Goal: Information Seeking & Learning: Learn about a topic

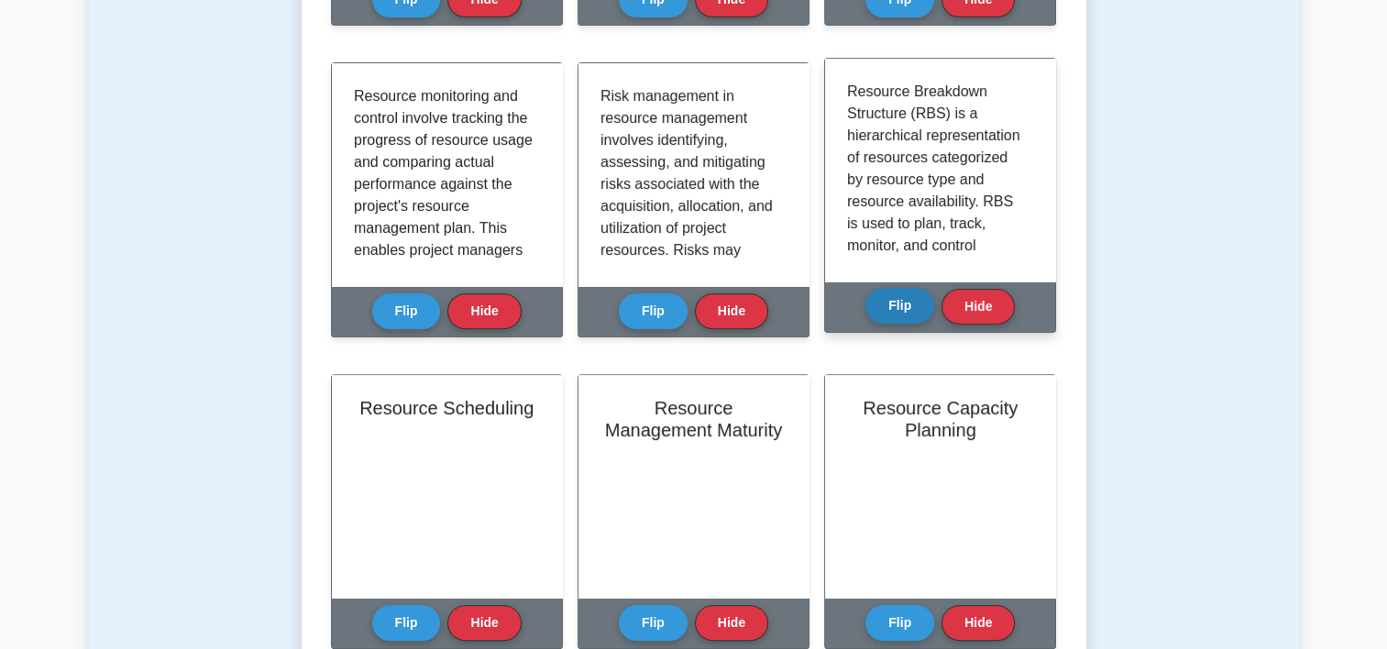
scroll to position [462, 0]
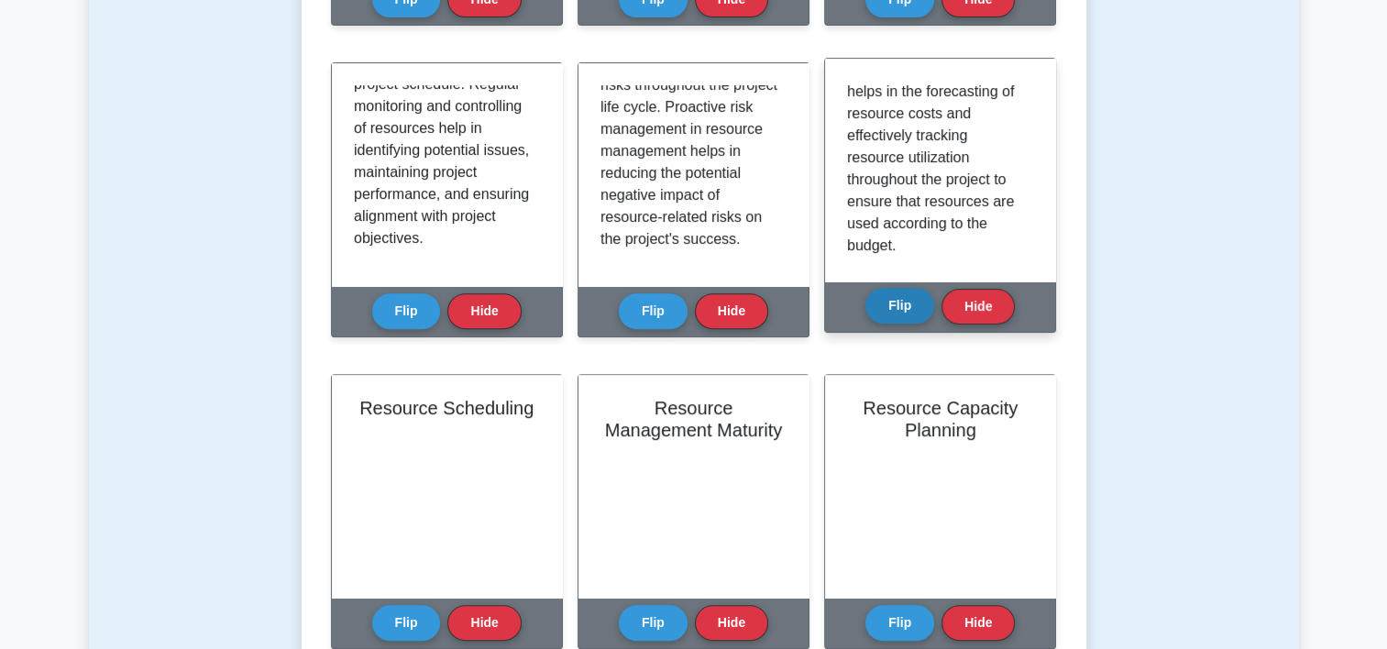
click at [871, 304] on button "Flip" at bounding box center [899, 306] width 69 height 36
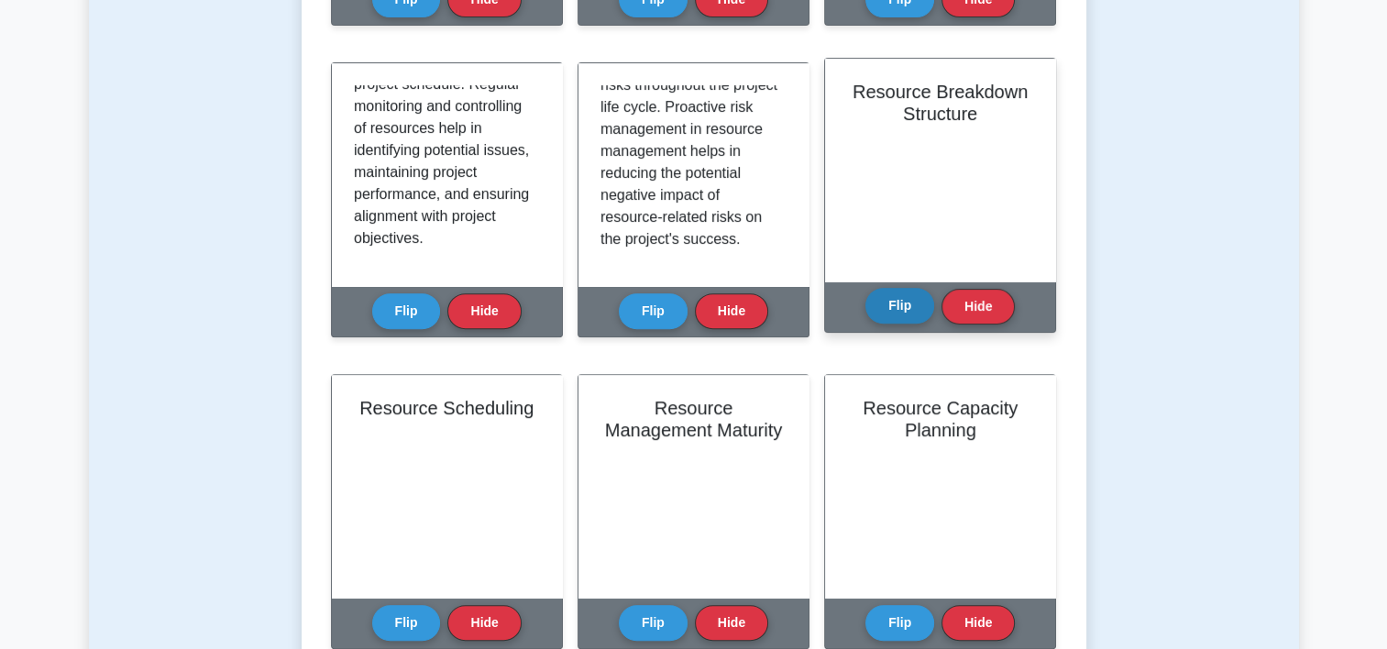
click at [871, 304] on button "Flip" at bounding box center [899, 306] width 69 height 36
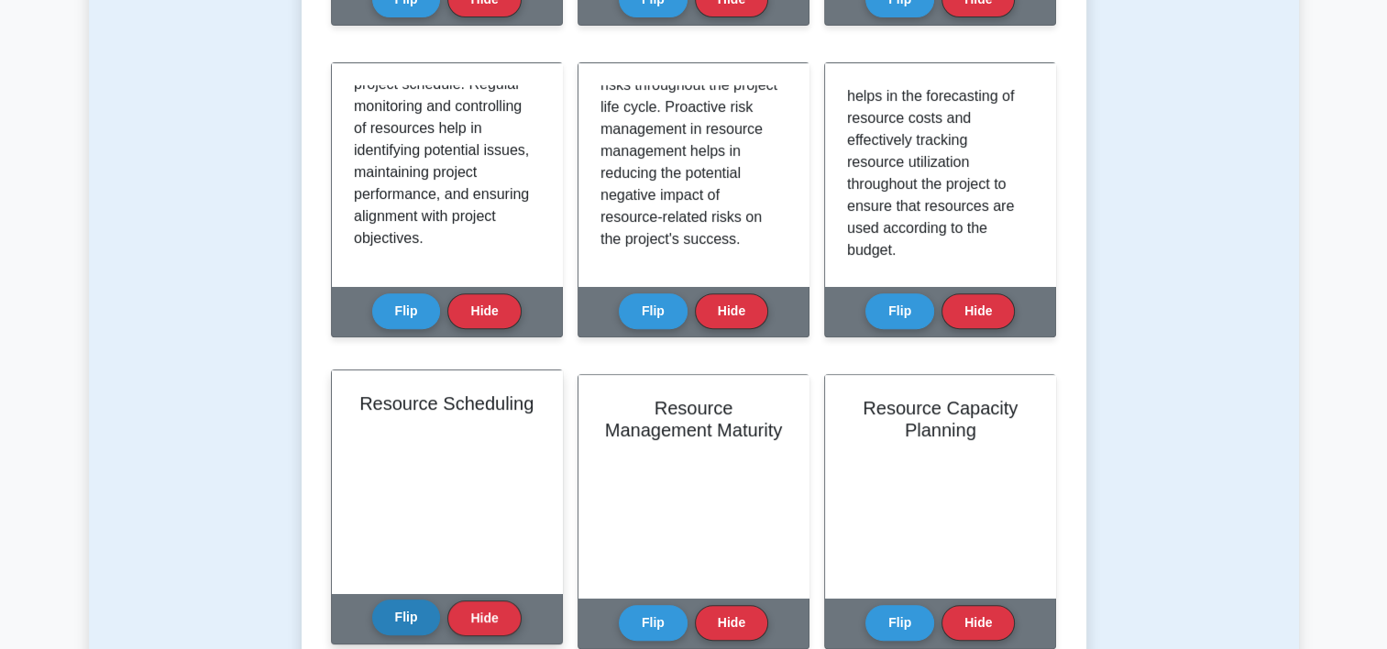
click at [408, 619] on button "Flip" at bounding box center [406, 617] width 69 height 36
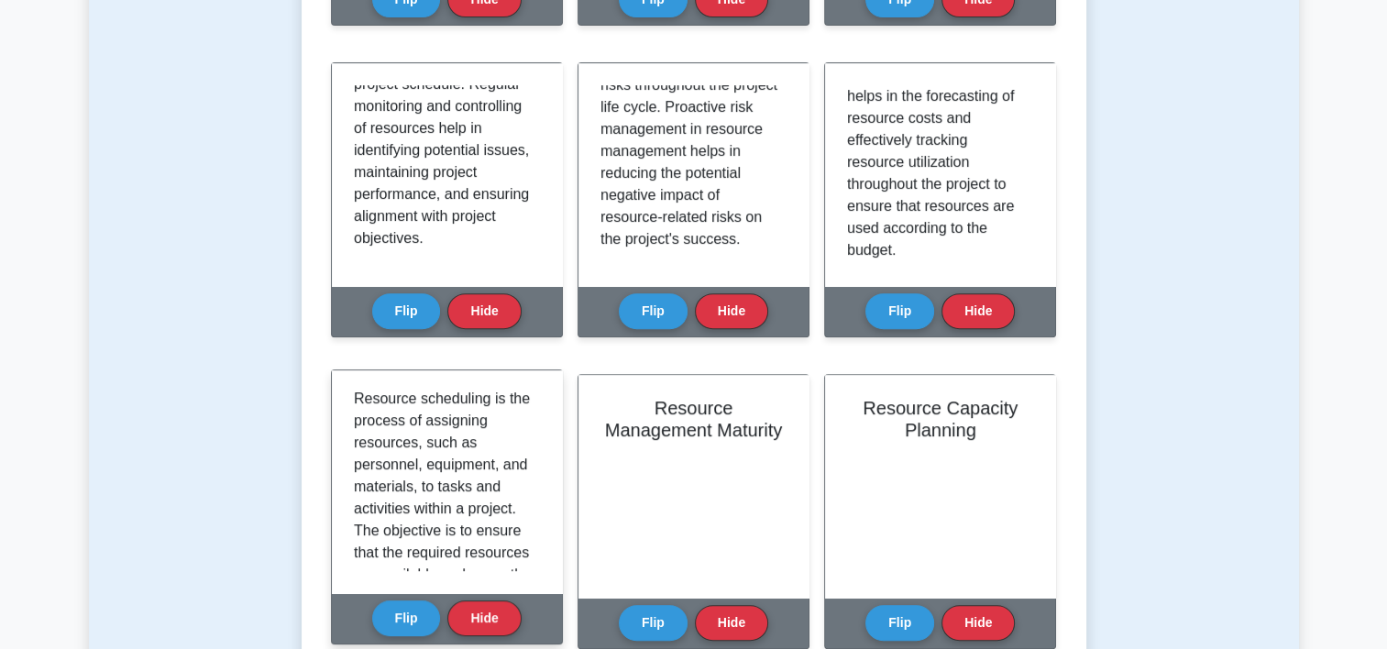
scroll to position [0, 0]
drag, startPoint x: 532, startPoint y: 424, endPoint x: 532, endPoint y: 447, distance: 22.9
click at [532, 447] on div "Resource scheduling is the process of assigning resources, such as personnel, e…" at bounding box center [447, 481] width 186 height 179
drag, startPoint x: 532, startPoint y: 447, endPoint x: 517, endPoint y: 470, distance: 27.2
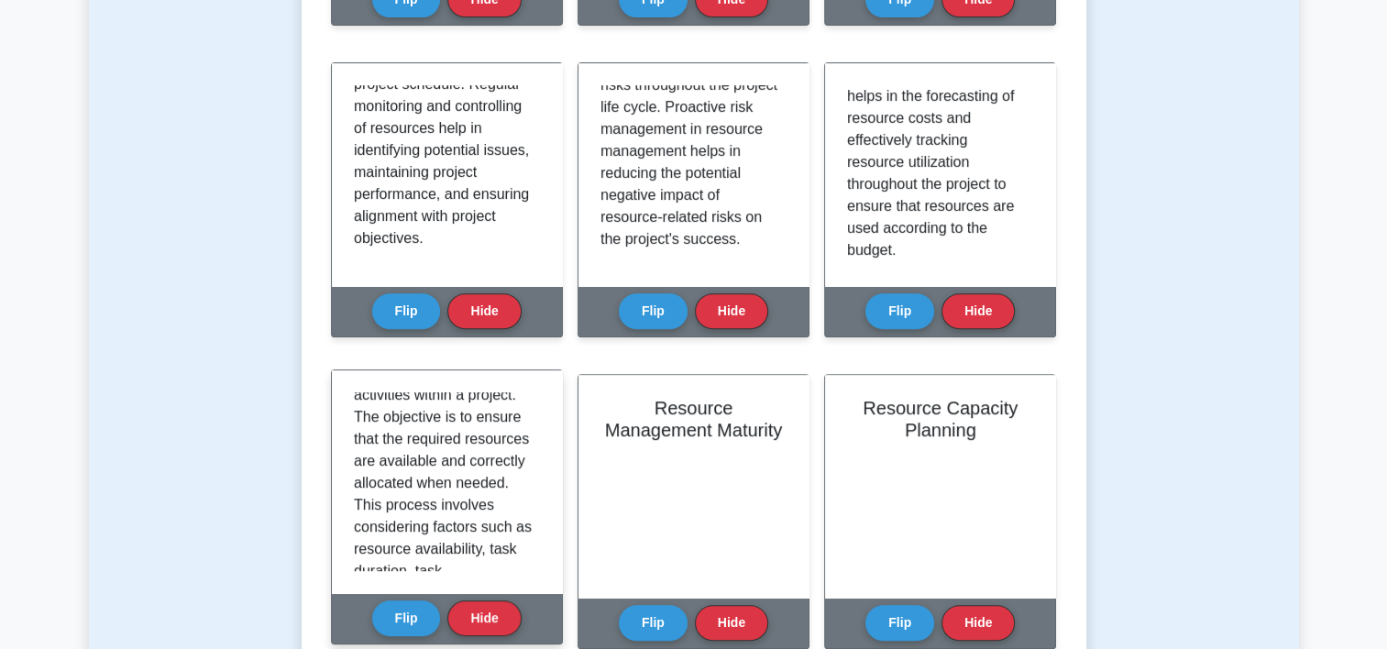
scroll to position [119, 0]
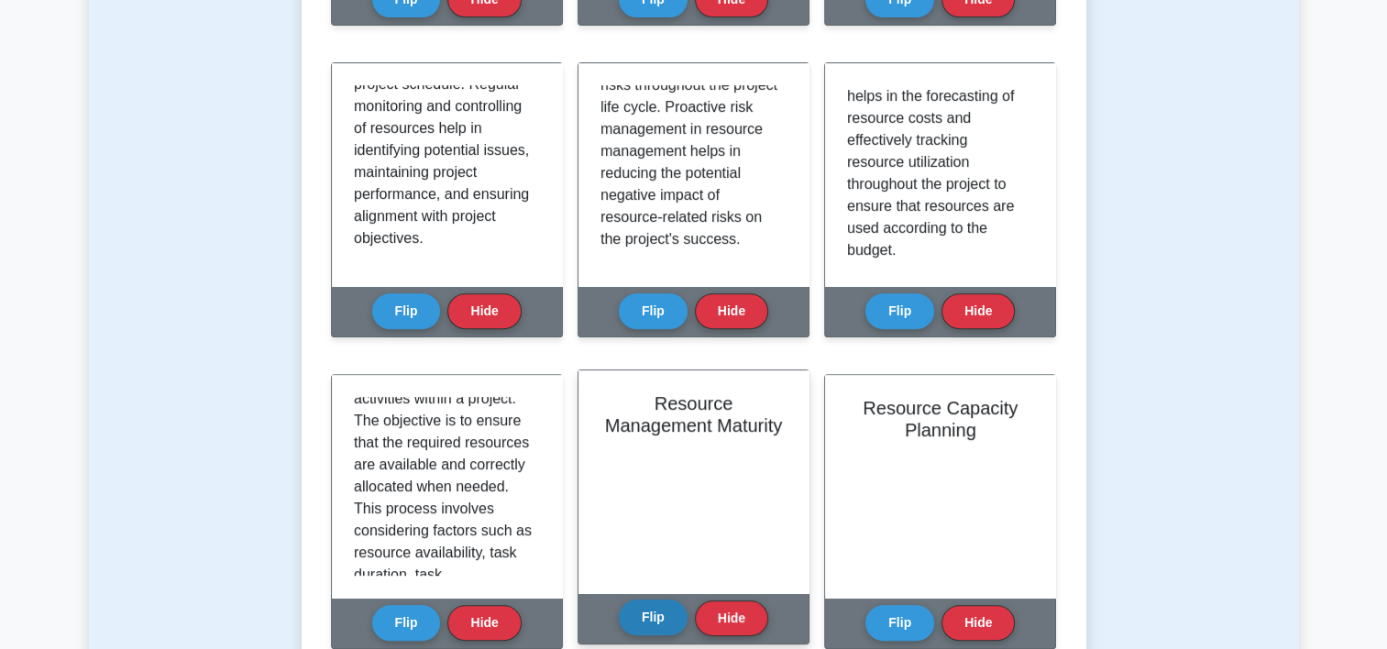
click at [630, 613] on button "Flip" at bounding box center [653, 617] width 69 height 36
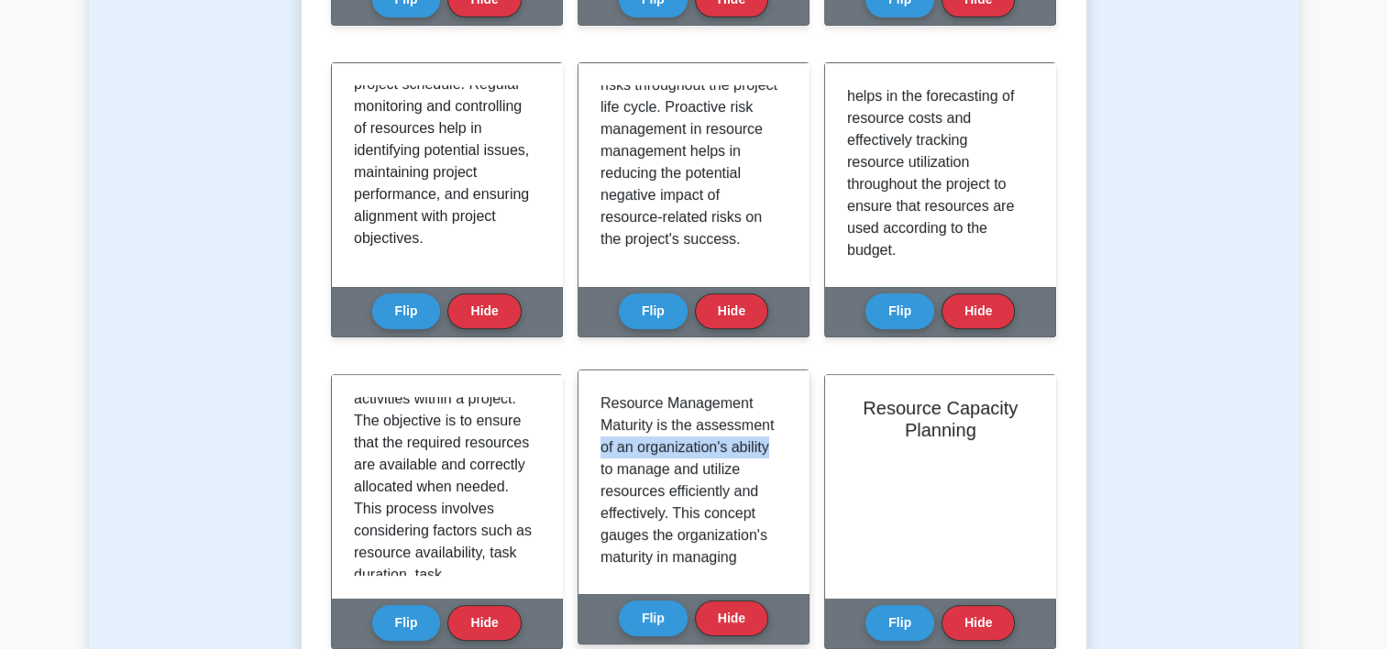
drag, startPoint x: 777, startPoint y: 422, endPoint x: 781, endPoint y: 443, distance: 20.5
click at [781, 443] on div "Resource Management Maturity is the assessment of an organization's ability to …" at bounding box center [693, 481] width 186 height 179
drag, startPoint x: 781, startPoint y: 443, endPoint x: 764, endPoint y: 469, distance: 31.3
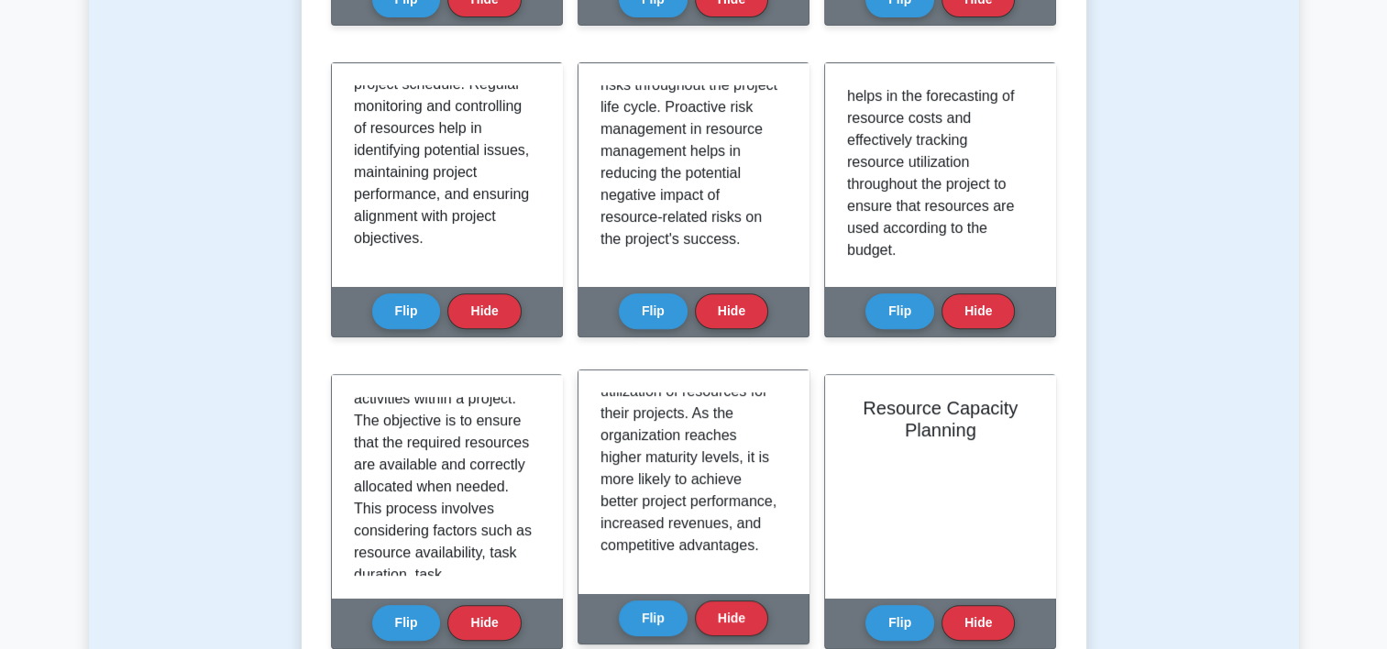
scroll to position [561, 0]
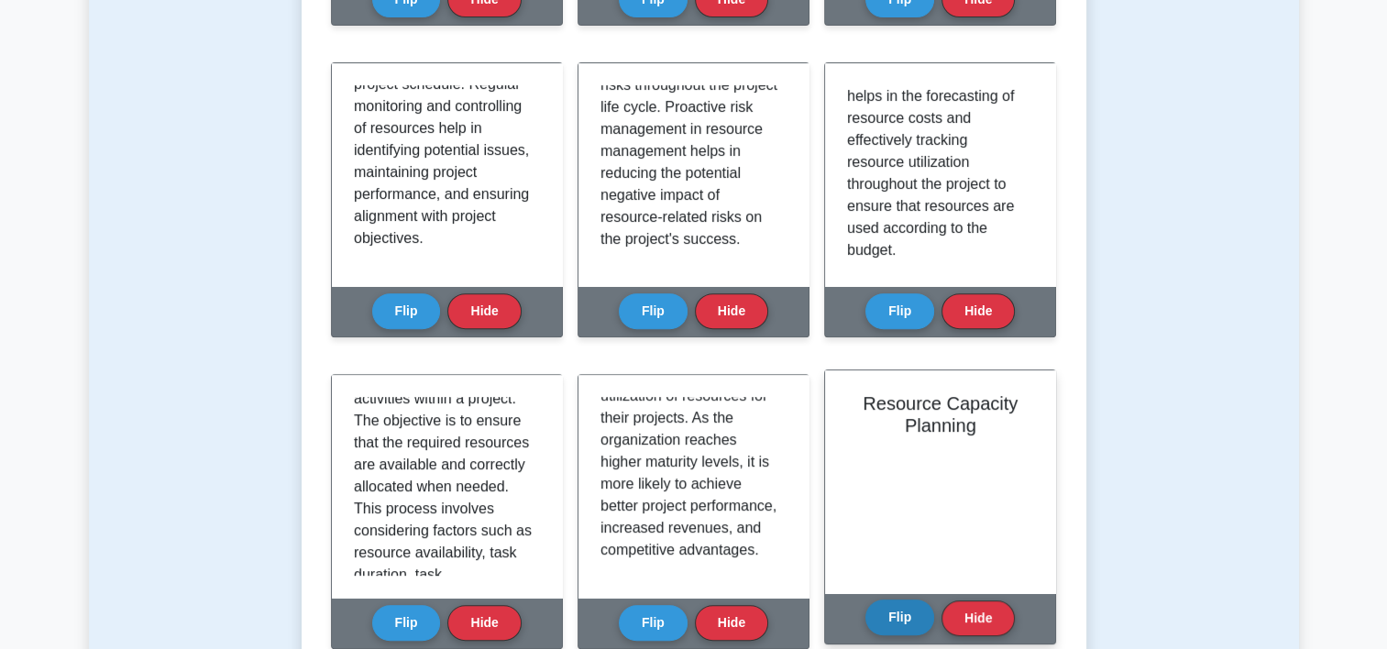
click at [904, 611] on button "Flip" at bounding box center [899, 617] width 69 height 36
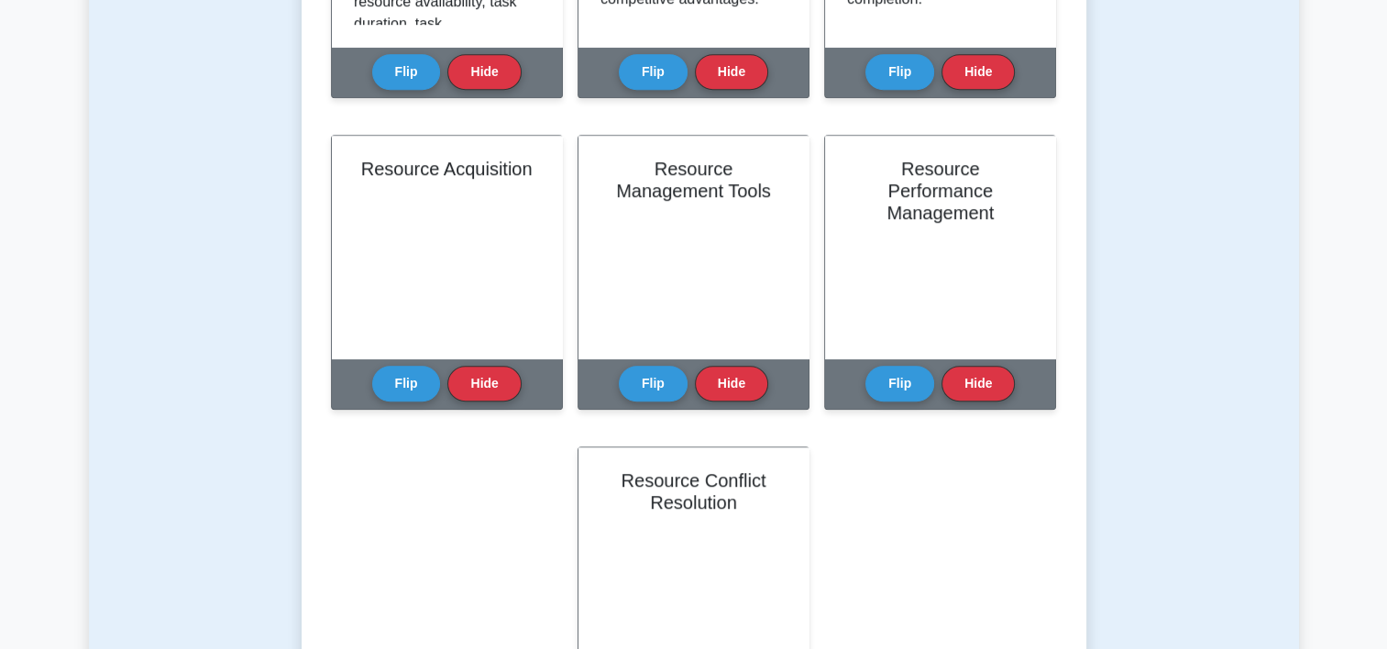
scroll to position [1270, 0]
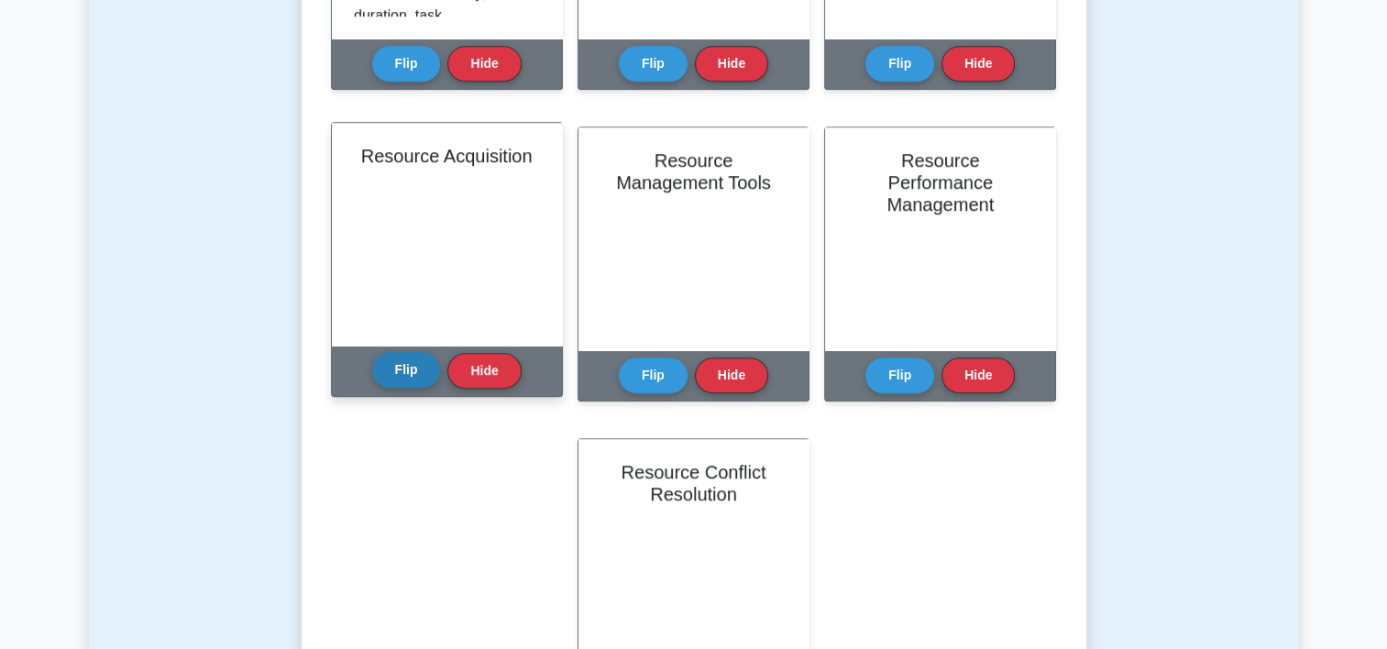
click at [410, 378] on button "Flip" at bounding box center [406, 370] width 69 height 36
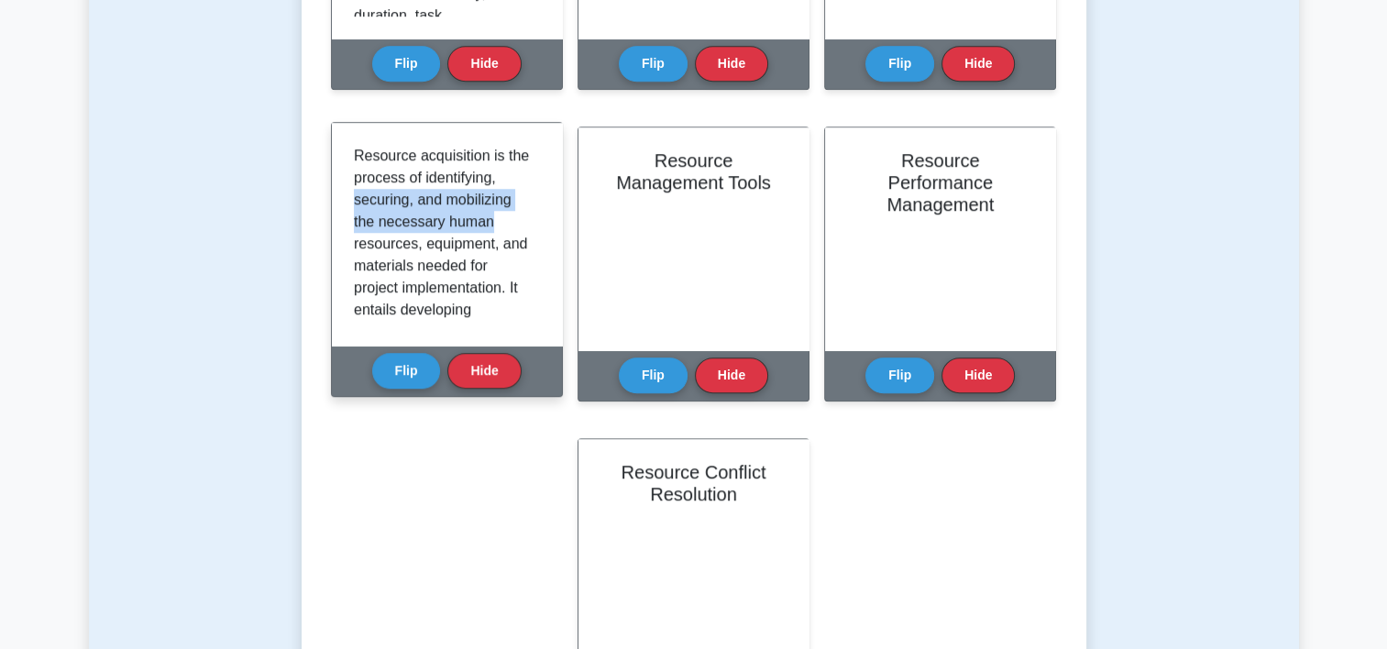
drag, startPoint x: 540, startPoint y: 181, endPoint x: 540, endPoint y: 220, distance: 39.4
click at [540, 220] on div "Resource acquisition is the process of identifying, securing, and mobilizing th…" at bounding box center [447, 234] width 230 height 223
drag, startPoint x: 540, startPoint y: 220, endPoint x: 520, endPoint y: 233, distance: 23.9
click at [520, 233] on p "Resource acquisition is the process of identifying, securing, and mobilizing th…" at bounding box center [443, 464] width 179 height 638
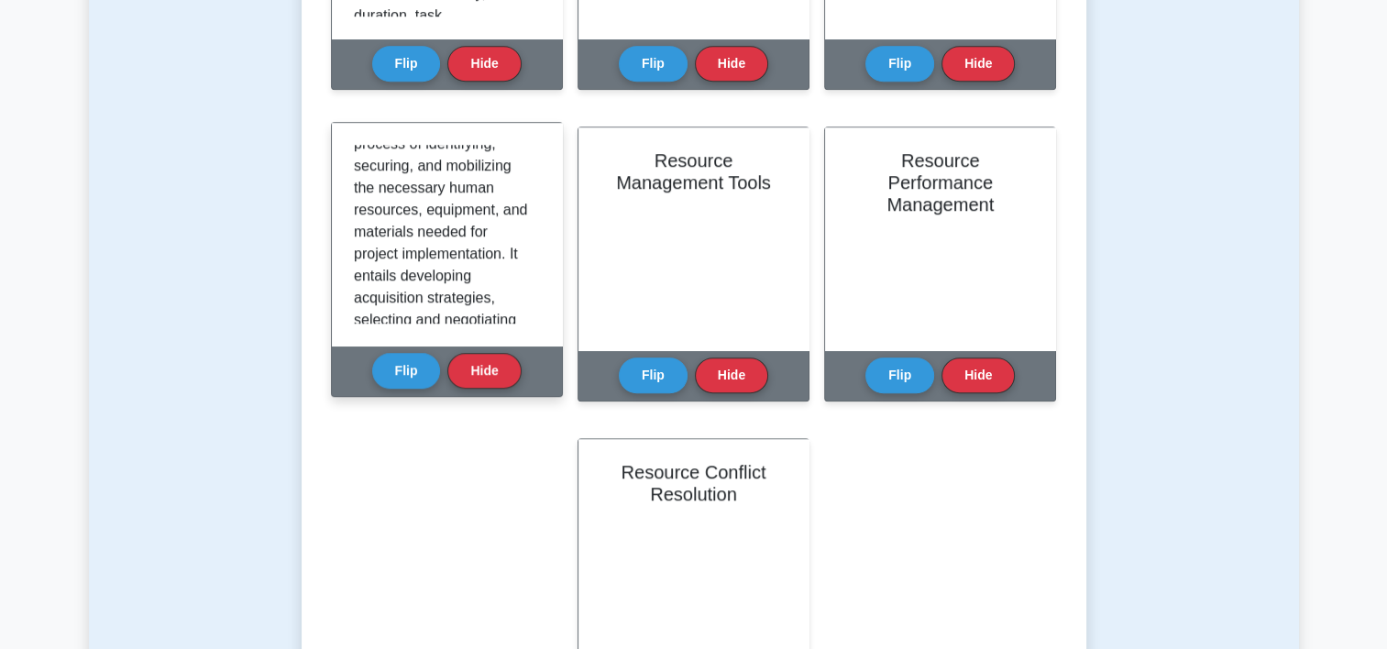
scroll to position [37, 0]
click at [532, 298] on div "Resource acquisition is the process of identifying, securing, and mobilizing th…" at bounding box center [447, 234] width 186 height 179
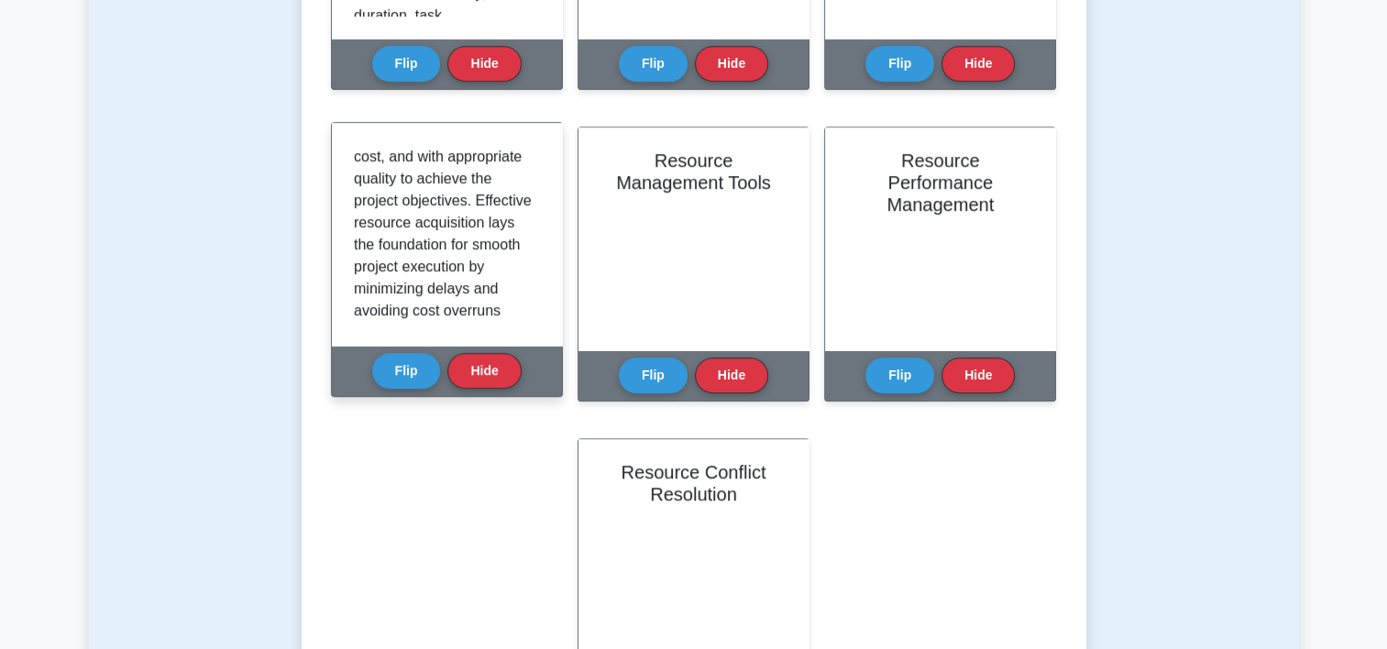
scroll to position [452, 0]
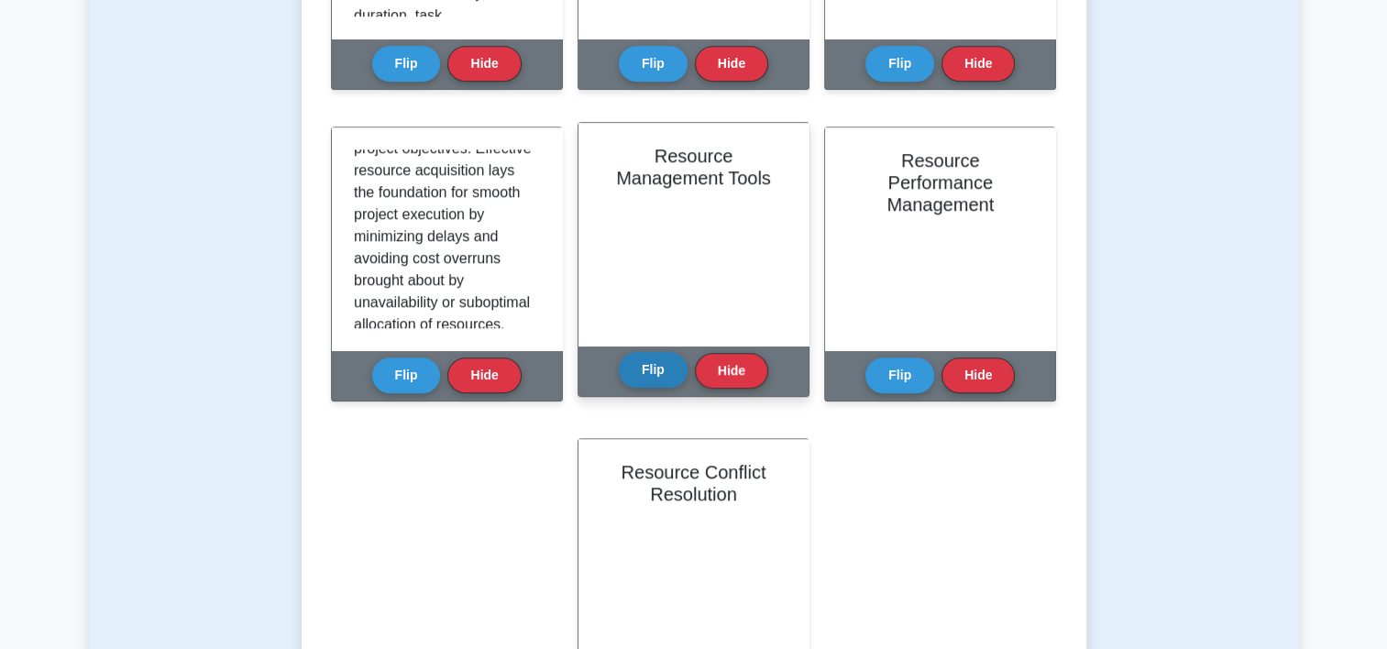
click at [651, 370] on button "Flip" at bounding box center [653, 370] width 69 height 36
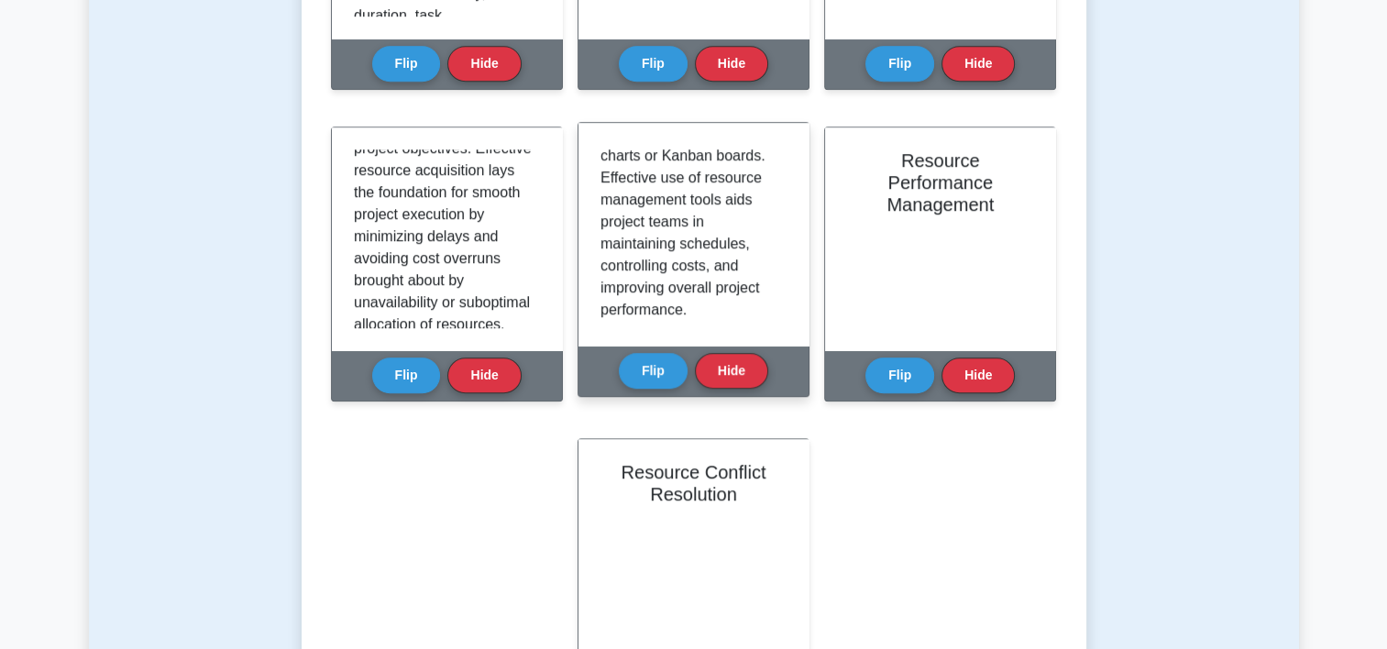
scroll to position [517, 0]
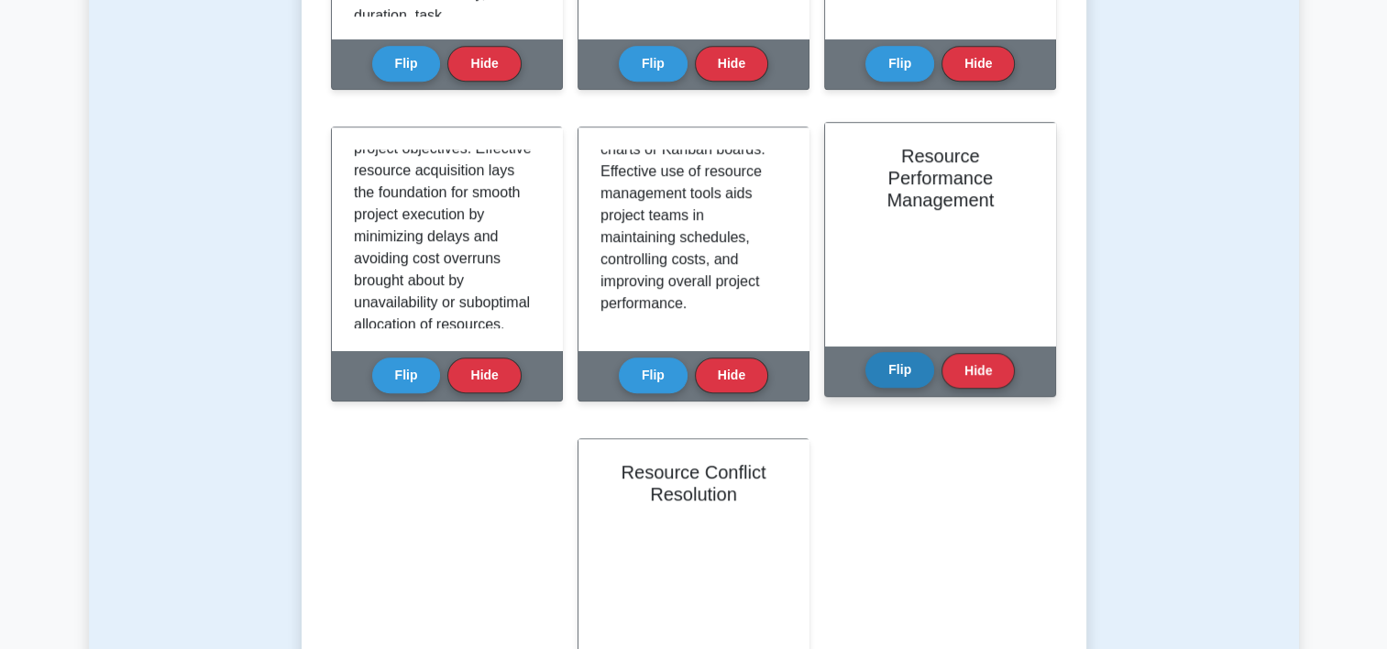
click at [909, 367] on button "Flip" at bounding box center [899, 370] width 69 height 36
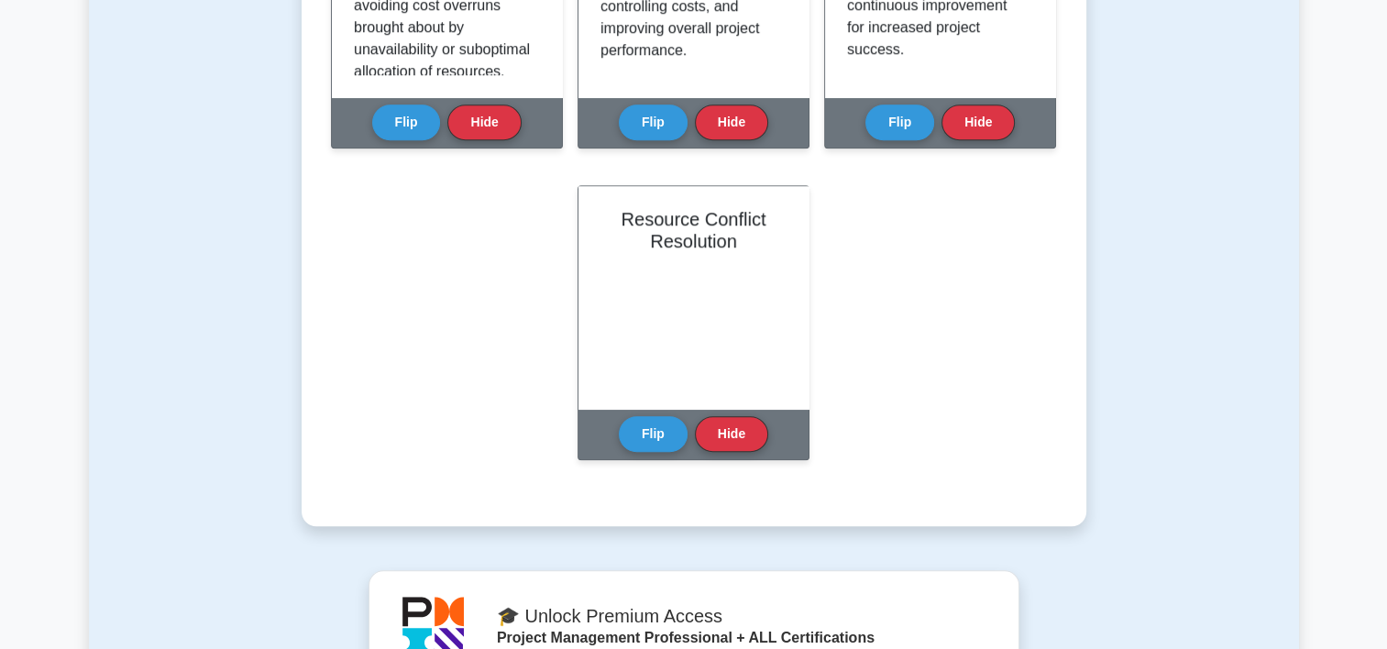
scroll to position [1543, 0]
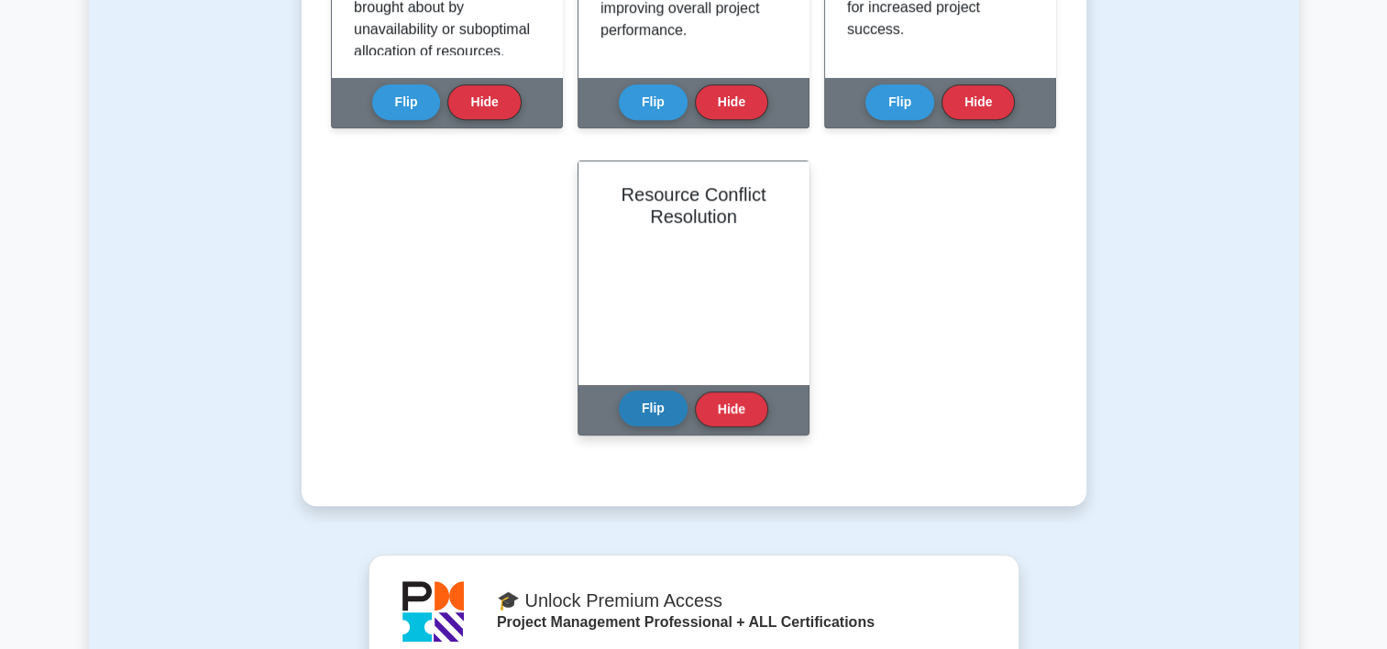
click at [649, 403] on button "Flip" at bounding box center [653, 408] width 69 height 36
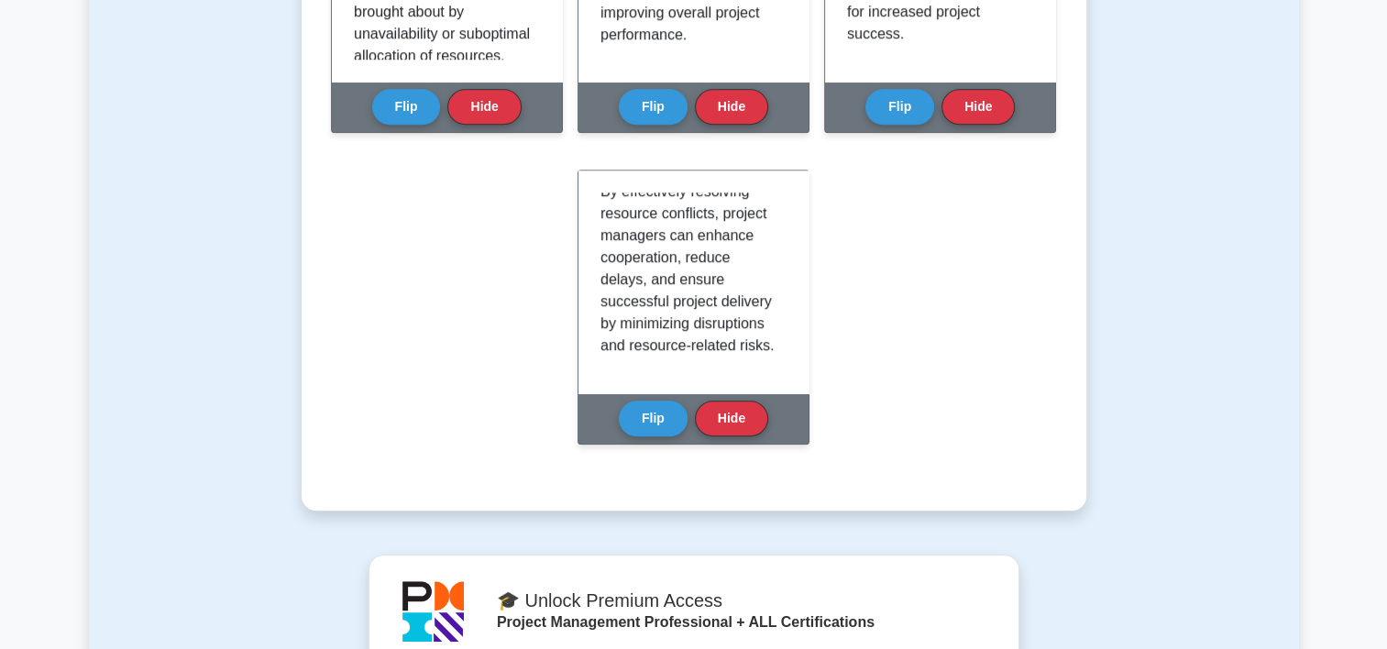
scroll to position [0, 0]
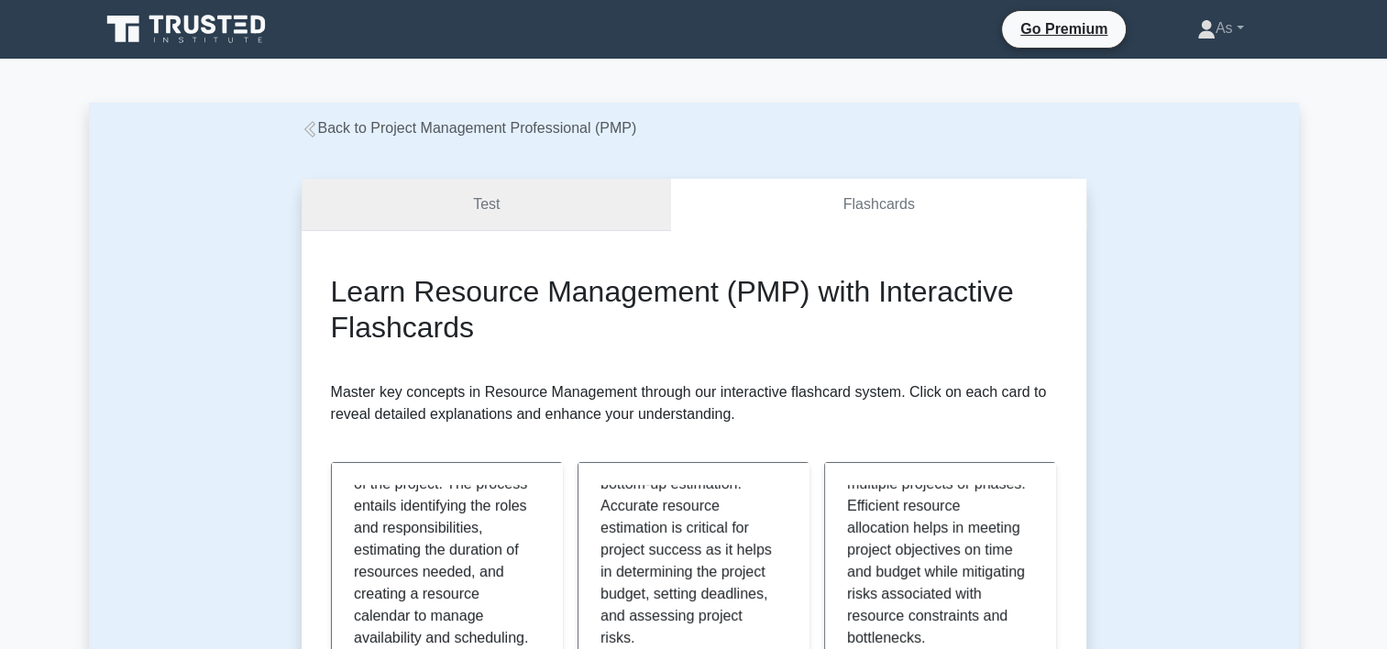
click at [488, 224] on link "Test" at bounding box center [487, 205] width 370 height 52
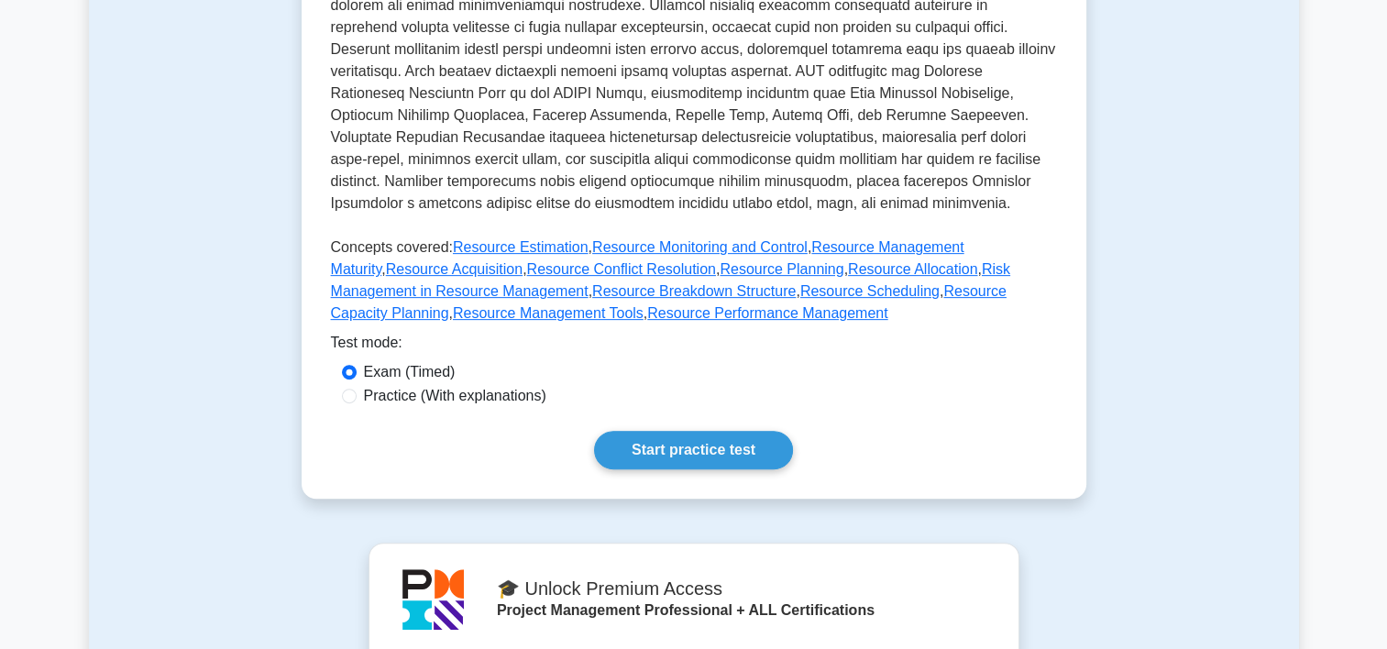
scroll to position [673, 0]
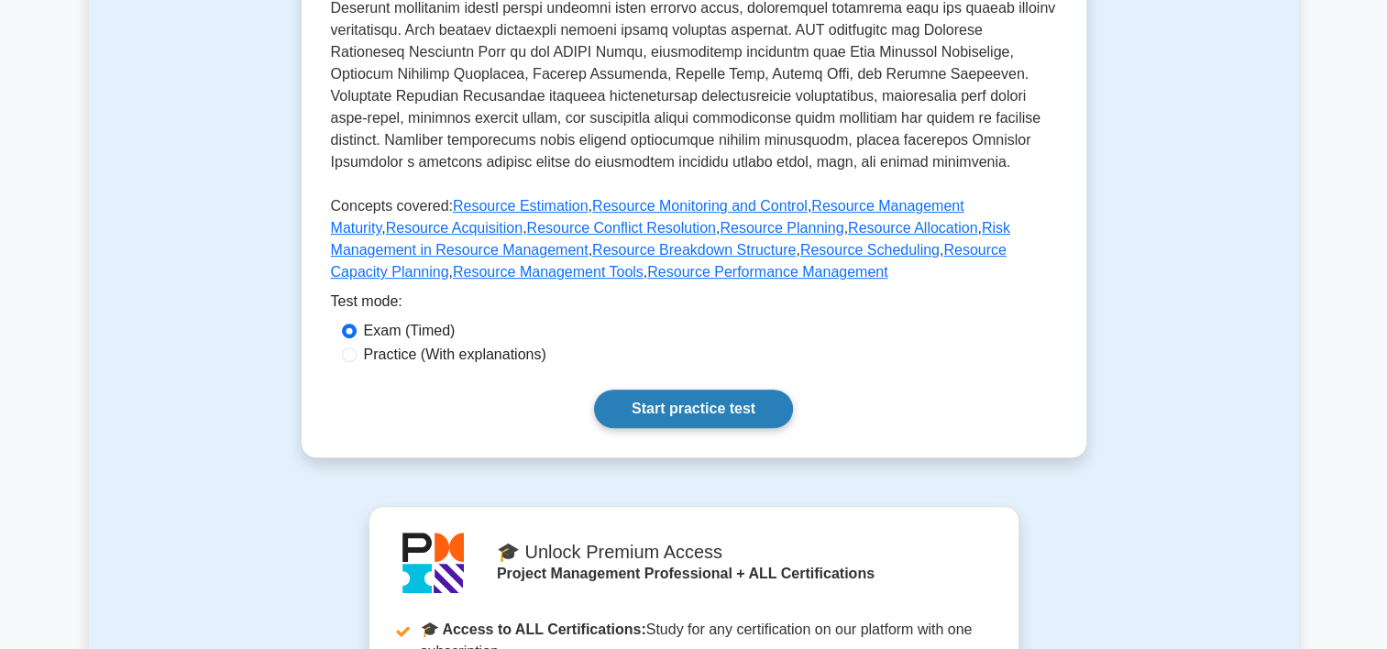
click at [724, 406] on link "Start practice test" at bounding box center [693, 408] width 199 height 38
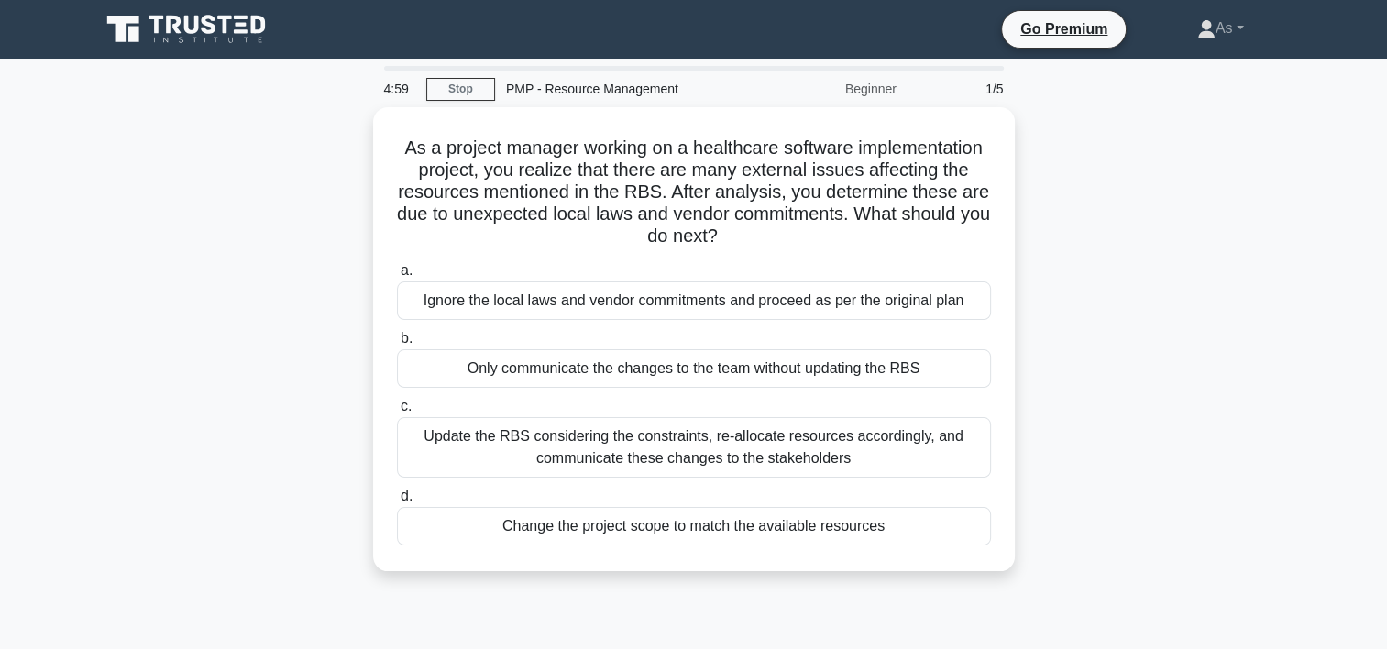
click at [1063, 269] on div "As a project manager working on a healthcare software implementation project, y…" at bounding box center [694, 350] width 1210 height 486
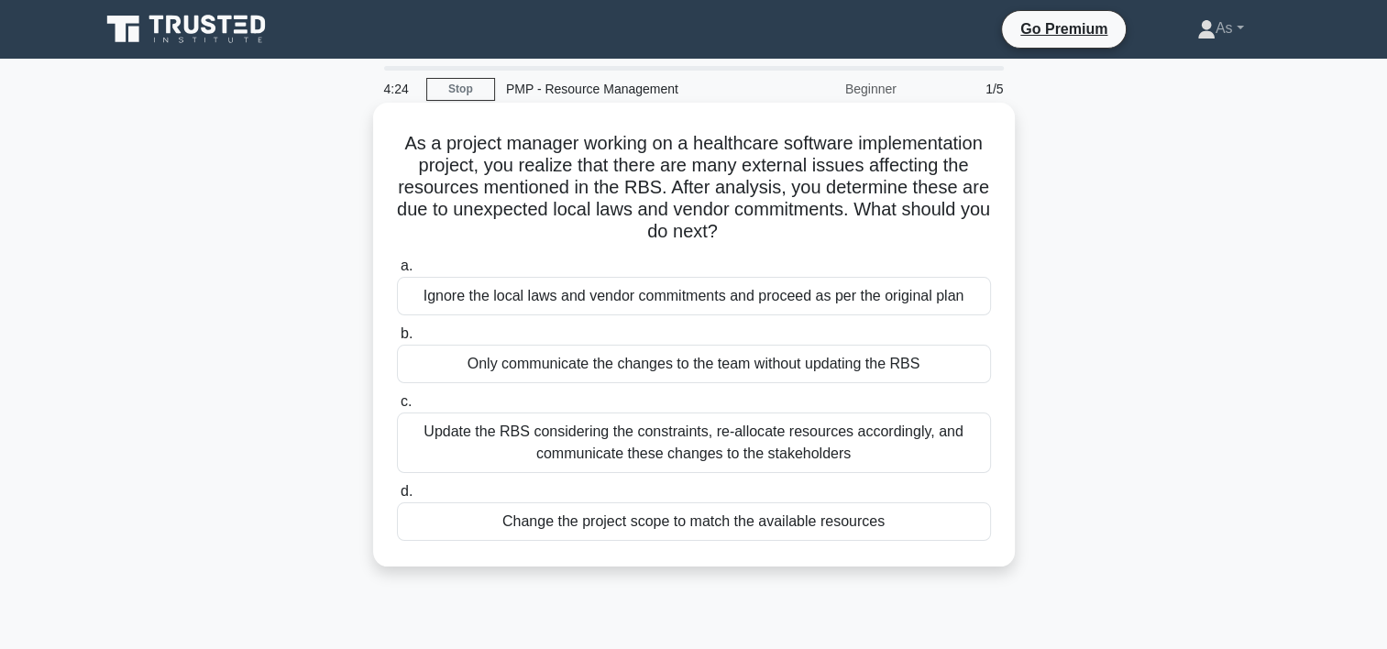
click at [911, 439] on div "Update the RBS considering the constraints, re-allocate resources accordingly, …" at bounding box center [694, 442] width 594 height 60
click at [397, 408] on input "c. Update the RBS considering the constraints, re-allocate resources accordingl…" at bounding box center [397, 402] width 0 height 12
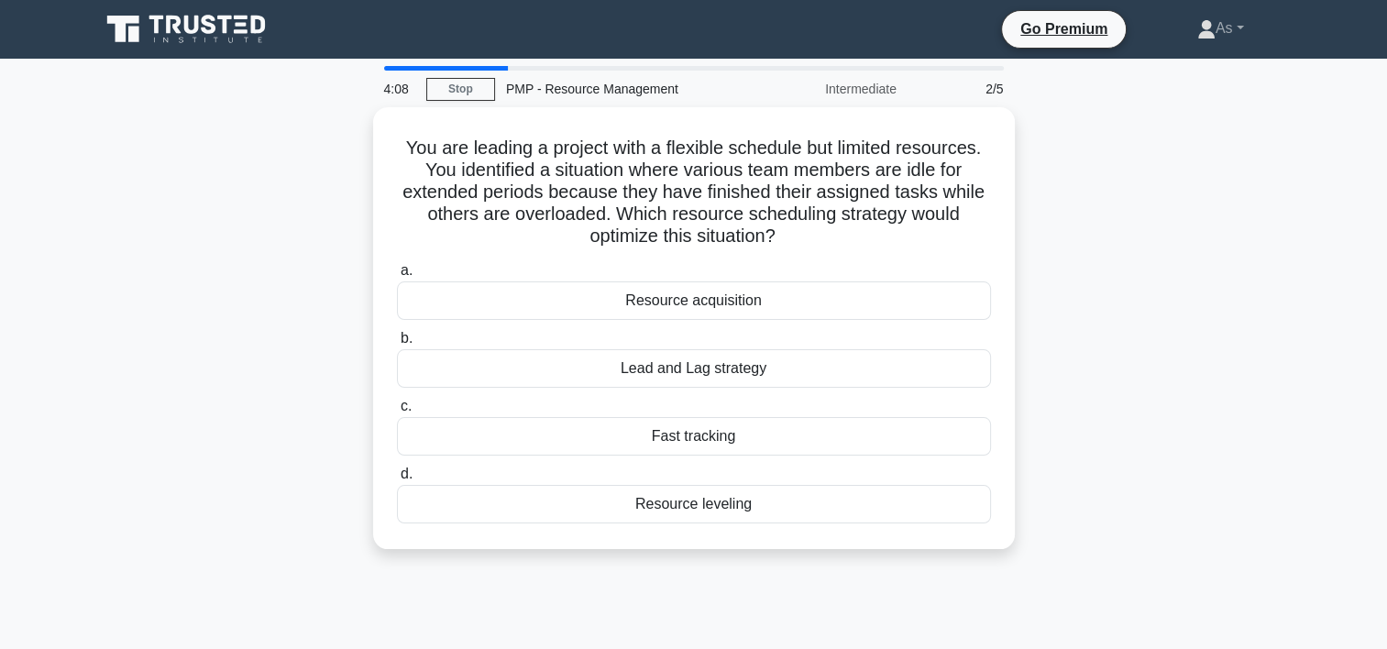
click at [1117, 290] on div "You are leading a project with a flexible schedule but limited resources. You i…" at bounding box center [694, 339] width 1210 height 464
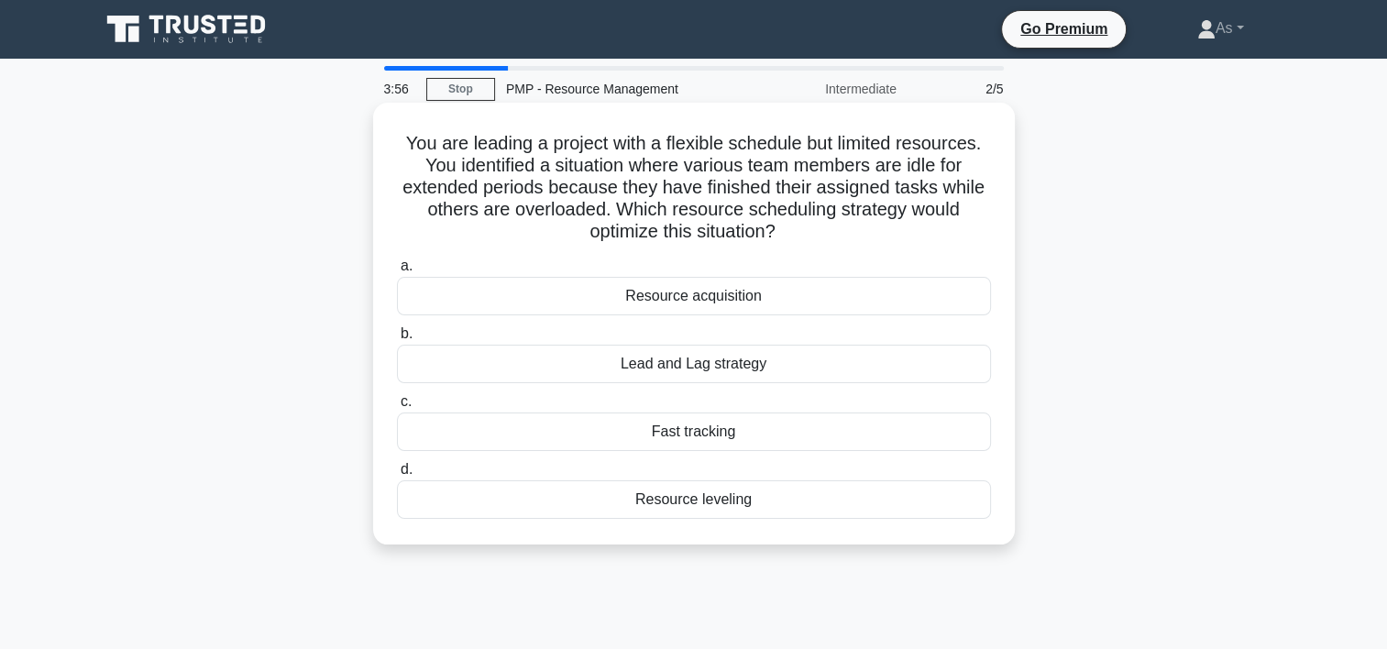
click at [799, 499] on div "Resource leveling" at bounding box center [694, 499] width 594 height 38
click at [397, 476] on input "d. Resource leveling" at bounding box center [397, 470] width 0 height 12
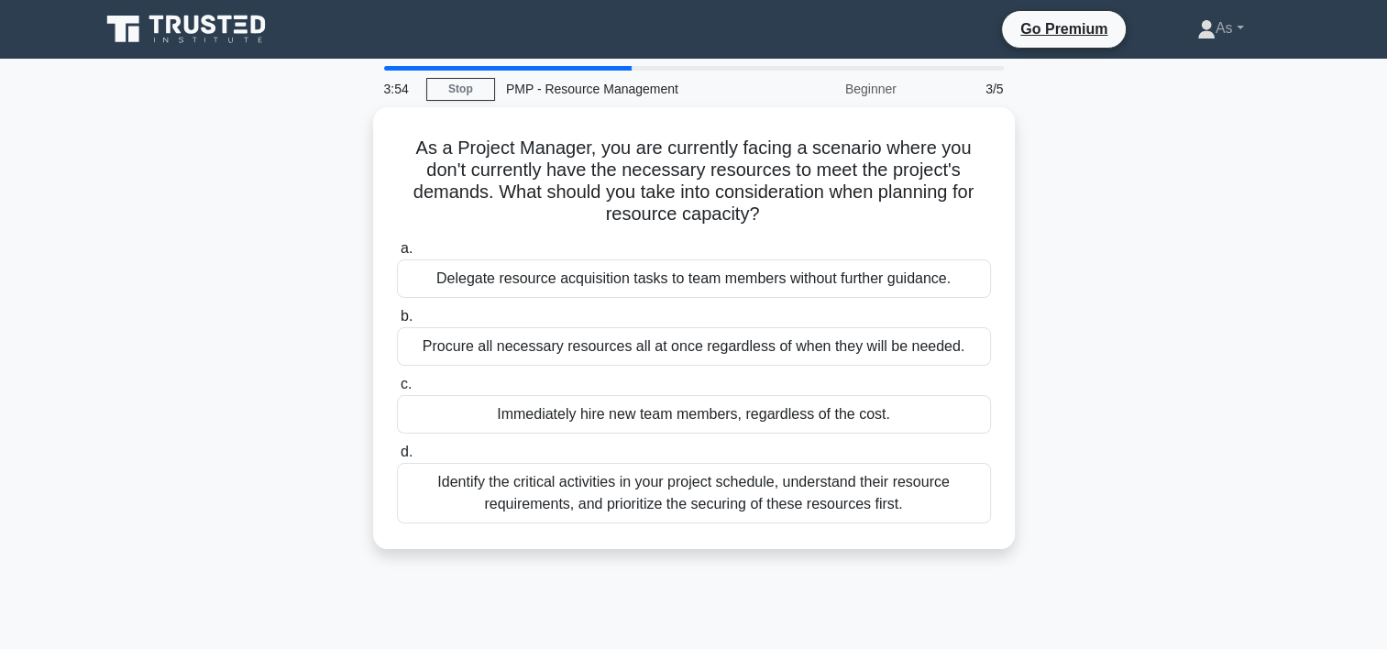
click at [1217, 309] on div "As a Project Manager, you are currently facing a scenario where you don't curre…" at bounding box center [694, 339] width 1210 height 464
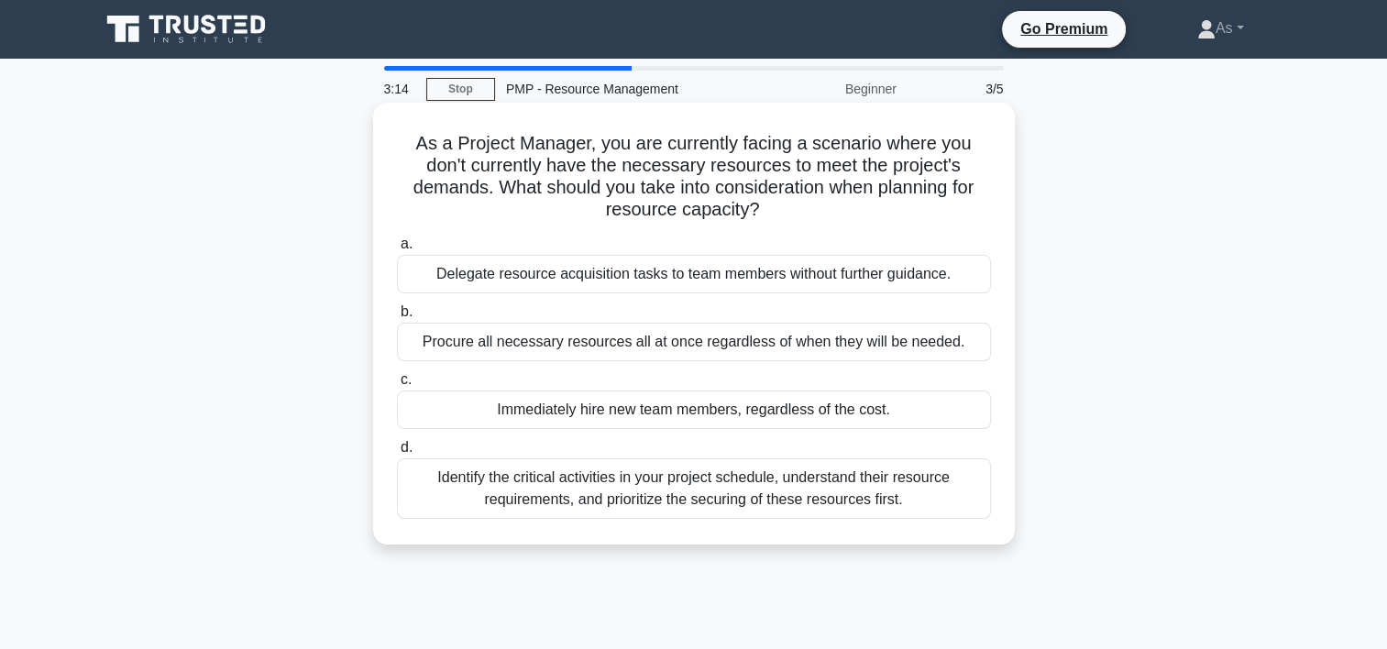
click at [960, 487] on div "Identify the critical activities in your project schedule, understand their res…" at bounding box center [694, 488] width 594 height 60
click at [397, 454] on input "d. Identify the critical activities in your project schedule, understand their …" at bounding box center [397, 448] width 0 height 12
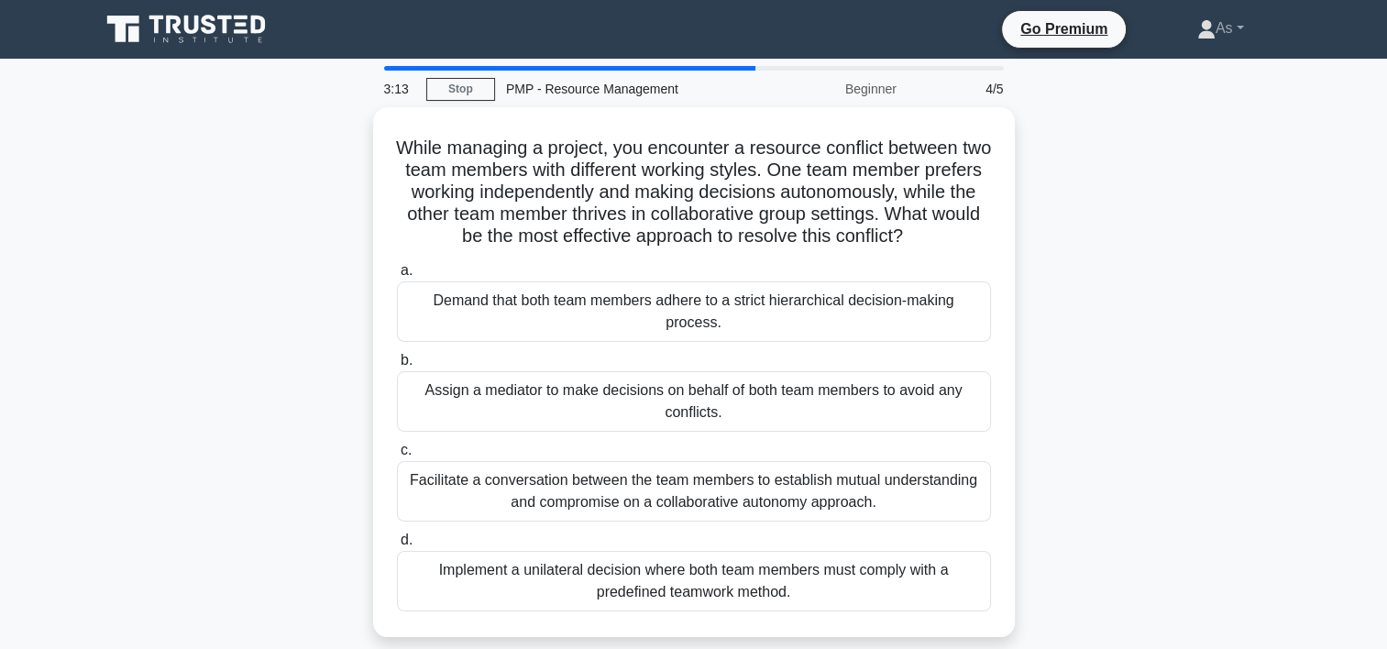
click at [1126, 362] on div "While managing a project, you encounter a resource conflict between two team me…" at bounding box center [694, 383] width 1210 height 552
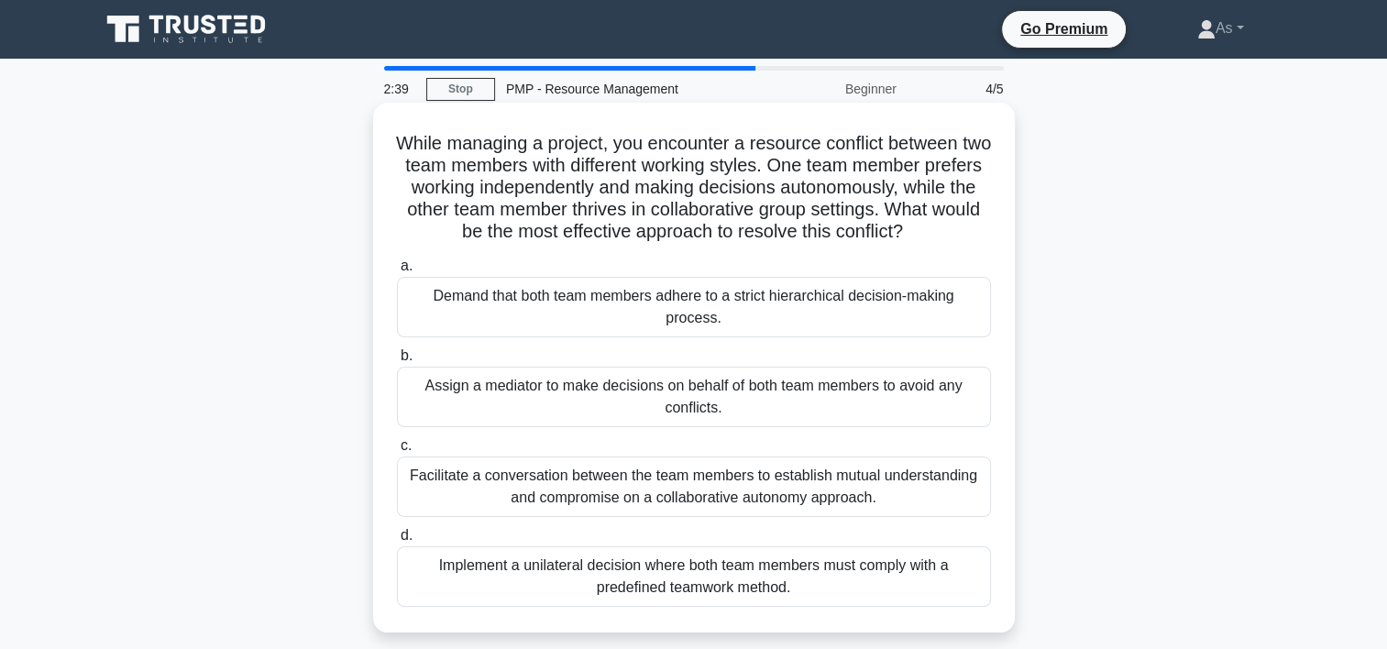
click at [889, 492] on div "Facilitate a conversation between the team members to establish mutual understa…" at bounding box center [694, 486] width 594 height 60
click at [397, 452] on input "c. Facilitate a conversation between the team members to establish mutual under…" at bounding box center [397, 446] width 0 height 12
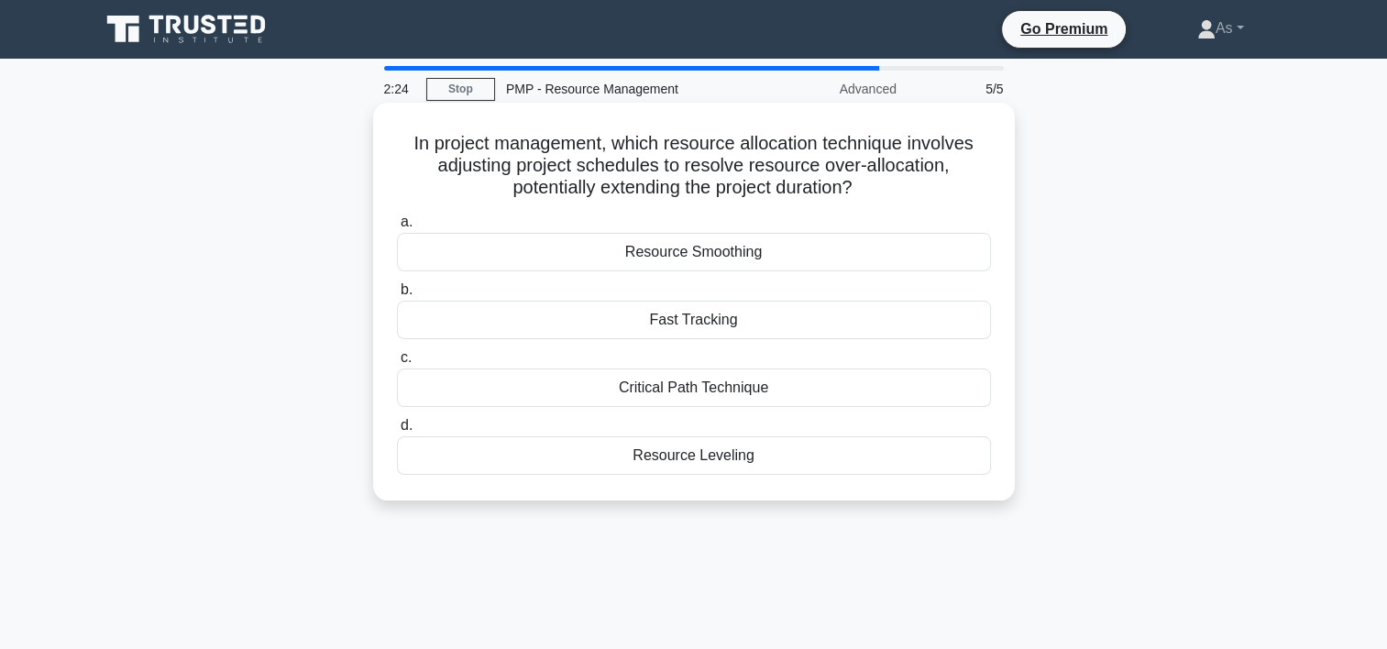
click at [902, 469] on div "Resource Leveling" at bounding box center [694, 455] width 594 height 38
click at [397, 432] on input "d. Resource Leveling" at bounding box center [397, 426] width 0 height 12
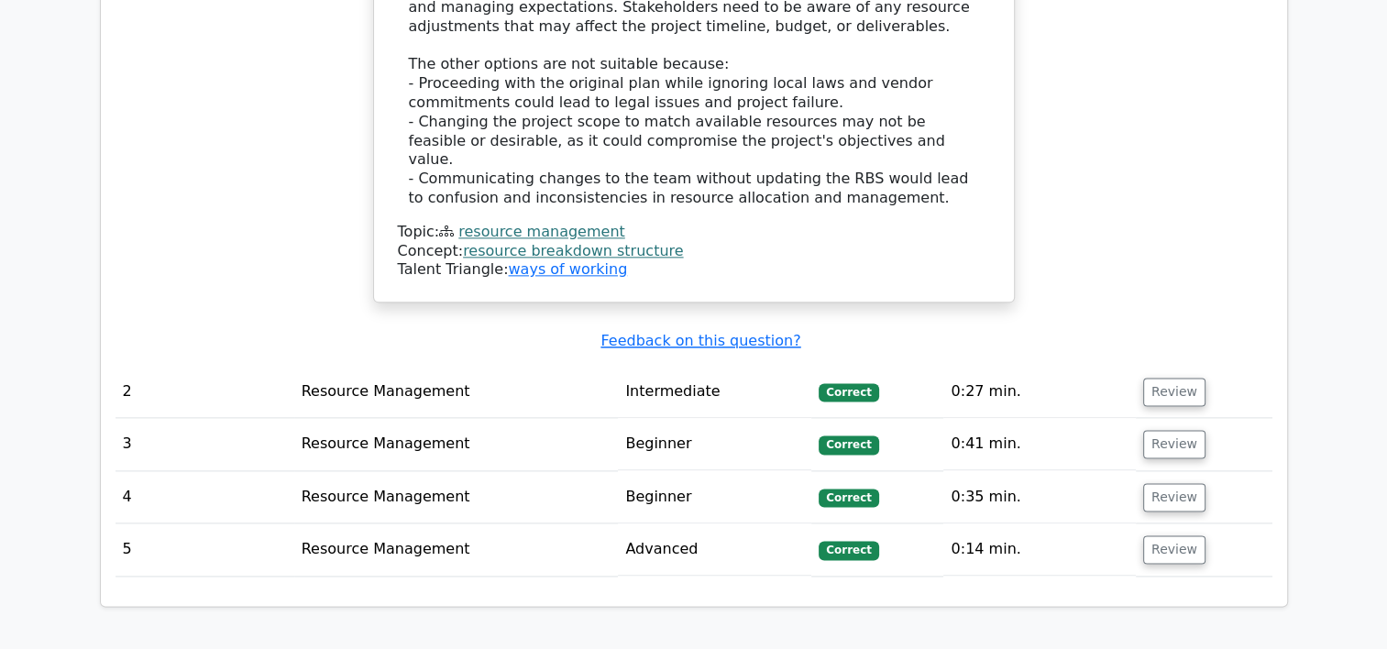
scroll to position [2308, 0]
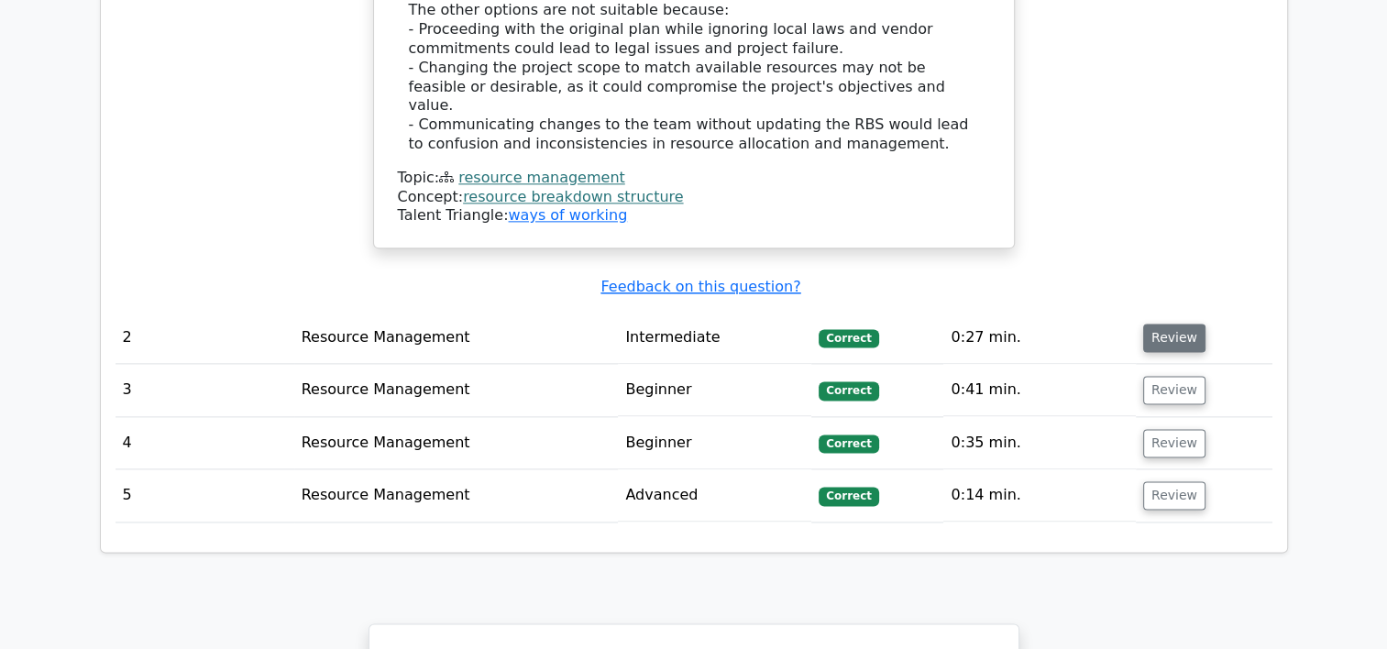
click at [1157, 323] on button "Review" at bounding box center [1174, 337] width 62 height 28
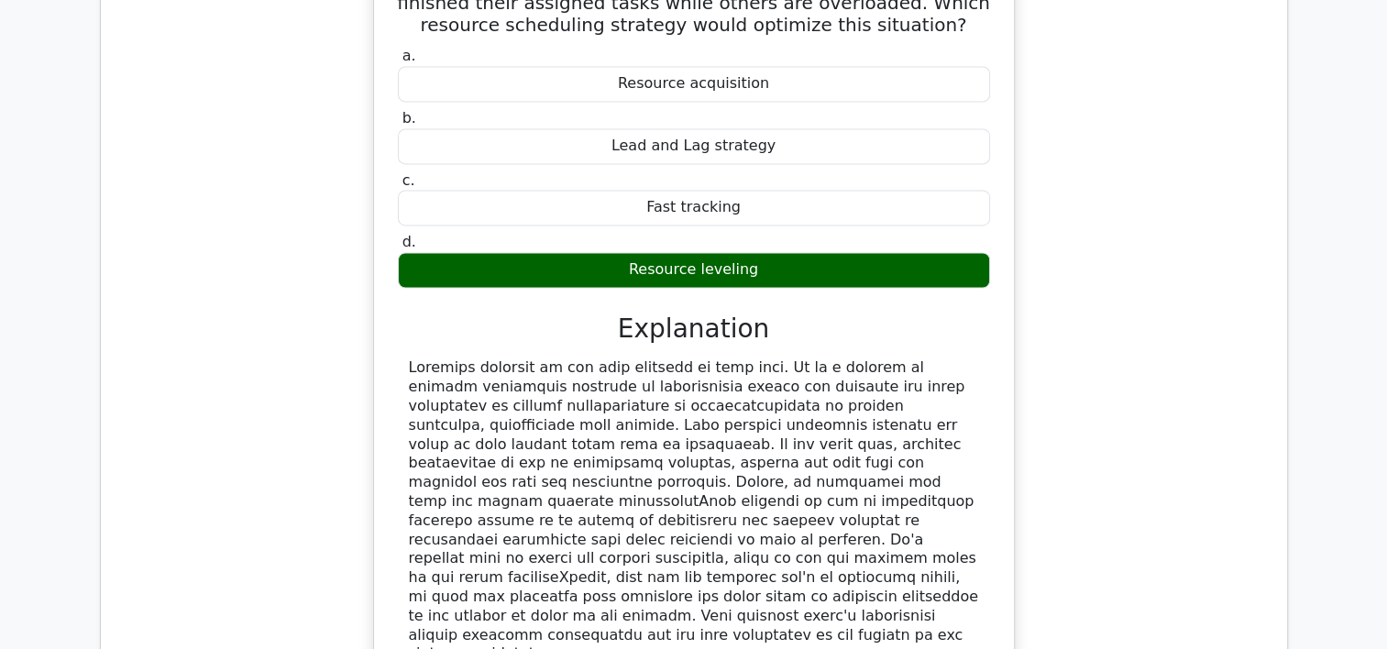
scroll to position [2786, 0]
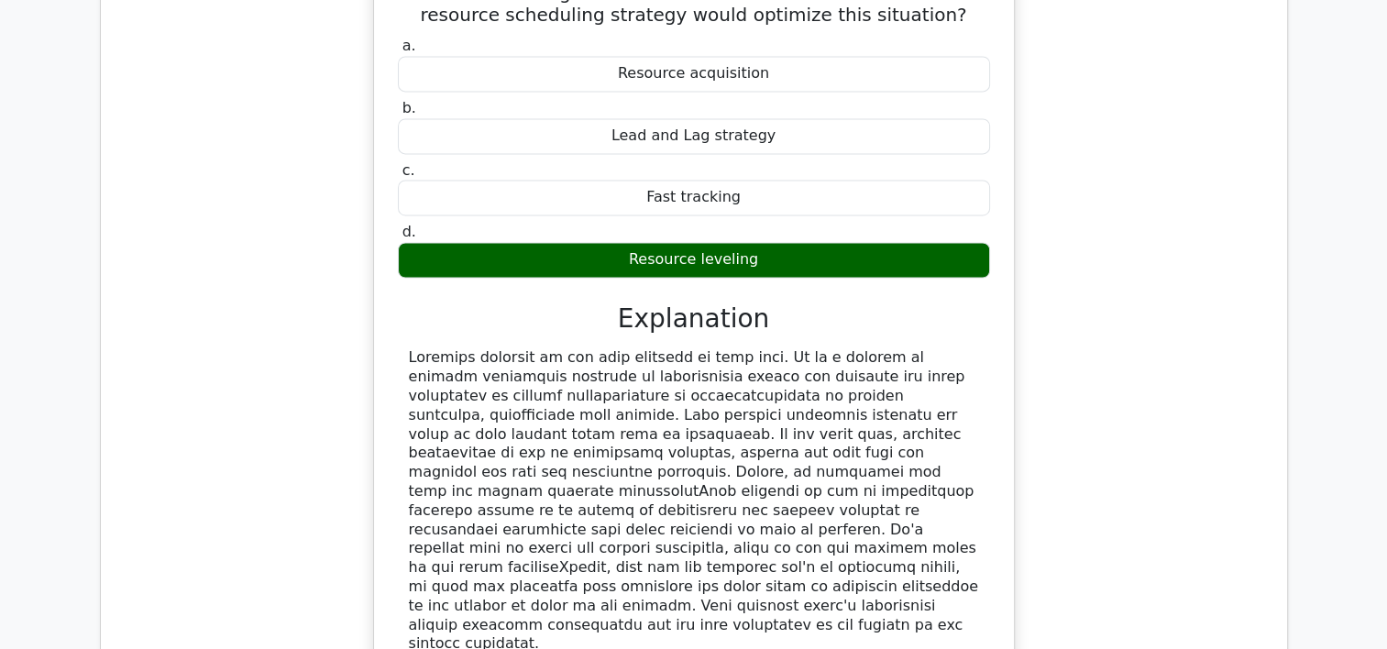
click at [309, 345] on div "You are leading a project with a flexible schedule but limited resources. You i…" at bounding box center [693, 327] width 1157 height 884
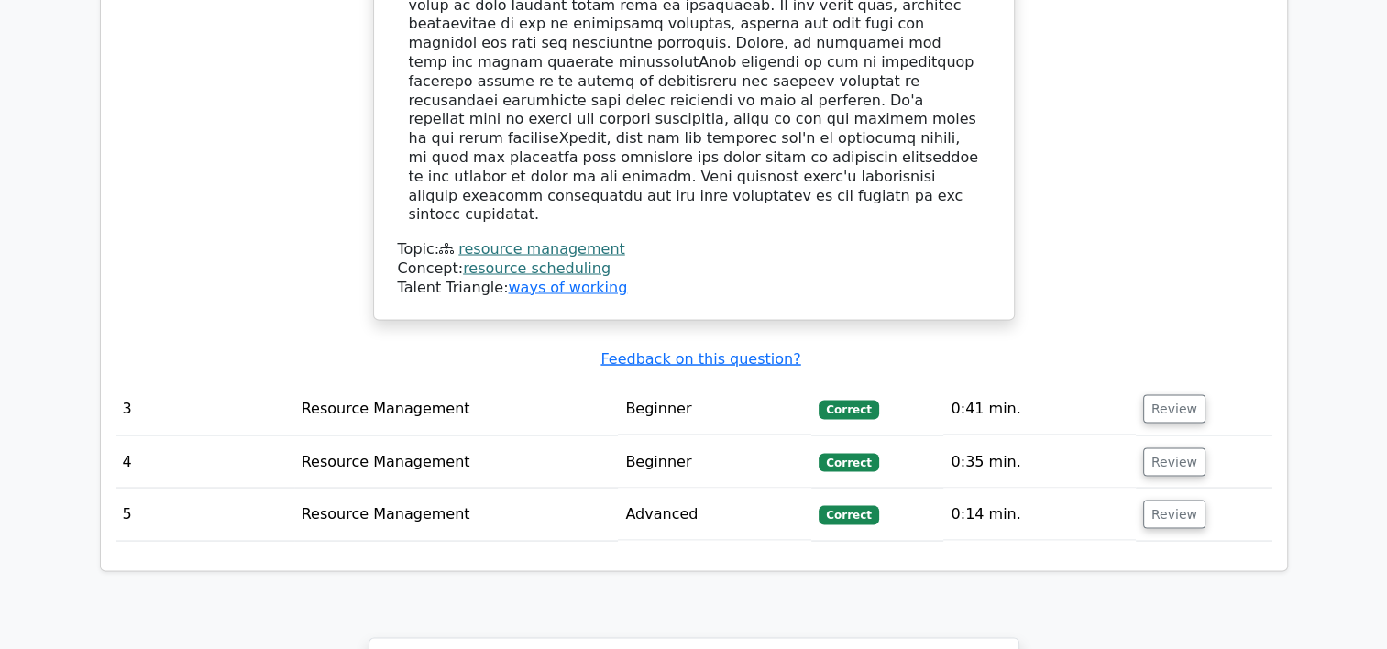
scroll to position [3252, 0]
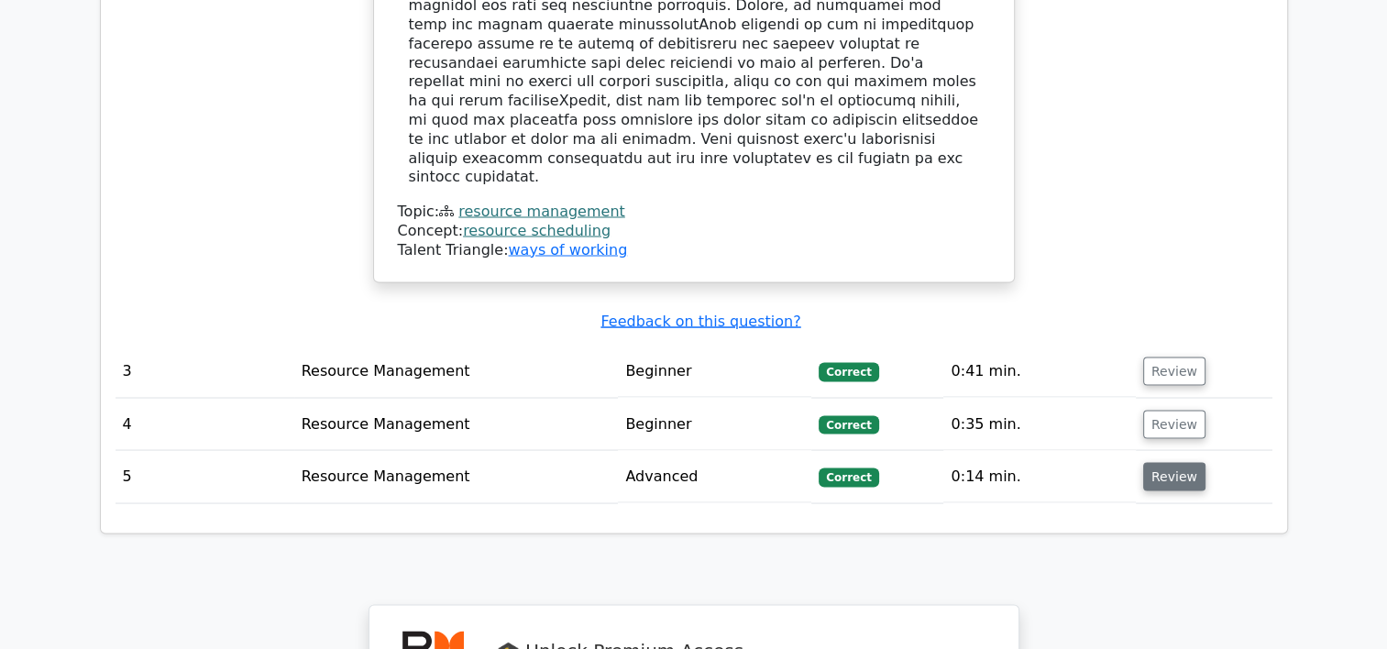
click at [1166, 462] on button "Review" at bounding box center [1174, 476] width 62 height 28
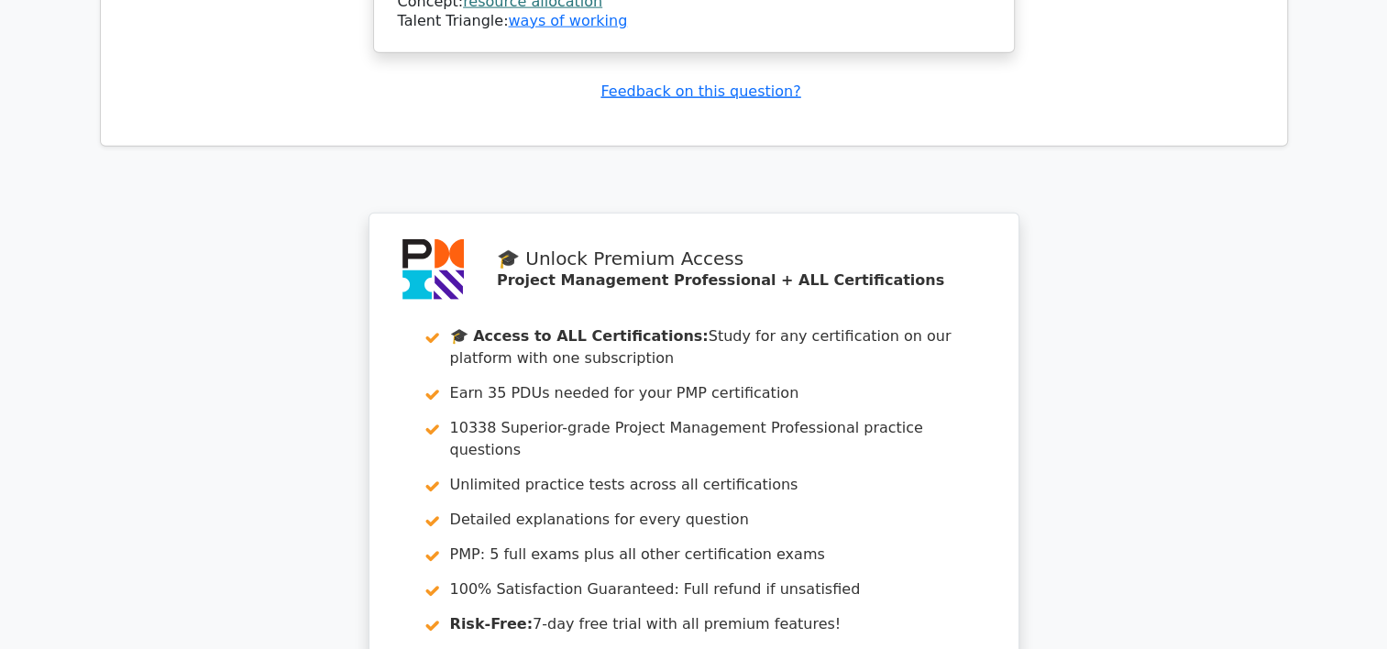
scroll to position [4591, 0]
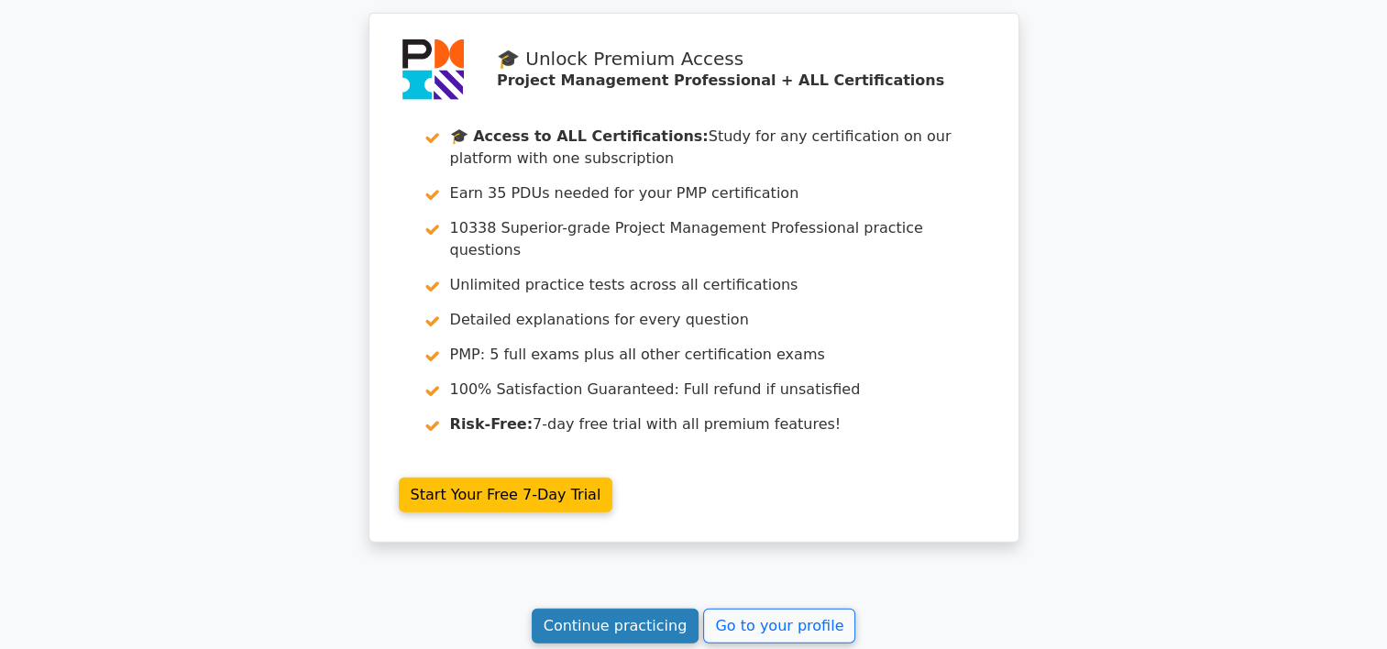
click at [619, 608] on link "Continue practicing" at bounding box center [616, 625] width 168 height 35
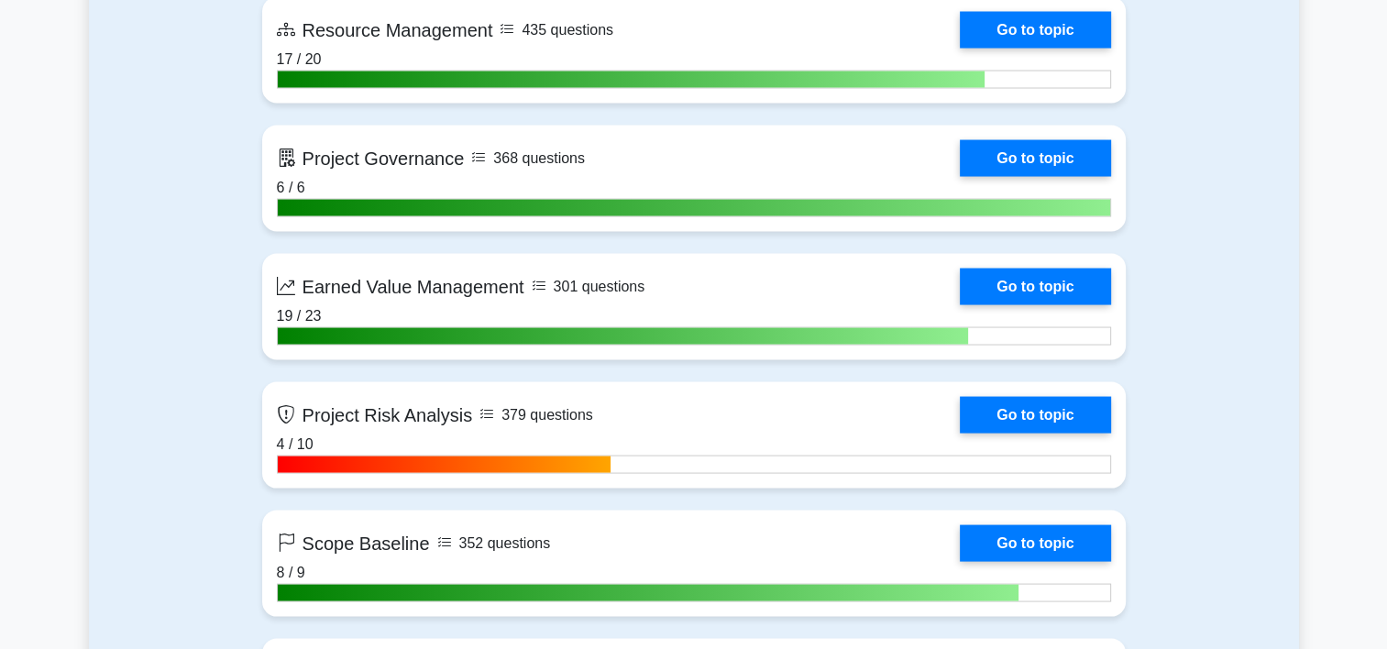
scroll to position [3401, 0]
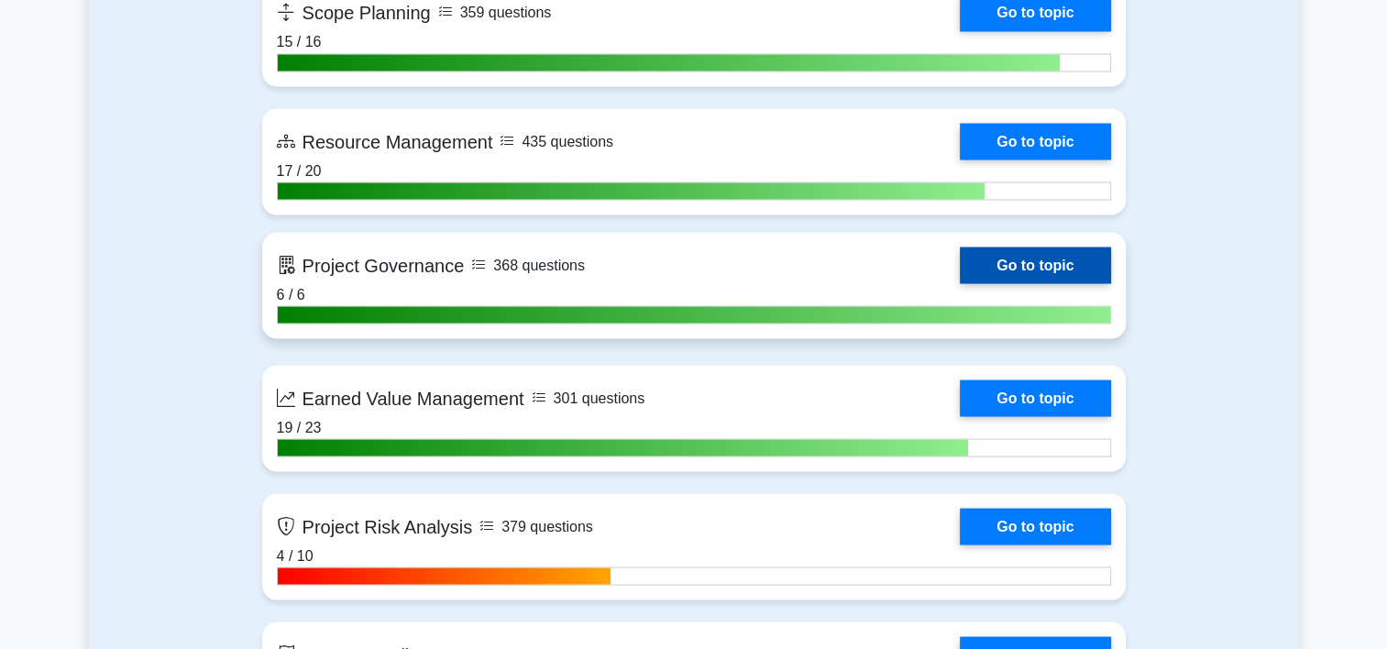
click at [959, 262] on link "Go to topic" at bounding box center [1034, 265] width 150 height 37
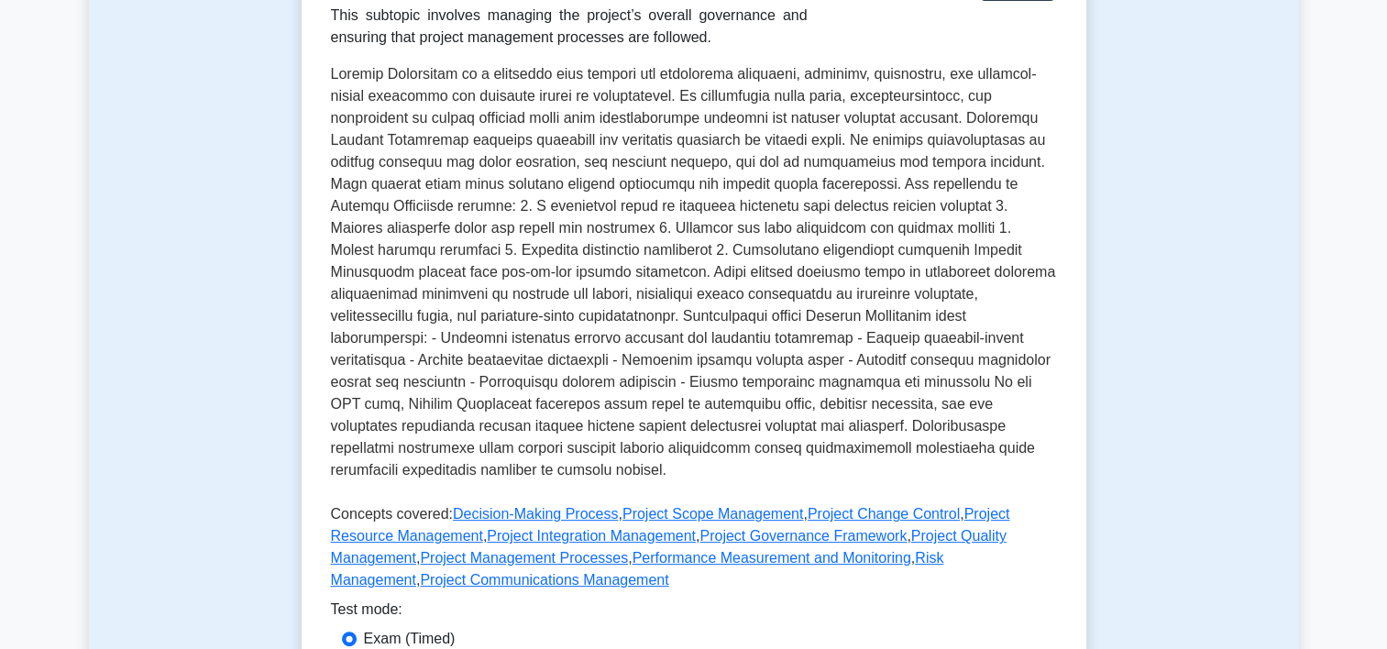
scroll to position [306, 0]
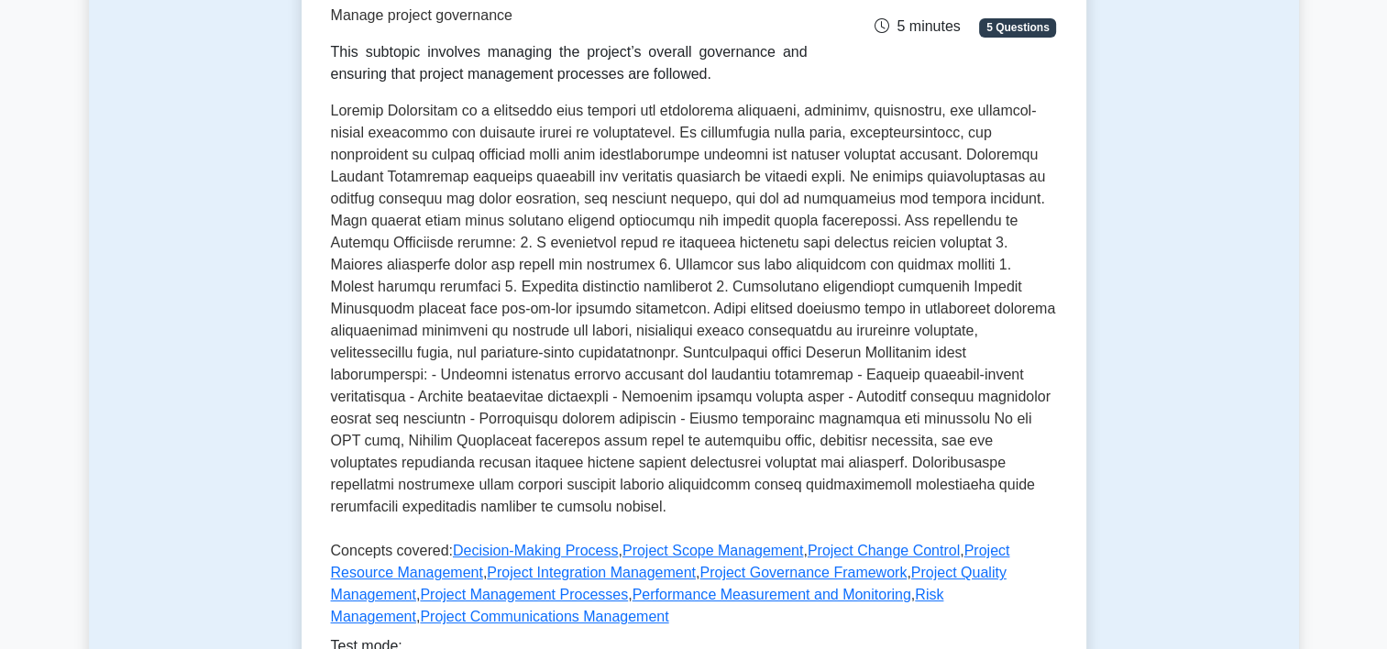
click at [489, 104] on p at bounding box center [694, 312] width 726 height 425
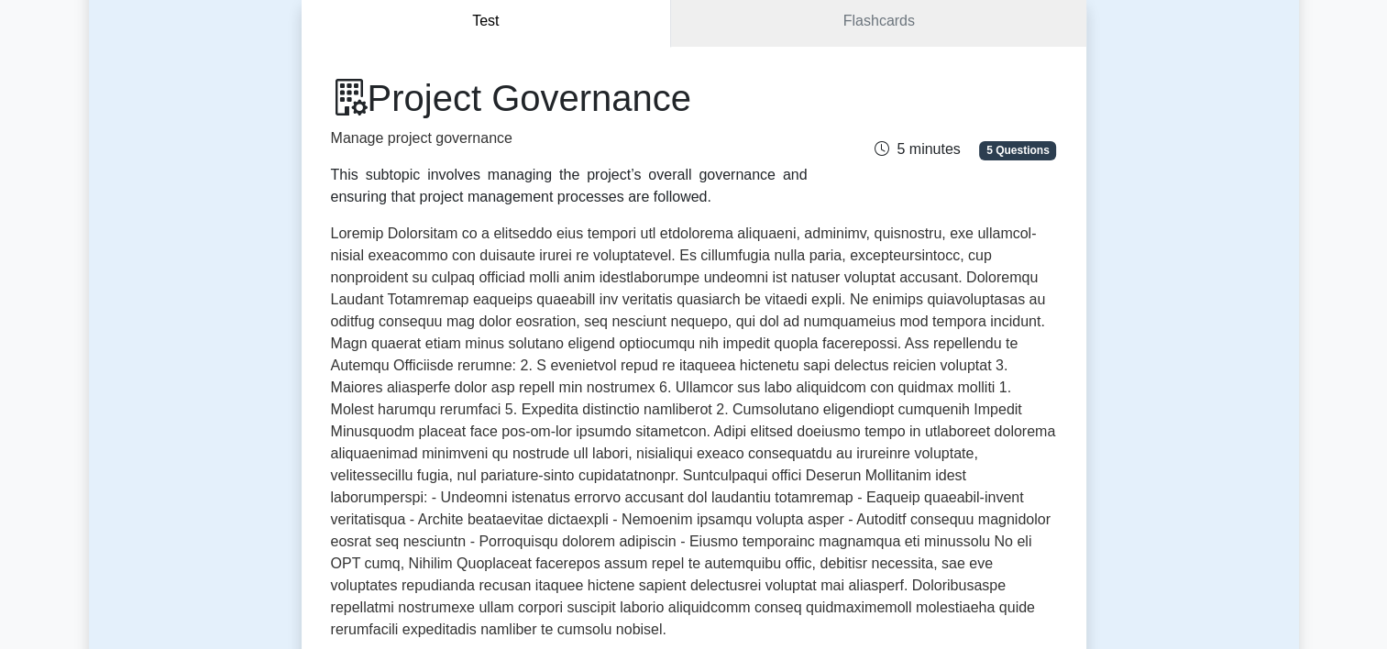
scroll to position [159, 0]
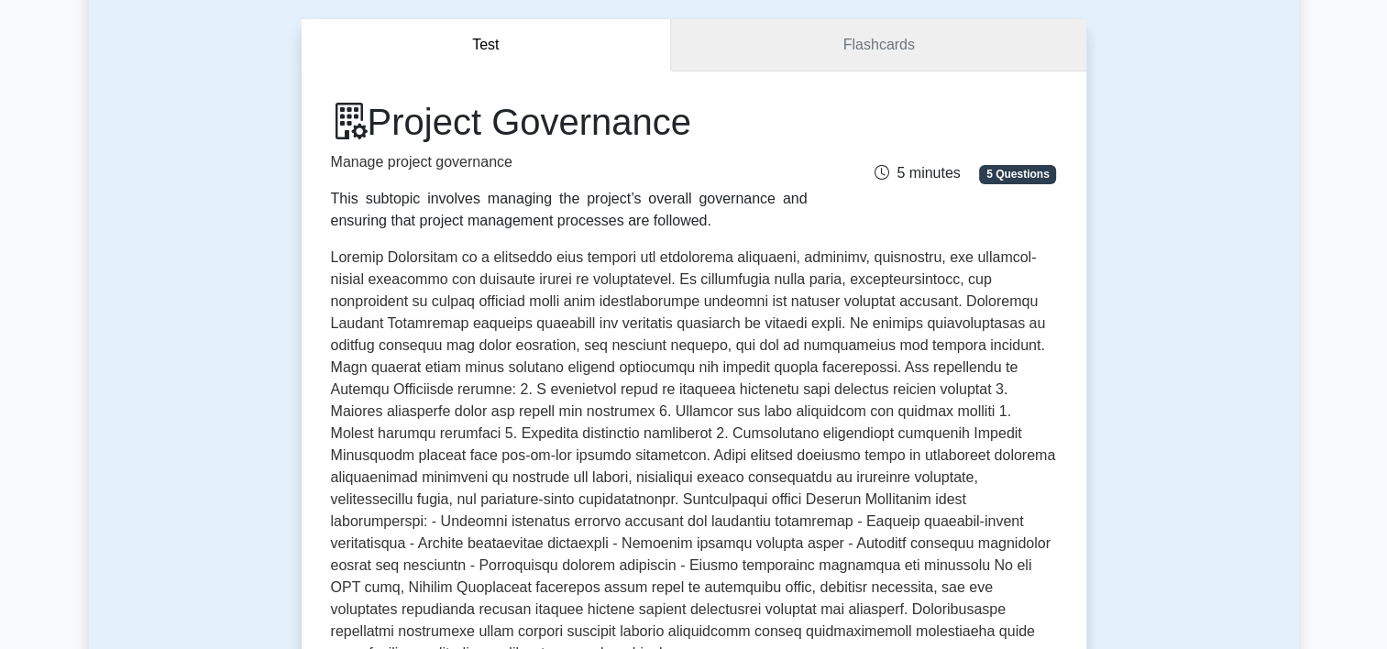
click at [771, 55] on link "Flashcards" at bounding box center [878, 45] width 414 height 52
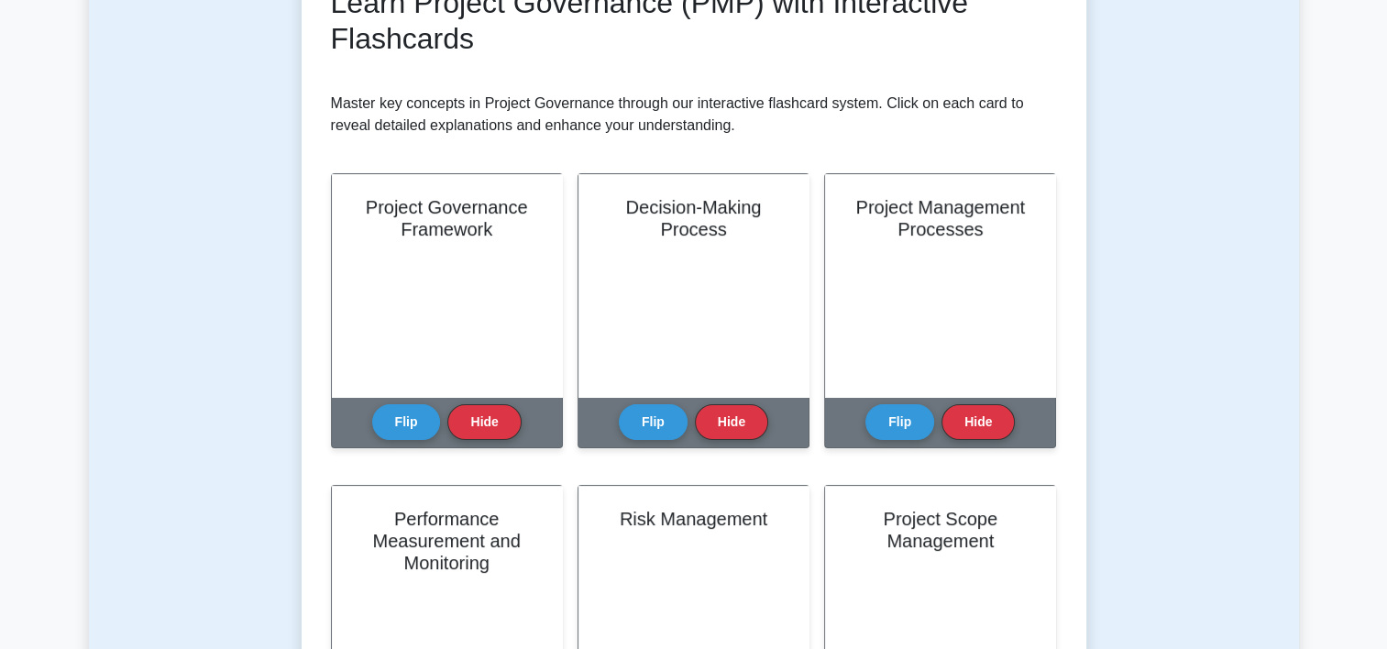
scroll to position [257, 0]
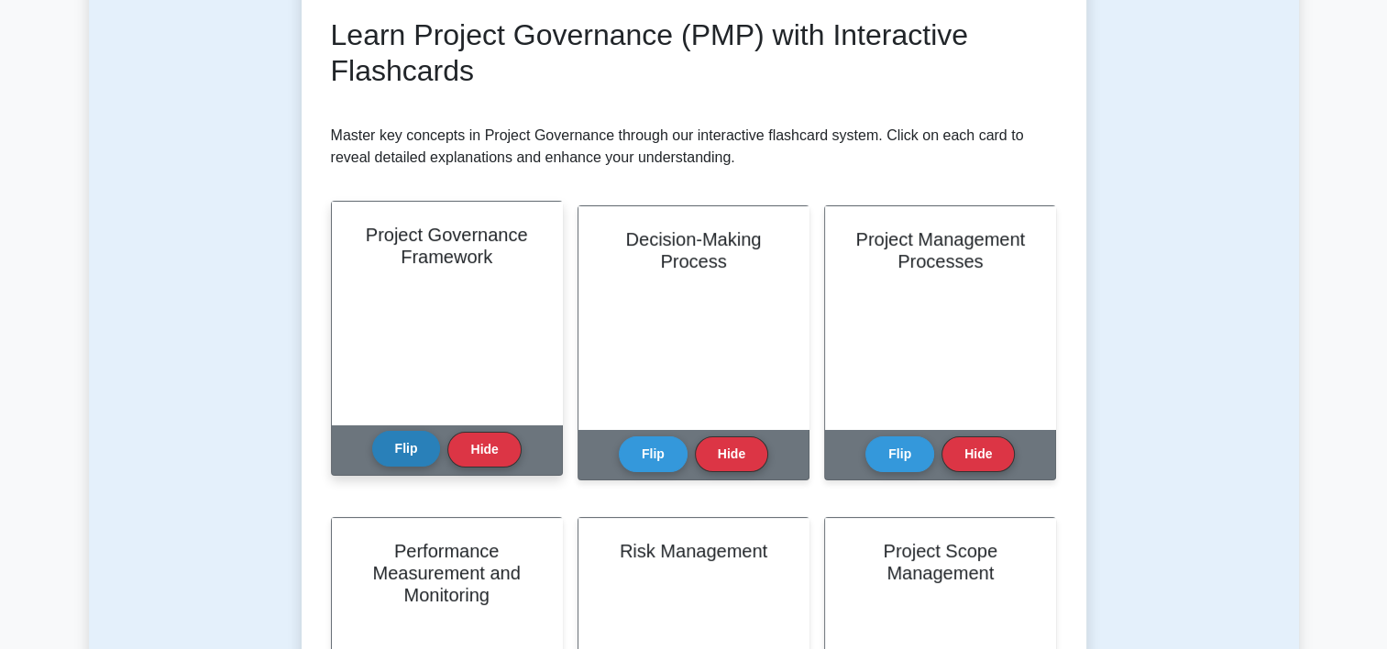
click at [392, 451] on button "Flip" at bounding box center [406, 449] width 69 height 36
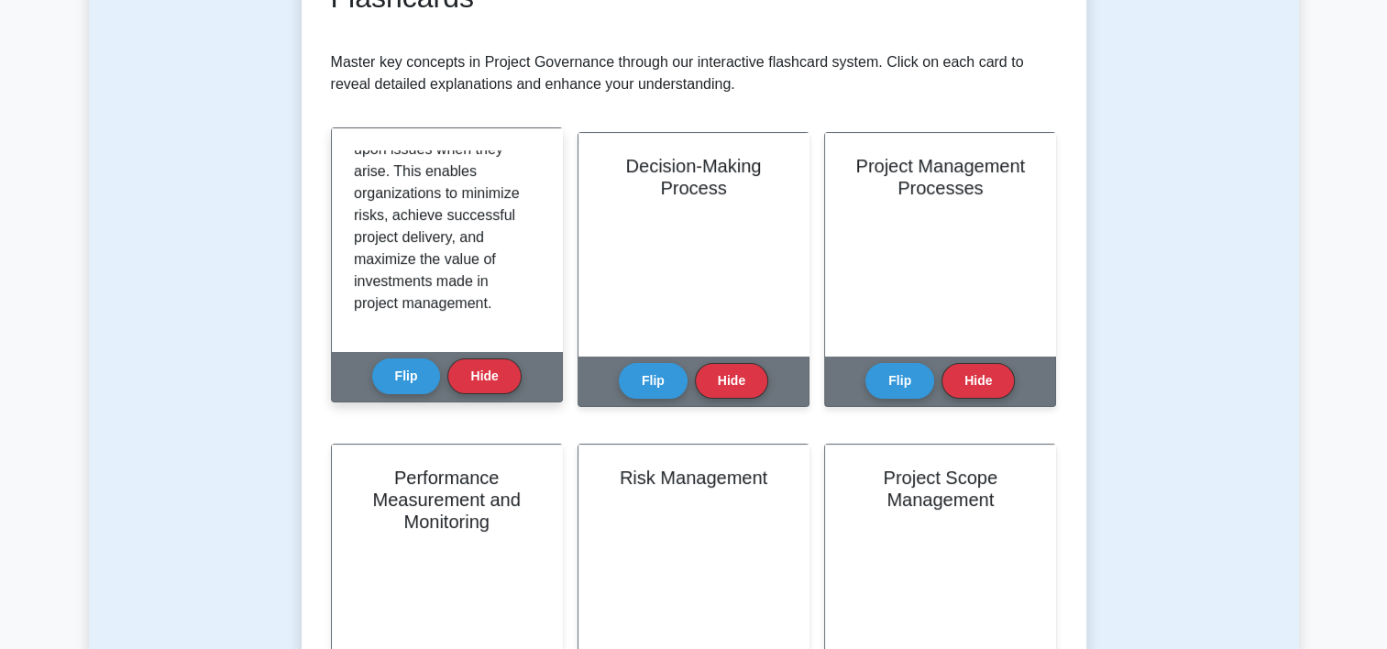
scroll to position [429, 0]
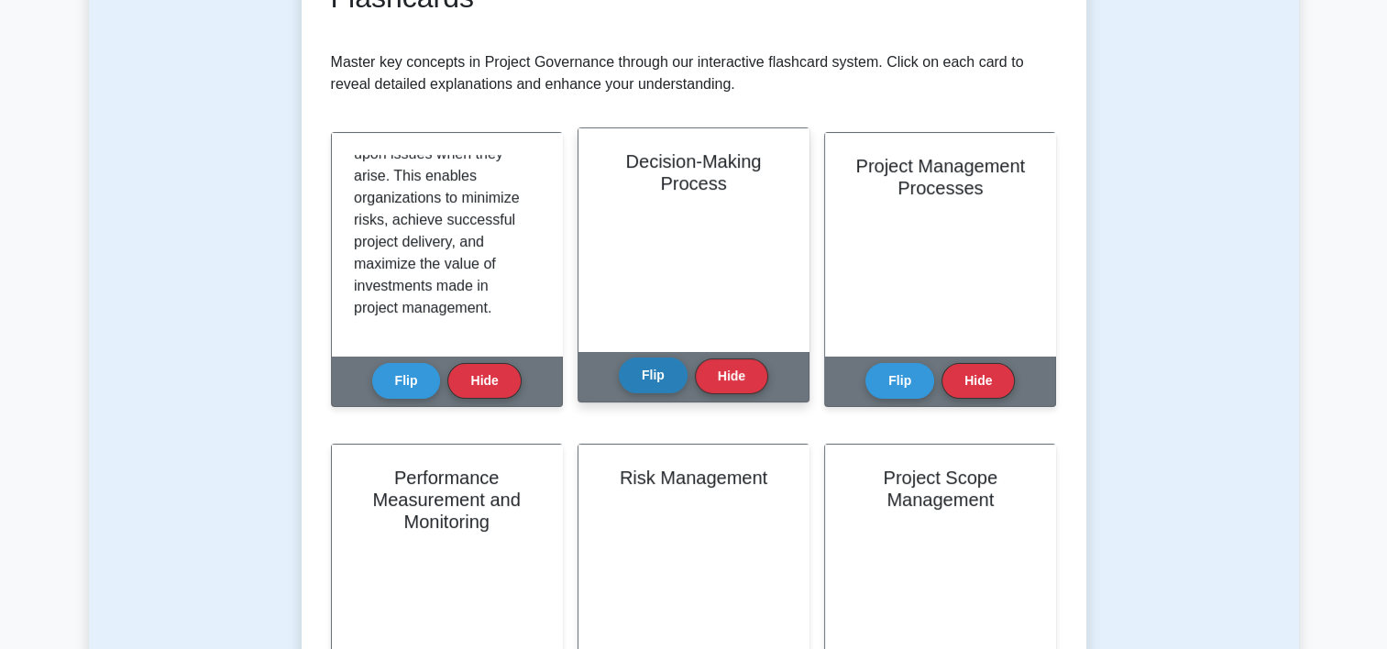
click at [641, 385] on button "Flip" at bounding box center [653, 375] width 69 height 36
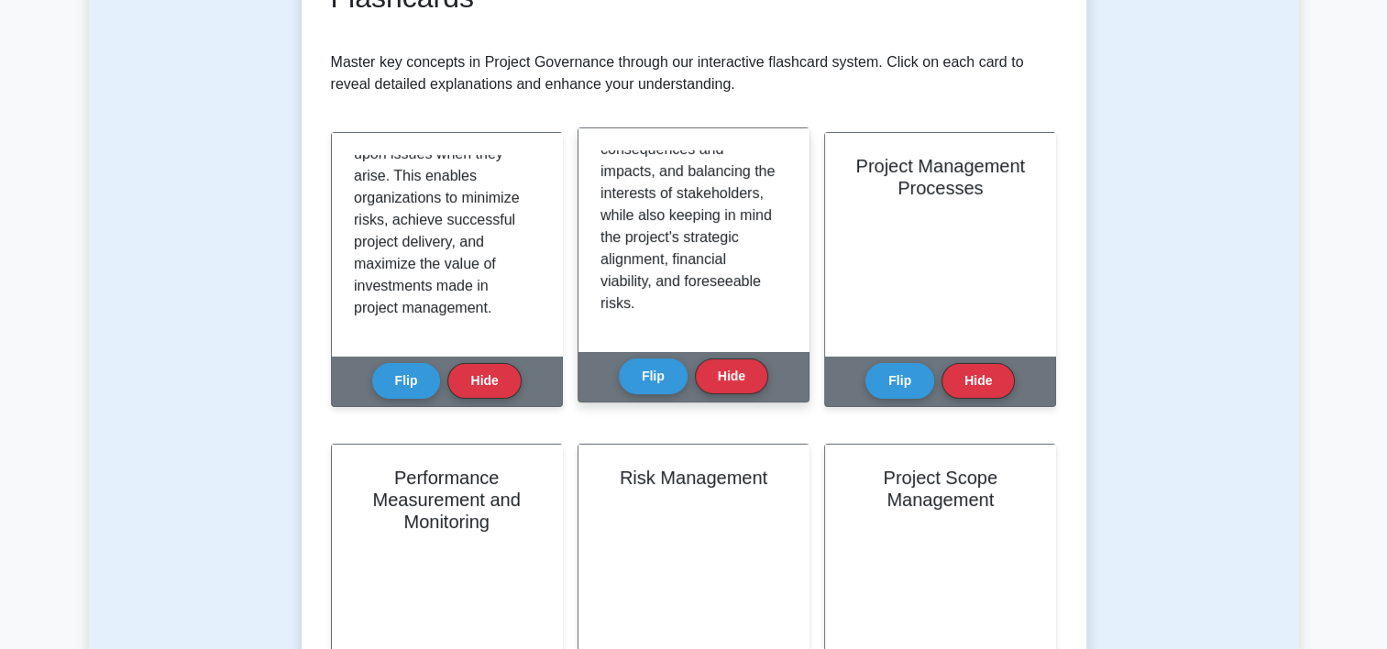
scroll to position [517, 0]
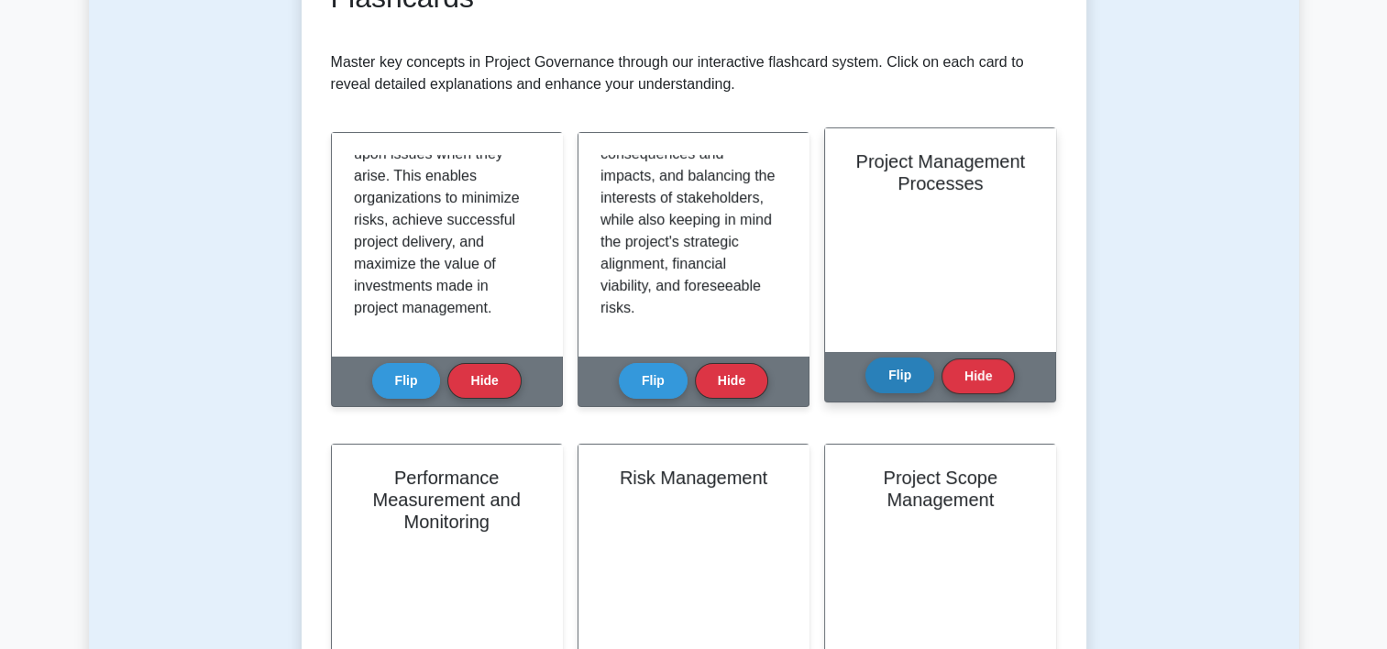
click at [893, 367] on button "Flip" at bounding box center [899, 375] width 69 height 36
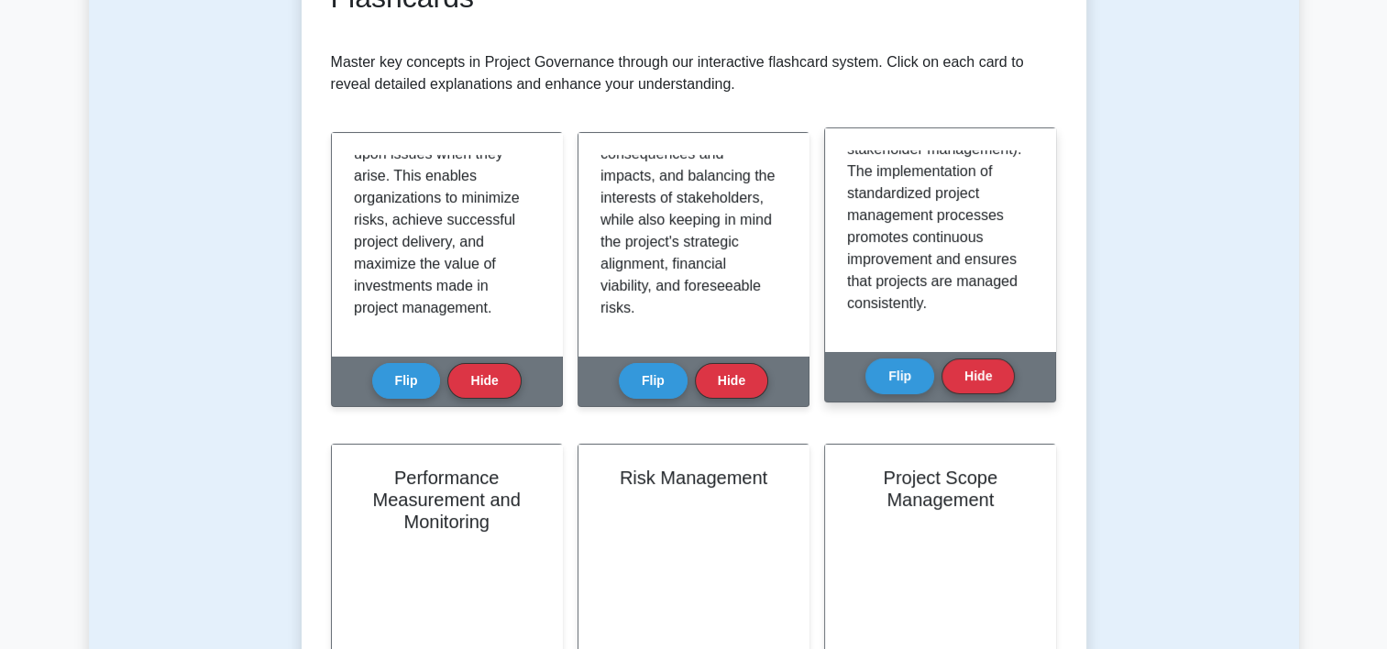
scroll to position [803, 0]
click at [894, 371] on button "Flip" at bounding box center [899, 375] width 69 height 36
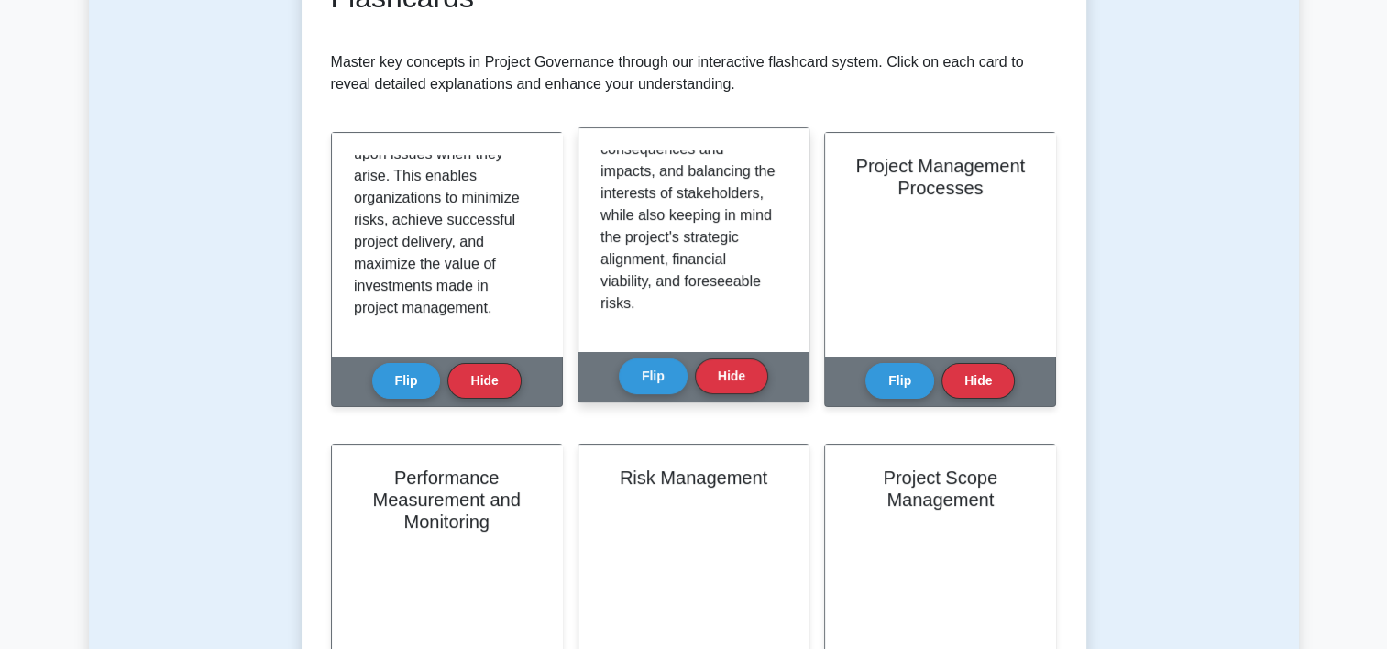
click at [652, 403] on div "Decision-Making Process Flip Hide" at bounding box center [693, 280] width 232 height 297
click at [649, 379] on button "Flip" at bounding box center [653, 375] width 69 height 36
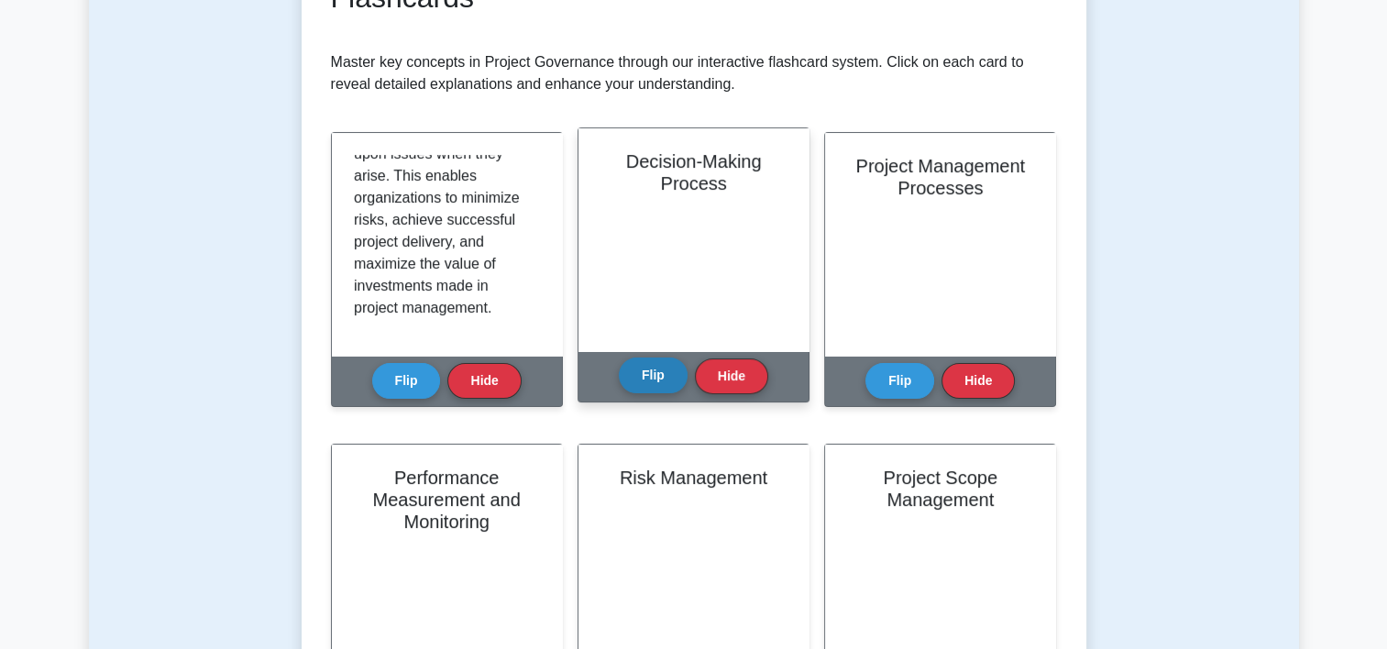
click at [646, 370] on button "Flip" at bounding box center [653, 375] width 69 height 36
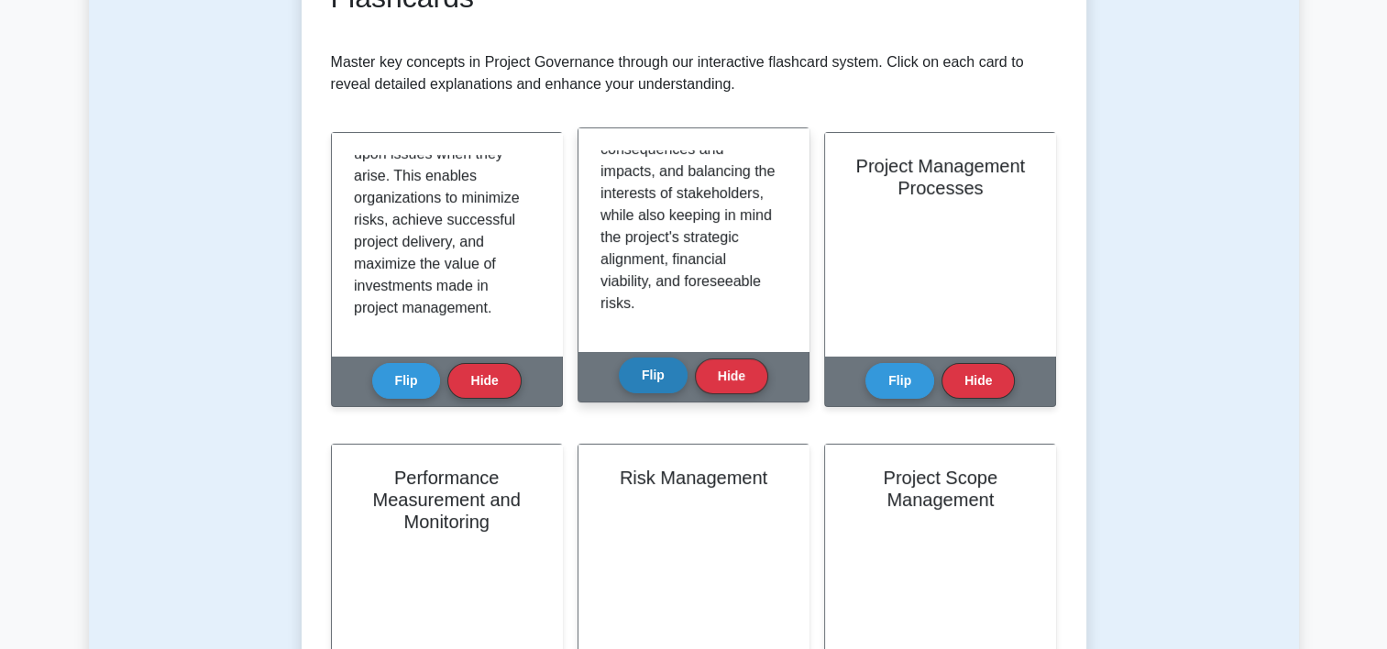
click at [646, 370] on button "Flip" at bounding box center [653, 375] width 69 height 36
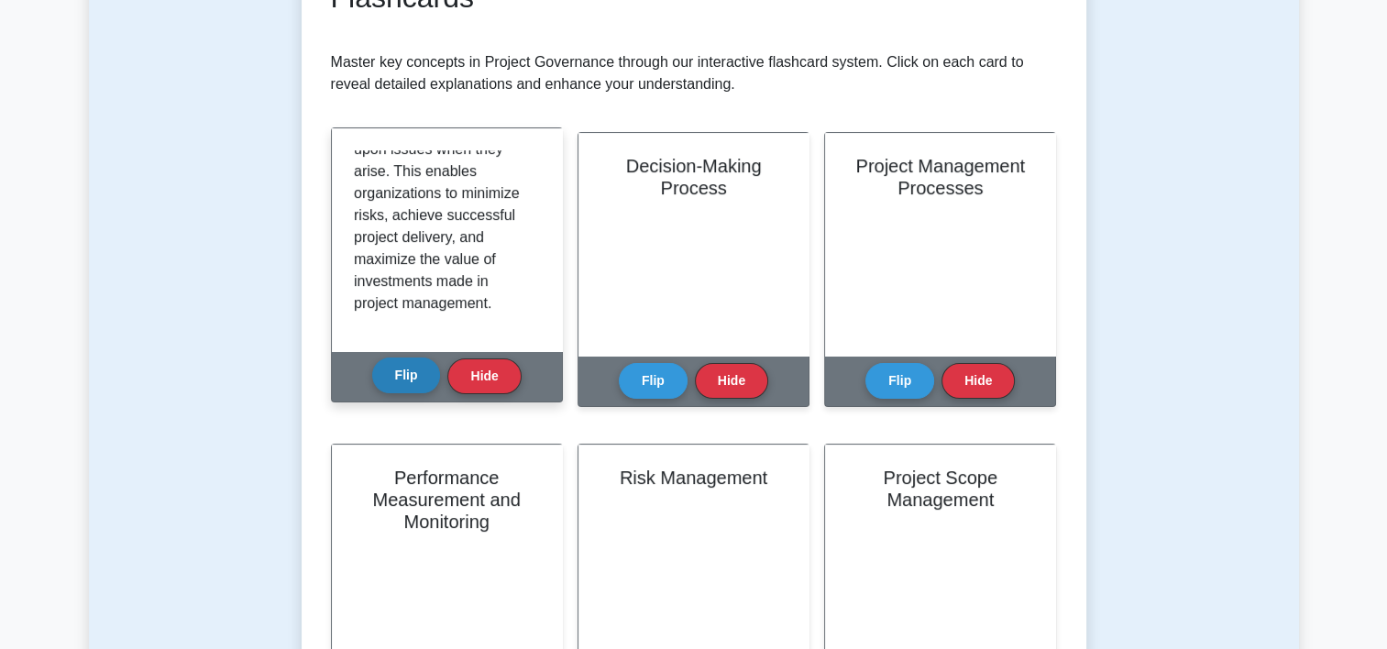
click at [401, 365] on button "Flip" at bounding box center [406, 375] width 69 height 36
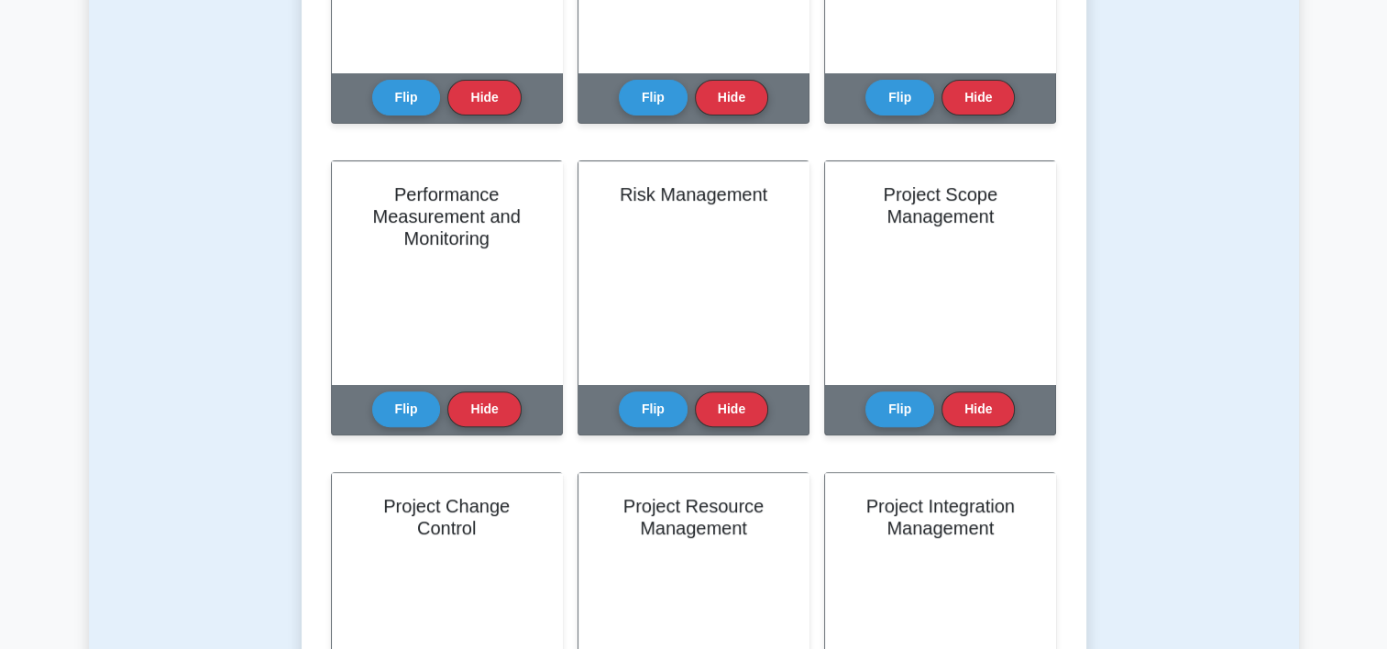
scroll to position [678, 0]
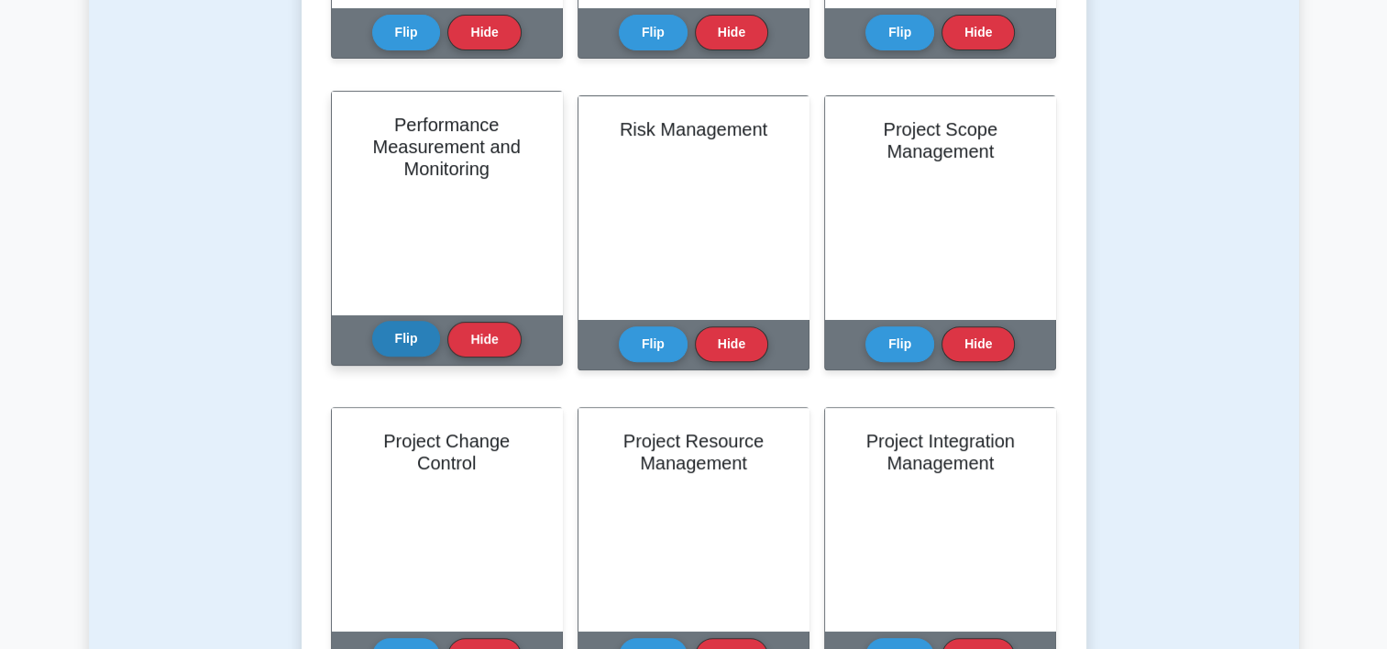
click at [396, 342] on button "Flip" at bounding box center [406, 339] width 69 height 36
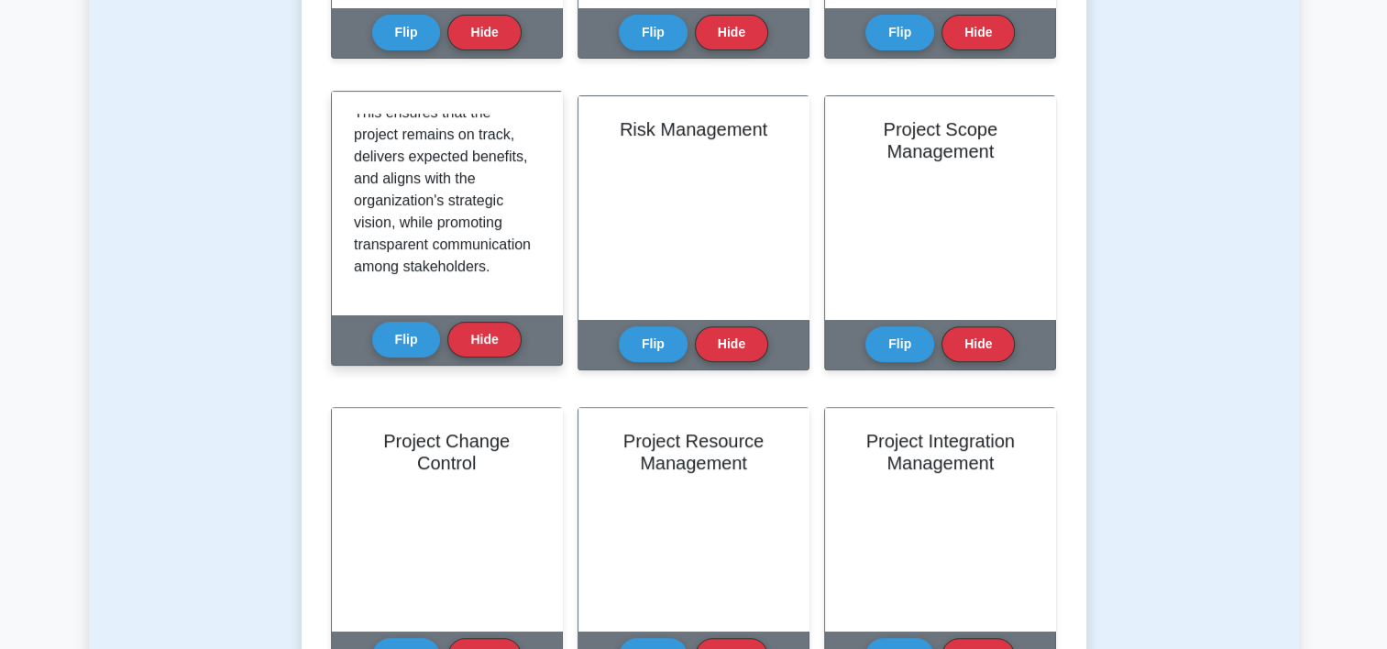
scroll to position [583, 0]
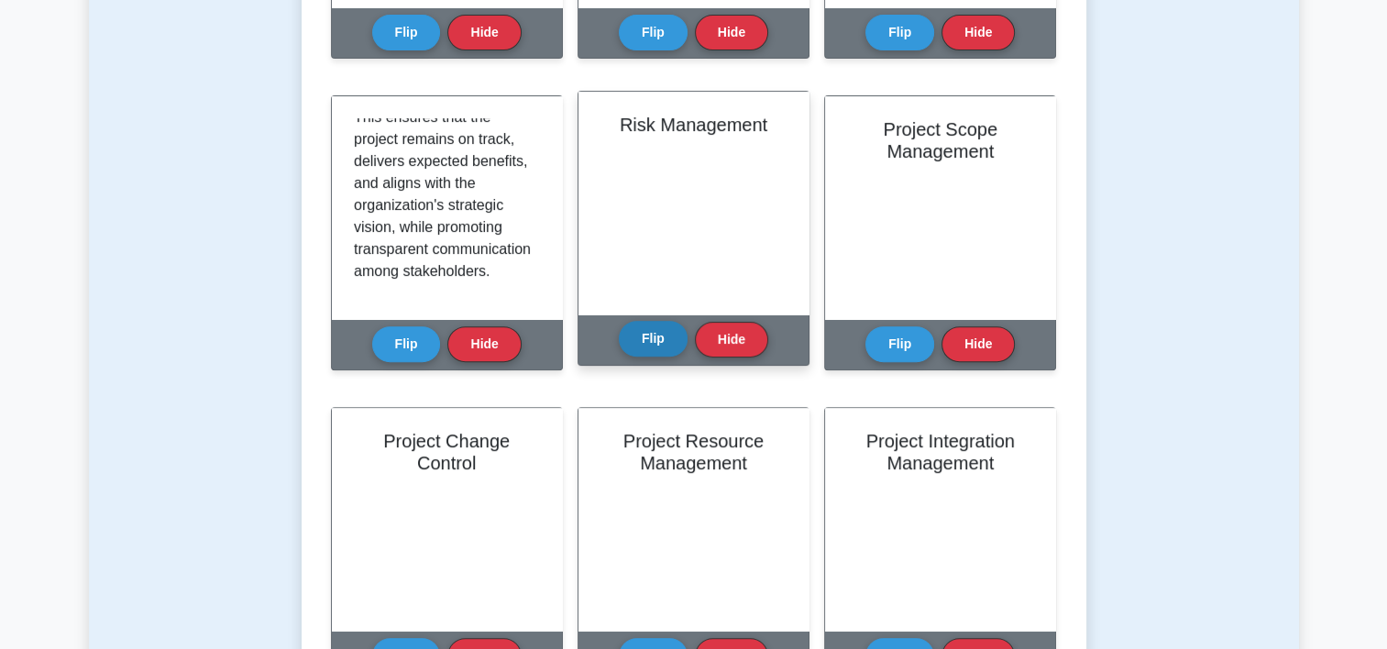
click at [655, 339] on button "Flip" at bounding box center [653, 339] width 69 height 36
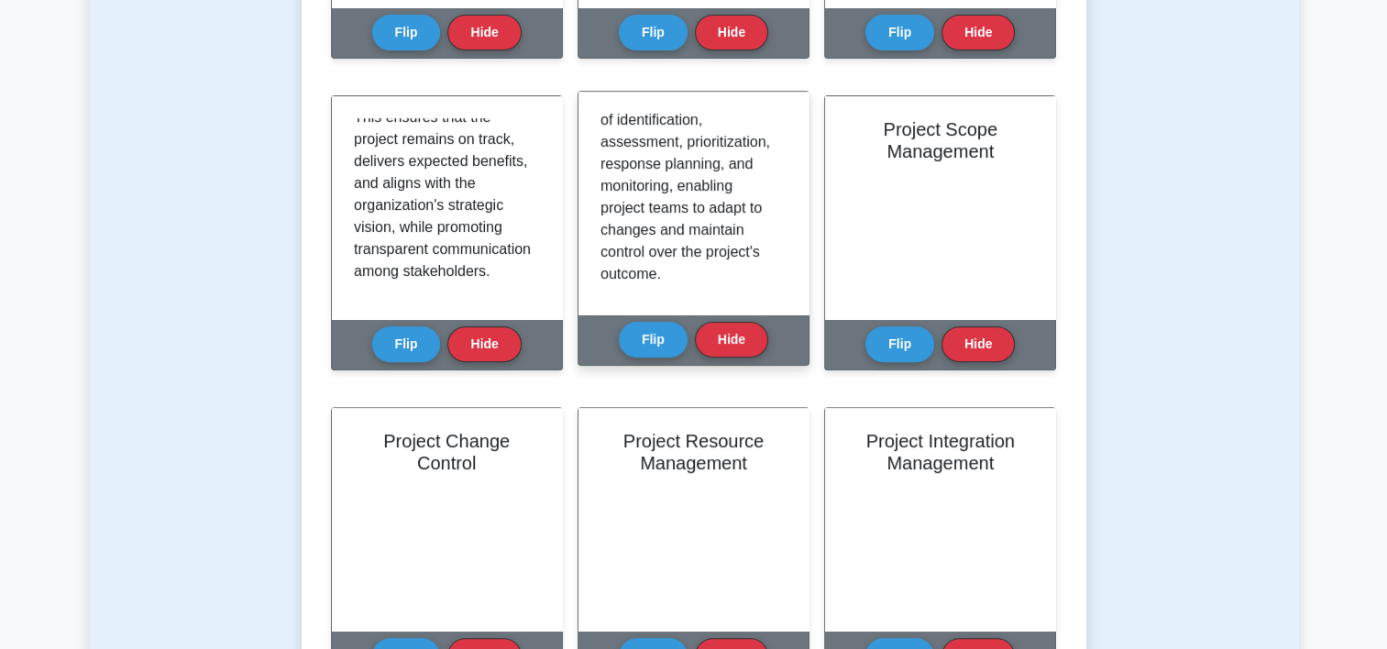
scroll to position [517, 0]
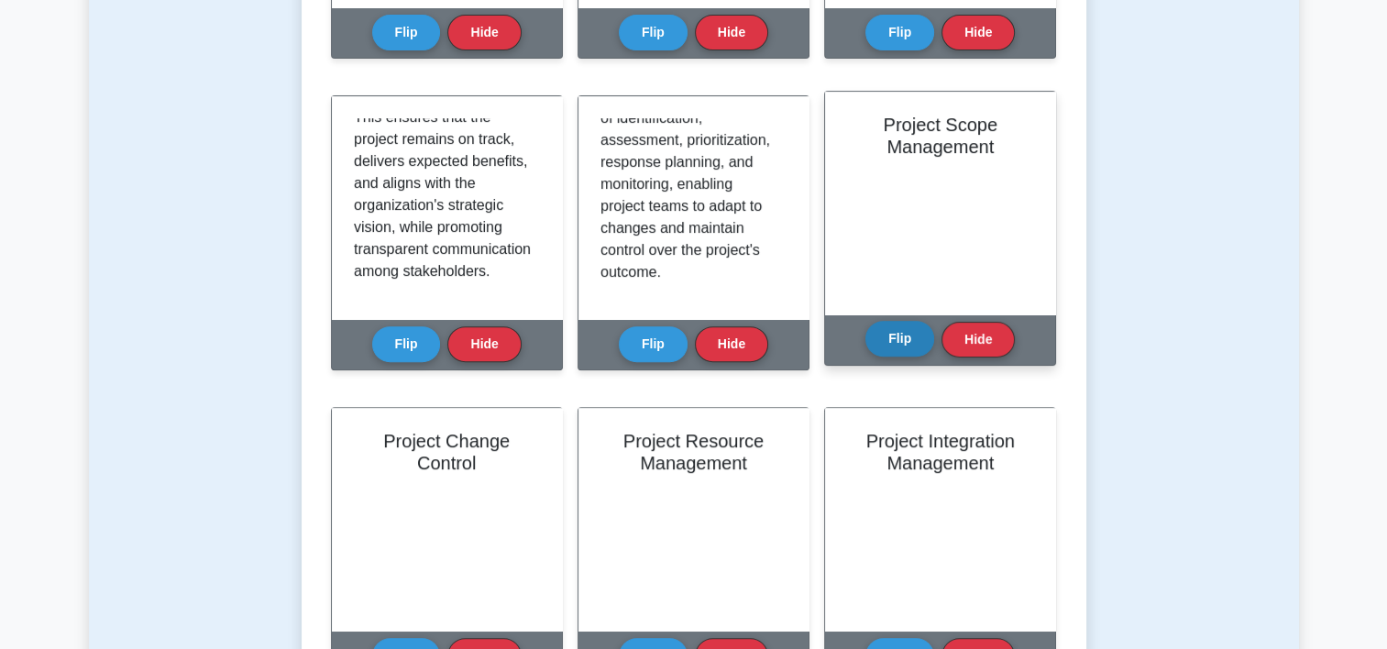
click at [898, 341] on button "Flip" at bounding box center [899, 339] width 69 height 36
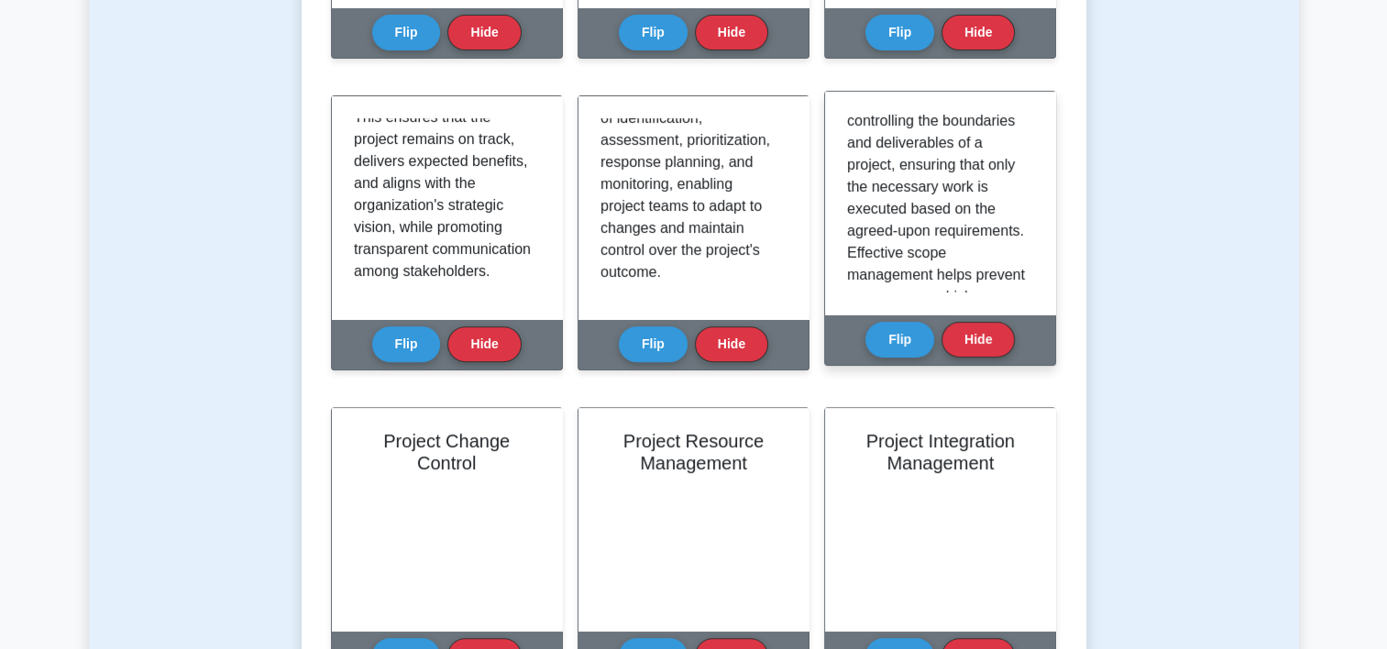
scroll to position [87, 0]
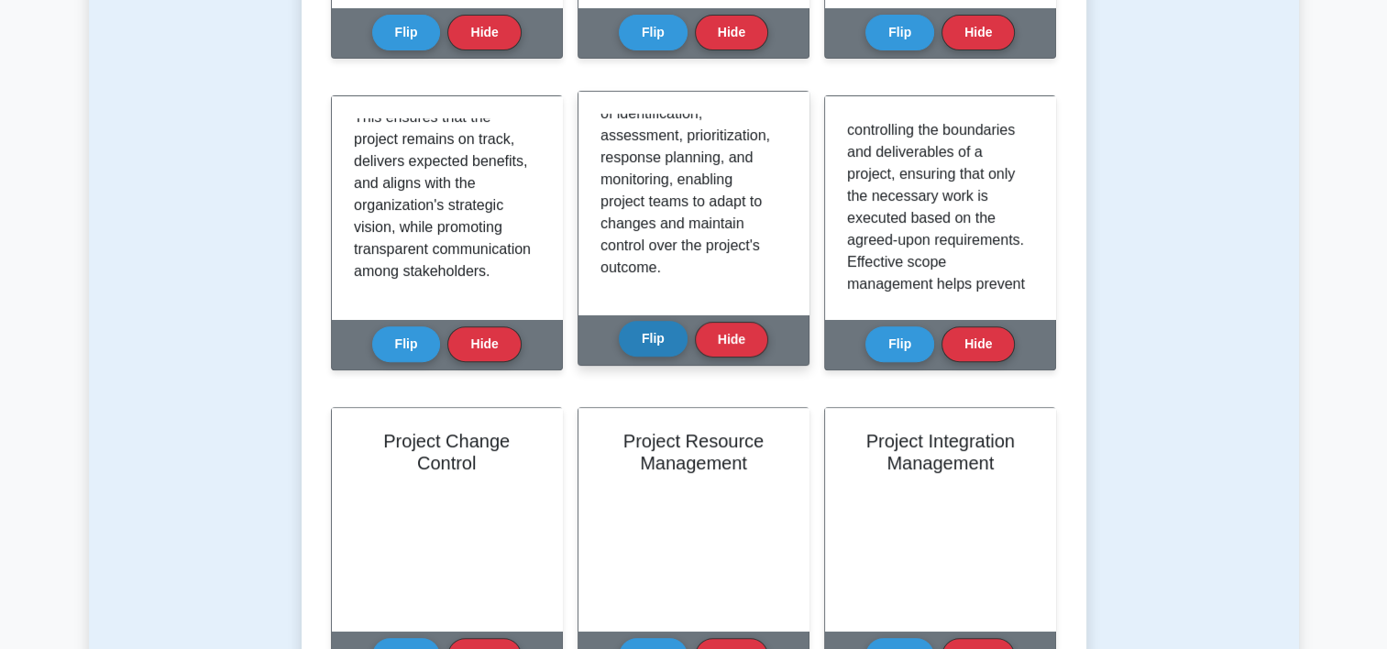
click at [659, 334] on button "Flip" at bounding box center [653, 339] width 69 height 36
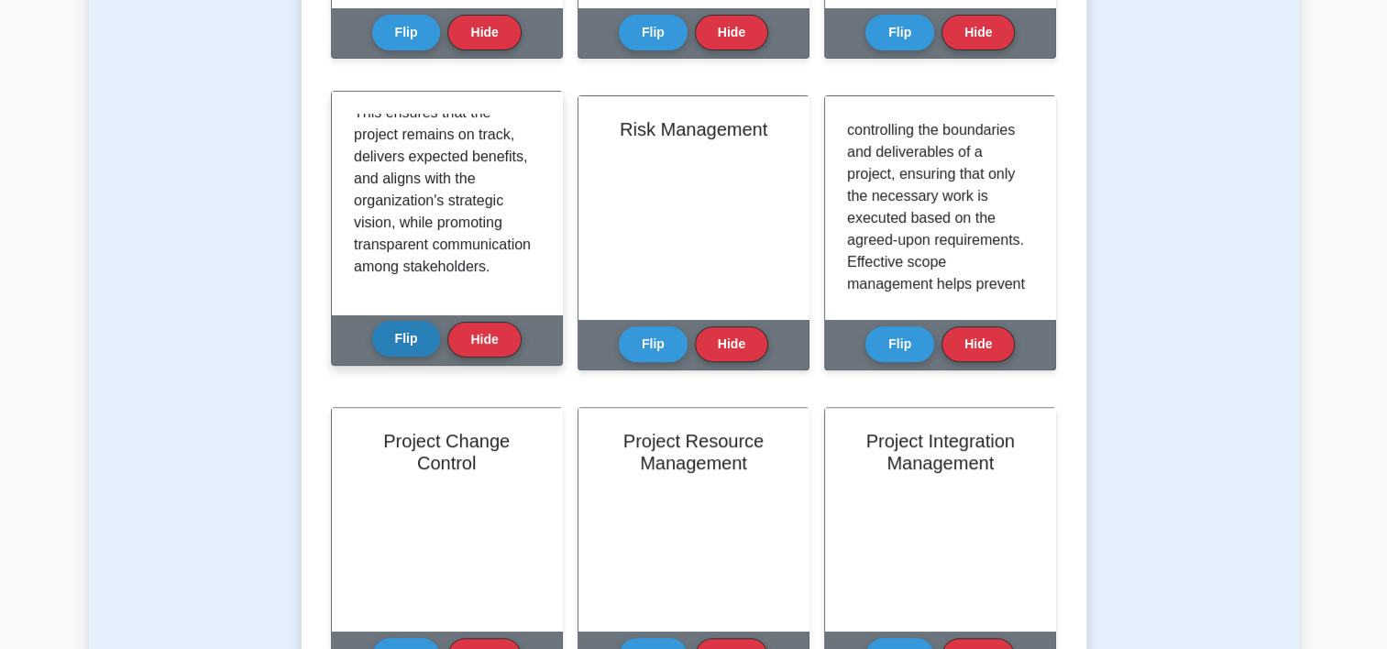
click at [398, 331] on button "Flip" at bounding box center [406, 339] width 69 height 36
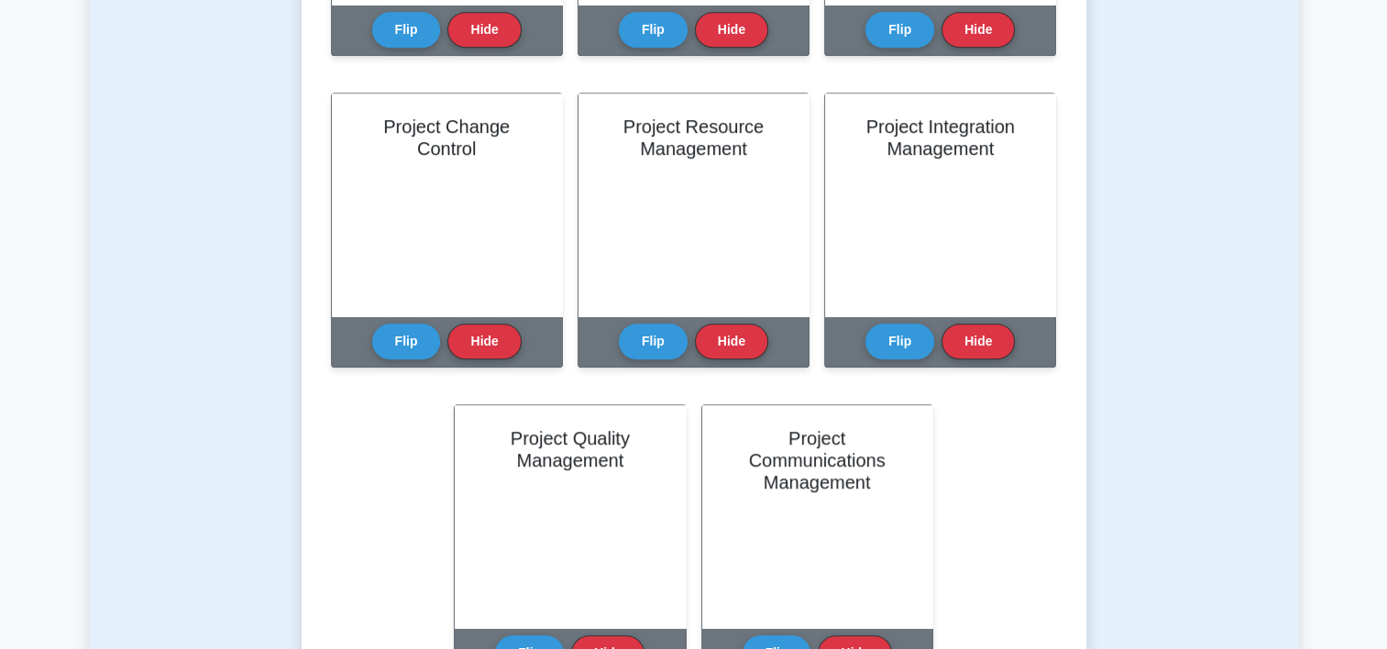
scroll to position [1001, 0]
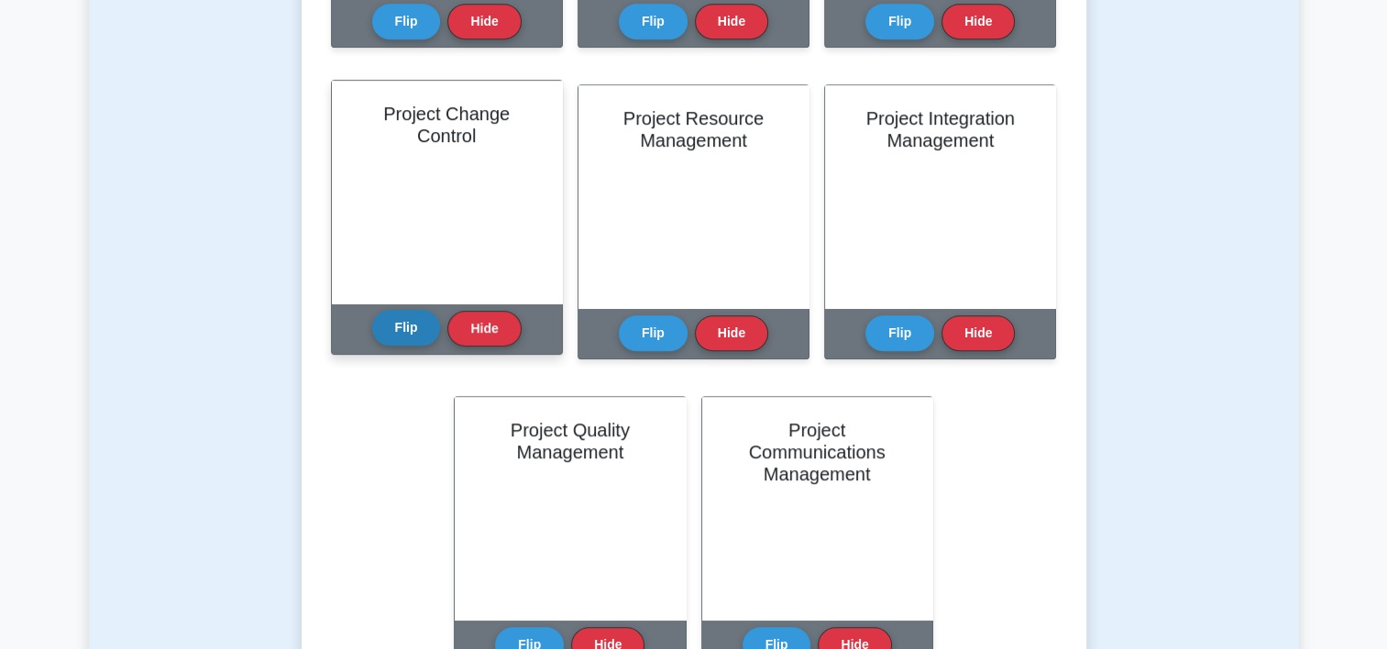
click at [392, 345] on button "Flip" at bounding box center [406, 328] width 69 height 36
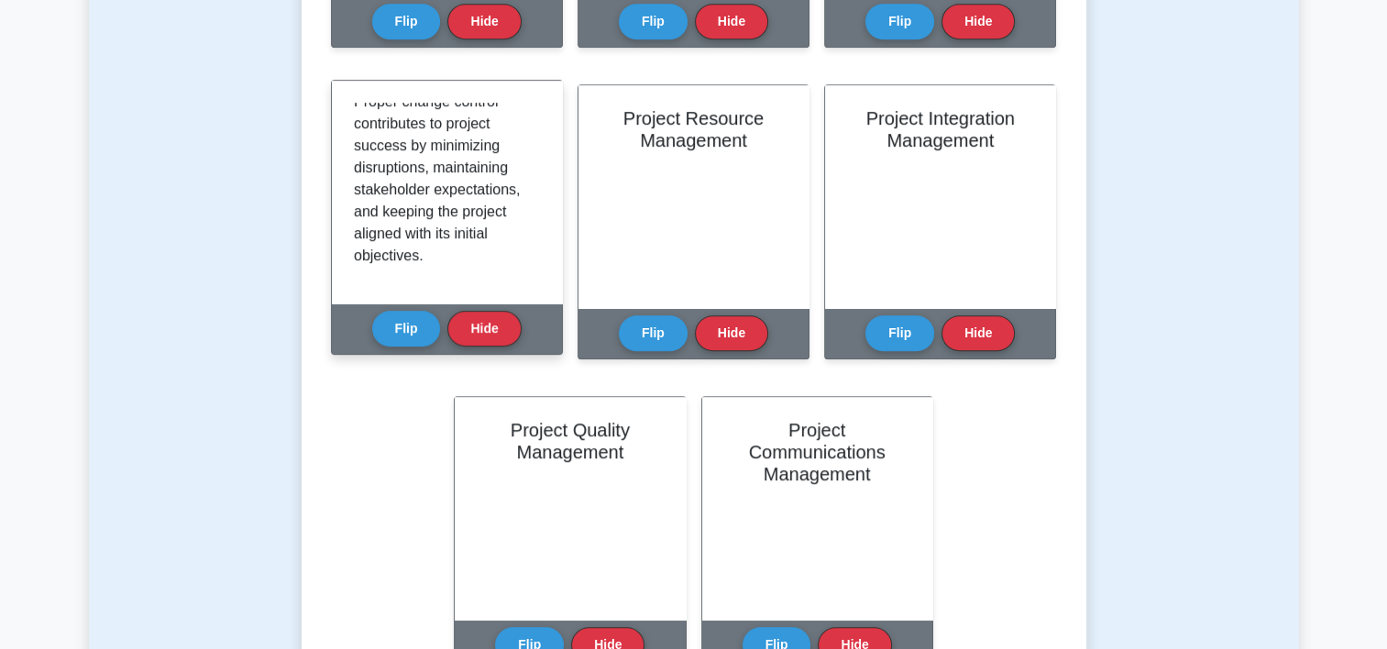
scroll to position [649, 0]
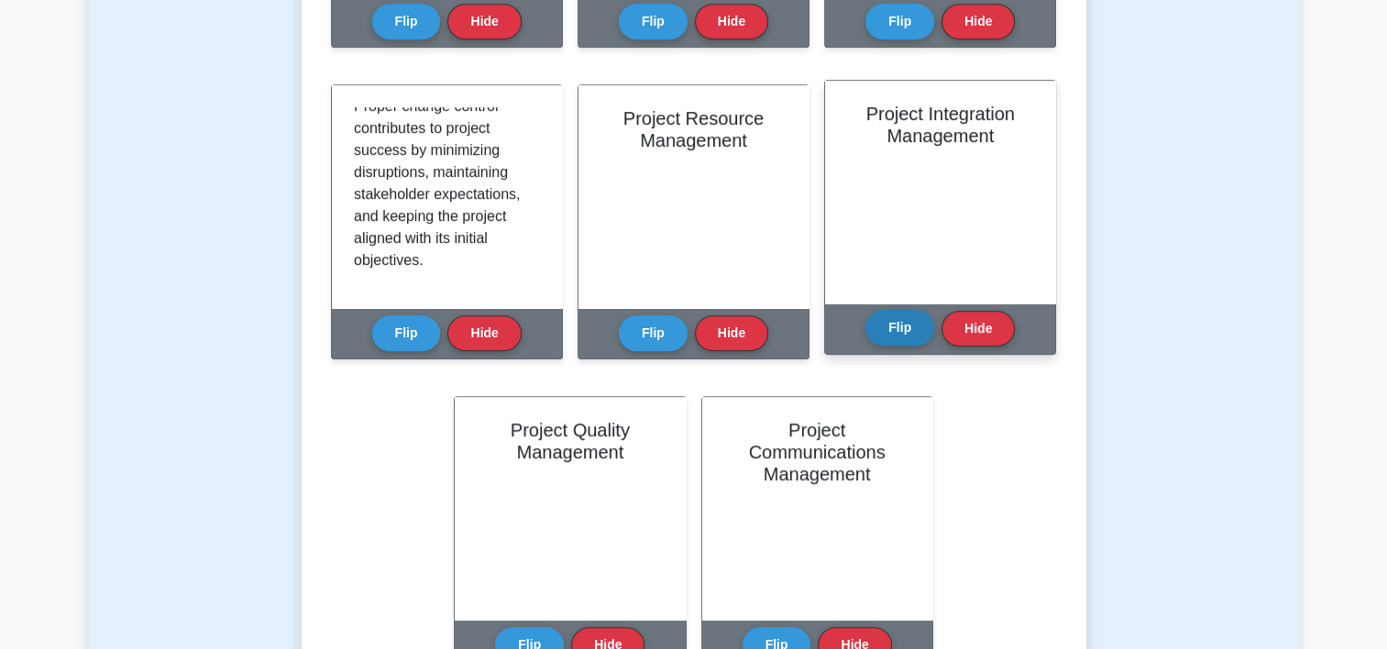
click at [890, 328] on button "Flip" at bounding box center [899, 328] width 69 height 36
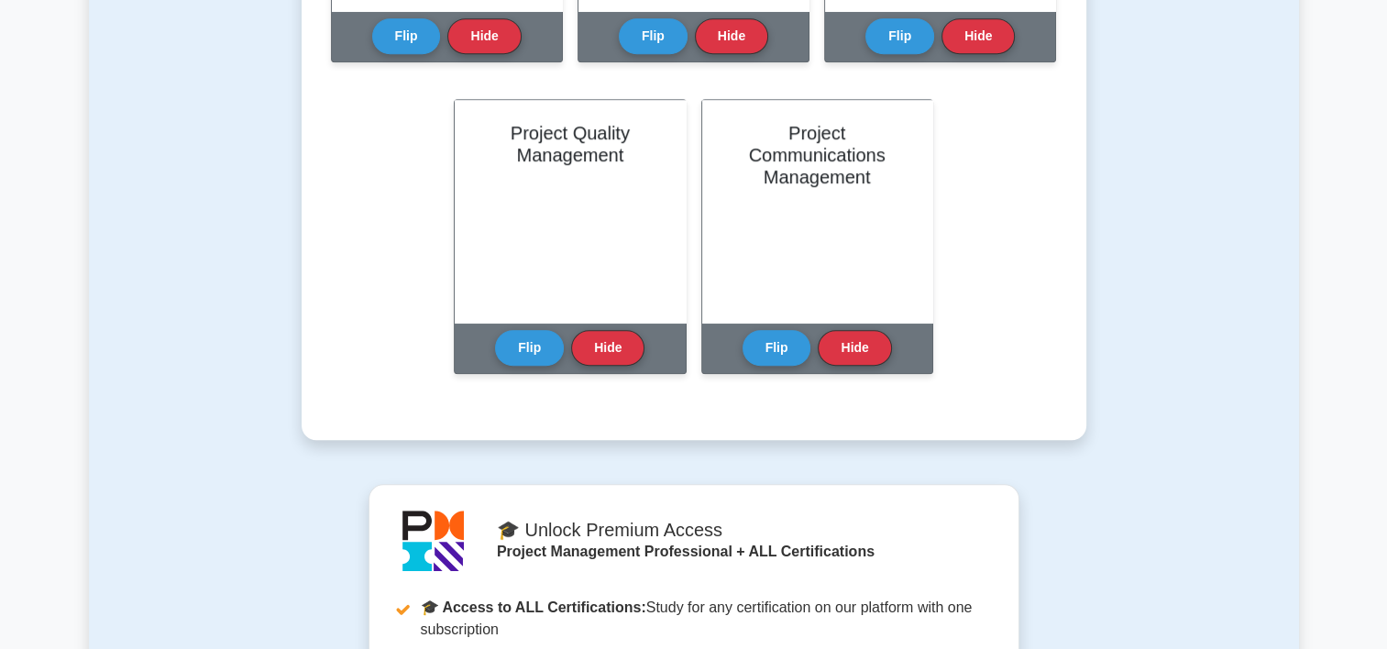
scroll to position [1312, 0]
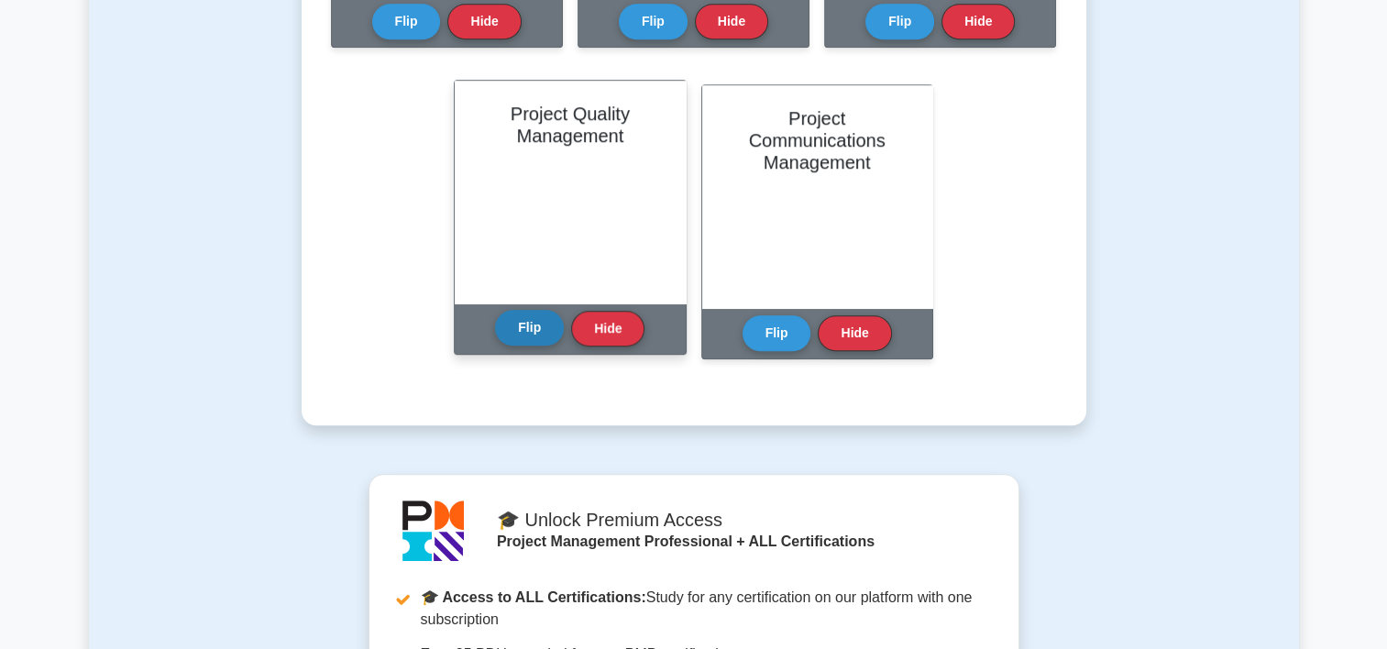
click at [528, 335] on button "Flip" at bounding box center [529, 328] width 69 height 36
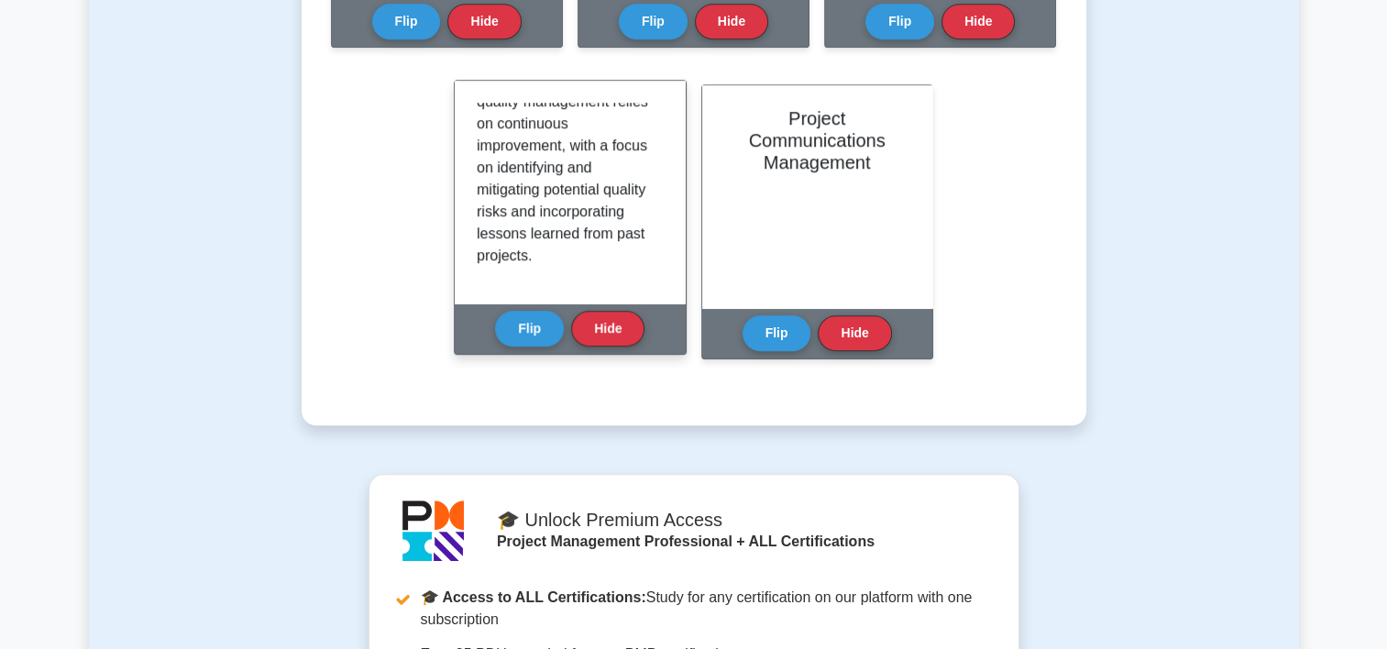
scroll to position [539, 0]
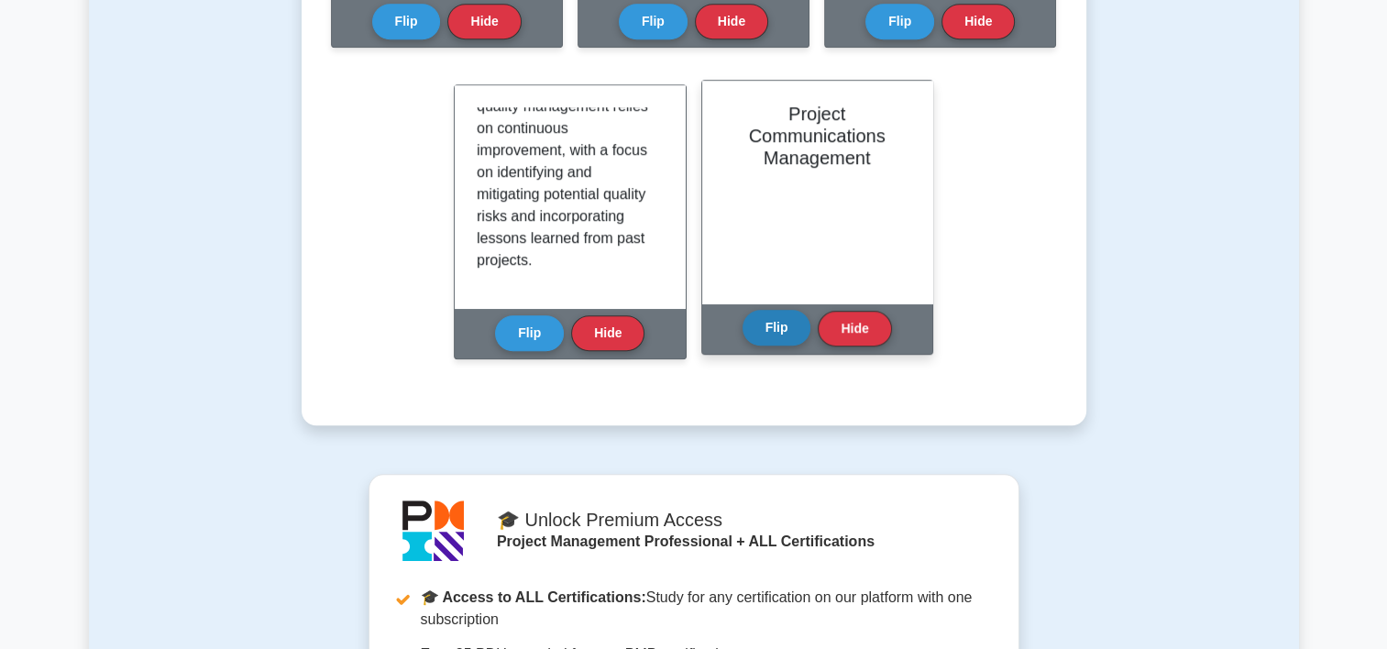
click at [766, 334] on button "Flip" at bounding box center [776, 328] width 69 height 36
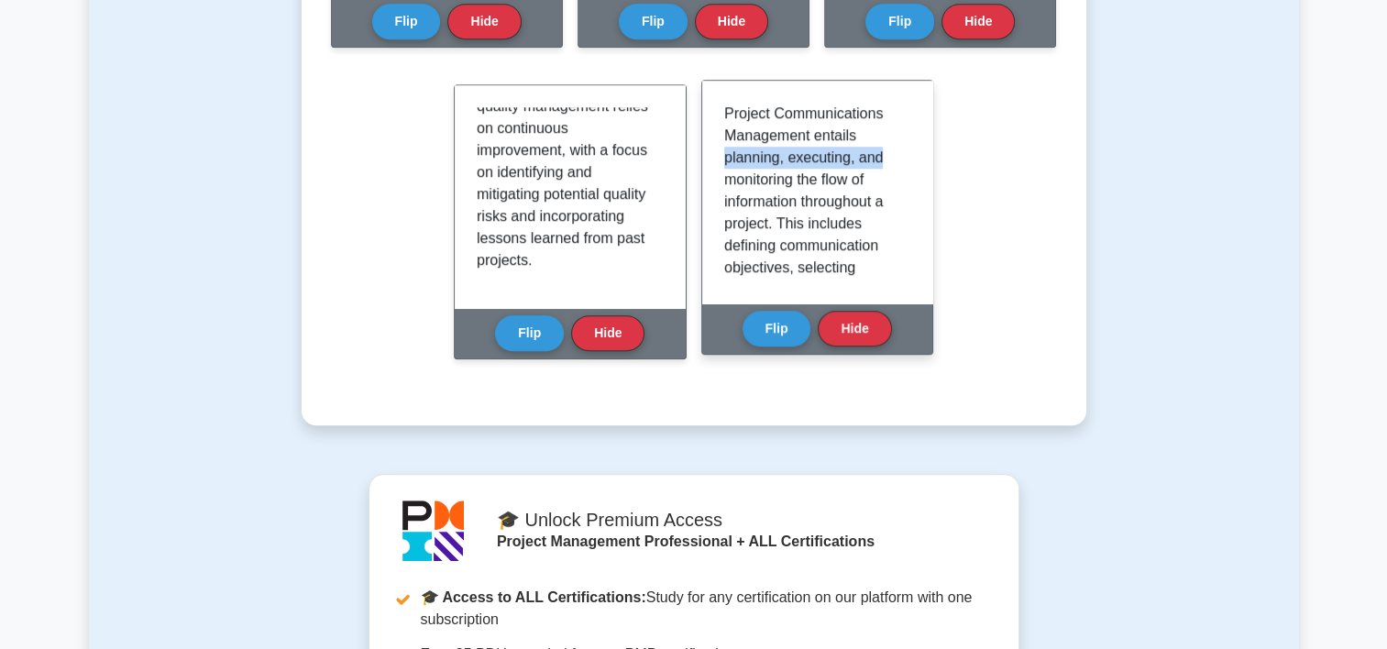
drag, startPoint x: 909, startPoint y: 134, endPoint x: 912, endPoint y: 163, distance: 29.5
click at [912, 163] on div "Project Communications Management entails planning, executing, and monitoring t…" at bounding box center [817, 192] width 230 height 223
drag, startPoint x: 912, startPoint y: 163, endPoint x: 882, endPoint y: 203, distance: 49.7
click at [882, 203] on p "Project Communications Management entails planning, executing, and monitoring t…" at bounding box center [813, 444] width 179 height 682
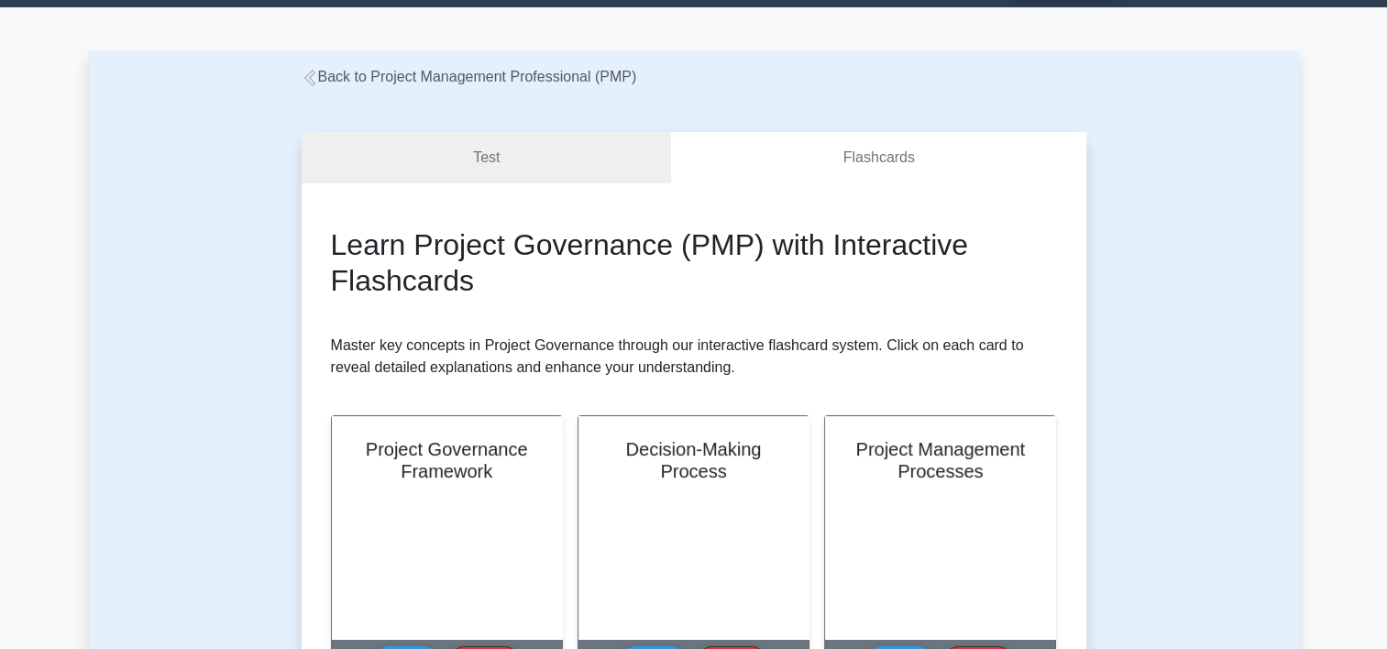
scroll to position [0, 0]
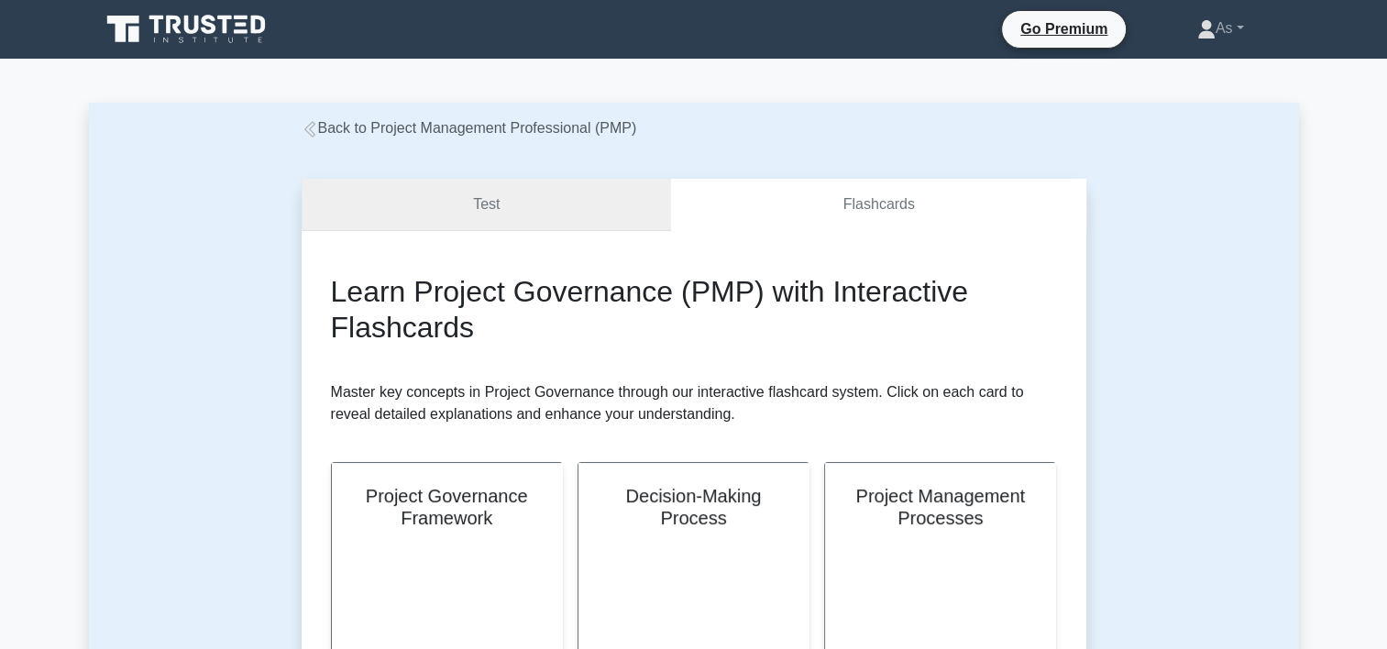
click at [565, 195] on link "Test" at bounding box center [487, 205] width 370 height 52
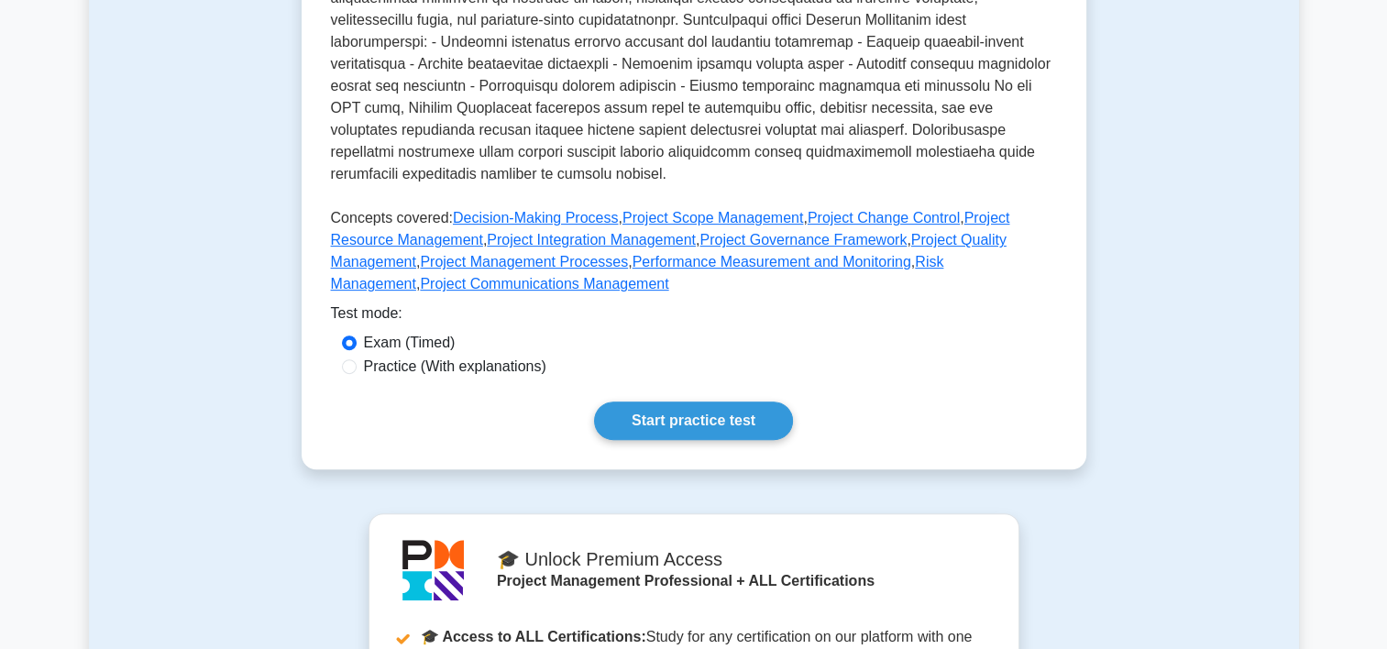
scroll to position [653, 0]
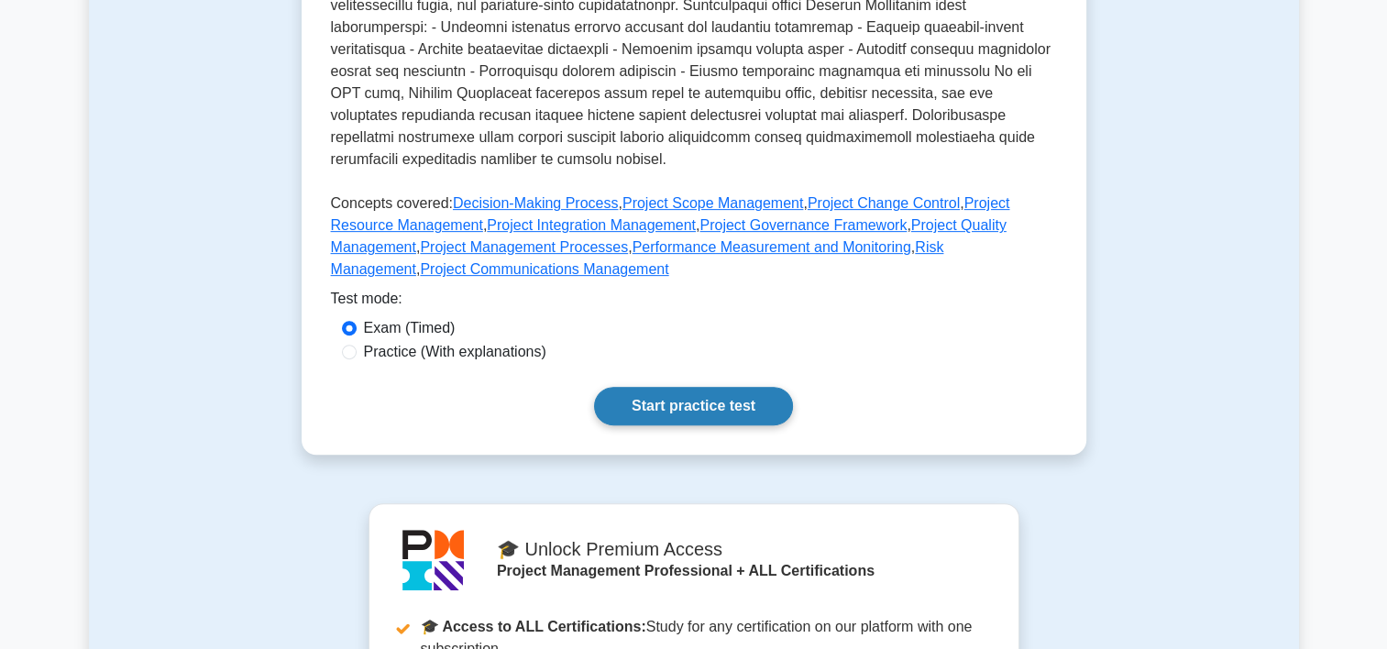
click at [701, 392] on link "Start practice test" at bounding box center [693, 406] width 199 height 38
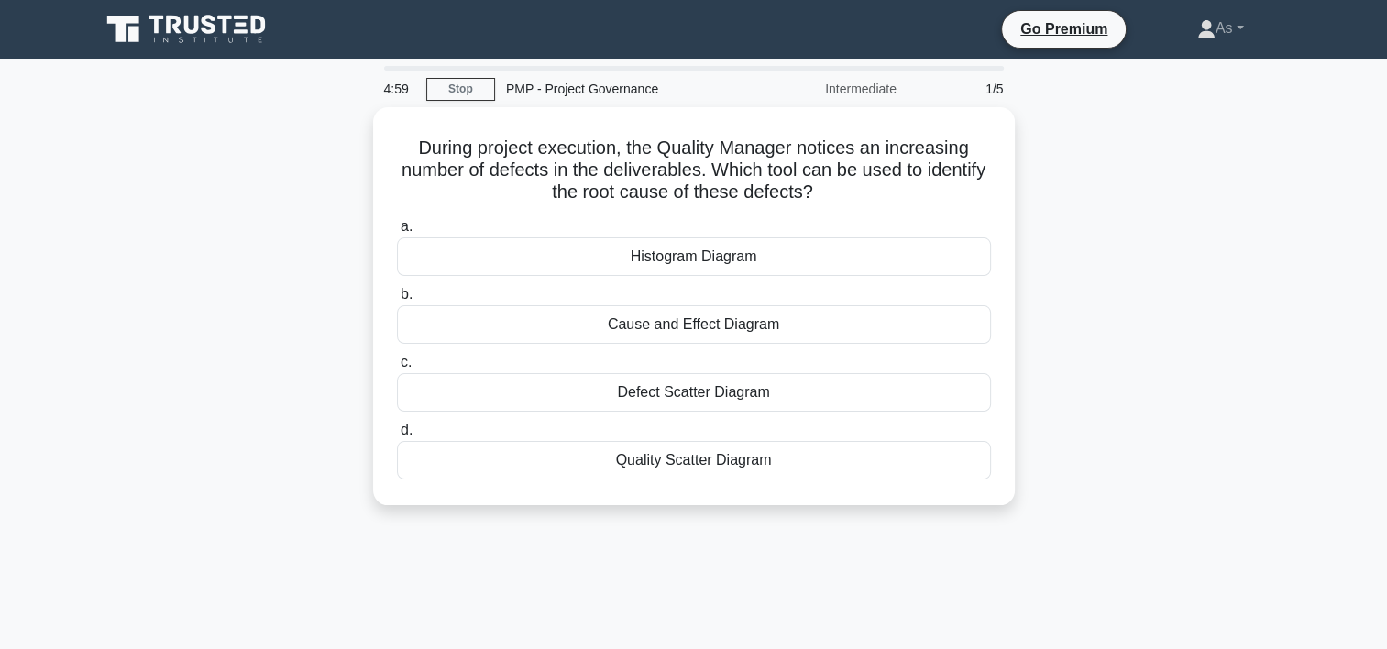
click at [1196, 212] on div "During project execution, the Quality Manager notices an increasing number of d…" at bounding box center [694, 317] width 1210 height 420
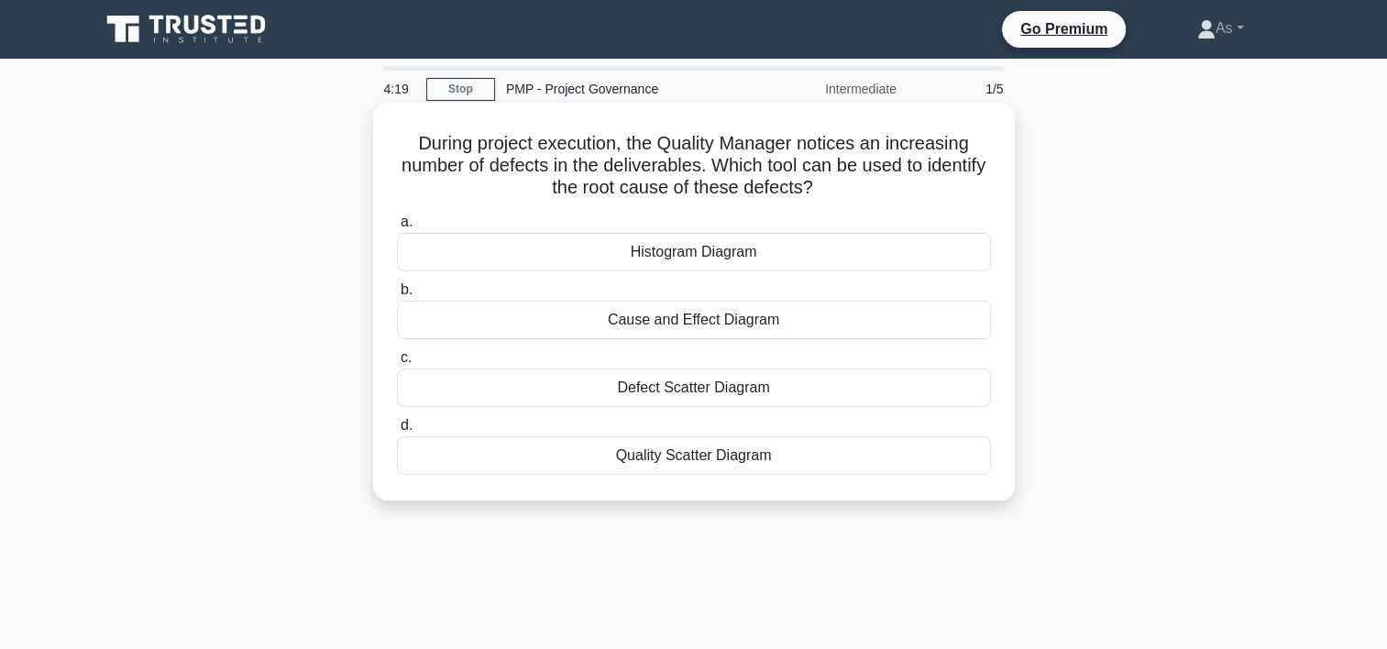
click at [876, 323] on div "Cause and Effect Diagram" at bounding box center [694, 320] width 594 height 38
click at [397, 296] on input "b. Cause and Effect Diagram" at bounding box center [397, 290] width 0 height 12
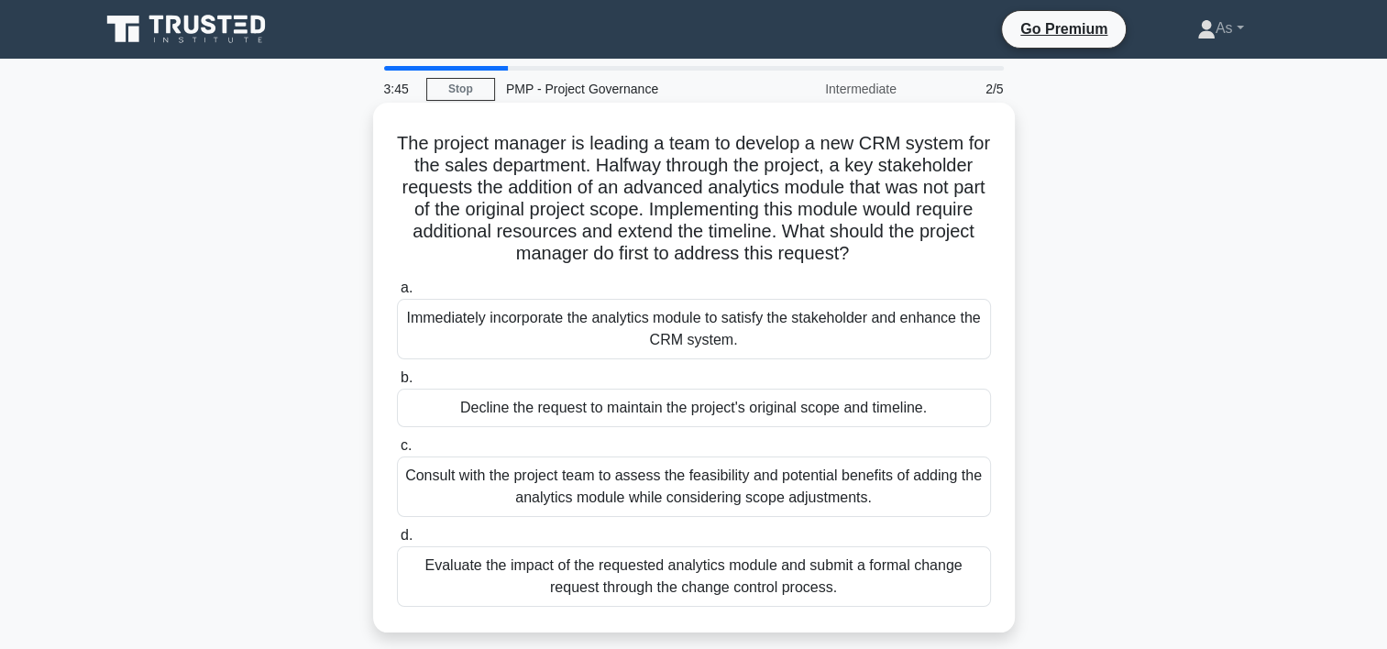
click at [951, 576] on div "Evaluate the impact of the requested analytics module and submit a formal chang…" at bounding box center [694, 576] width 594 height 60
click at [397, 542] on input "d. Evaluate the impact of the requested analytics module and submit a formal ch…" at bounding box center [397, 536] width 0 height 12
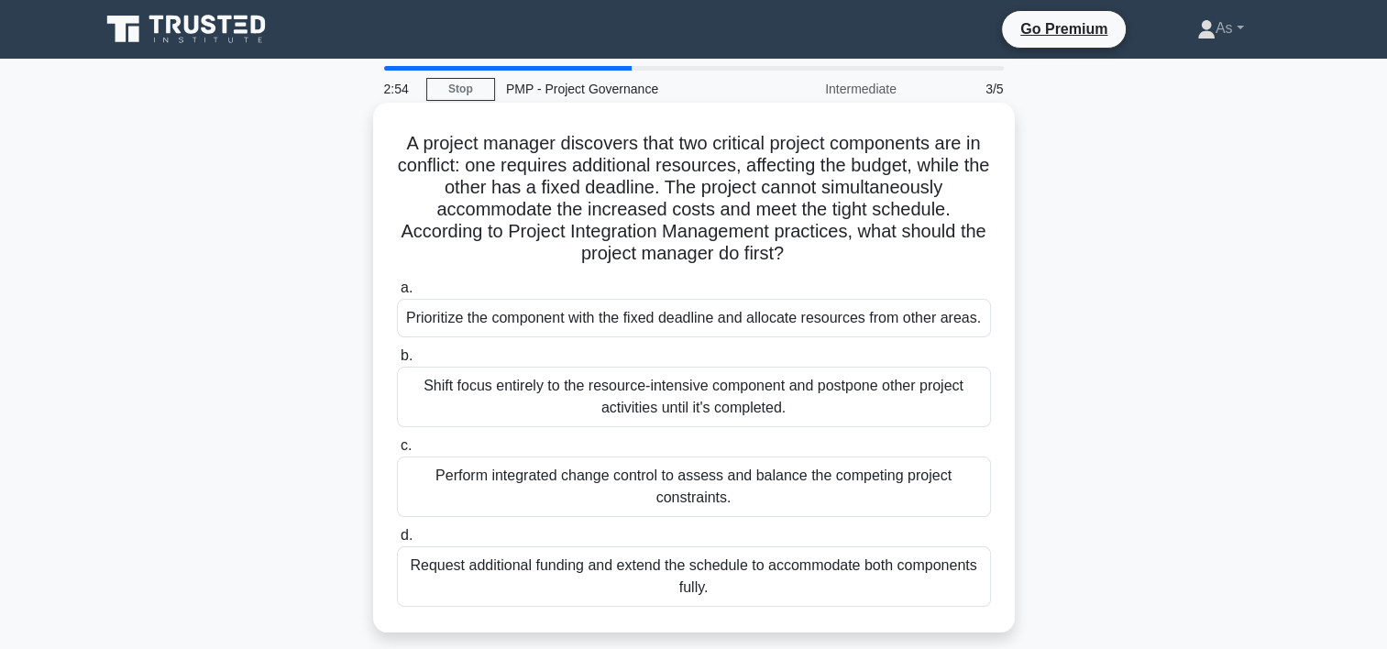
click at [928, 484] on div "Perform integrated change control to assess and balance the competing project c…" at bounding box center [694, 486] width 594 height 60
click at [397, 452] on input "c. Perform integrated change control to assess and balance the competing projec…" at bounding box center [397, 446] width 0 height 12
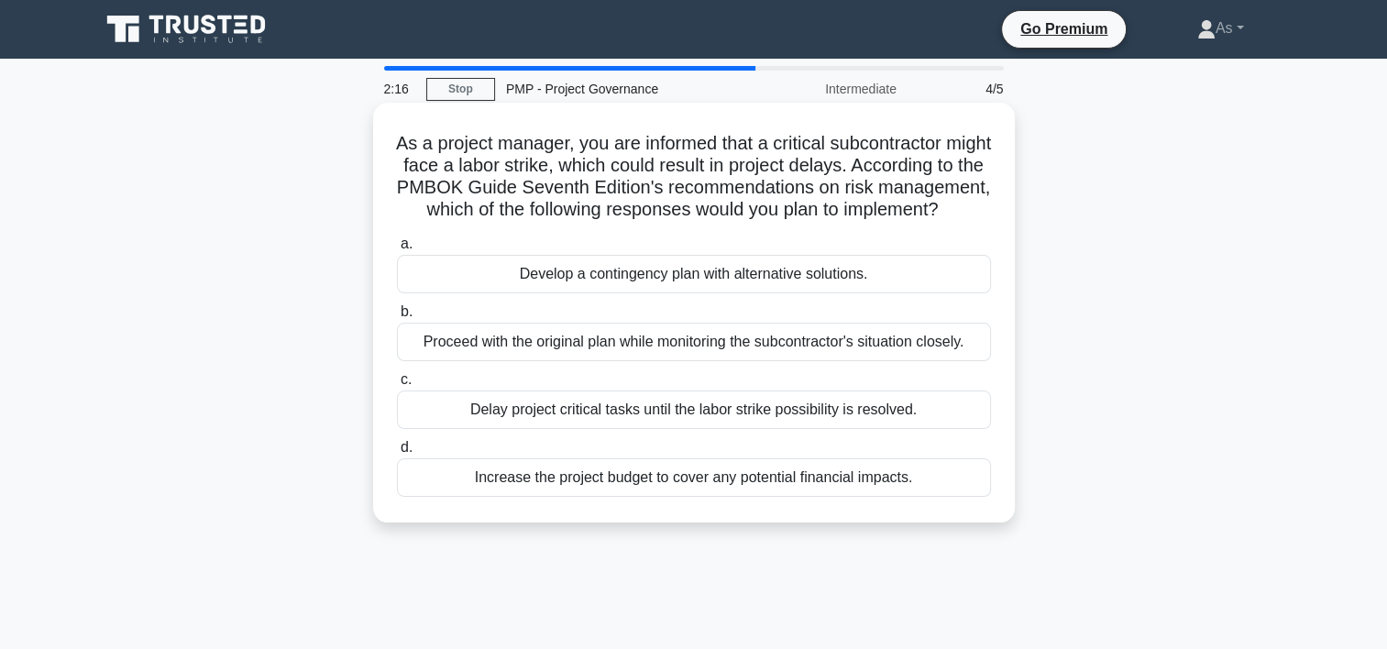
click at [945, 293] on div "Develop a contingency plan with alternative solutions." at bounding box center [694, 274] width 594 height 38
click at [397, 250] on input "a. Develop a contingency plan with alternative solutions." at bounding box center [397, 244] width 0 height 12
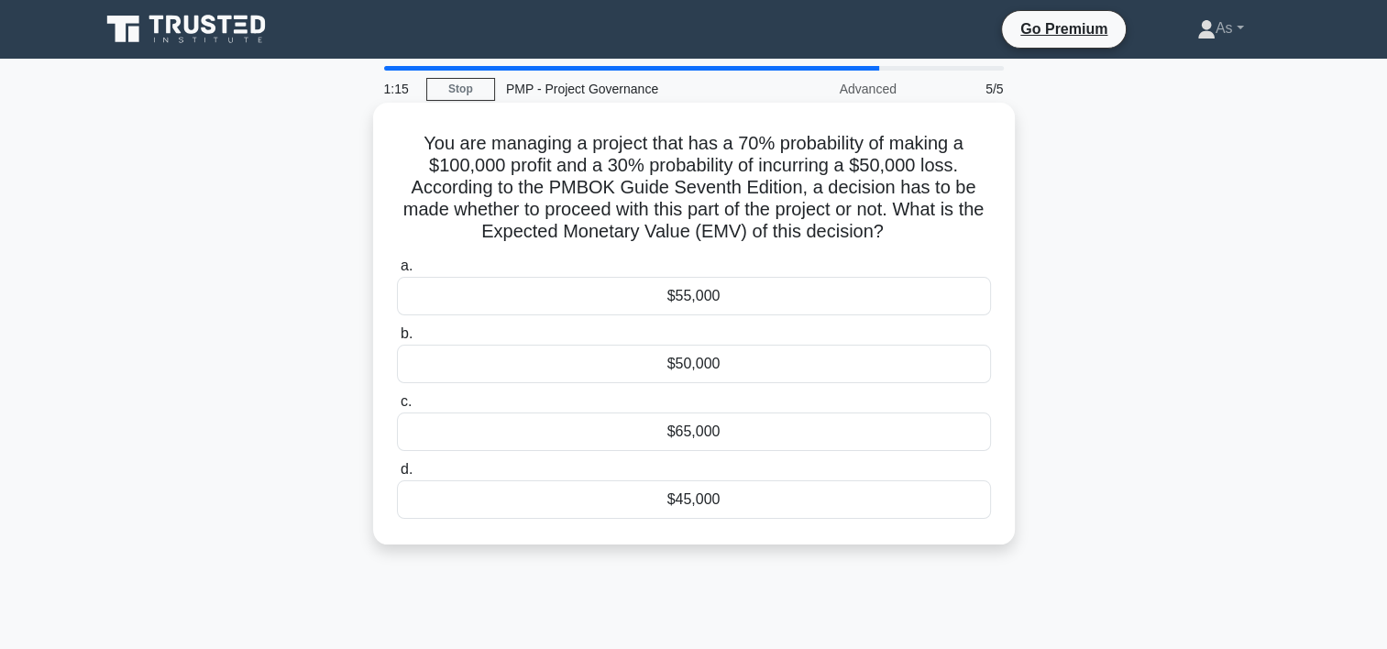
click at [894, 305] on div "$55,000" at bounding box center [694, 296] width 594 height 38
click at [397, 272] on input "a. $55,000" at bounding box center [397, 266] width 0 height 12
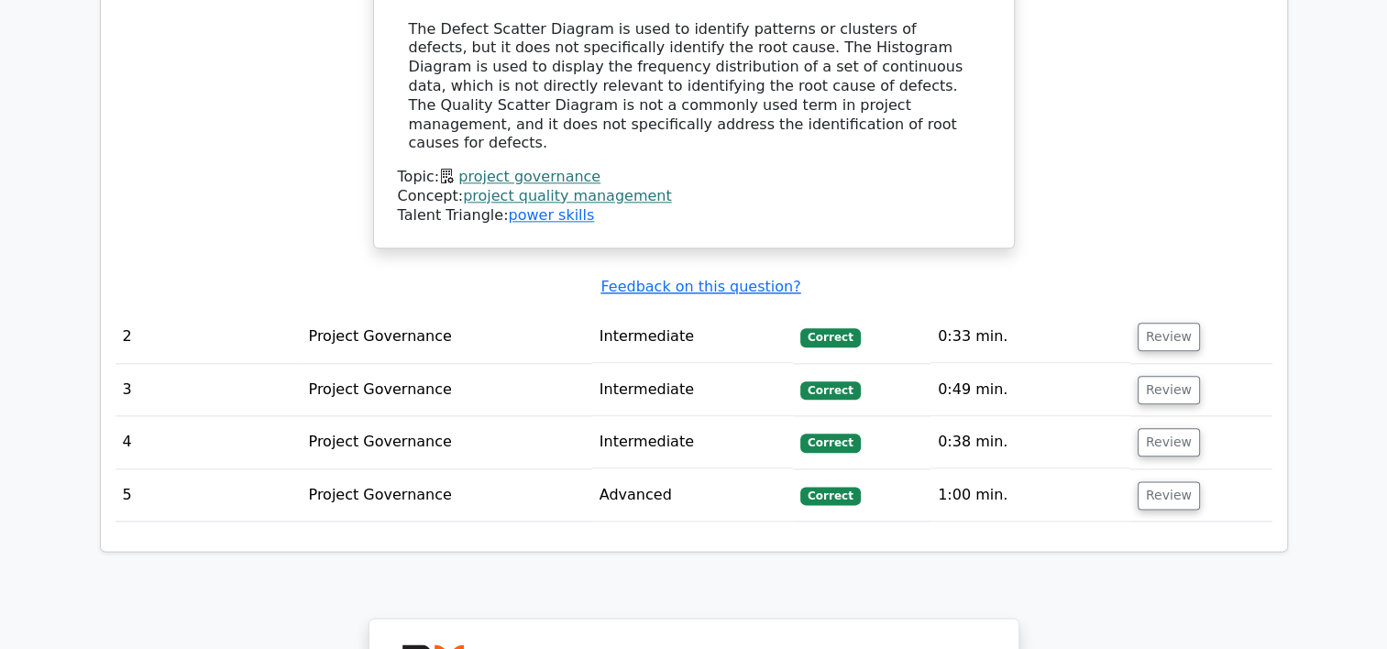
scroll to position [2174, 0]
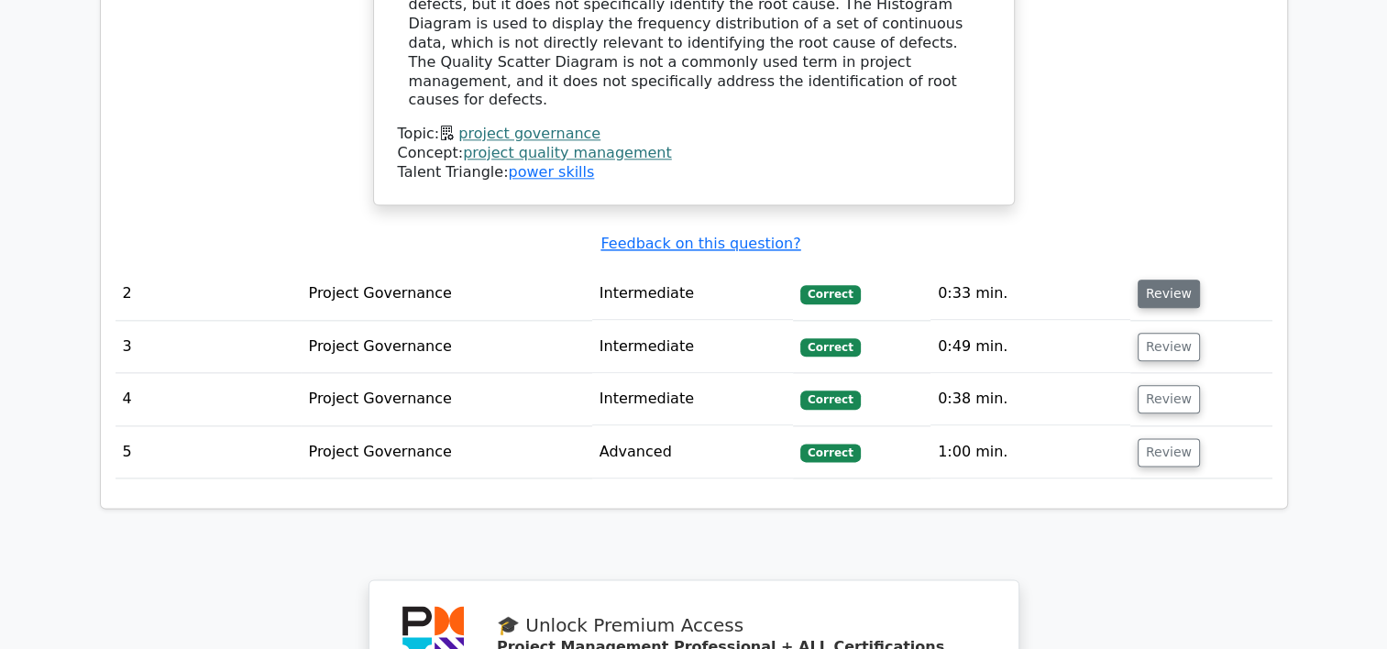
click at [1168, 280] on button "Review" at bounding box center [1168, 294] width 62 height 28
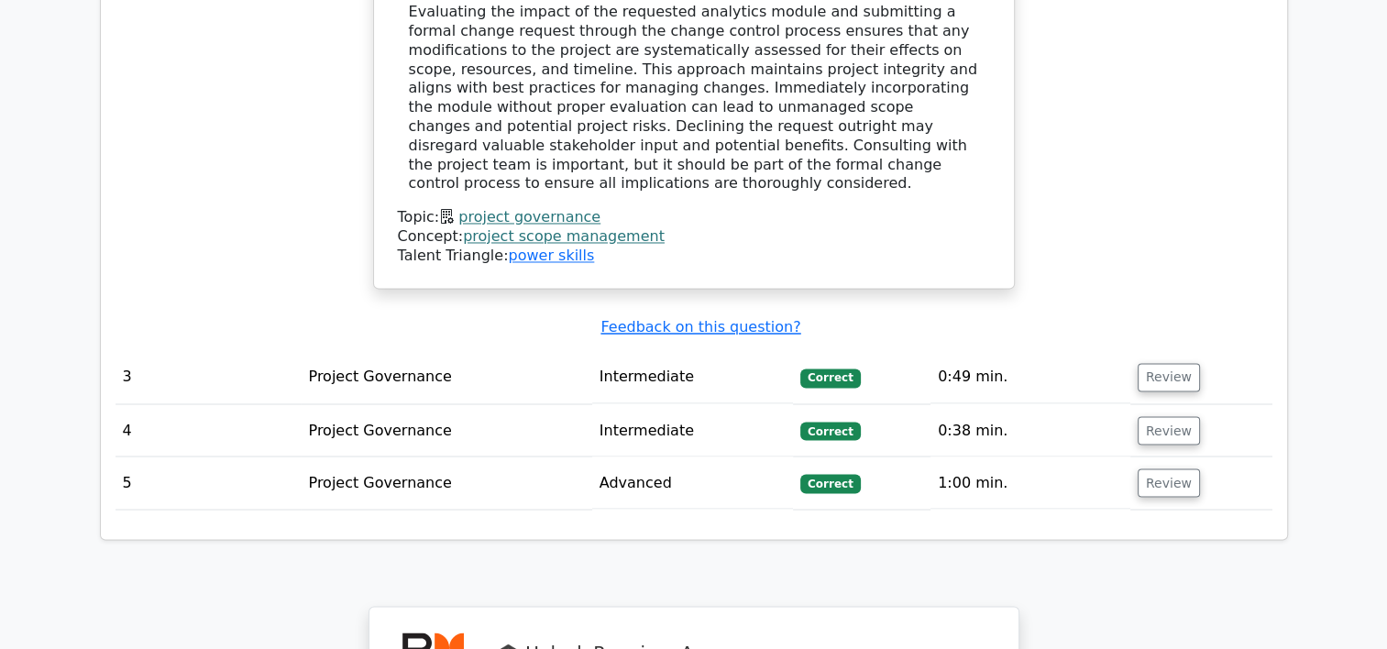
scroll to position [3071, 0]
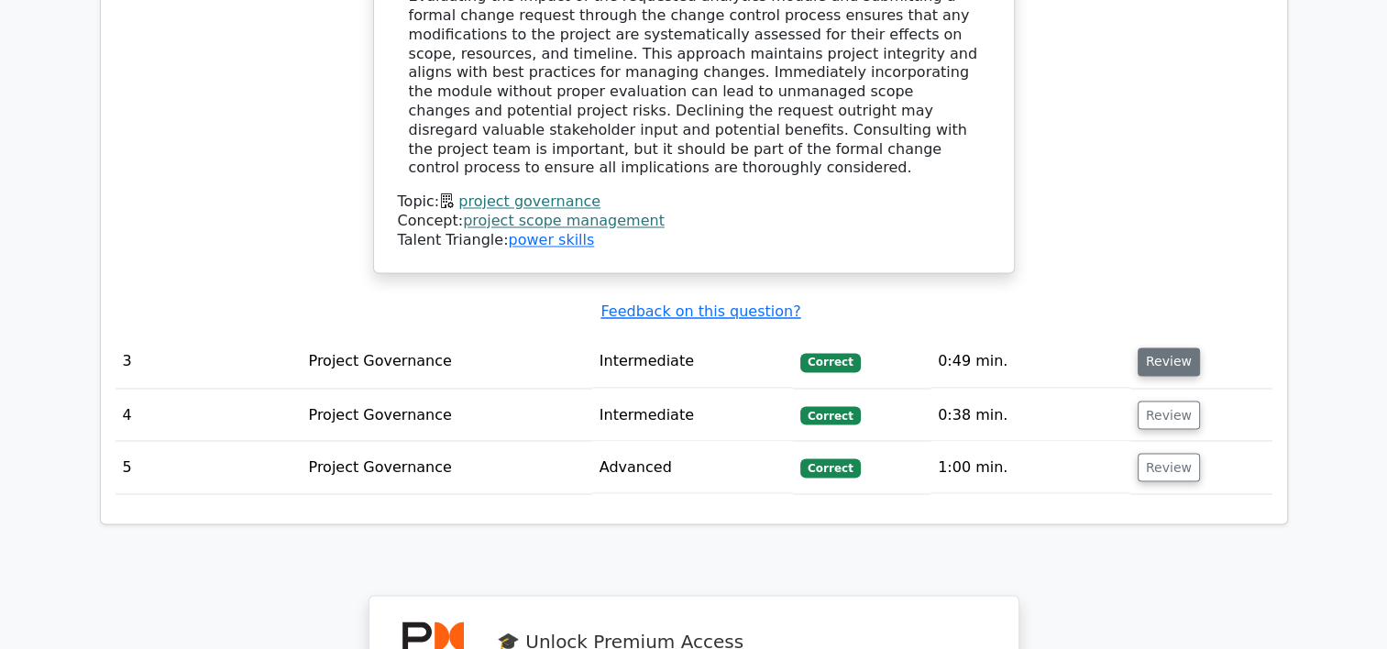
click at [1160, 347] on button "Review" at bounding box center [1168, 361] width 62 height 28
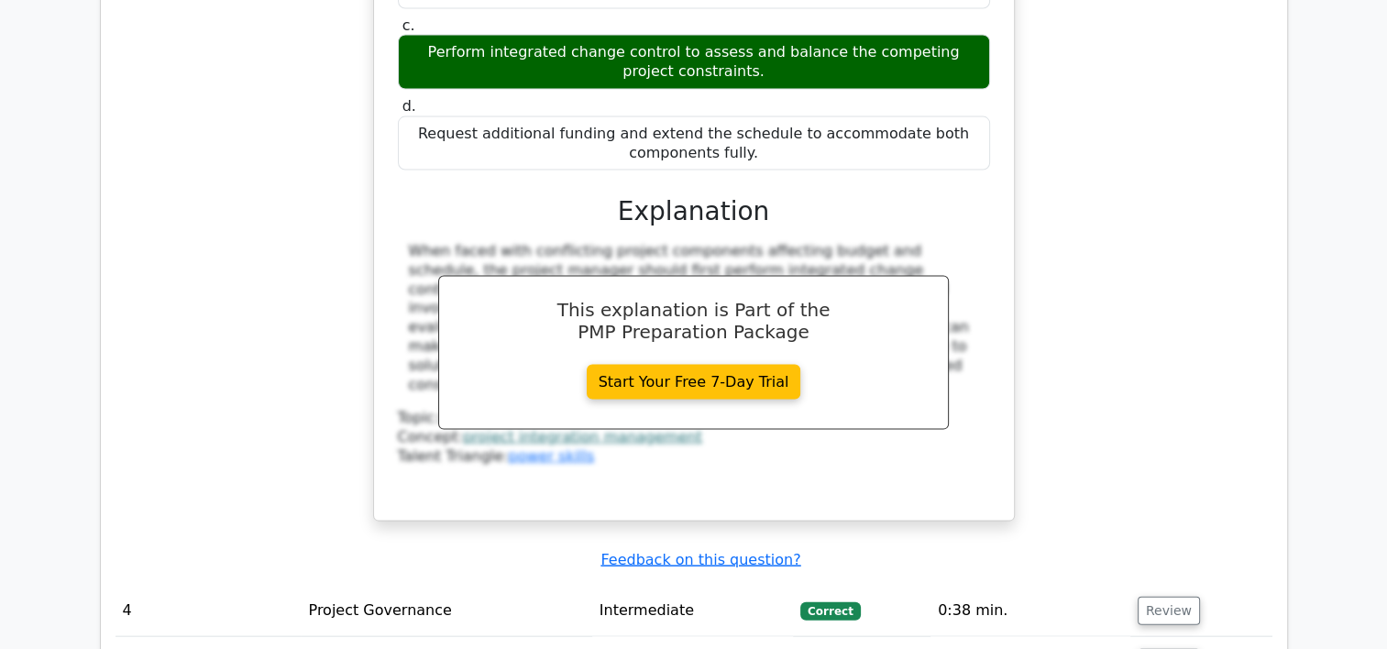
scroll to position [3817, 0]
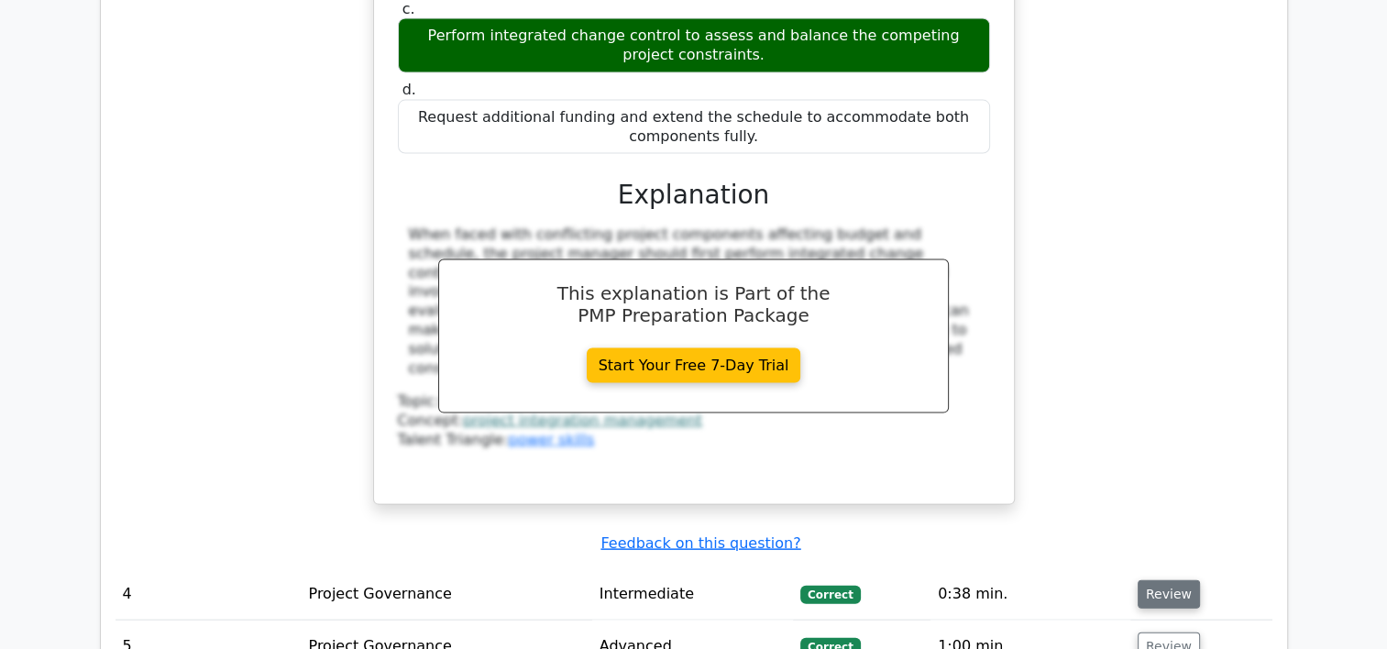
click at [1157, 580] on button "Review" at bounding box center [1168, 594] width 62 height 28
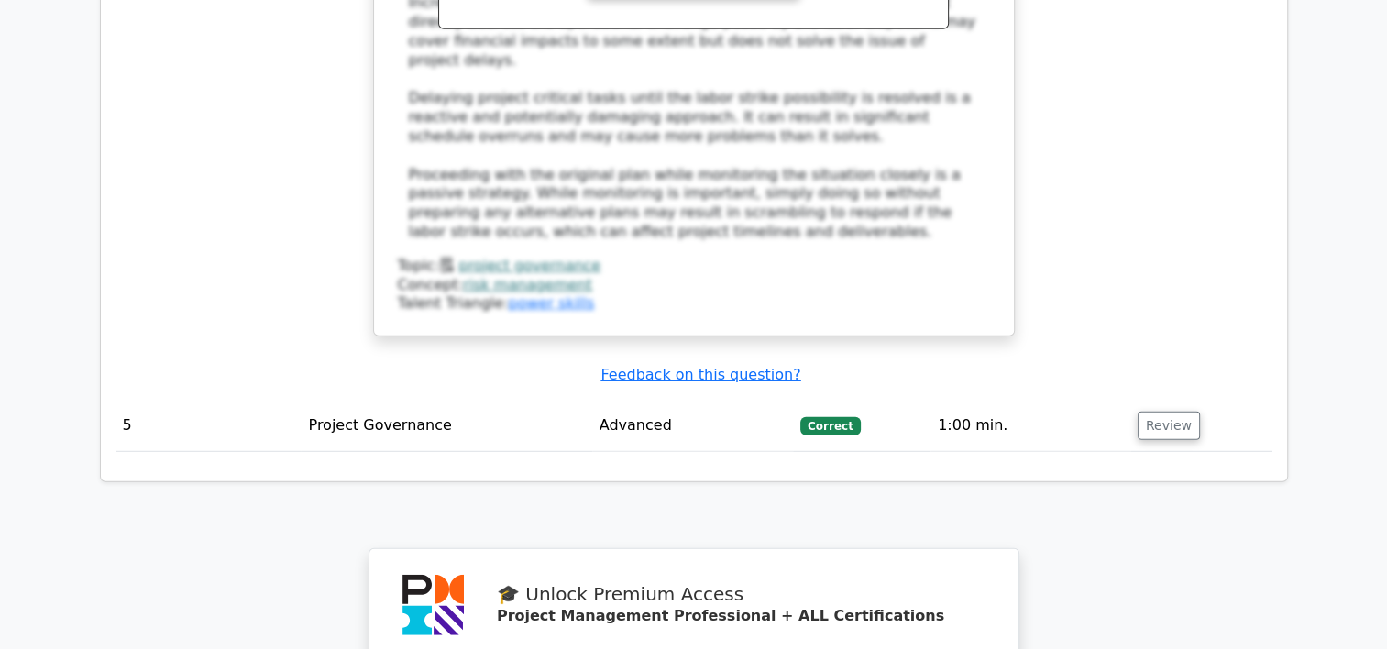
scroll to position [5189, 0]
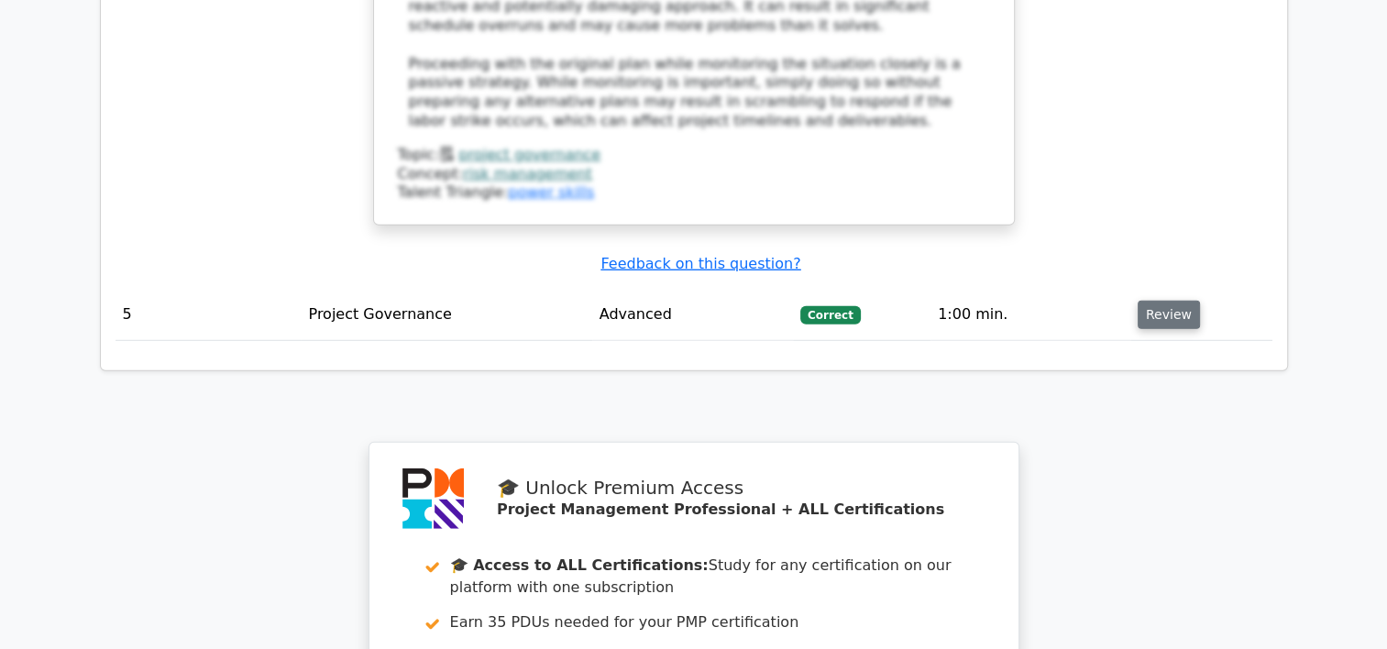
click at [1166, 301] on button "Review" at bounding box center [1168, 315] width 62 height 28
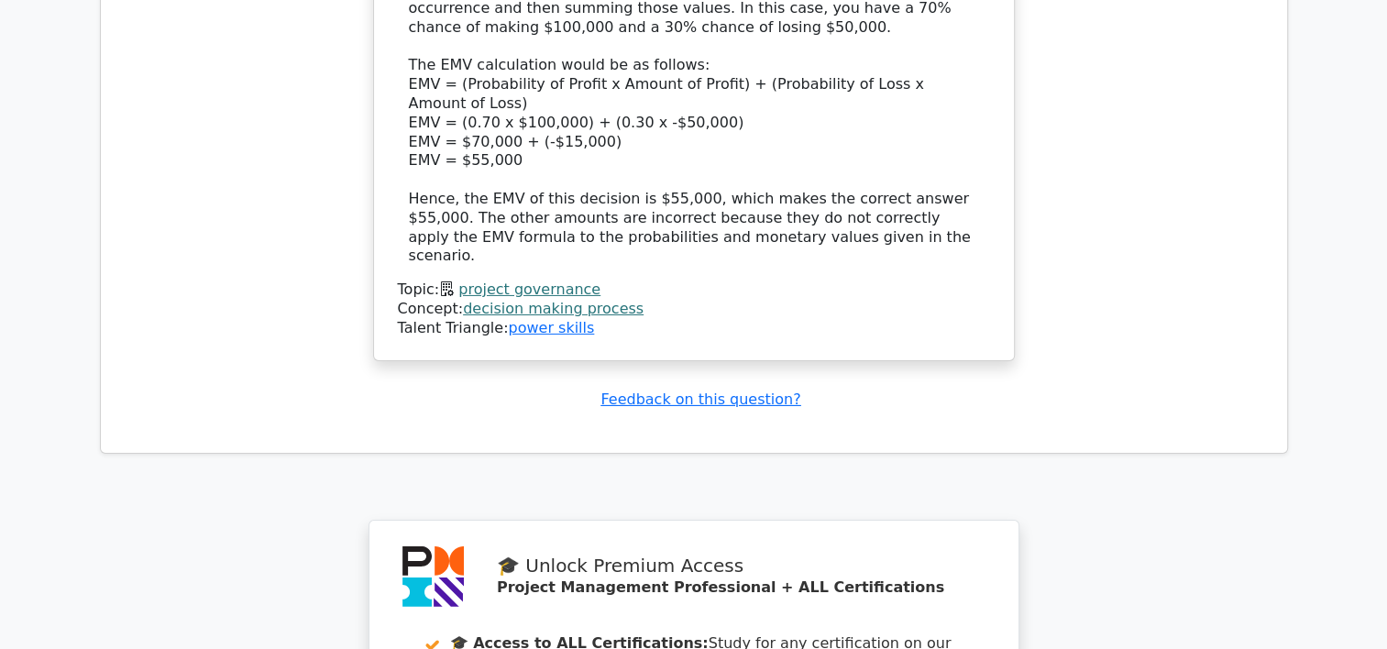
scroll to position [6540, 0]
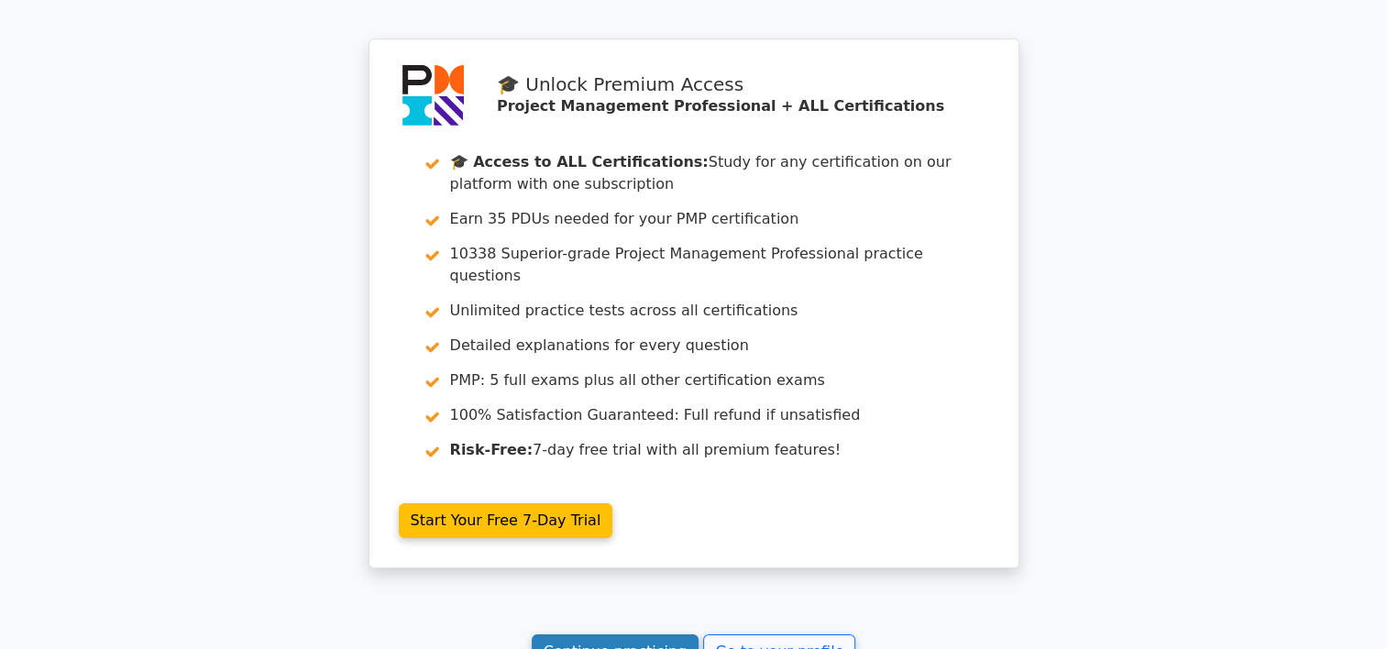
click at [662, 634] on link "Continue practicing" at bounding box center [616, 651] width 168 height 35
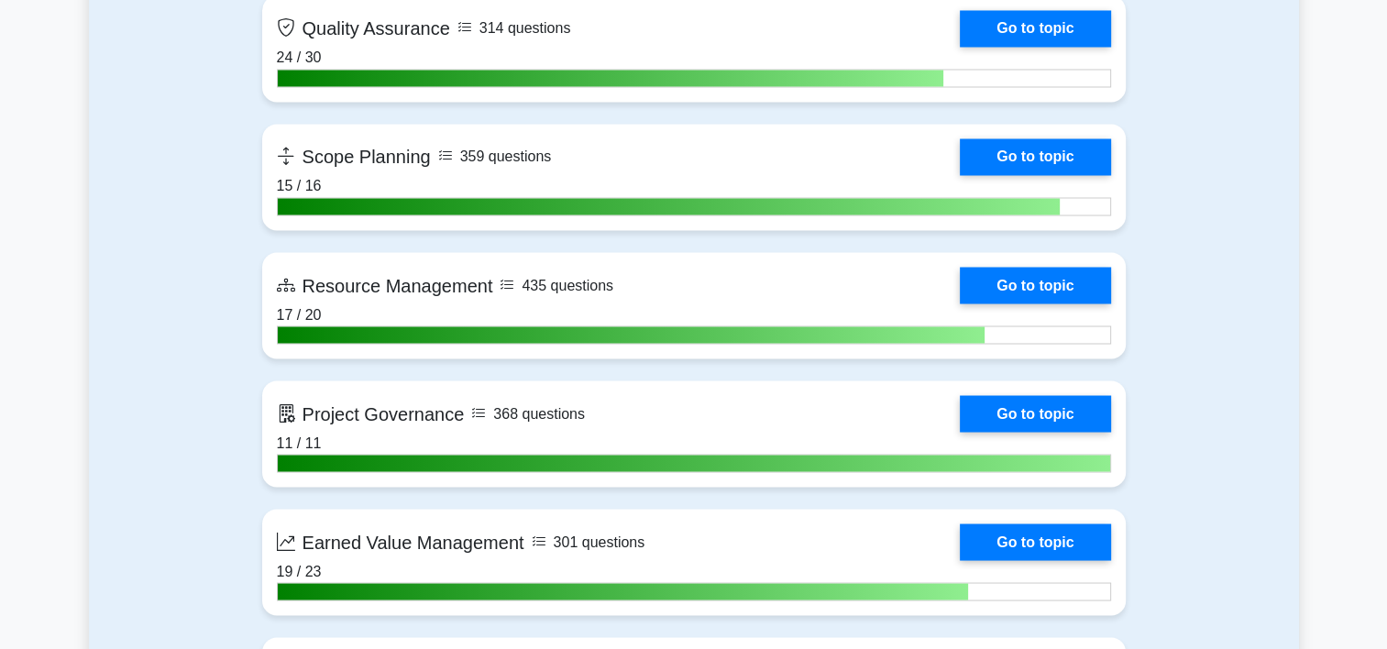
scroll to position [3534, 0]
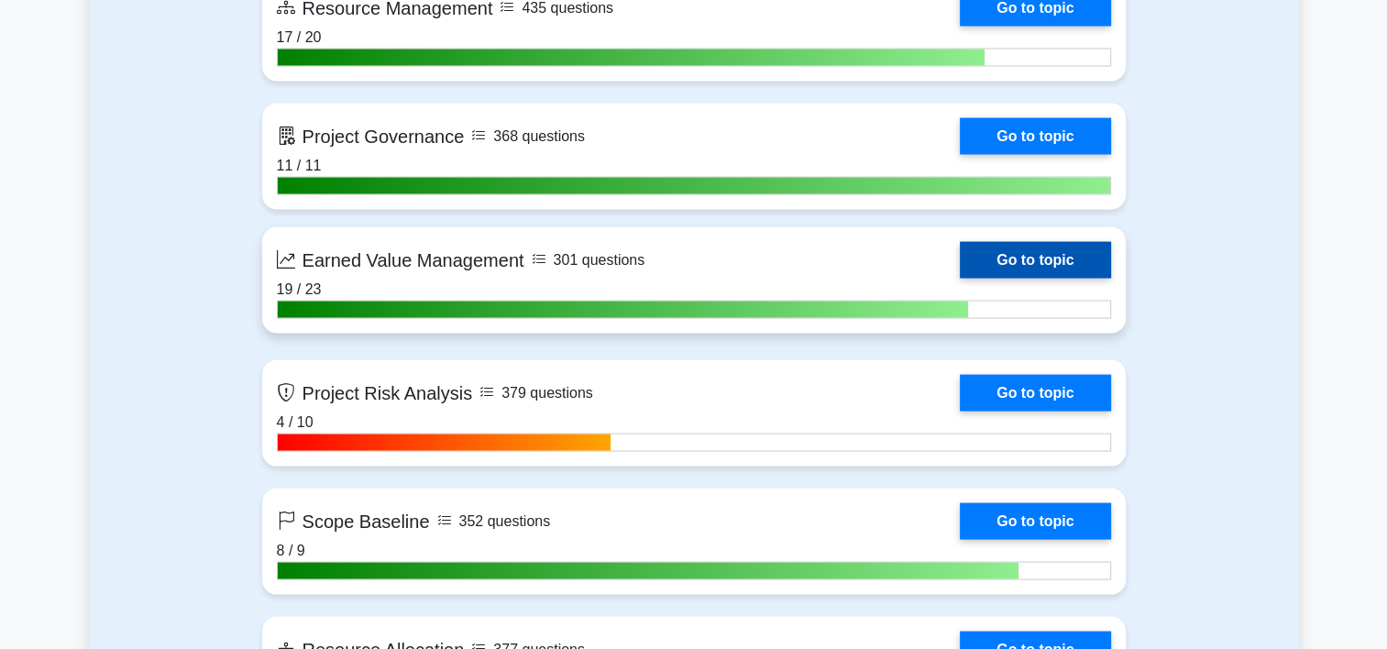
click at [959, 254] on link "Go to topic" at bounding box center [1034, 260] width 150 height 37
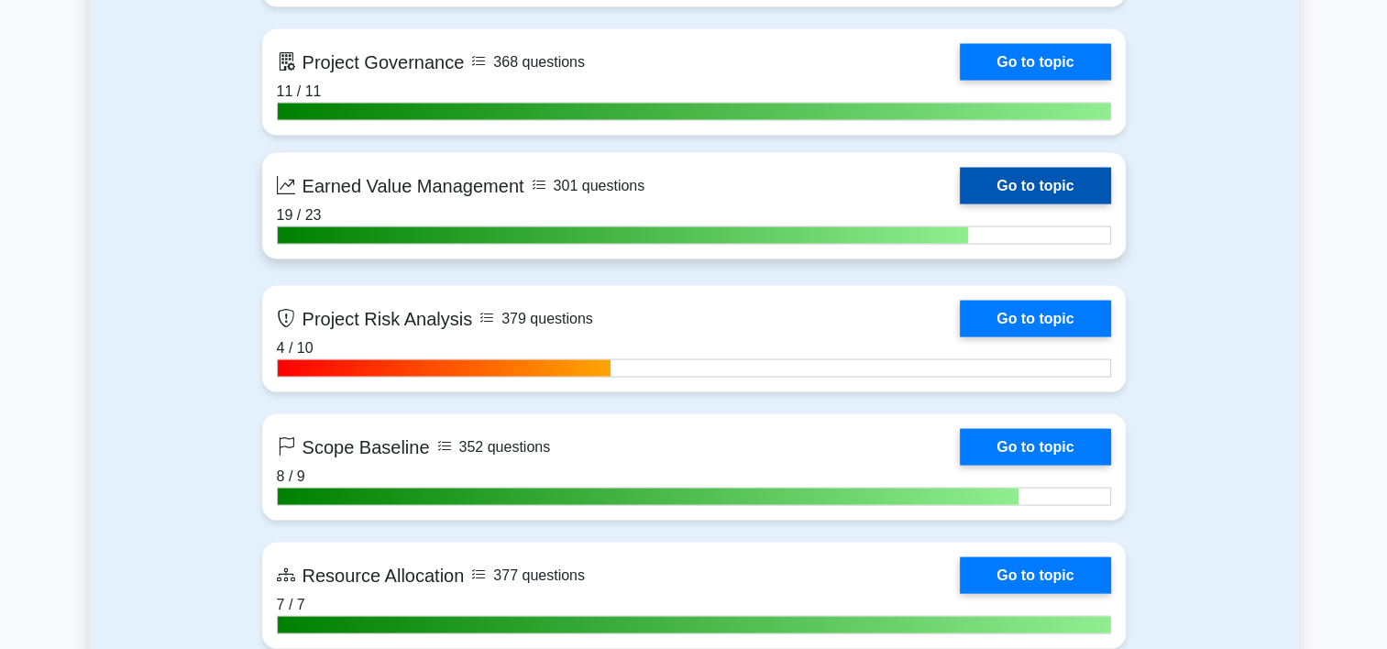
scroll to position [3607, 0]
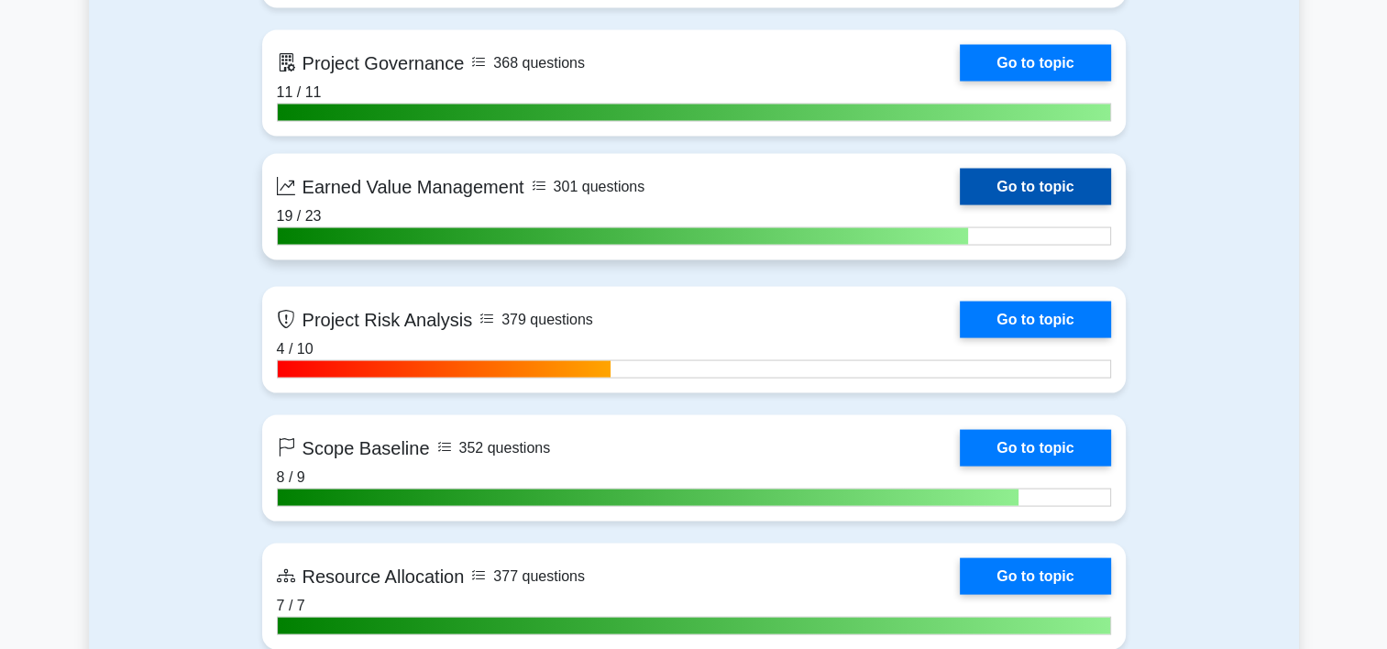
click at [959, 205] on link "Go to topic" at bounding box center [1034, 187] width 150 height 37
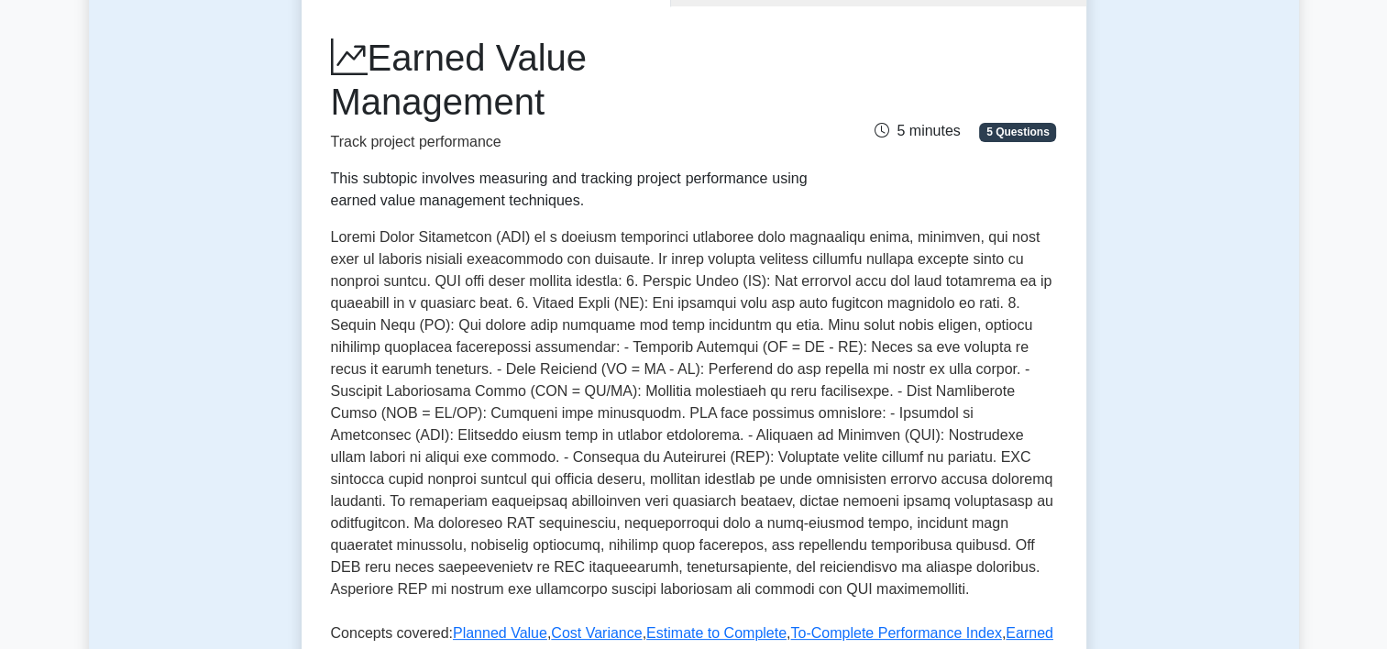
scroll to position [246, 0]
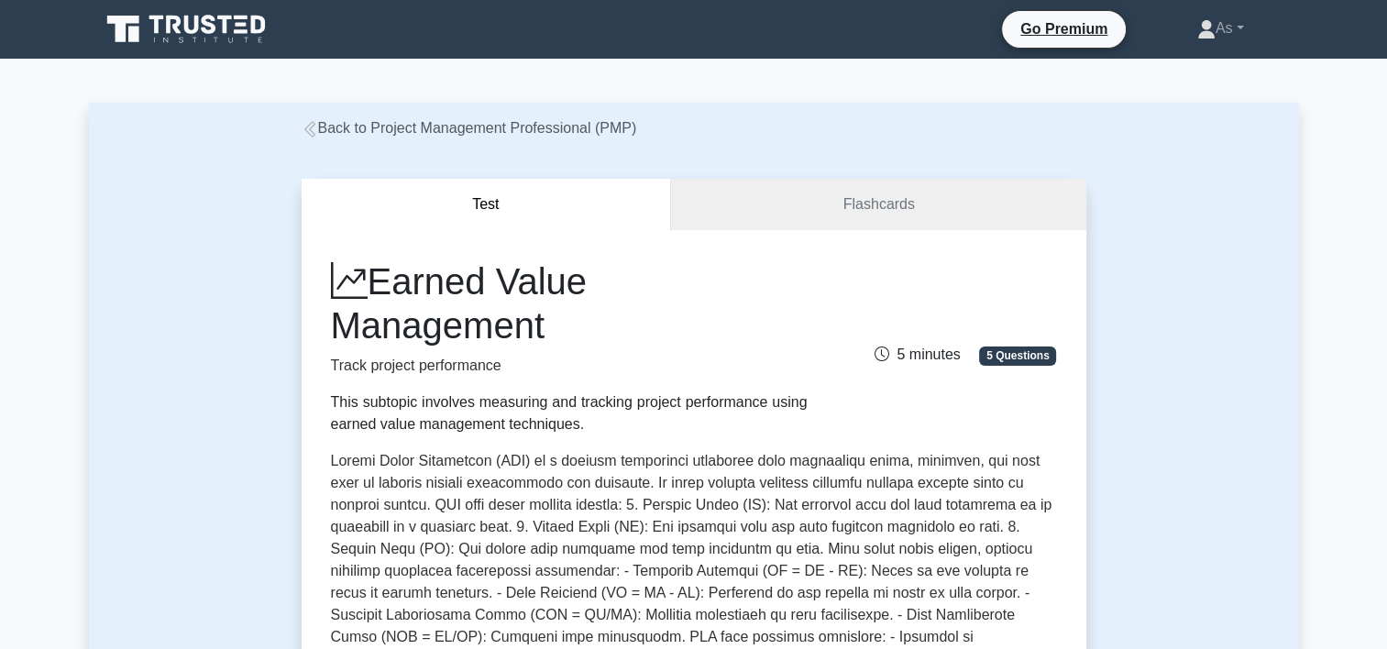
click at [477, 381] on div "Earned Value Management Track project performance This subtopic involves measur…" at bounding box center [569, 347] width 499 height 176
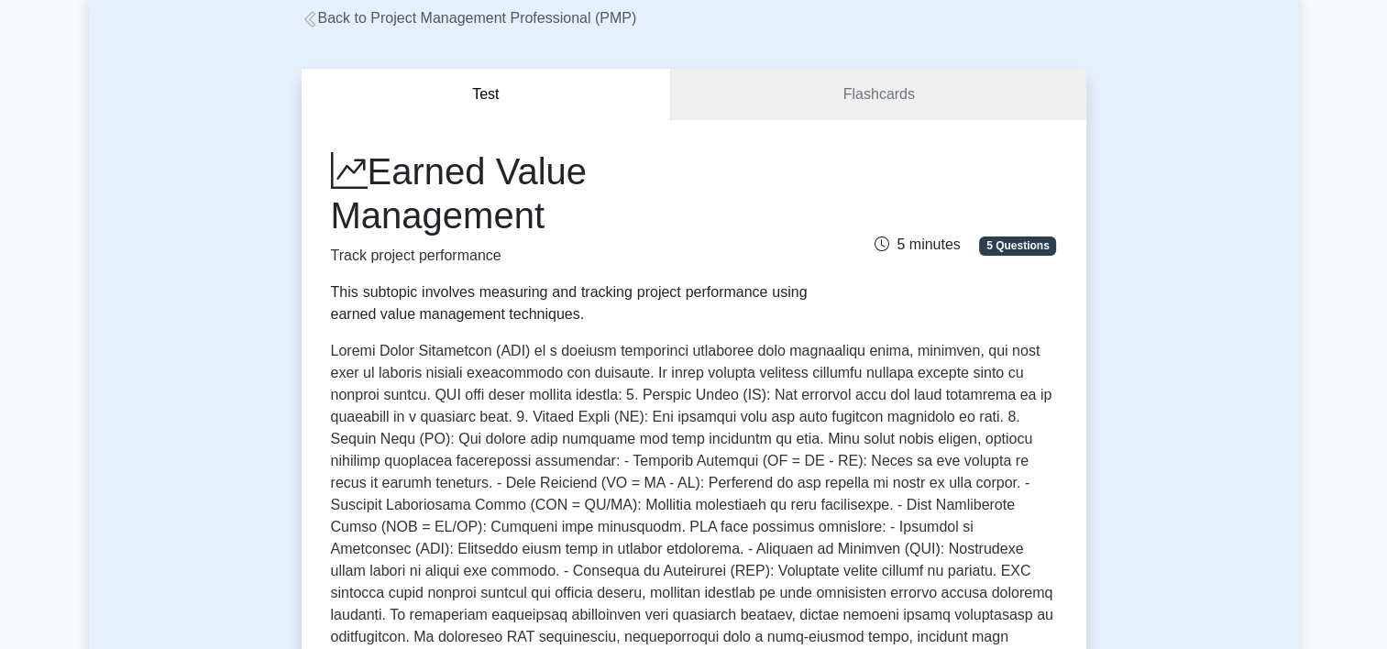
scroll to position [110, 0]
click at [953, 86] on link "Flashcards" at bounding box center [878, 95] width 414 height 52
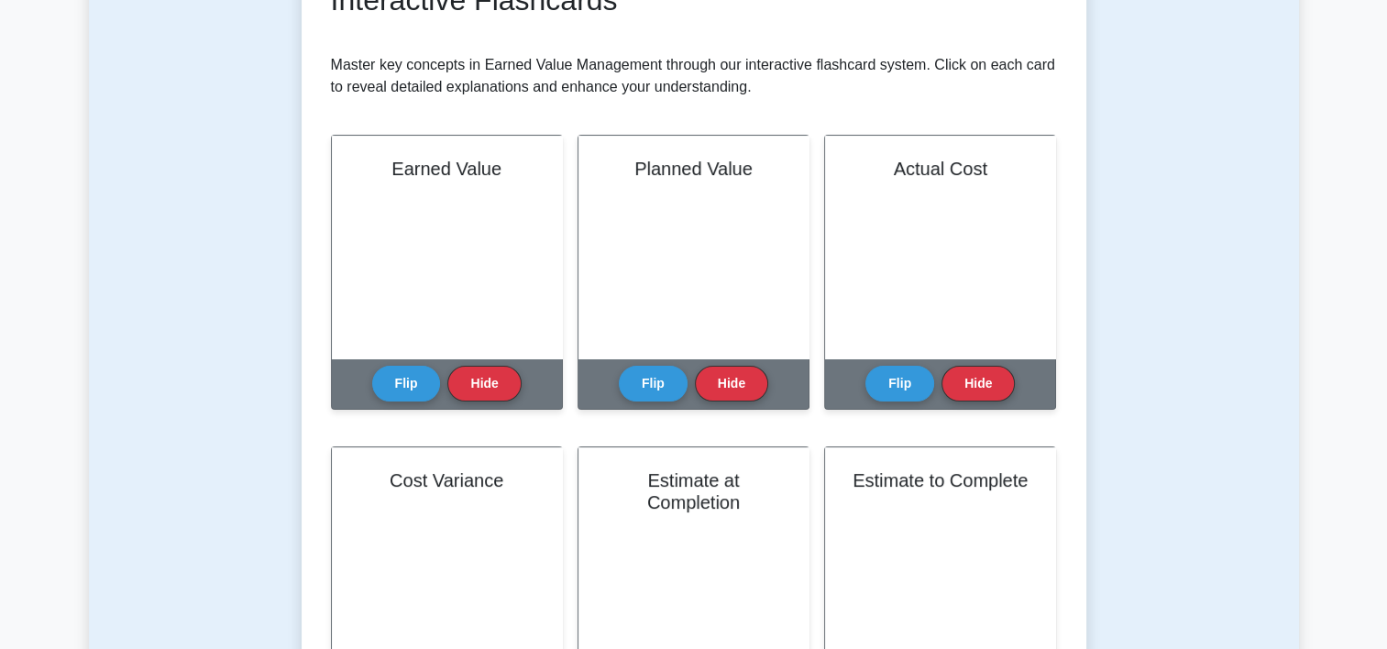
scroll to position [330, 0]
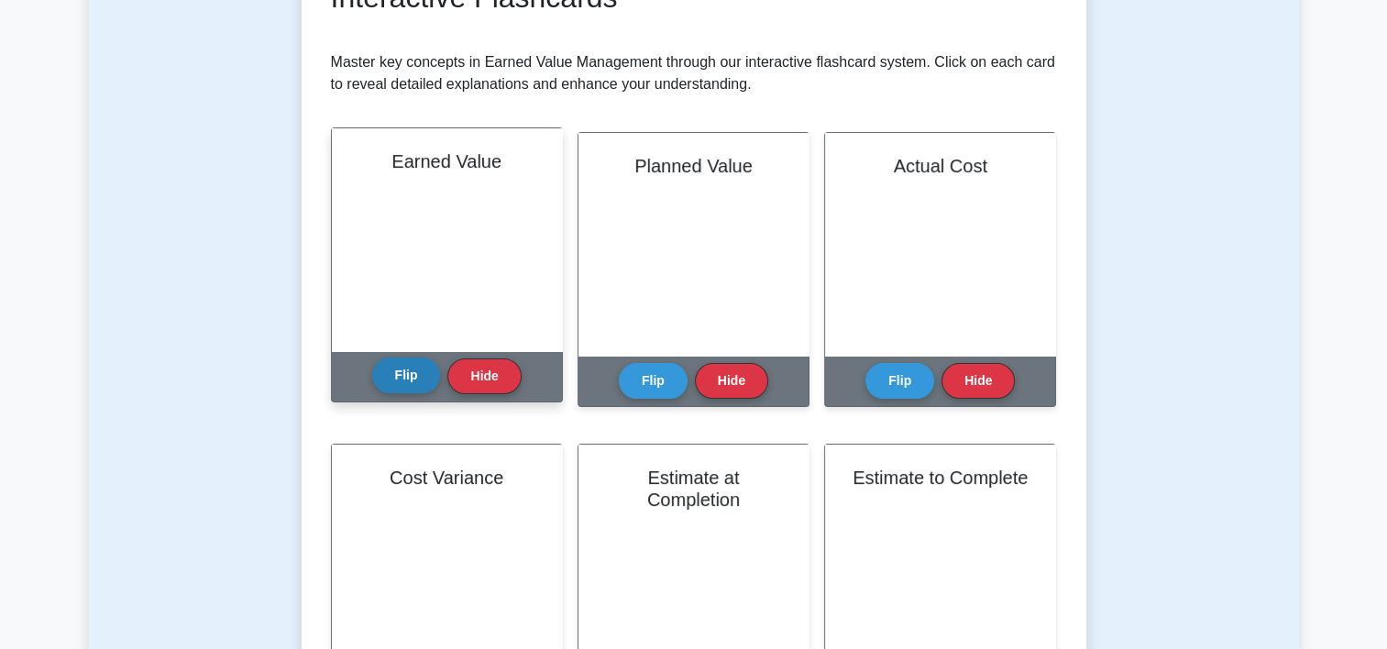
click at [400, 371] on button "Flip" at bounding box center [406, 375] width 69 height 36
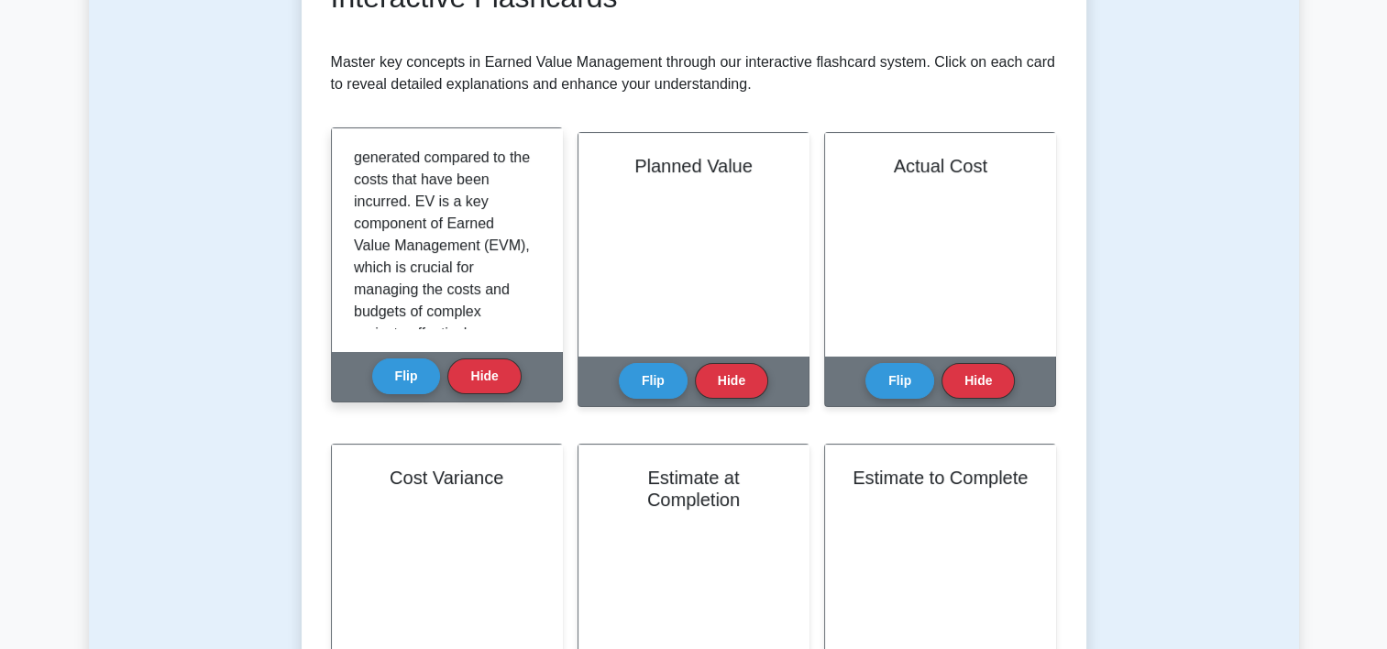
scroll to position [297, 0]
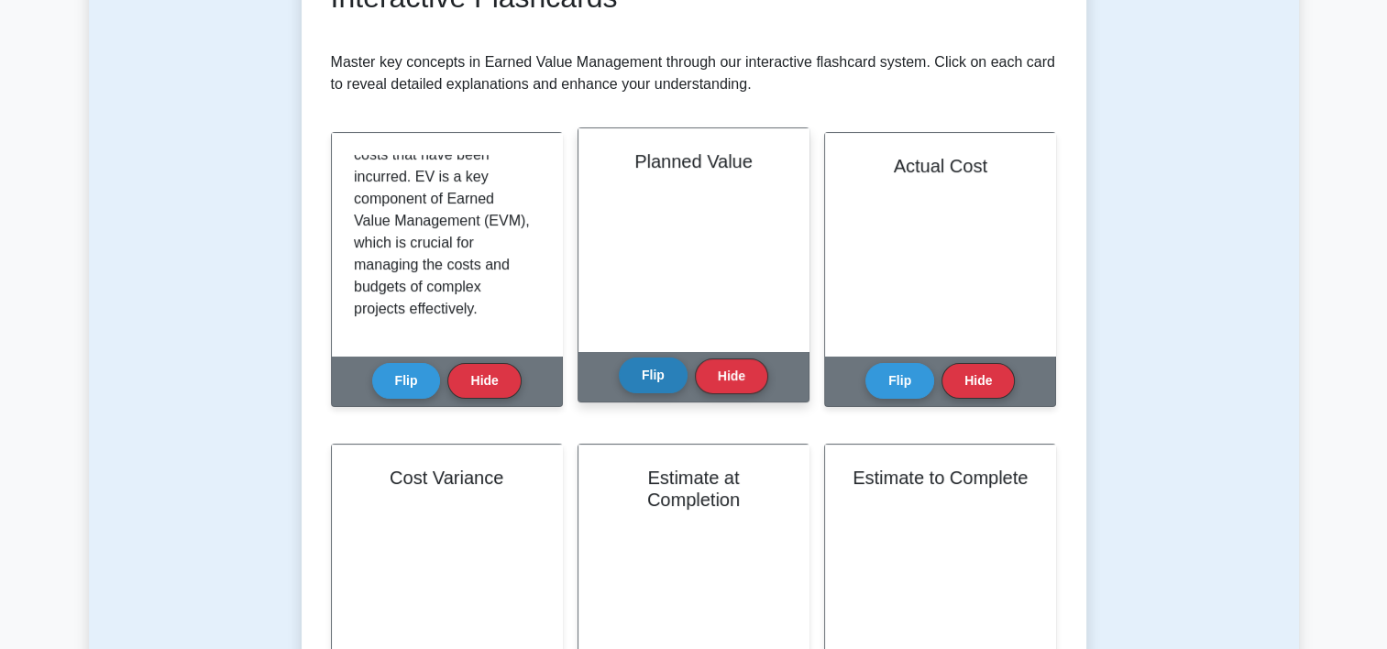
click at [659, 380] on button "Flip" at bounding box center [653, 375] width 69 height 36
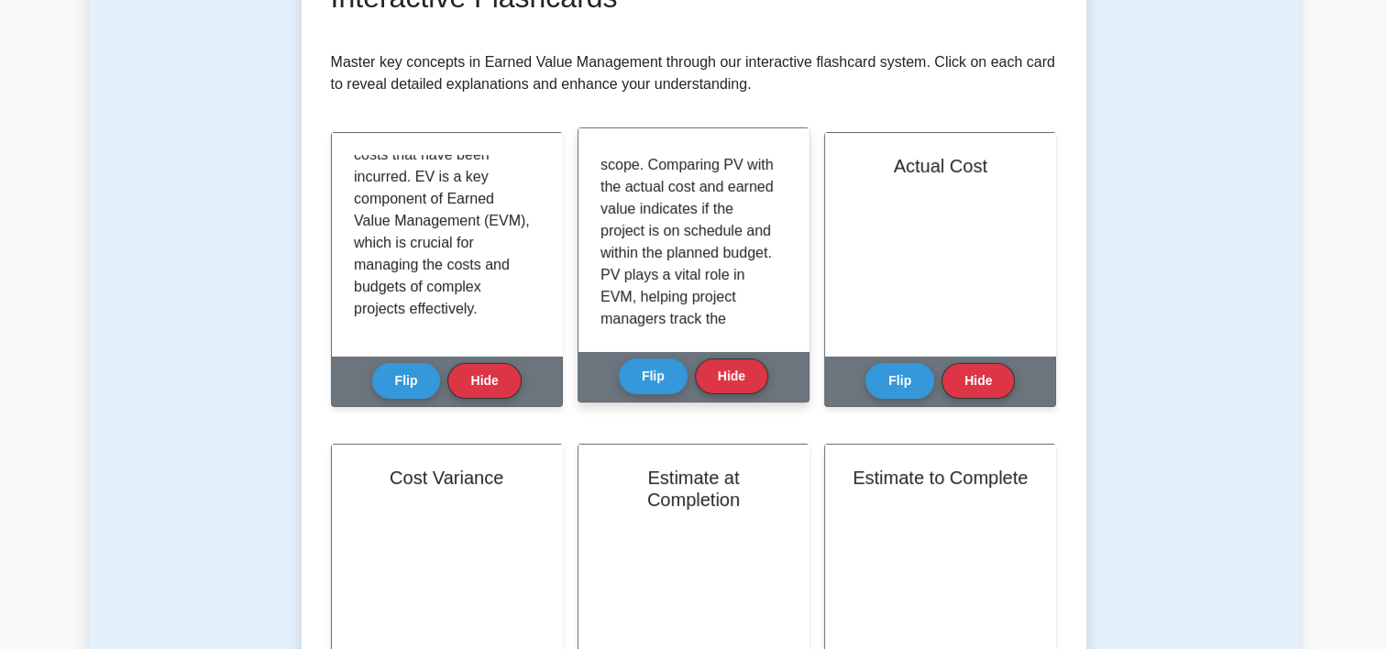
scroll to position [314, 0]
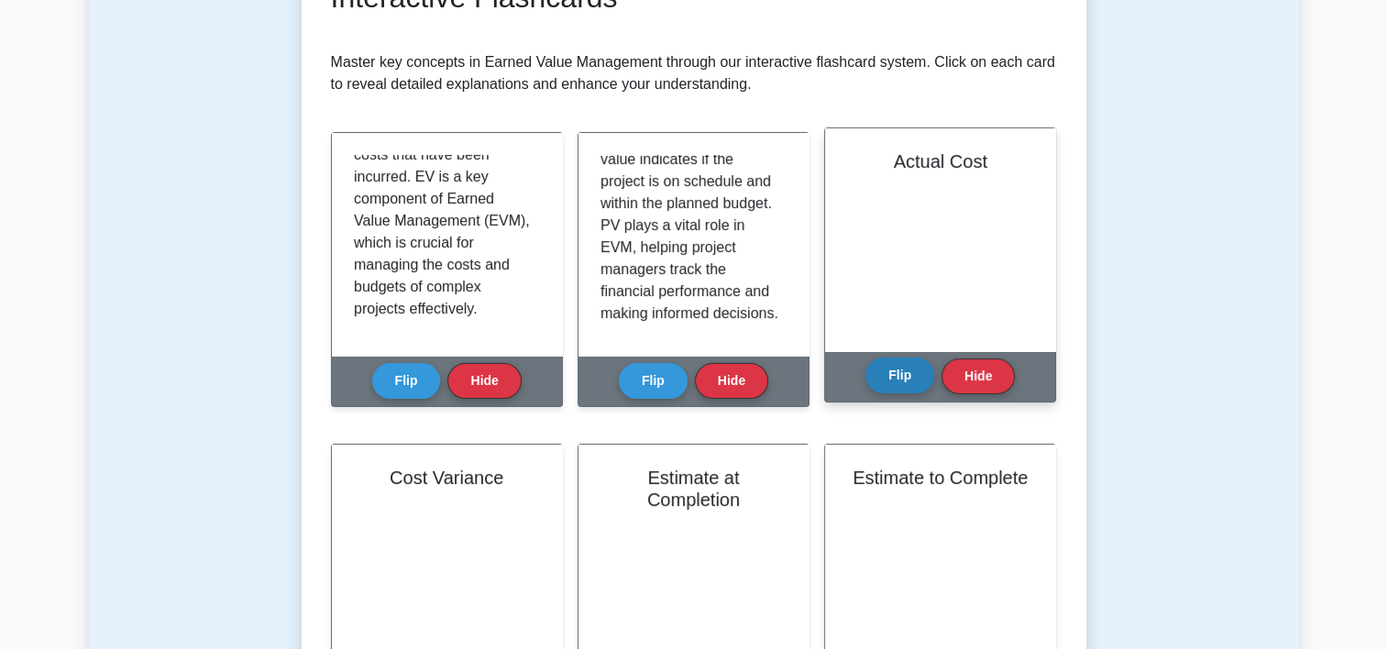
click at [909, 379] on button "Flip" at bounding box center [899, 375] width 69 height 36
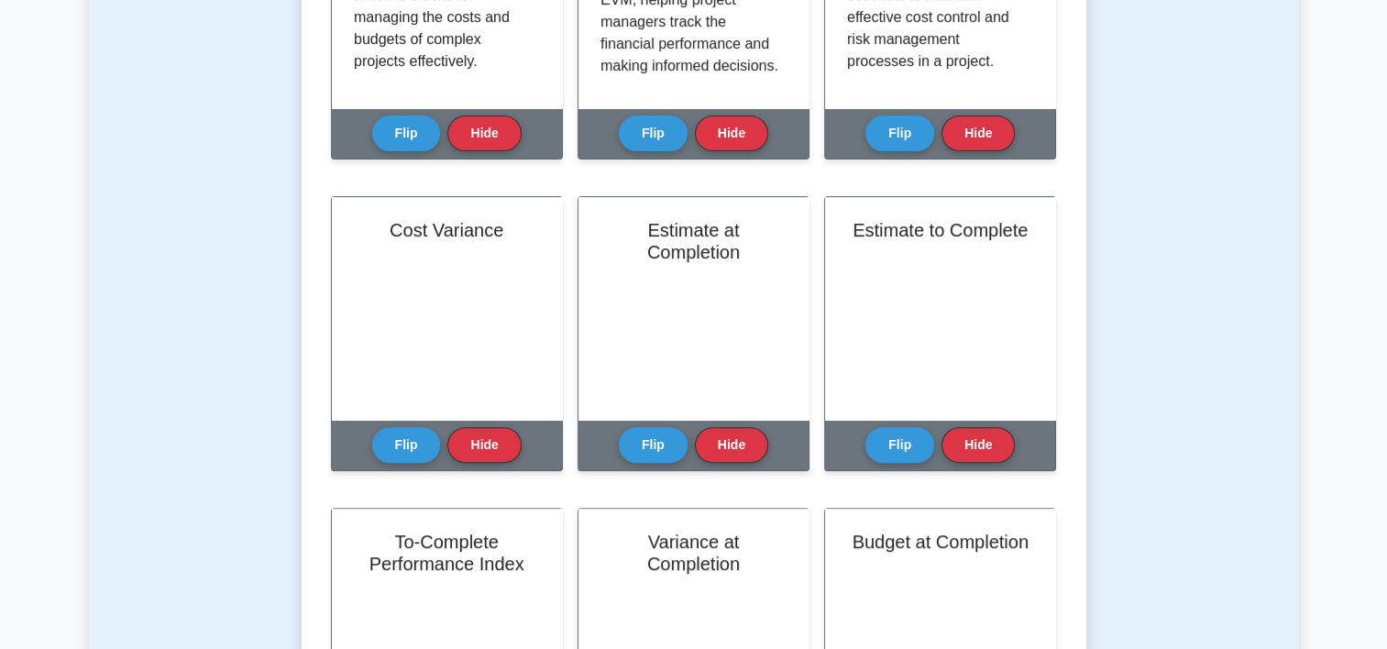
scroll to position [572, 0]
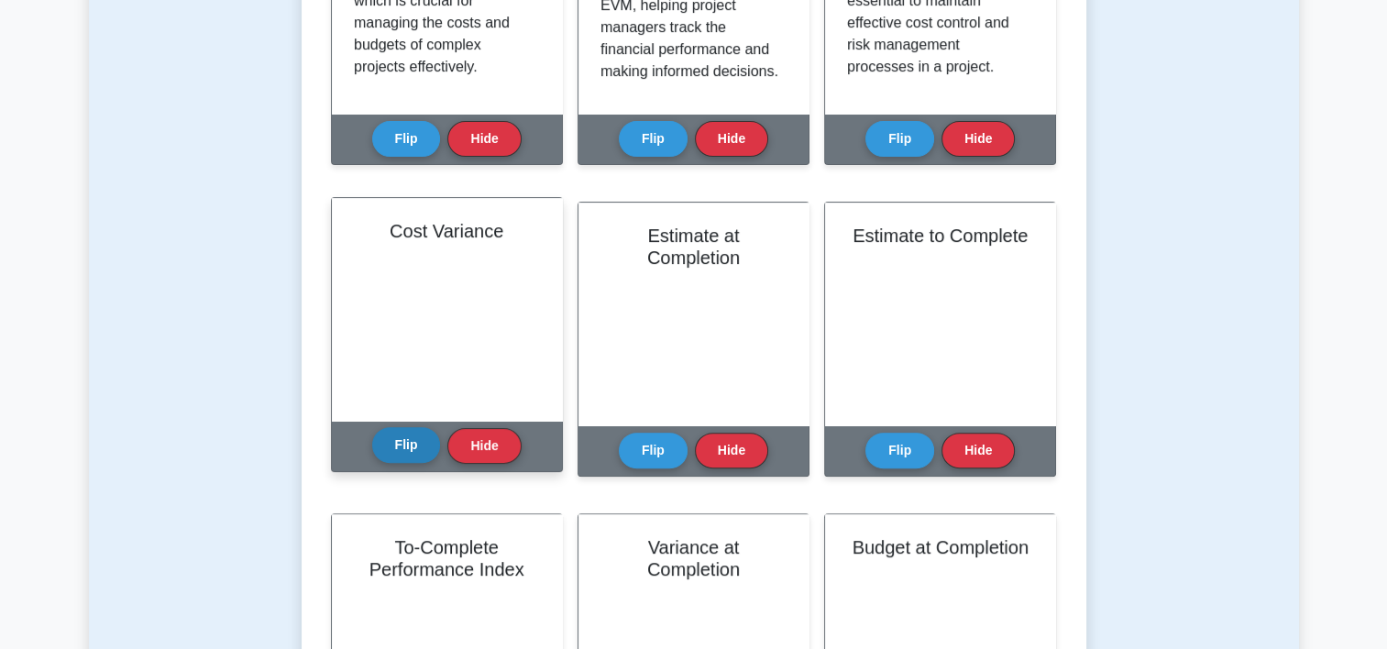
click at [414, 447] on button "Flip" at bounding box center [406, 445] width 69 height 36
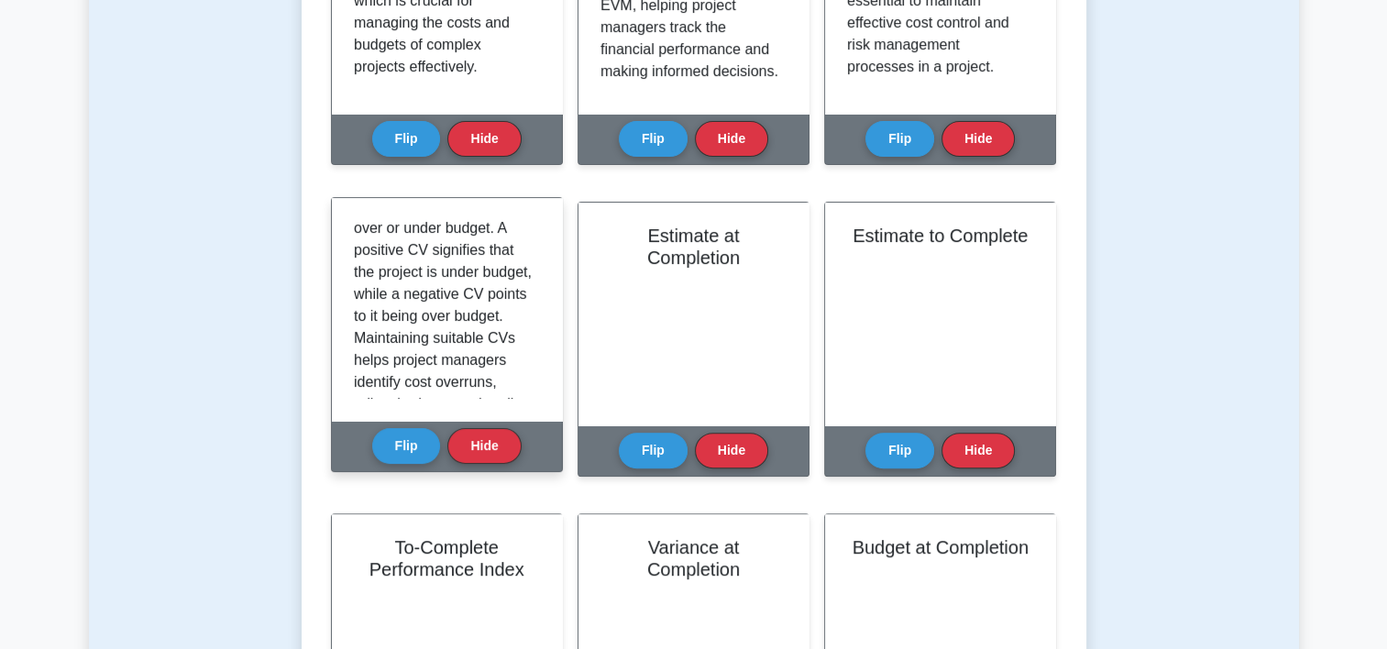
scroll to position [314, 0]
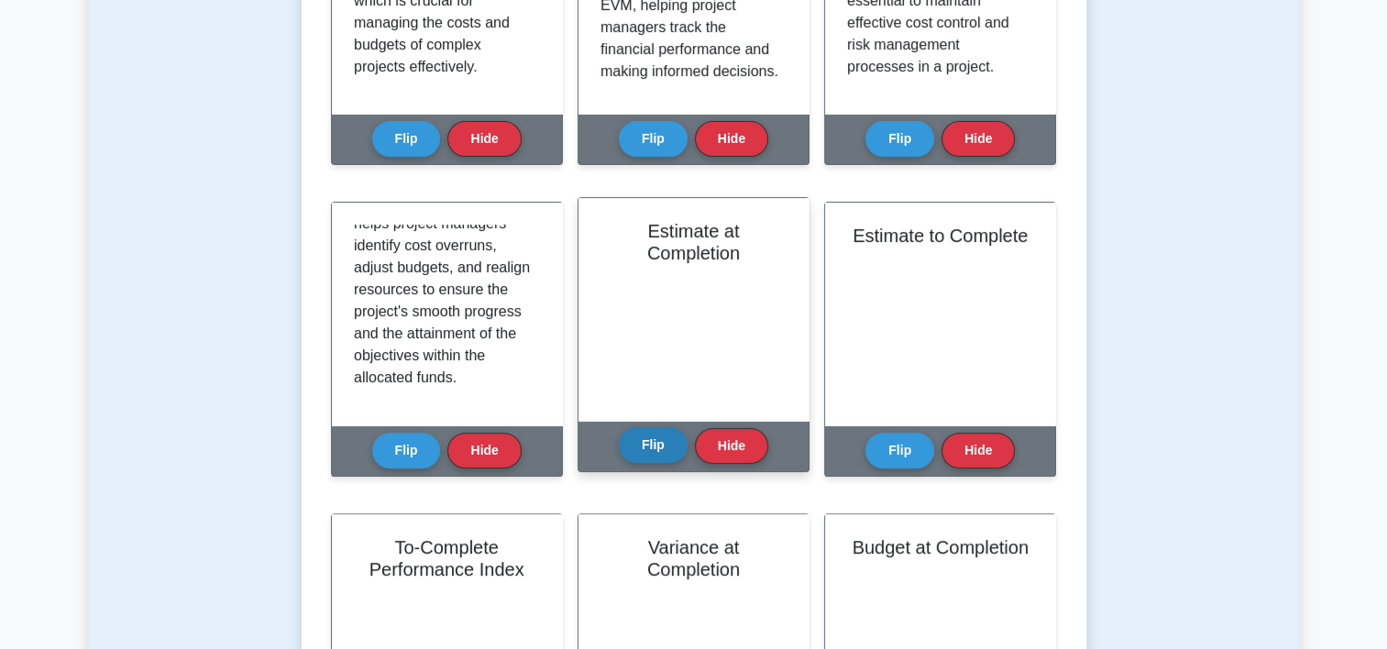
click at [646, 442] on button "Flip" at bounding box center [653, 445] width 69 height 36
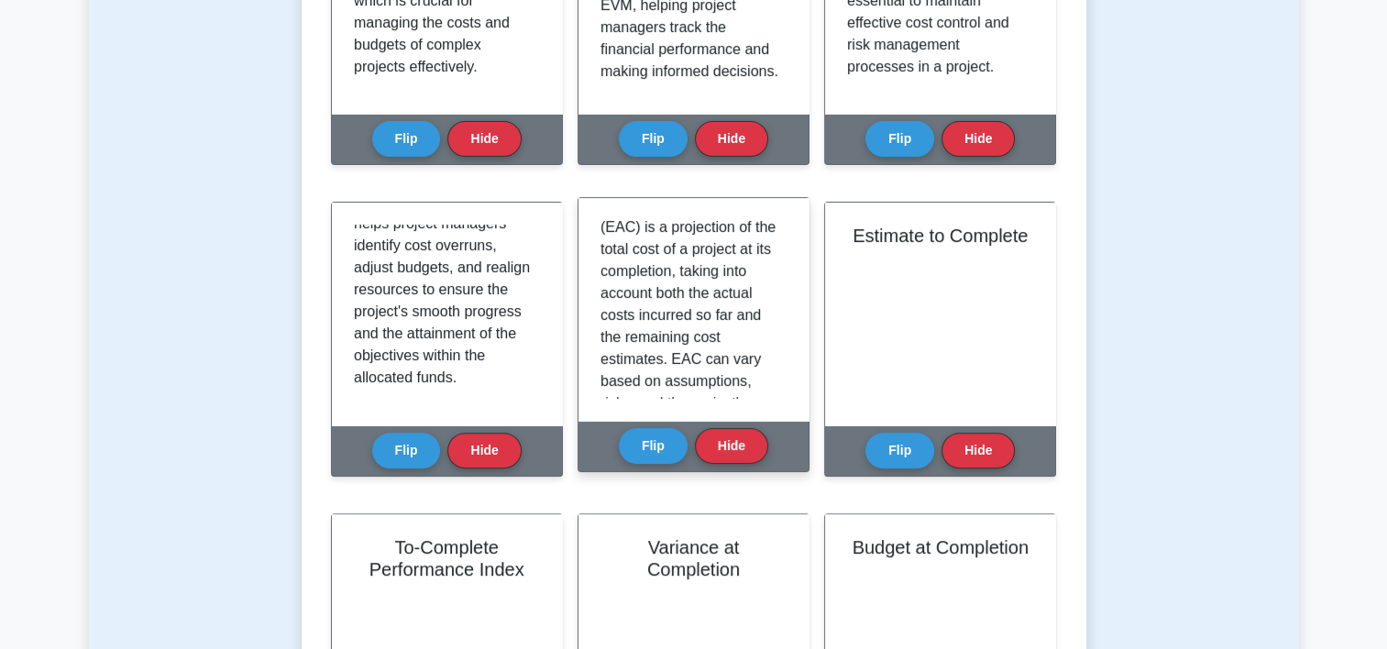
scroll to position [30, 0]
click at [776, 264] on div "Estimate at Completion (EAC) is a projection of the total cost of a project at …" at bounding box center [693, 309] width 186 height 179
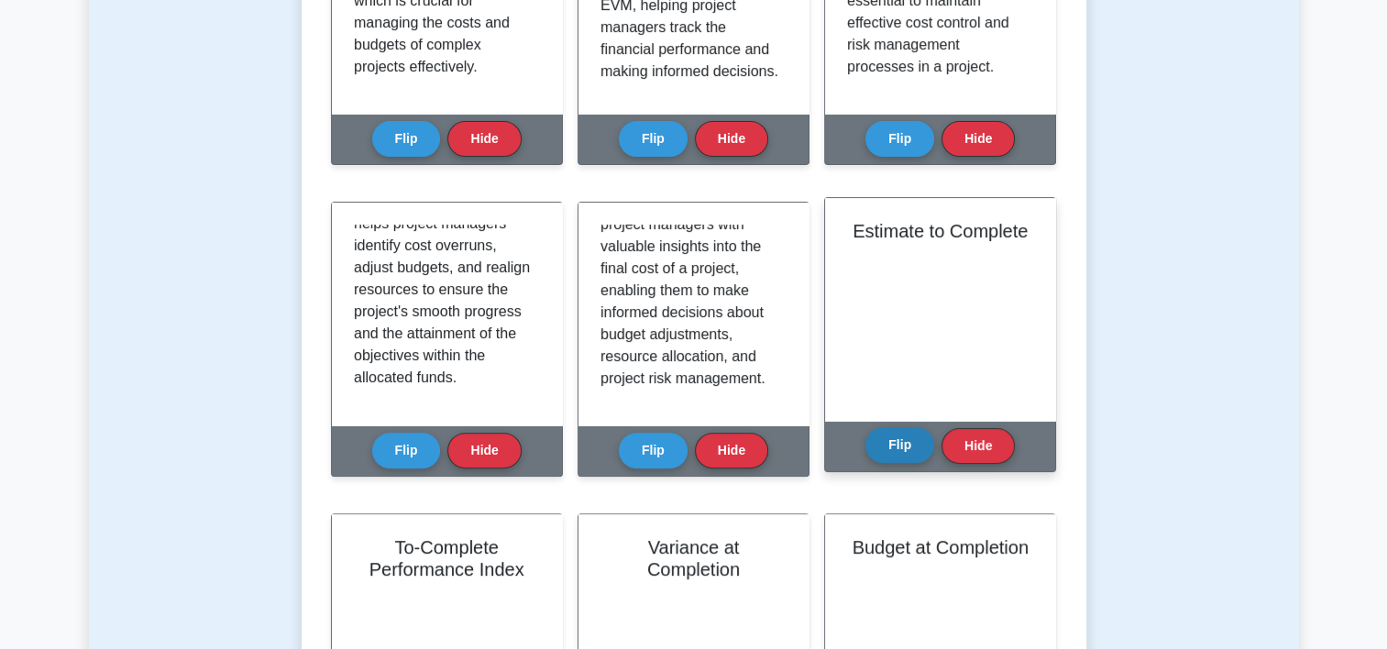
click at [892, 447] on button "Flip" at bounding box center [899, 445] width 69 height 36
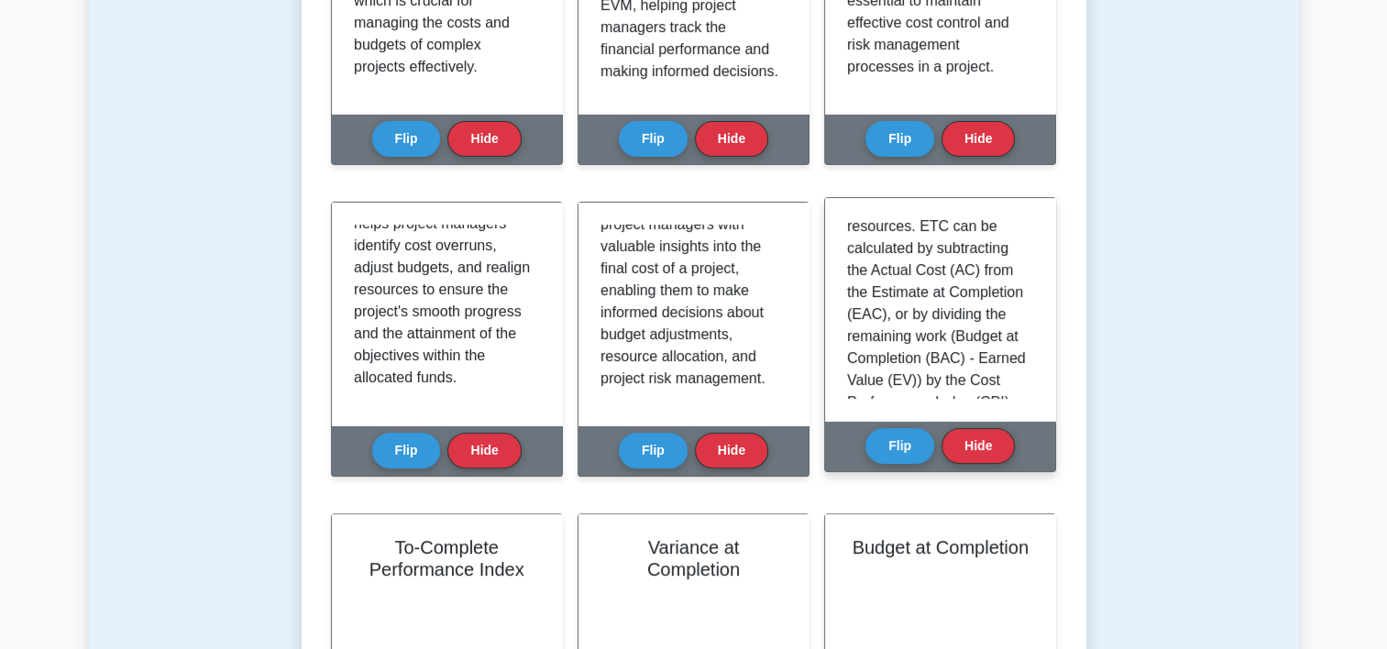
scroll to position [228, 0]
click at [1036, 314] on div "Estimate to Complete (ETC) is a concept used to forecast the cost required to c…" at bounding box center [940, 309] width 230 height 223
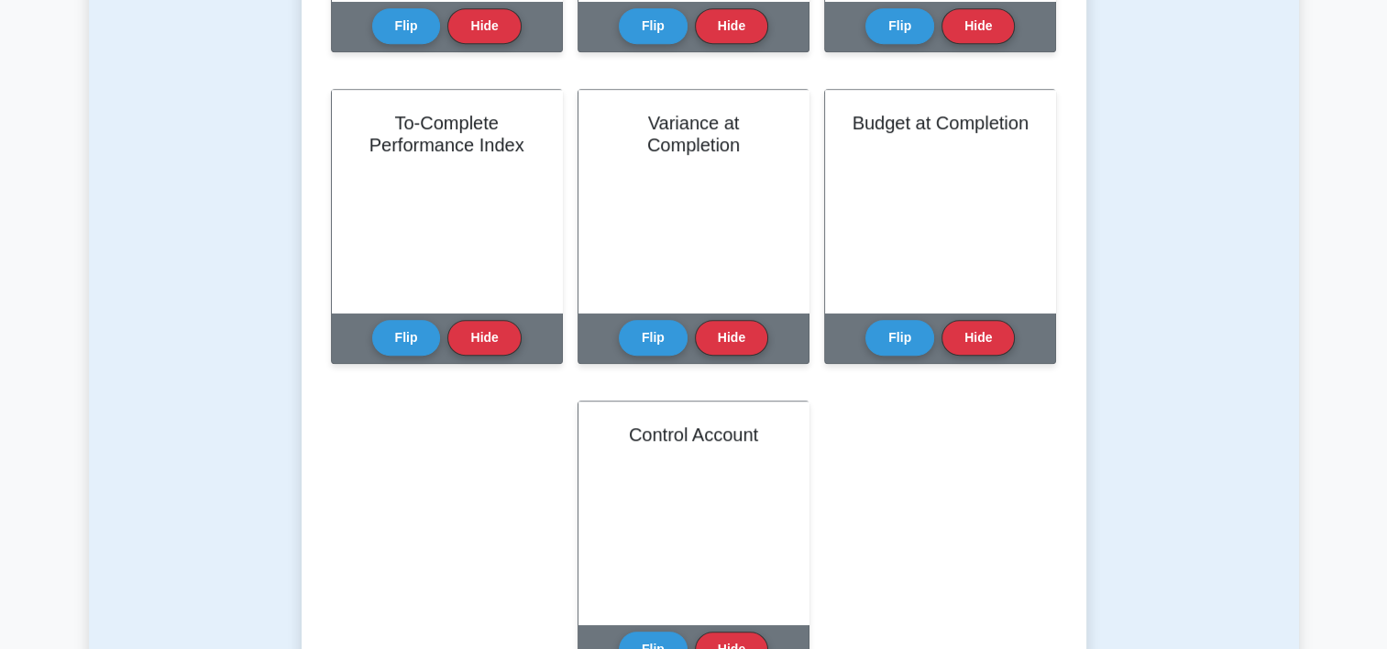
scroll to position [1018, 0]
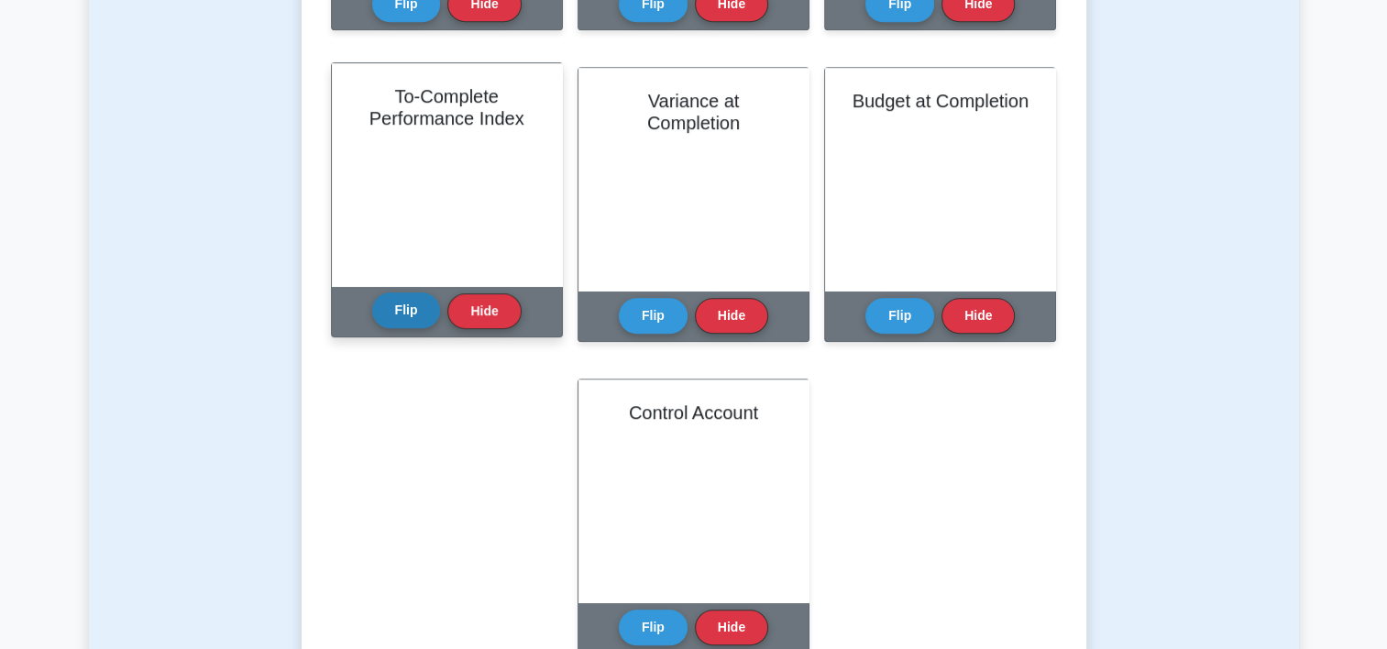
click at [385, 318] on button "Flip" at bounding box center [406, 310] width 69 height 36
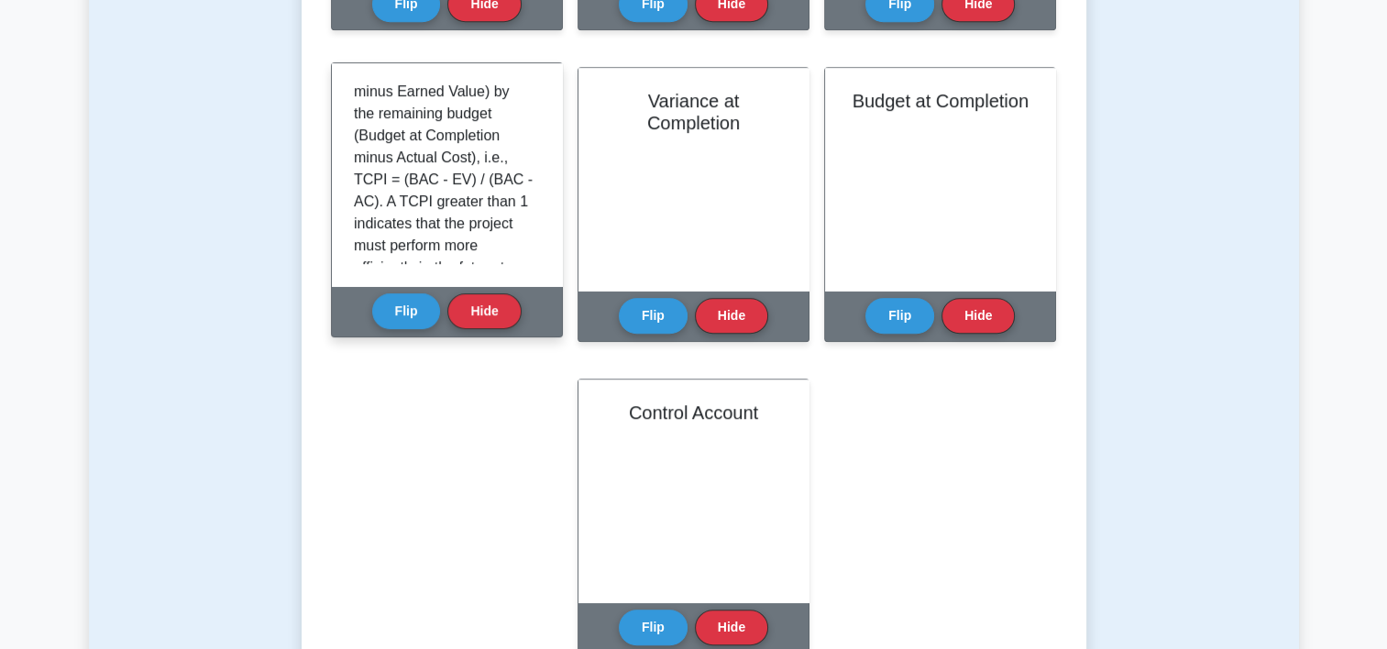
scroll to position [250, 0]
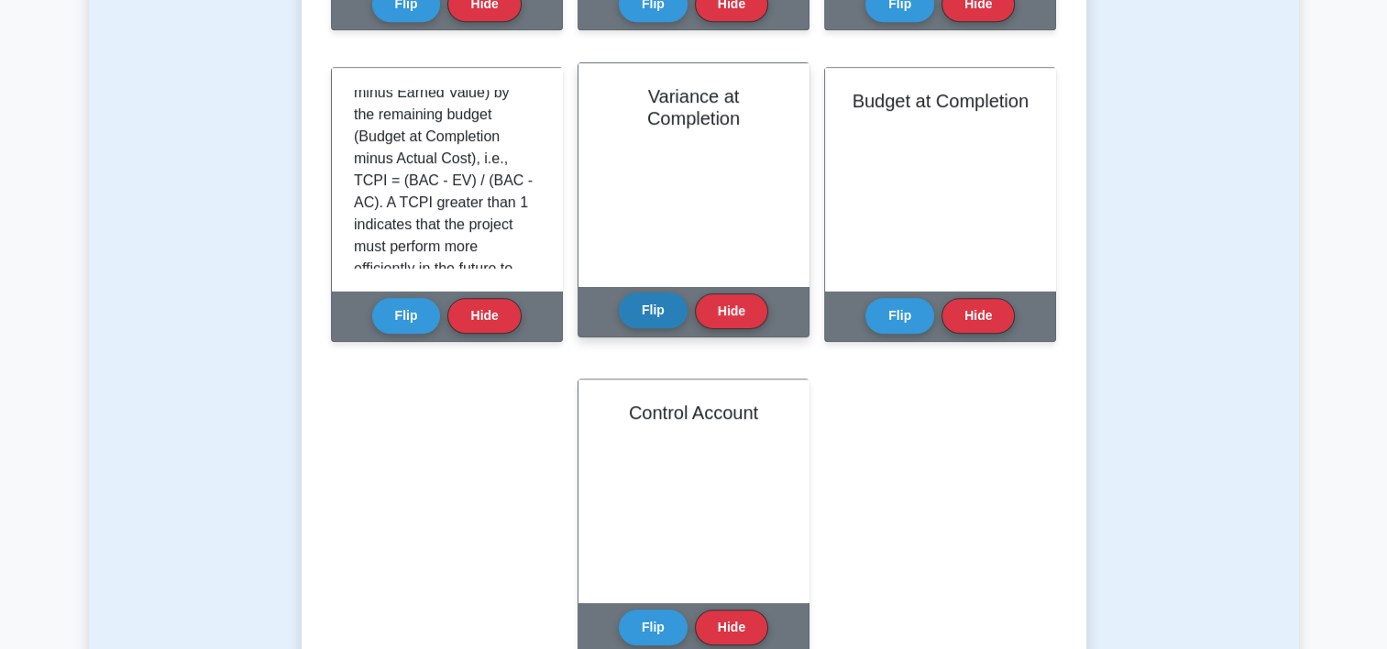
click at [655, 313] on button "Flip" at bounding box center [653, 310] width 69 height 36
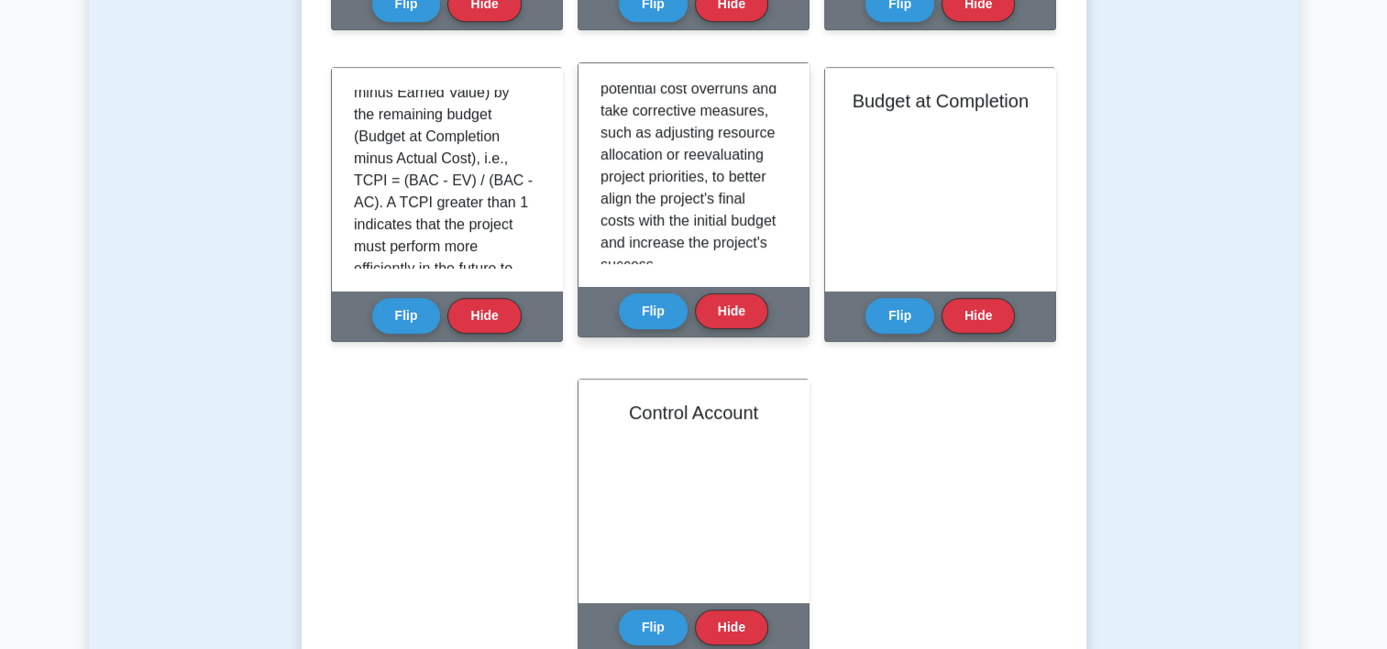
scroll to position [561, 0]
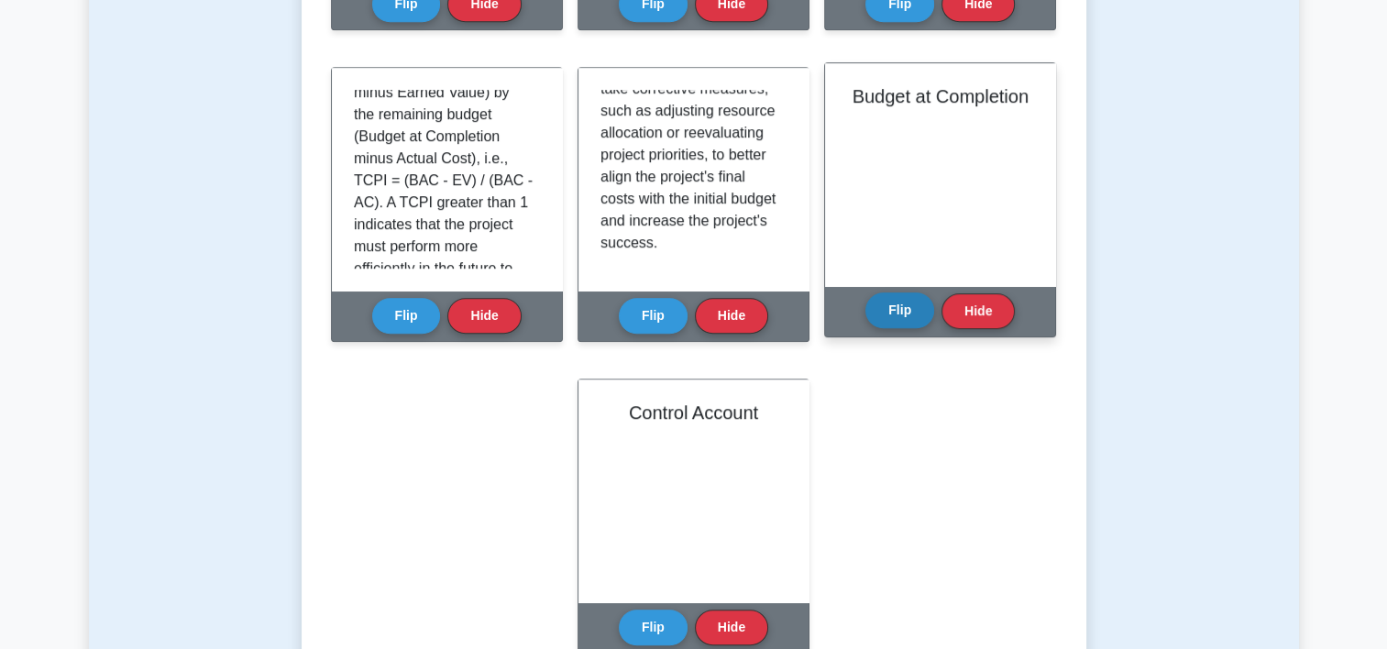
click at [896, 309] on button "Flip" at bounding box center [899, 310] width 69 height 36
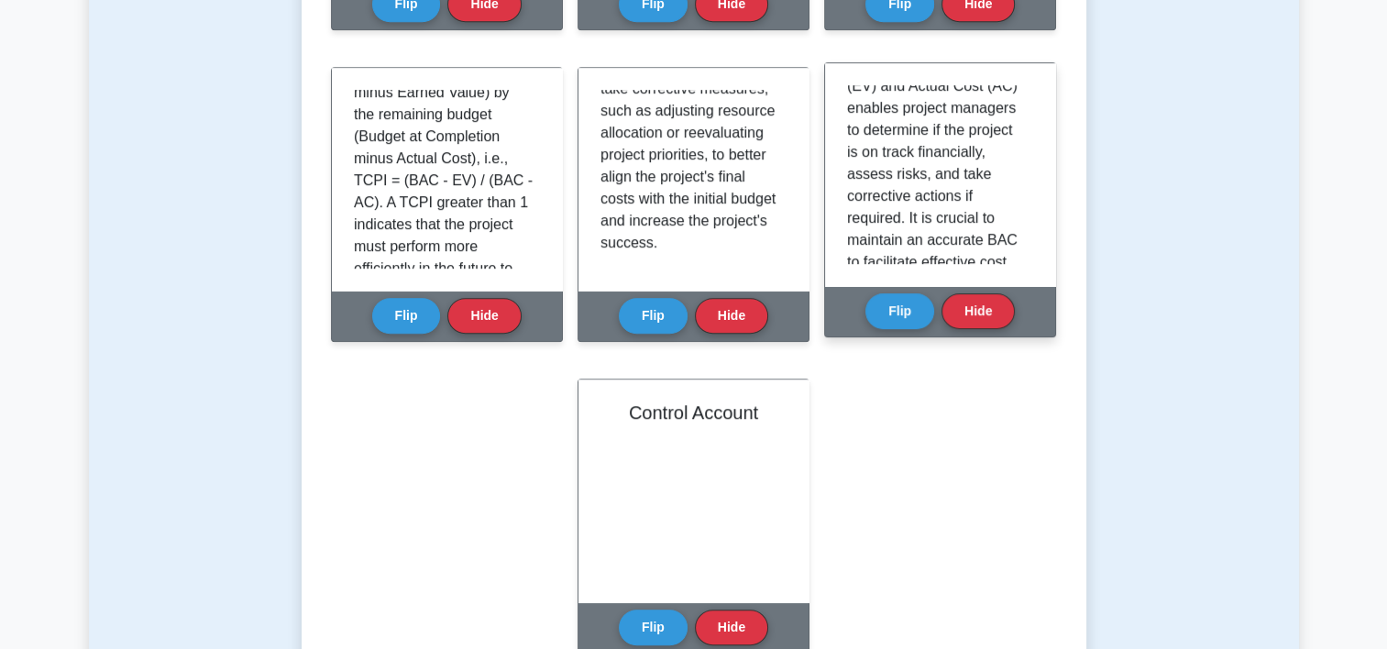
scroll to position [385, 0]
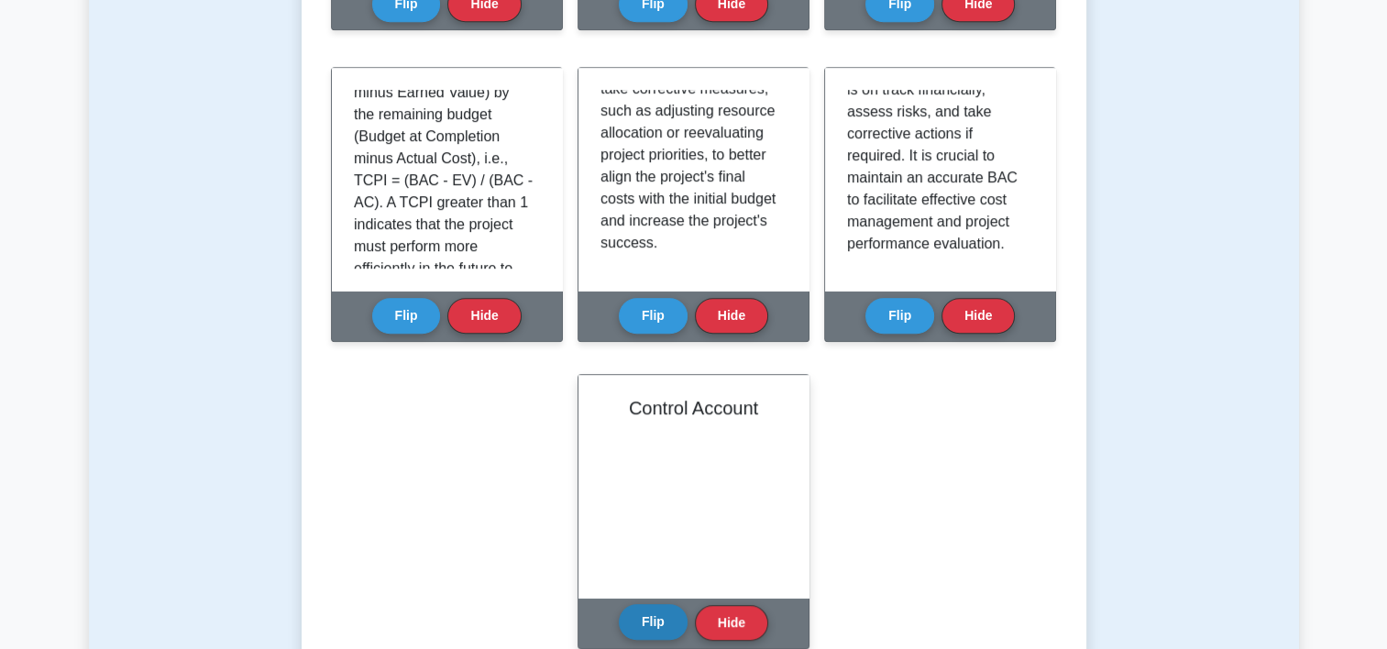
click at [649, 629] on button "Flip" at bounding box center [653, 622] width 69 height 36
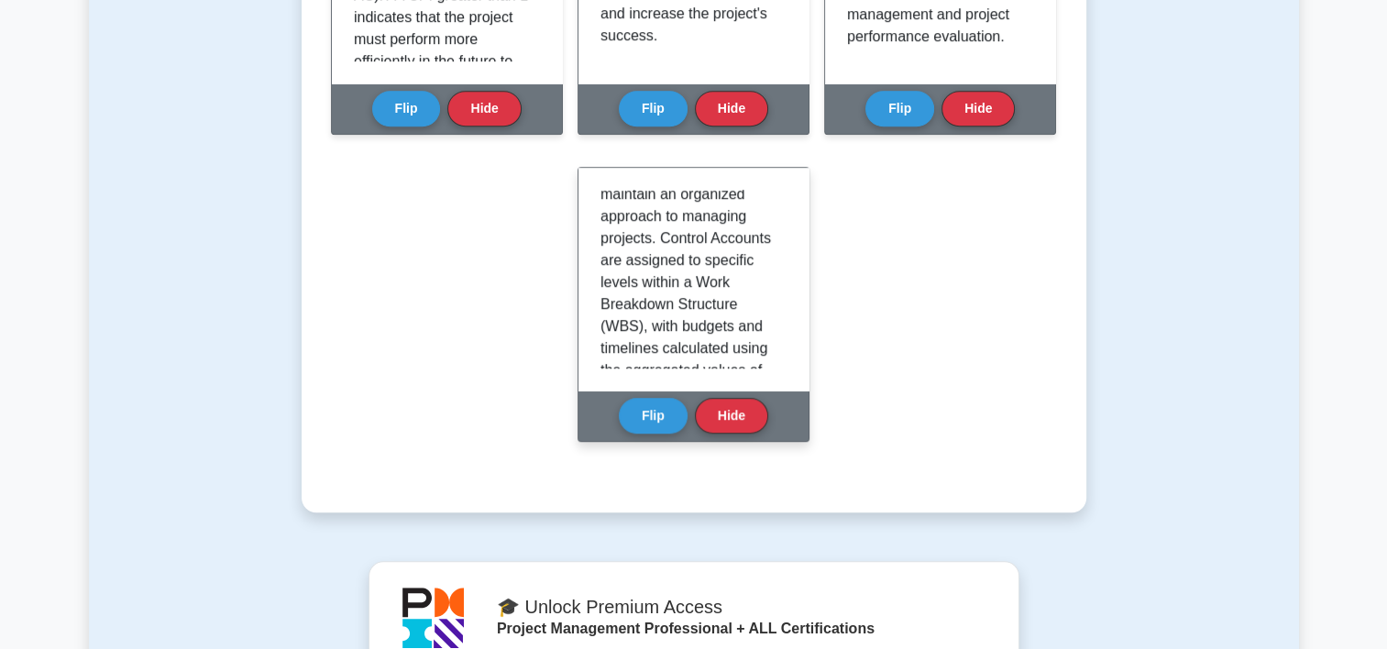
scroll to position [235, 0]
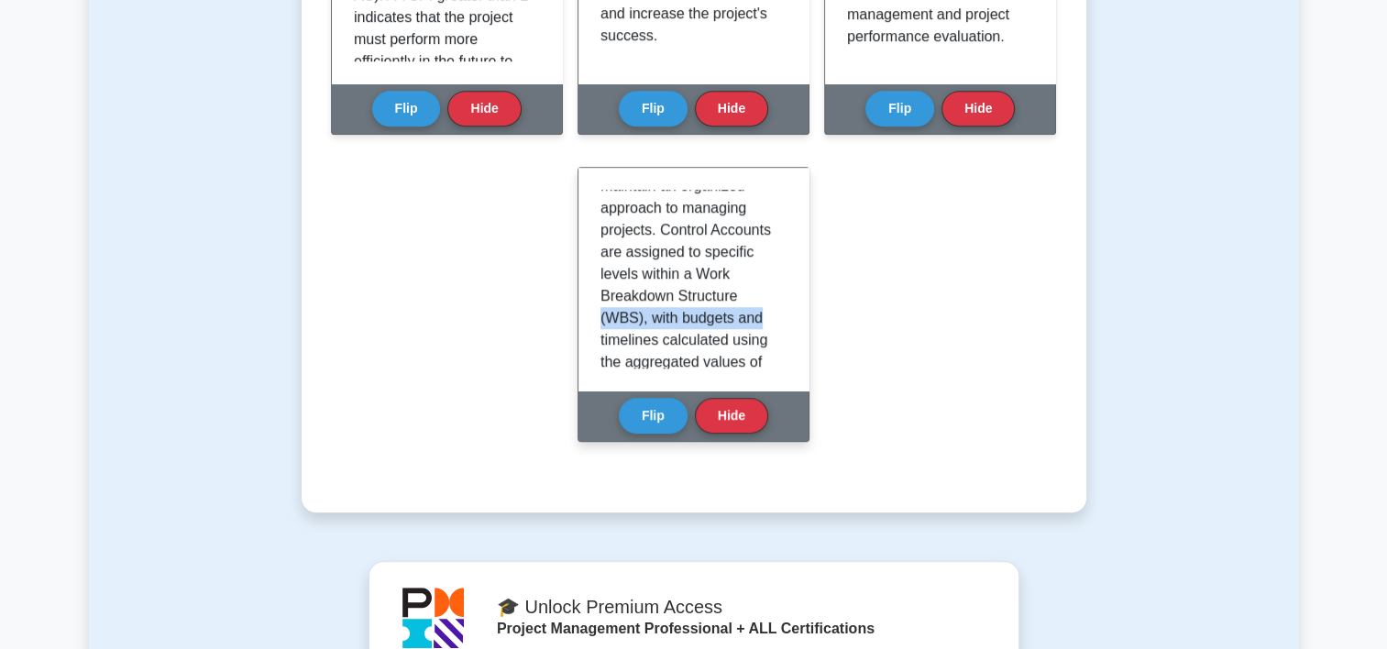
drag, startPoint x: 786, startPoint y: 290, endPoint x: 786, endPoint y: 306, distance: 16.5
click at [786, 306] on div "A Control Account (CA) is a management control point in a project where scope, …" at bounding box center [693, 279] width 230 height 223
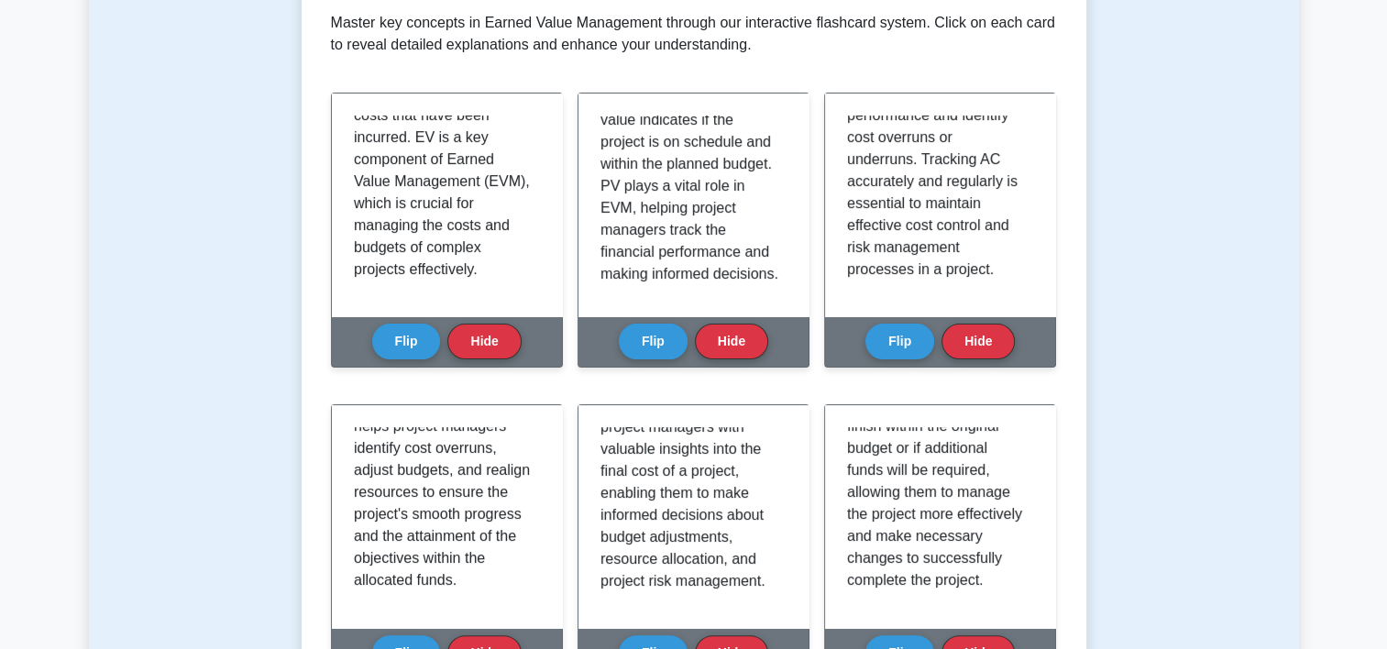
scroll to position [0, 0]
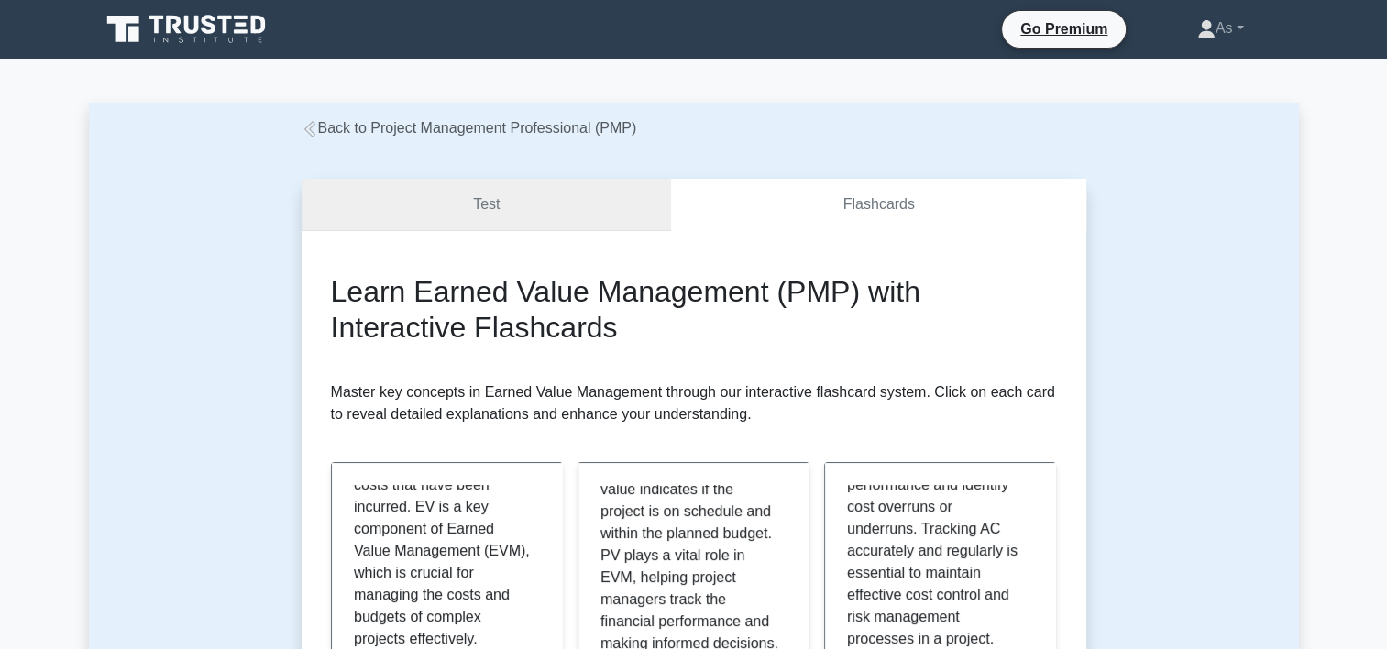
click at [568, 201] on link "Test" at bounding box center [487, 205] width 370 height 52
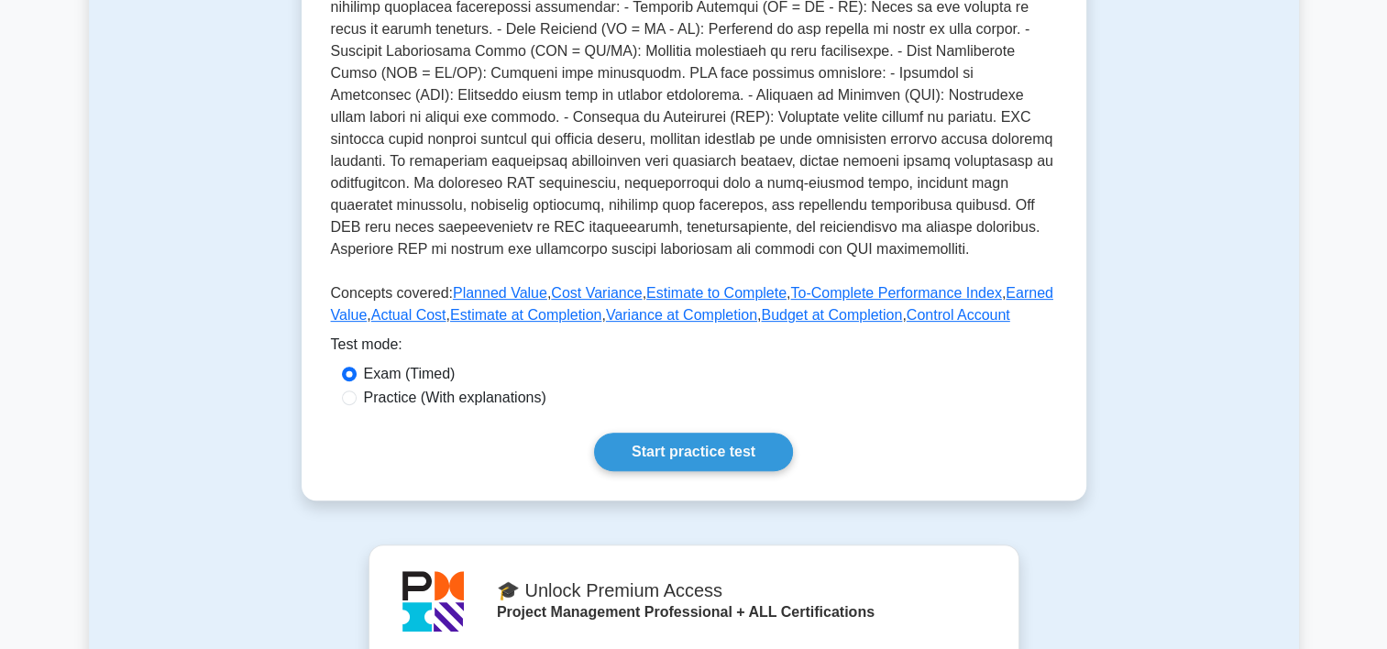
scroll to position [594, 0]
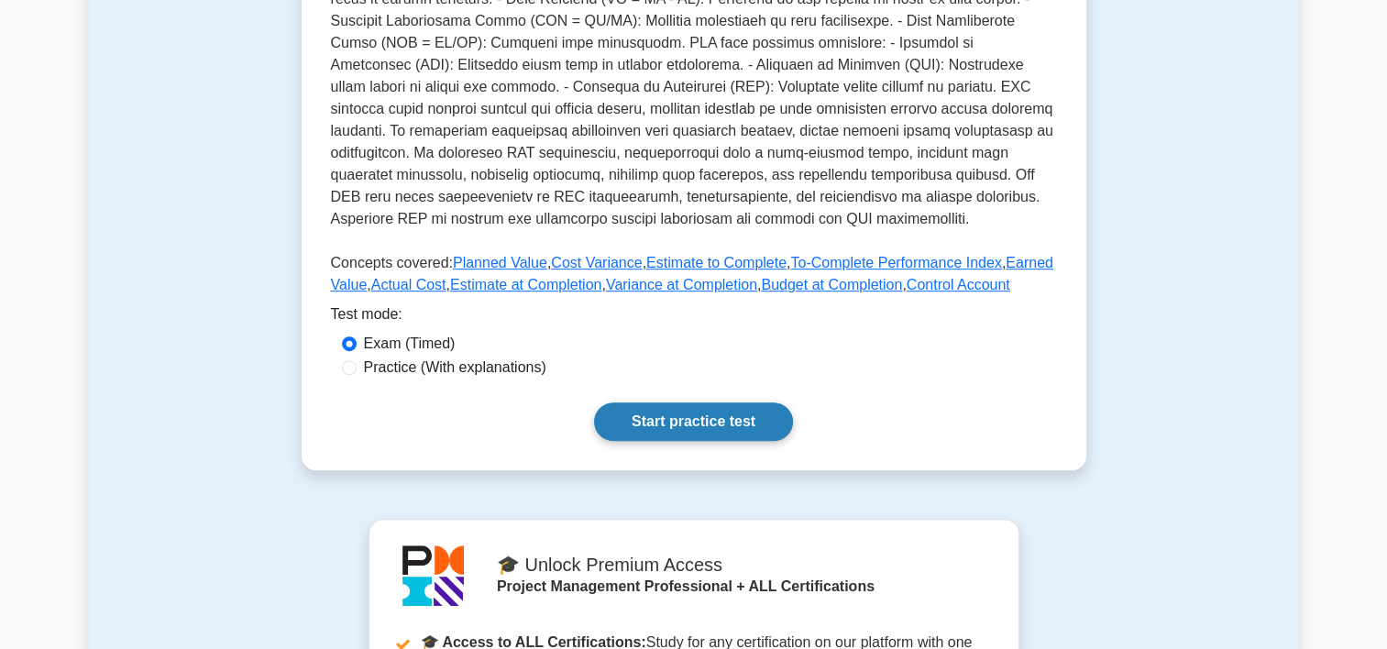
click at [746, 428] on link "Start practice test" at bounding box center [693, 421] width 199 height 38
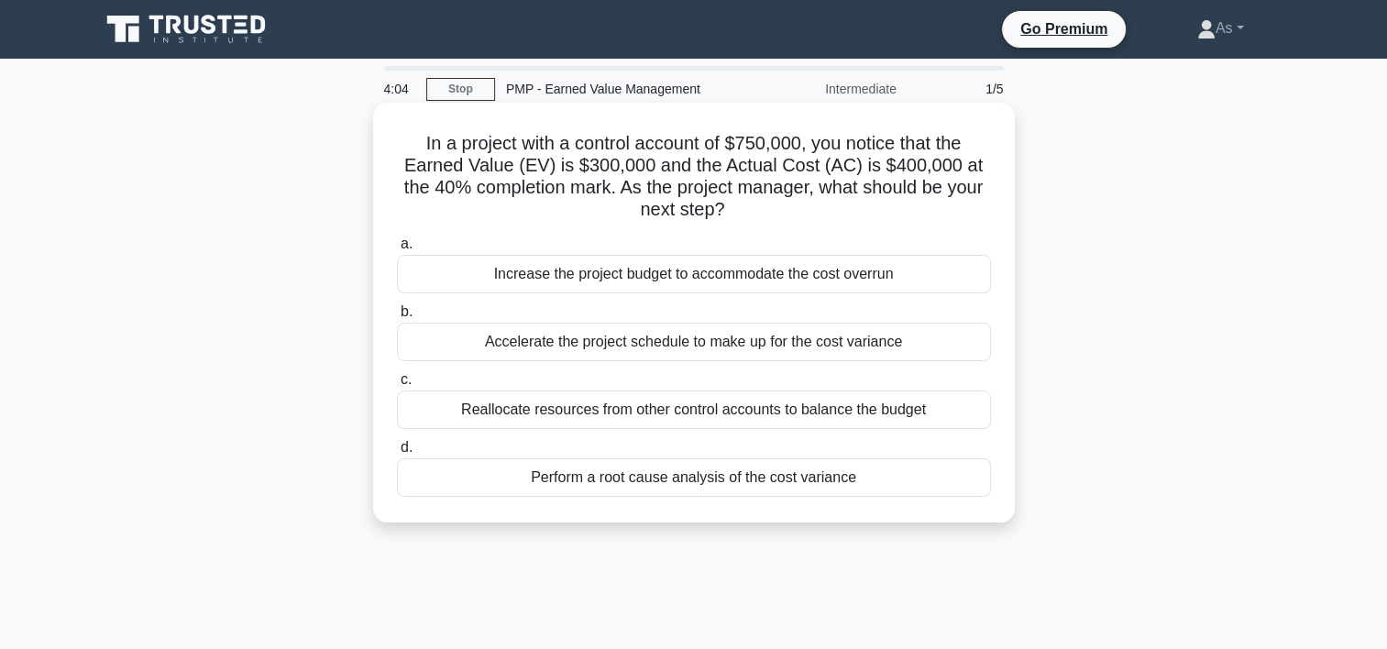
click at [791, 488] on div "Perform a root cause analysis of the cost variance" at bounding box center [694, 477] width 594 height 38
click at [397, 454] on input "d. Perform a root cause analysis of the cost variance" at bounding box center [397, 448] width 0 height 12
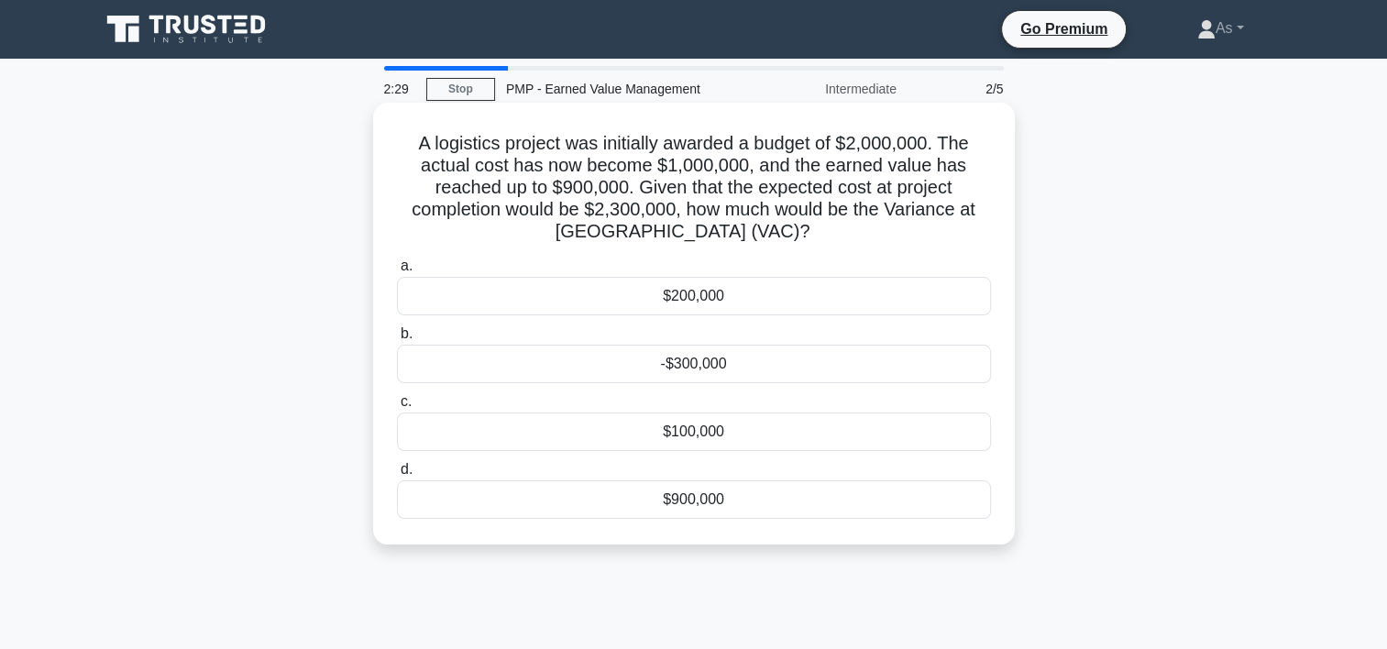
click at [634, 368] on div "-$300,000" at bounding box center [694, 364] width 594 height 38
click at [397, 340] on input "b. -$300,000" at bounding box center [397, 334] width 0 height 12
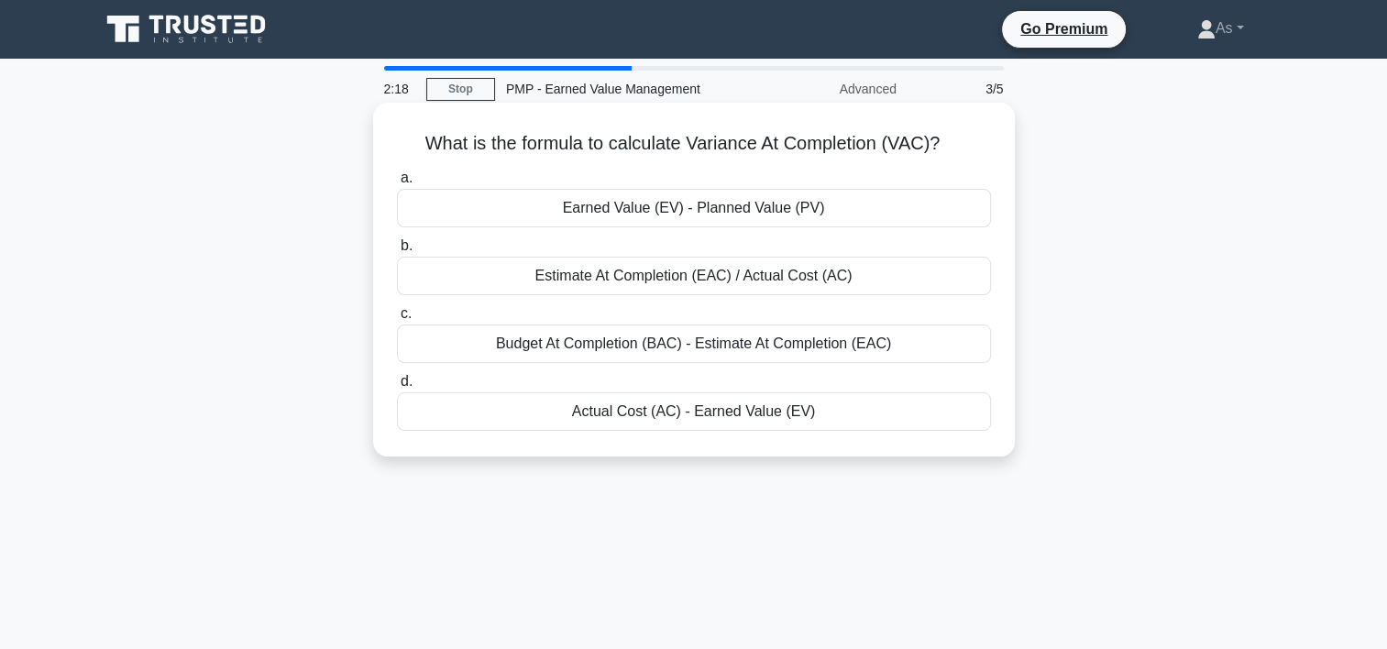
click at [939, 345] on div "Budget At Completion (BAC) - Estimate At Completion (EAC)" at bounding box center [694, 343] width 594 height 38
click at [397, 320] on input "c. Budget At Completion (BAC) - Estimate At Completion (EAC)" at bounding box center [397, 314] width 0 height 12
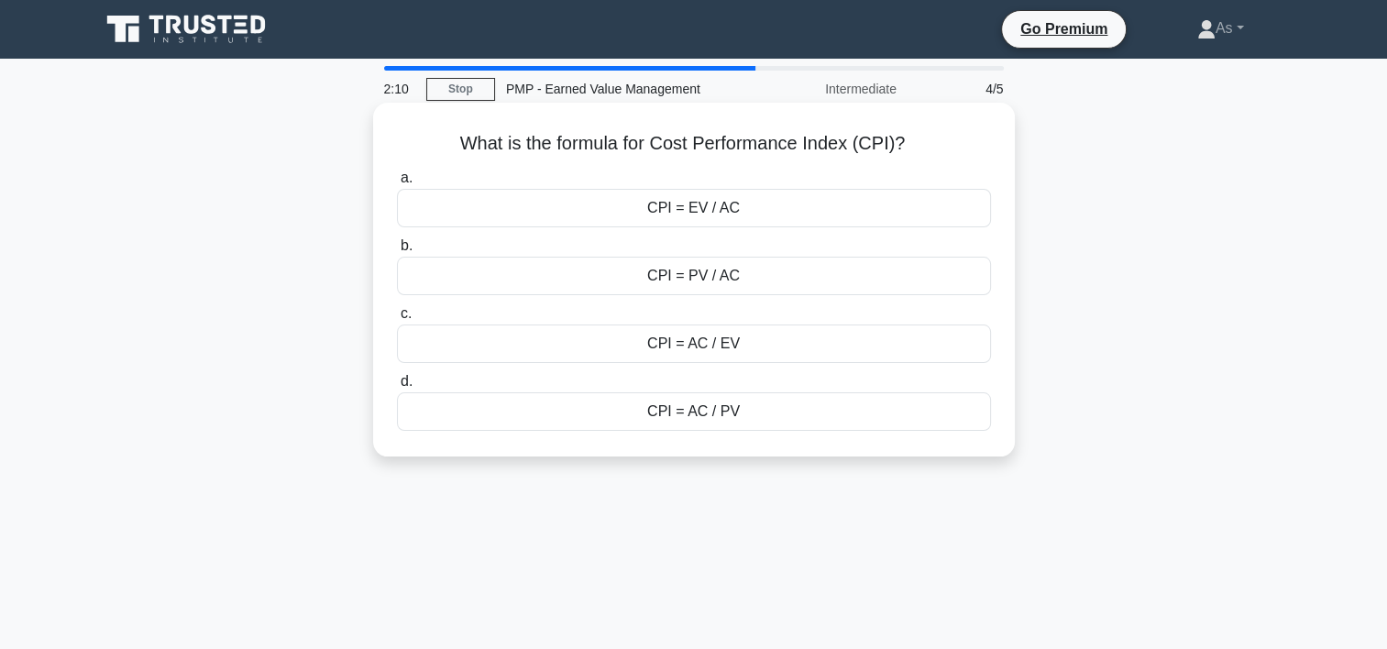
click at [828, 203] on div "CPI = EV / AC" at bounding box center [694, 208] width 594 height 38
click at [397, 184] on input "a. CPI = EV / AC" at bounding box center [397, 178] width 0 height 12
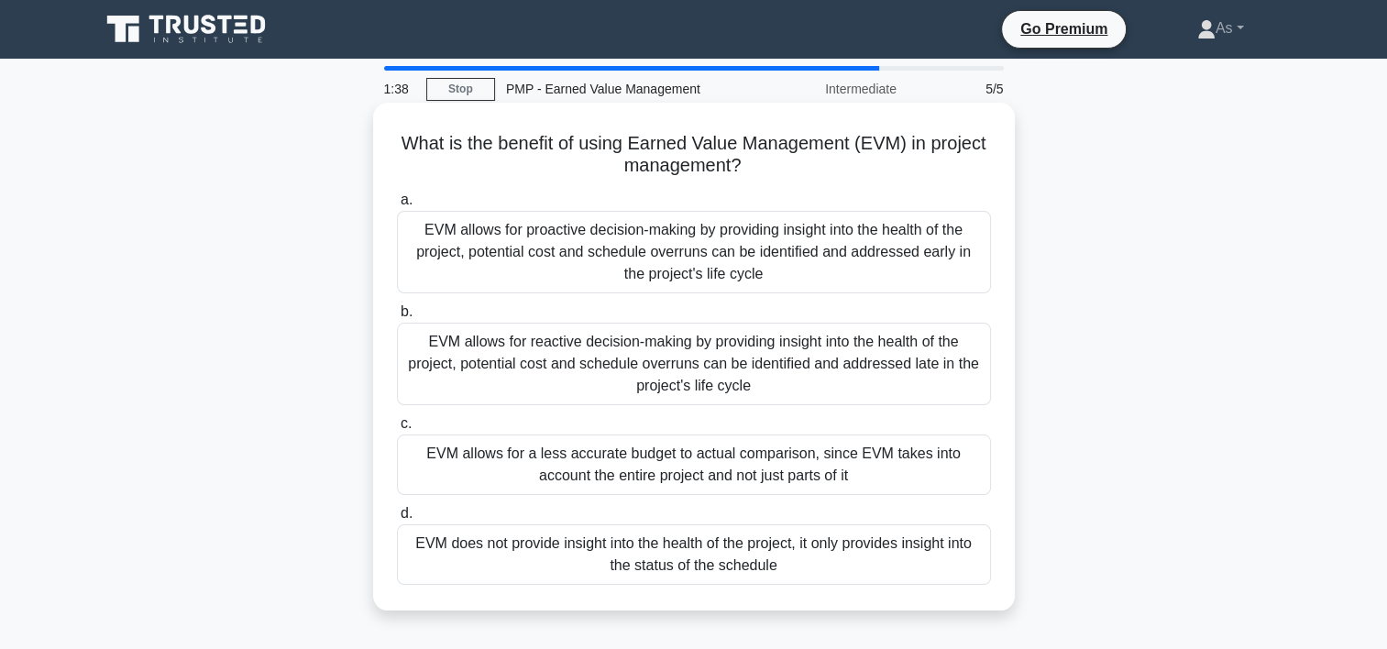
click at [844, 230] on div "EVM allows for proactive decision-making by providing insight into the health o…" at bounding box center [694, 252] width 594 height 82
click at [397, 206] on input "a. EVM allows for proactive decision-making by providing insight into the healt…" at bounding box center [397, 200] width 0 height 12
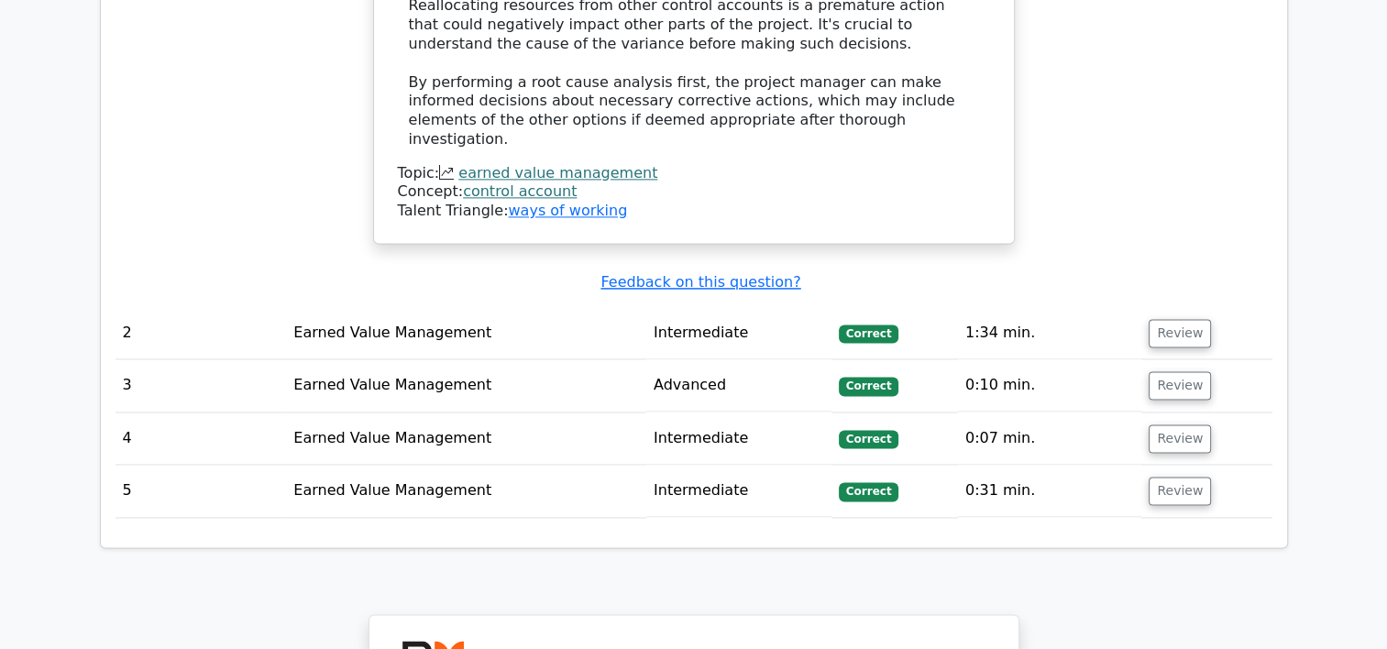
scroll to position [2481, 0]
click at [1166, 319] on button "Review" at bounding box center [1179, 333] width 62 height 28
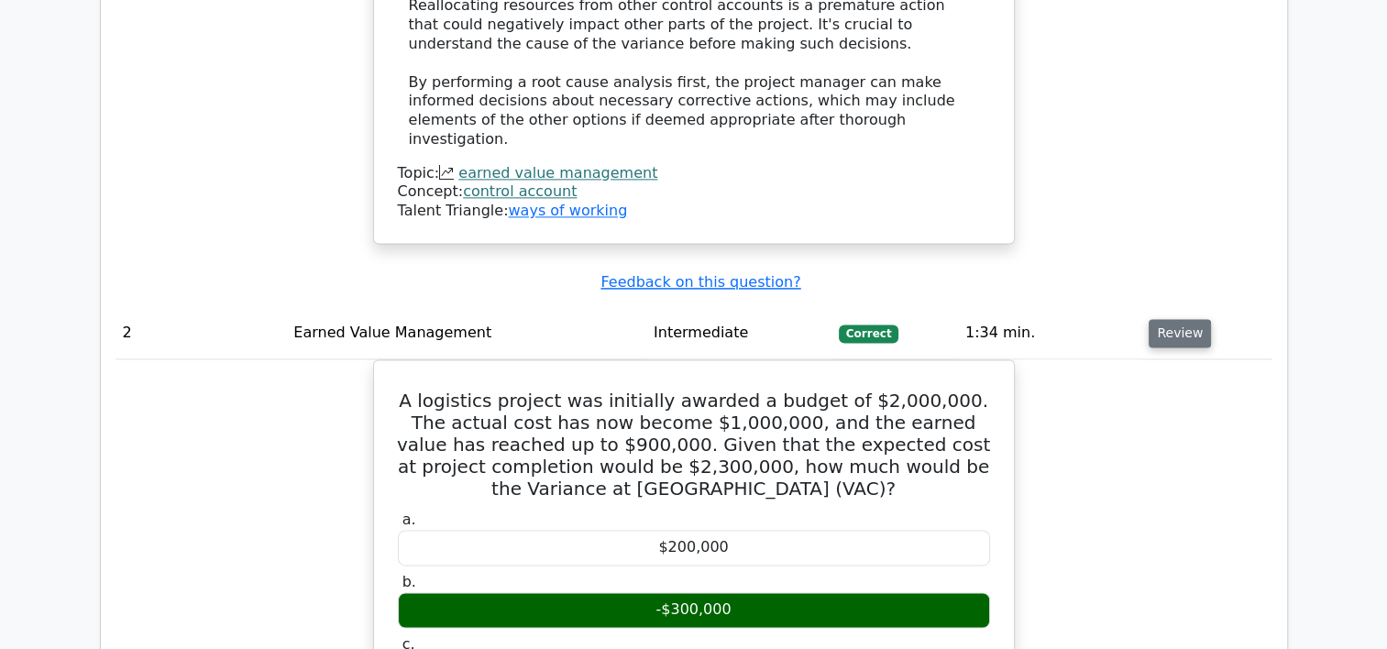
click at [1166, 319] on button "Review" at bounding box center [1179, 333] width 62 height 28
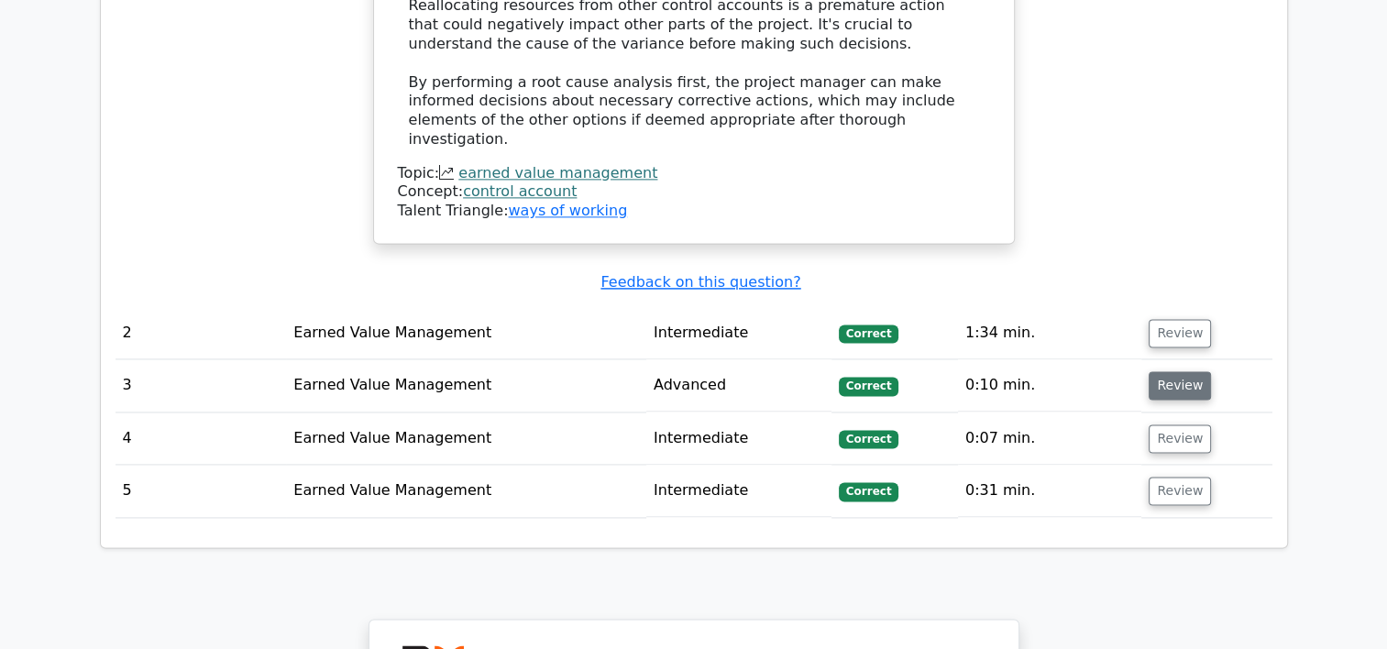
click at [1172, 371] on button "Review" at bounding box center [1179, 385] width 62 height 28
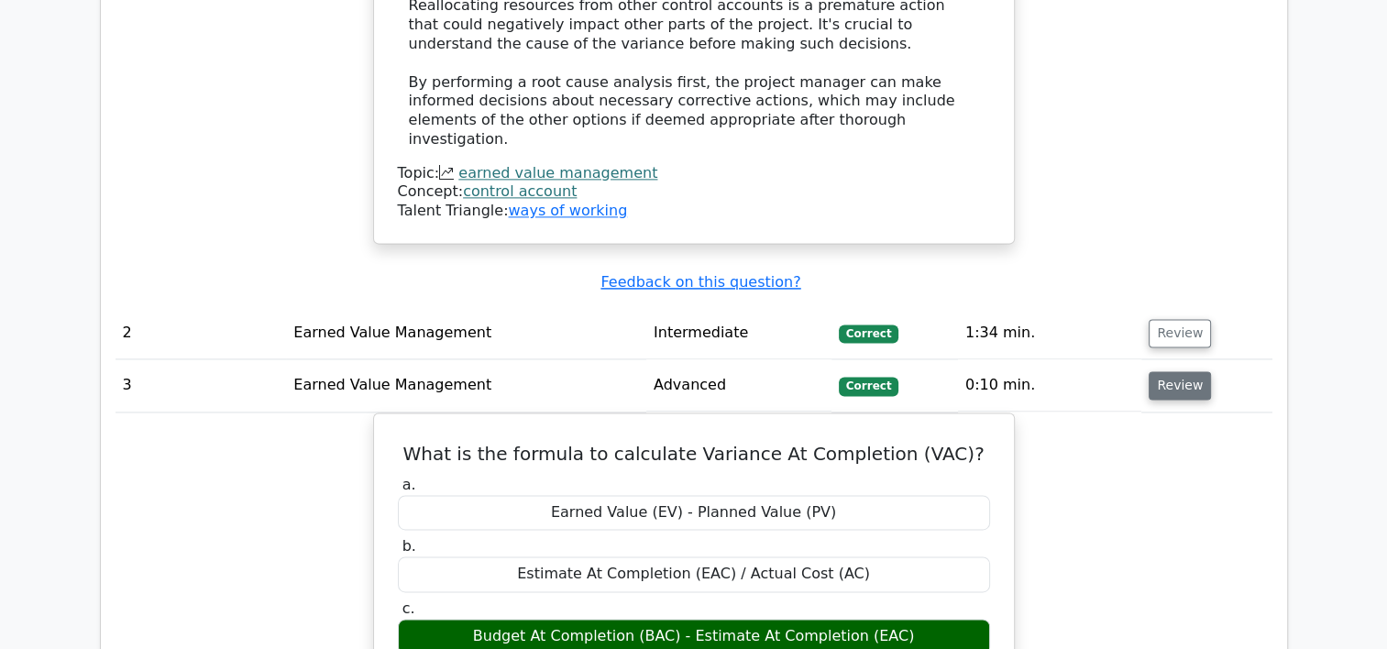
click at [1172, 371] on button "Review" at bounding box center [1179, 385] width 62 height 28
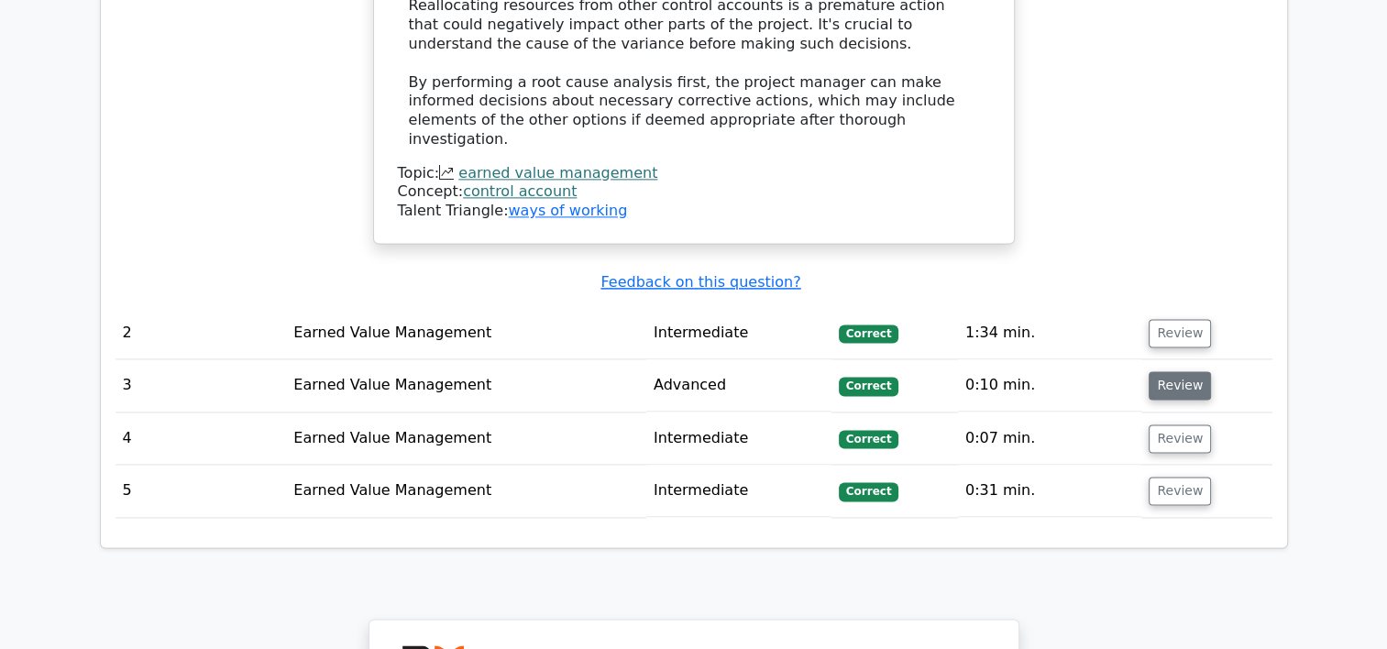
click at [1174, 371] on button "Review" at bounding box center [1179, 385] width 62 height 28
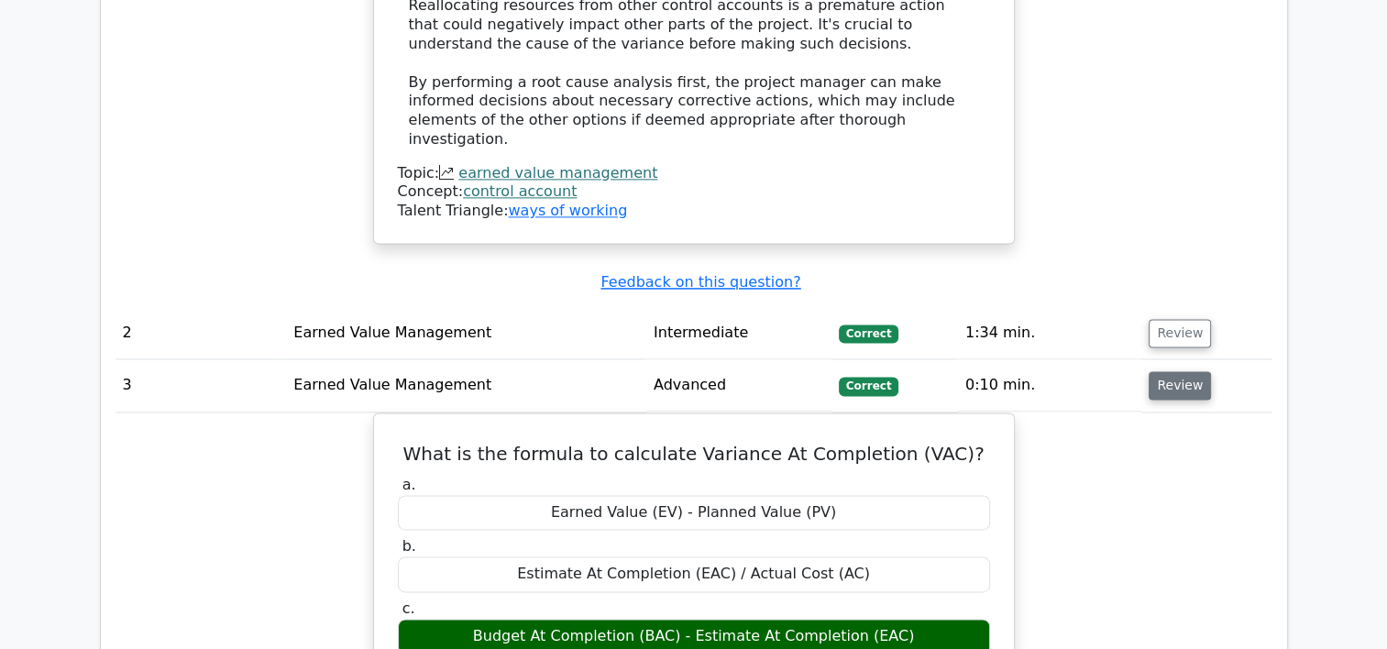
click at [1174, 371] on button "Review" at bounding box center [1179, 385] width 62 height 28
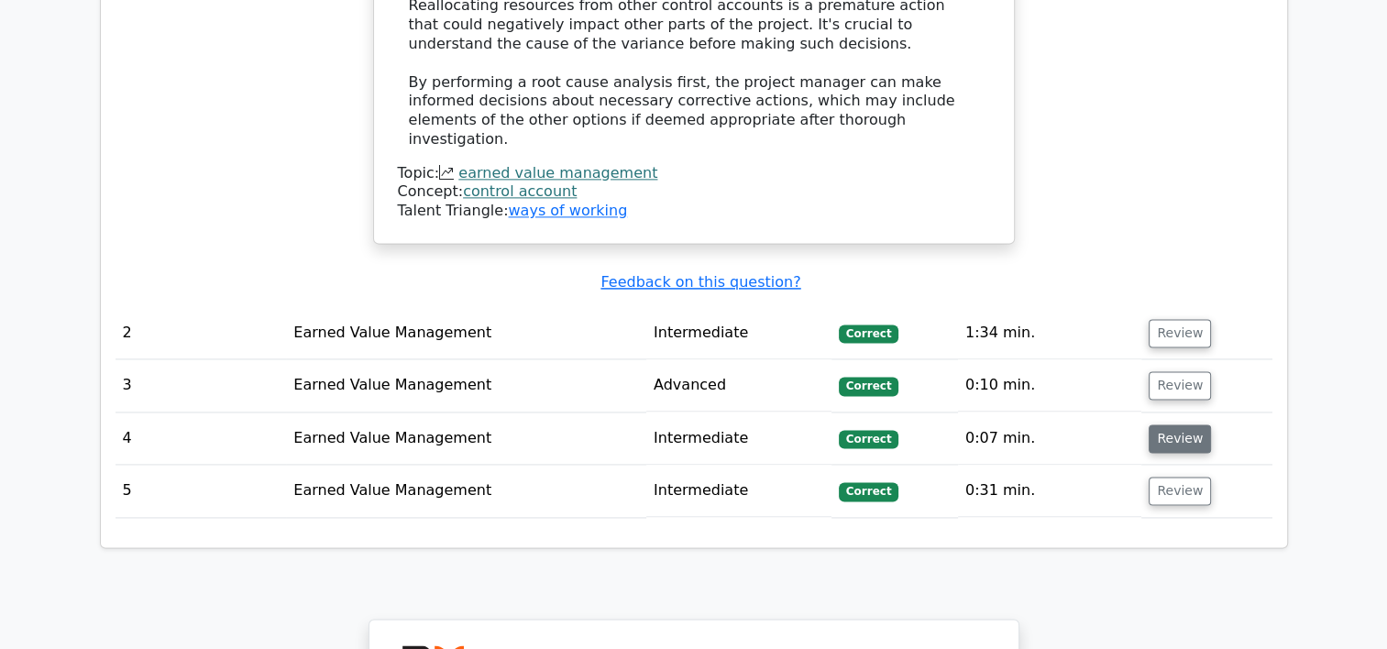
click at [1179, 424] on button "Review" at bounding box center [1179, 438] width 62 height 28
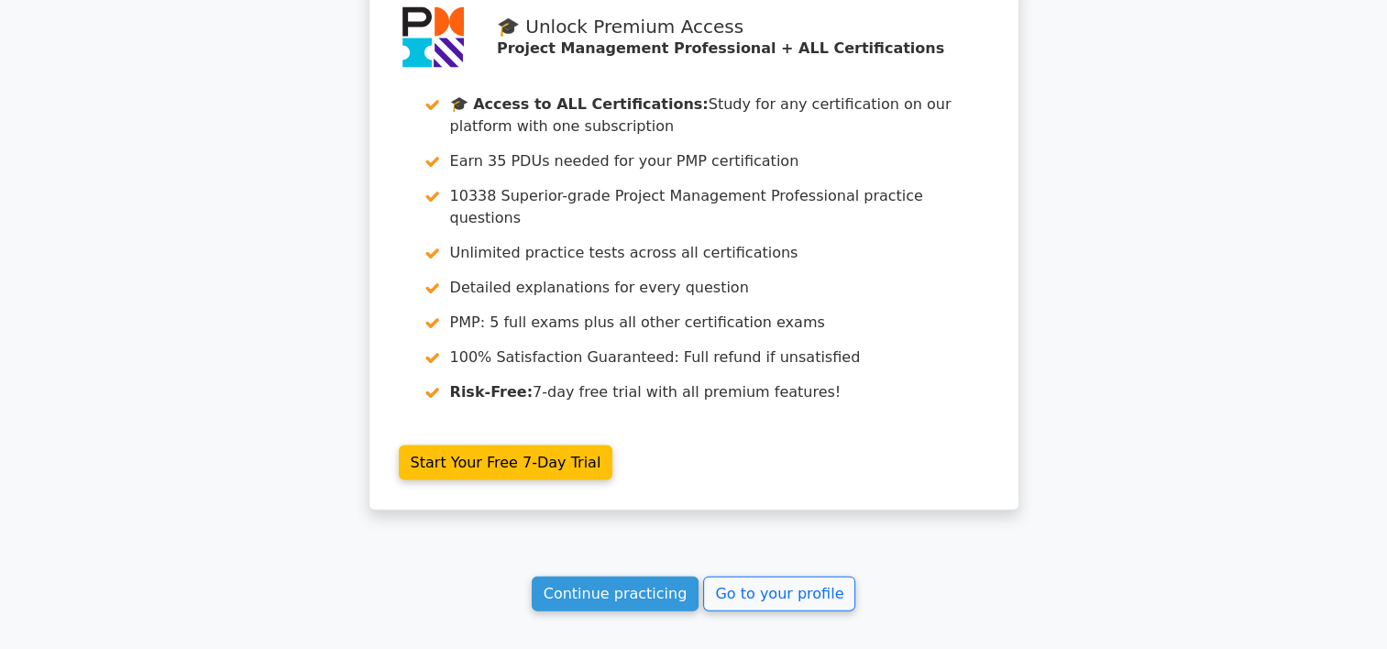
scroll to position [3982, 0]
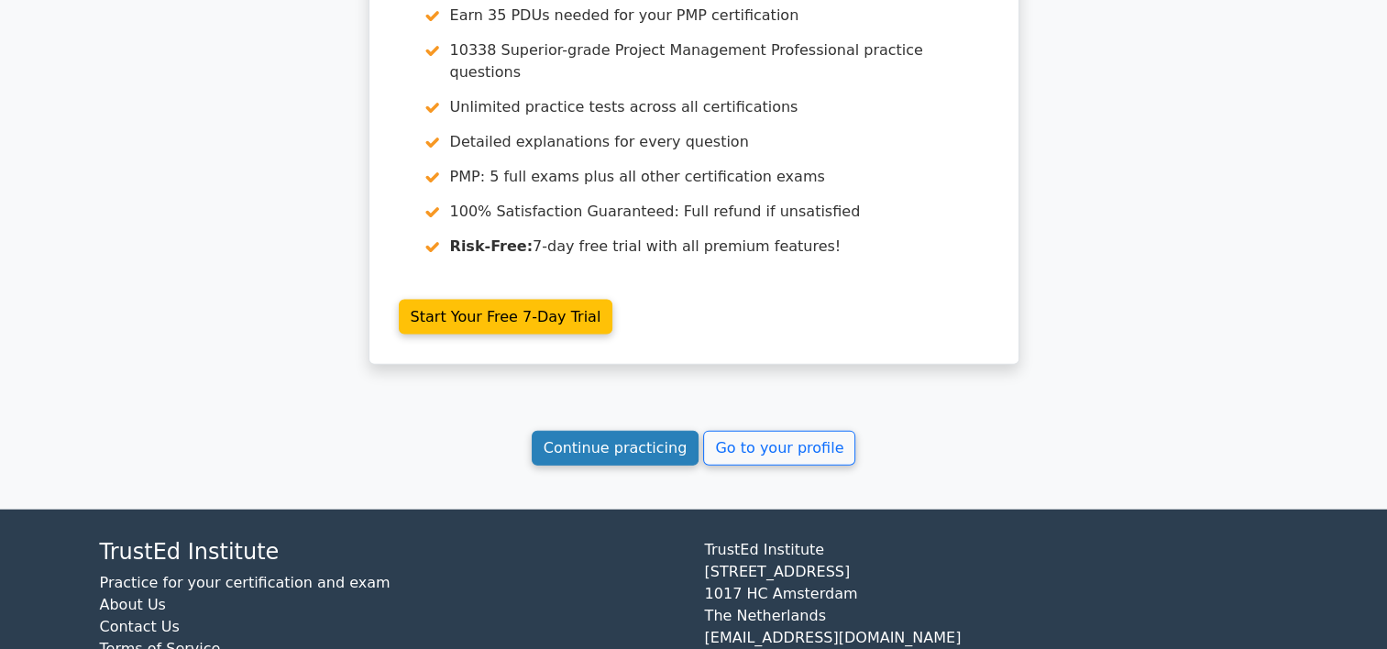
click at [646, 431] on link "Continue practicing" at bounding box center [616, 448] width 168 height 35
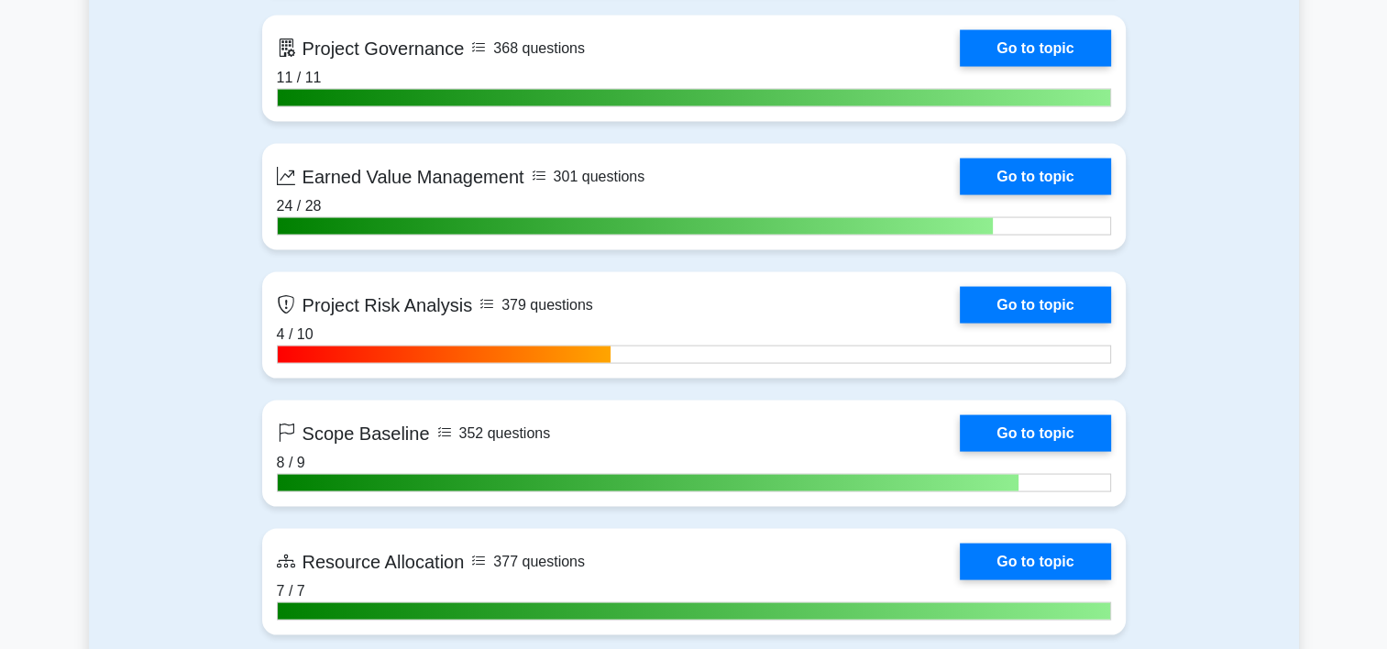
scroll to position [3655, 0]
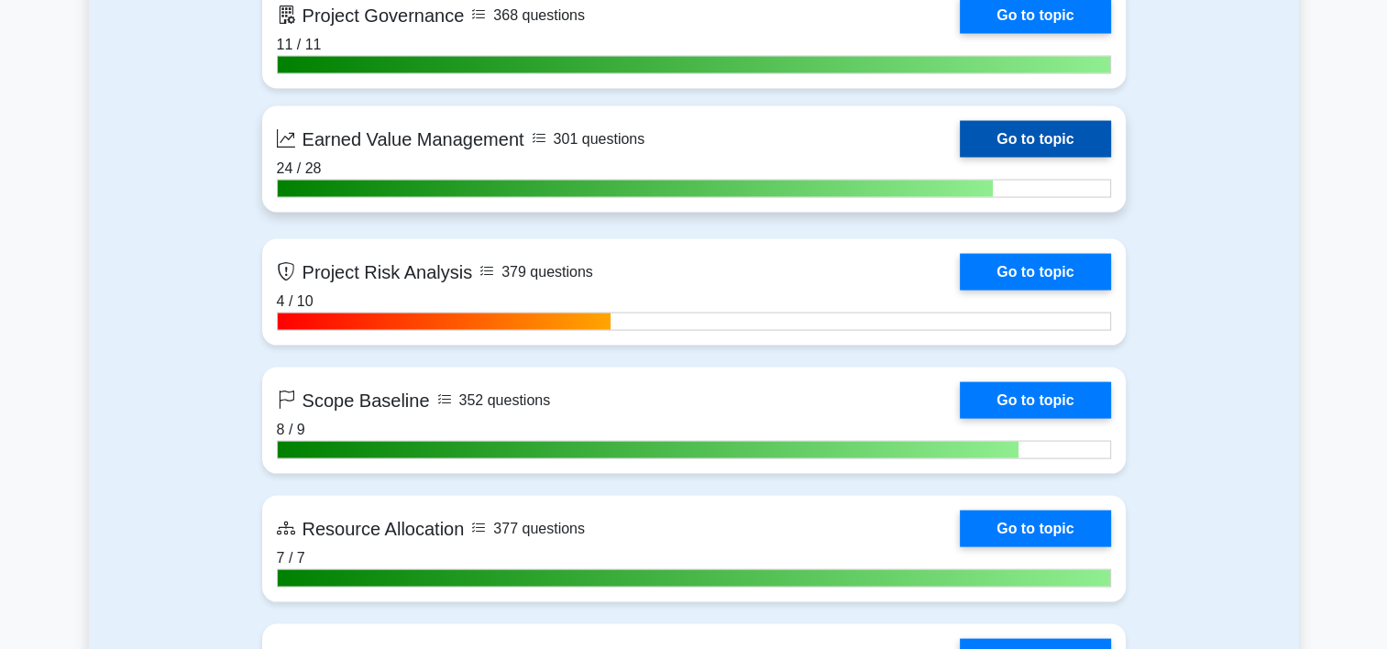
click at [959, 143] on link "Go to topic" at bounding box center [1034, 139] width 150 height 37
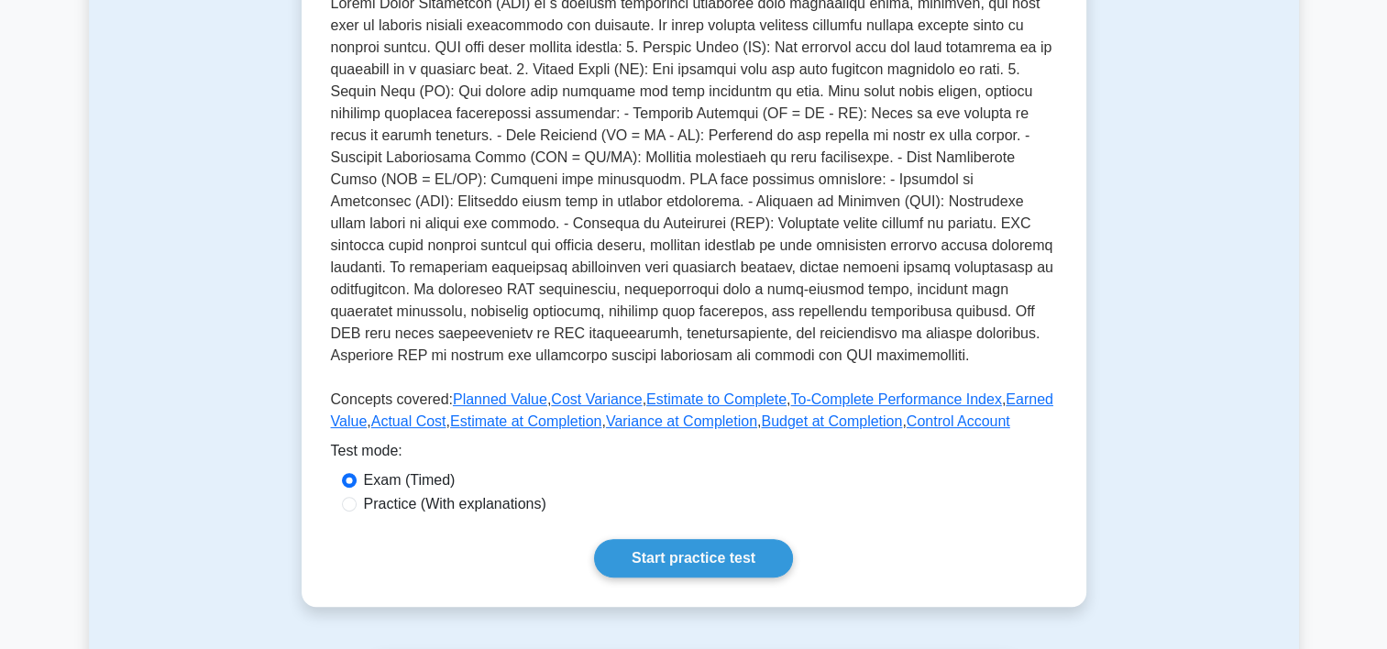
scroll to position [521, 0]
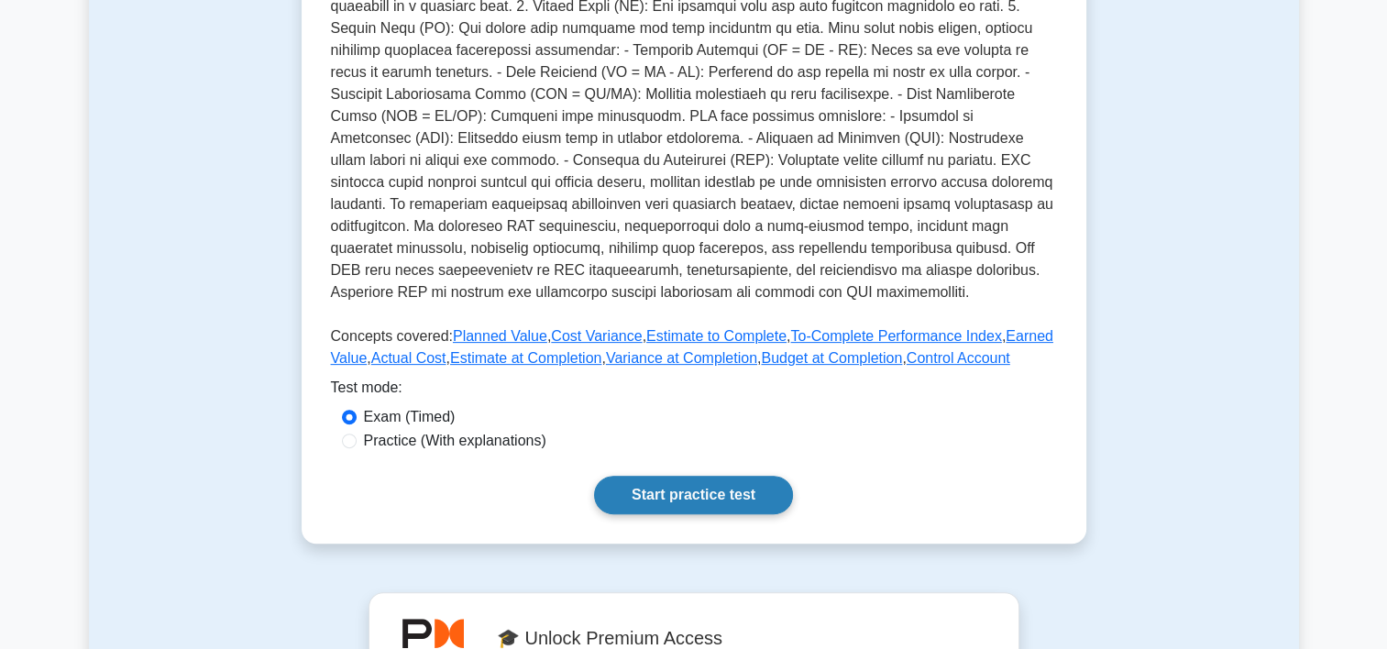
click at [753, 491] on link "Start practice test" at bounding box center [693, 495] width 199 height 38
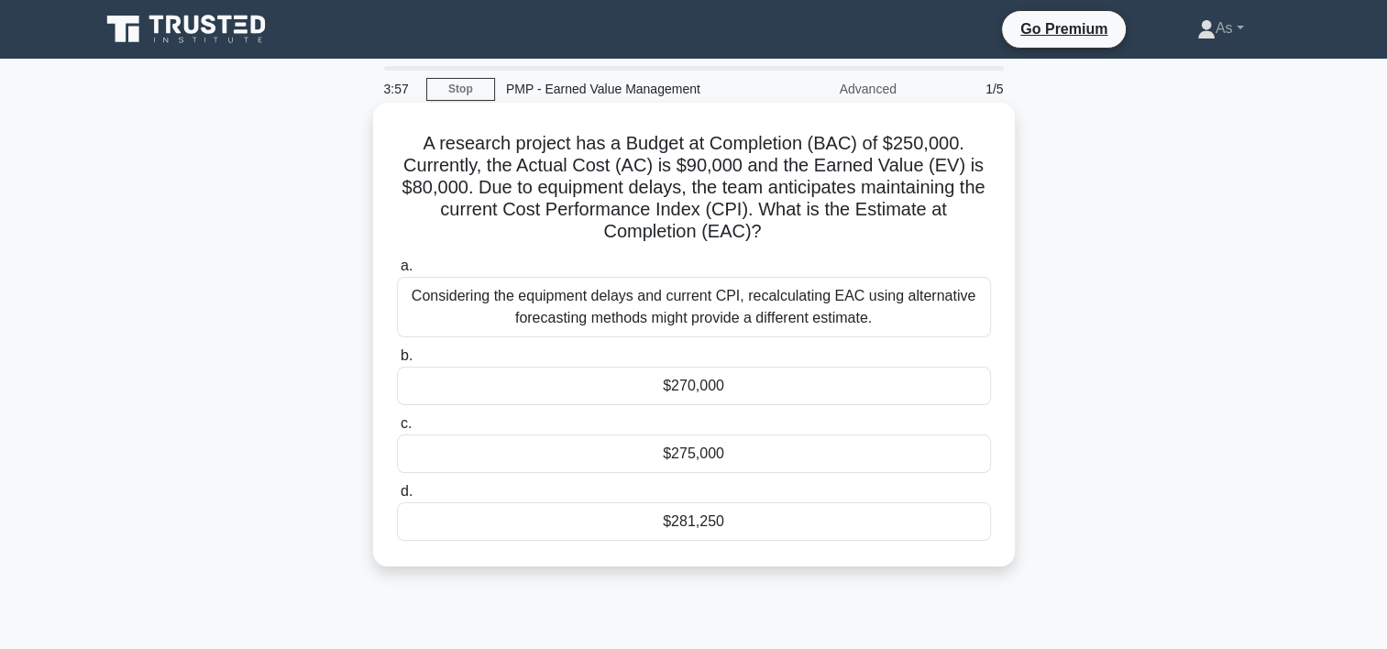
click at [897, 535] on div "$281,250" at bounding box center [694, 521] width 594 height 38
click at [397, 498] on input "d. $281,250" at bounding box center [397, 492] width 0 height 12
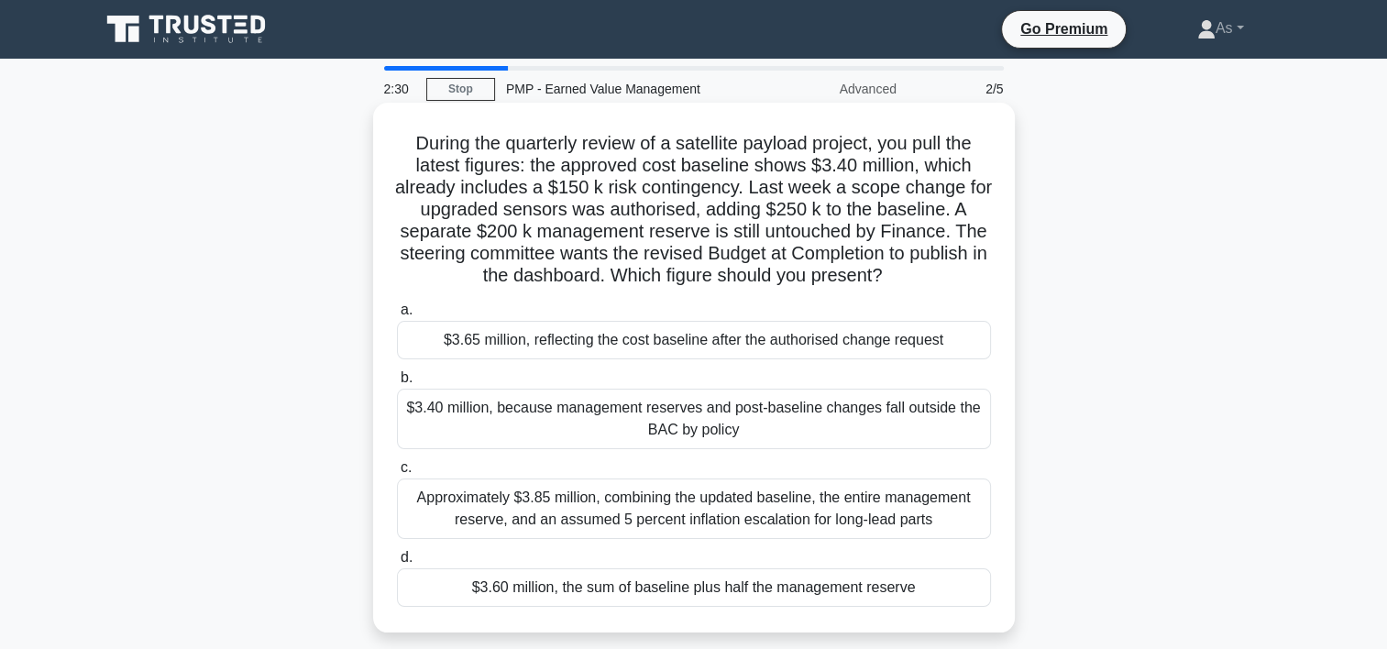
click at [930, 346] on div "$3.65 million, reflecting the cost baseline after the authorised change request" at bounding box center [694, 340] width 594 height 38
click at [397, 316] on input "a. $3.65 million, reflecting the cost baseline after the authorised change requ…" at bounding box center [397, 310] width 0 height 12
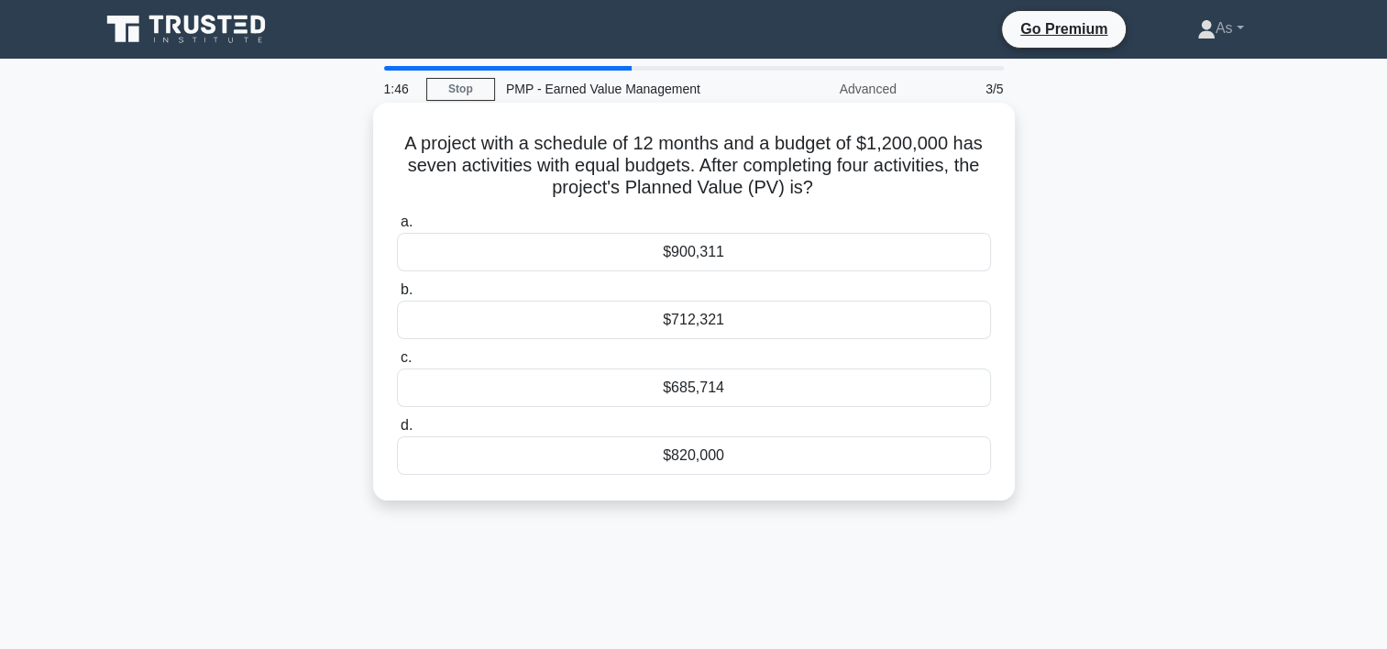
click at [837, 392] on div "$685,714" at bounding box center [694, 387] width 594 height 38
click at [397, 364] on input "c. $685,714" at bounding box center [397, 358] width 0 height 12
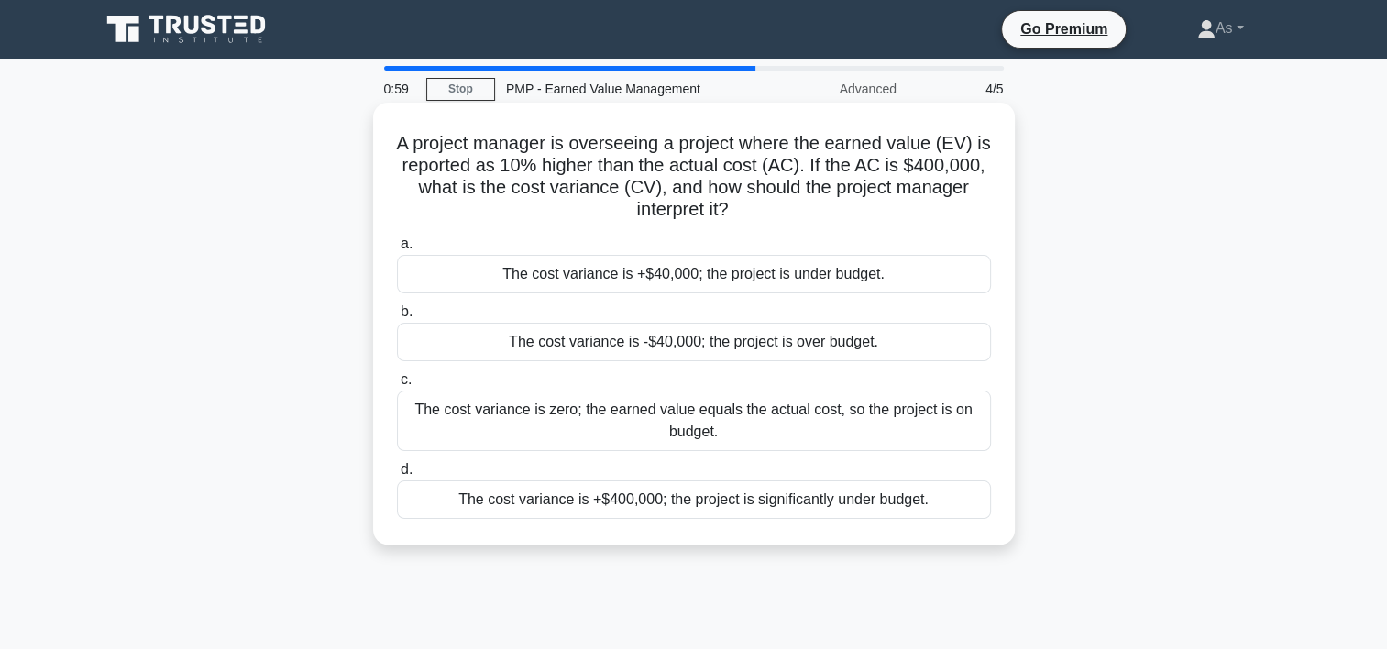
click at [853, 276] on div "The cost variance is +$40,000; the project is under budget." at bounding box center [694, 274] width 594 height 38
click at [397, 250] on input "a. The cost variance is +$40,000; the project is under budget." at bounding box center [397, 244] width 0 height 12
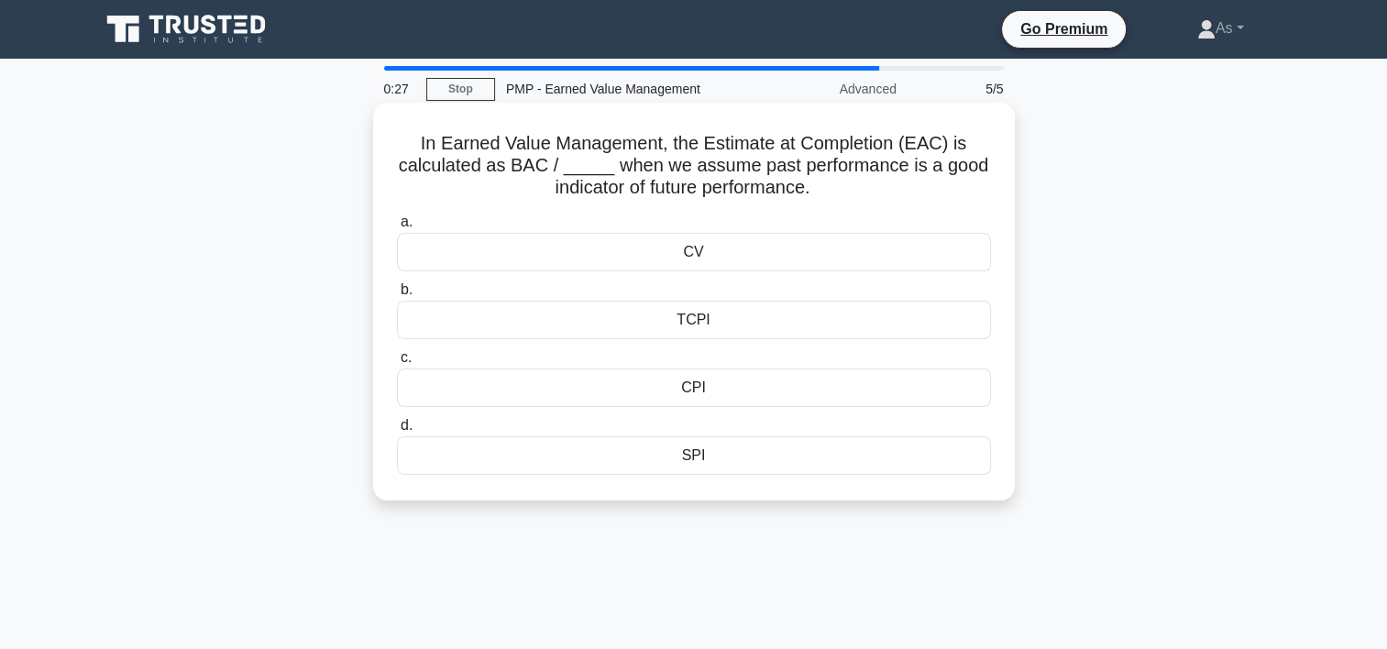
click at [818, 390] on div "CPI" at bounding box center [694, 387] width 594 height 38
click at [397, 364] on input "c. CPI" at bounding box center [397, 358] width 0 height 12
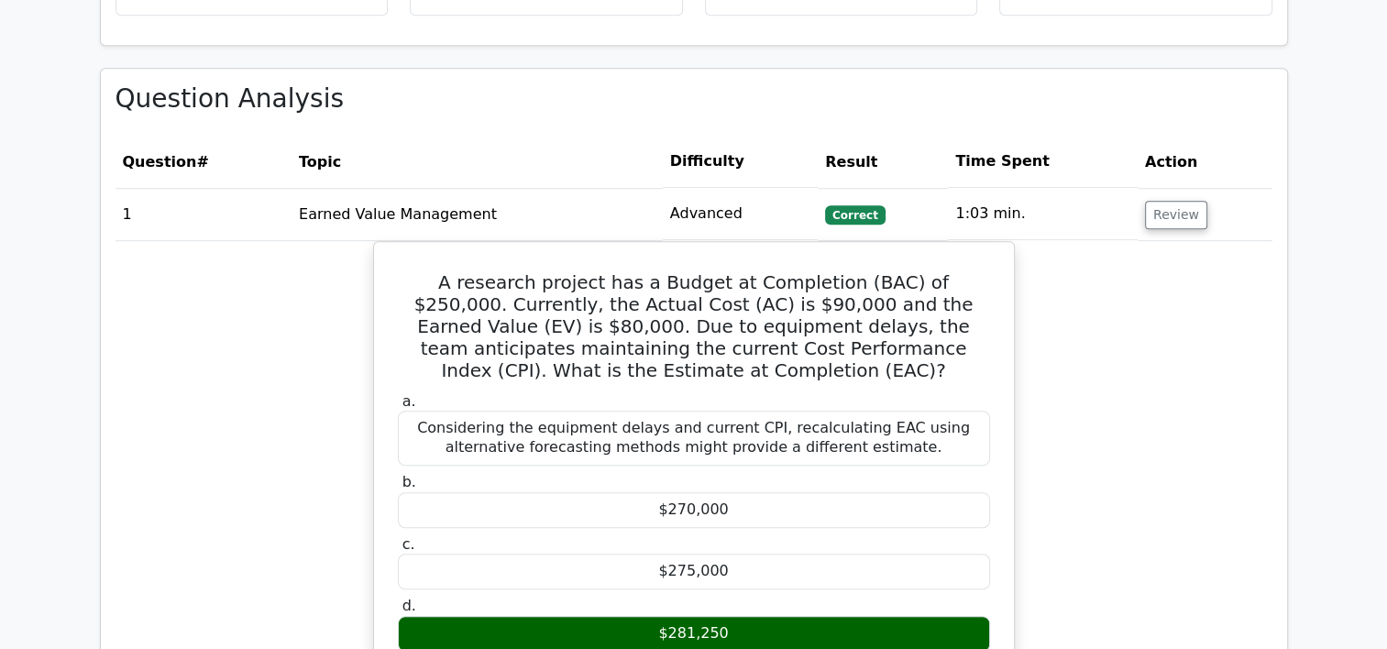
scroll to position [1360, 0]
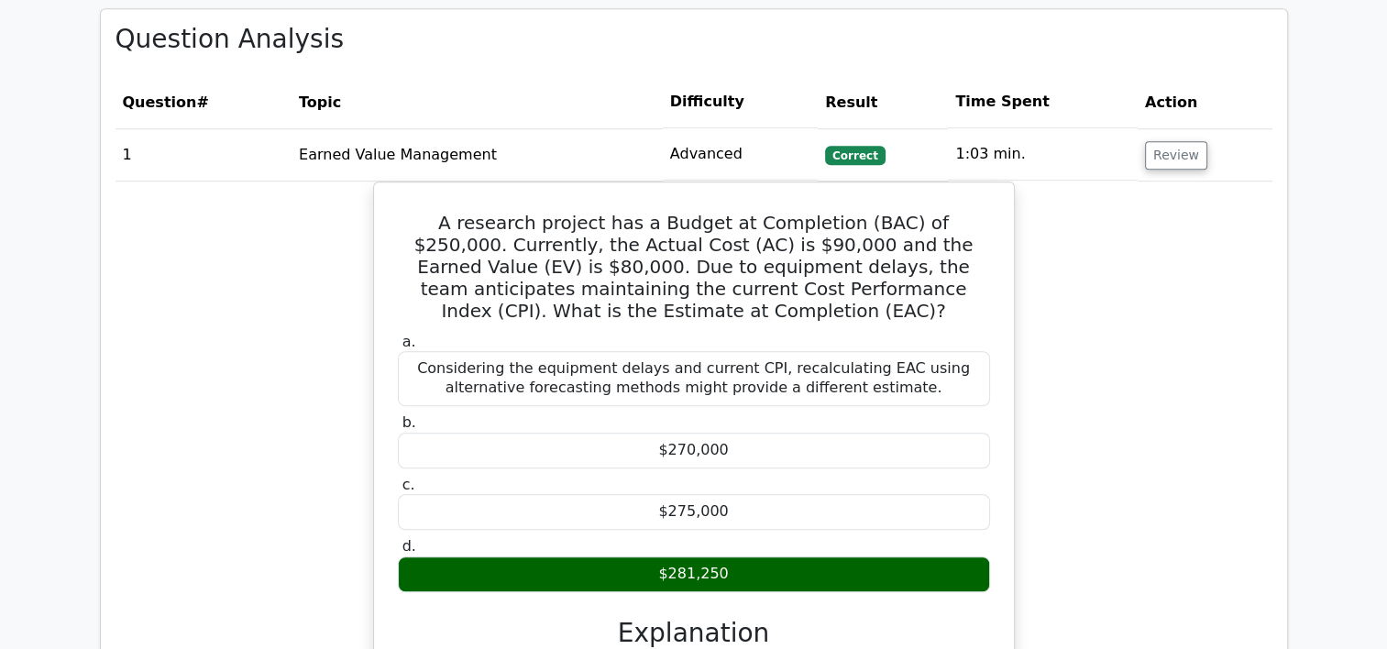
click at [1190, 363] on div "A research project has a Budget at Completion (BAC) of $250,000. Currently, the…" at bounding box center [693, 547] width 1157 height 732
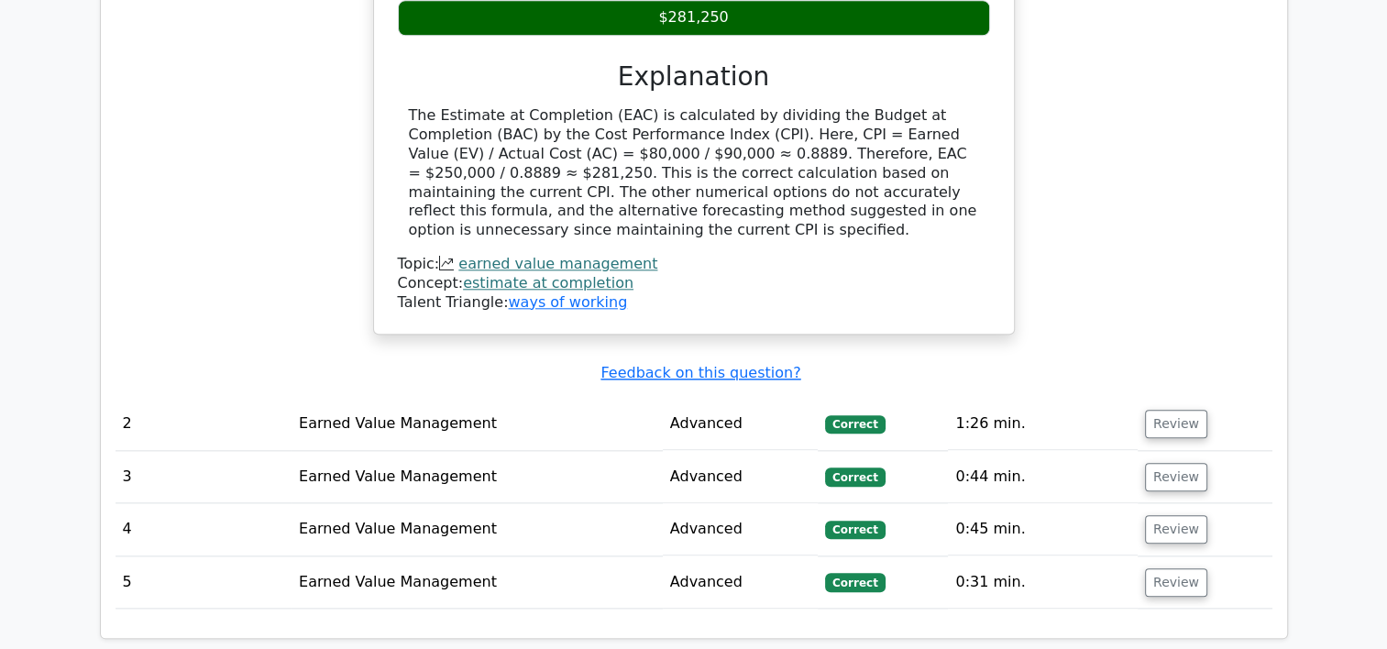
scroll to position [1987, 0]
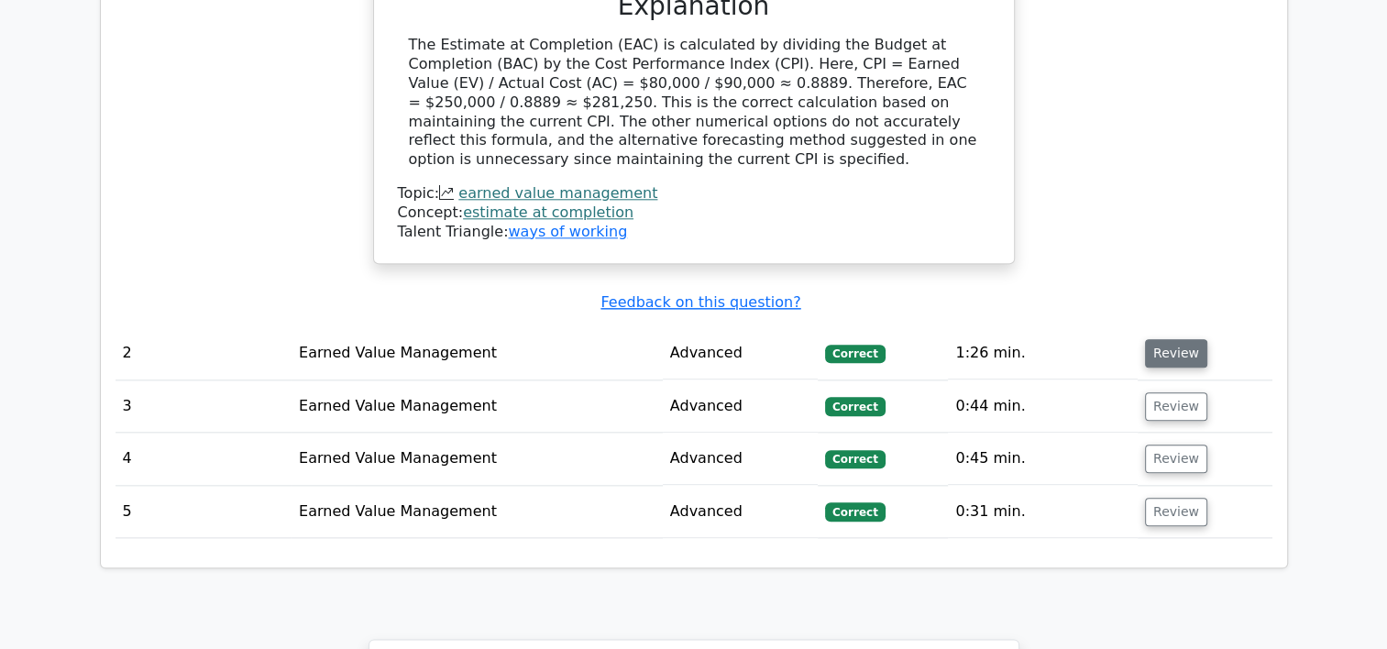
click at [1183, 339] on button "Review" at bounding box center [1176, 353] width 62 height 28
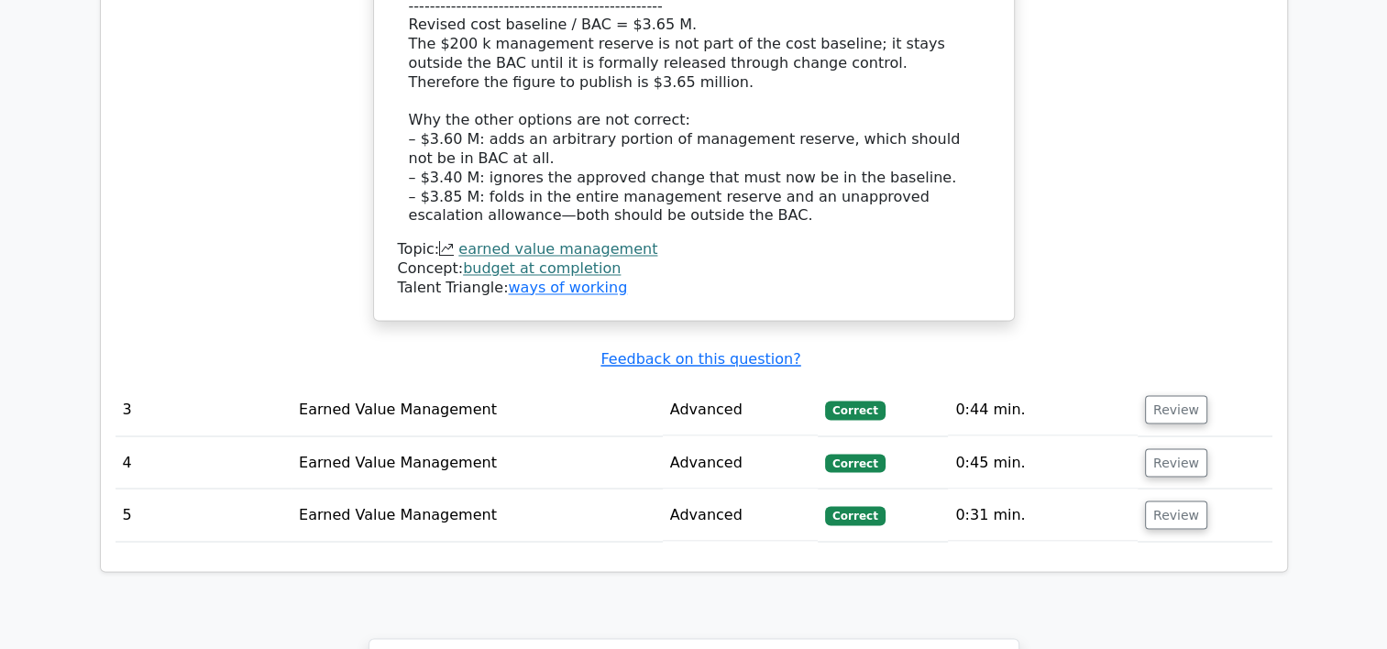
scroll to position [3141, 0]
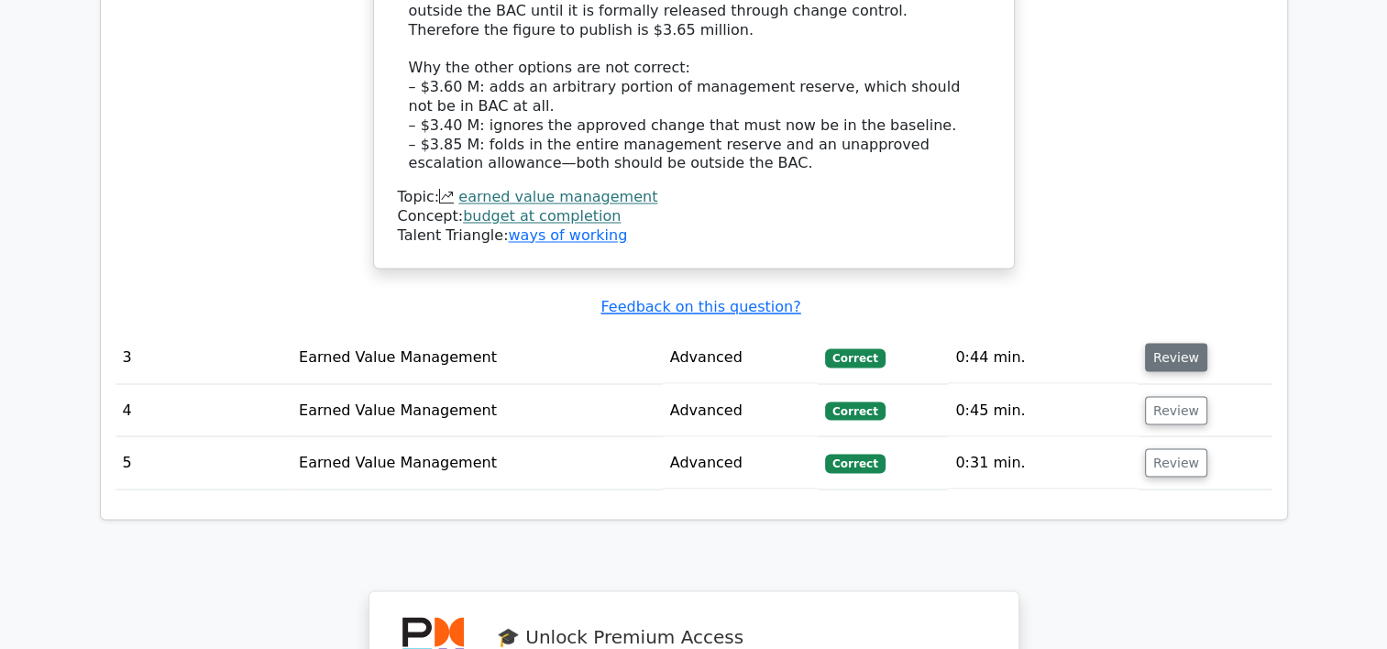
click at [1169, 343] on button "Review" at bounding box center [1176, 357] width 62 height 28
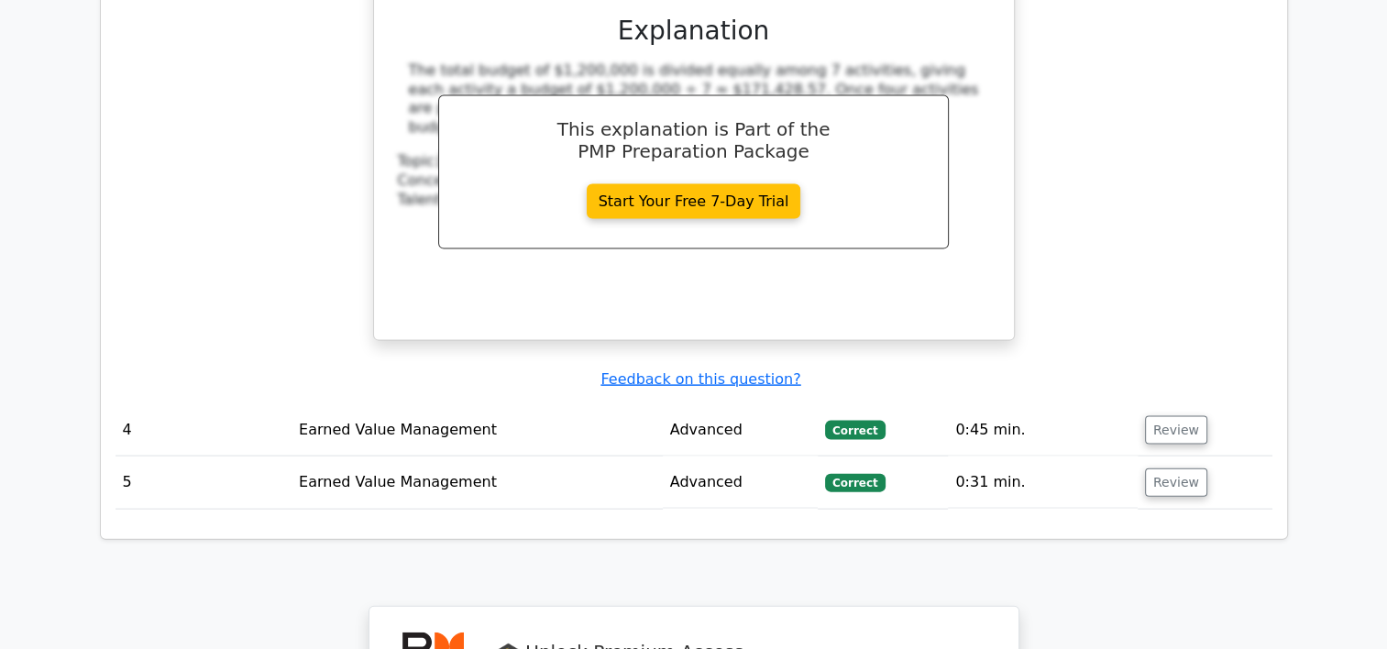
scroll to position [3900, 0]
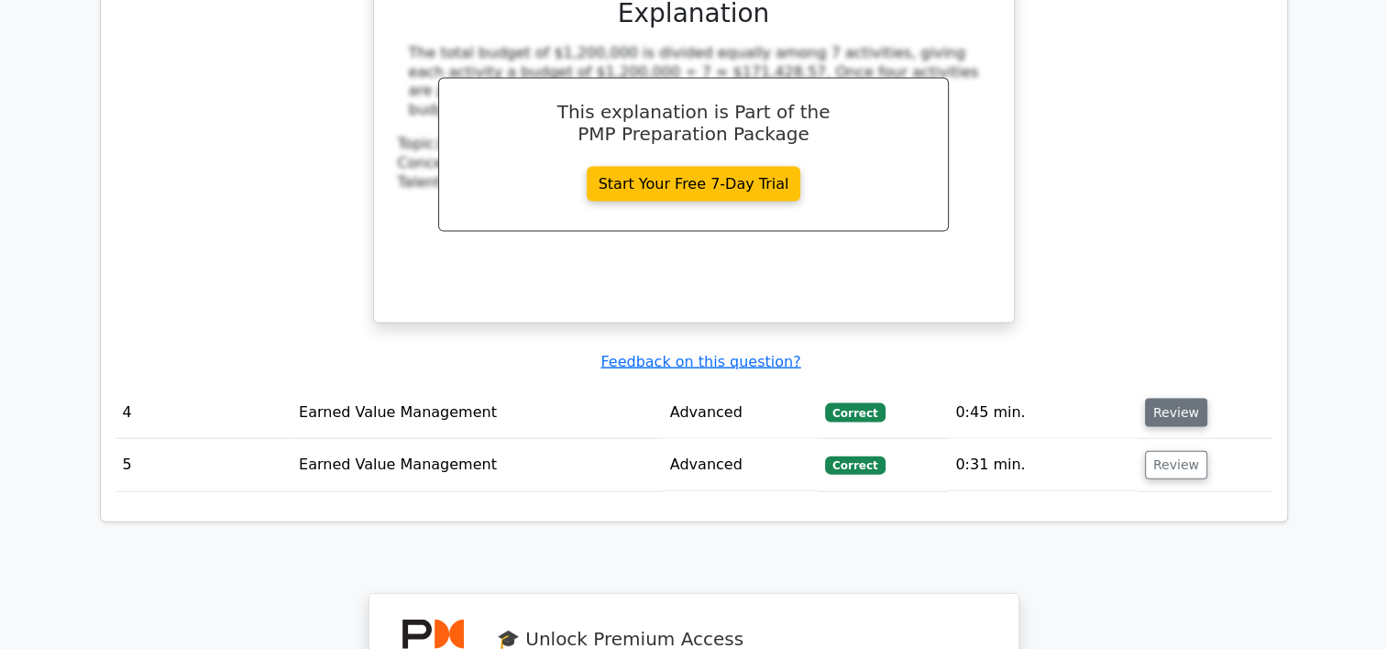
click at [1169, 399] on button "Review" at bounding box center [1176, 413] width 62 height 28
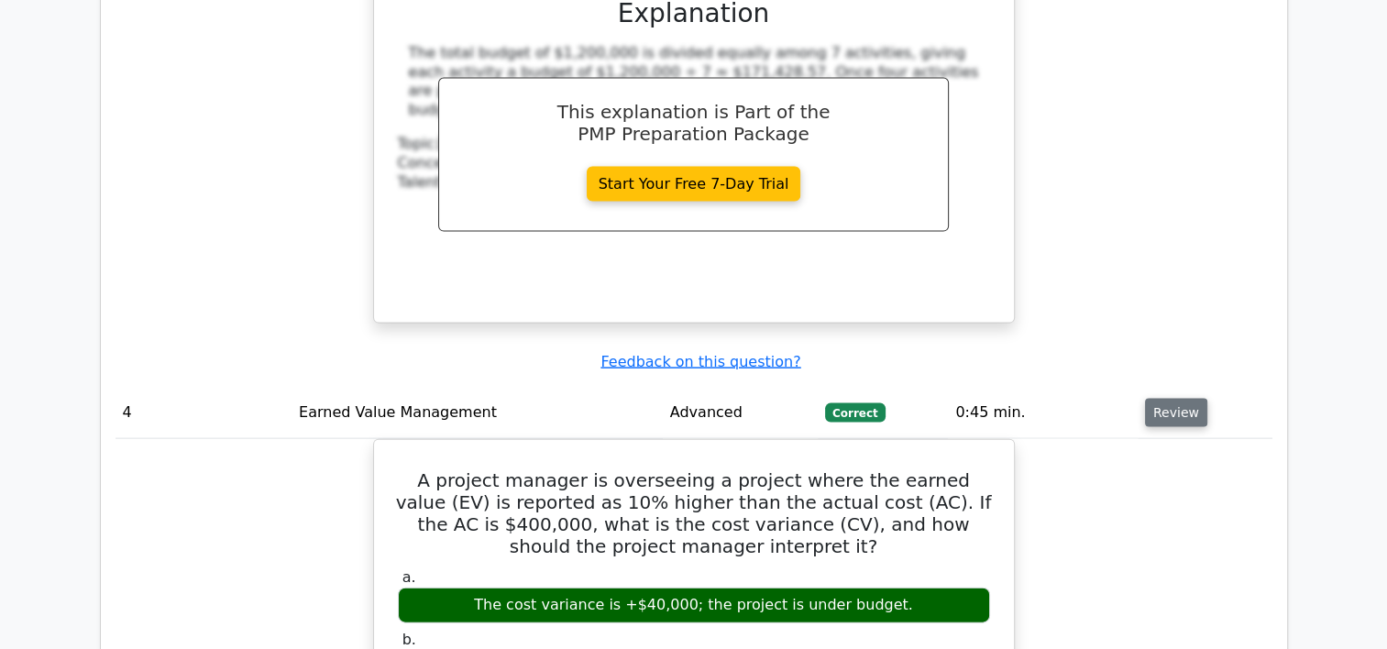
click at [1169, 399] on button "Review" at bounding box center [1176, 413] width 62 height 28
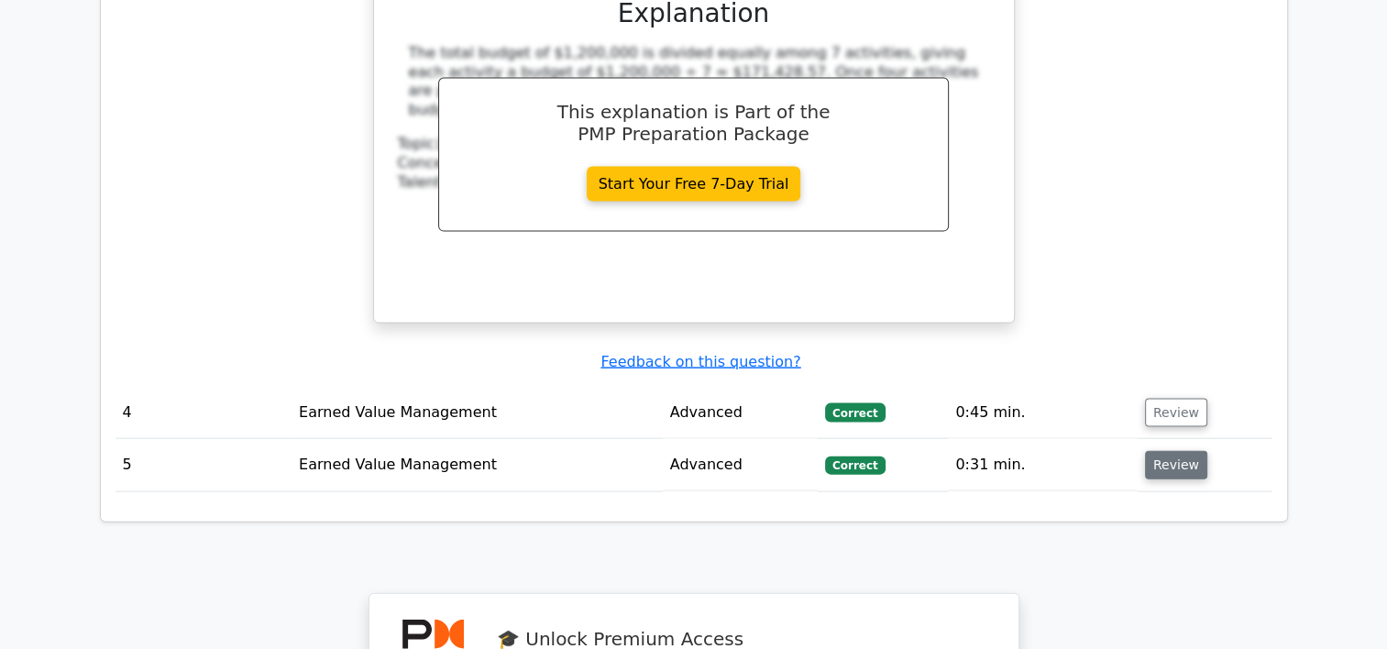
click at [1177, 451] on button "Review" at bounding box center [1176, 465] width 62 height 28
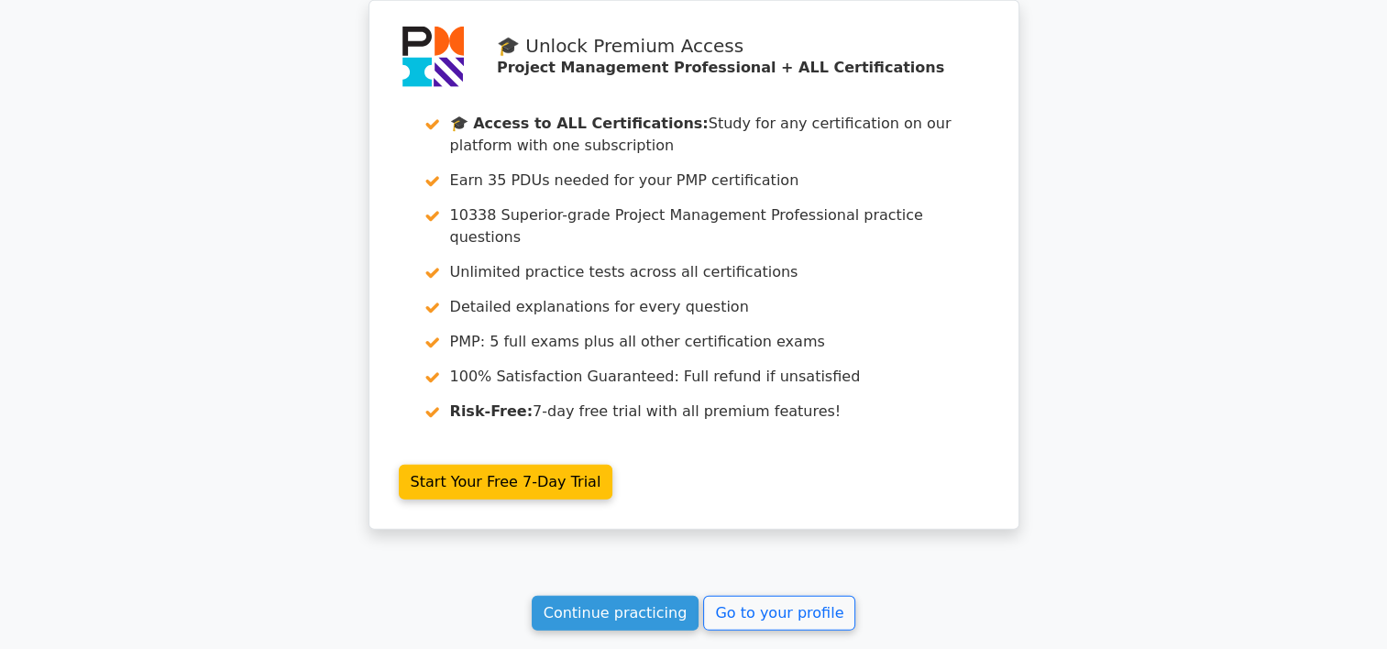
scroll to position [5227, 0]
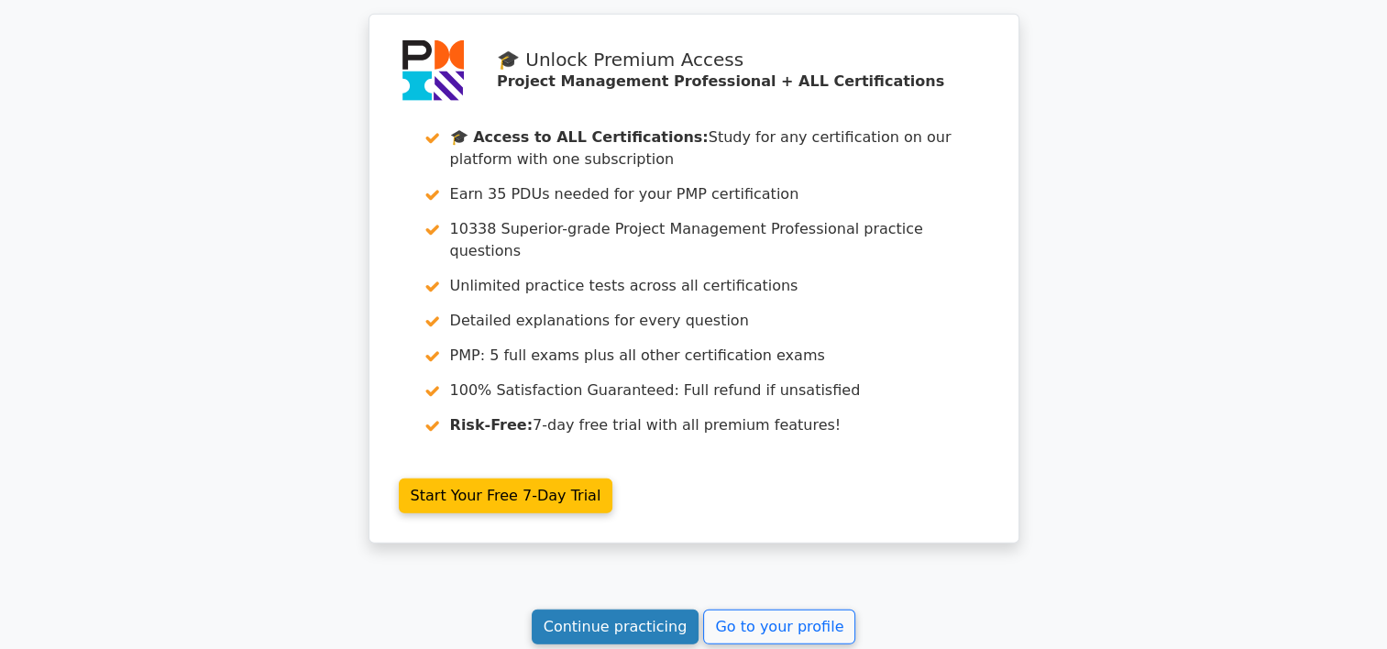
click at [652, 609] on link "Continue practicing" at bounding box center [616, 626] width 168 height 35
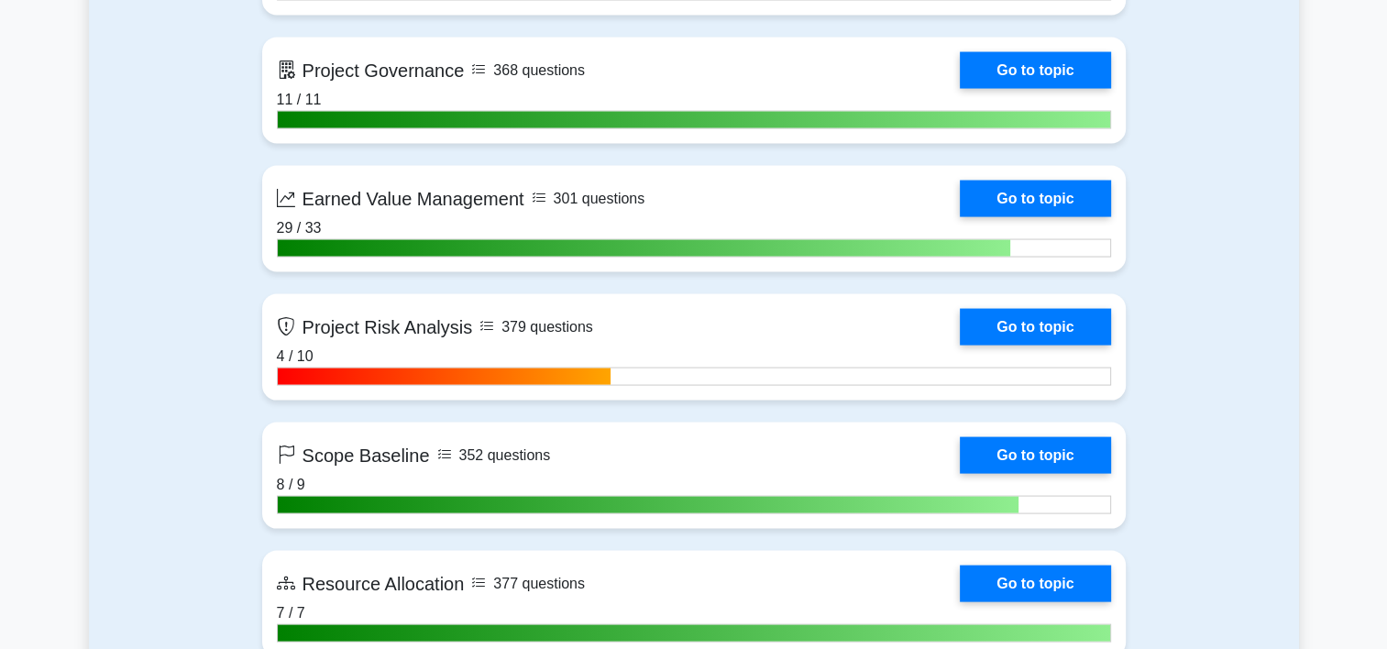
scroll to position [3611, 0]
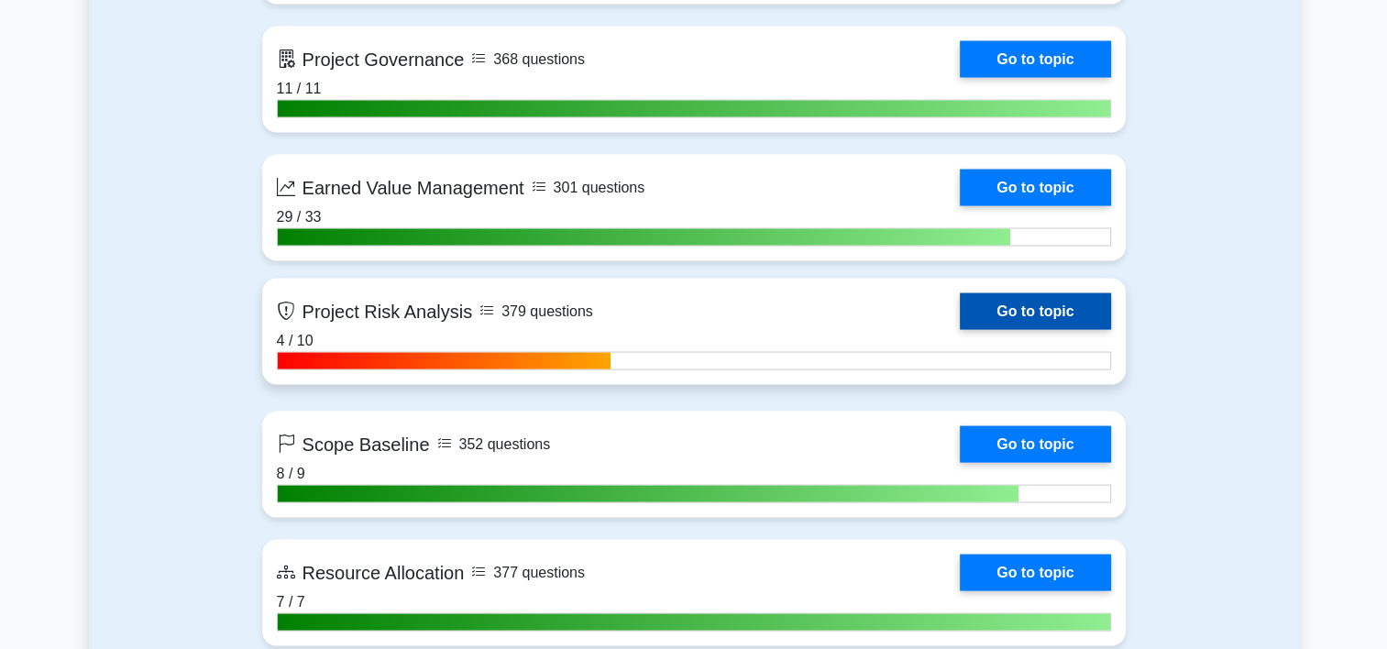
click at [959, 325] on link "Go to topic" at bounding box center [1034, 311] width 150 height 37
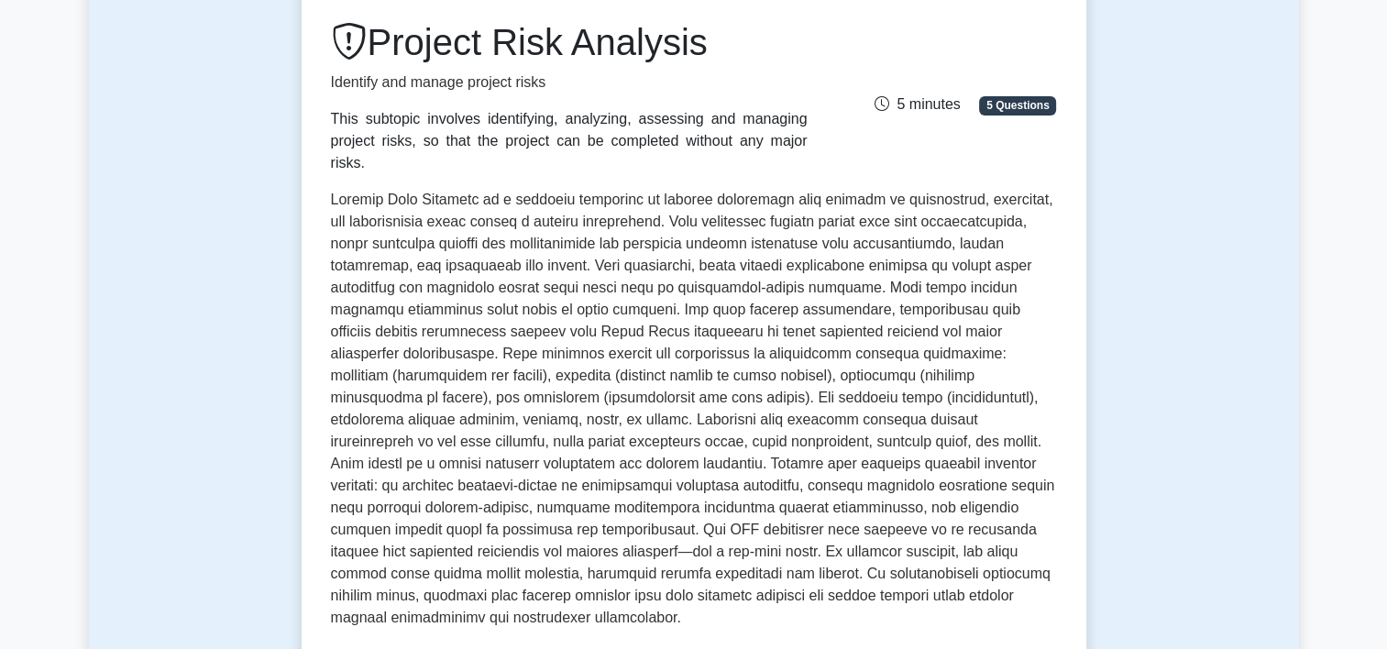
scroll to position [132, 0]
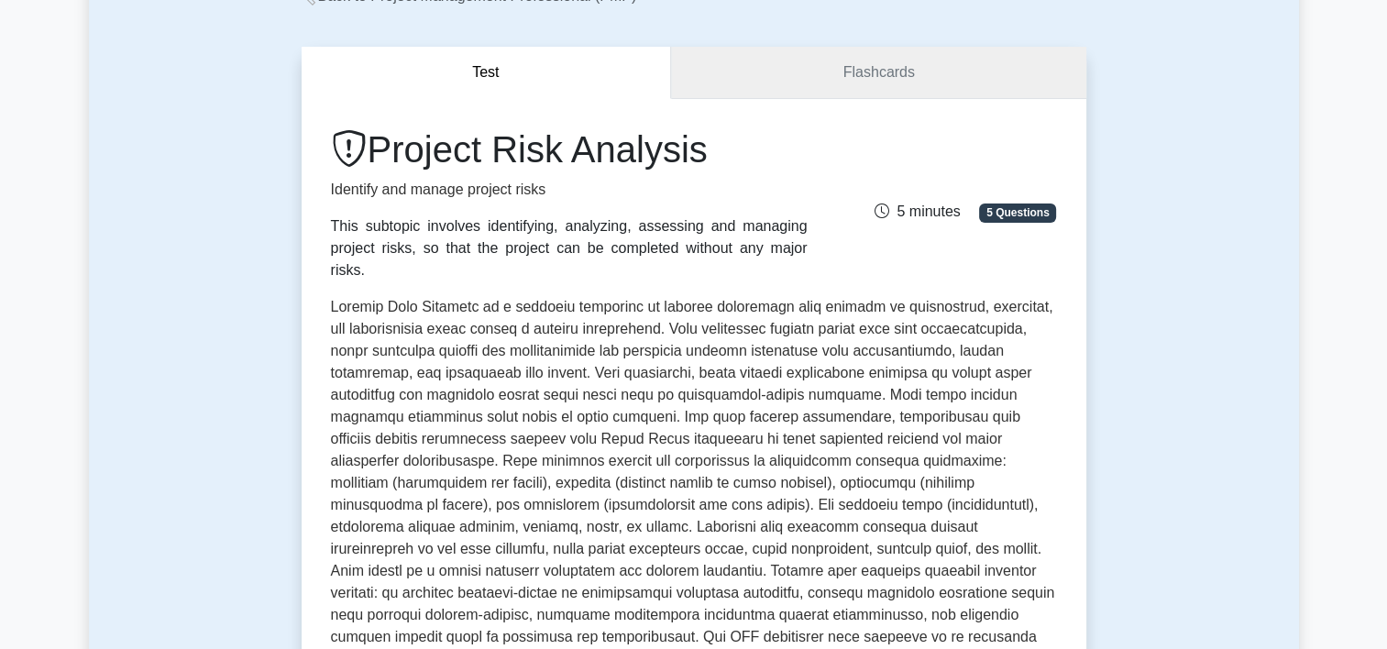
click at [960, 84] on link "Flashcards" at bounding box center [878, 73] width 414 height 52
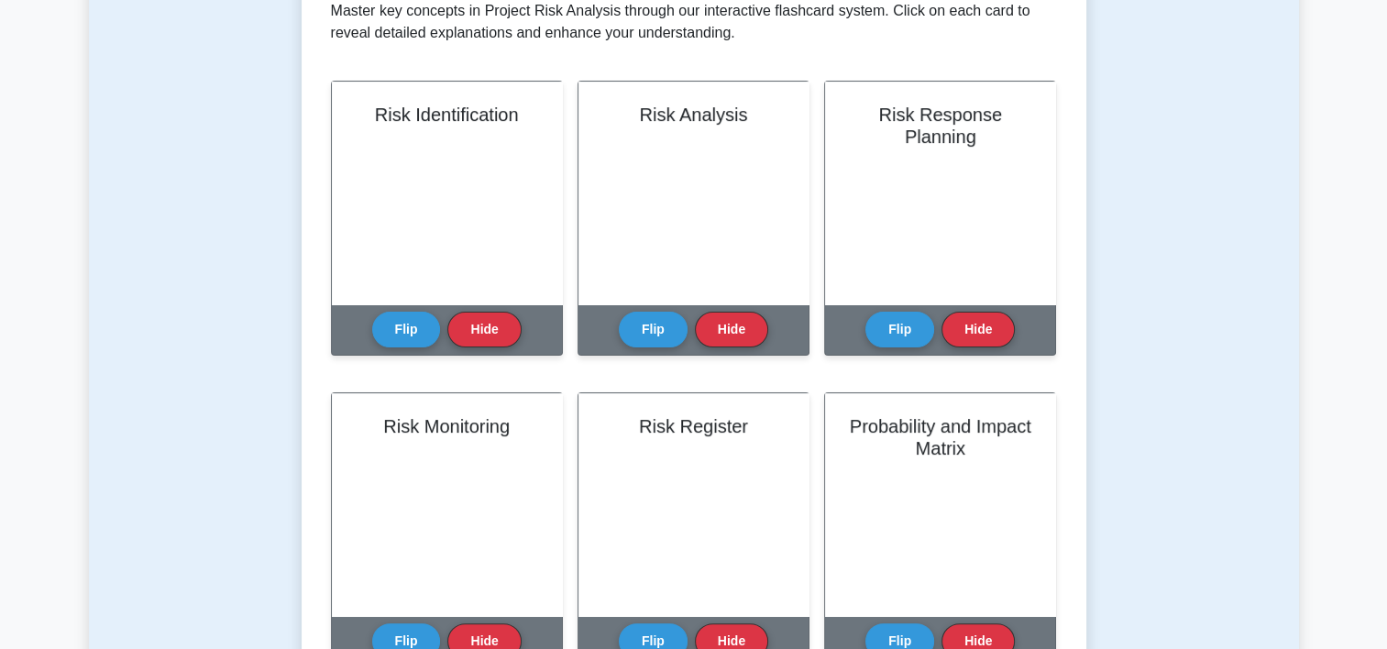
scroll to position [367, 0]
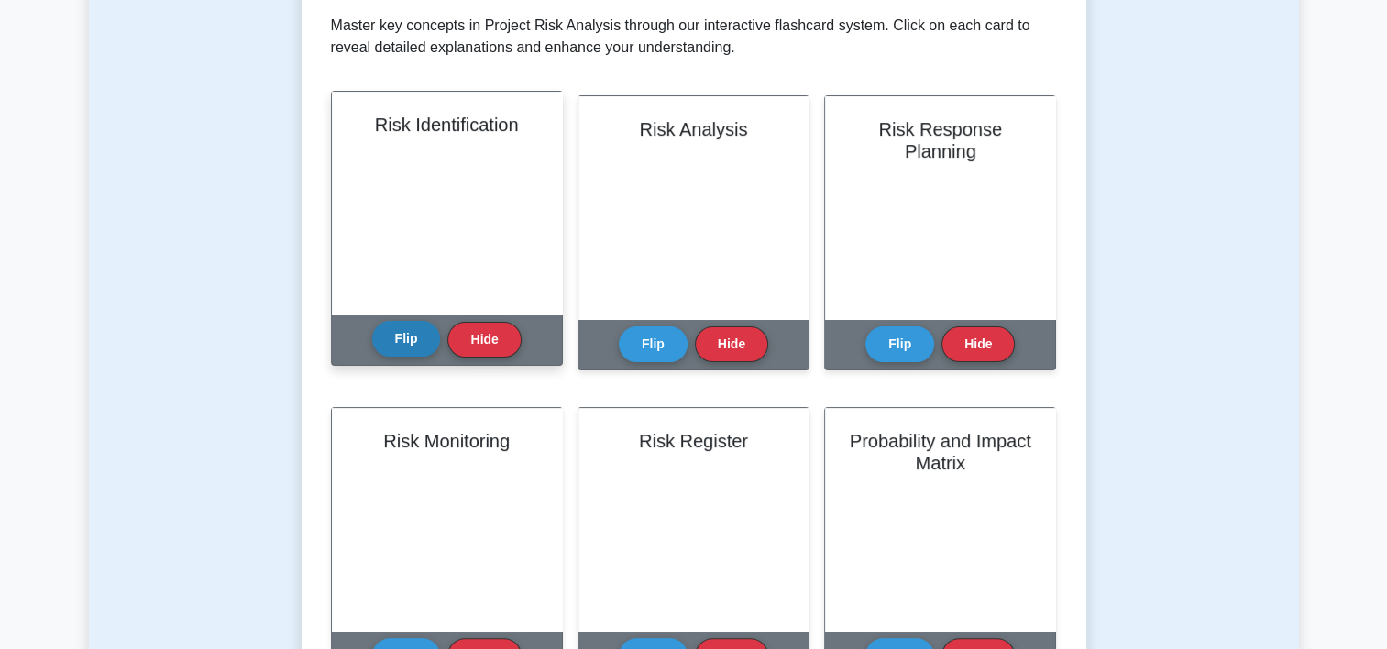
click at [417, 341] on button "Flip" at bounding box center [406, 339] width 69 height 36
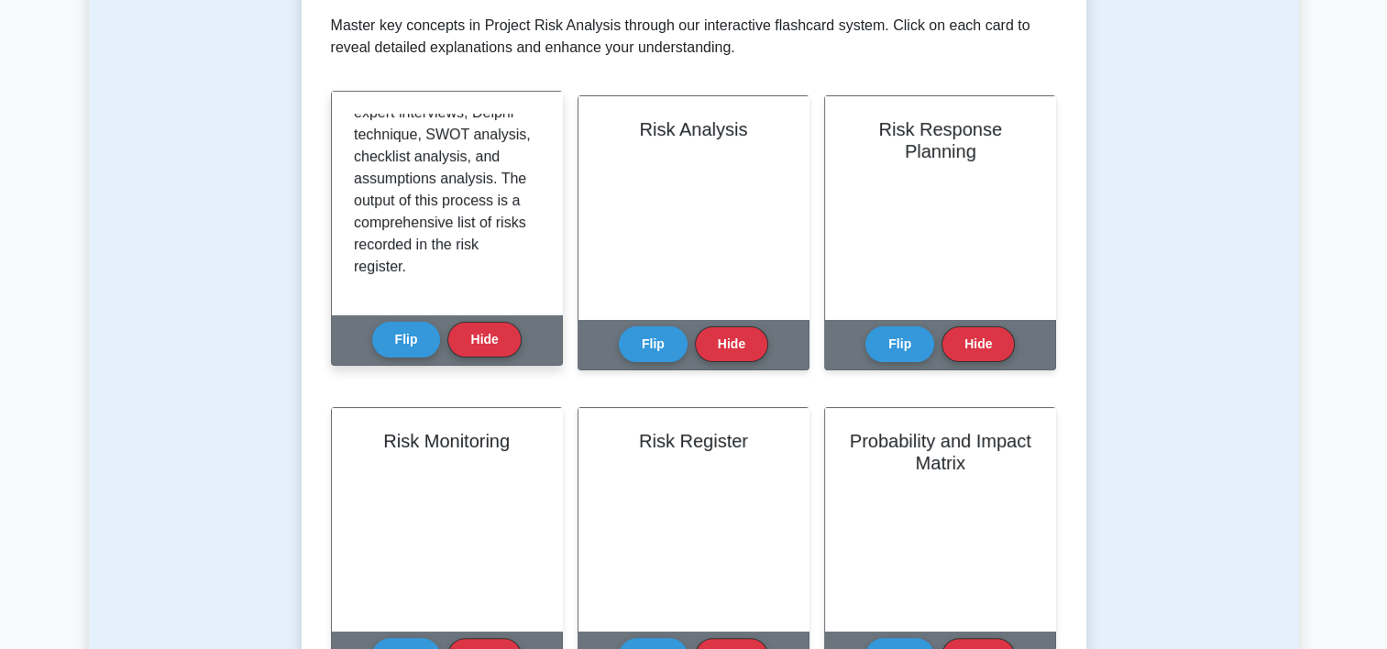
scroll to position [494, 0]
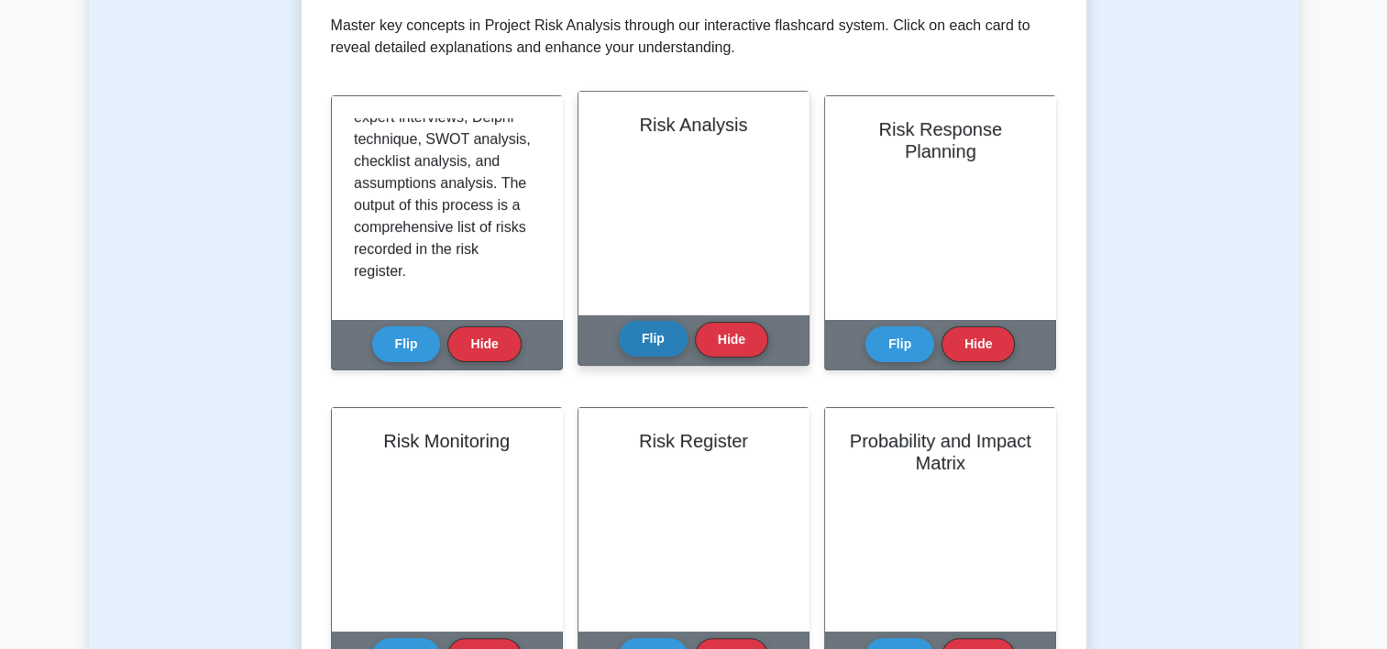
click at [659, 330] on button "Flip" at bounding box center [653, 339] width 69 height 36
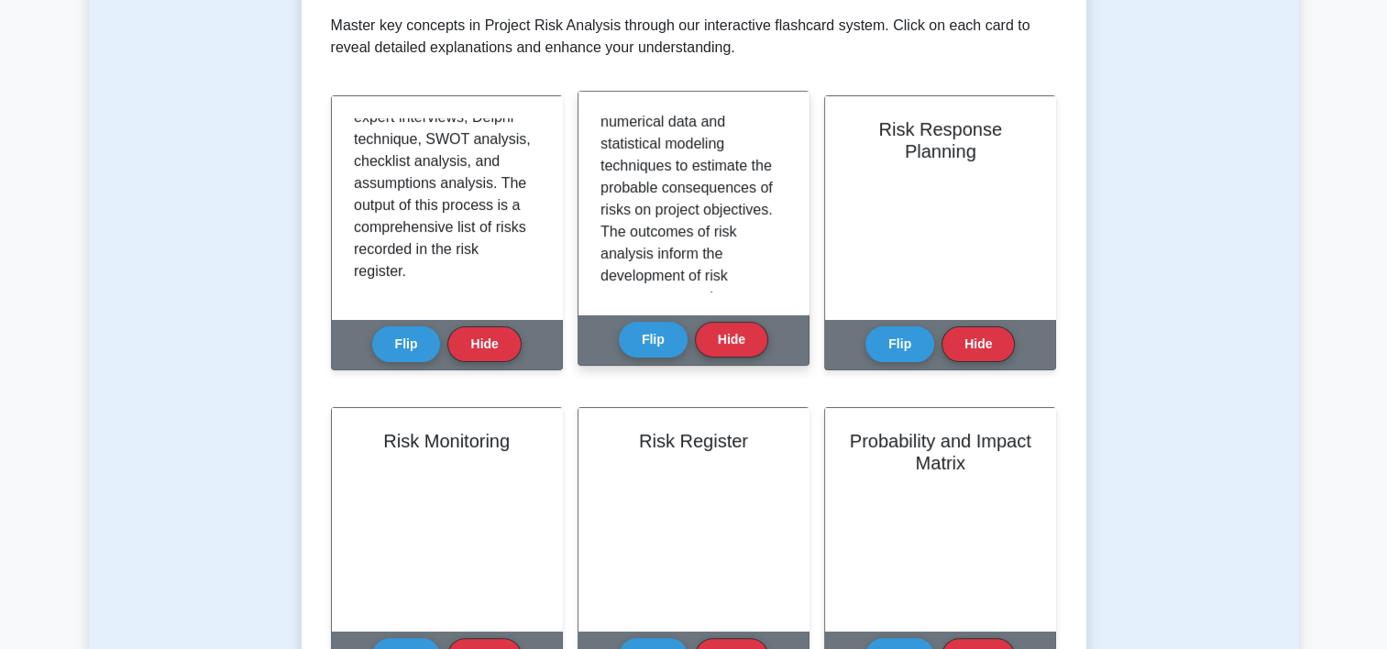
scroll to position [471, 0]
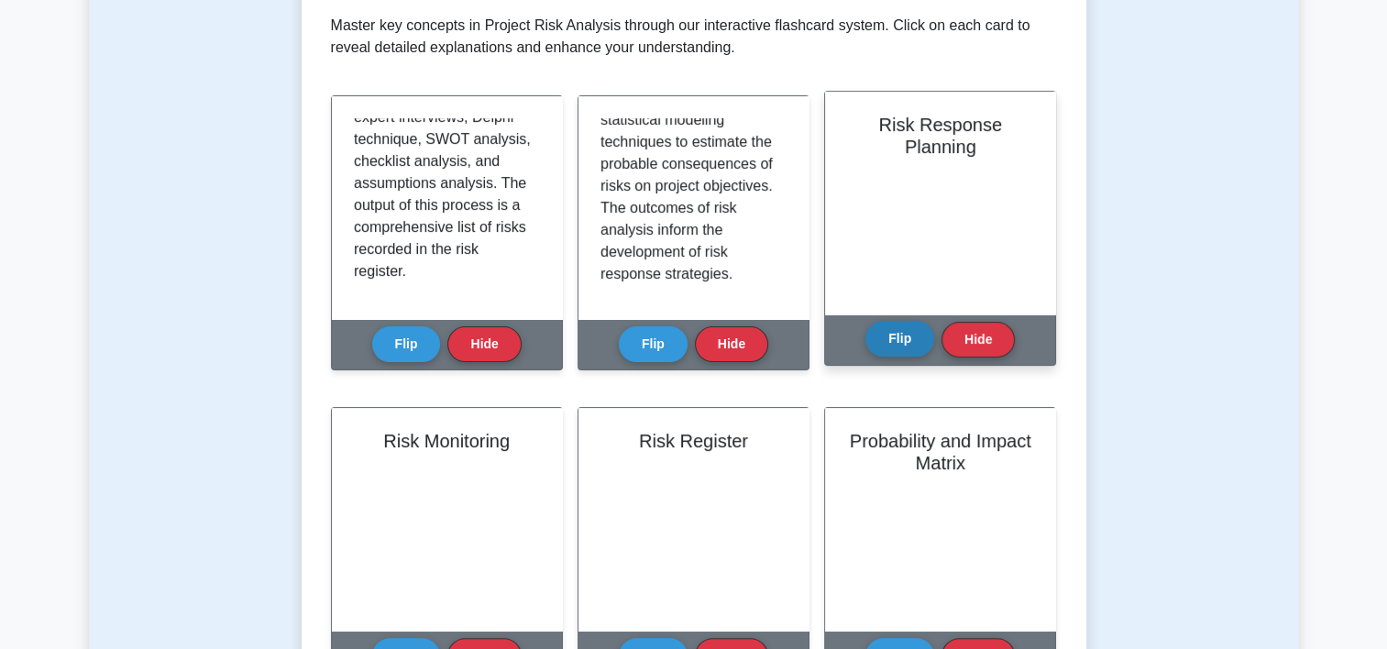
click at [902, 337] on button "Flip" at bounding box center [899, 339] width 69 height 36
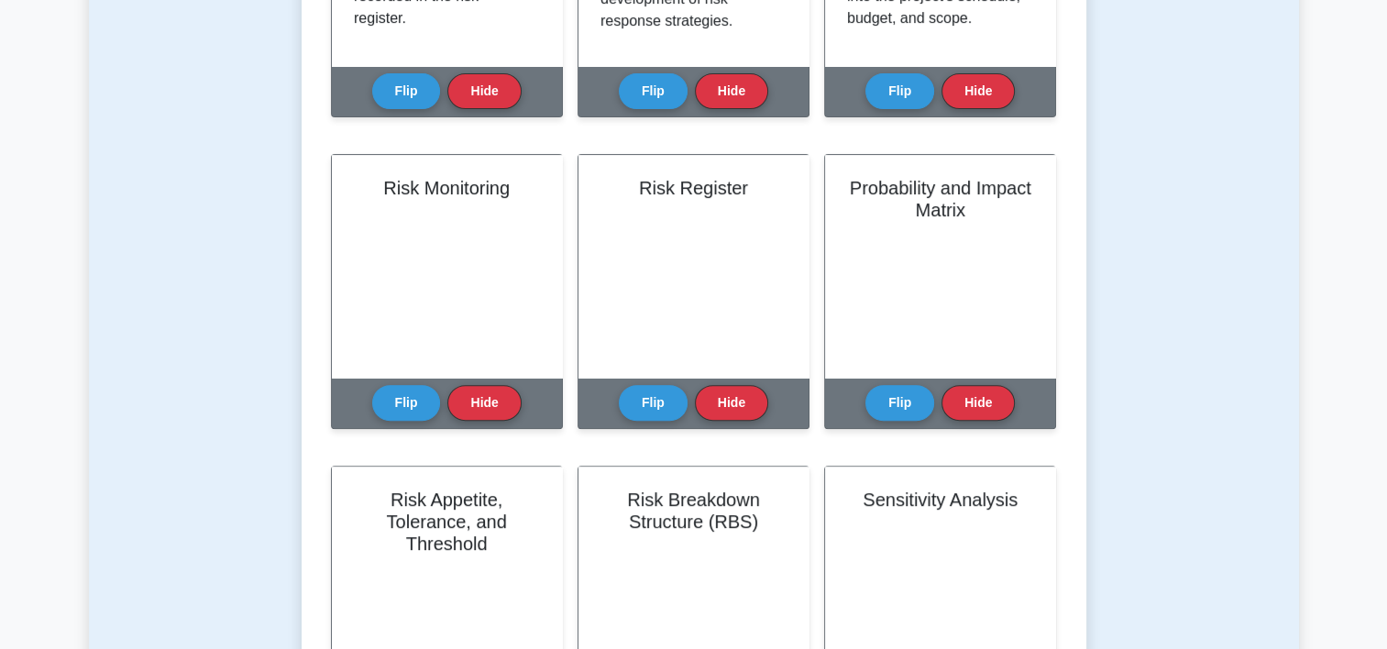
scroll to position [648, 0]
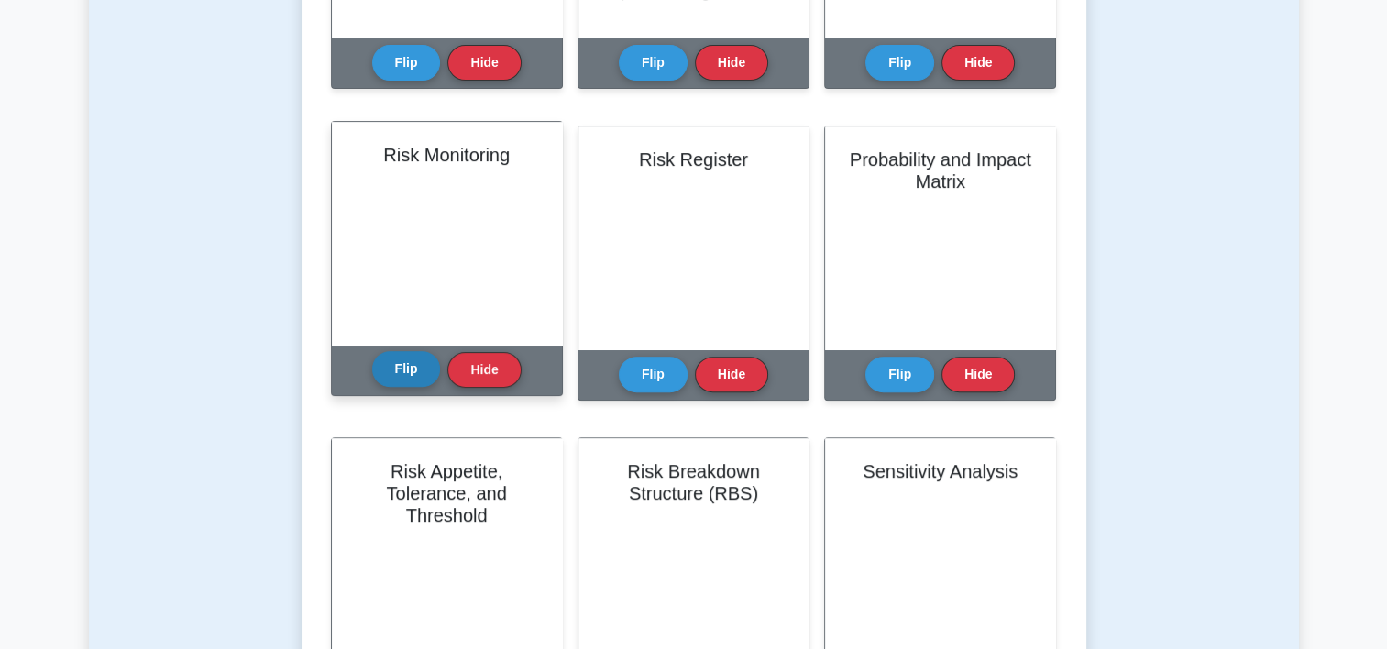
click at [378, 378] on button "Flip" at bounding box center [406, 369] width 69 height 36
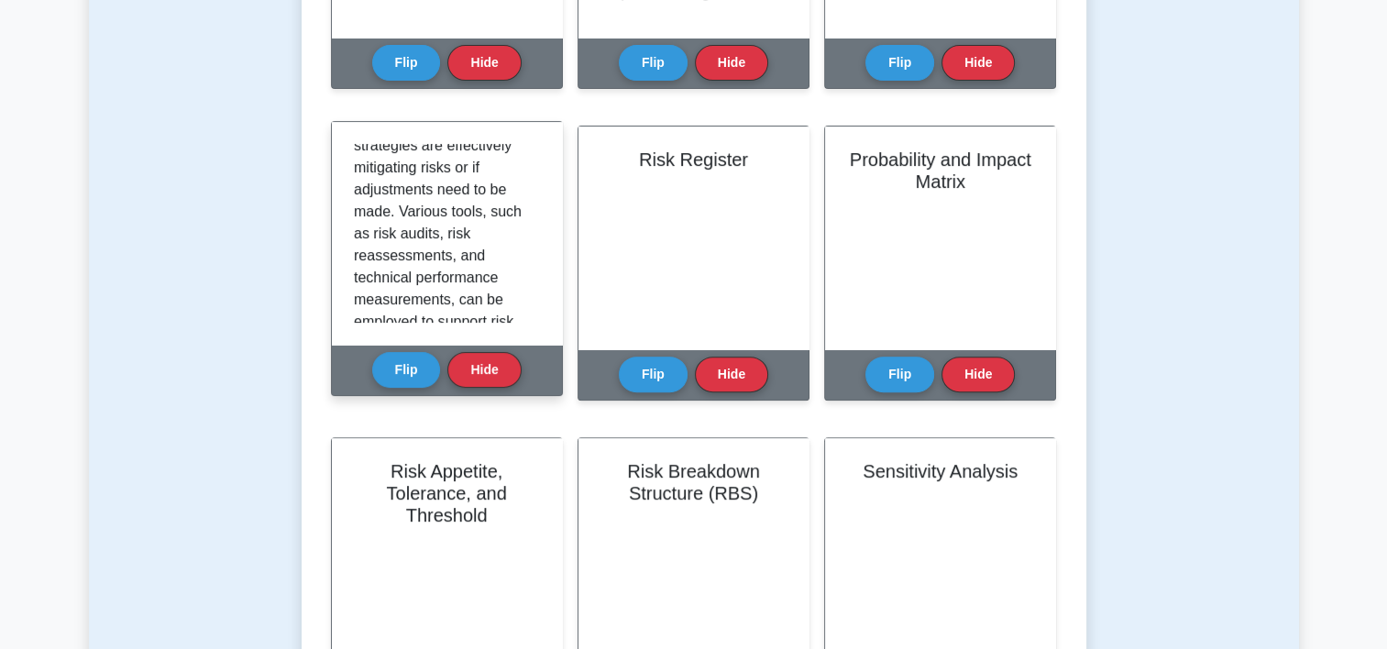
scroll to position [517, 0]
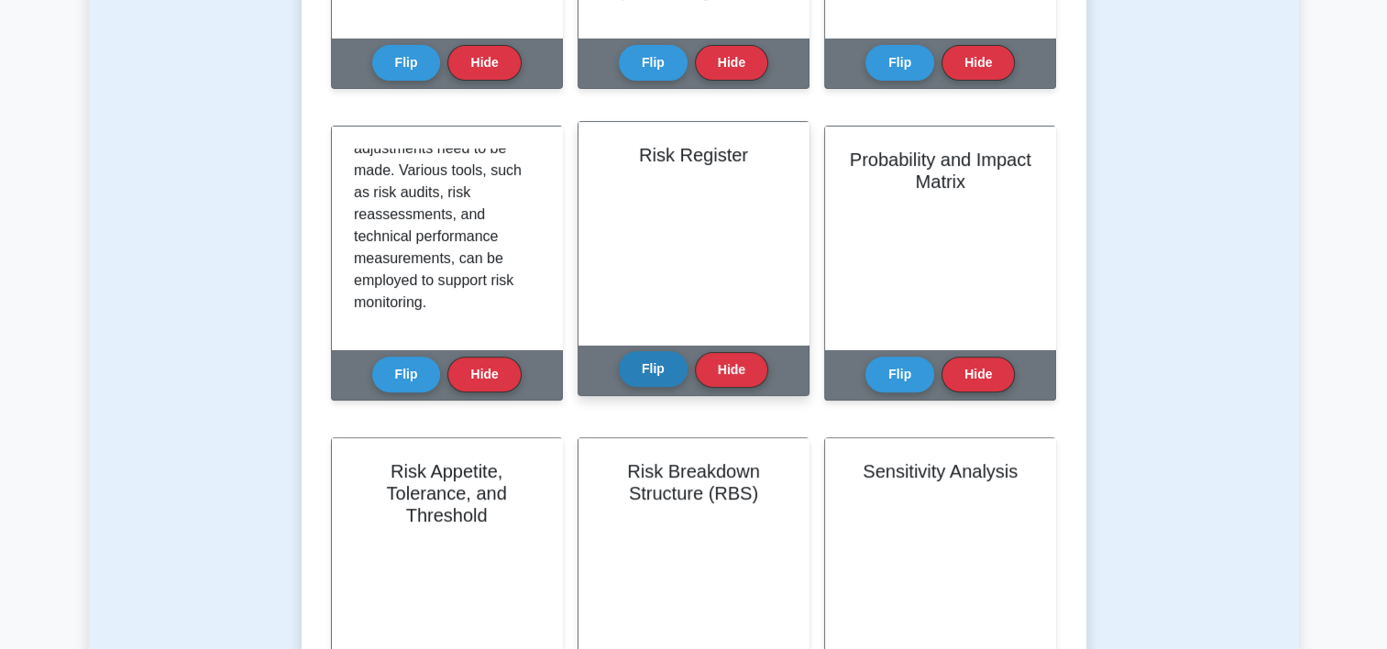
click at [653, 361] on button "Flip" at bounding box center [653, 369] width 69 height 36
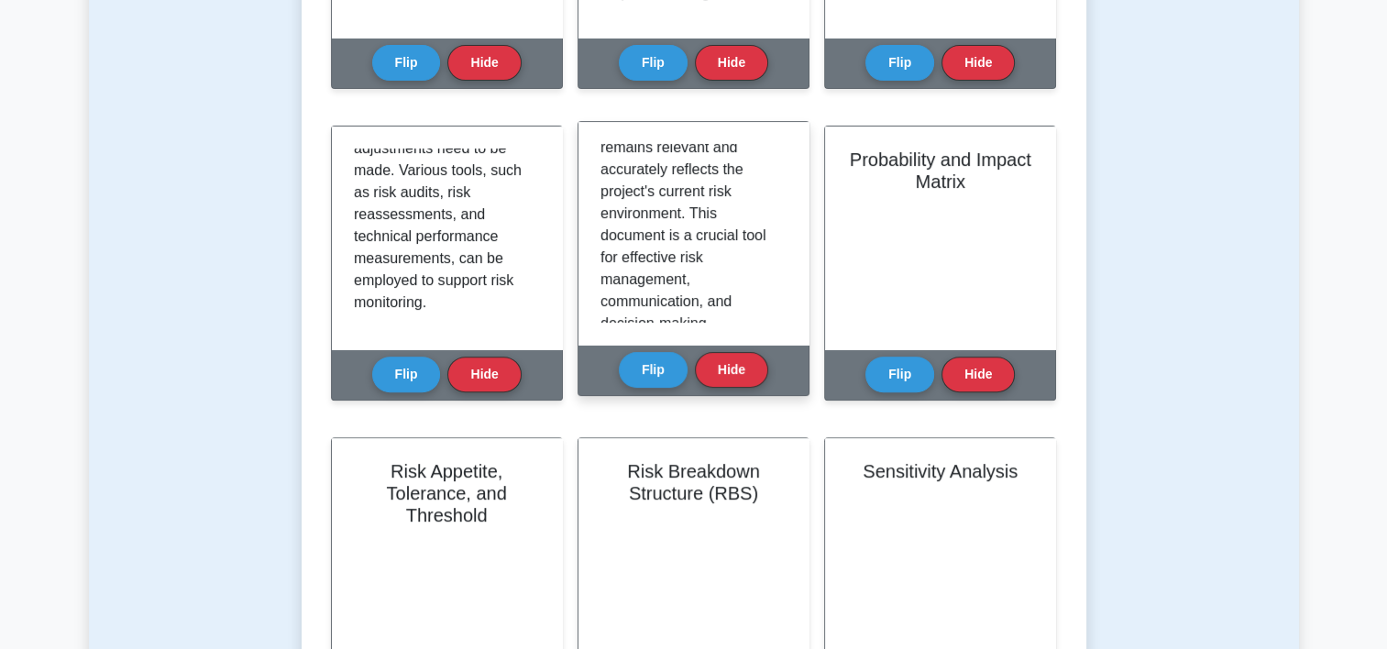
scroll to position [583, 0]
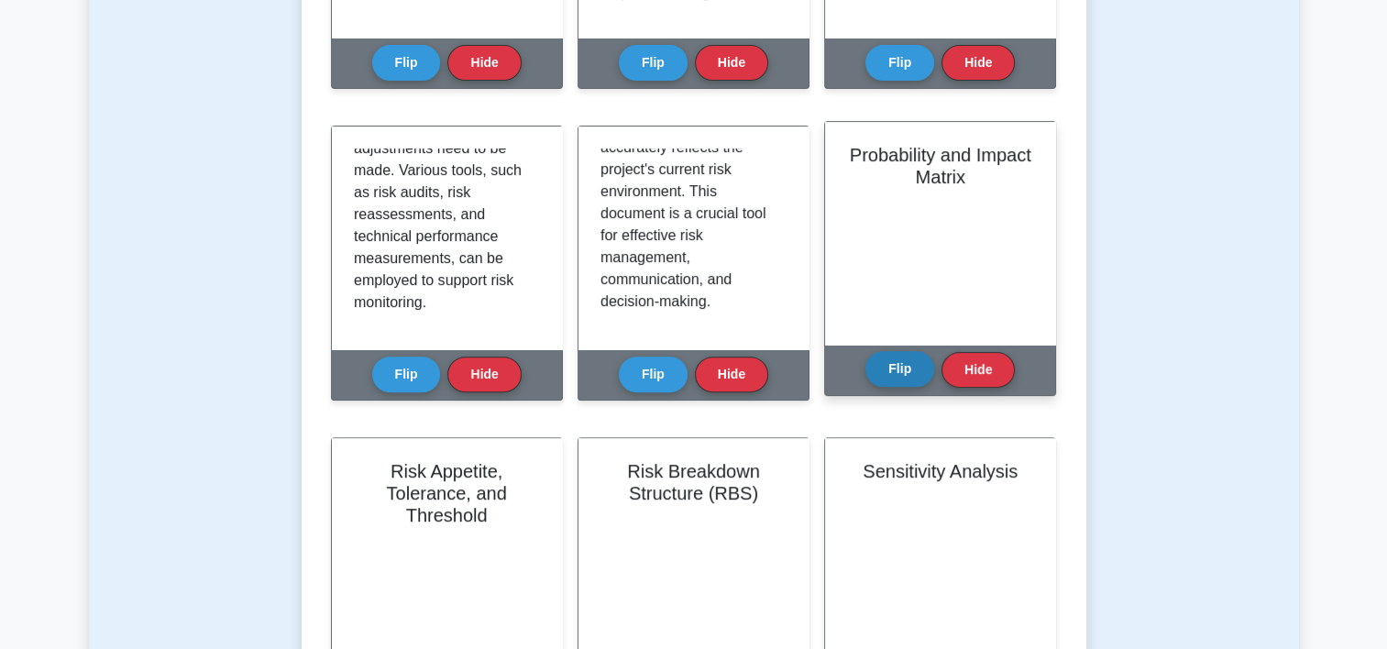
click at [903, 352] on button "Flip" at bounding box center [899, 369] width 69 height 36
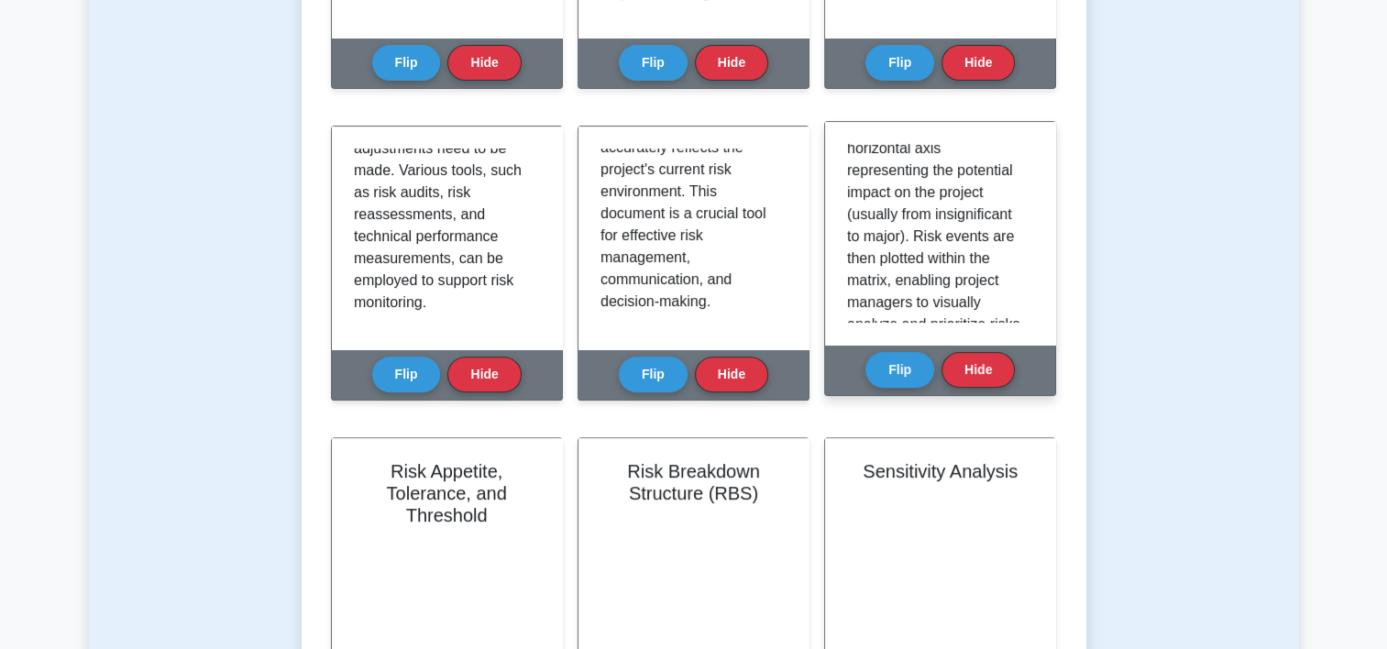
scroll to position [471, 0]
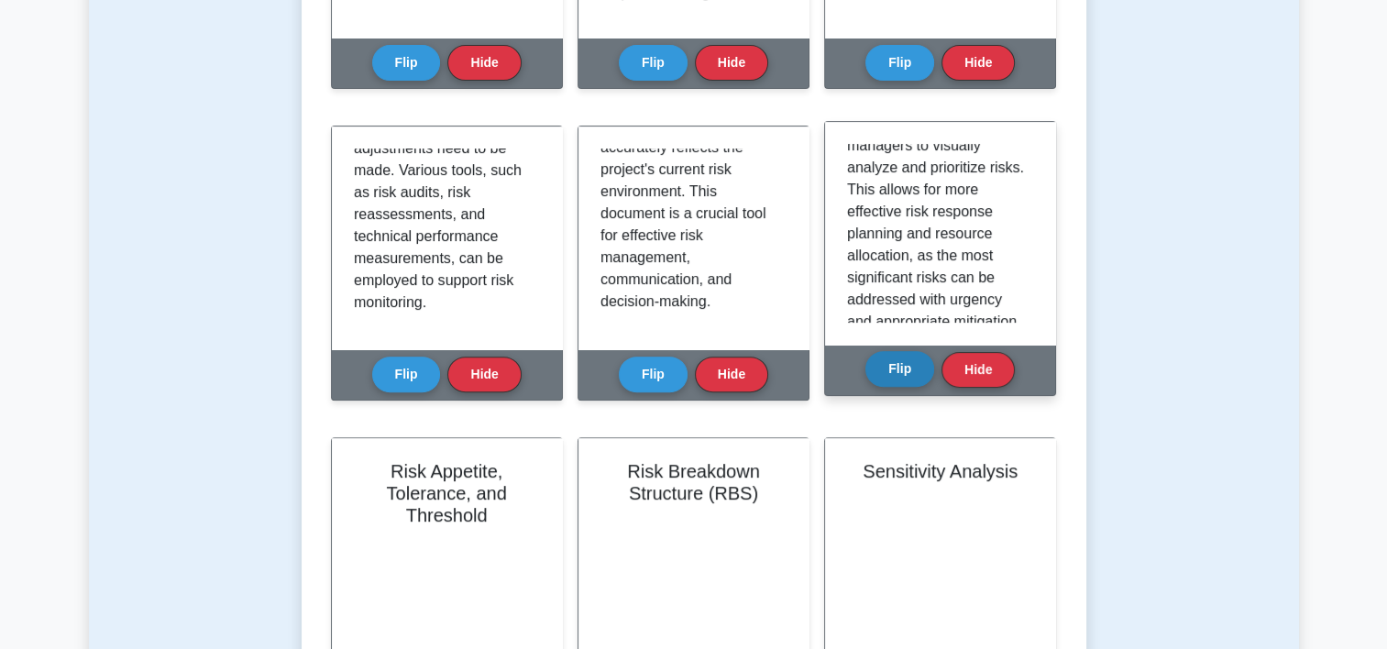
click at [898, 363] on button "Flip" at bounding box center [899, 369] width 69 height 36
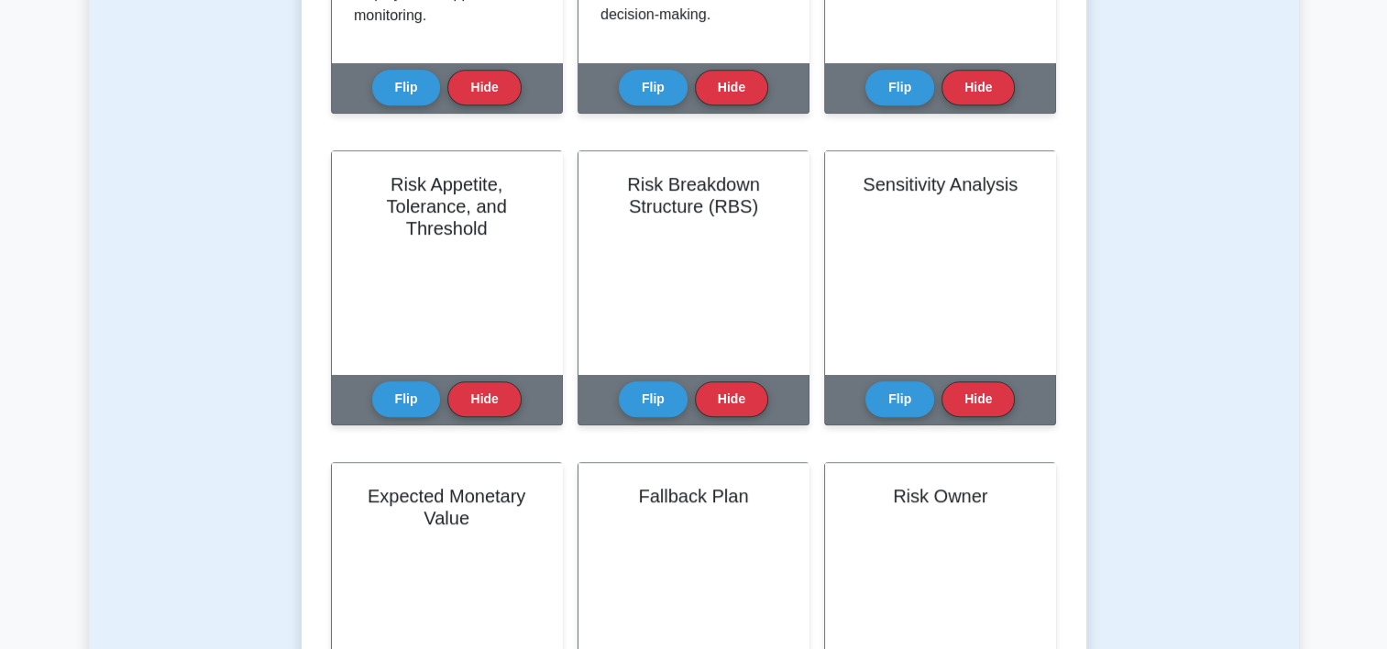
scroll to position [953, 0]
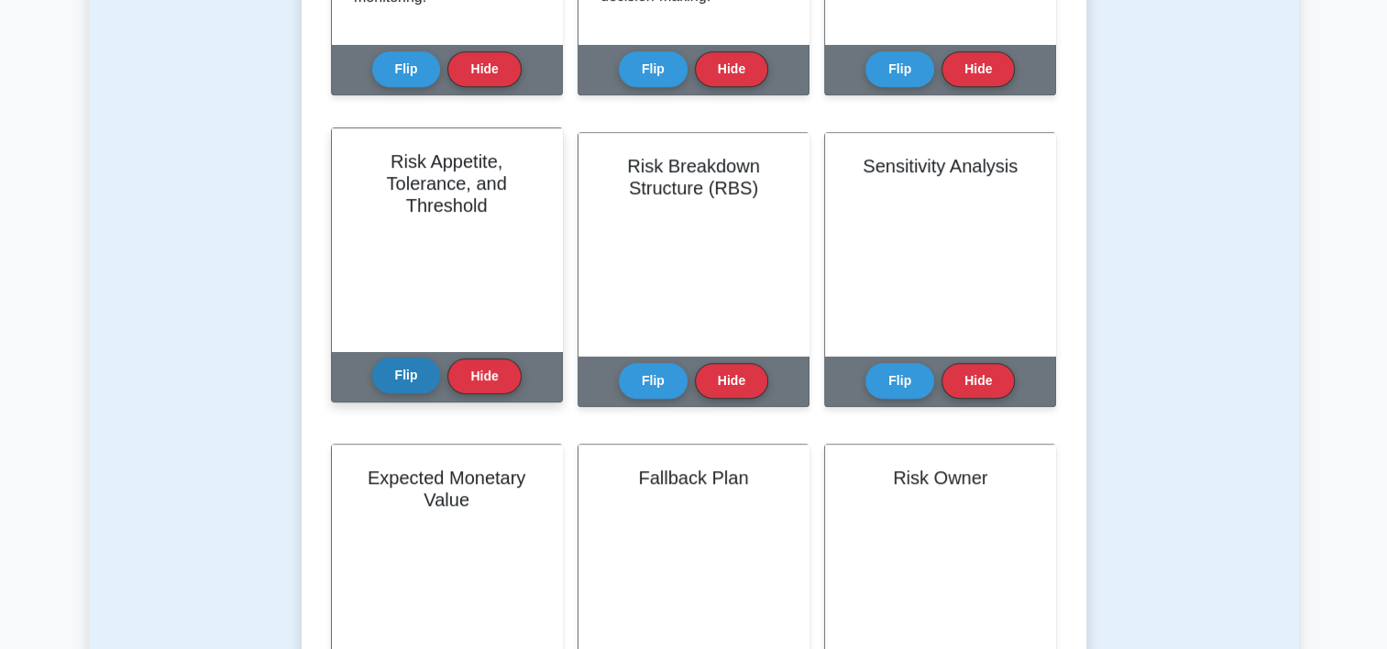
click at [405, 372] on button "Flip" at bounding box center [406, 375] width 69 height 36
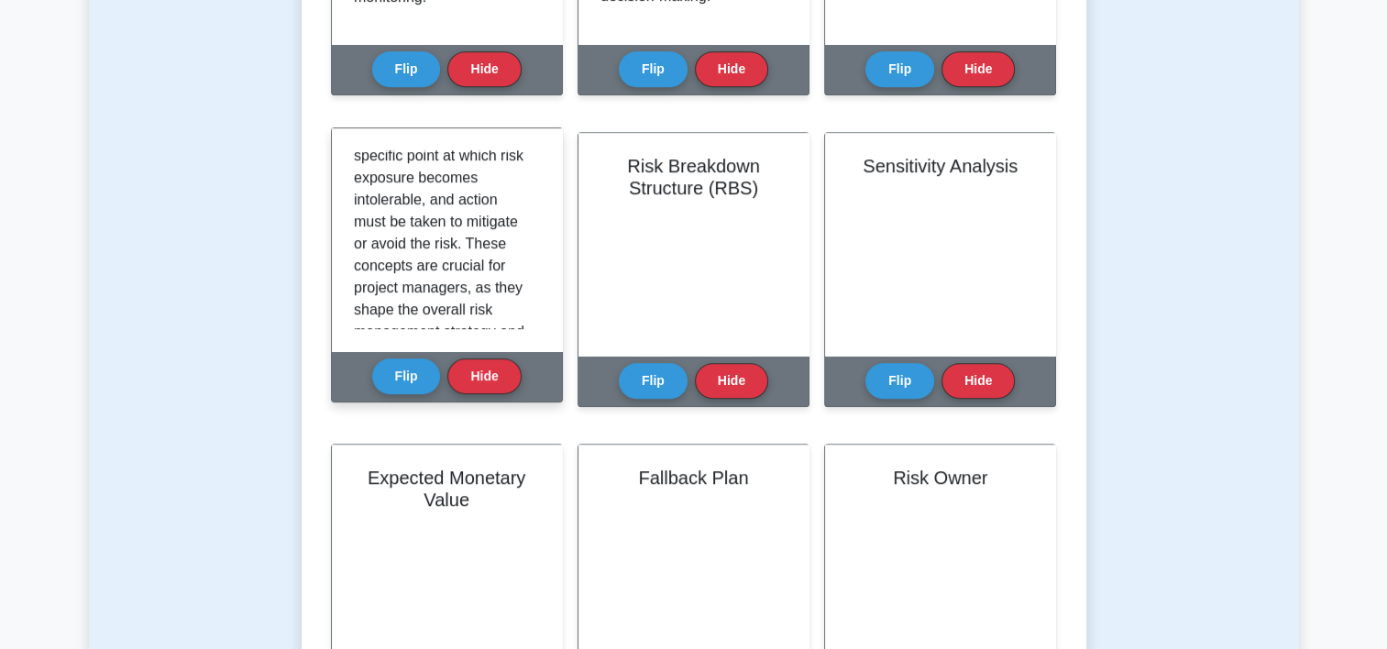
scroll to position [499, 0]
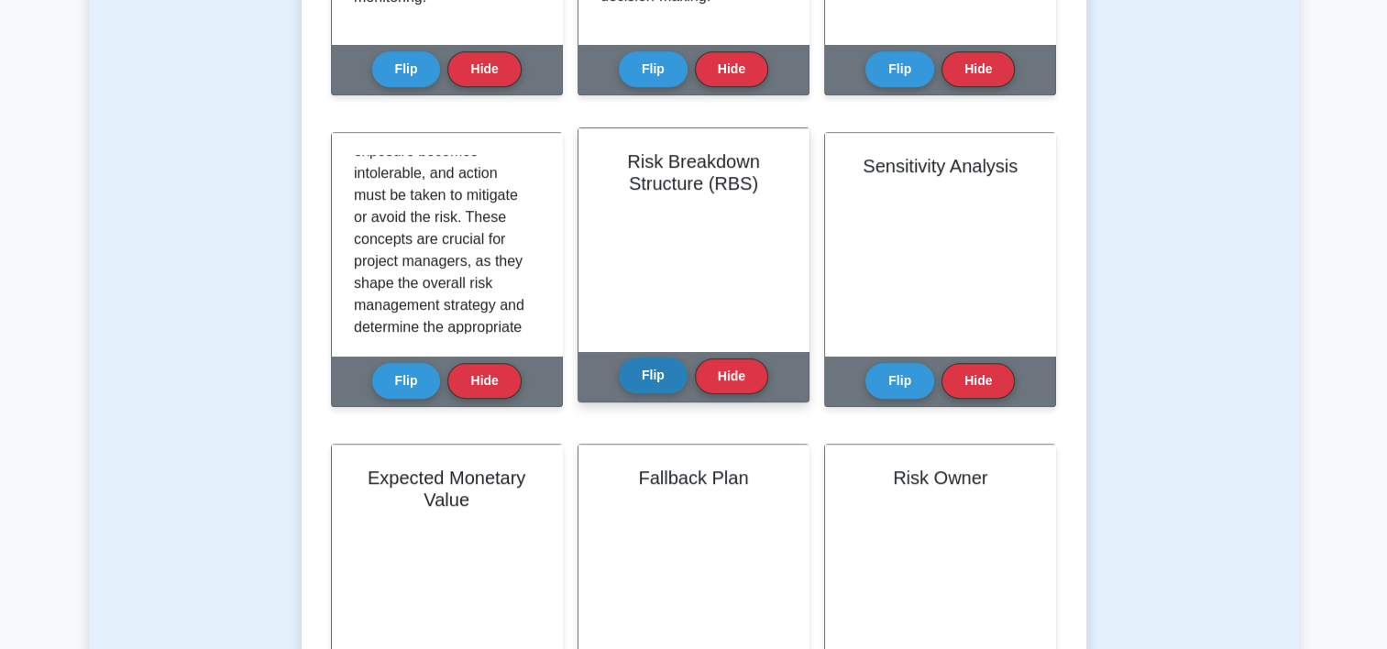
click at [645, 370] on button "Flip" at bounding box center [653, 375] width 69 height 36
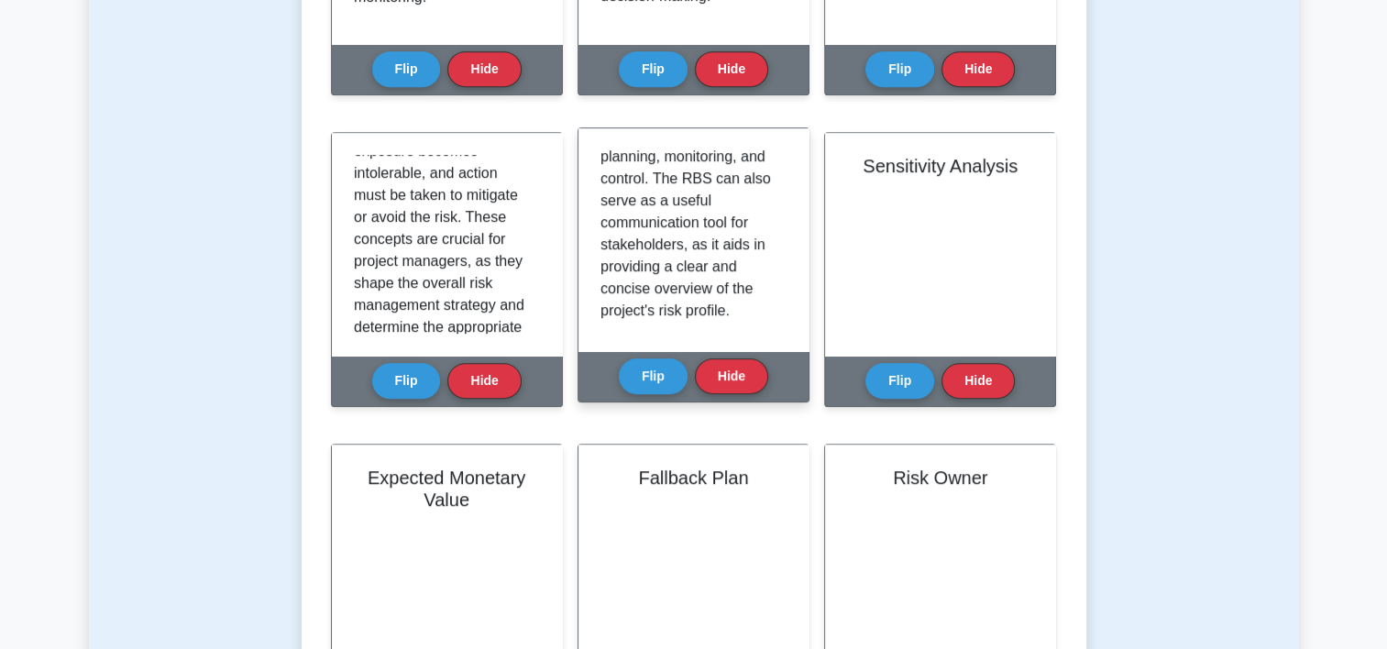
scroll to position [517, 0]
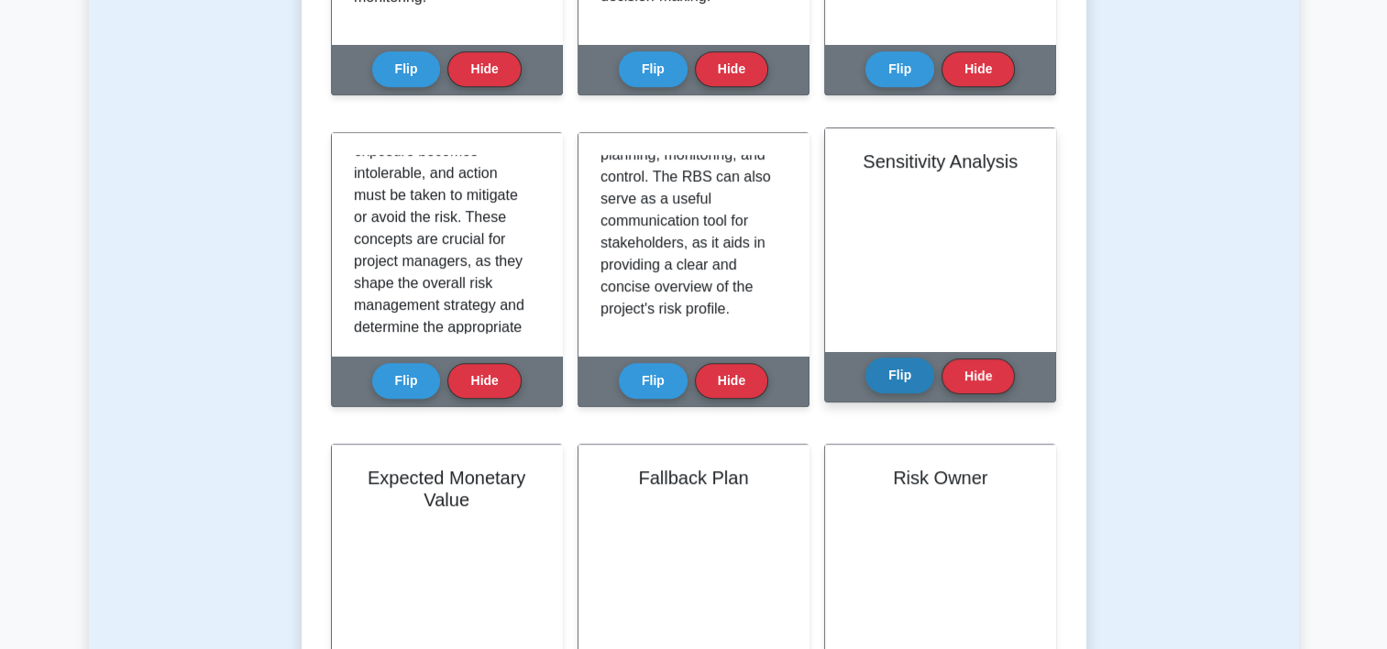
click at [893, 376] on button "Flip" at bounding box center [899, 375] width 69 height 36
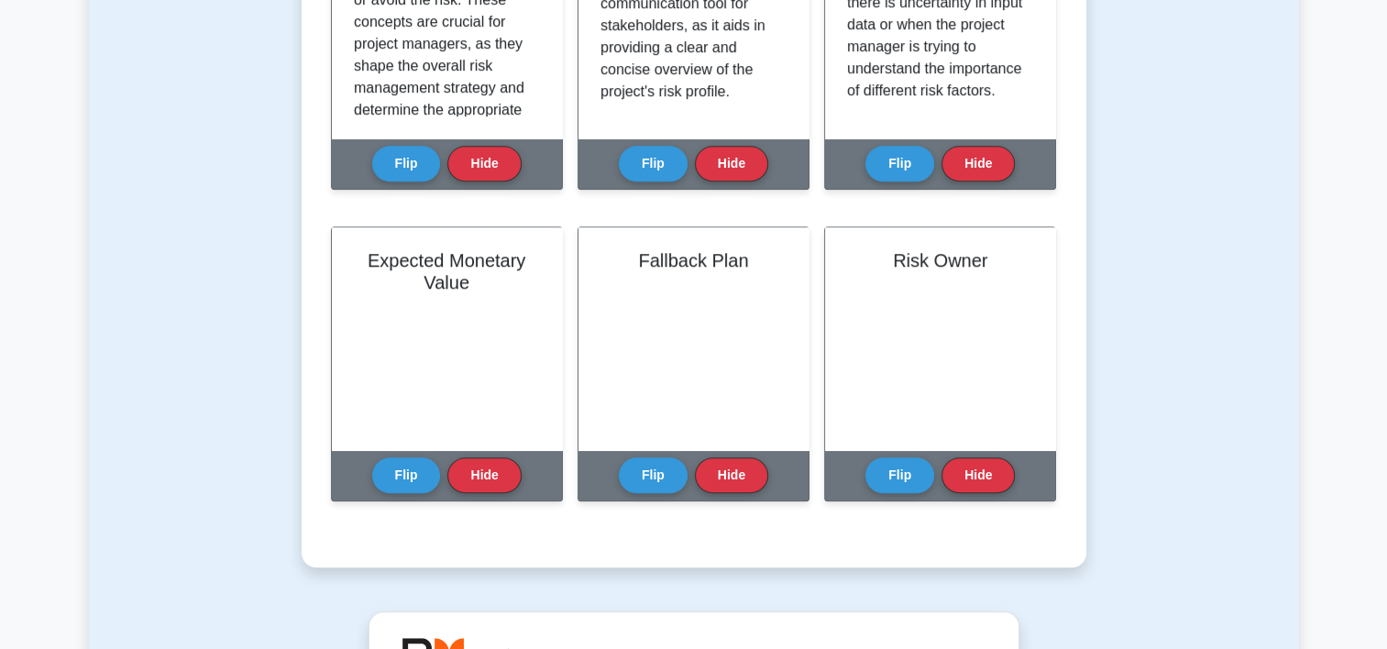
scroll to position [1218, 0]
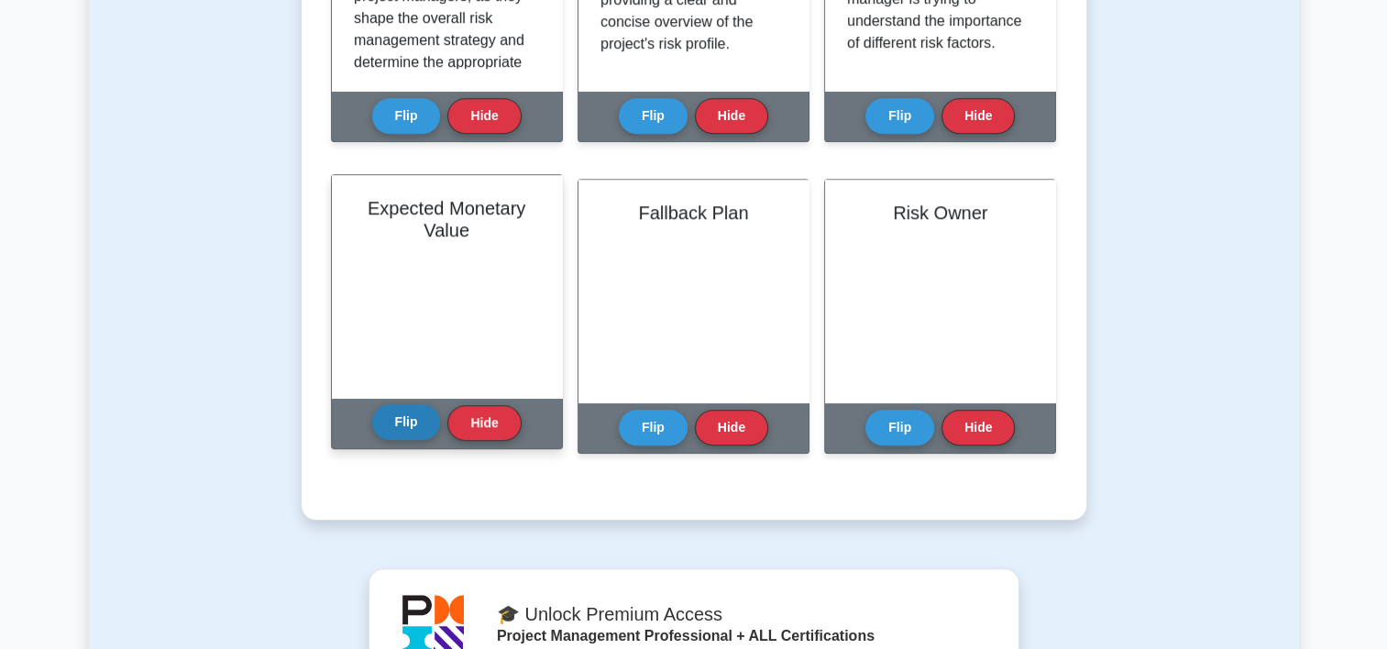
click at [419, 408] on button "Flip" at bounding box center [406, 422] width 69 height 36
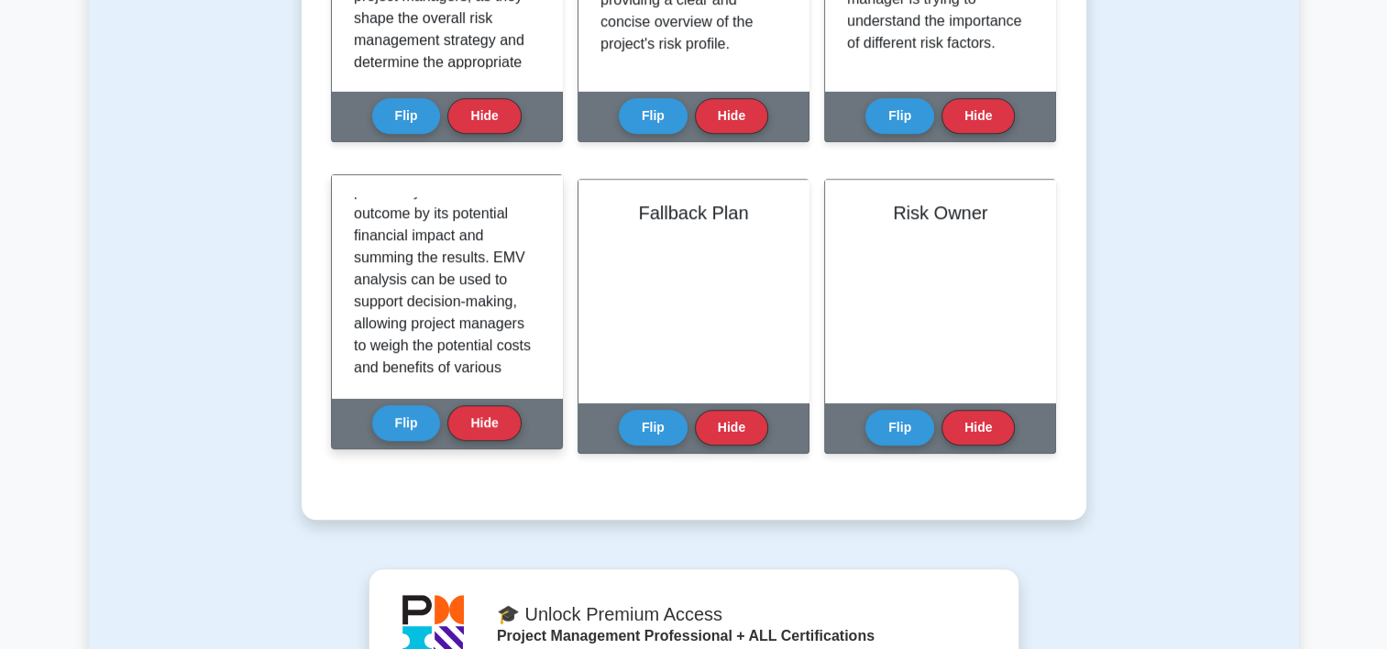
scroll to position [363, 0]
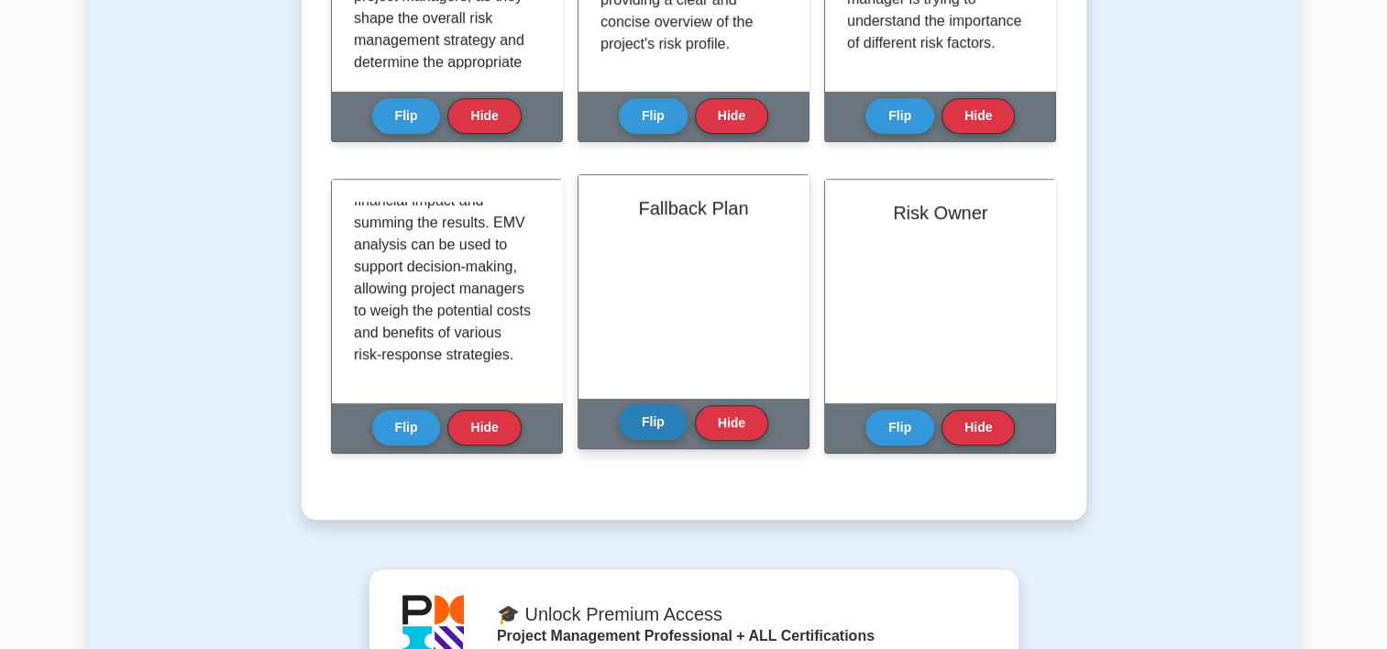
click at [641, 423] on button "Flip" at bounding box center [653, 422] width 69 height 36
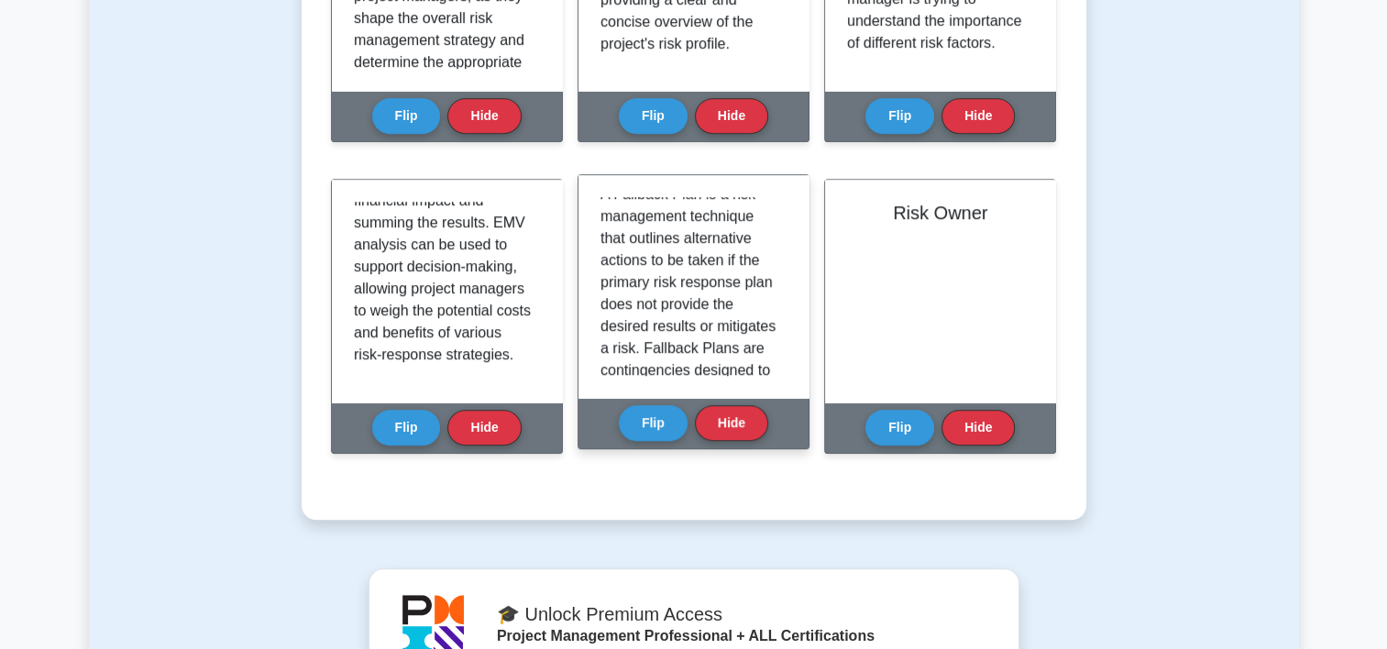
scroll to position [0, 0]
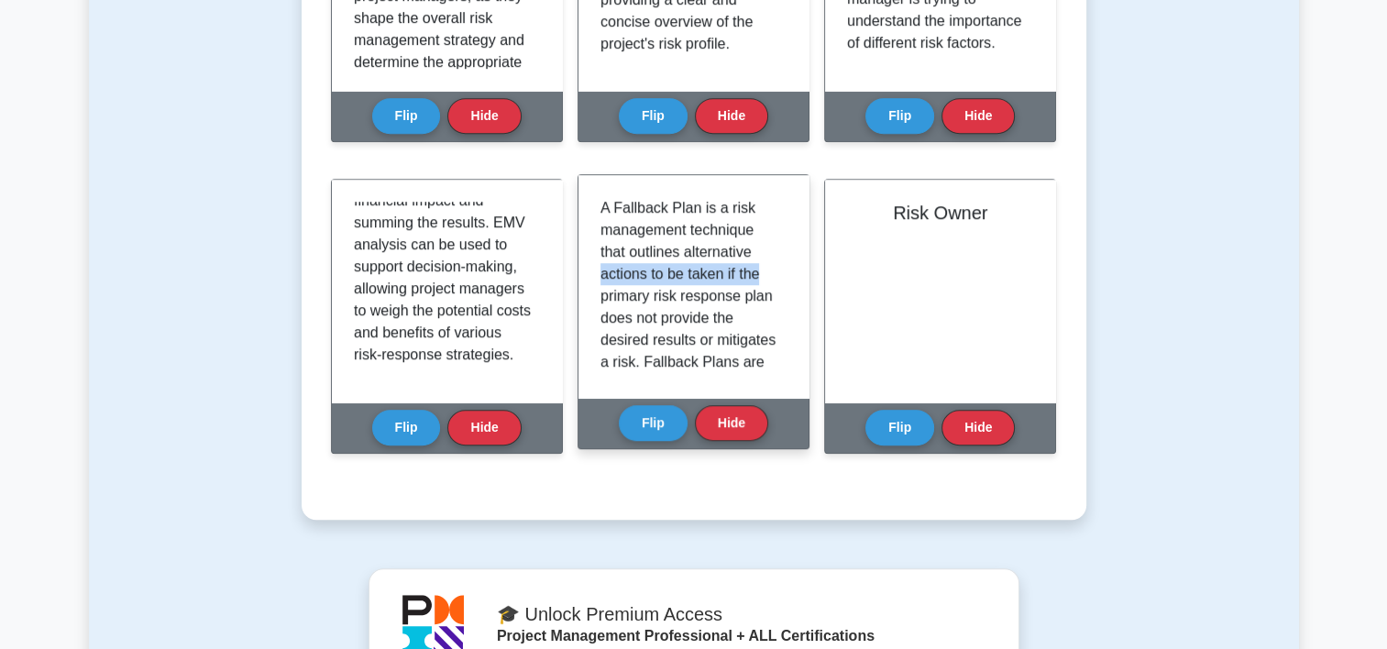
drag, startPoint x: 787, startPoint y: 240, endPoint x: 788, endPoint y: 262, distance: 22.0
click at [788, 262] on div "A Fallback Plan is a risk management technique that outlines alternative action…" at bounding box center [693, 286] width 230 height 223
drag, startPoint x: 788, startPoint y: 262, endPoint x: 763, endPoint y: 284, distance: 33.1
click at [763, 284] on p "A Fallback Plan is a risk management technique that outlines alternative action…" at bounding box center [689, 472] width 179 height 550
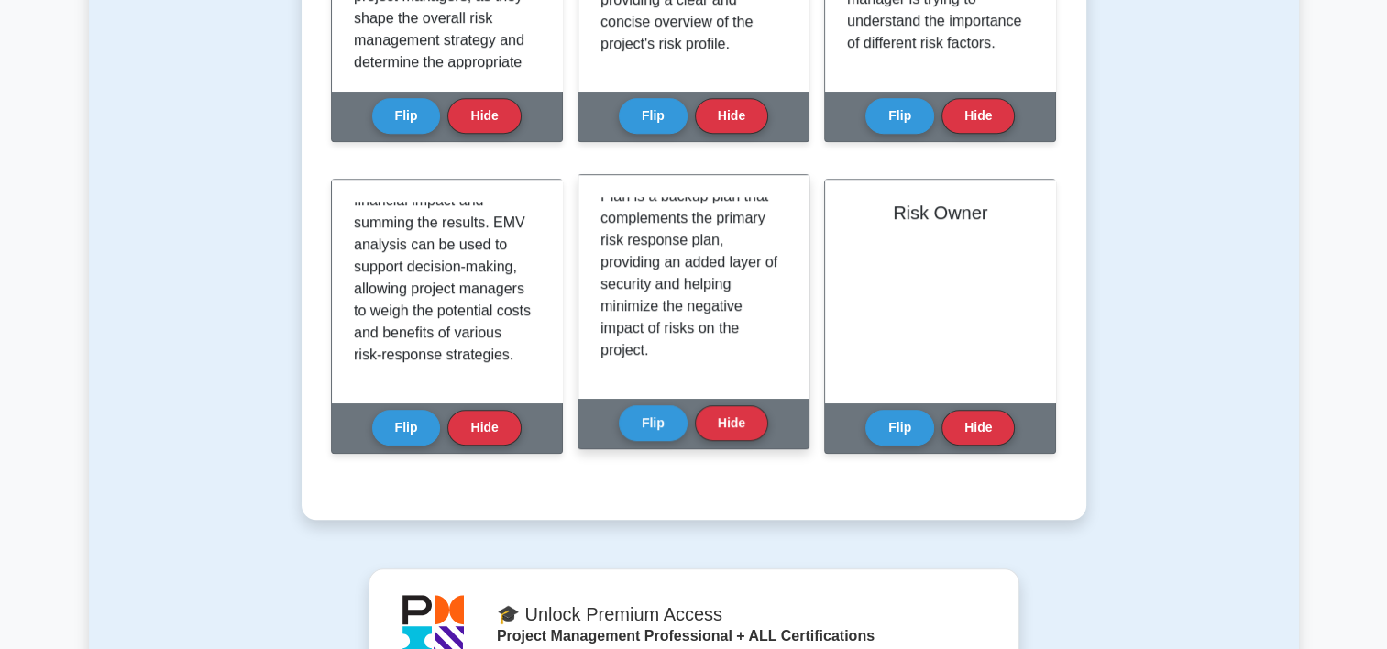
scroll to position [249, 0]
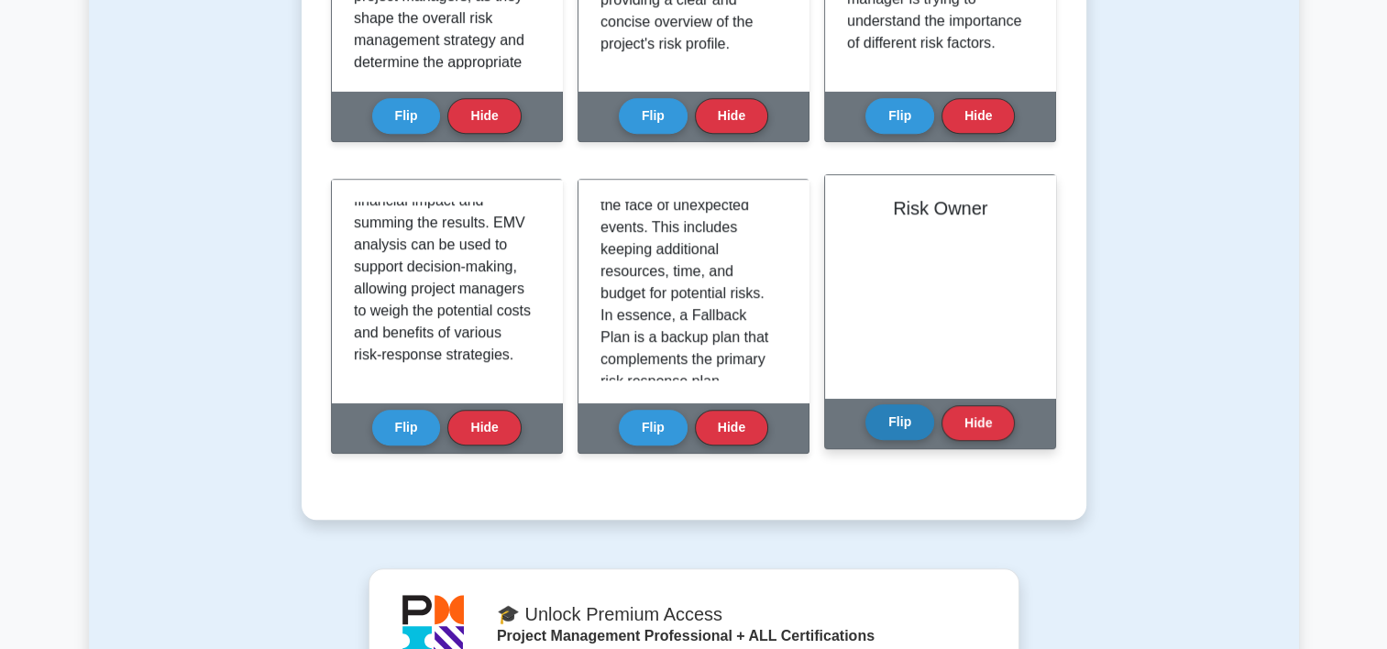
click at [916, 422] on button "Flip" at bounding box center [899, 422] width 69 height 36
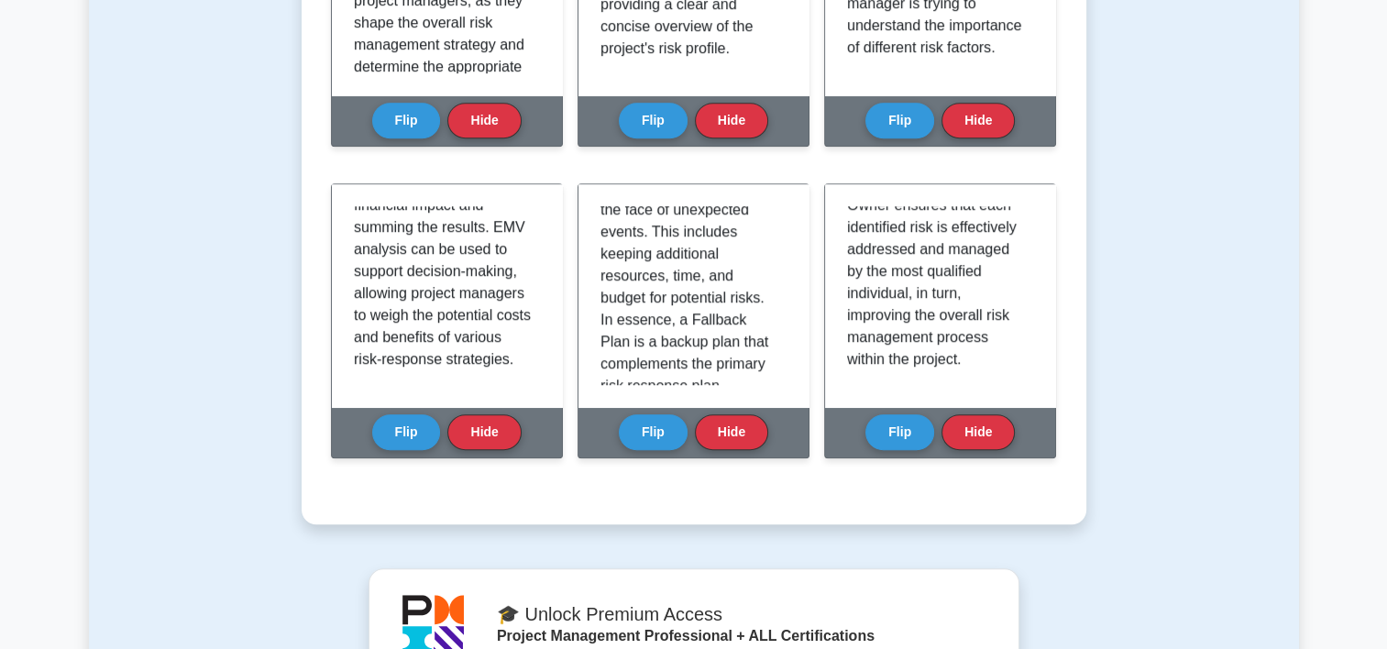
scroll to position [0, 0]
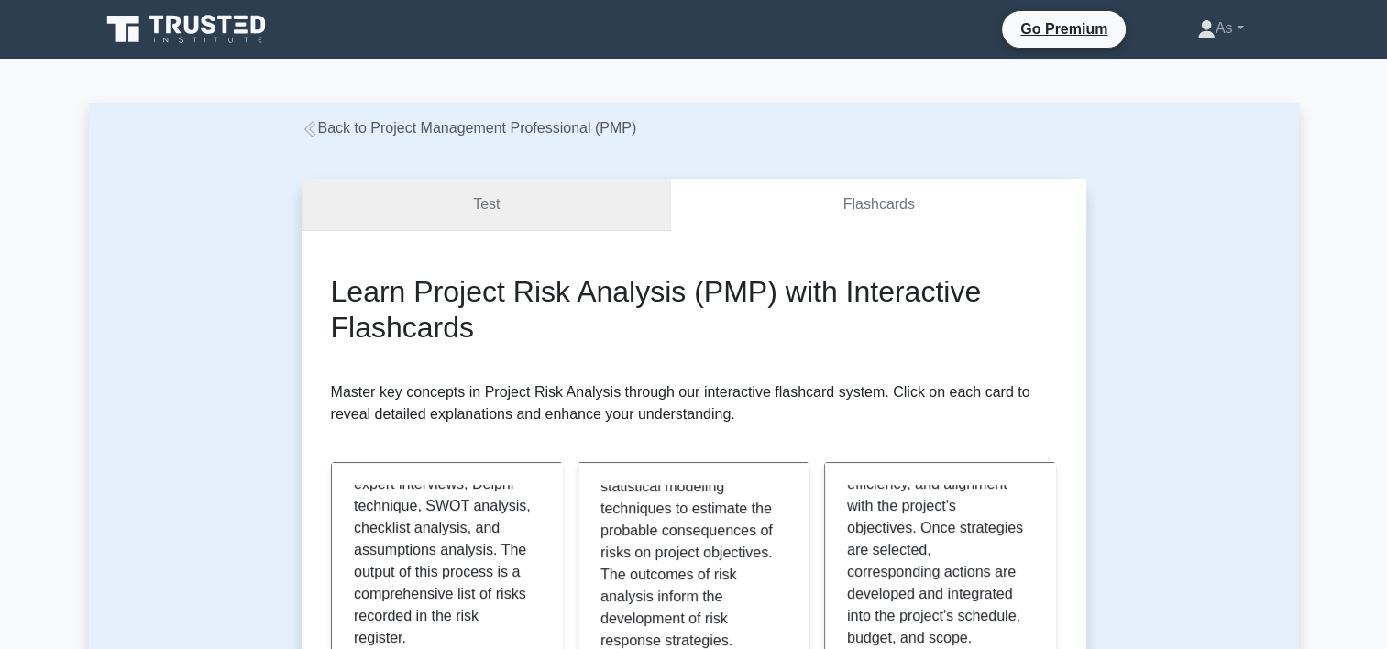
click at [497, 208] on link "Test" at bounding box center [487, 205] width 370 height 52
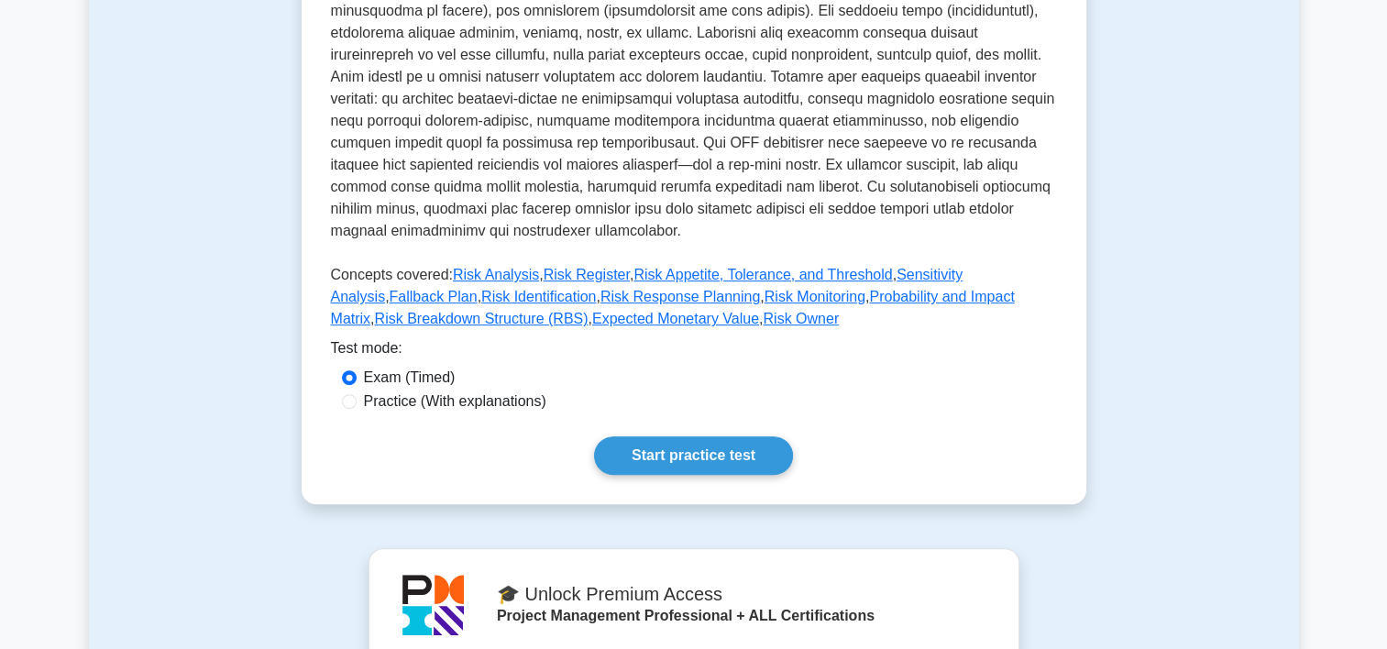
scroll to position [653, 0]
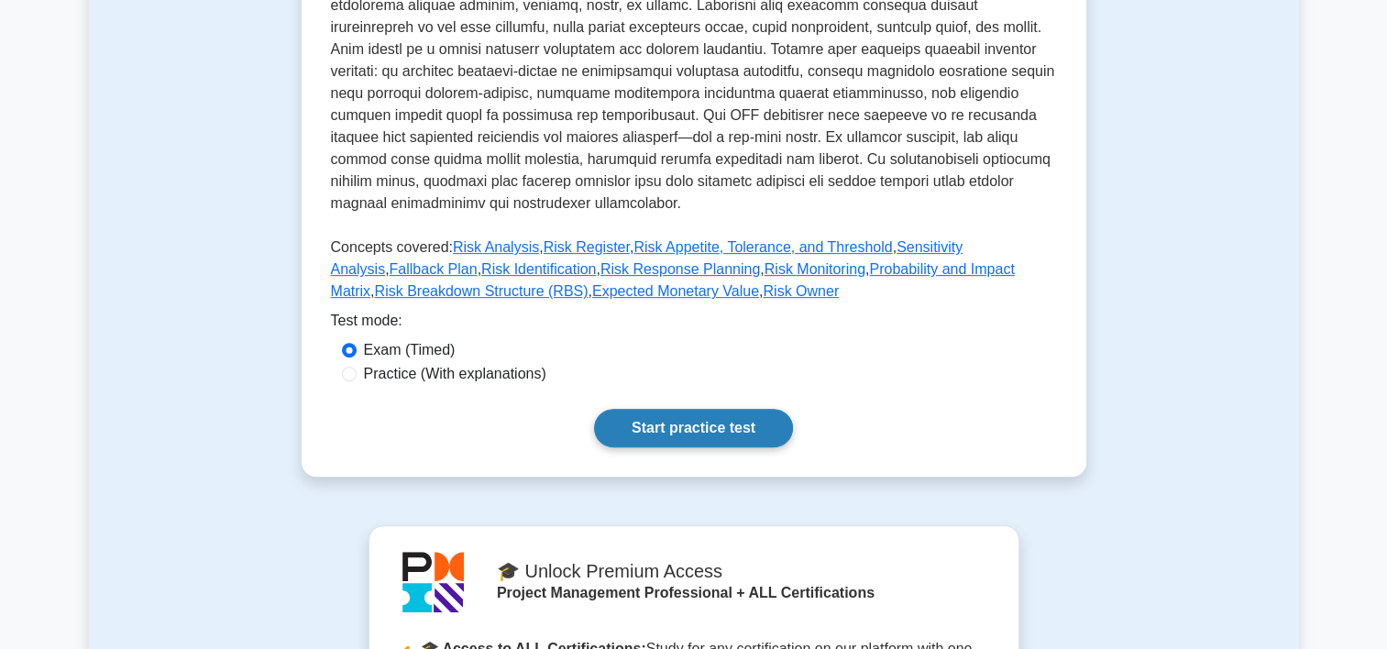
click at [731, 409] on link "Start practice test" at bounding box center [693, 428] width 199 height 38
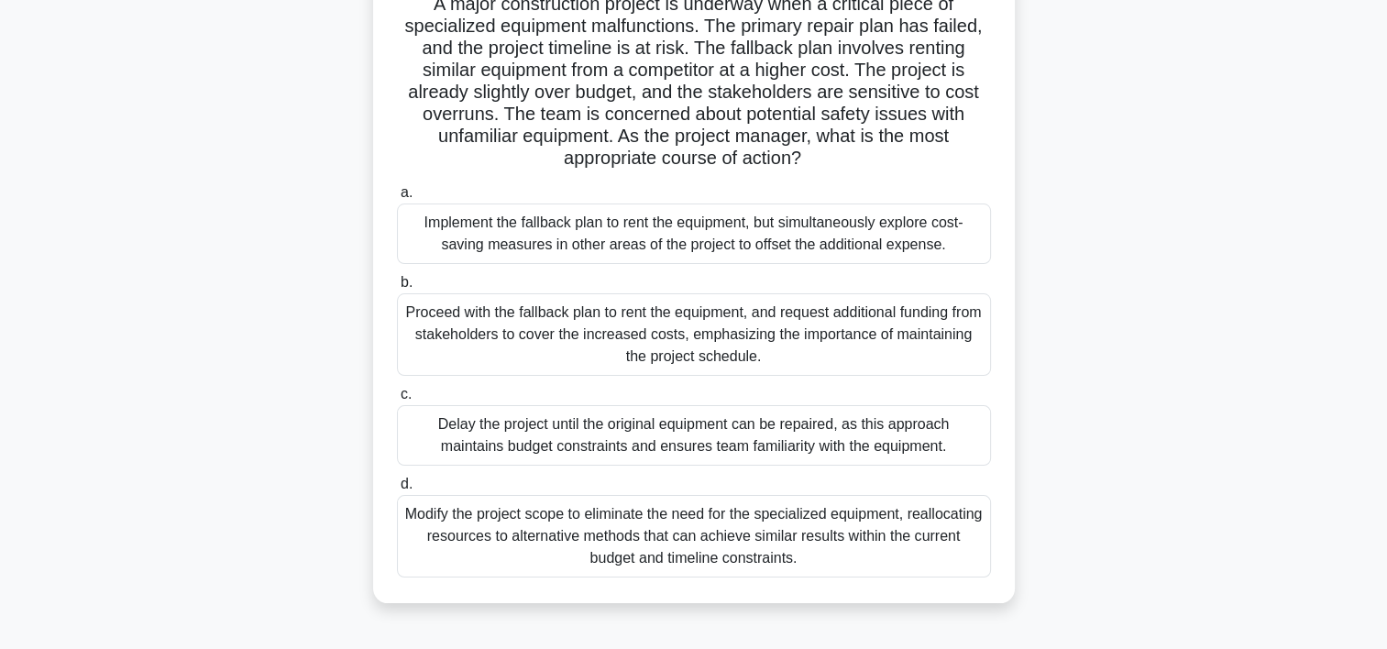
scroll to position [147, 0]
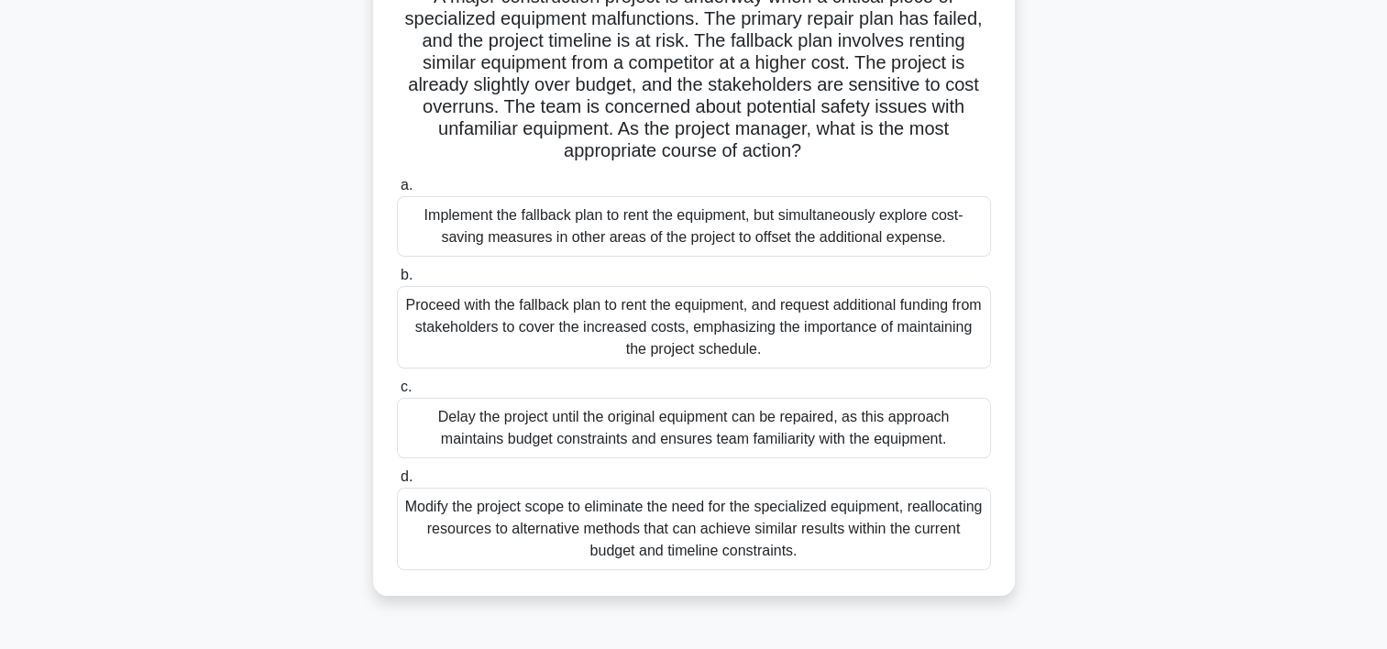
click at [836, 227] on div "Implement the fallback plan to rent the equipment, but simultaneously explore c…" at bounding box center [694, 226] width 594 height 60
click at [397, 192] on input "a. Implement the fallback plan to rent the equipment, but simultaneously explor…" at bounding box center [397, 186] width 0 height 12
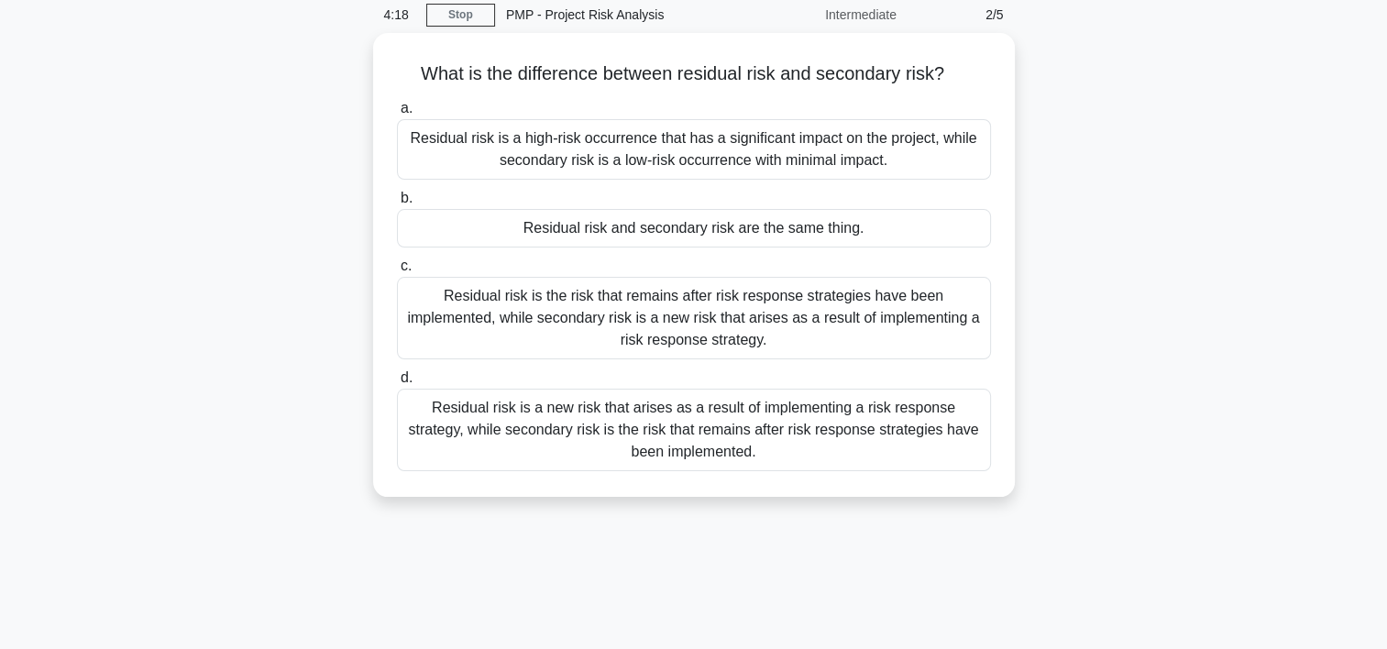
scroll to position [0, 0]
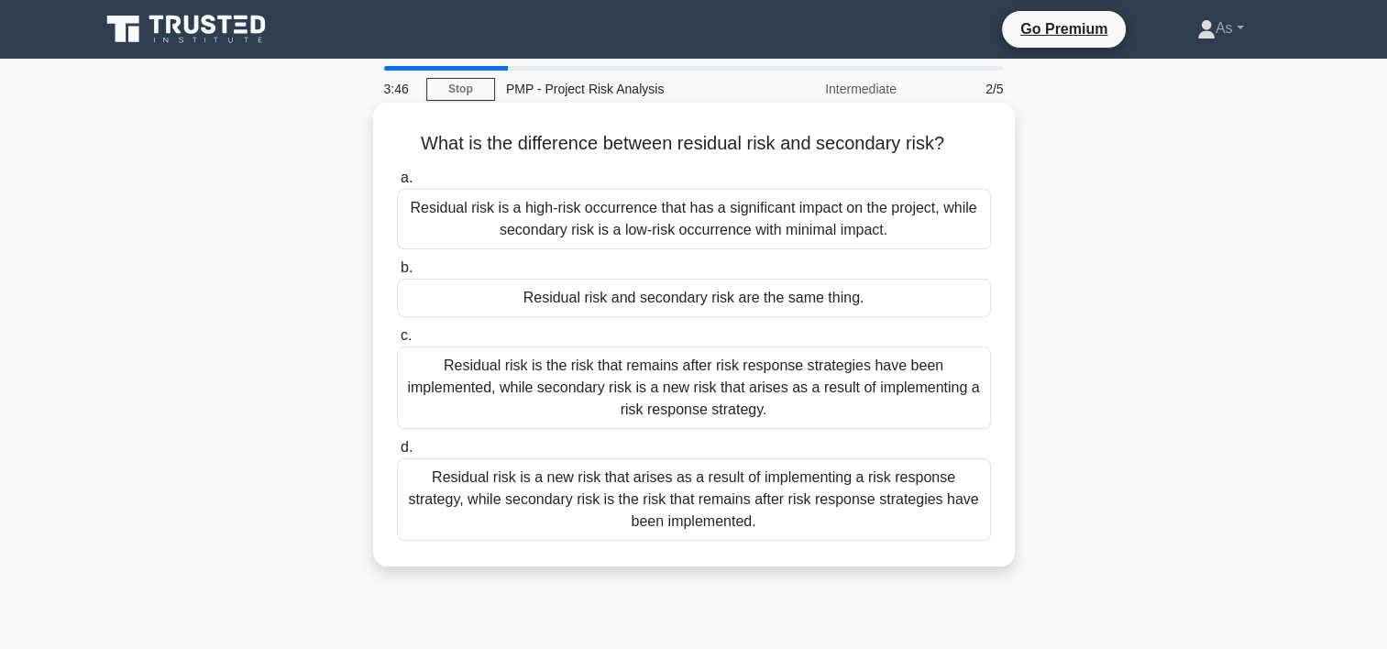
click at [748, 381] on div "Residual risk is the risk that remains after risk response strategies have been…" at bounding box center [694, 387] width 594 height 82
click at [397, 342] on input "c. Residual risk is the risk that remains after risk response strategies have b…" at bounding box center [397, 336] width 0 height 12
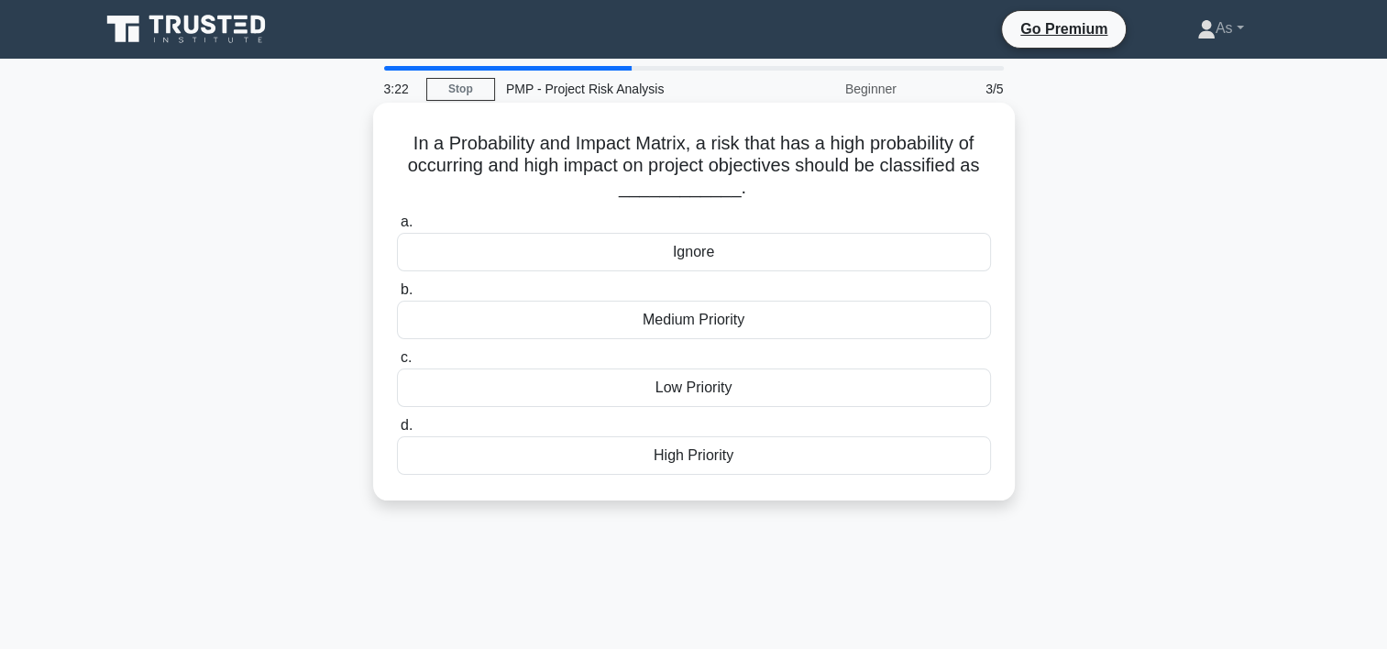
click at [749, 457] on div "High Priority" at bounding box center [694, 455] width 594 height 38
click at [397, 432] on input "d. High Priority" at bounding box center [397, 426] width 0 height 12
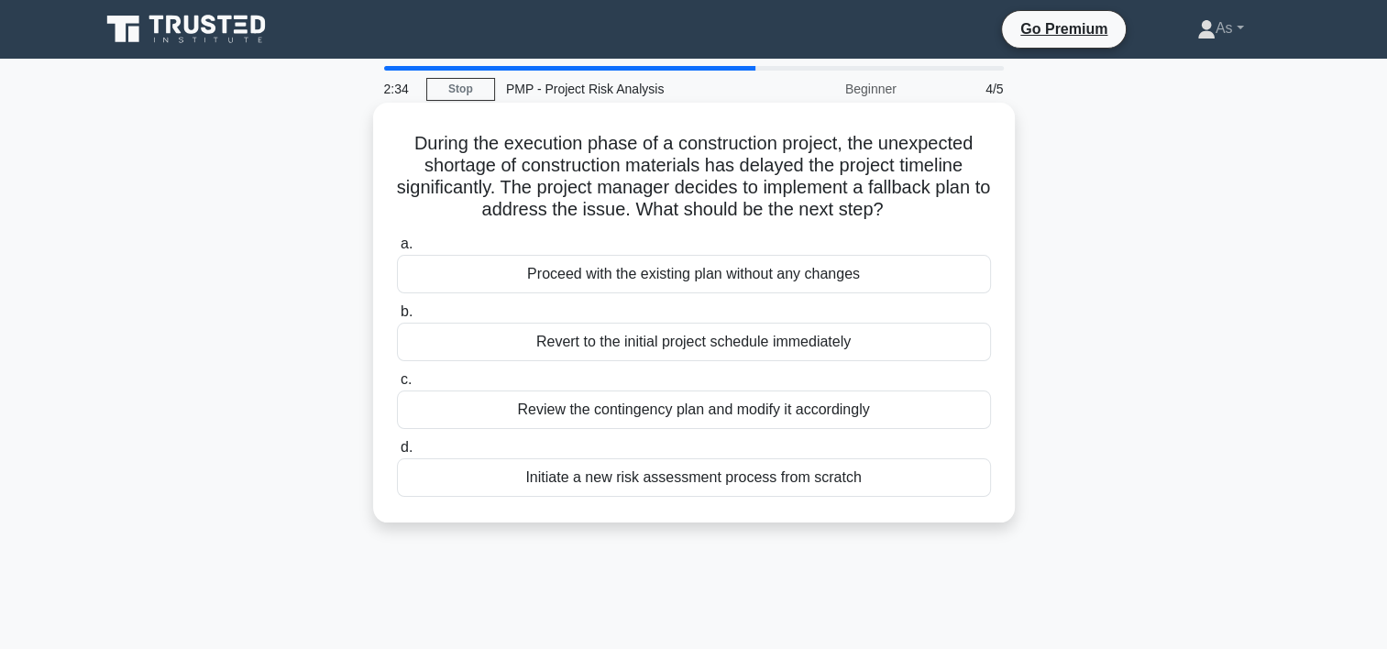
click at [887, 413] on div "Review the contingency plan and modify it accordingly" at bounding box center [694, 409] width 594 height 38
click at [397, 386] on input "c. Review the contingency plan and modify it accordingly" at bounding box center [397, 380] width 0 height 12
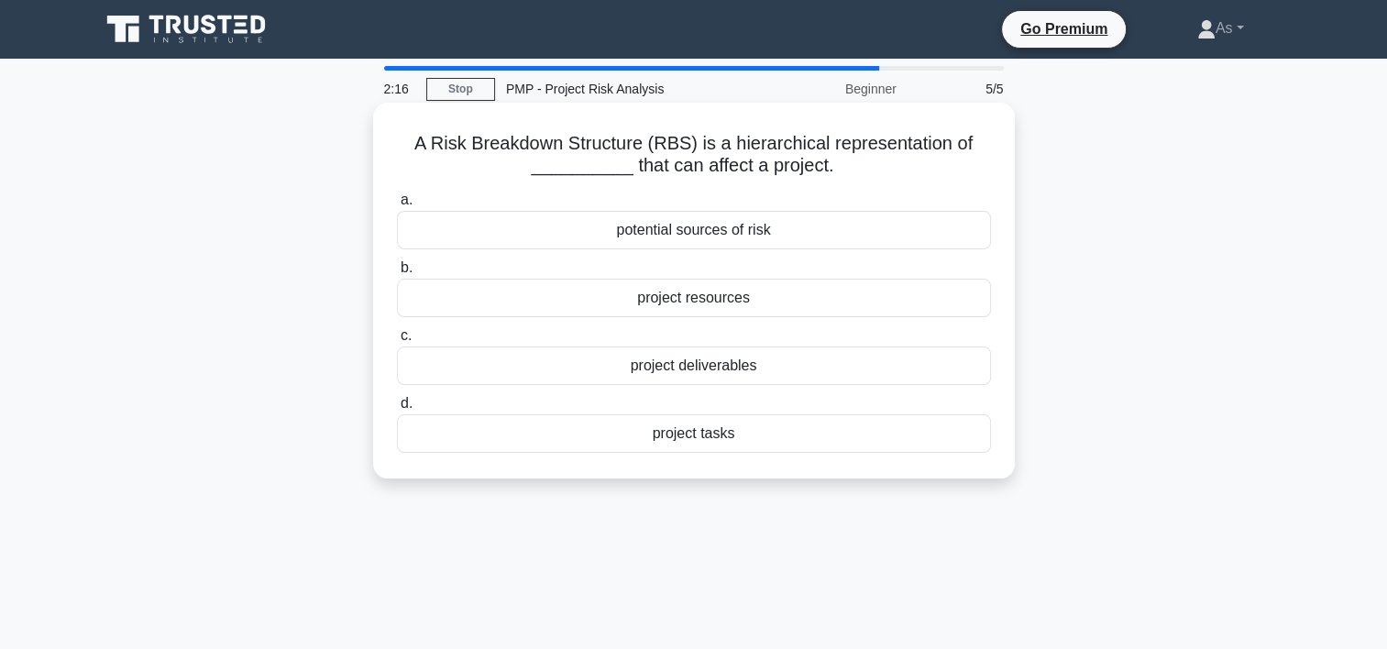
click at [849, 231] on div "potential sources of risk" at bounding box center [694, 230] width 594 height 38
click at [397, 206] on input "a. potential sources of risk" at bounding box center [397, 200] width 0 height 12
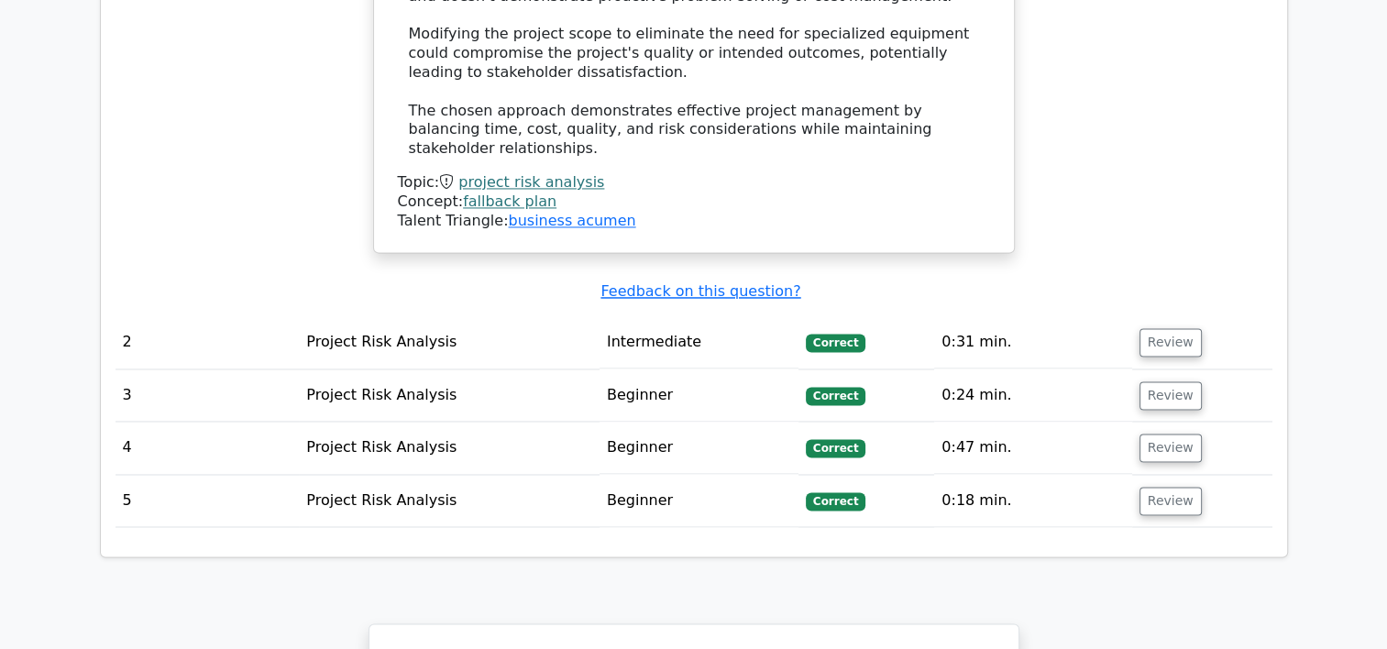
scroll to position [2838, 0]
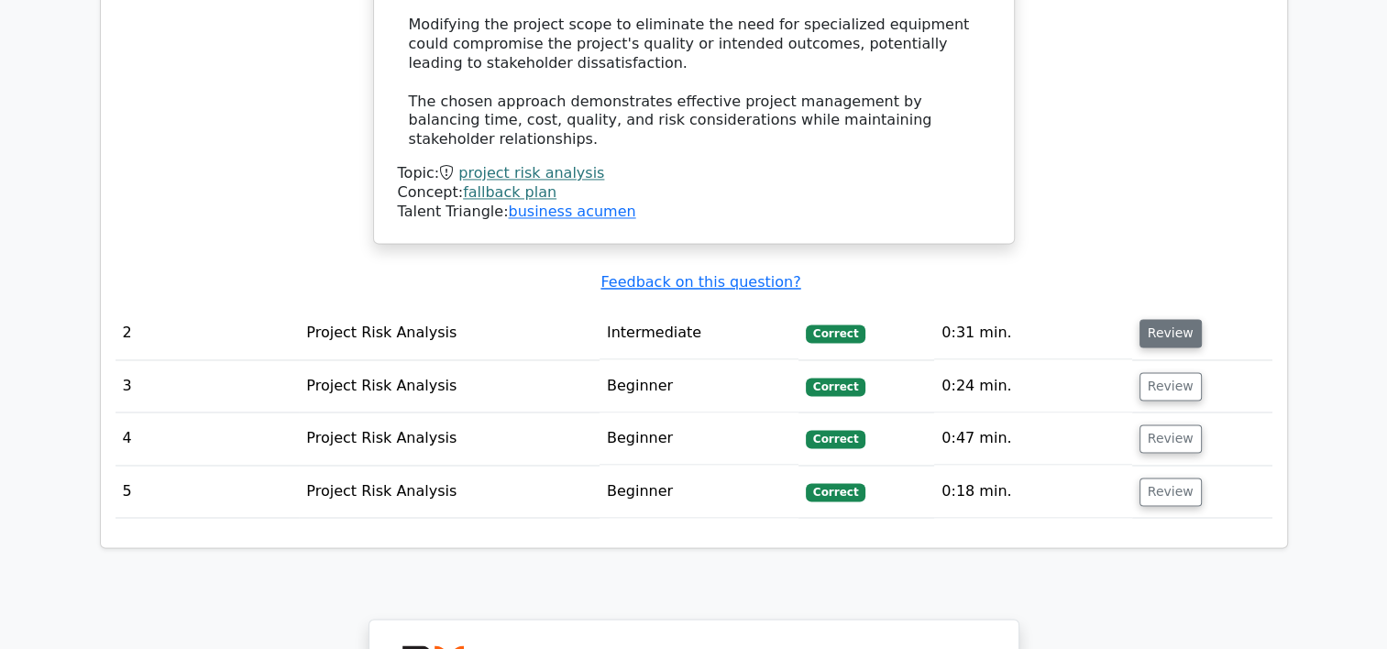
click at [1179, 319] on button "Review" at bounding box center [1170, 333] width 62 height 28
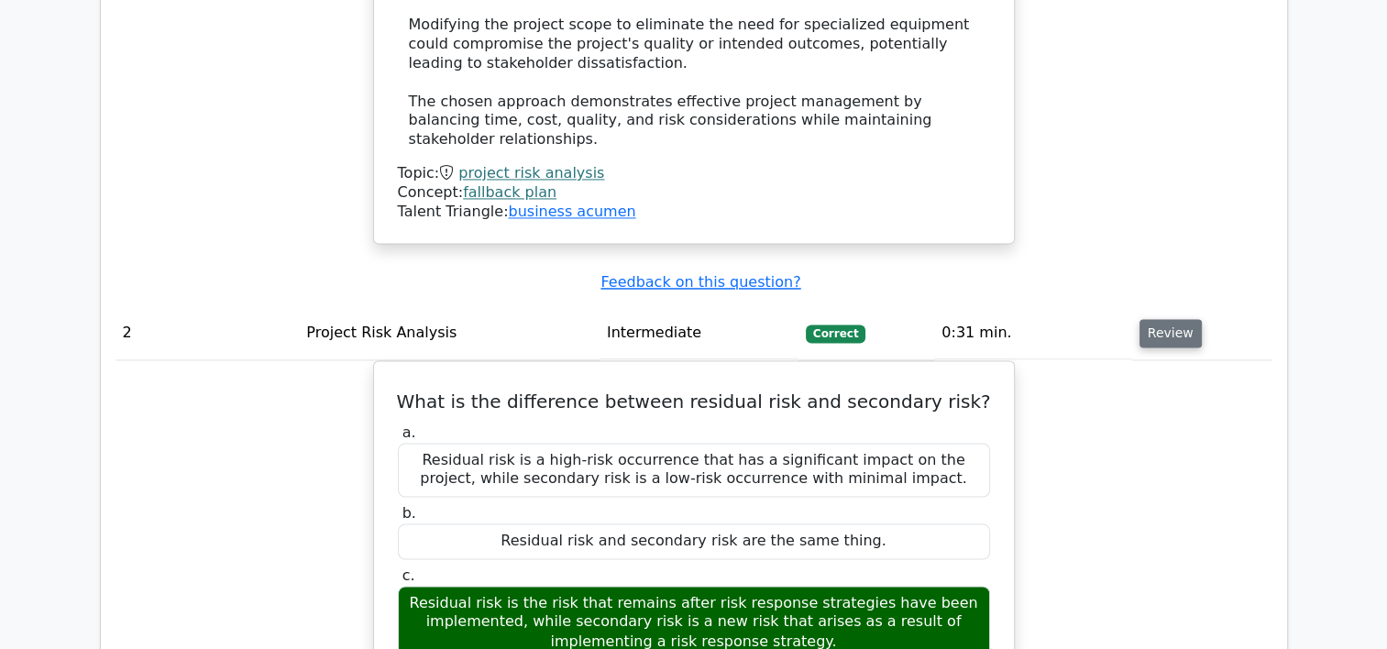
click at [1179, 319] on button "Review" at bounding box center [1170, 333] width 62 height 28
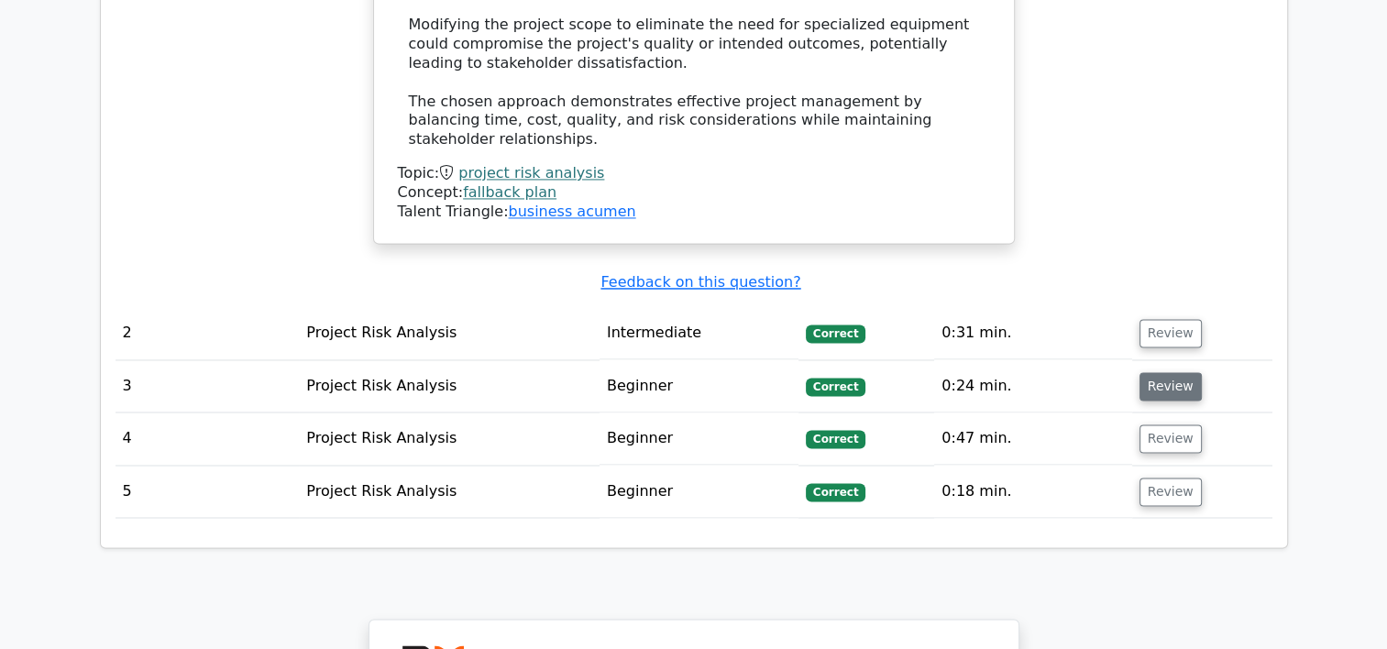
click at [1168, 372] on button "Review" at bounding box center [1170, 386] width 62 height 28
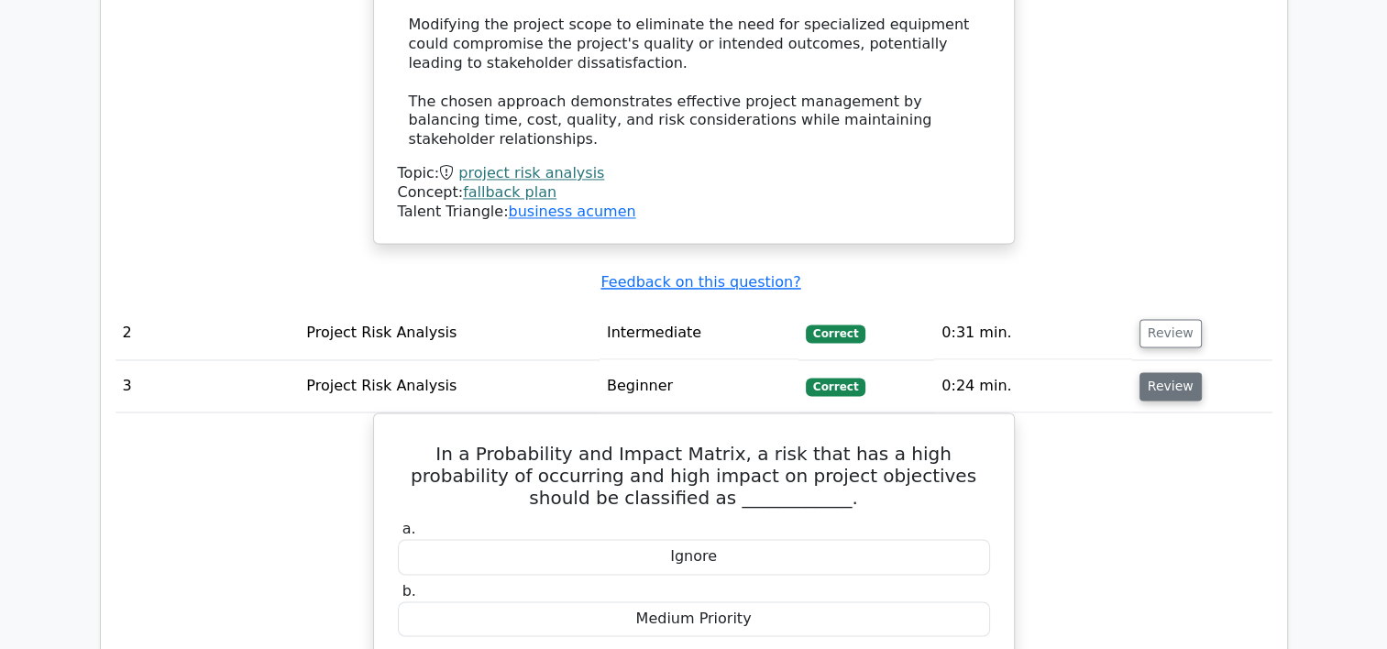
click at [1168, 372] on button "Review" at bounding box center [1170, 386] width 62 height 28
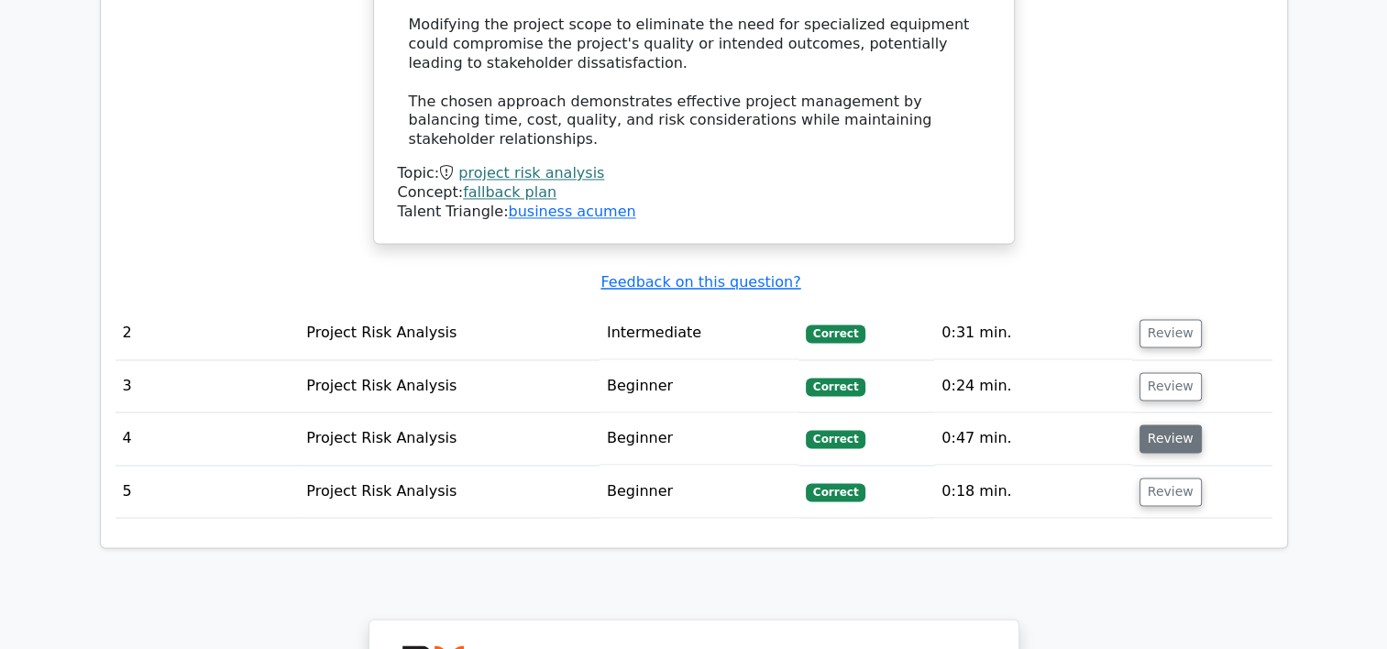
click at [1168, 424] on button "Review" at bounding box center [1170, 438] width 62 height 28
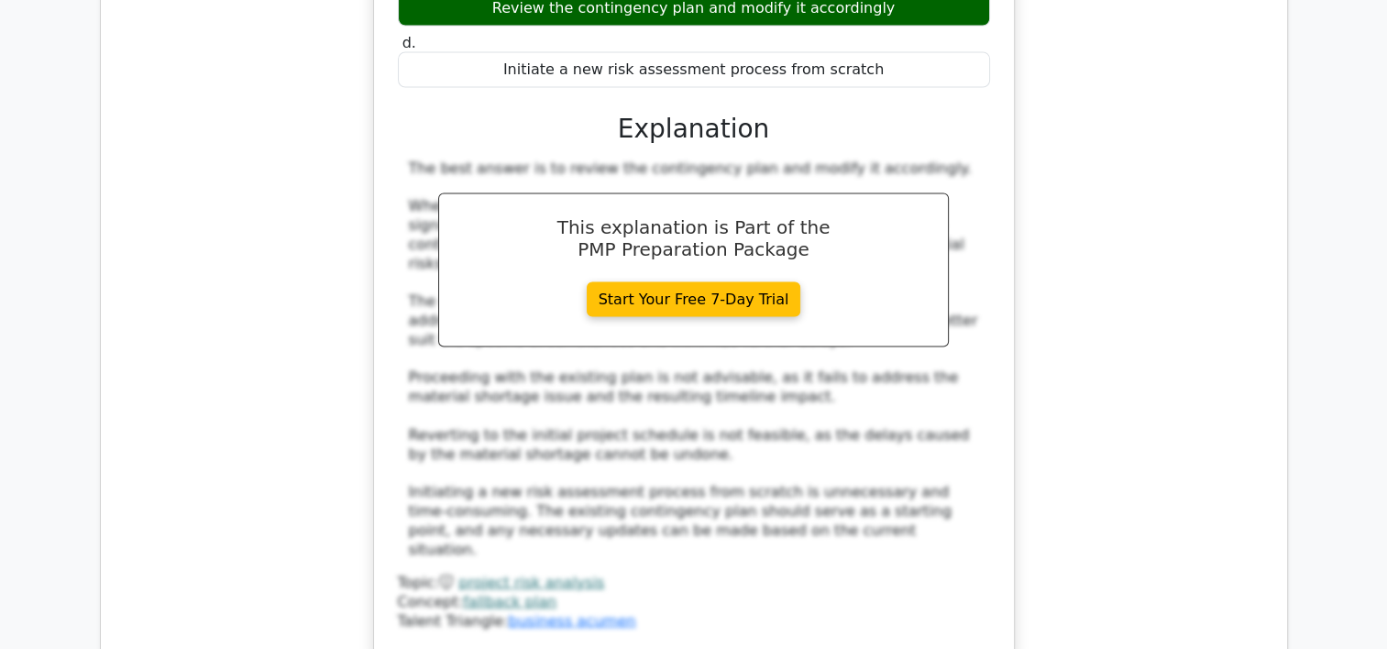
scroll to position [3636, 0]
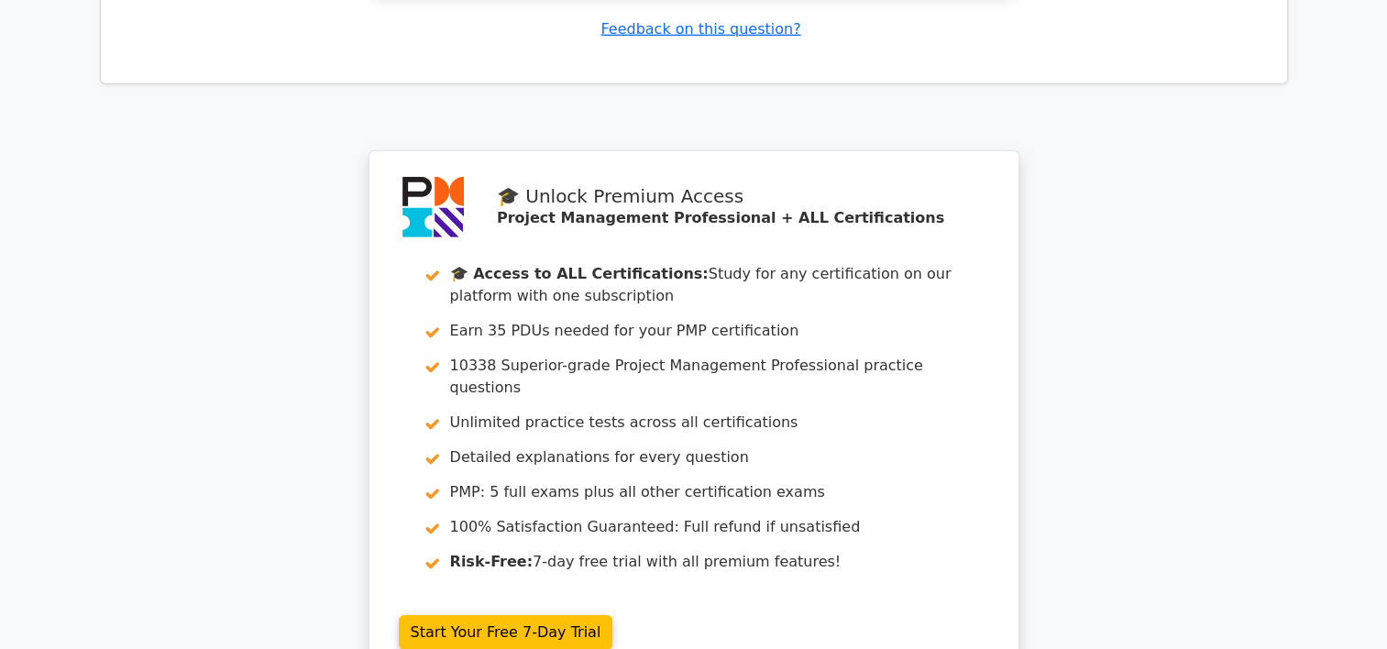
scroll to position [5533, 0]
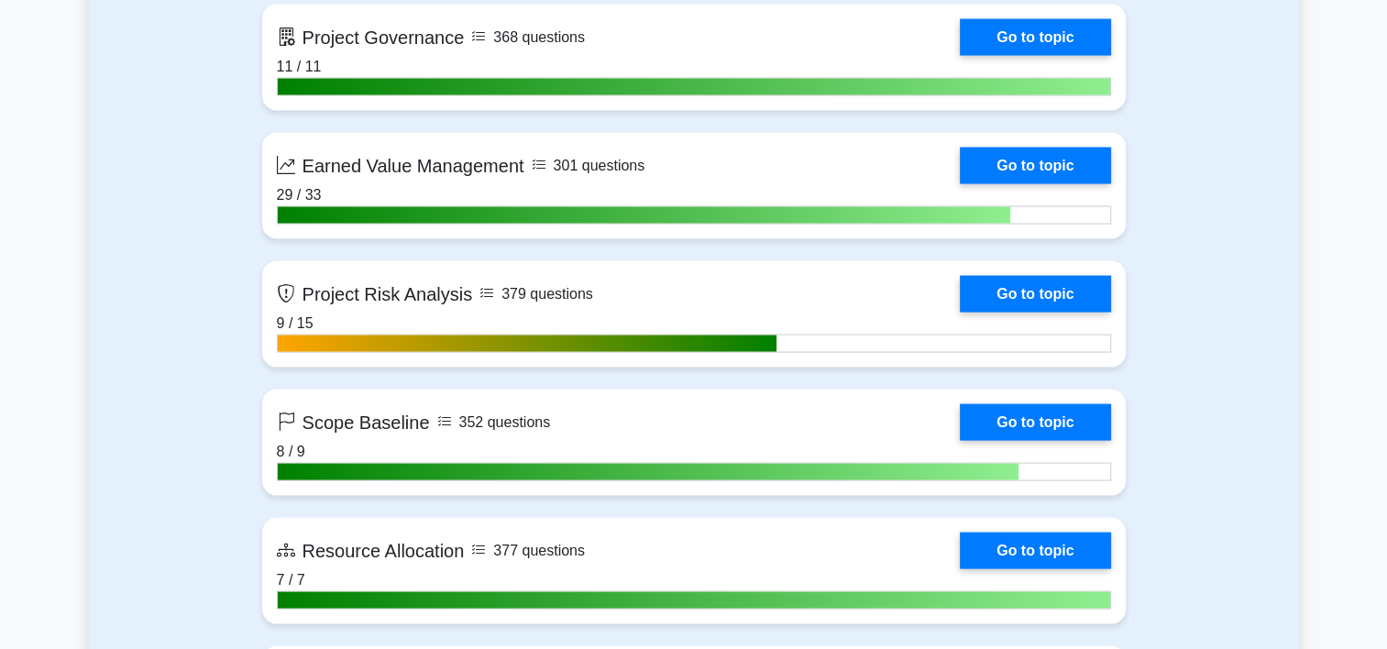
scroll to position [3644, 0]
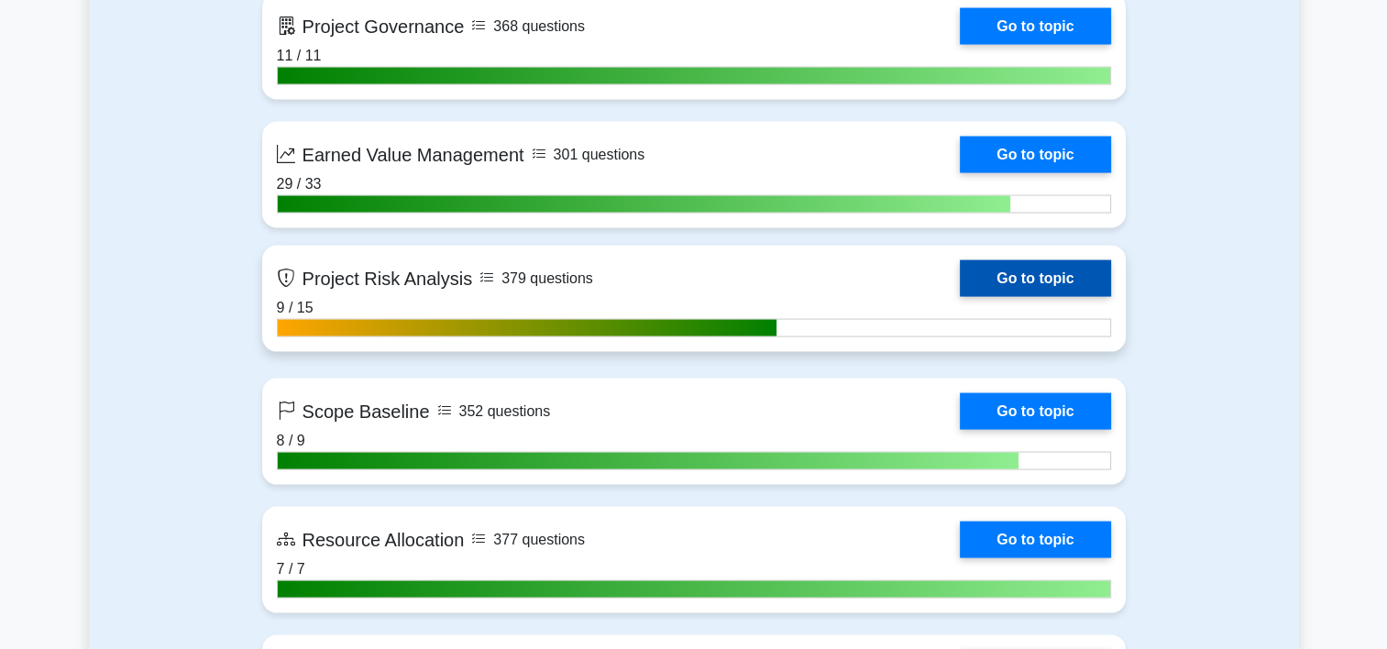
click at [959, 275] on link "Go to topic" at bounding box center [1034, 278] width 150 height 37
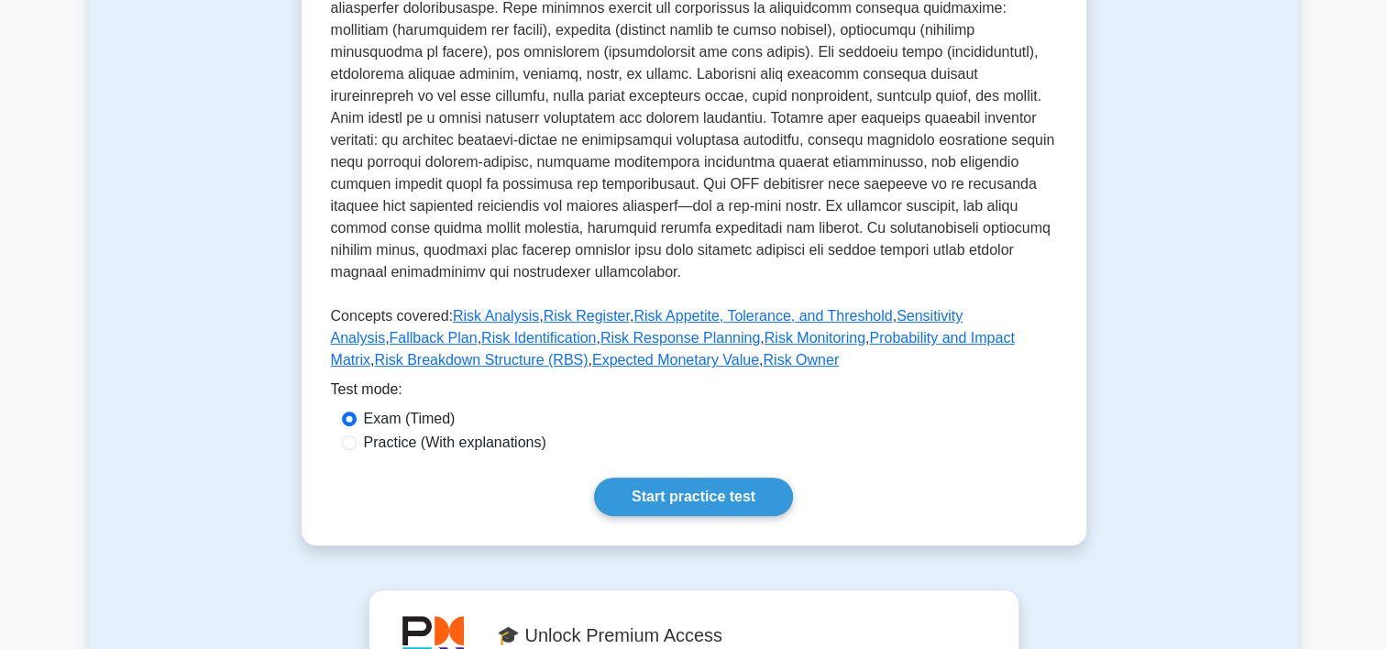
scroll to position [669, 0]
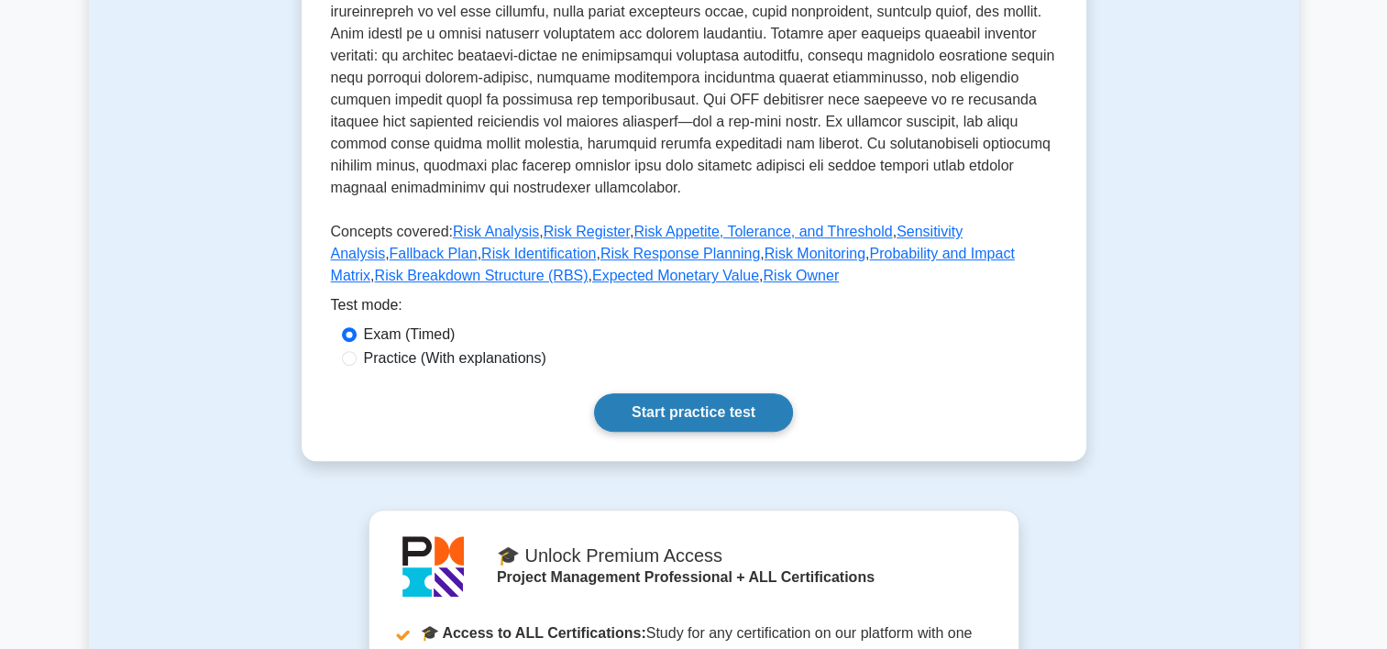
click at [749, 393] on link "Start practice test" at bounding box center [693, 412] width 199 height 38
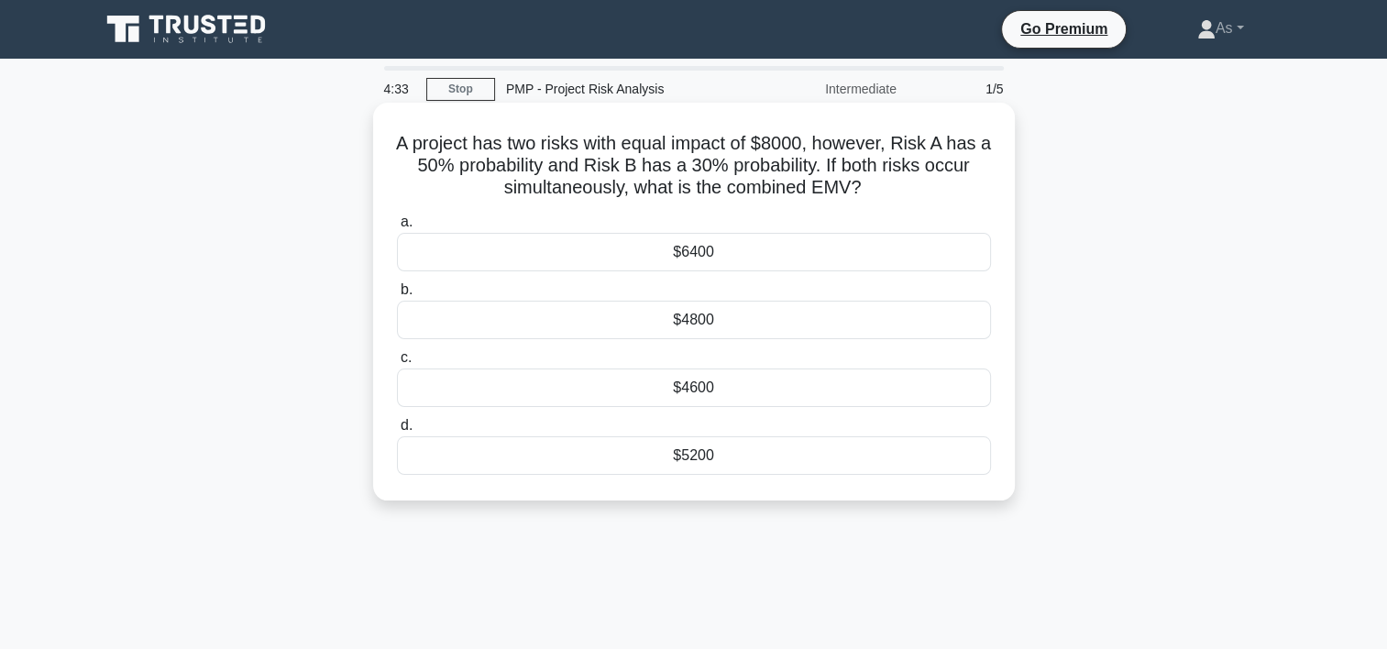
click at [903, 244] on div "$6400" at bounding box center [694, 252] width 594 height 38
click at [397, 228] on input "a. $6400" at bounding box center [397, 222] width 0 height 12
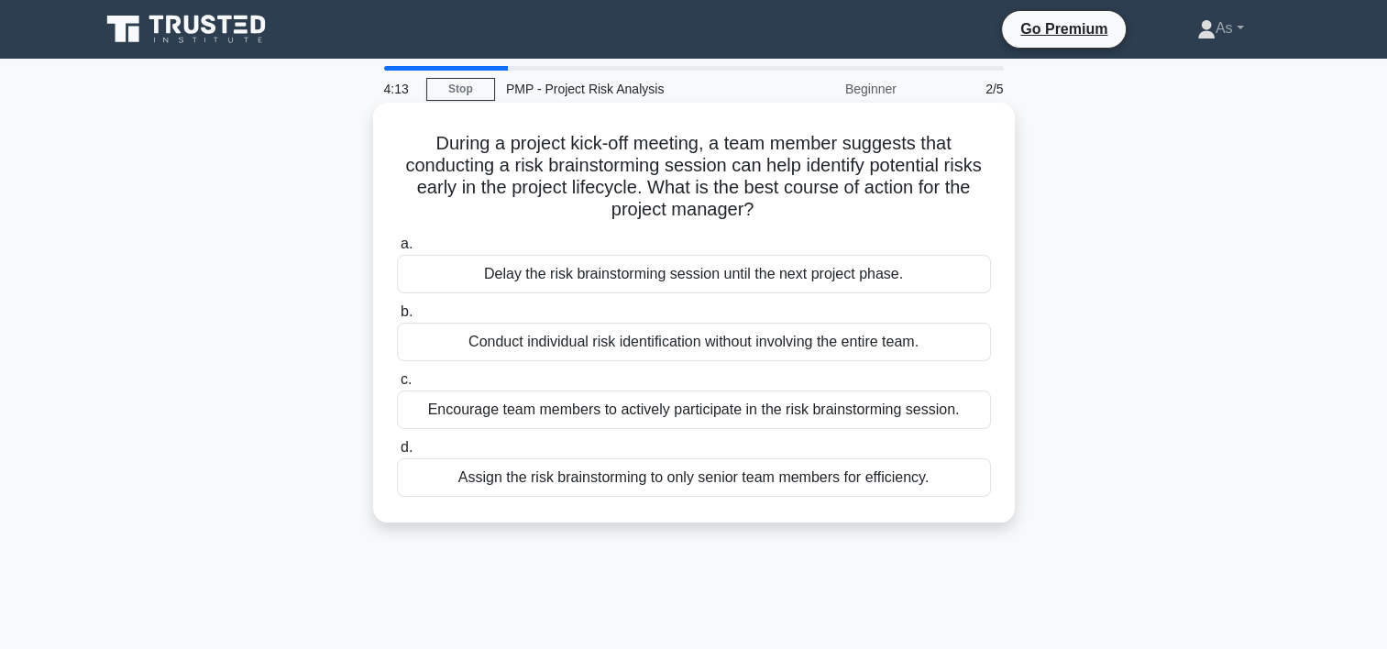
click at [884, 406] on div "Encourage team members to actively participate in the risk brainstorming sessio…" at bounding box center [694, 409] width 594 height 38
click at [397, 386] on input "c. Encourage team members to actively participate in the risk brainstorming ses…" at bounding box center [397, 380] width 0 height 12
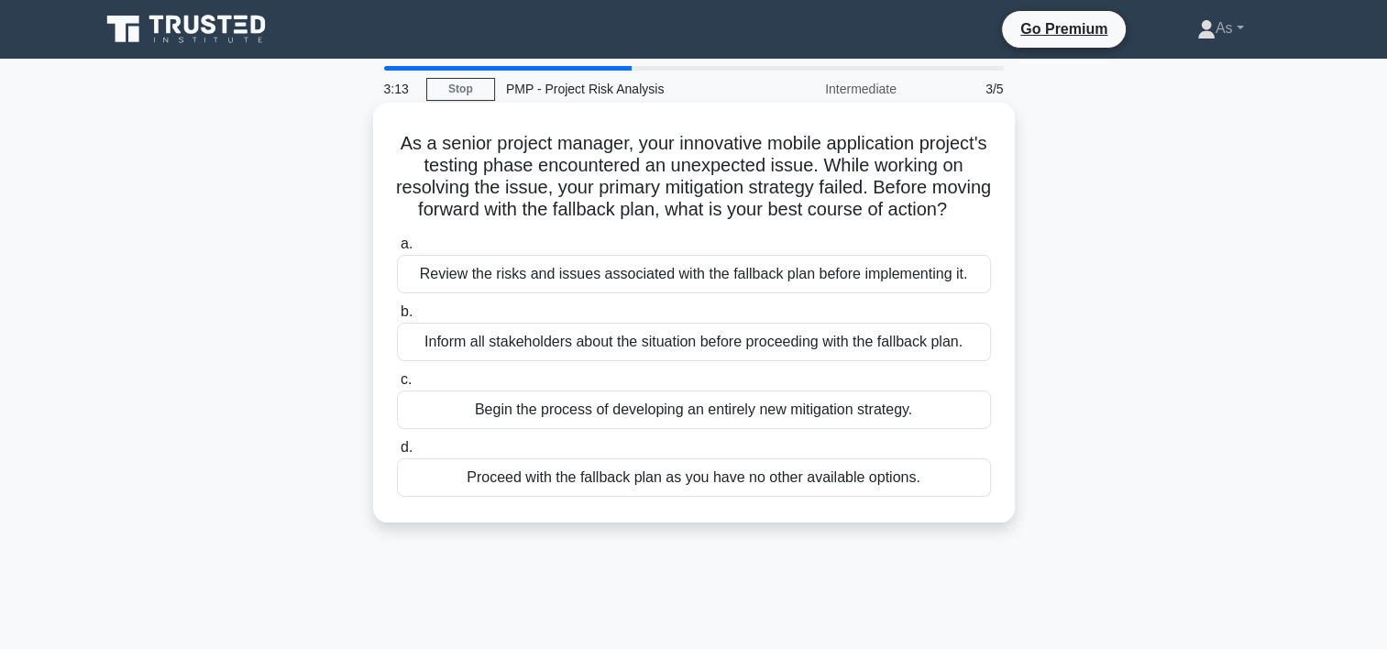
click at [836, 293] on div "Review the risks and issues associated with the fallback plan before implementi…" at bounding box center [694, 274] width 594 height 38
click at [397, 250] on input "a. Review the risks and issues associated with the fallback plan before impleme…" at bounding box center [397, 244] width 0 height 12
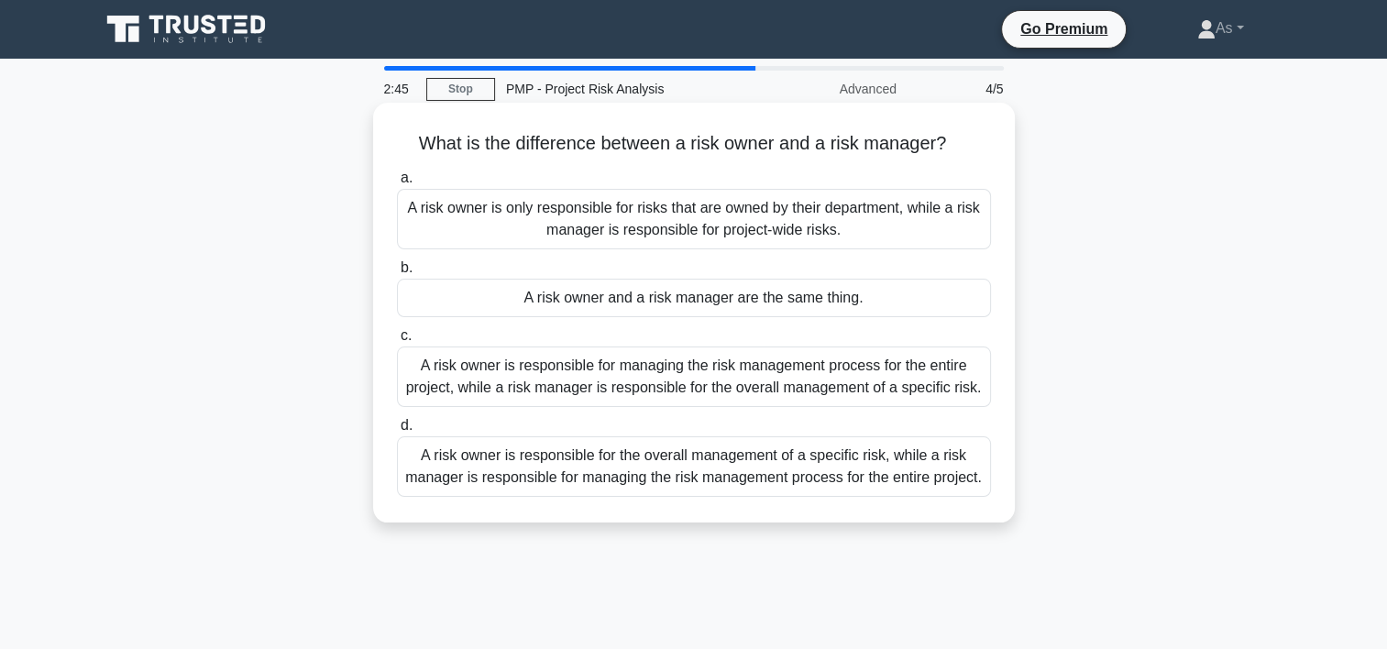
click at [880, 211] on div "A risk owner is only responsible for risks that are owned by their department, …" at bounding box center [694, 219] width 594 height 60
click at [397, 184] on input "a. A risk owner is only responsible for risks that are owned by their departmen…" at bounding box center [397, 178] width 0 height 12
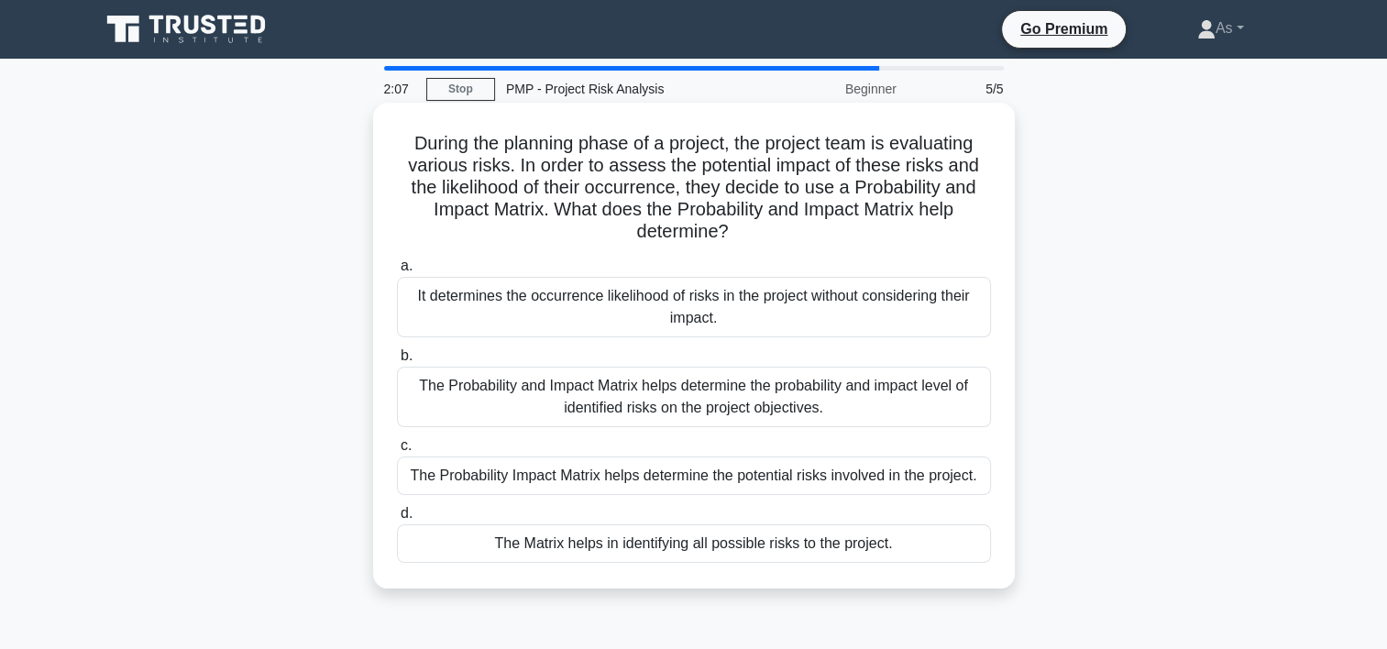
click at [772, 411] on div "The Probability and Impact Matrix helps determine the probability and impact le…" at bounding box center [694, 397] width 594 height 60
click at [397, 362] on input "b. The Probability and Impact Matrix helps determine the probability and impact…" at bounding box center [397, 356] width 0 height 12
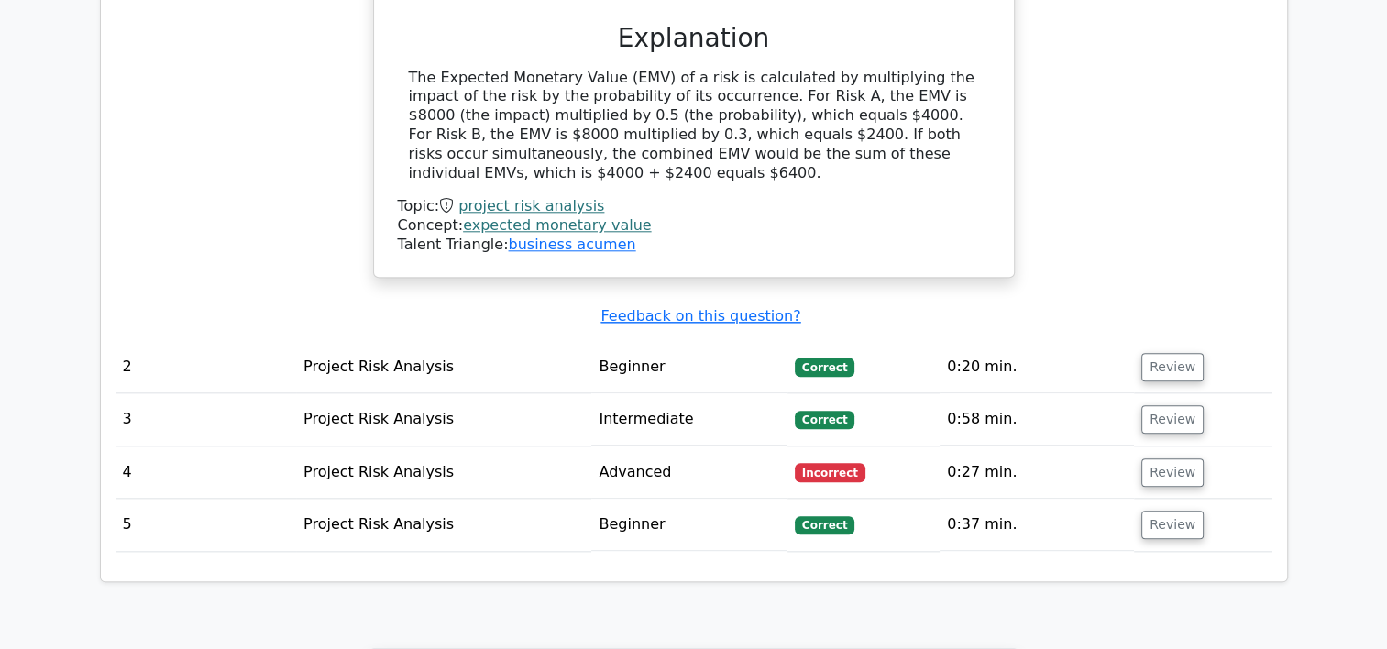
scroll to position [2006, 0]
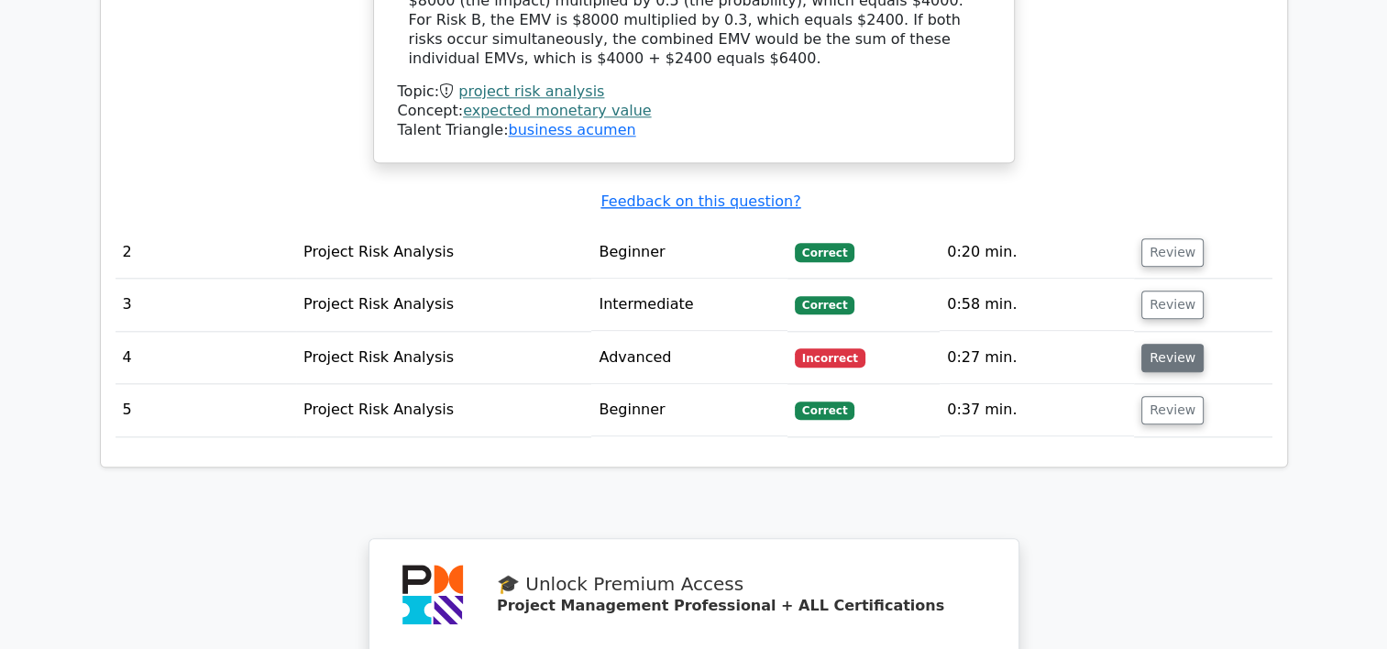
click at [1175, 344] on button "Review" at bounding box center [1172, 358] width 62 height 28
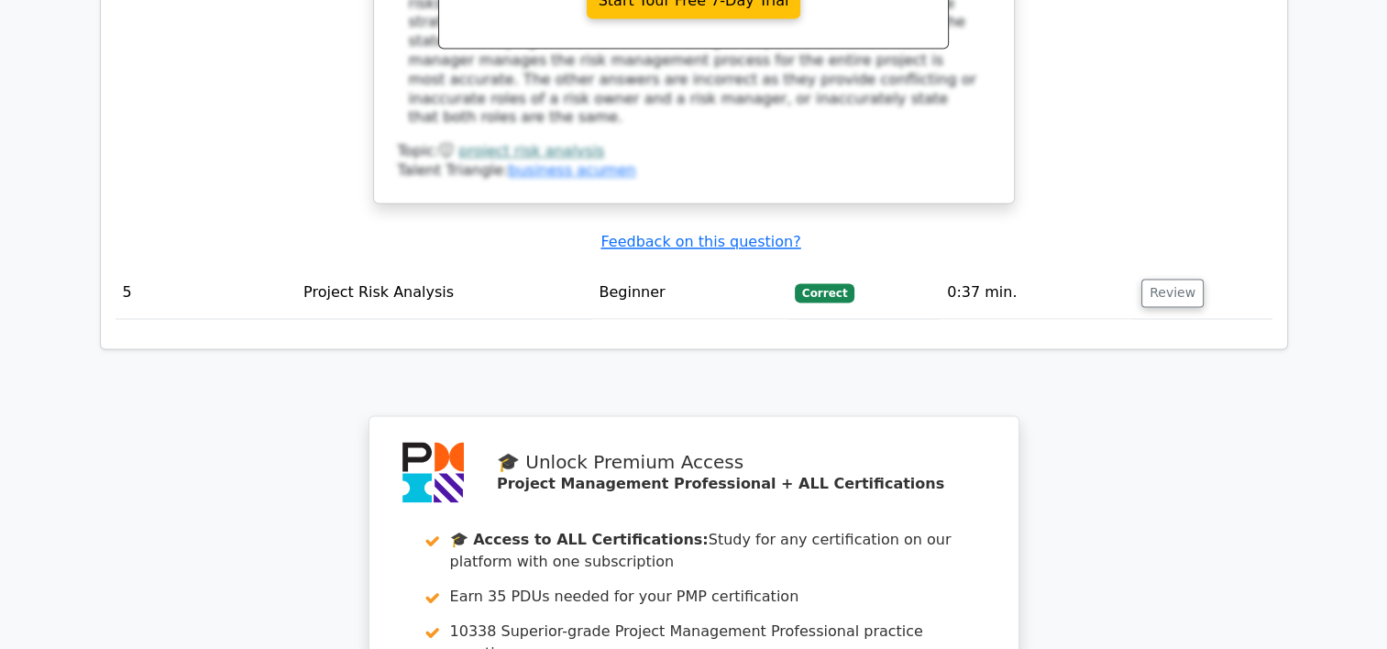
scroll to position [2996, 0]
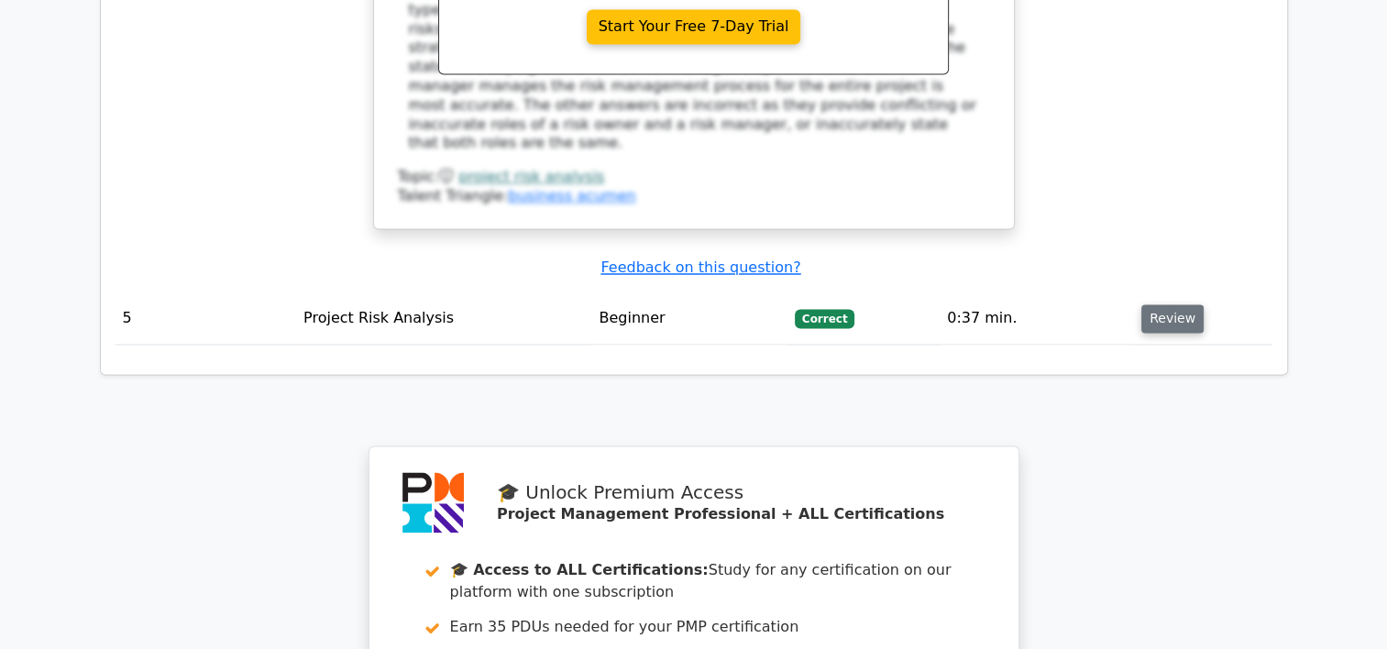
click at [1156, 304] on button "Review" at bounding box center [1172, 318] width 62 height 28
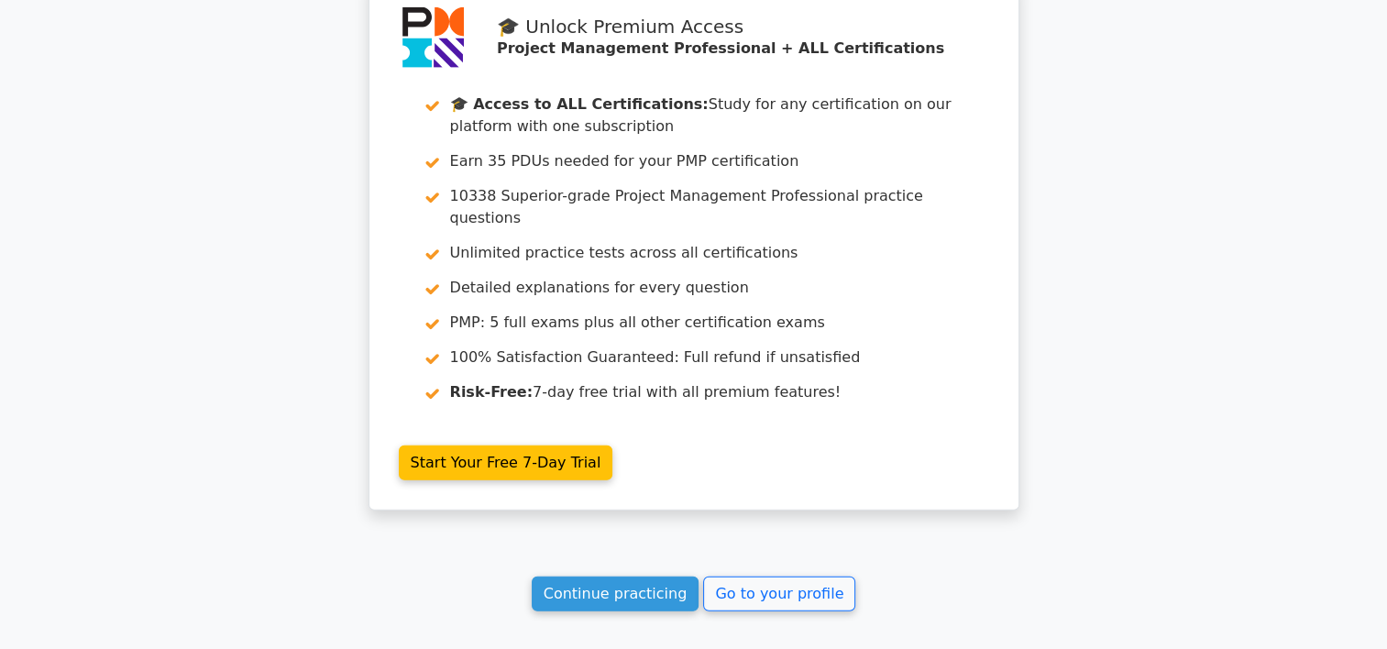
scroll to position [4413, 0]
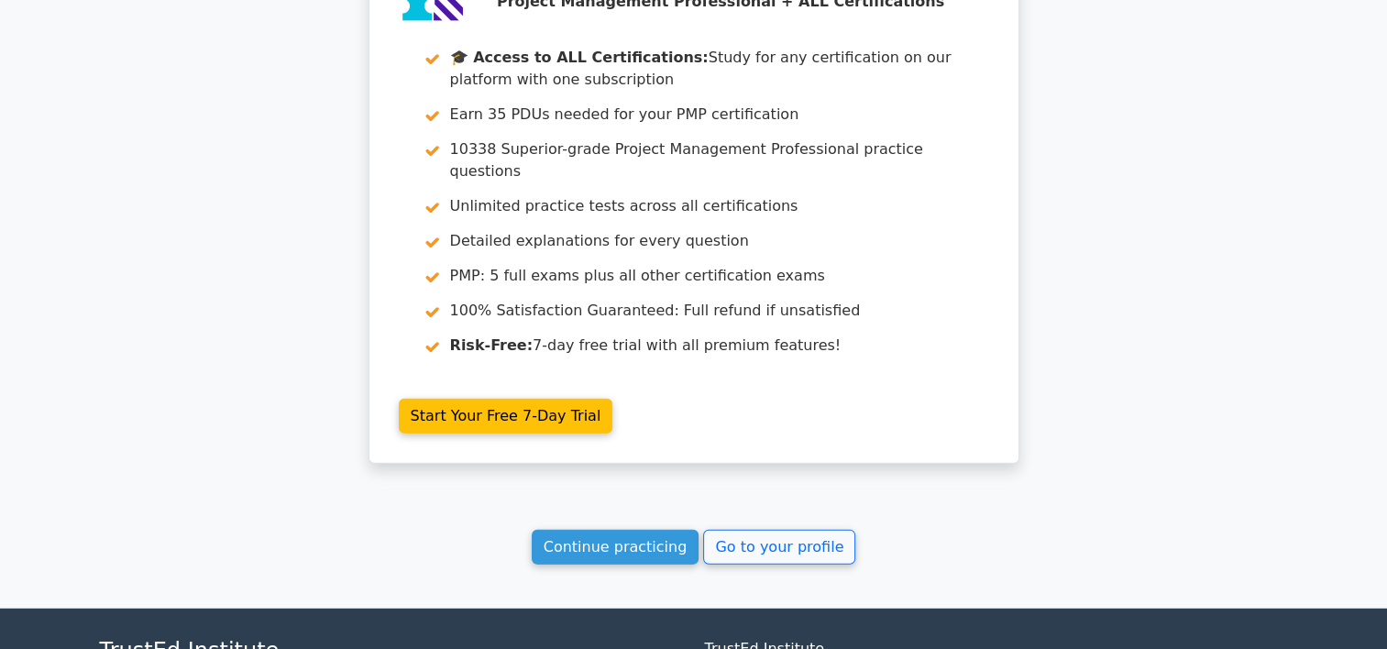
click at [634, 530] on link "Continue practicing" at bounding box center [616, 547] width 168 height 35
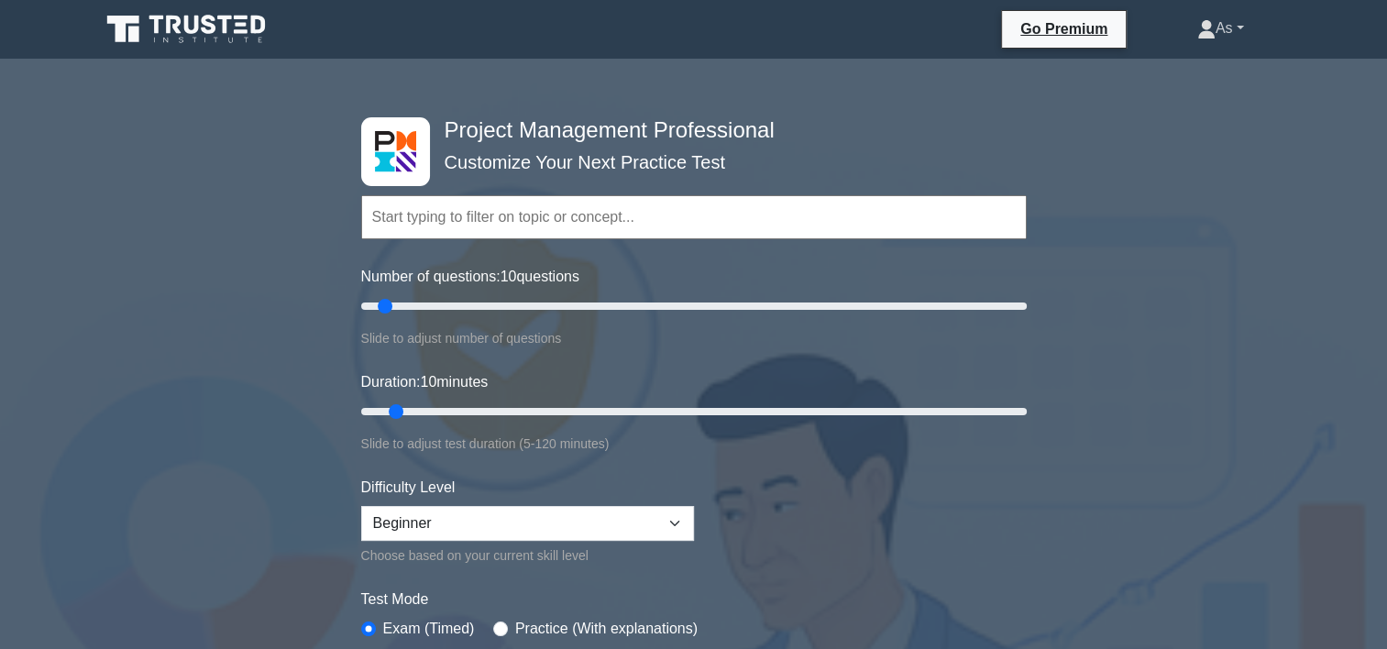
click at [1247, 30] on link "As" at bounding box center [1220, 28] width 135 height 37
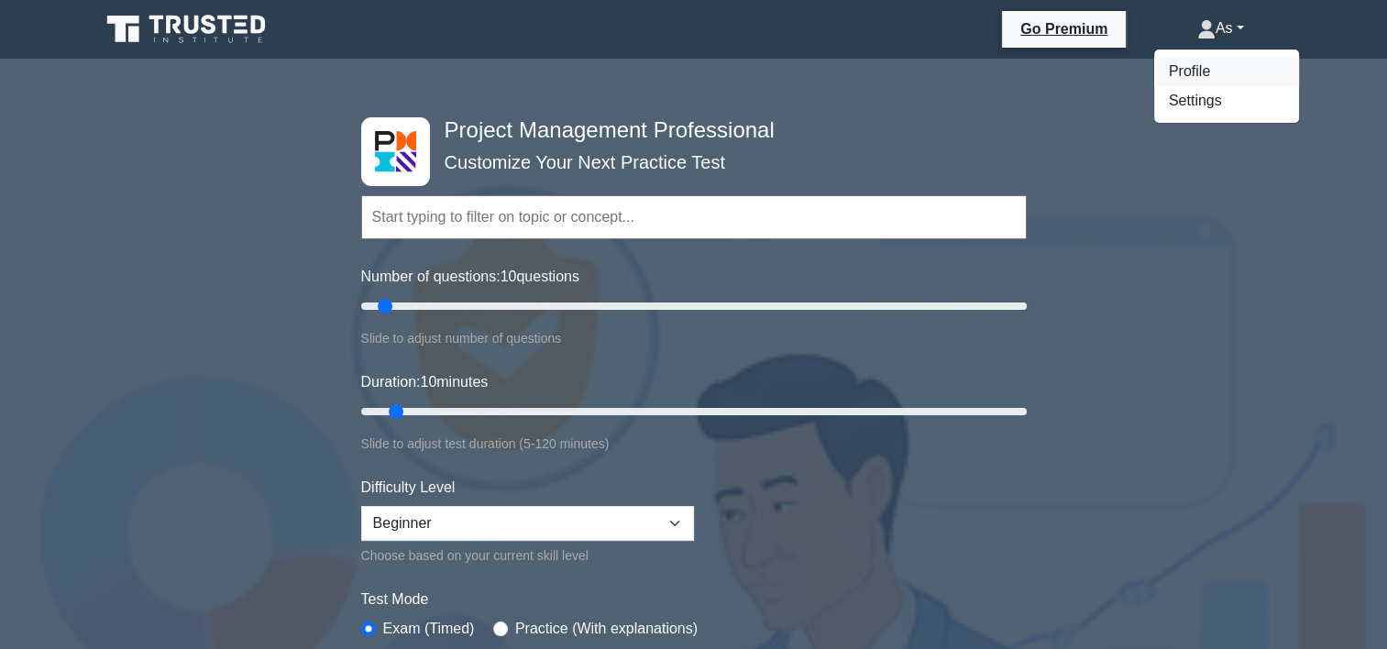
click at [1230, 73] on link "Profile" at bounding box center [1226, 71] width 145 height 29
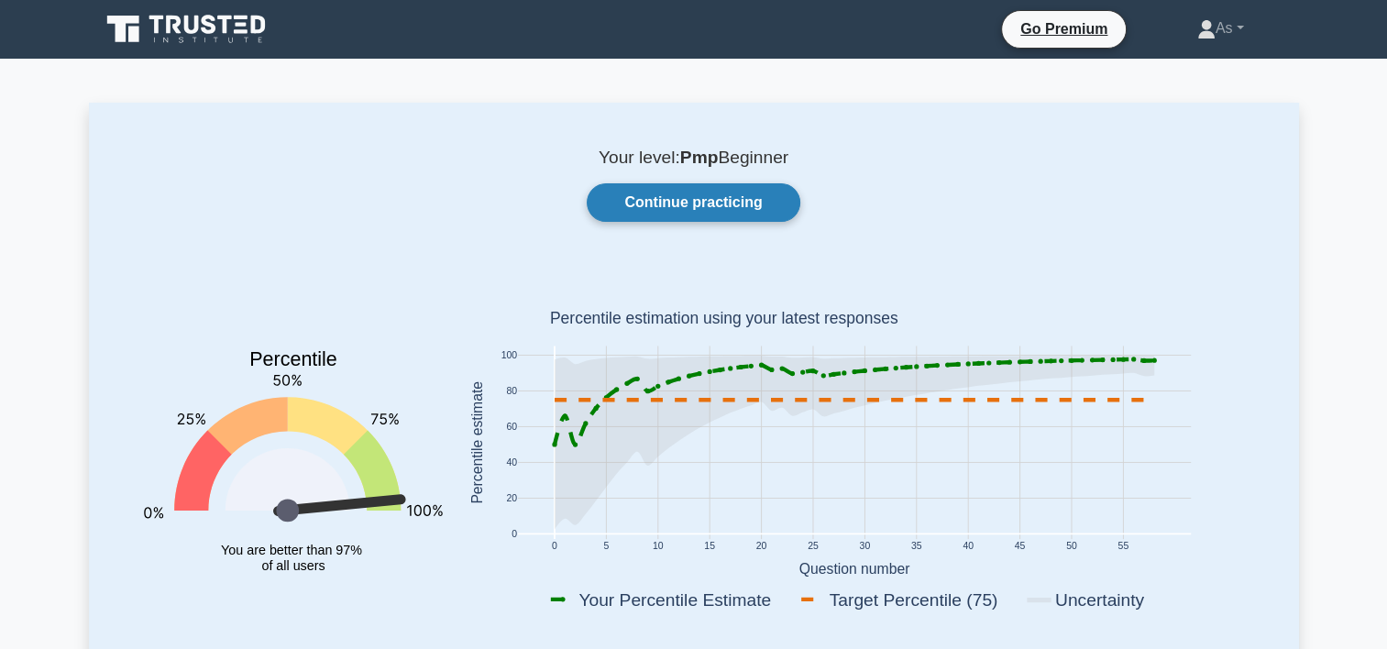
click at [744, 206] on link "Continue practicing" at bounding box center [693, 202] width 213 height 38
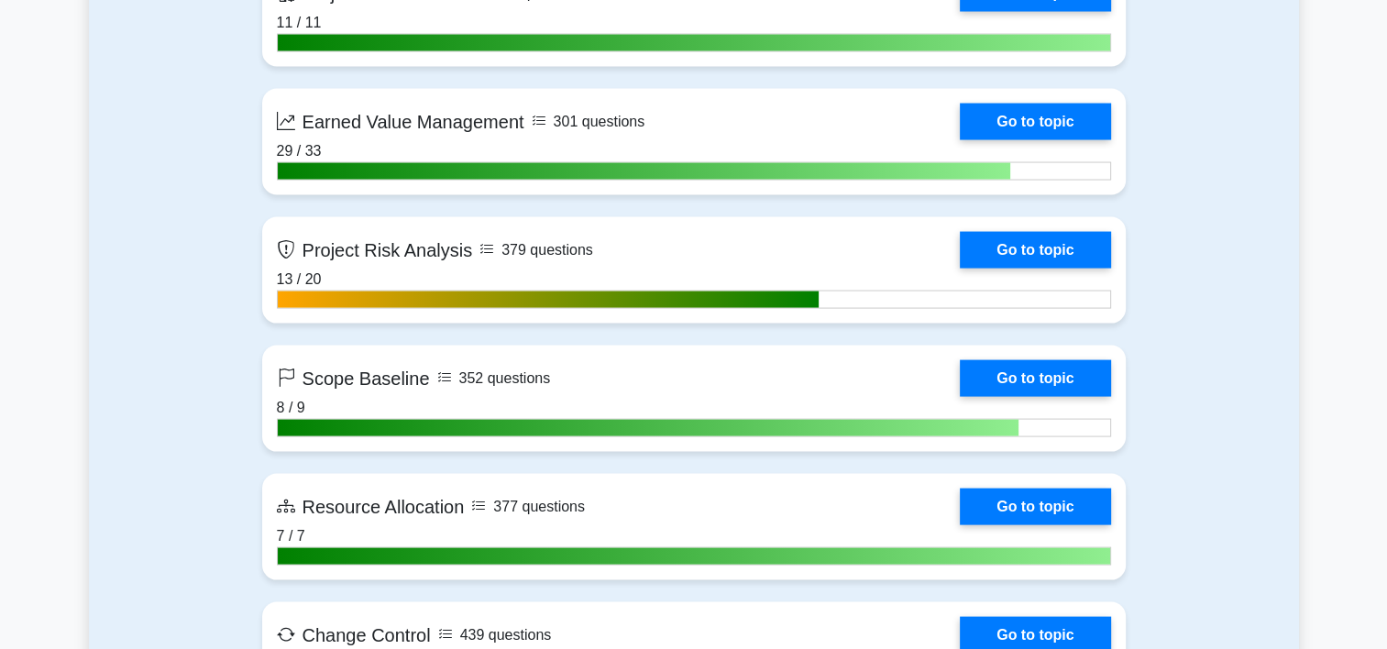
scroll to position [3710, 0]
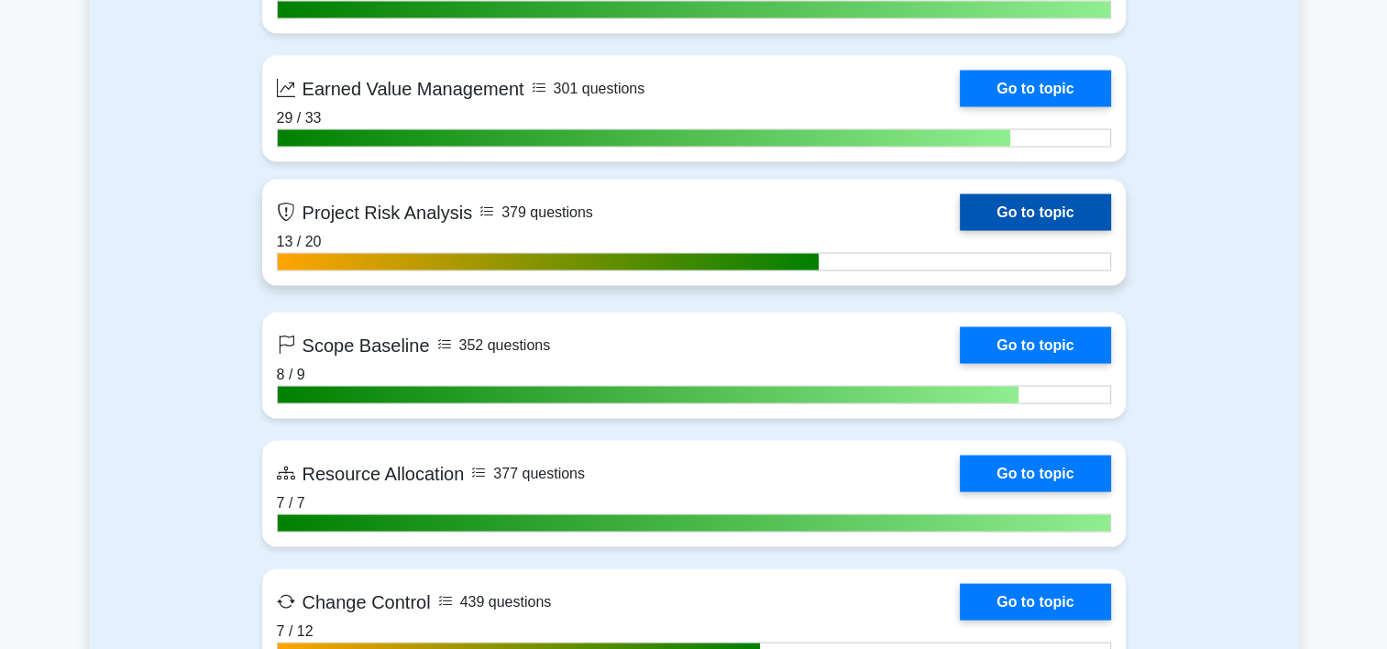
click at [1019, 231] on link "Go to topic" at bounding box center [1034, 212] width 150 height 37
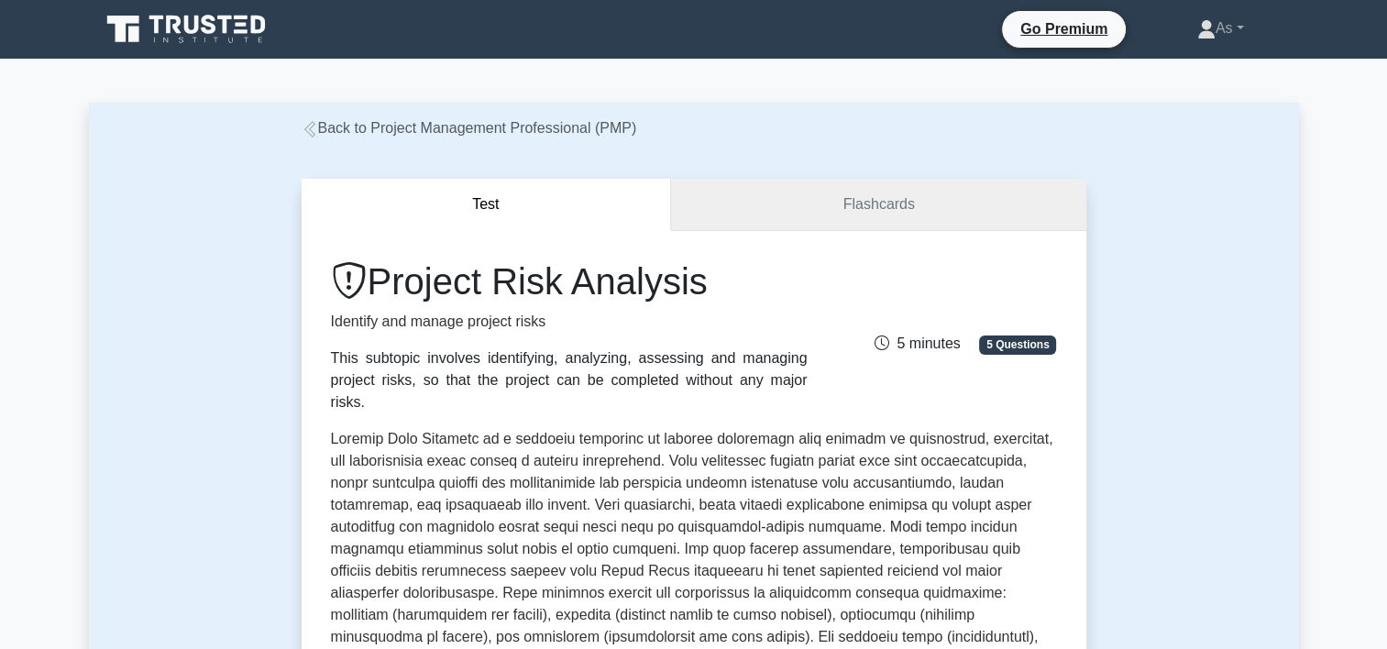
click at [960, 203] on link "Flashcards" at bounding box center [878, 205] width 414 height 52
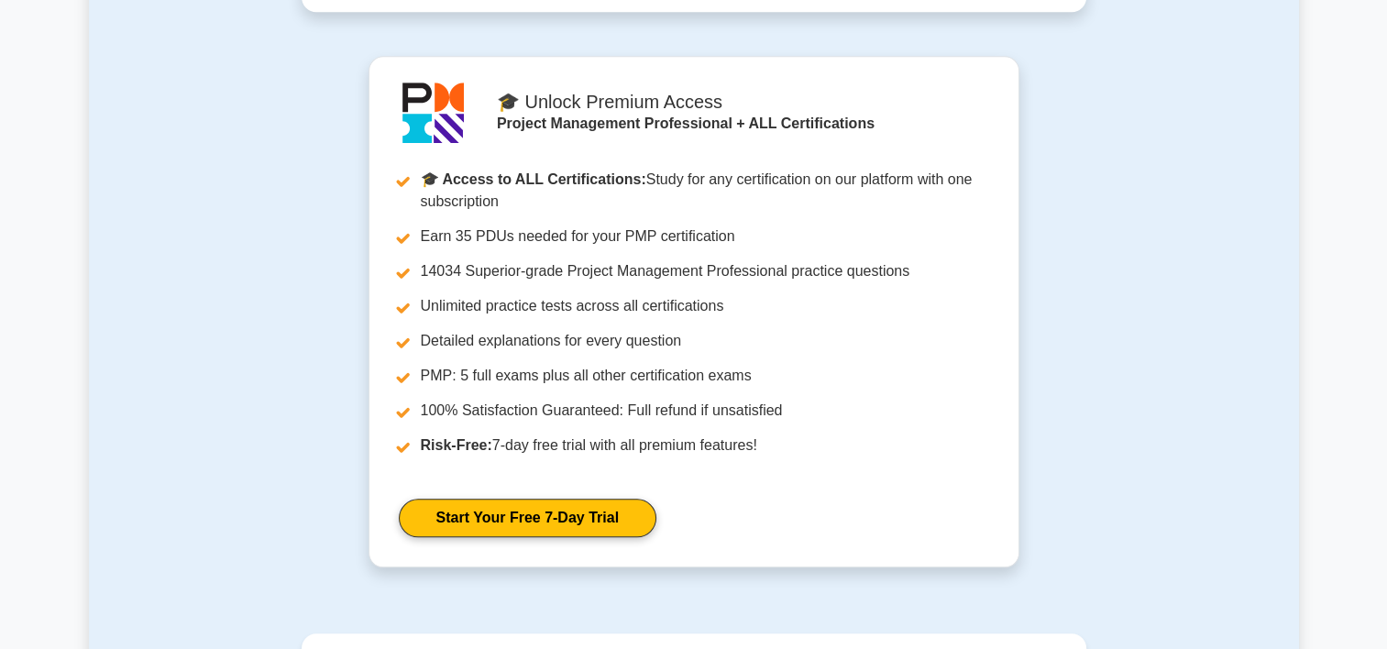
scroll to position [2122, 0]
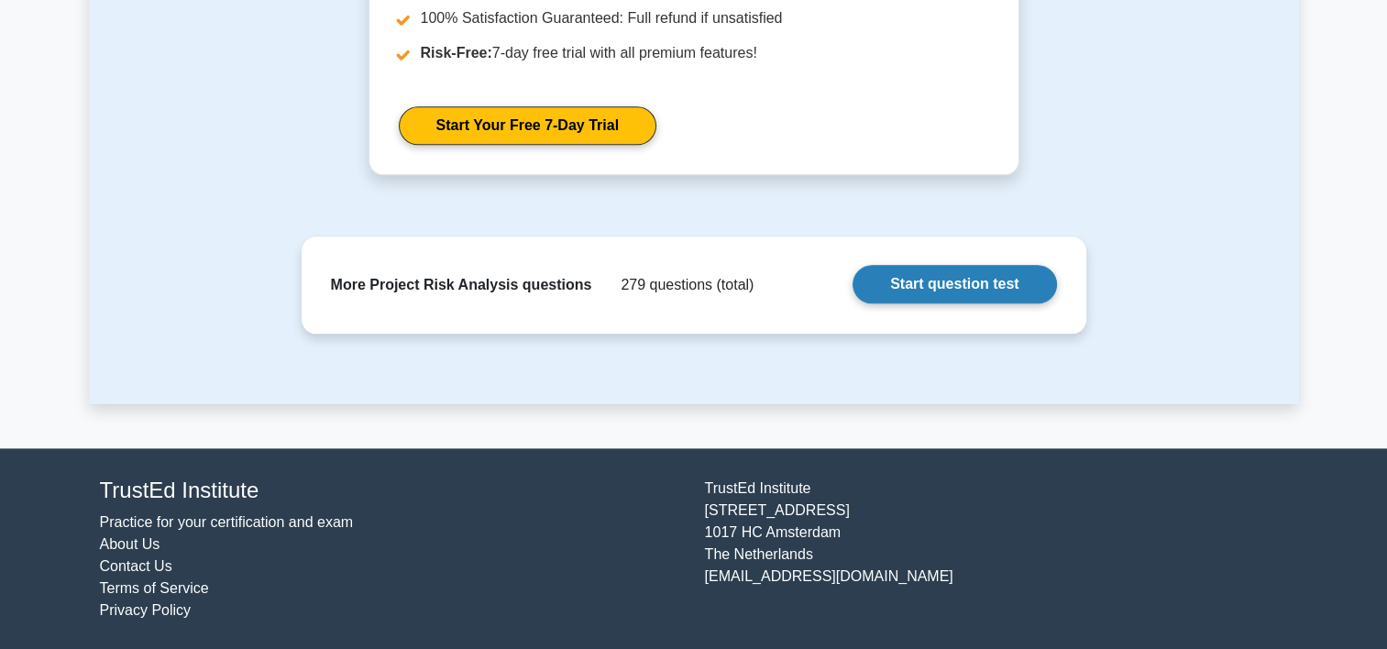
click at [946, 286] on link "Start question test" at bounding box center [953, 284] width 203 height 38
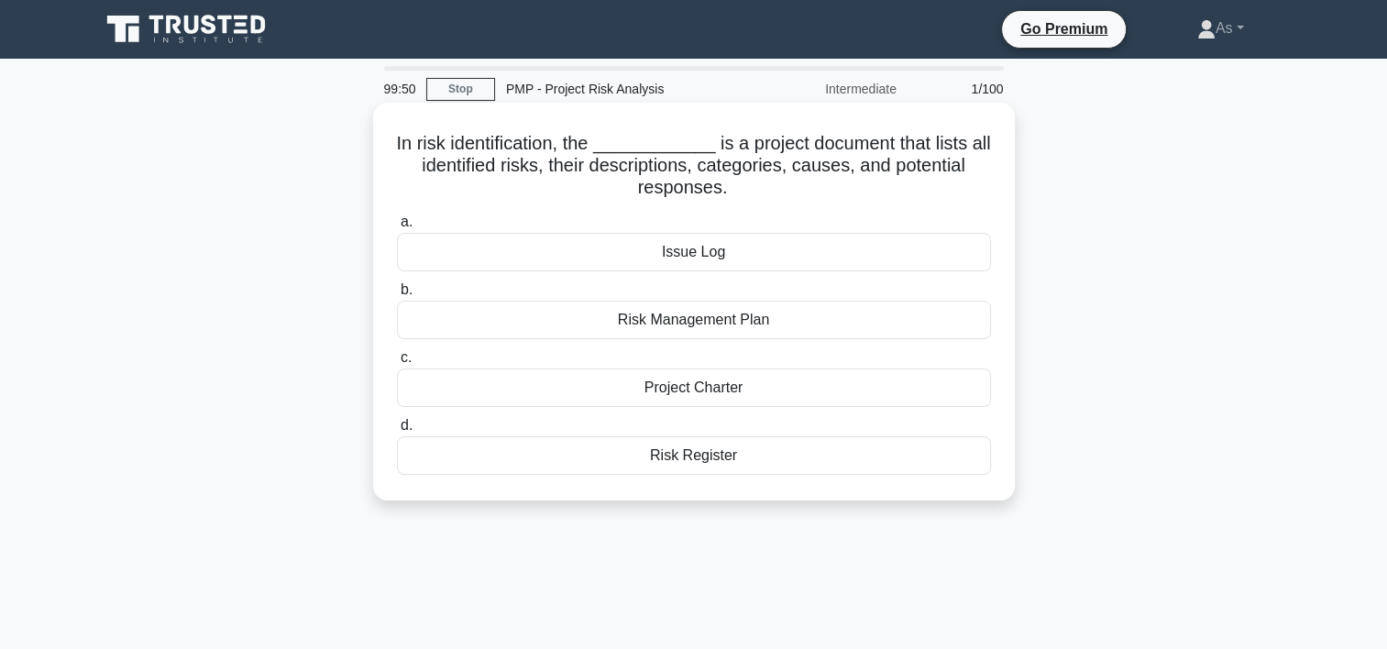
click at [788, 467] on div "Risk Register" at bounding box center [694, 455] width 594 height 38
click at [397, 432] on input "d. Risk Register" at bounding box center [397, 426] width 0 height 12
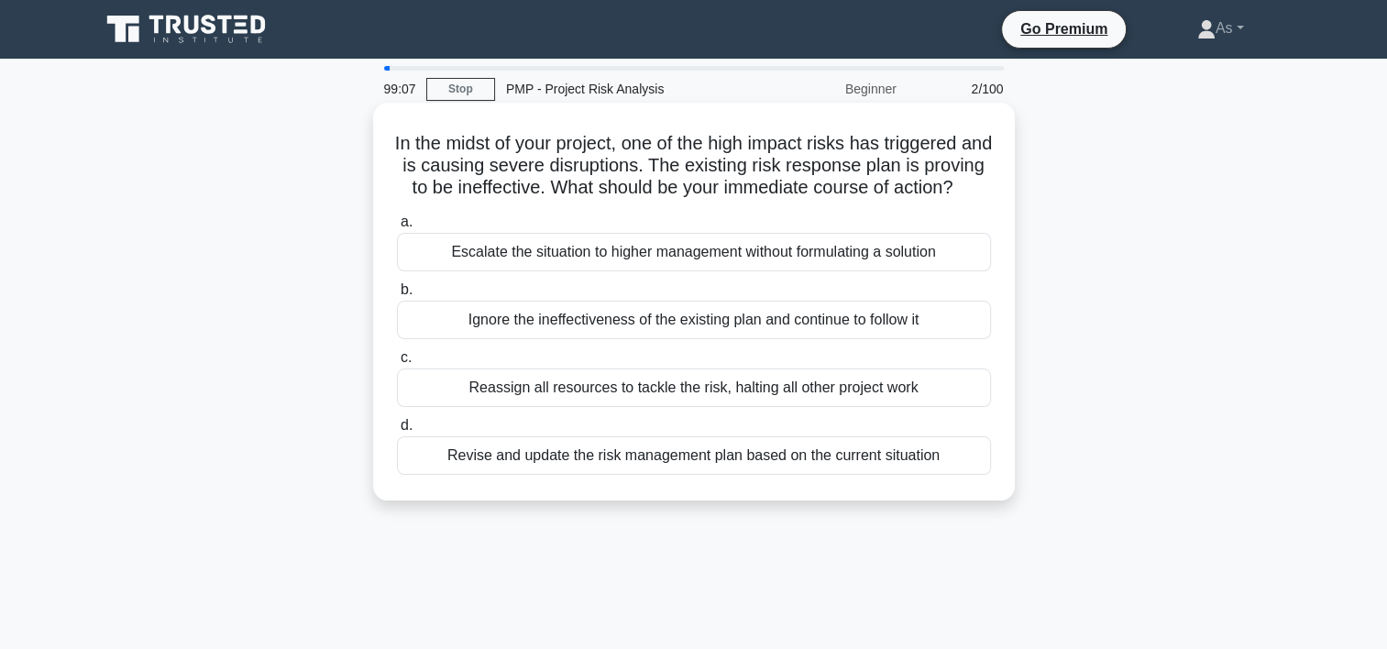
click at [826, 475] on div "Revise and update the risk management plan based on the current situation" at bounding box center [694, 455] width 594 height 38
click at [397, 432] on input "d. Revise and update the risk management plan based on the current situation" at bounding box center [397, 426] width 0 height 12
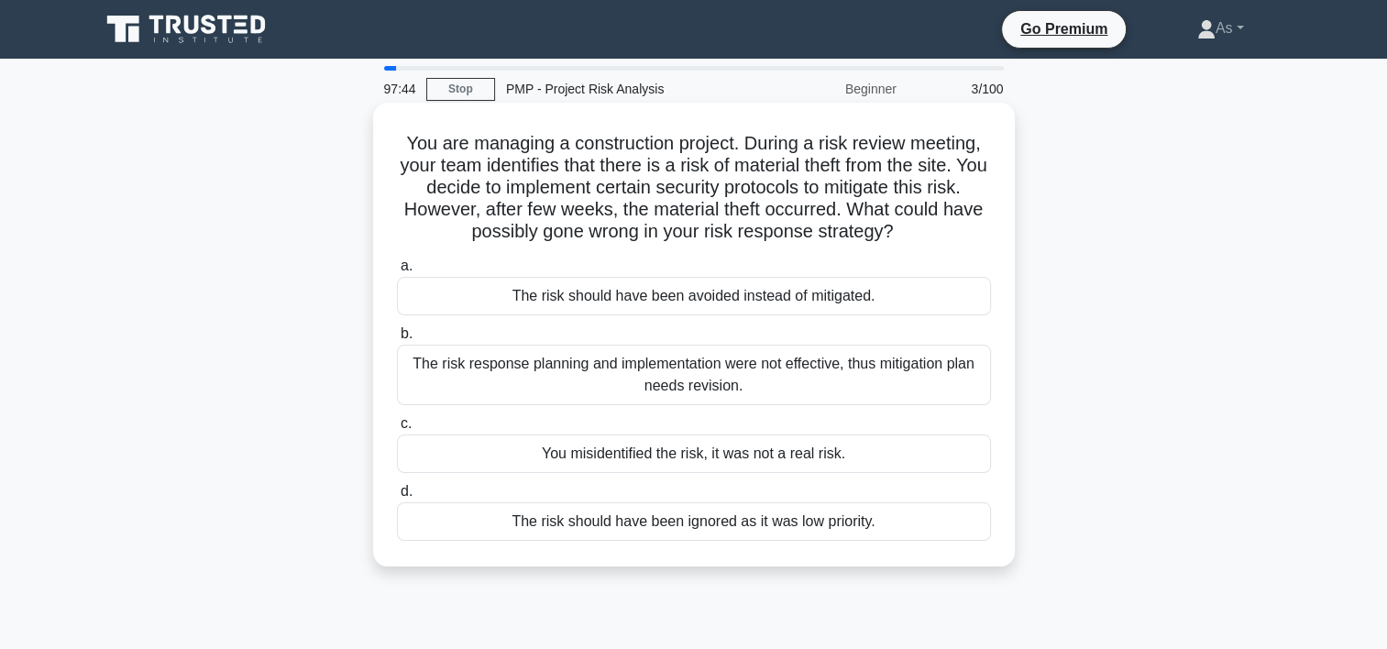
click at [872, 372] on div "The risk response planning and implementation were not effective, thus mitigati…" at bounding box center [694, 375] width 594 height 60
click at [397, 340] on input "b. The risk response planning and implementation were not effective, thus mitig…" at bounding box center [397, 334] width 0 height 12
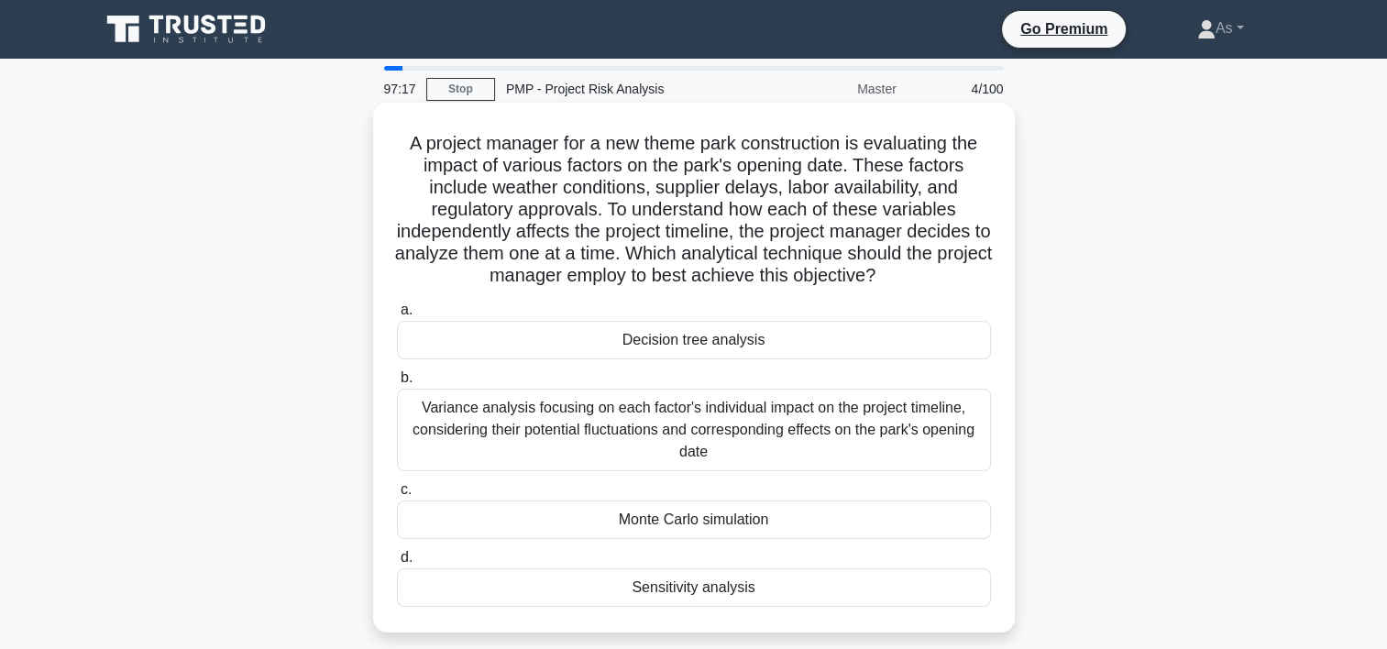
click at [765, 520] on div "Monte Carlo simulation" at bounding box center [694, 519] width 594 height 38
click at [397, 496] on input "c. Monte Carlo simulation" at bounding box center [397, 490] width 0 height 12
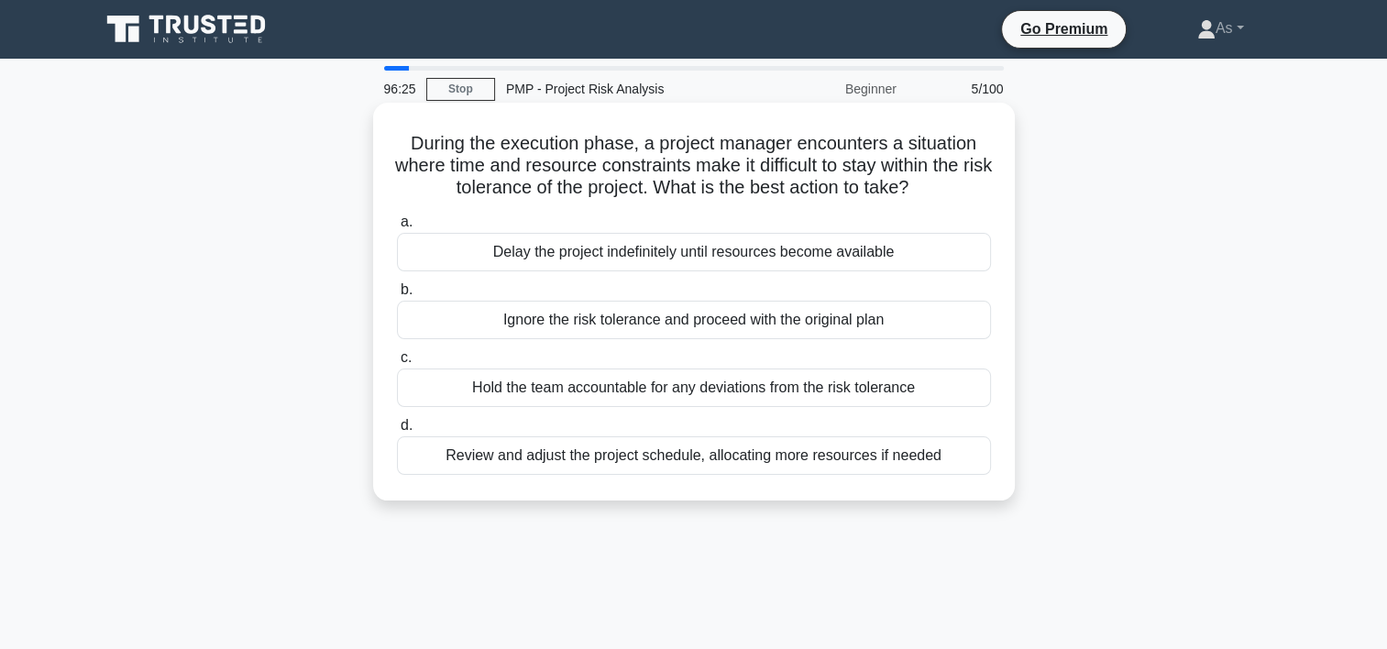
click at [773, 464] on div "Review and adjust the project schedule, allocating more resources if needed" at bounding box center [694, 455] width 594 height 38
click at [397, 432] on input "d. Review and adjust the project schedule, allocating more resources if needed" at bounding box center [397, 426] width 0 height 12
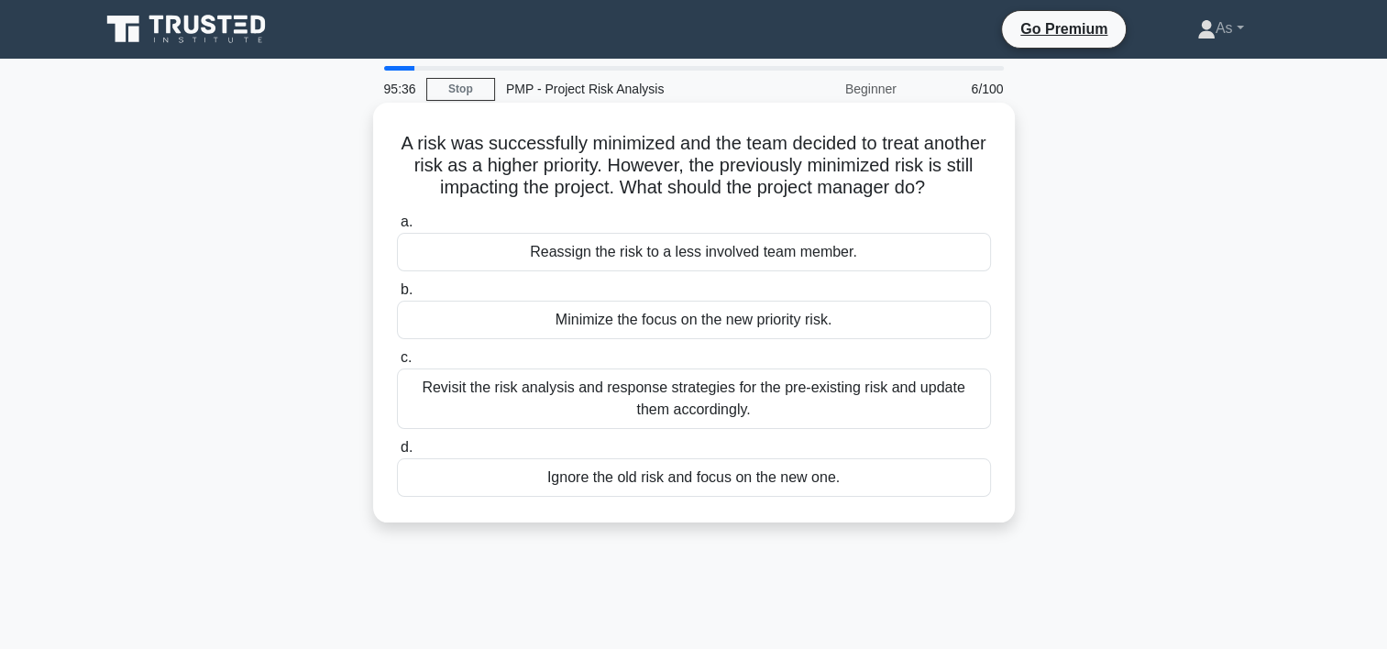
click at [914, 401] on div "Revisit the risk analysis and response strategies for the pre-existing risk and…" at bounding box center [694, 398] width 594 height 60
click at [397, 364] on input "c. Revisit the risk analysis and response strategies for the pre-existing risk …" at bounding box center [397, 358] width 0 height 12
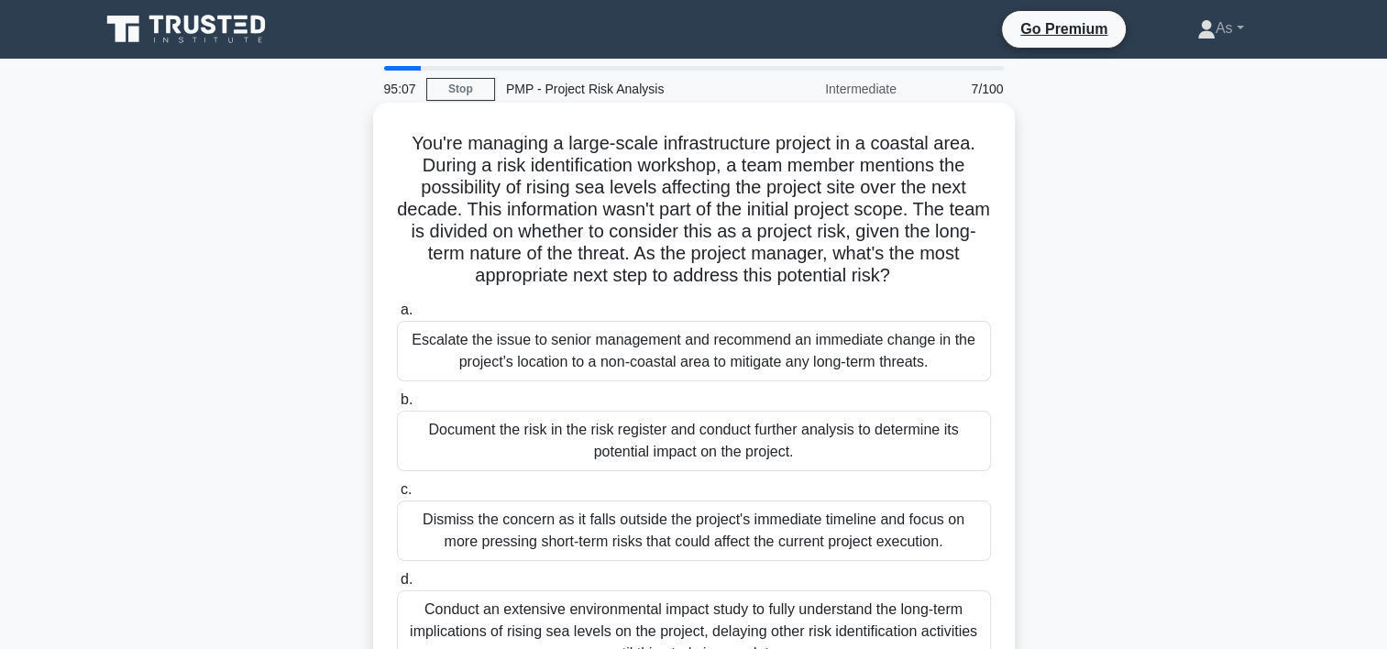
click at [934, 451] on div "Document the risk in the risk register and conduct further analysis to determin…" at bounding box center [694, 441] width 594 height 60
click at [397, 406] on input "b. Document the risk in the risk register and conduct further analysis to deter…" at bounding box center [397, 400] width 0 height 12
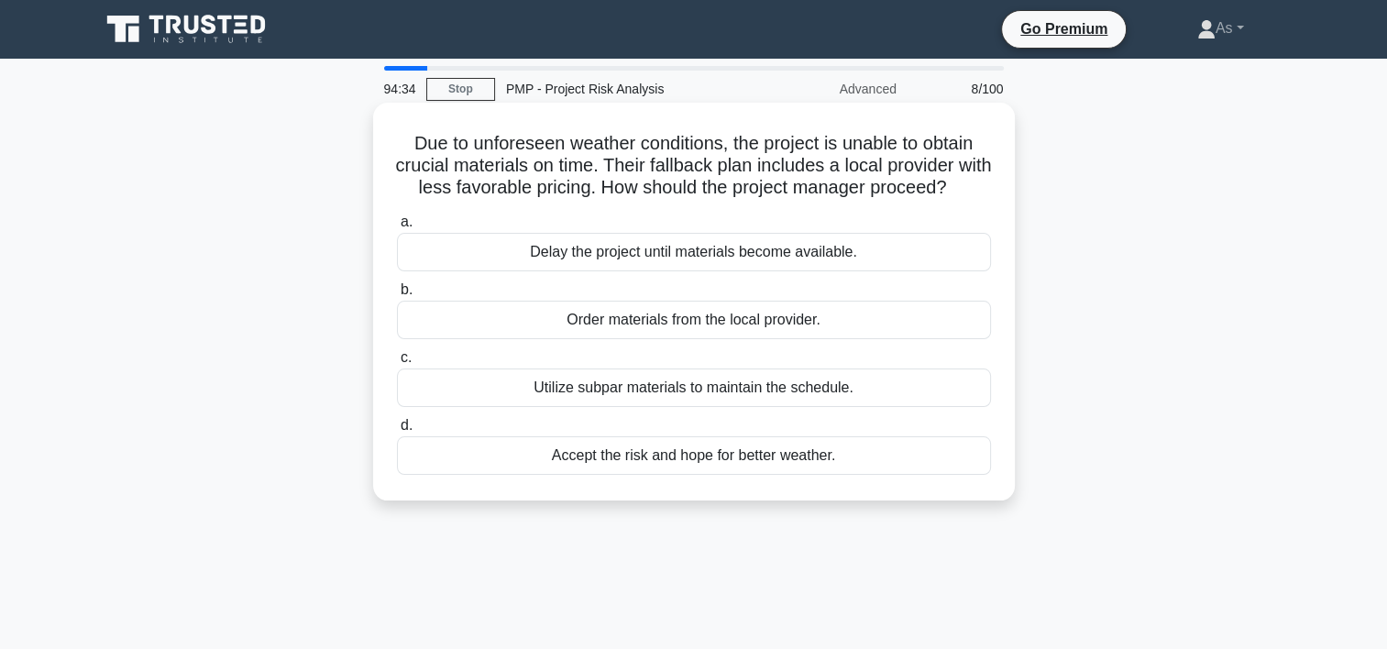
click at [926, 337] on div "Order materials from the local provider." at bounding box center [694, 320] width 594 height 38
click at [397, 296] on input "b. Order materials from the local provider." at bounding box center [397, 290] width 0 height 12
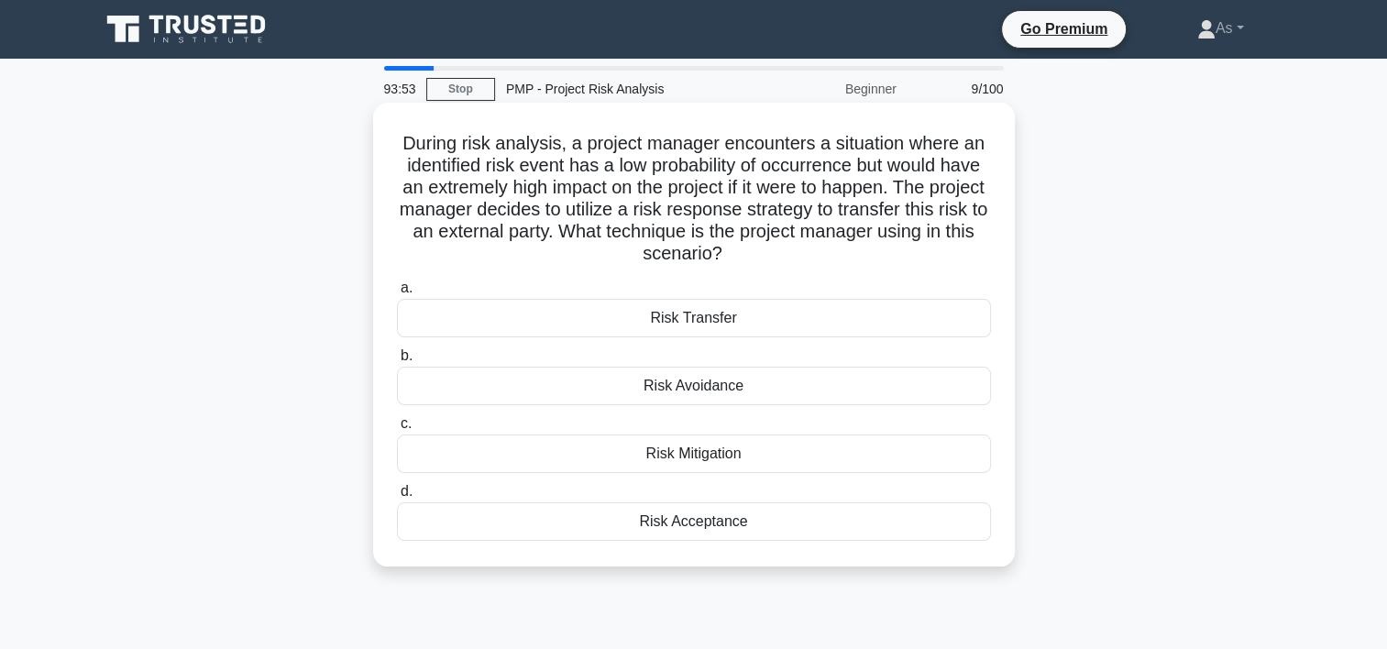
click at [878, 315] on div "Risk Transfer" at bounding box center [694, 318] width 594 height 38
click at [397, 294] on input "a. Risk Transfer" at bounding box center [397, 288] width 0 height 12
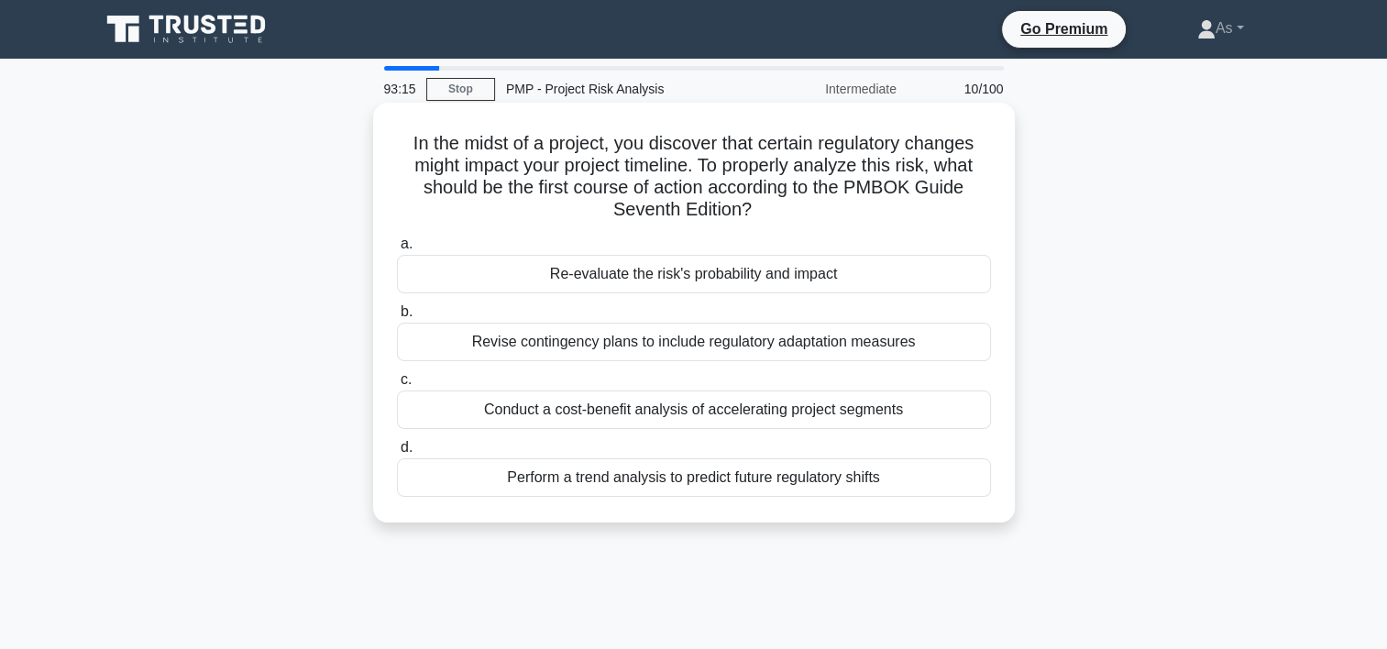
click at [900, 275] on div "Re-evaluate the risk's probability and impact" at bounding box center [694, 274] width 594 height 38
click at [397, 250] on input "a. Re-evaluate the risk's probability and impact" at bounding box center [397, 244] width 0 height 12
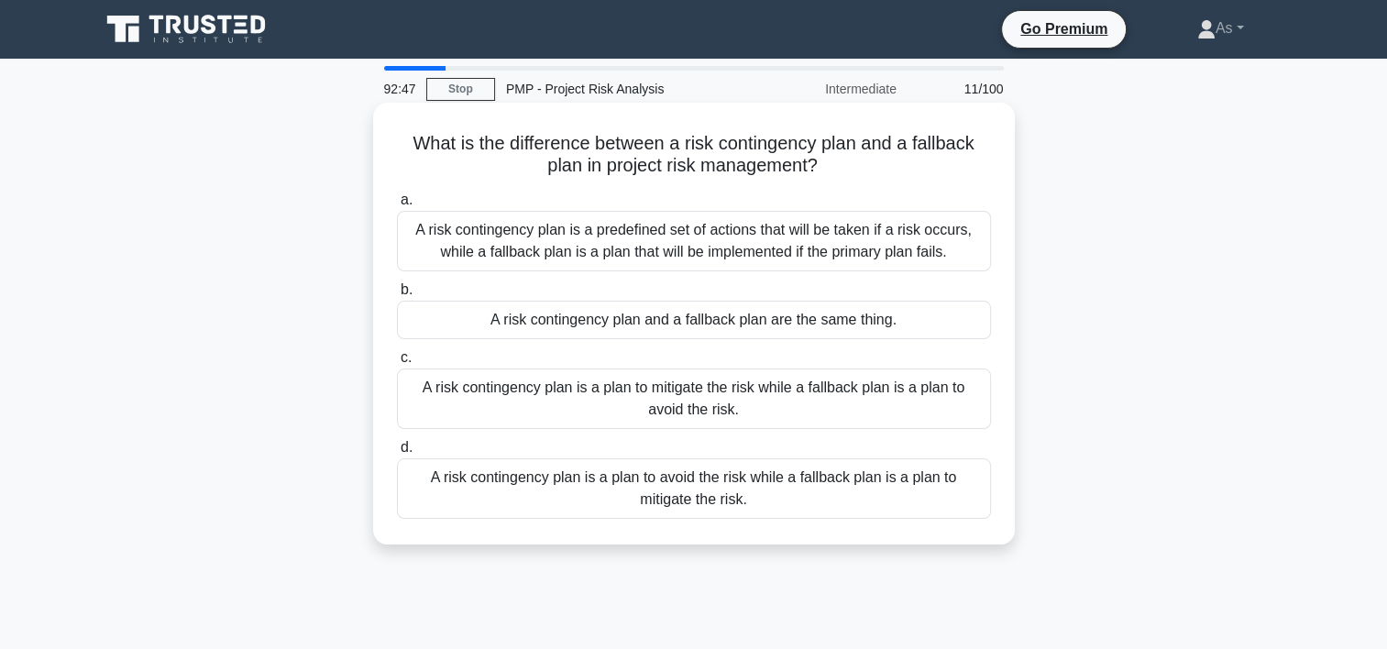
click at [927, 232] on div "A risk contingency plan is a predefined set of actions that will be taken if a …" at bounding box center [694, 241] width 594 height 60
click at [397, 206] on input "a. A risk contingency plan is a predefined set of actions that will be taken if…" at bounding box center [397, 200] width 0 height 12
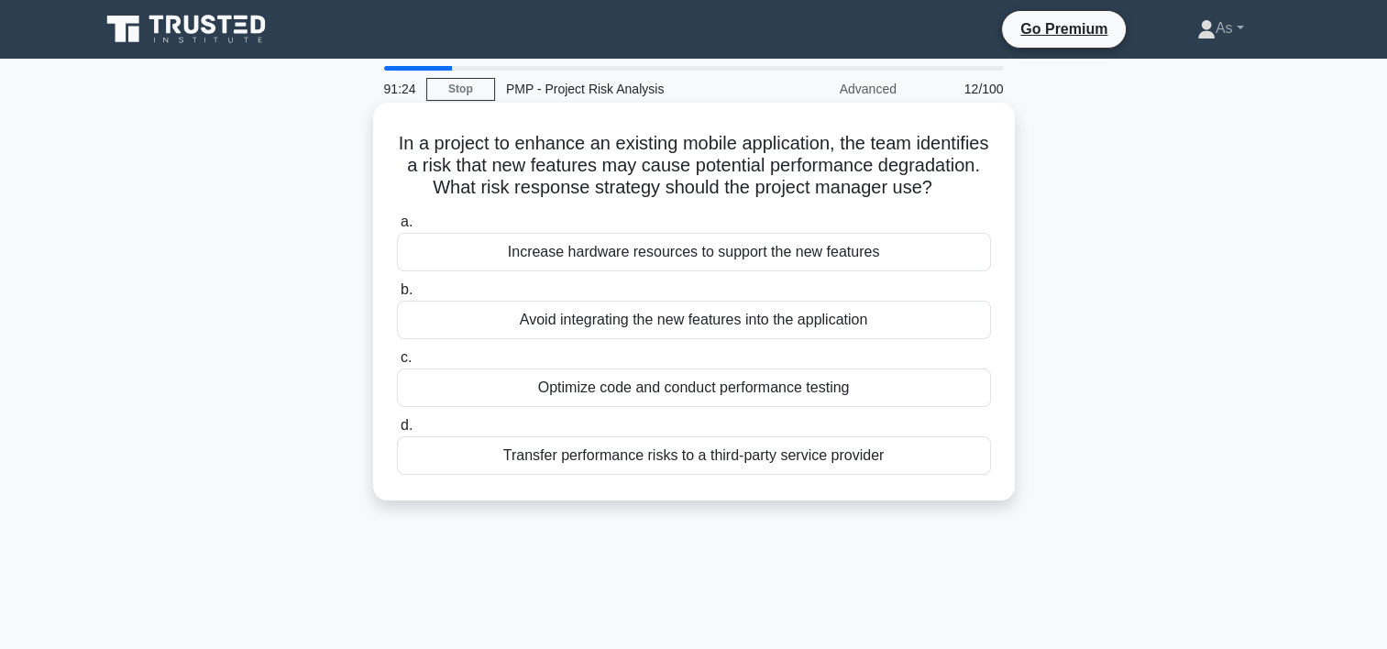
click at [936, 407] on div "Optimize code and conduct performance testing" at bounding box center [694, 387] width 594 height 38
click at [397, 364] on input "c. Optimize code and conduct performance testing" at bounding box center [397, 358] width 0 height 12
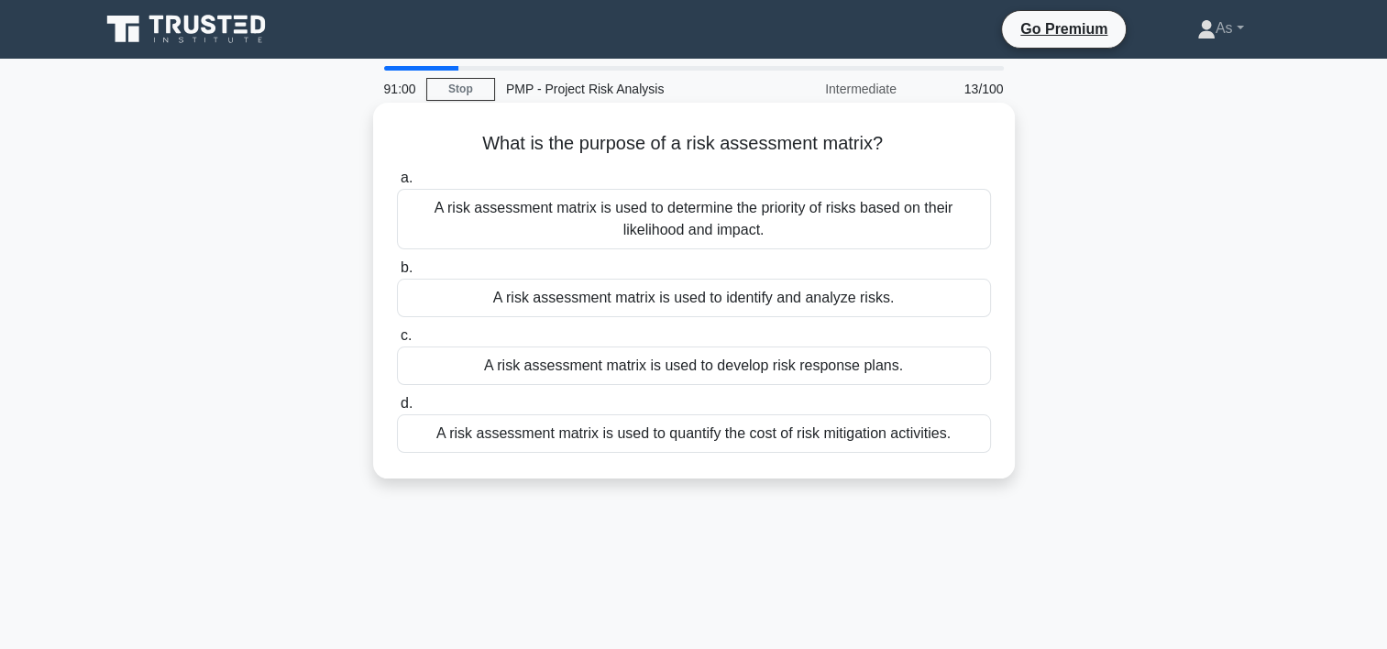
click at [889, 218] on div "A risk assessment matrix is used to determine the priority of risks based on th…" at bounding box center [694, 219] width 594 height 60
click at [397, 184] on input "a. A risk assessment matrix is used to determine the priority of risks based on…" at bounding box center [397, 178] width 0 height 12
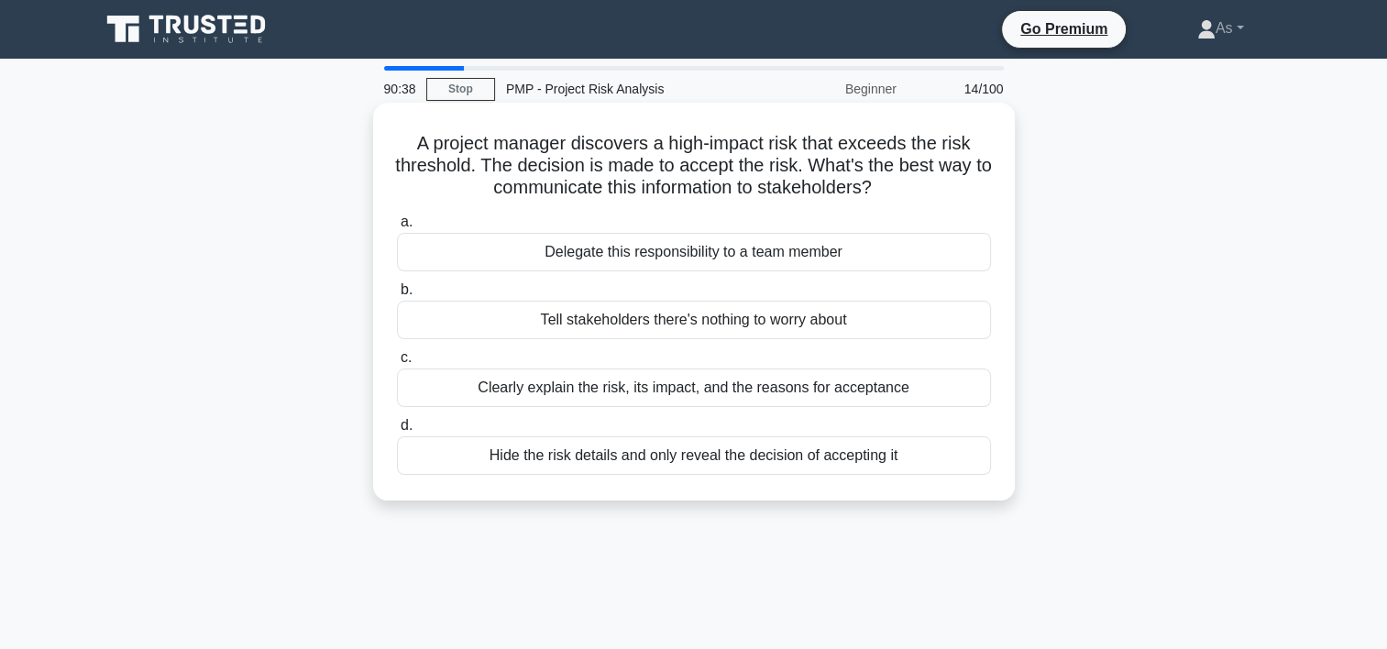
click at [960, 389] on div "Clearly explain the risk, its impact, and the reasons for acceptance" at bounding box center [694, 387] width 594 height 38
click at [397, 364] on input "c. Clearly explain the risk, its impact, and the reasons for acceptance" at bounding box center [397, 358] width 0 height 12
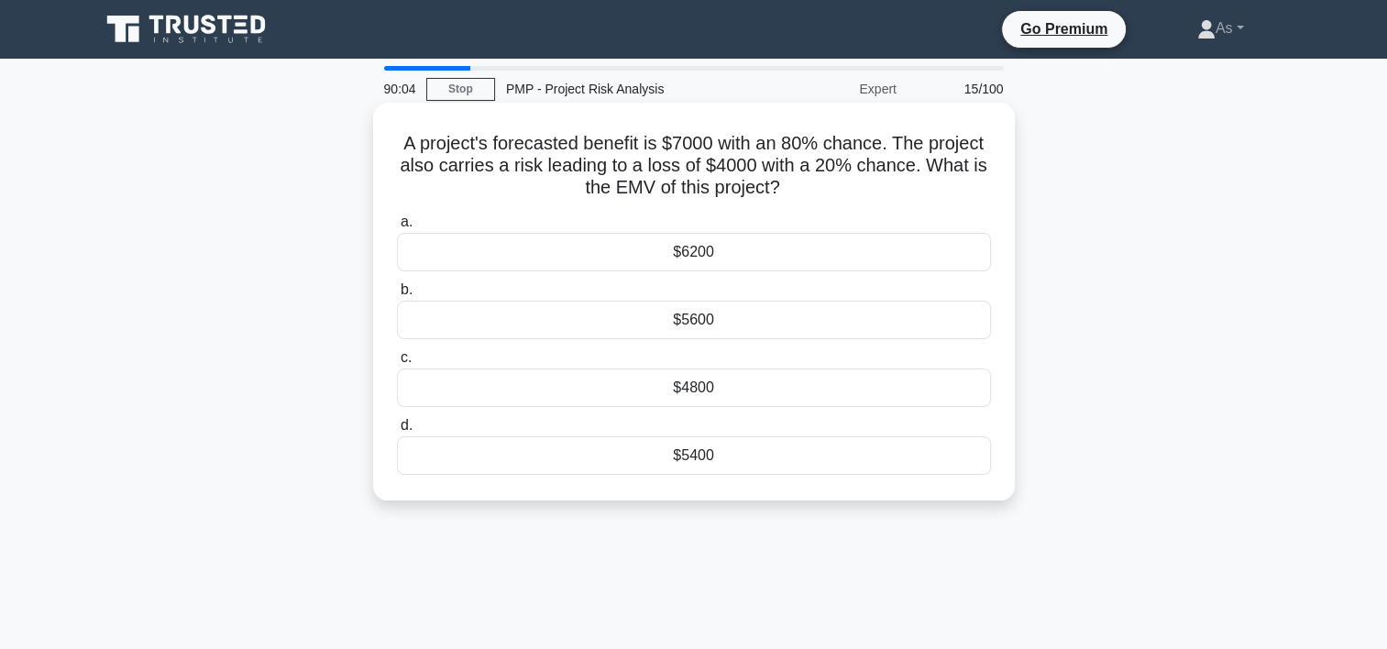
click at [730, 398] on div "$4800" at bounding box center [694, 387] width 594 height 38
click at [397, 364] on input "c. $4800" at bounding box center [397, 358] width 0 height 12
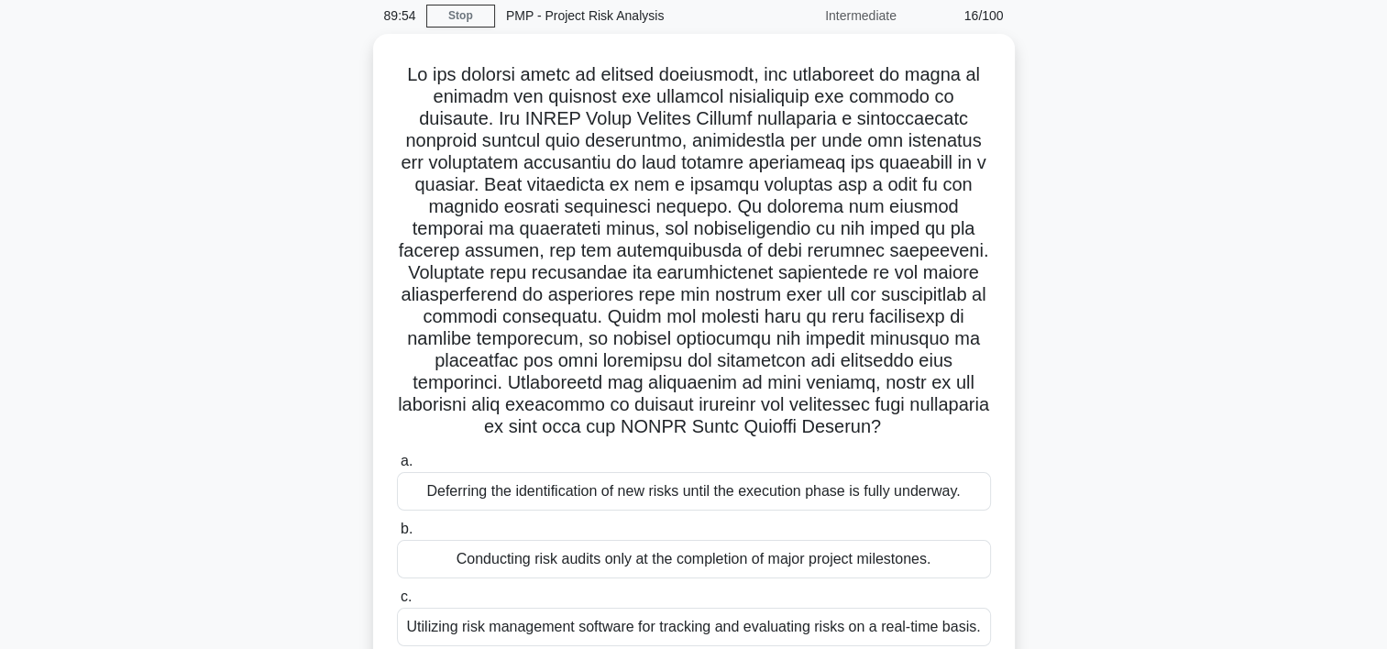
scroll to position [66, 0]
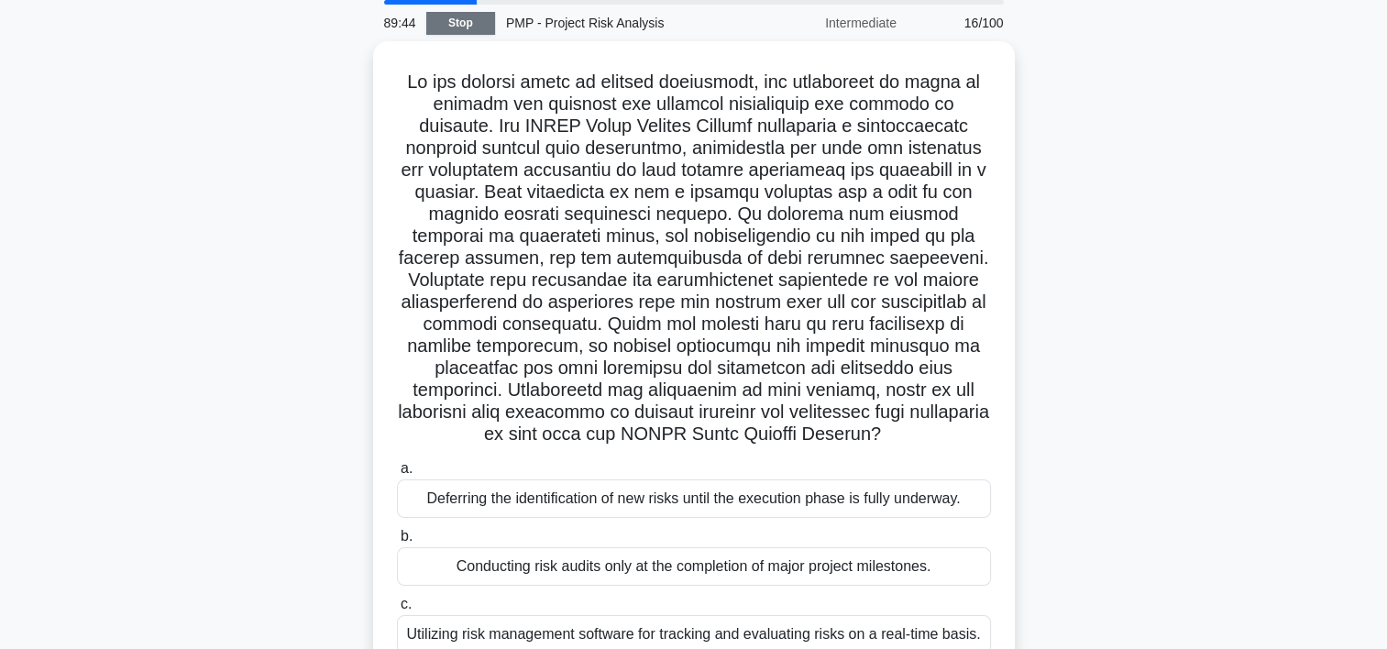
click at [475, 26] on link "Stop" at bounding box center [460, 23] width 69 height 23
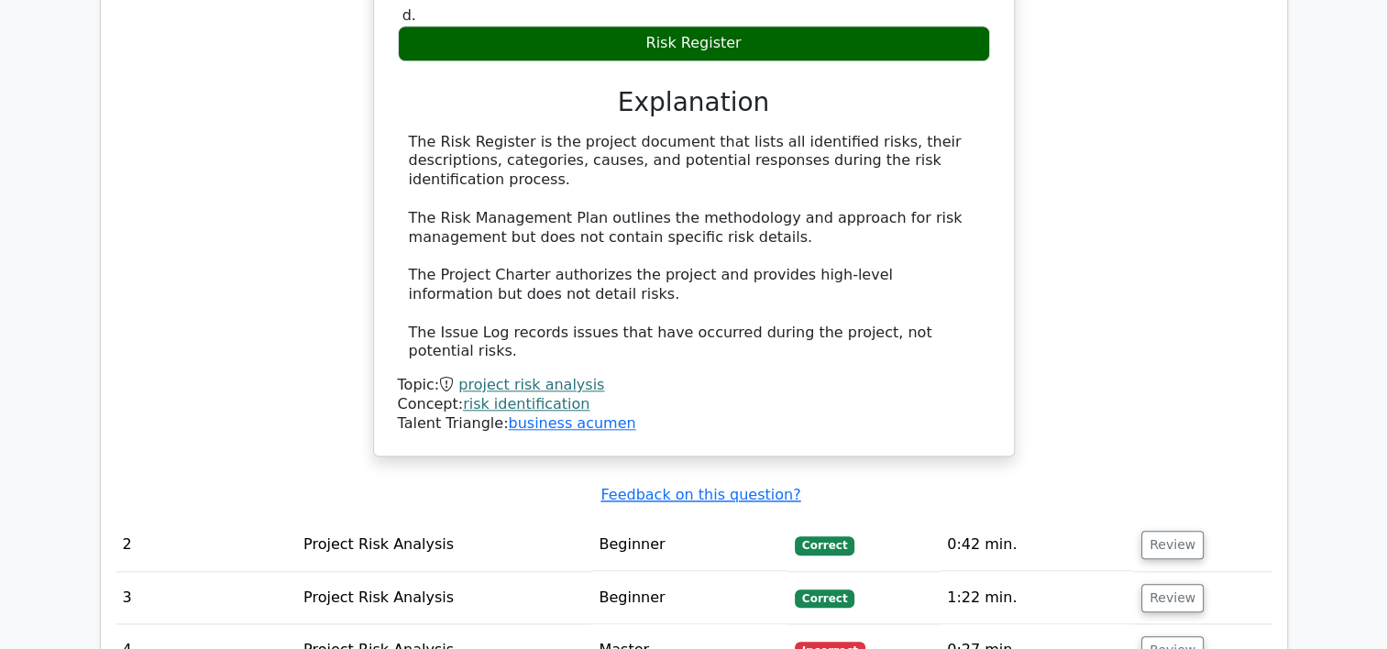
scroll to position [1962, 0]
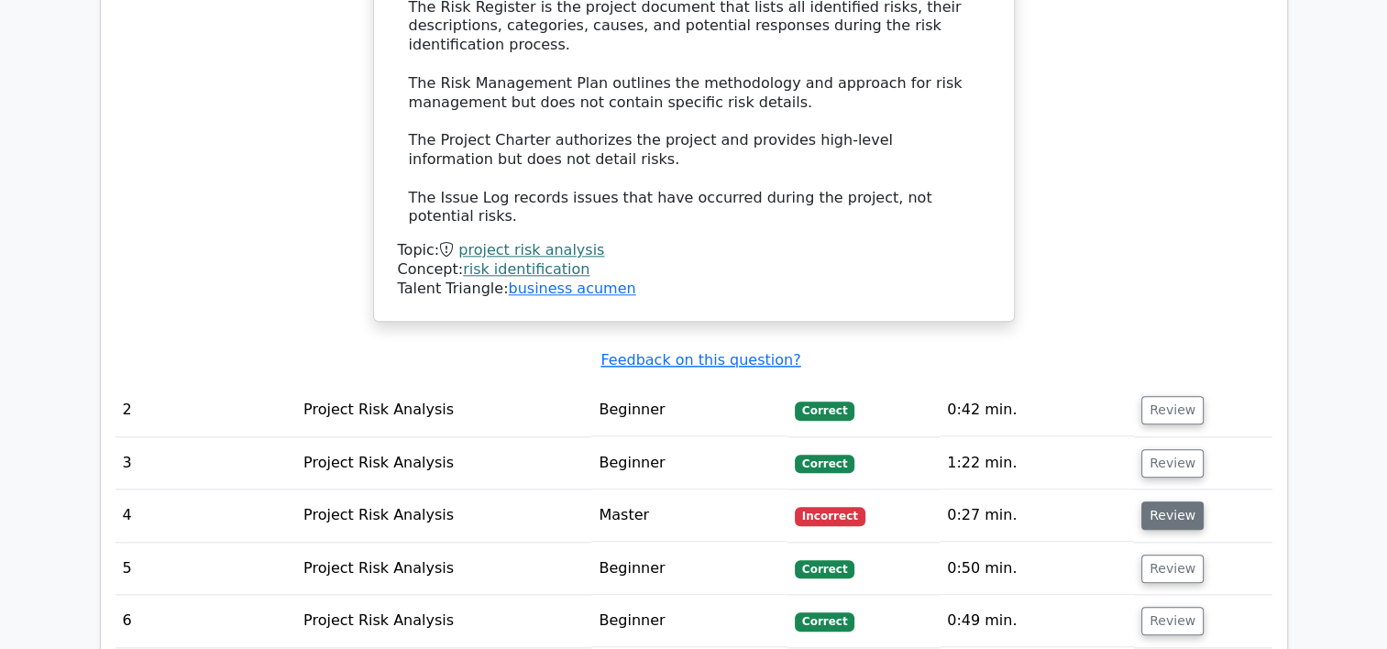
click at [1175, 501] on button "Review" at bounding box center [1172, 515] width 62 height 28
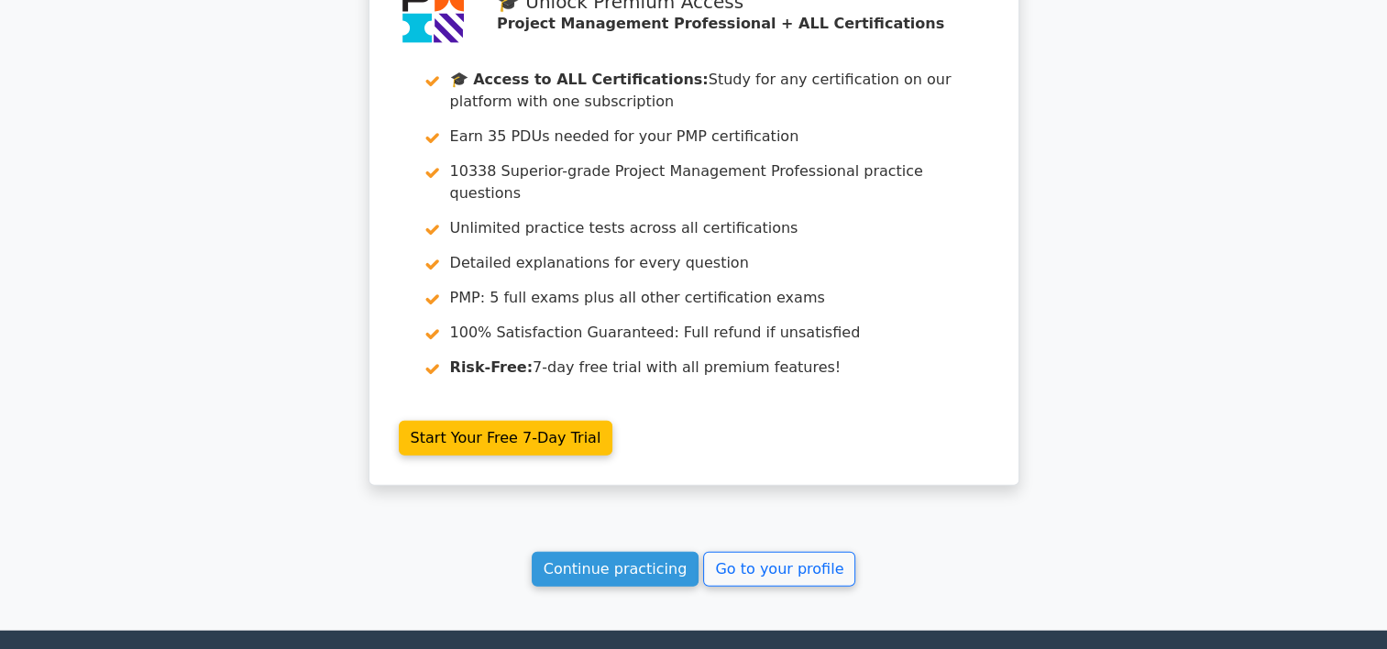
scroll to position [4622, 0]
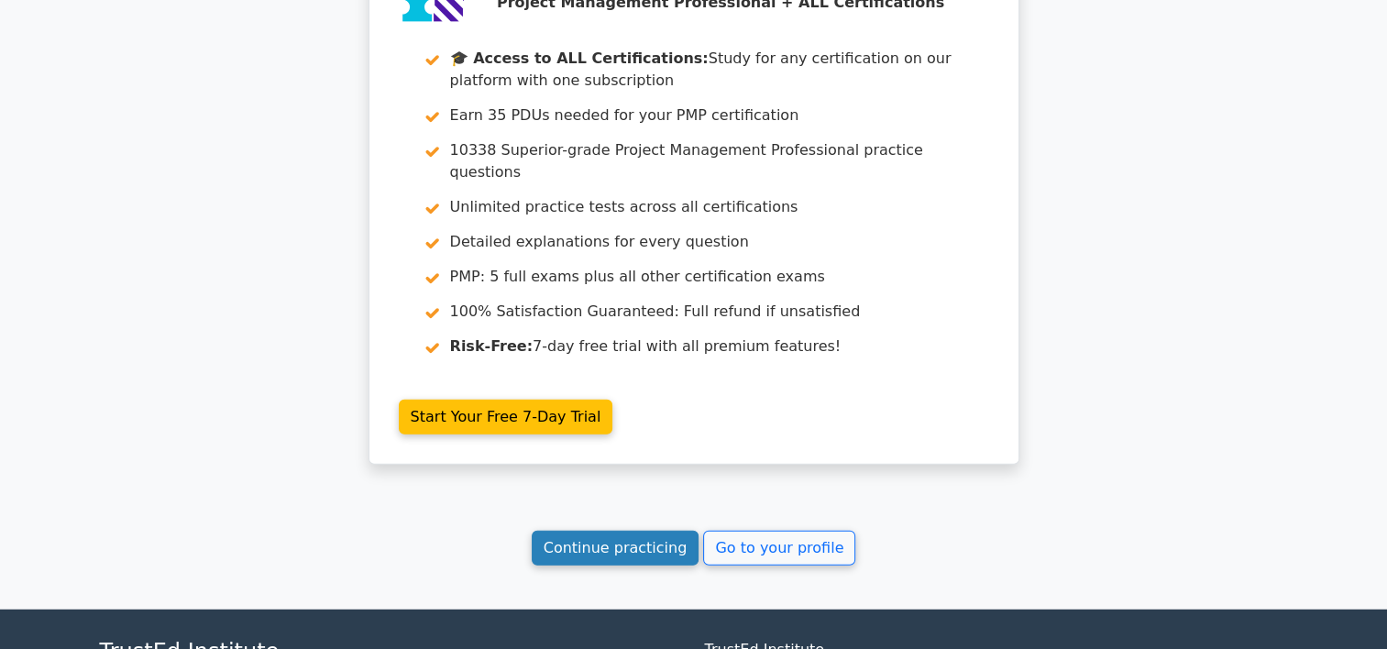
click at [650, 531] on link "Continue practicing" at bounding box center [616, 548] width 168 height 35
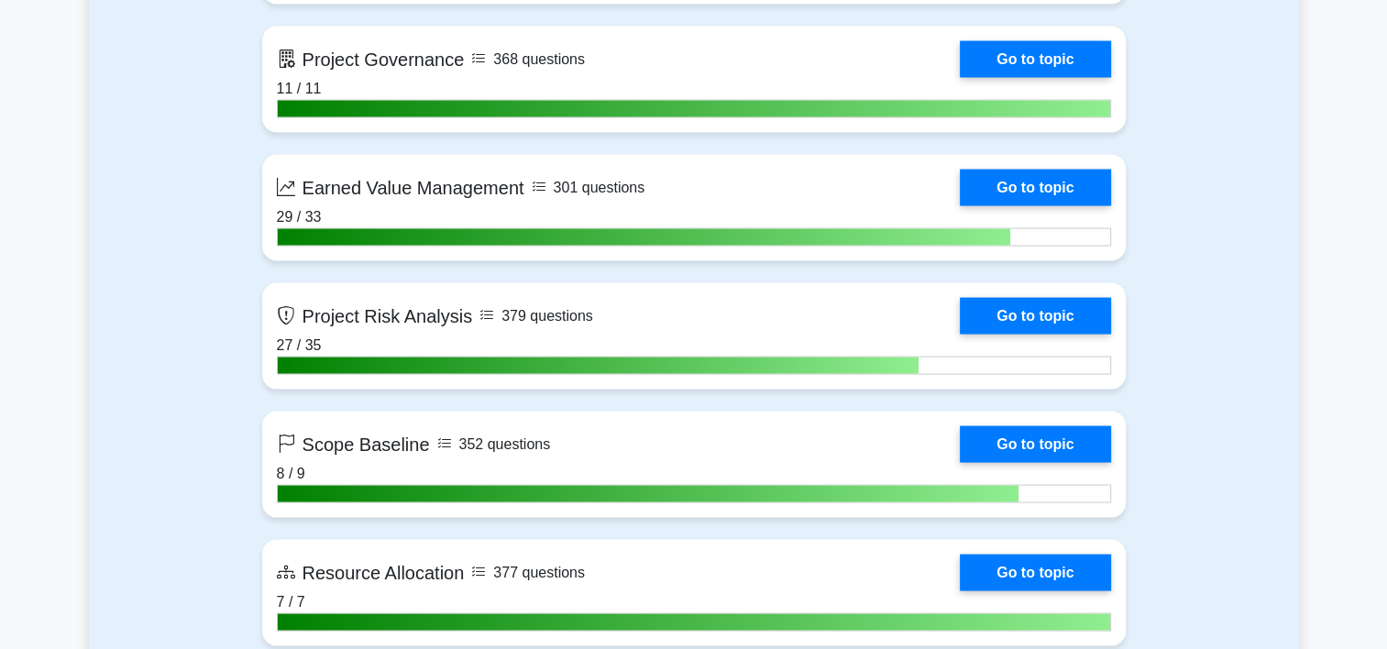
scroll to position [3622, 0]
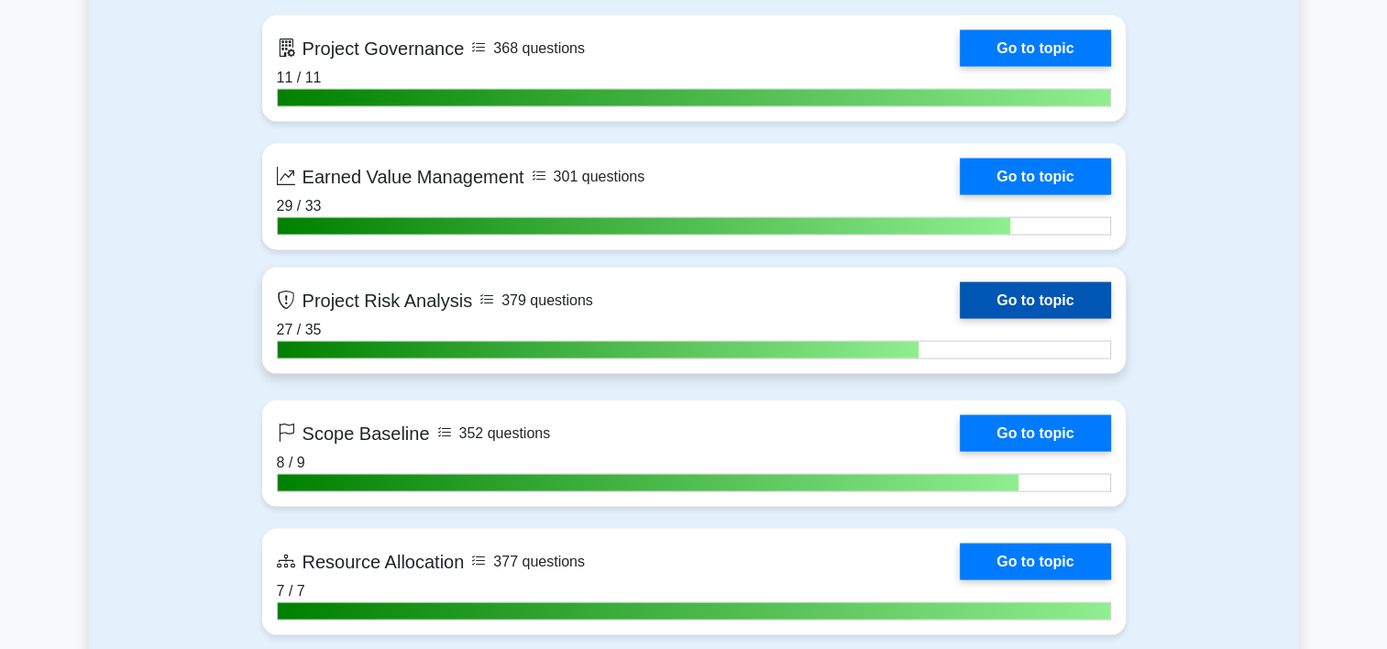
click at [959, 294] on link "Go to topic" at bounding box center [1034, 300] width 150 height 37
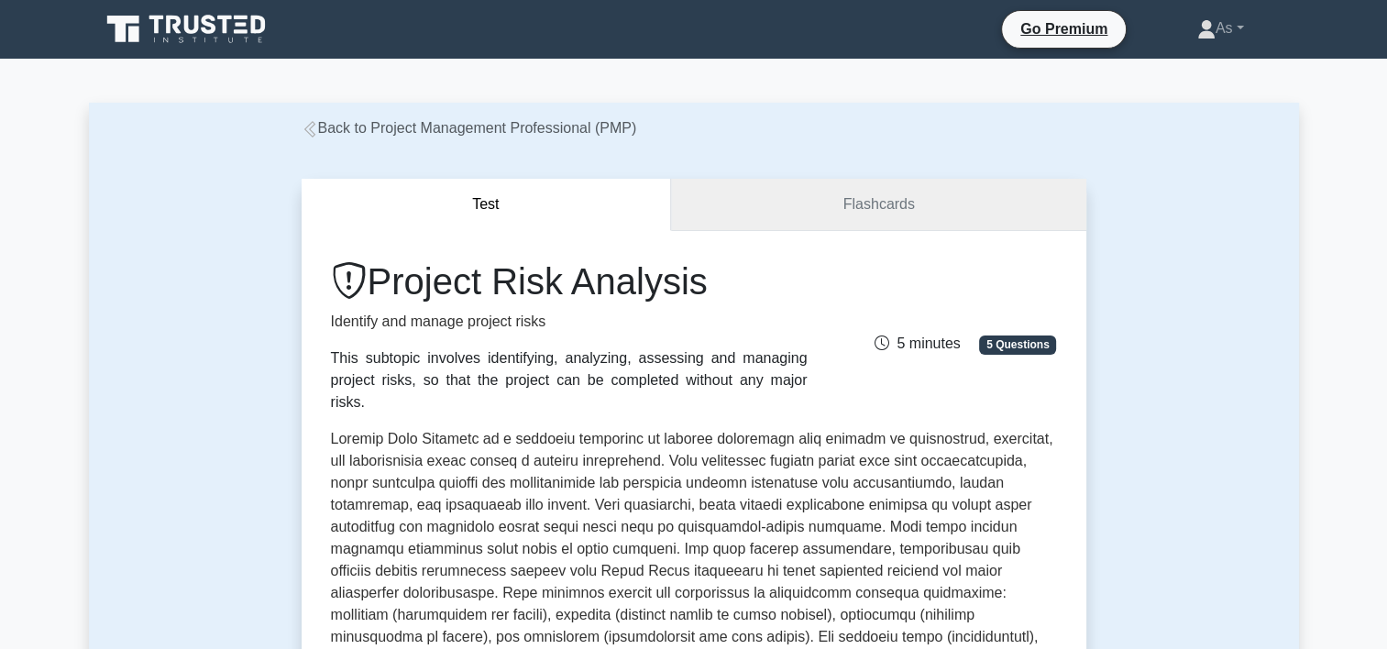
click at [962, 205] on link "Flashcards" at bounding box center [878, 205] width 414 height 52
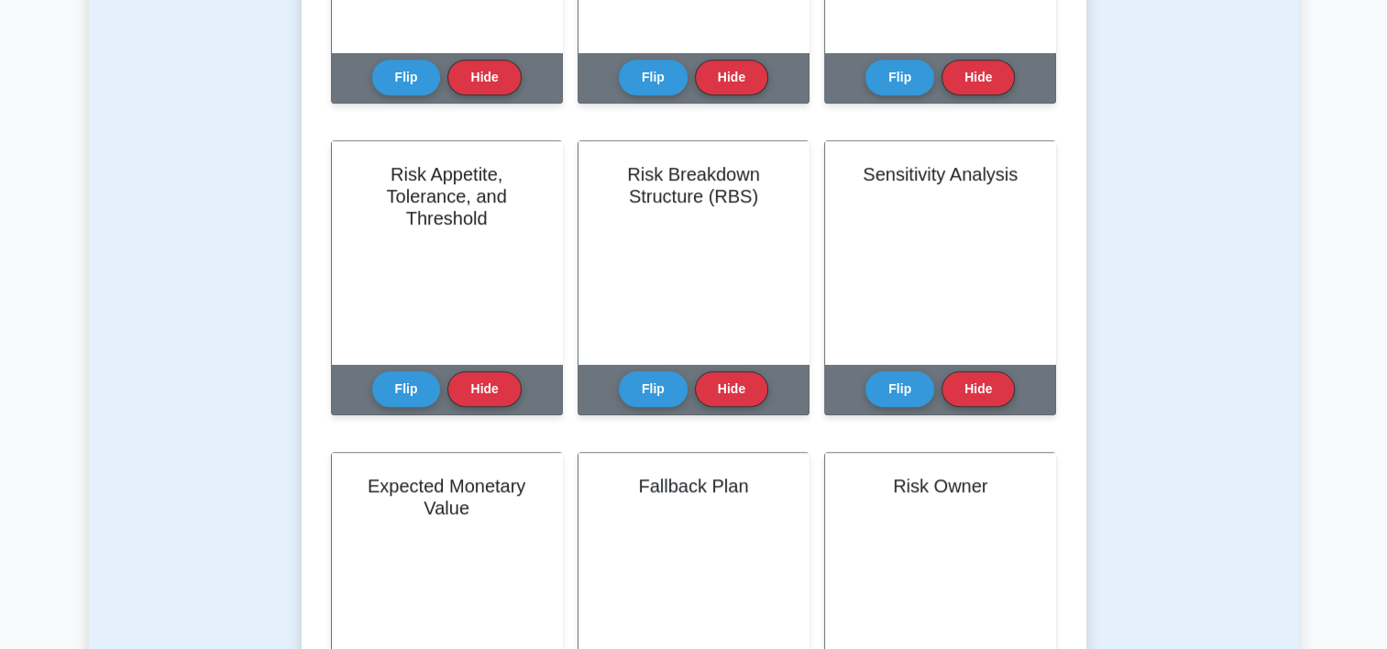
scroll to position [946, 0]
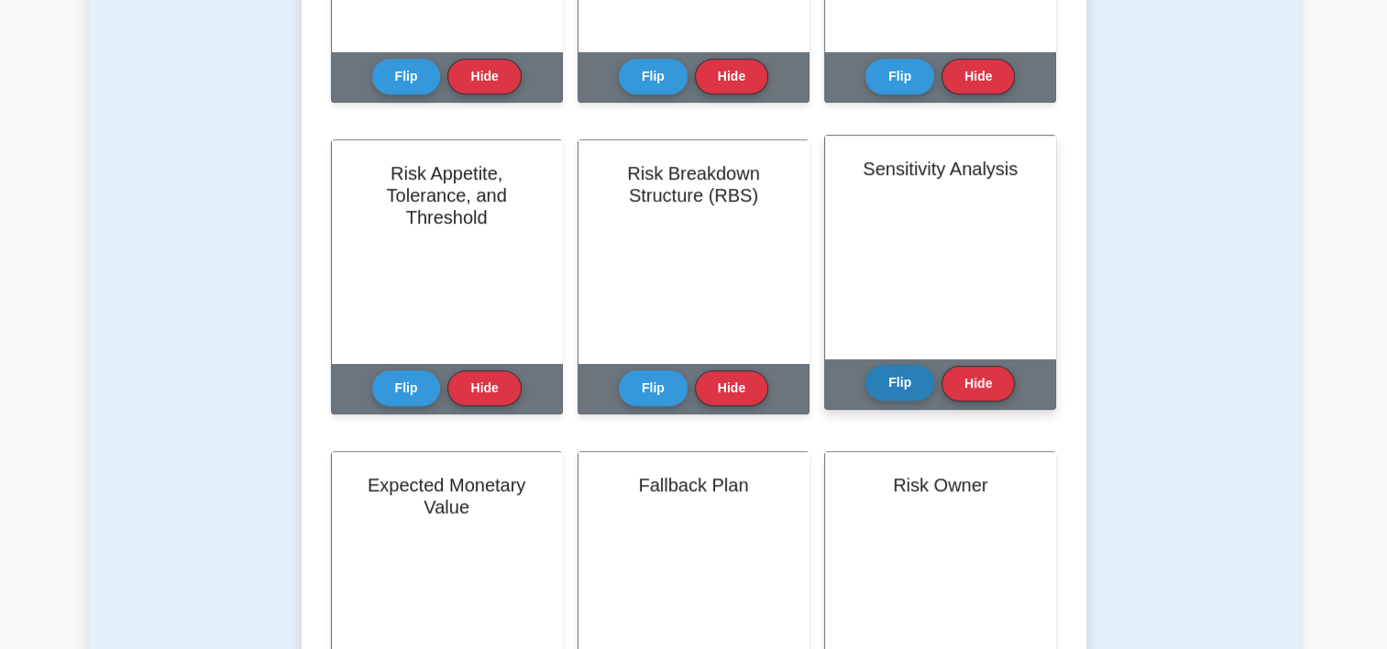
click at [913, 397] on button "Flip" at bounding box center [899, 383] width 69 height 36
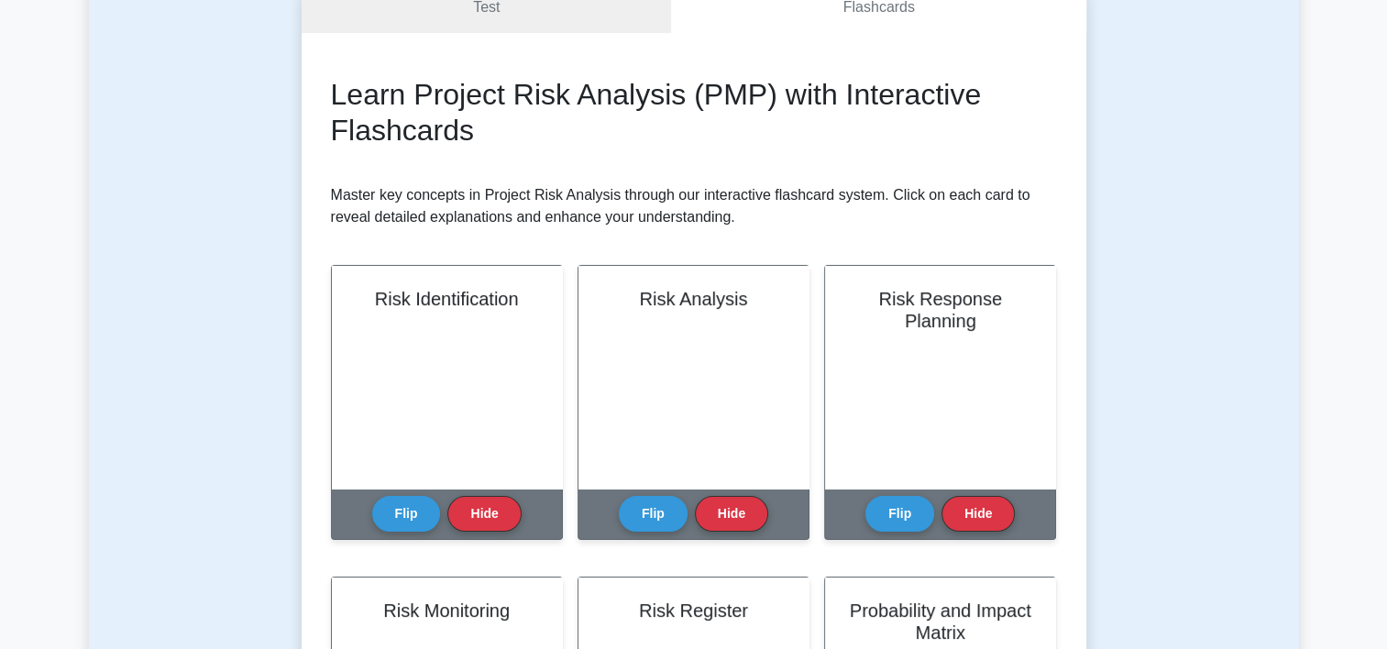
scroll to position [0, 0]
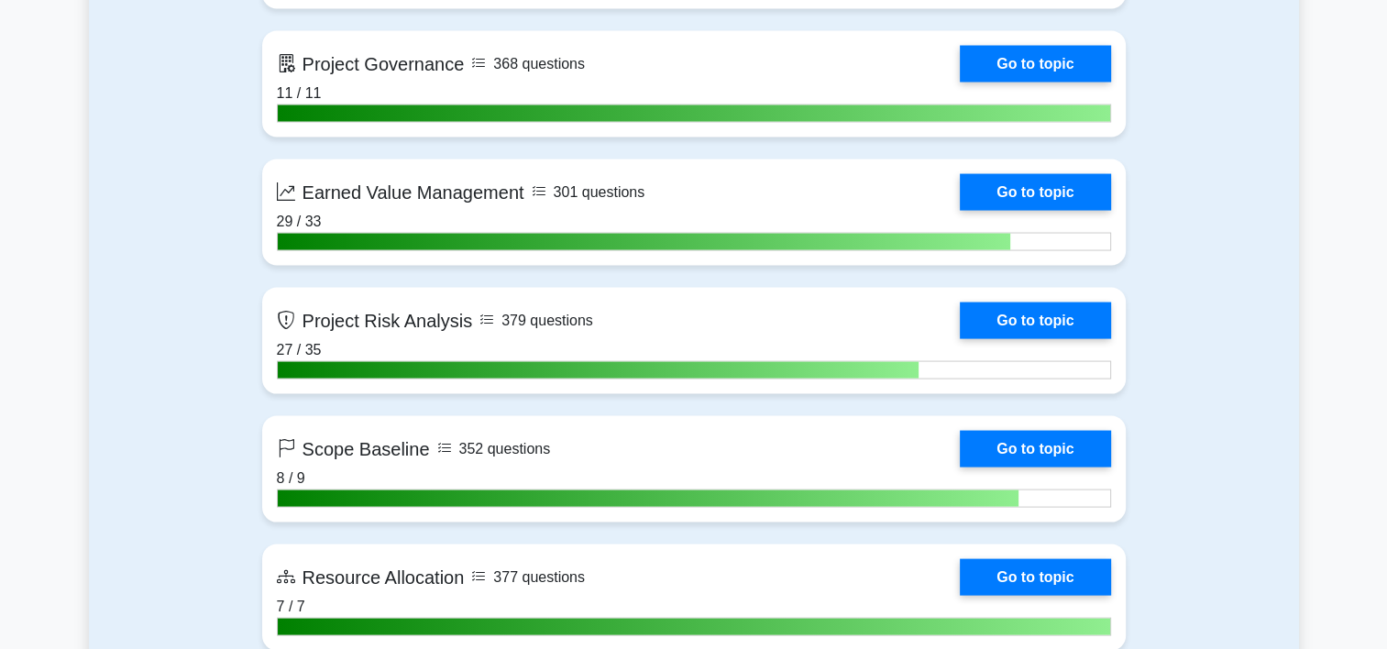
scroll to position [3622, 0]
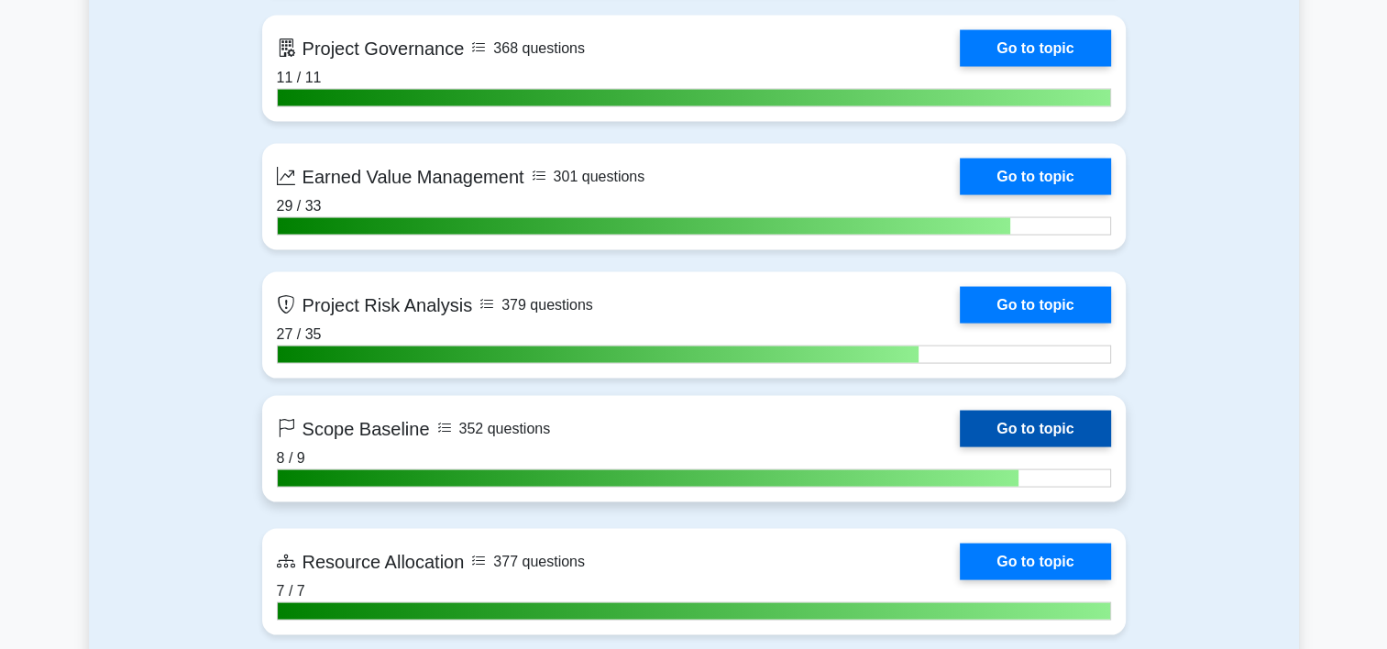
click at [959, 433] on link "Go to topic" at bounding box center [1034, 429] width 150 height 37
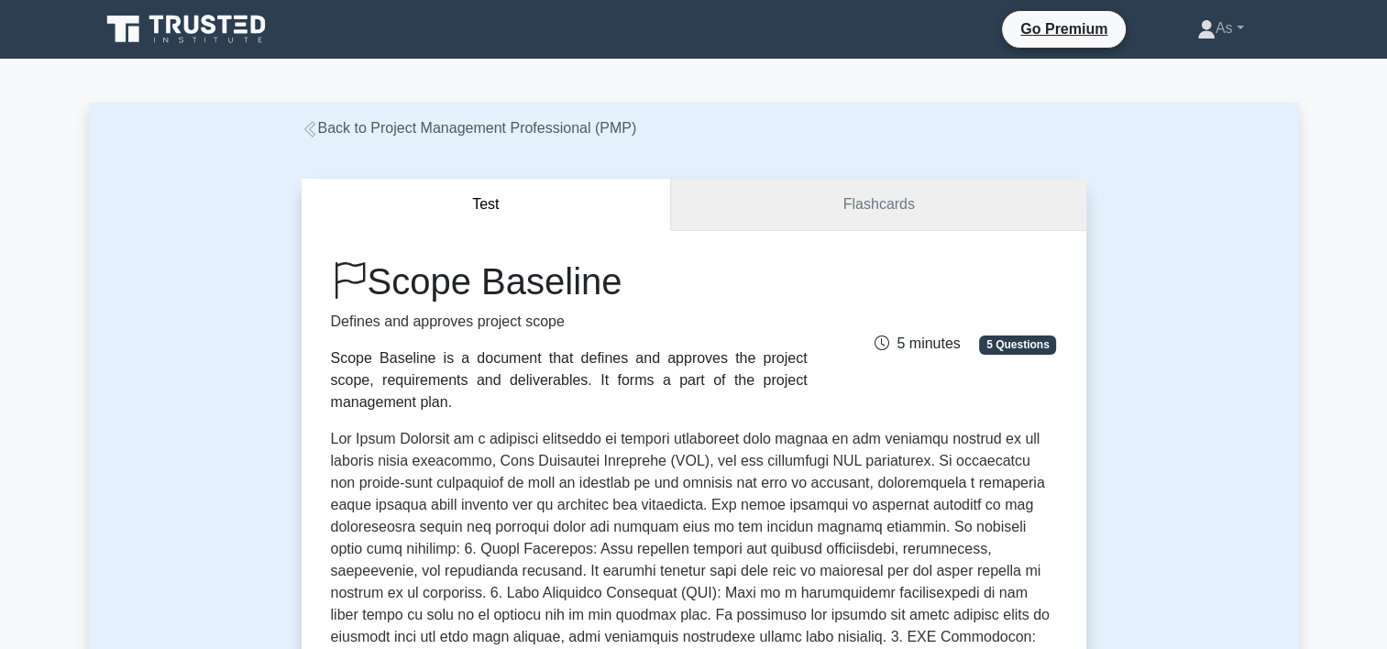
click at [981, 208] on link "Flashcards" at bounding box center [878, 205] width 414 height 52
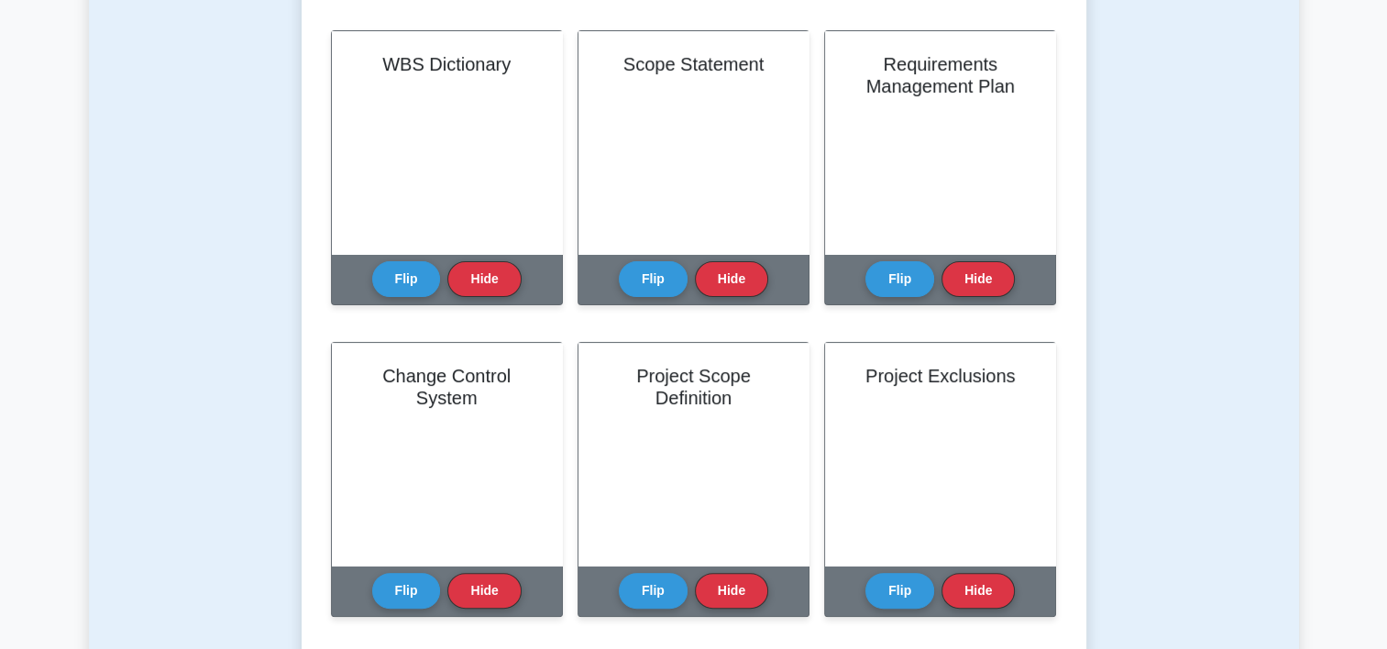
scroll to position [445, 0]
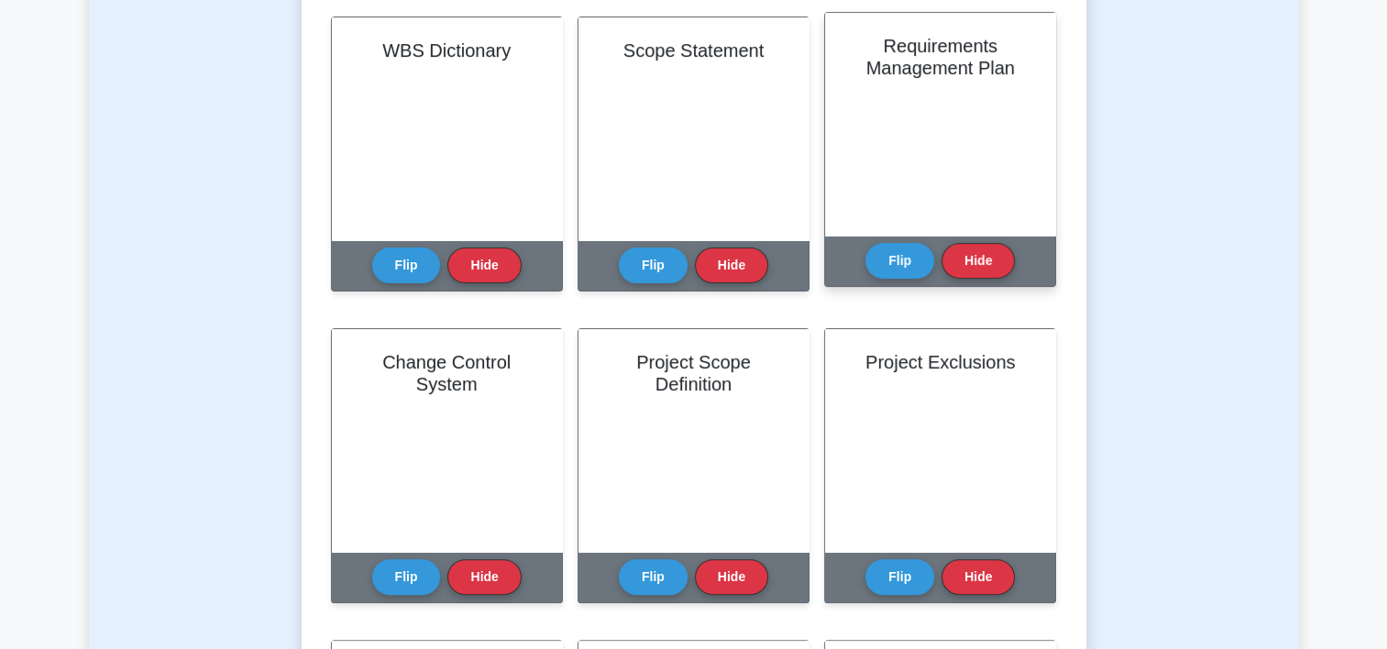
click at [994, 75] on h2 "Requirements Management Plan" at bounding box center [940, 57] width 186 height 44
click at [906, 255] on button "Flip" at bounding box center [899, 260] width 69 height 36
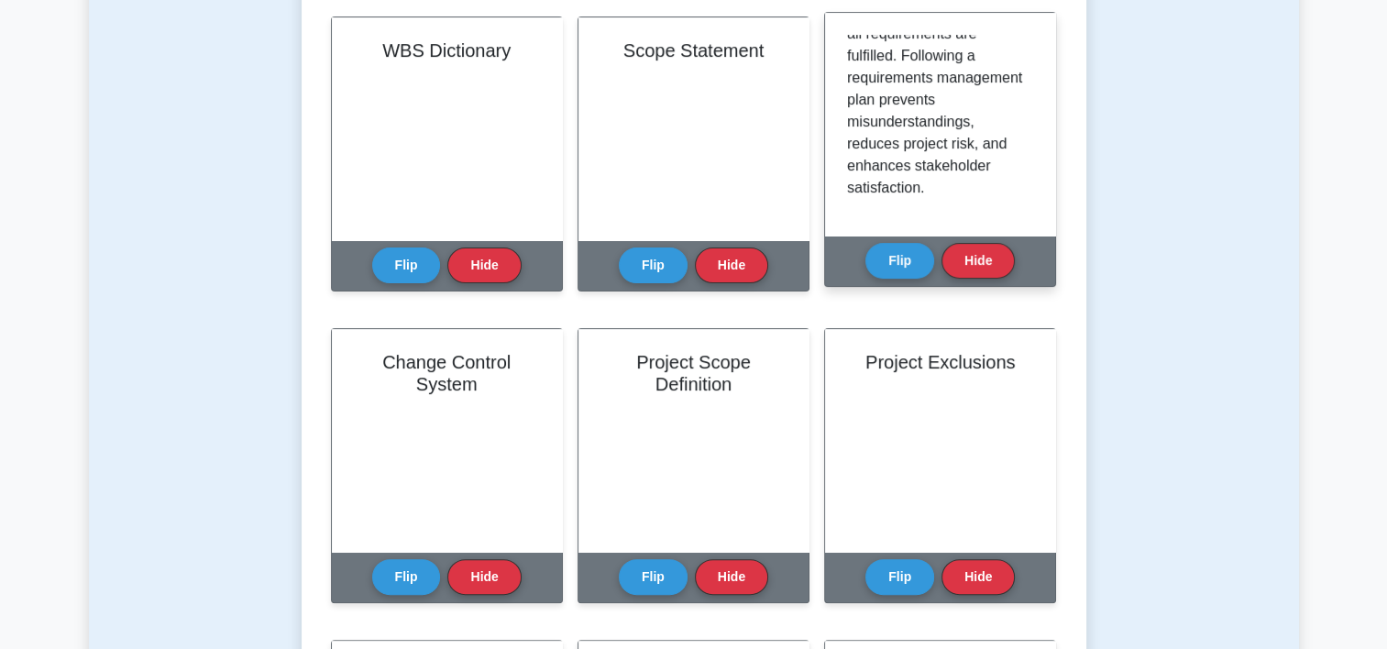
scroll to position [671, 0]
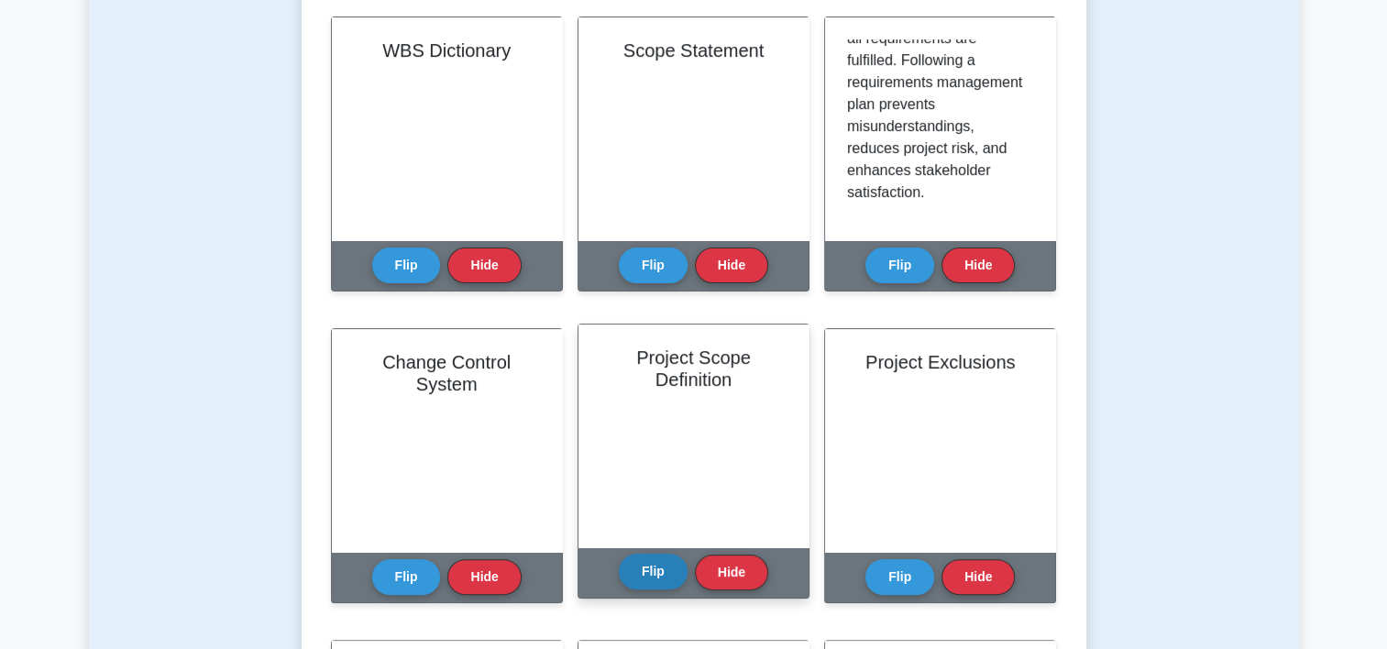
click at [638, 576] on button "Flip" at bounding box center [653, 572] width 69 height 36
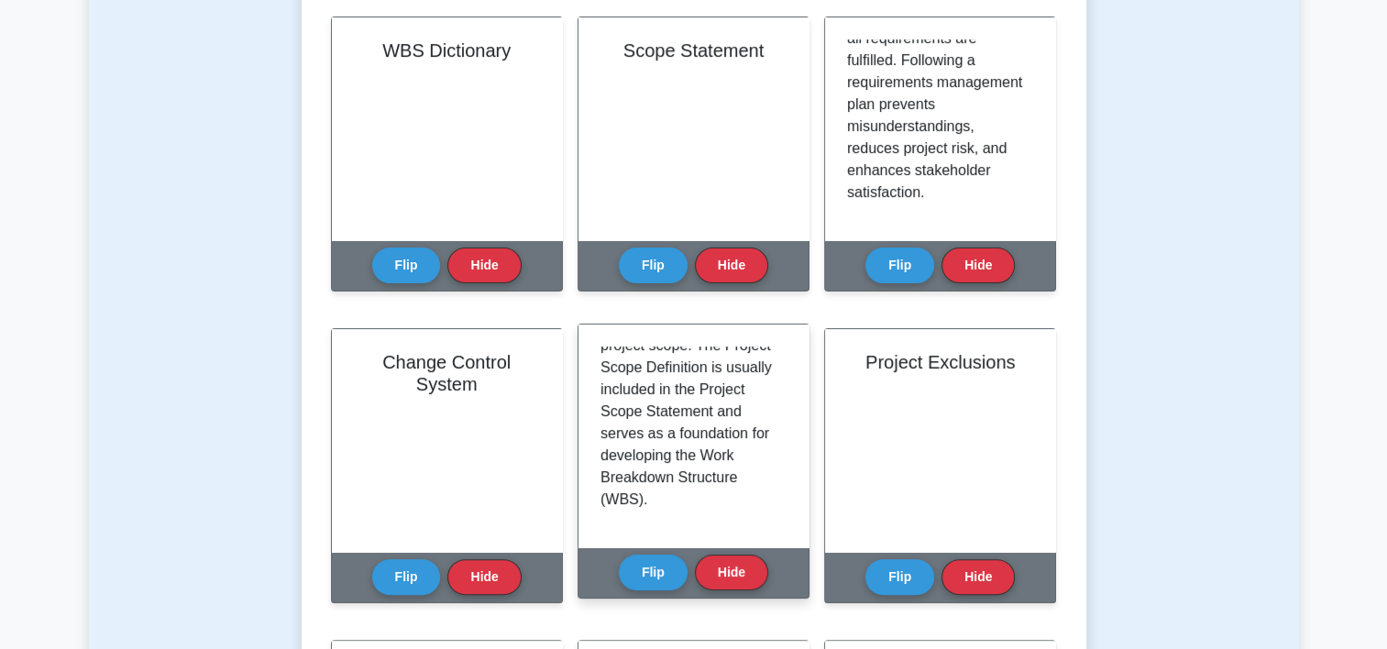
scroll to position [693, 0]
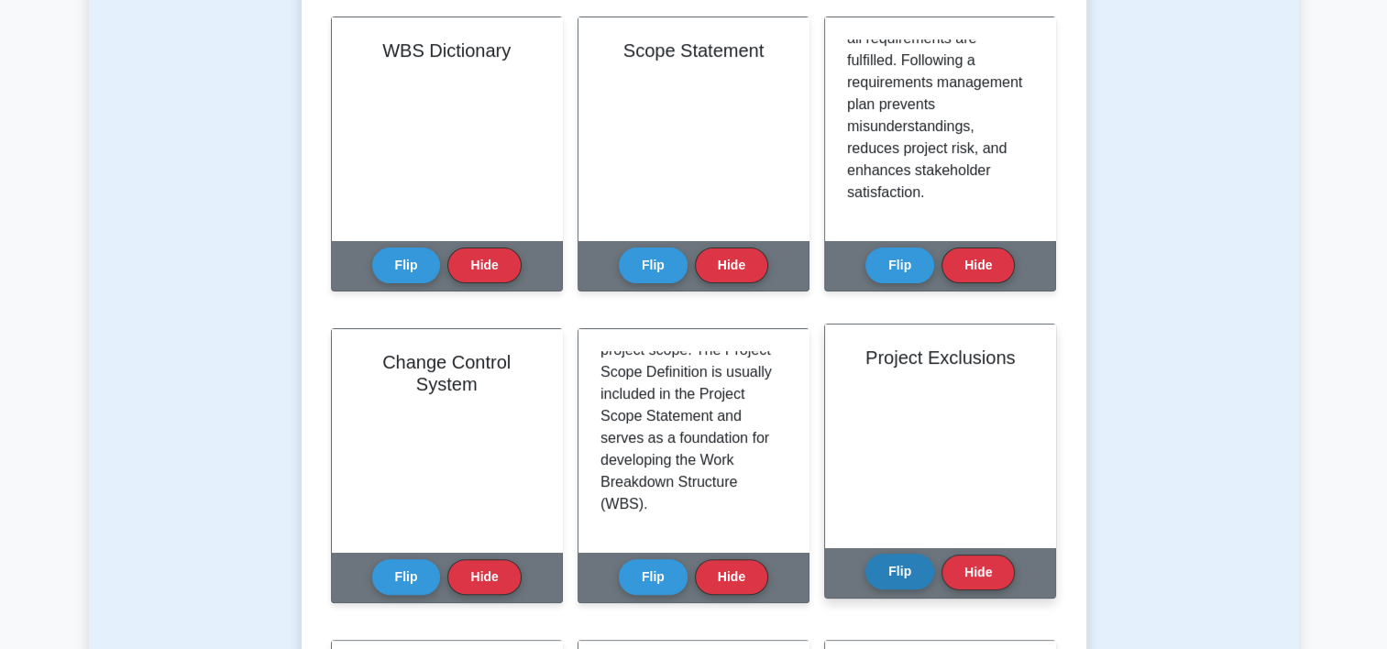
click at [893, 581] on button "Flip" at bounding box center [899, 572] width 69 height 36
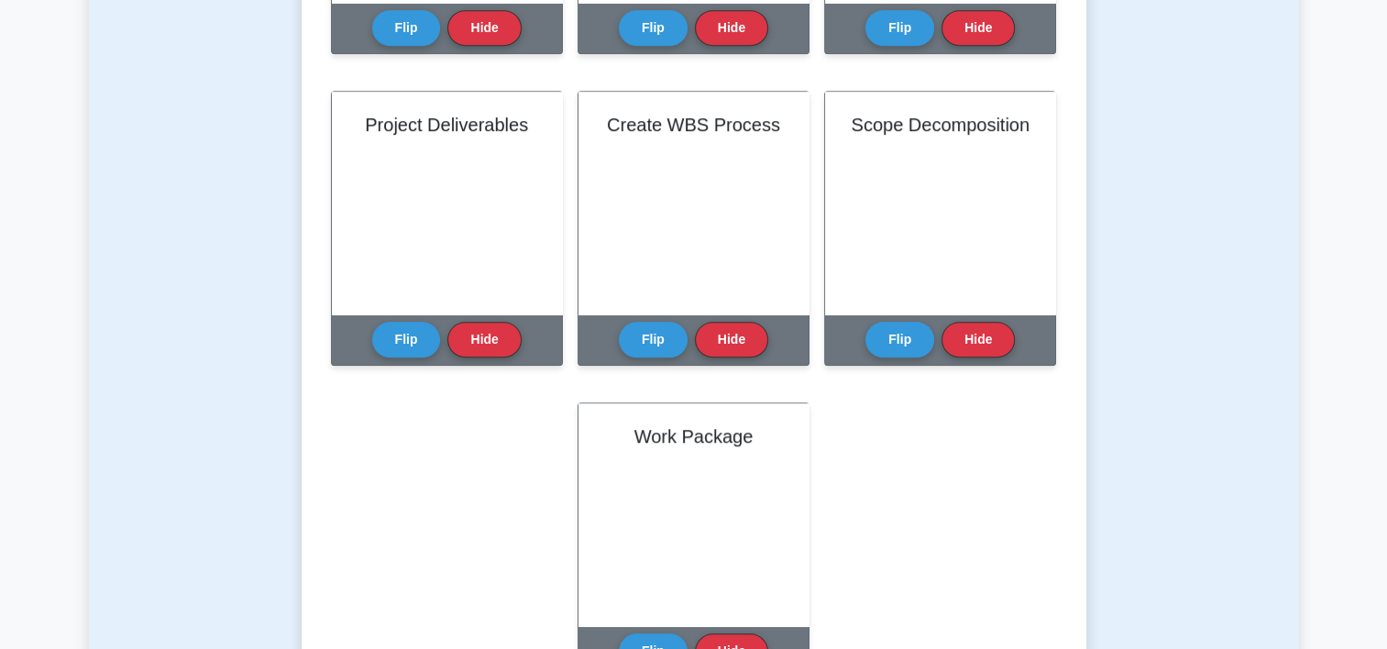
scroll to position [1013, 0]
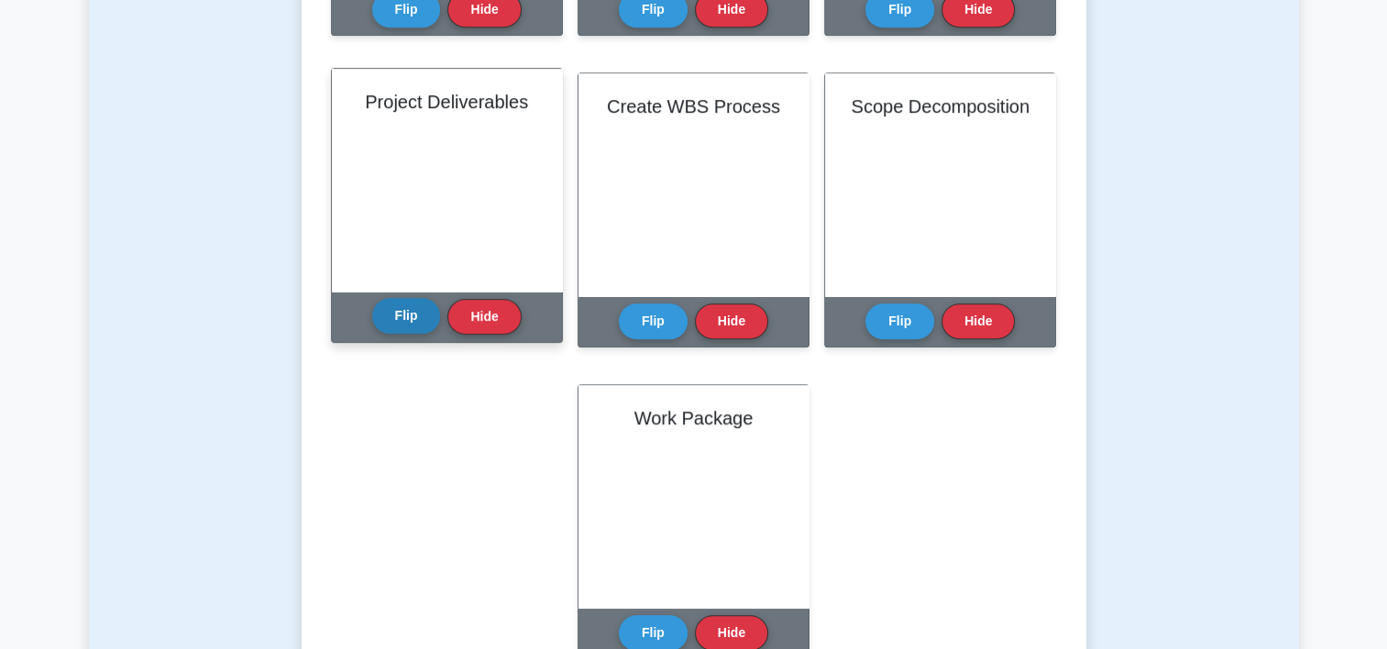
click at [407, 317] on button "Flip" at bounding box center [406, 316] width 69 height 36
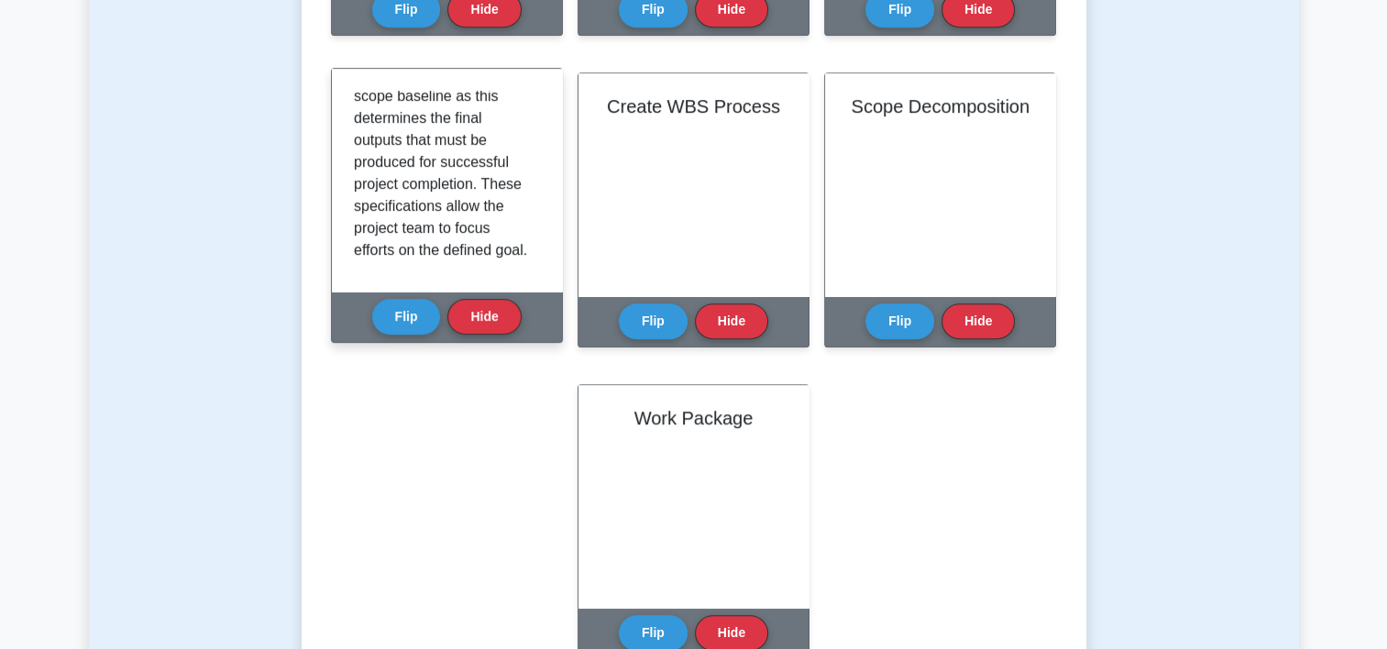
scroll to position [363, 0]
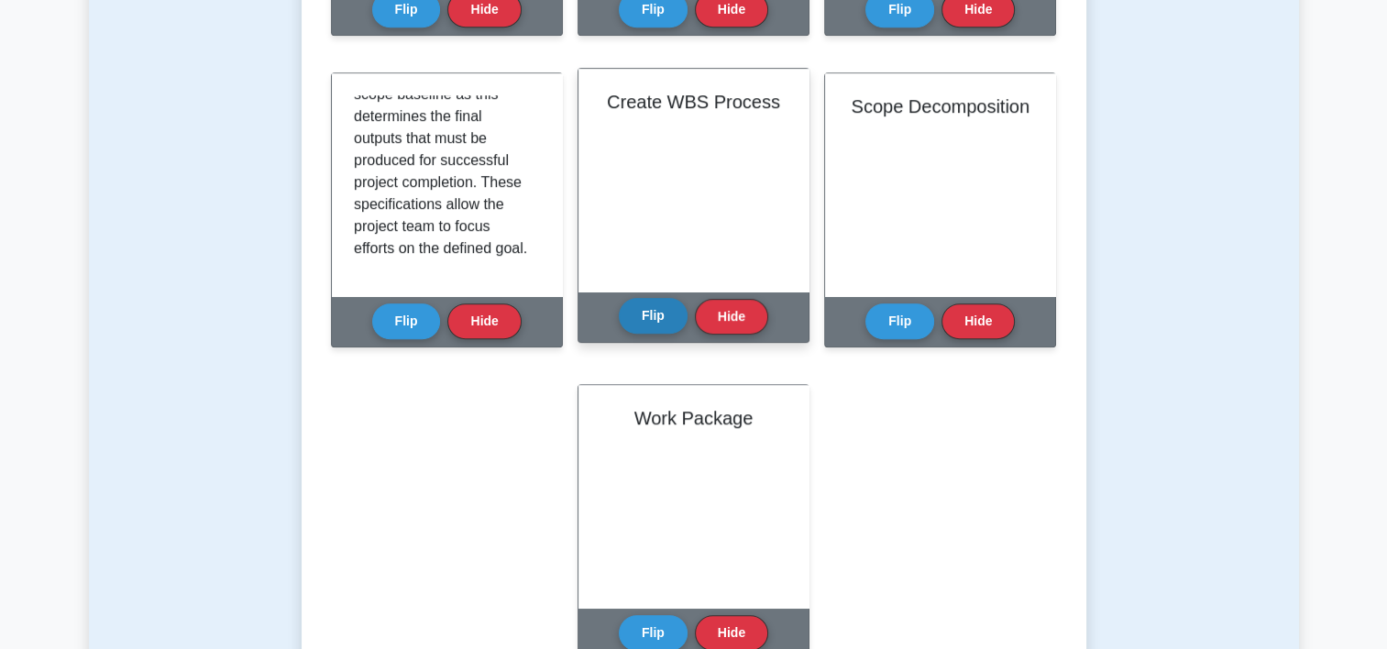
click at [631, 317] on button "Flip" at bounding box center [653, 316] width 69 height 36
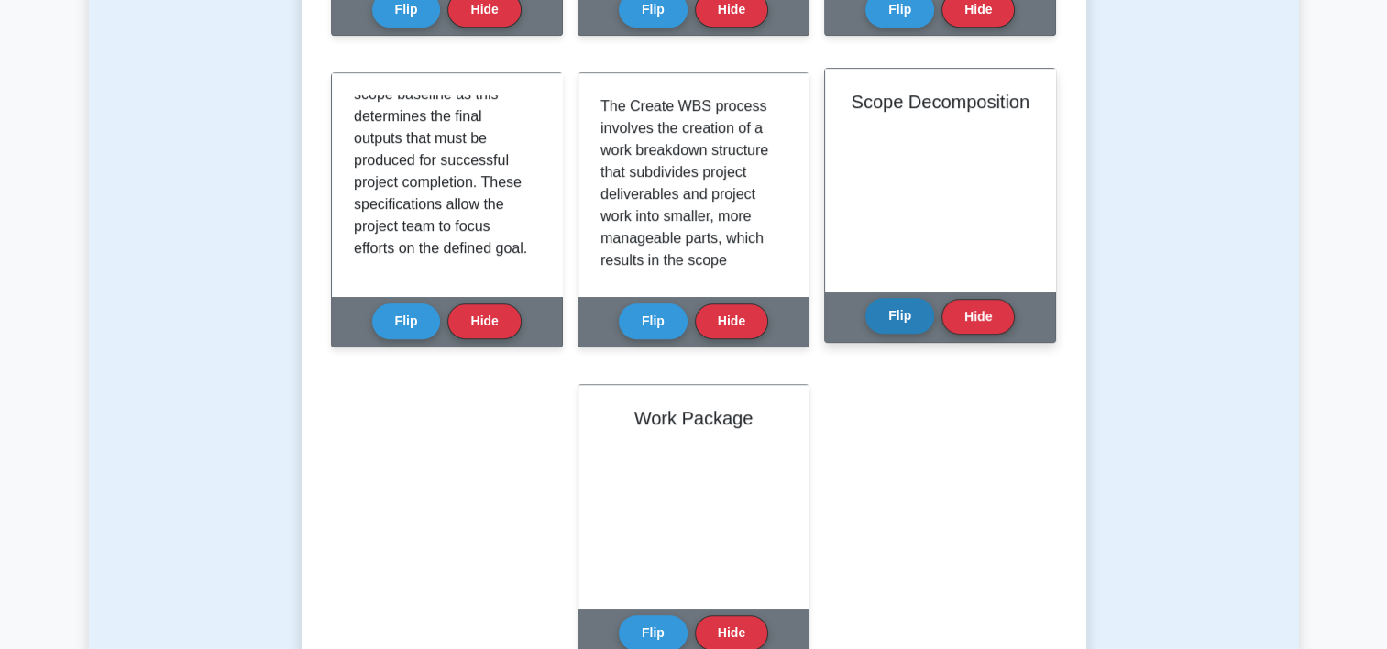
click at [895, 303] on button "Flip" at bounding box center [899, 316] width 69 height 36
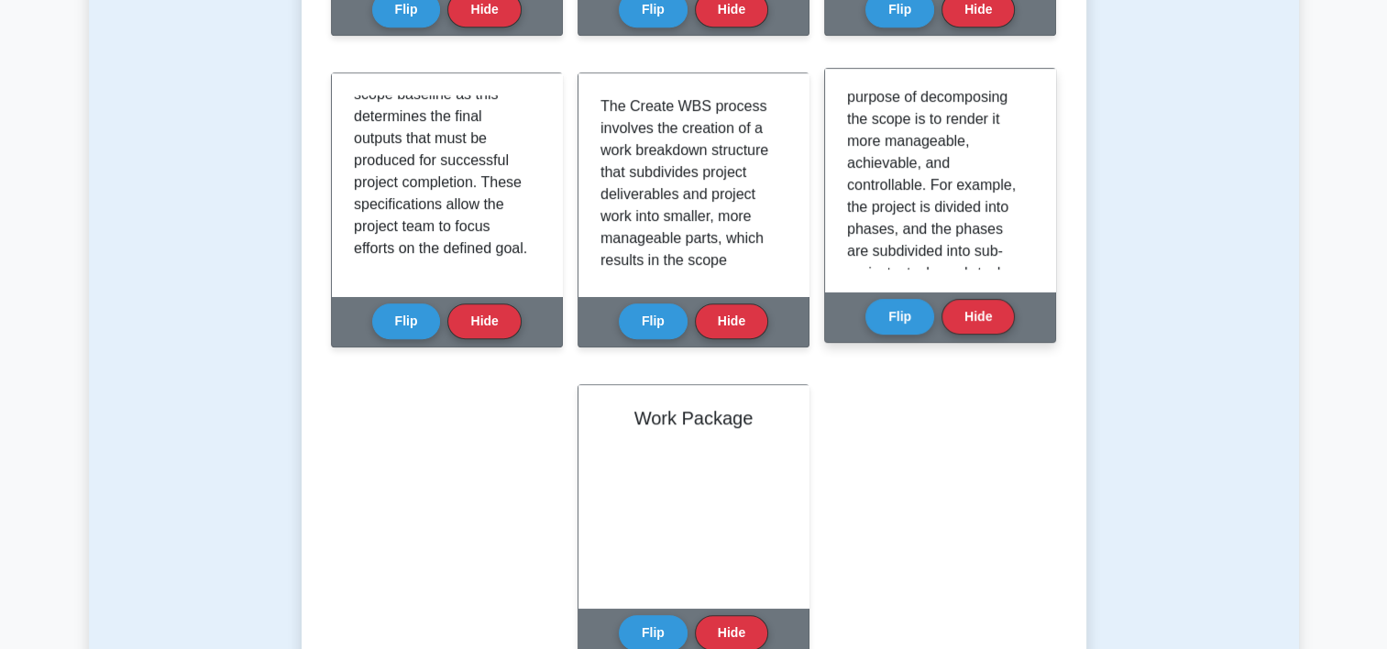
scroll to position [233, 0]
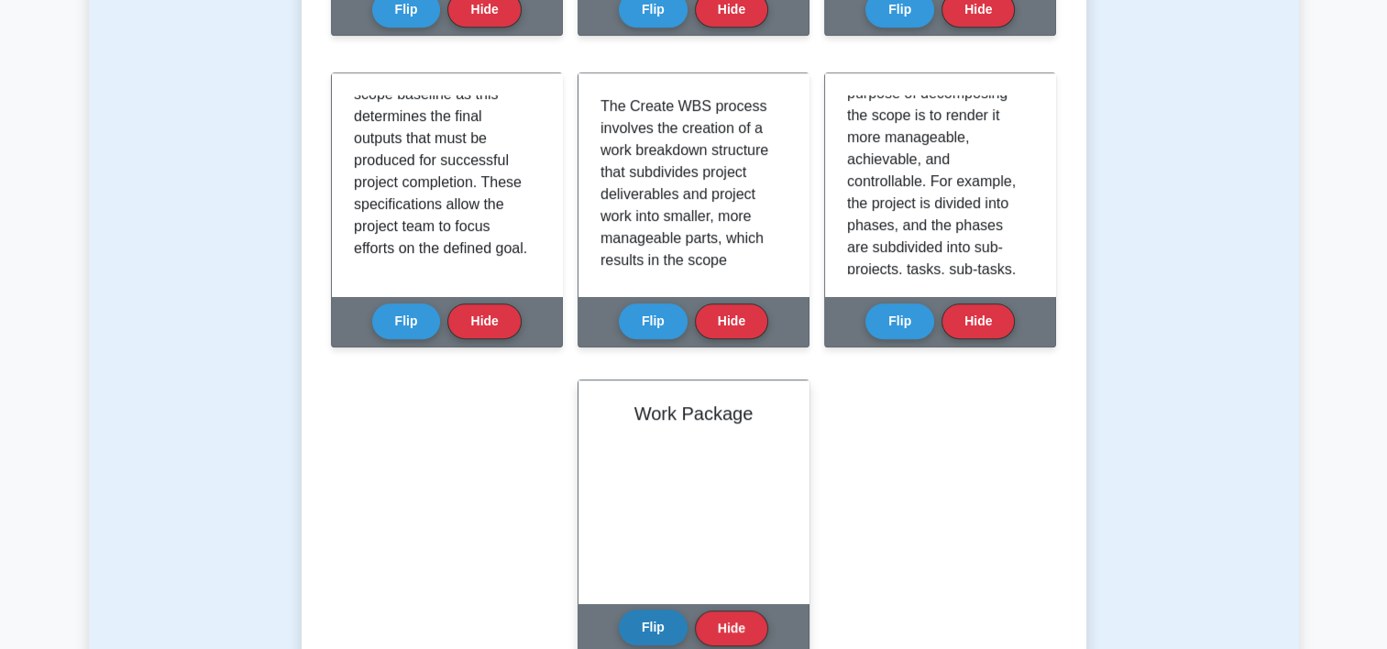
click at [649, 629] on button "Flip" at bounding box center [653, 627] width 69 height 36
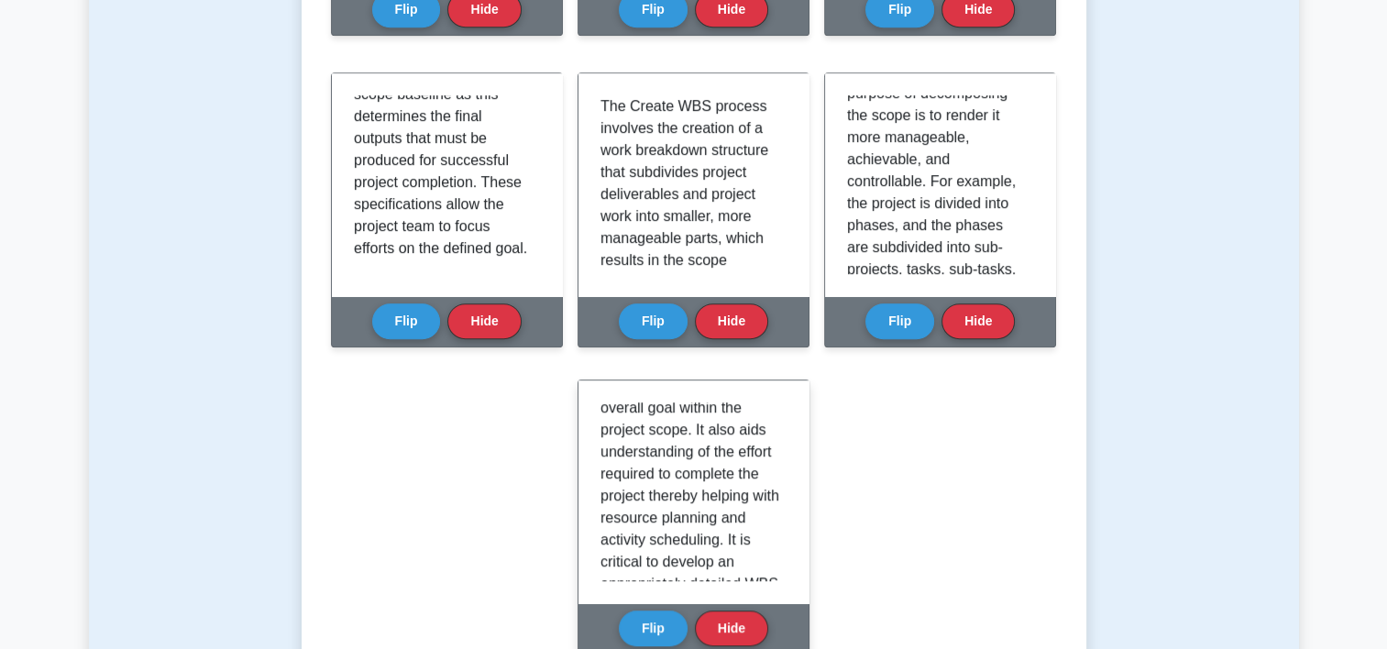
scroll to position [363, 0]
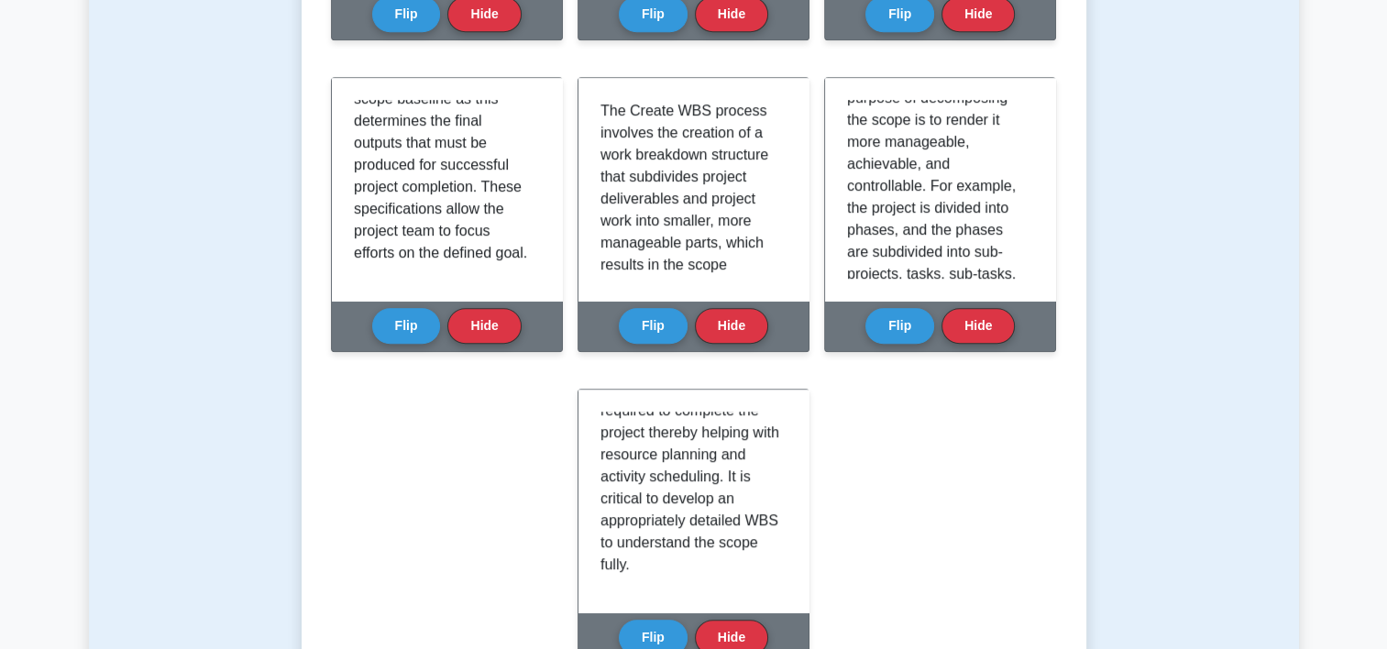
drag, startPoint x: 1386, startPoint y: 374, endPoint x: 1378, endPoint y: 280, distance: 94.7
click at [1378, 280] on main "Back to Project Management Professional (PMP) Test Flashcards Learn Scope Basel…" at bounding box center [693, 302] width 1387 height 2512
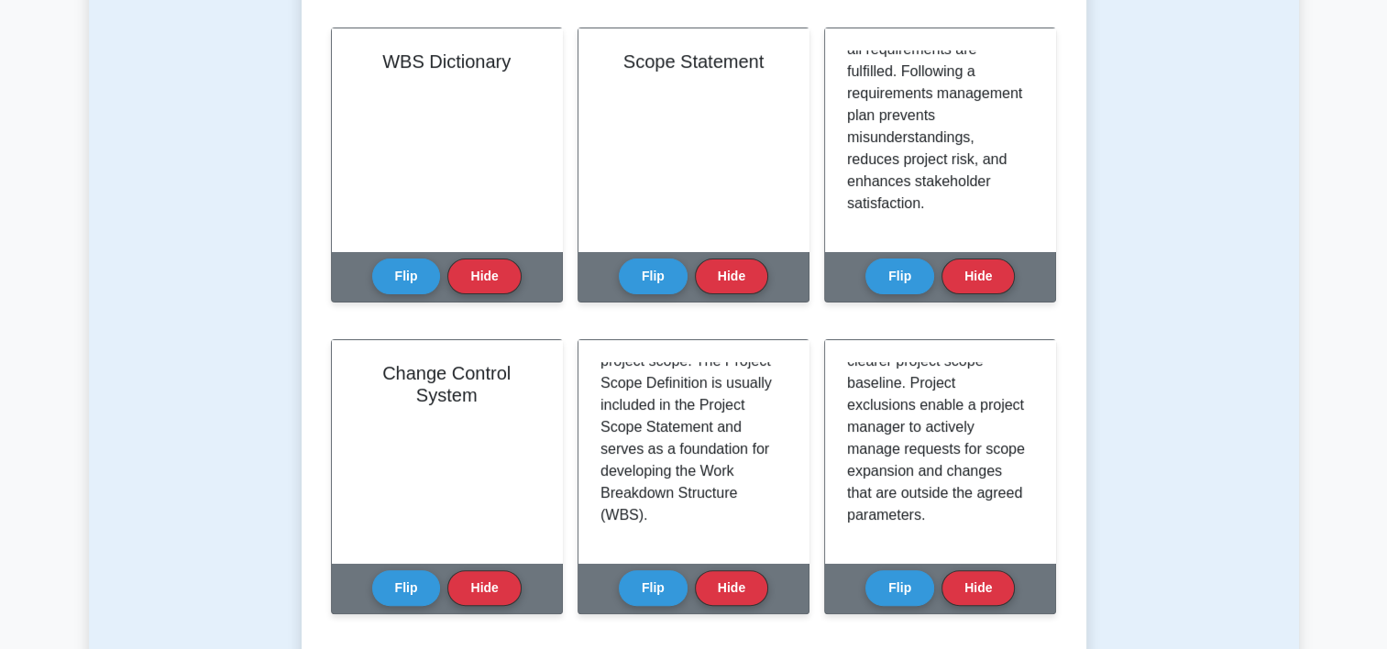
scroll to position [0, 0]
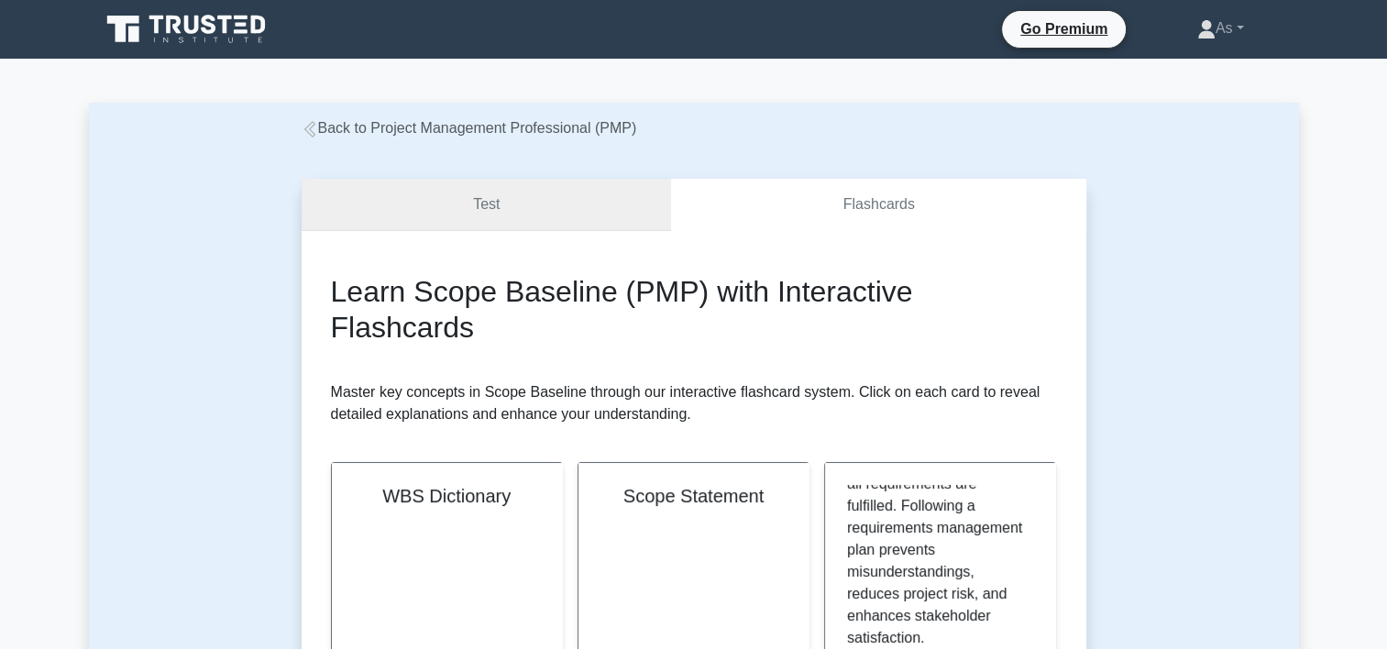
click at [587, 202] on link "Test" at bounding box center [487, 205] width 370 height 52
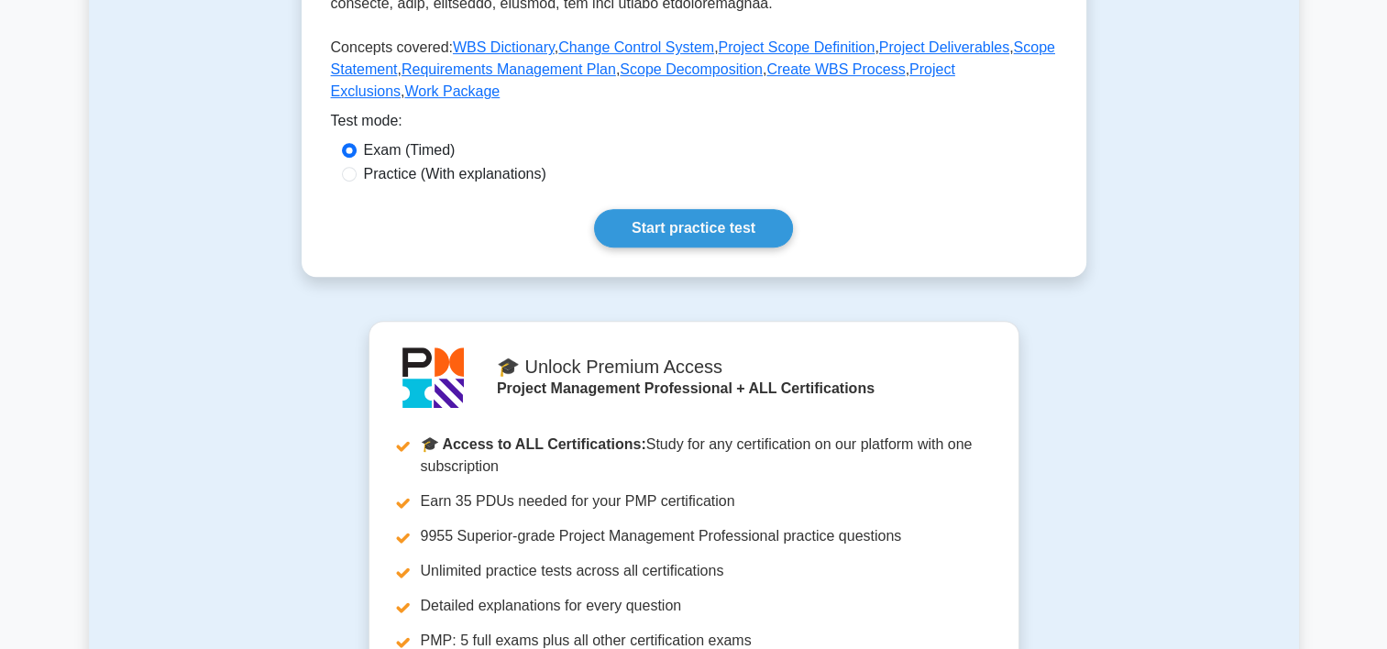
scroll to position [839, 0]
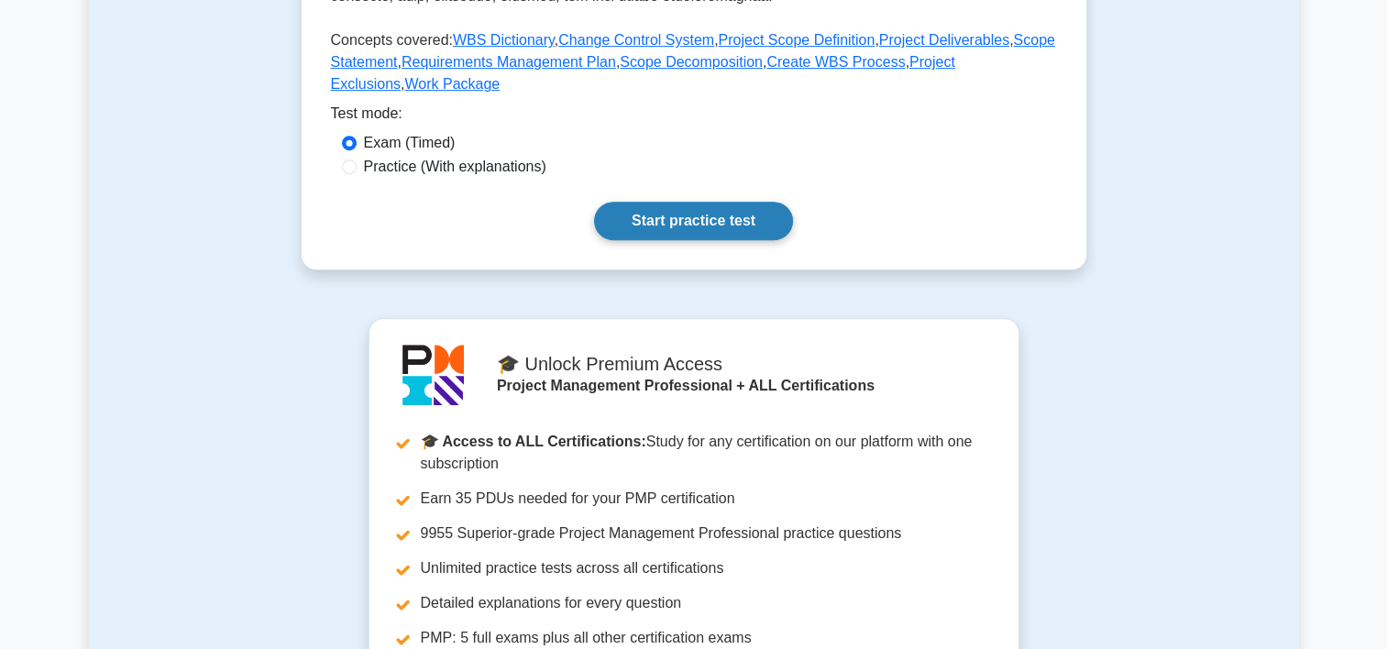
click at [737, 219] on link "Start practice test" at bounding box center [693, 221] width 199 height 38
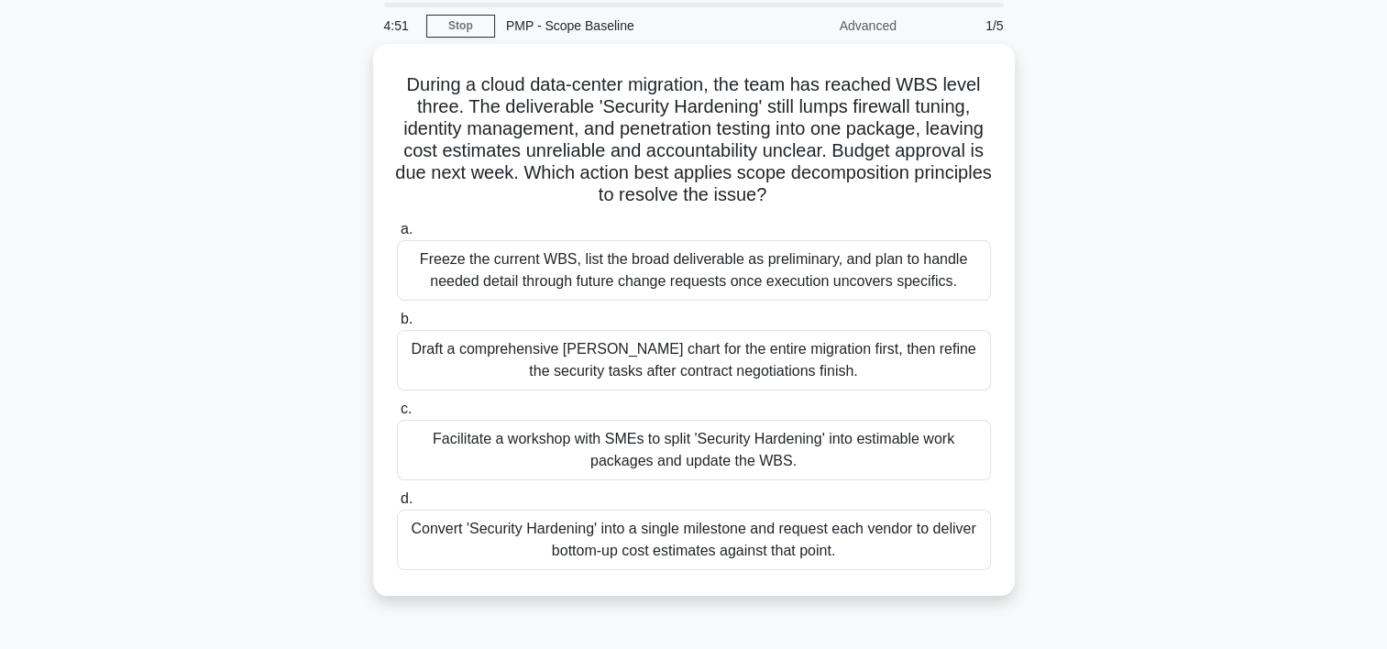
scroll to position [66, 0]
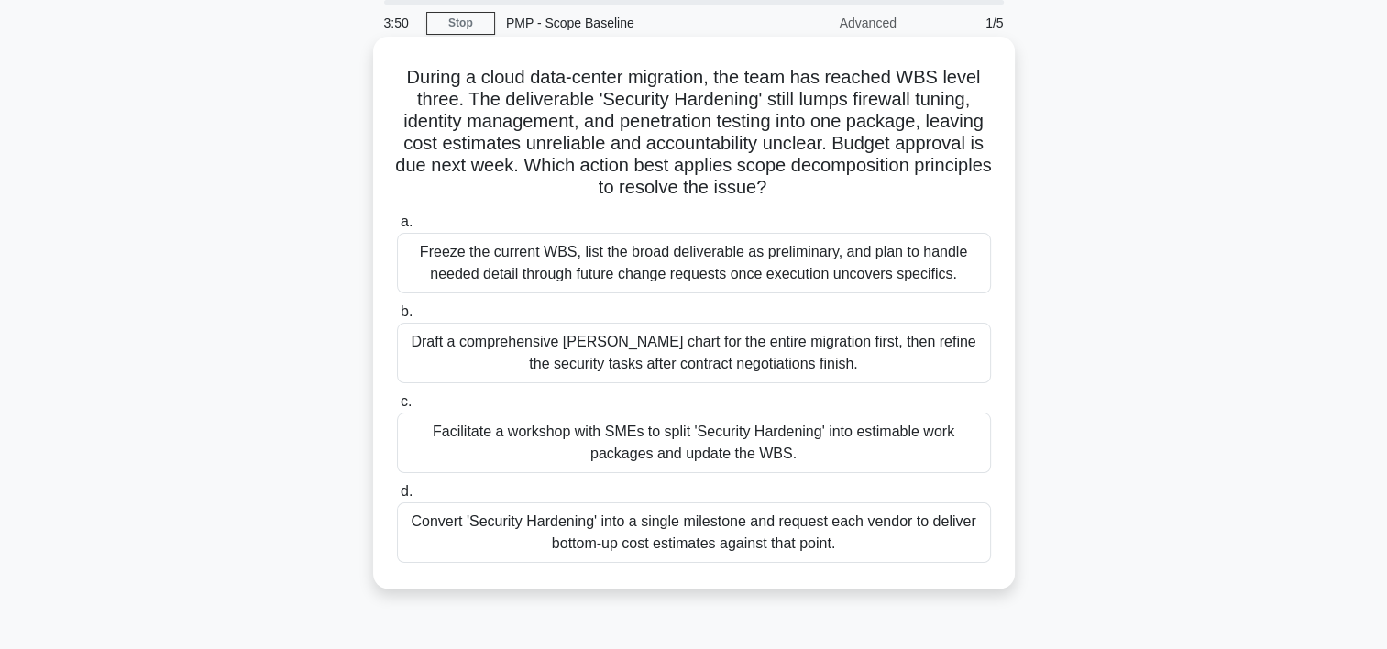
click at [883, 447] on div "Facilitate a workshop with SMEs to split 'Security Hardening' into estimable wo…" at bounding box center [694, 442] width 594 height 60
click at [397, 408] on input "c. Facilitate a workshop with SMEs to split 'Security Hardening' into estimable…" at bounding box center [397, 402] width 0 height 12
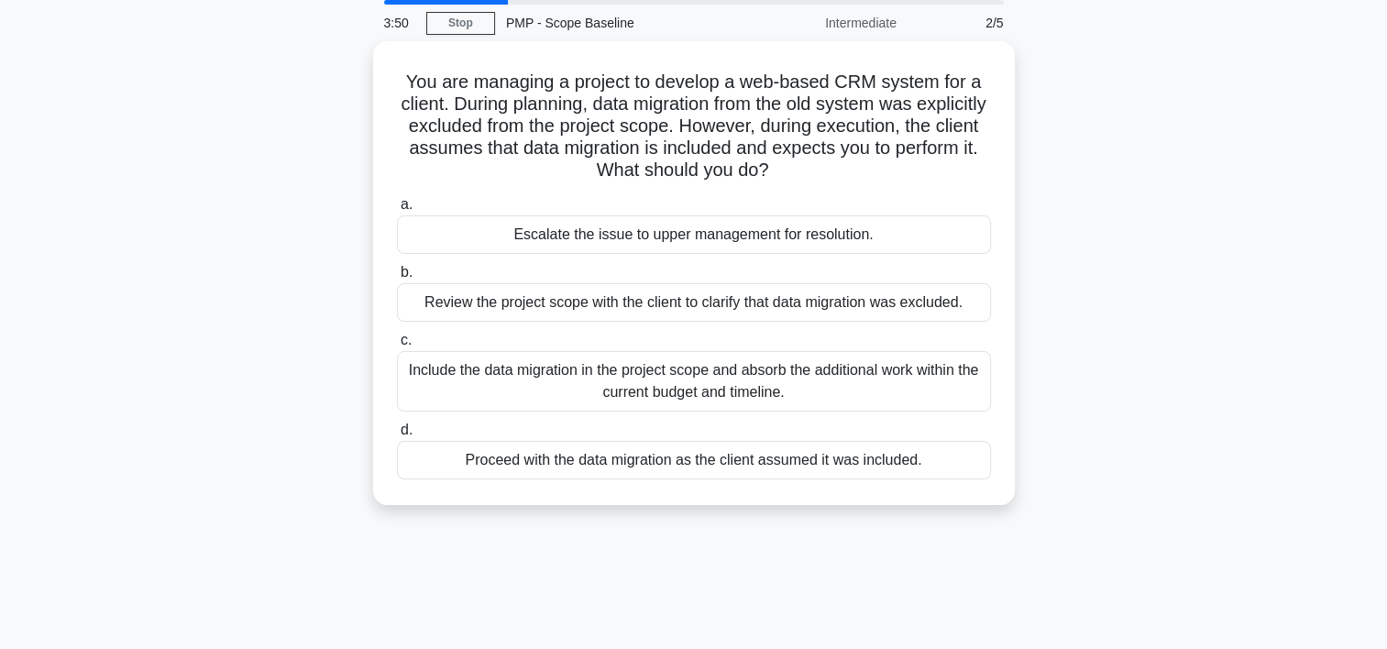
scroll to position [0, 0]
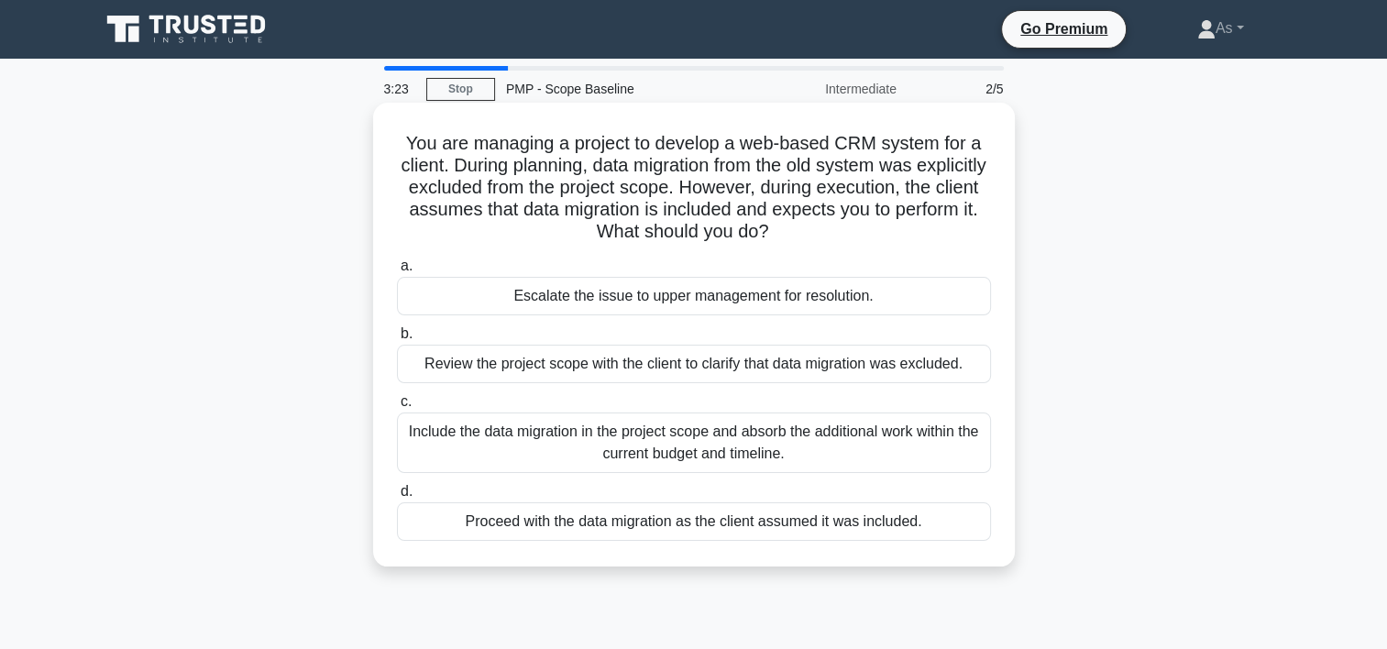
click at [966, 367] on div "Review the project scope with the client to clarify that data migration was exc…" at bounding box center [694, 364] width 594 height 38
click at [397, 340] on input "b. Review the project scope with the client to clarify that data migration was …" at bounding box center [397, 334] width 0 height 12
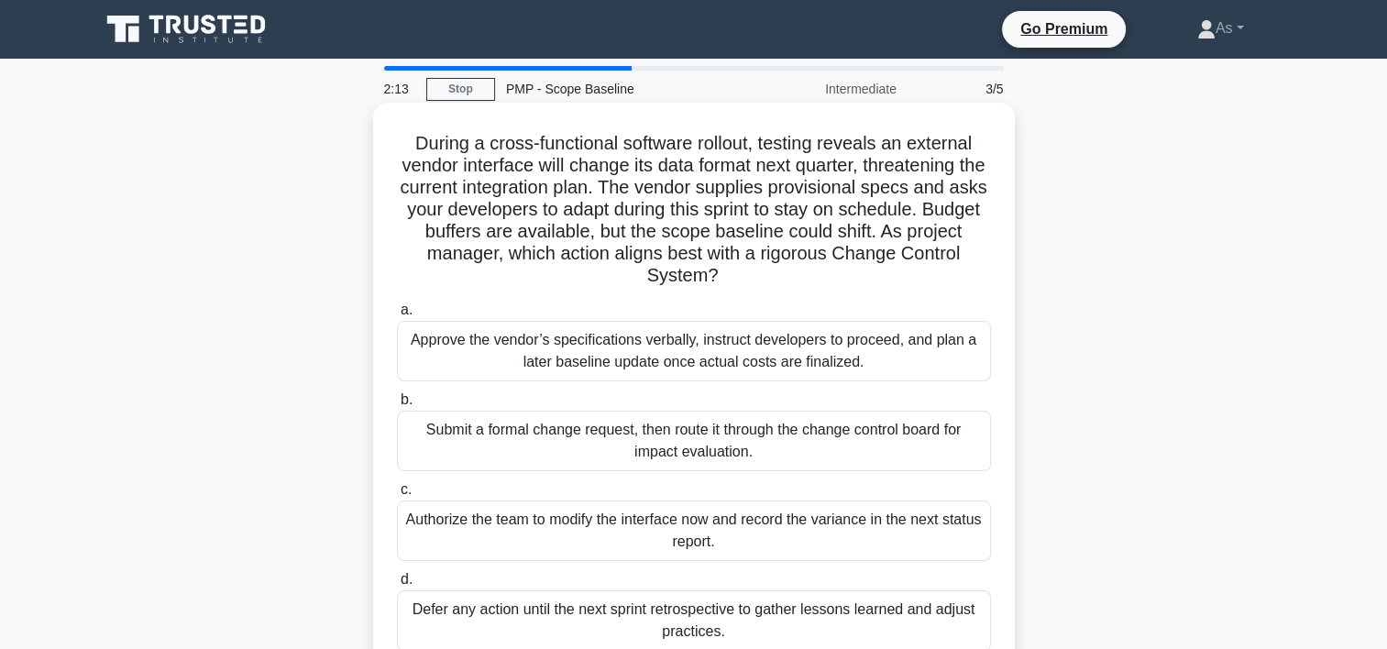
click at [879, 444] on div "Submit a formal change request, then route it through the change control board …" at bounding box center [694, 441] width 594 height 60
click at [397, 406] on input "b. Submit a formal change request, then route it through the change control boa…" at bounding box center [397, 400] width 0 height 12
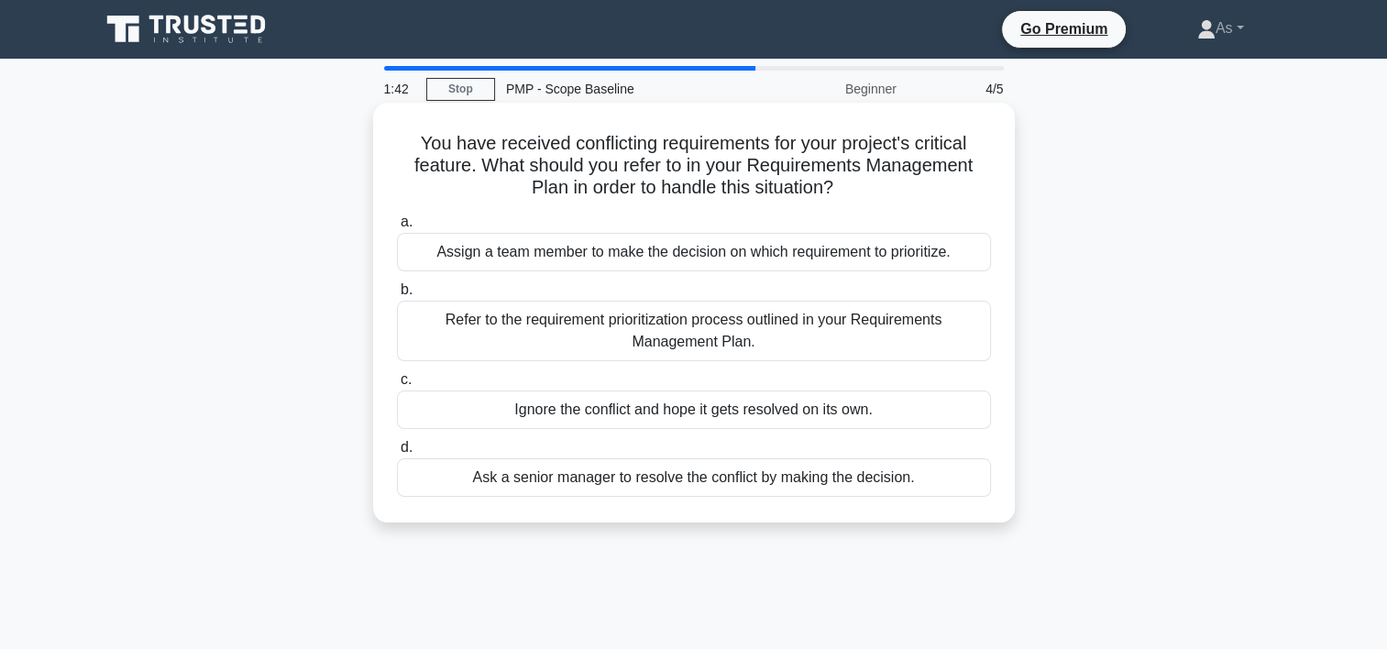
click at [844, 337] on div "Refer to the requirement prioritization process outlined in your Requirements M…" at bounding box center [694, 331] width 594 height 60
click at [397, 296] on input "b. Refer to the requirement prioritization process outlined in your Requirement…" at bounding box center [397, 290] width 0 height 12
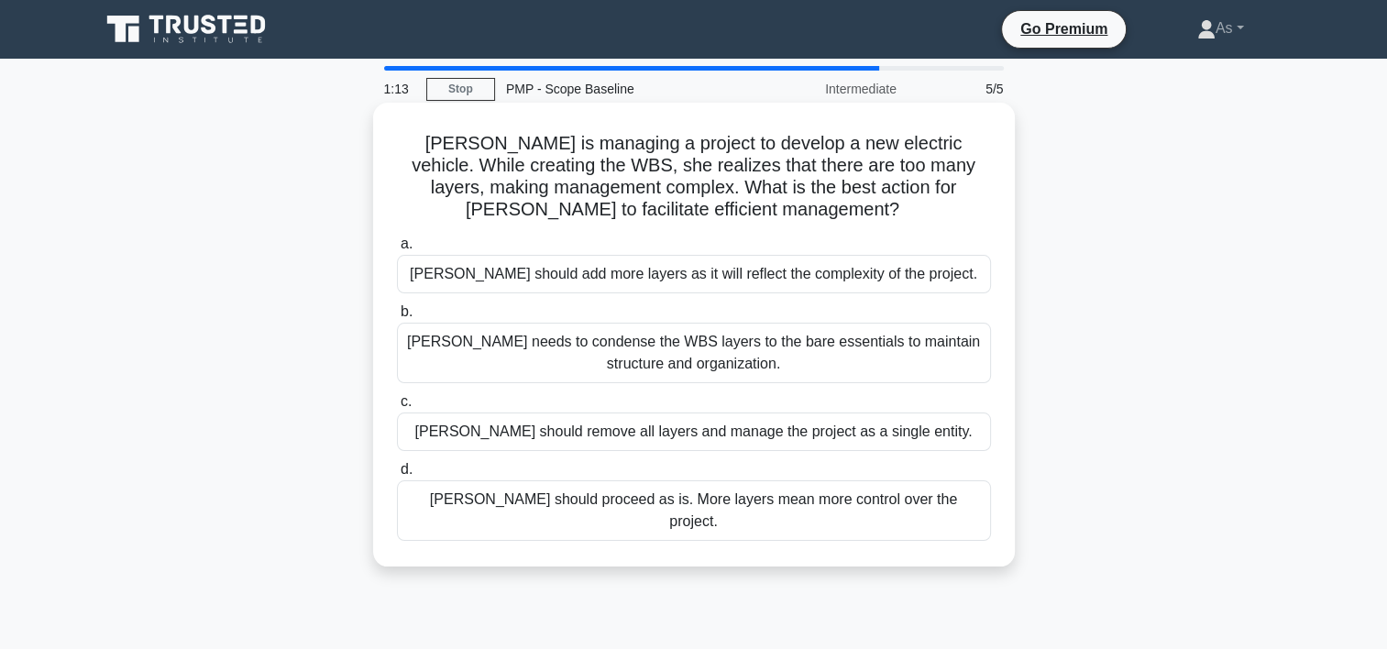
click at [861, 335] on div "Kate needs to condense the WBS layers to the bare essentials to maintain struct…" at bounding box center [694, 353] width 594 height 60
click at [397, 318] on input "b. Kate needs to condense the WBS layers to the bare essentials to maintain str…" at bounding box center [397, 312] width 0 height 12
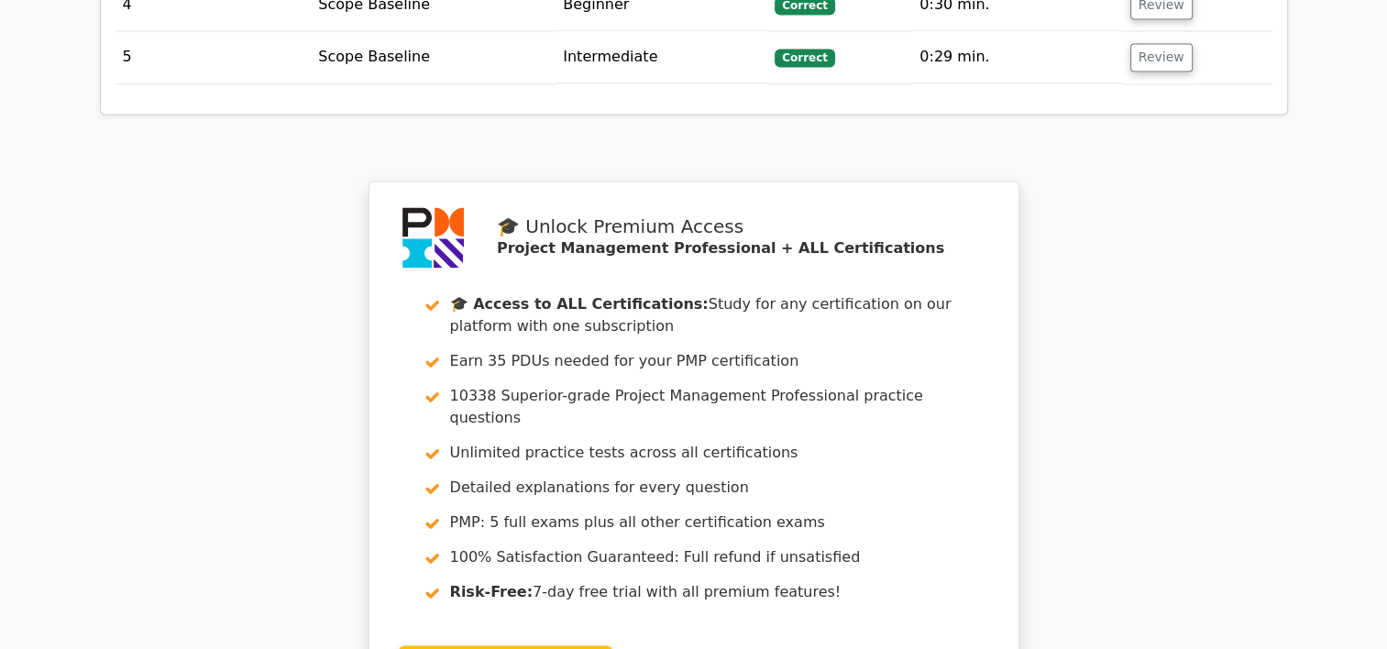
scroll to position [3024, 0]
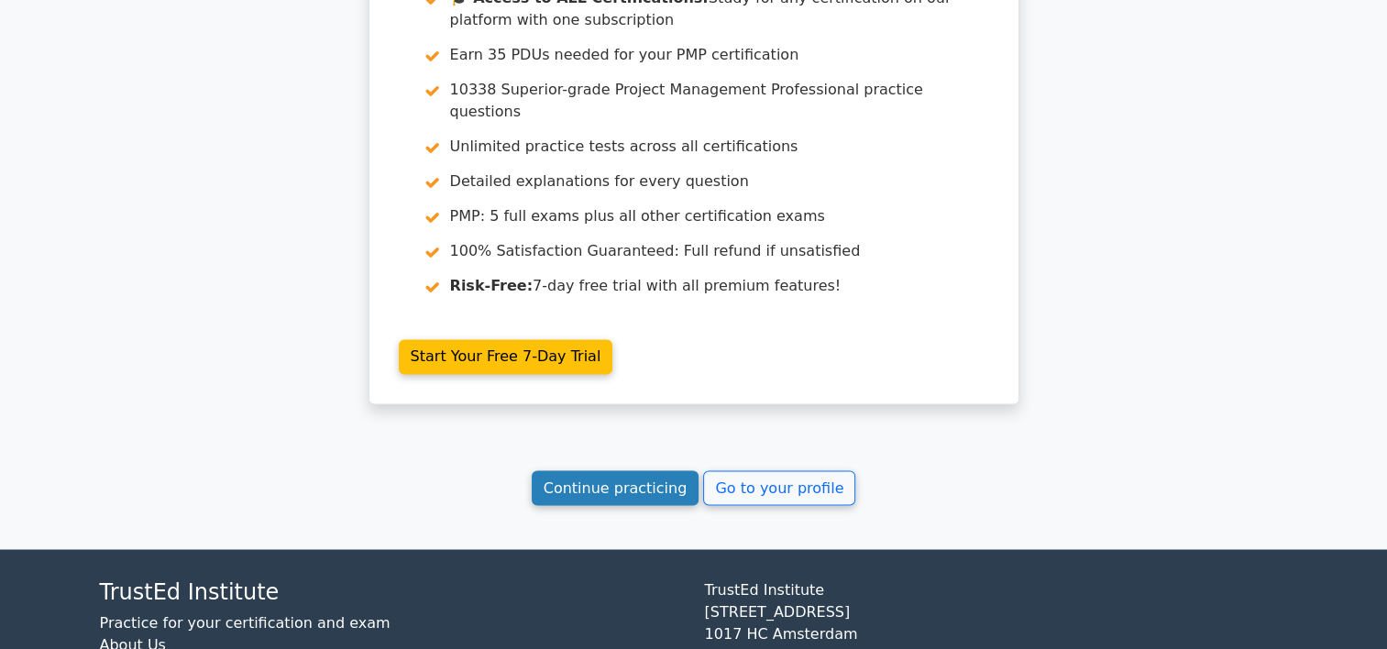
click at [649, 470] on link "Continue practicing" at bounding box center [616, 487] width 168 height 35
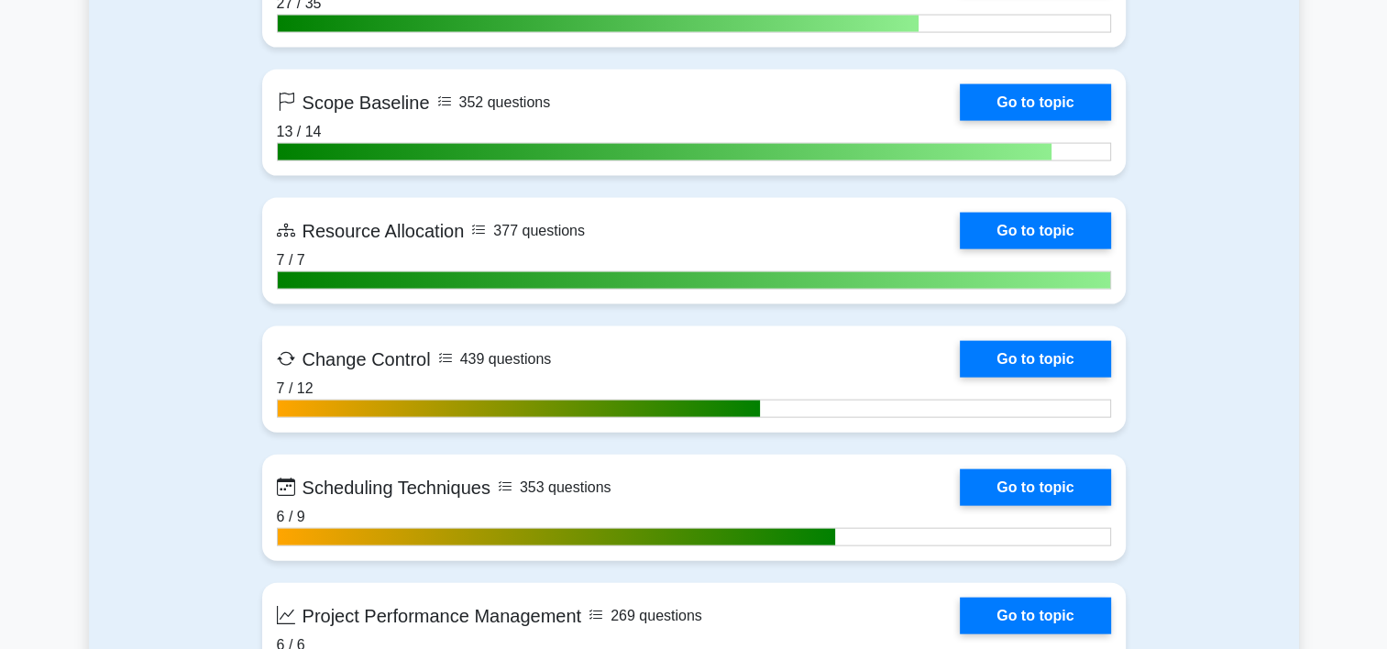
scroll to position [3975, 0]
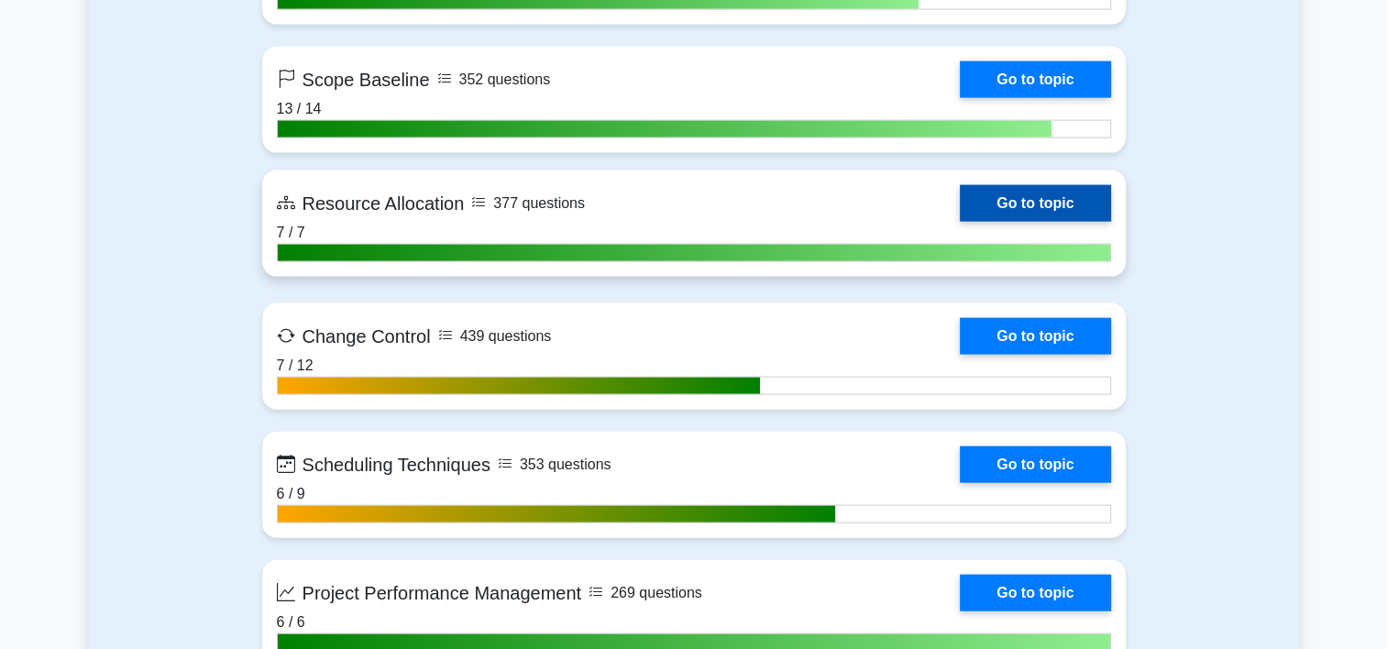
click at [959, 185] on link "Go to topic" at bounding box center [1034, 203] width 150 height 37
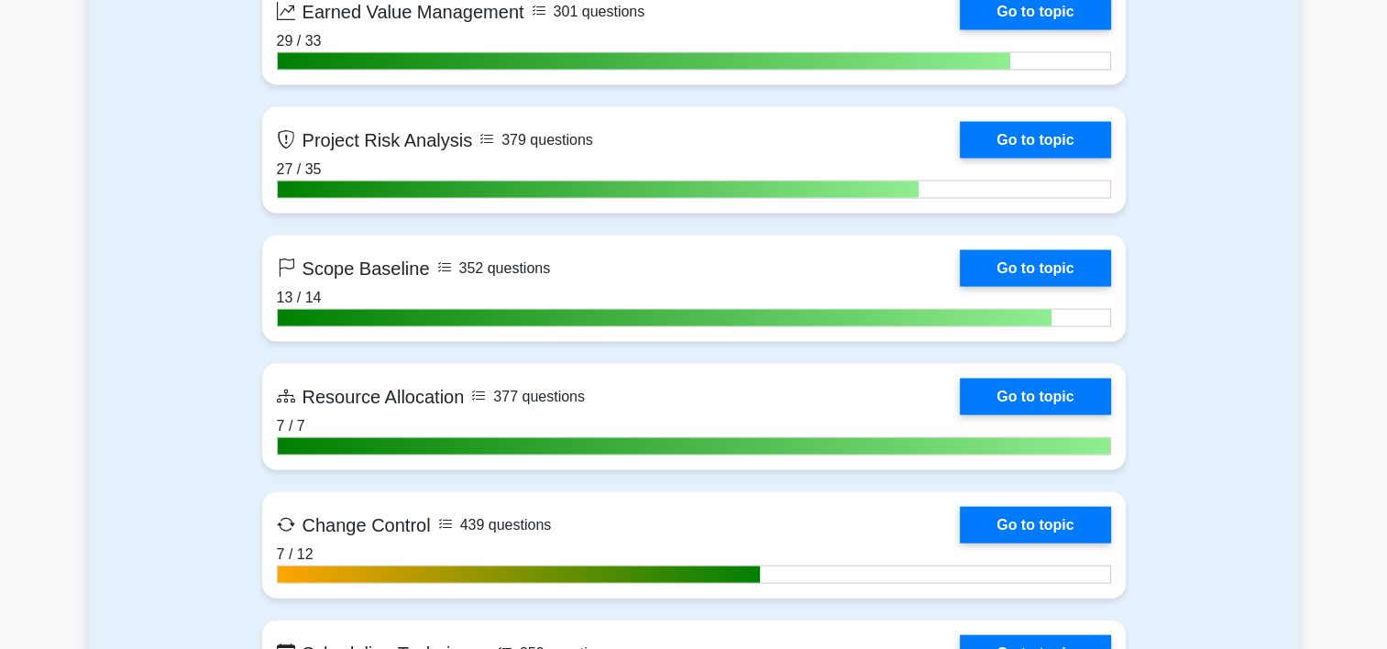
scroll to position [3743, 0]
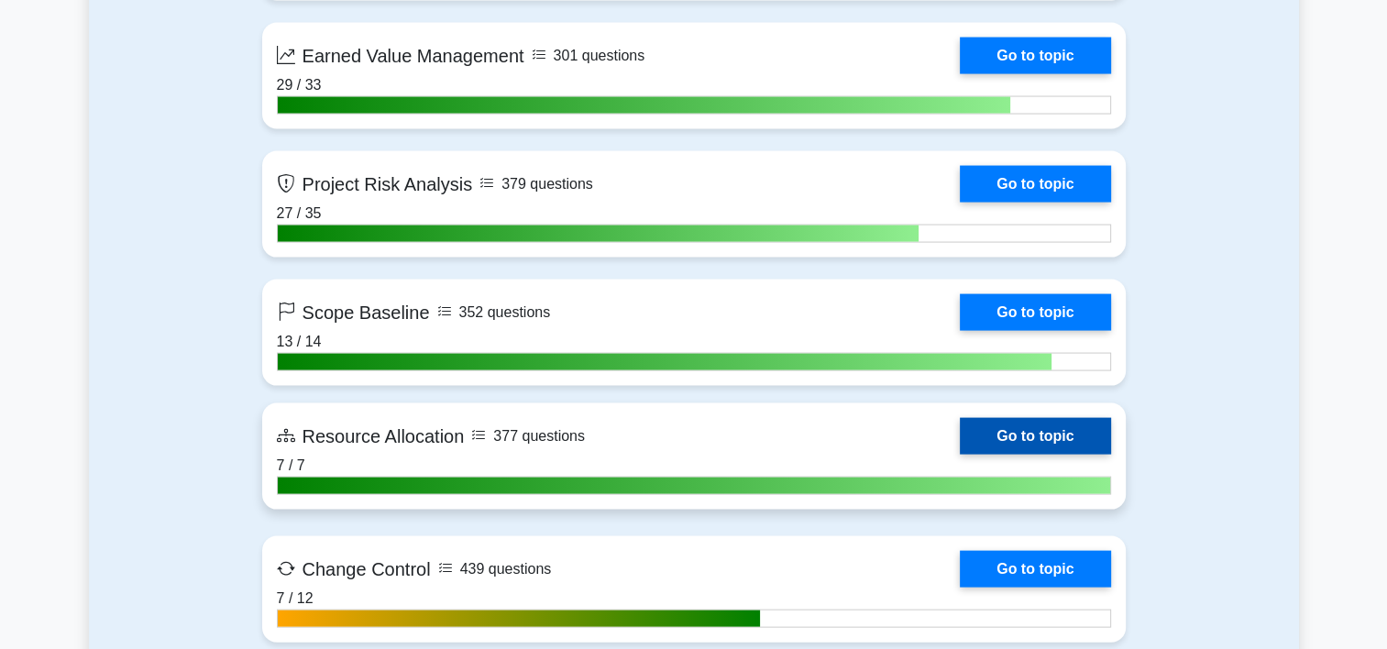
click at [959, 429] on link "Go to topic" at bounding box center [1034, 436] width 150 height 37
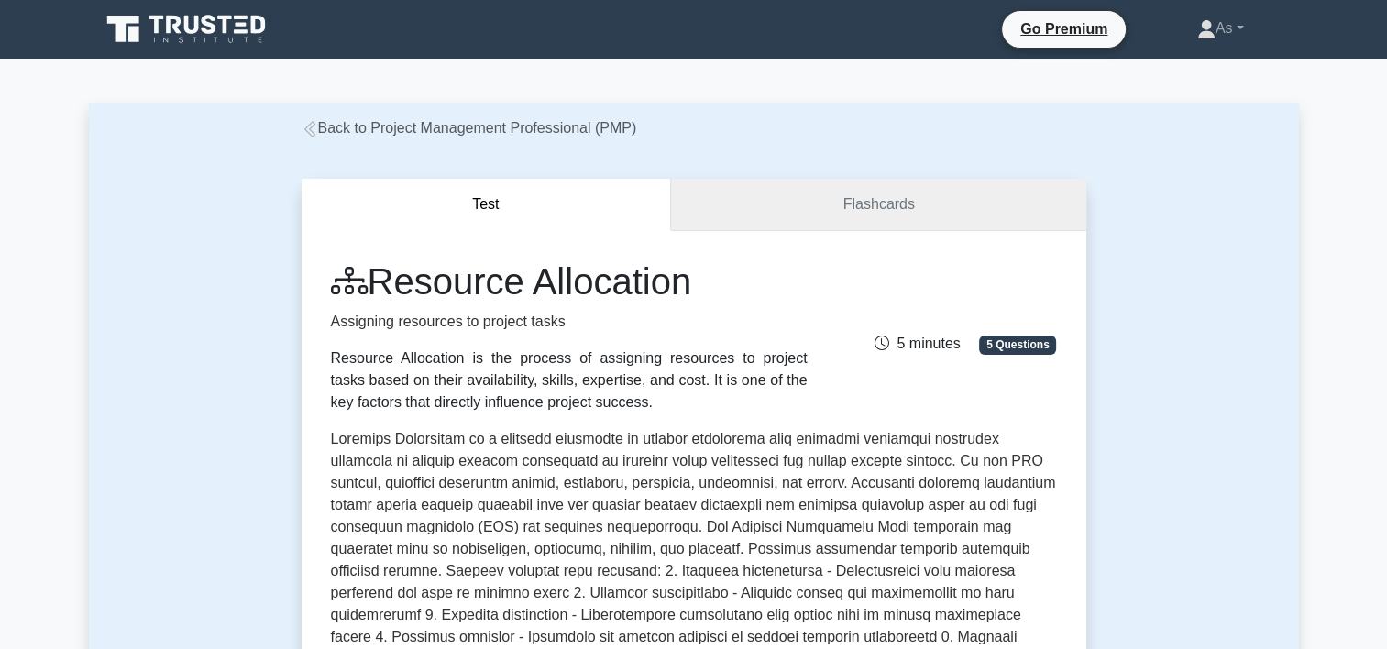
click at [942, 212] on link "Flashcards" at bounding box center [878, 205] width 414 height 52
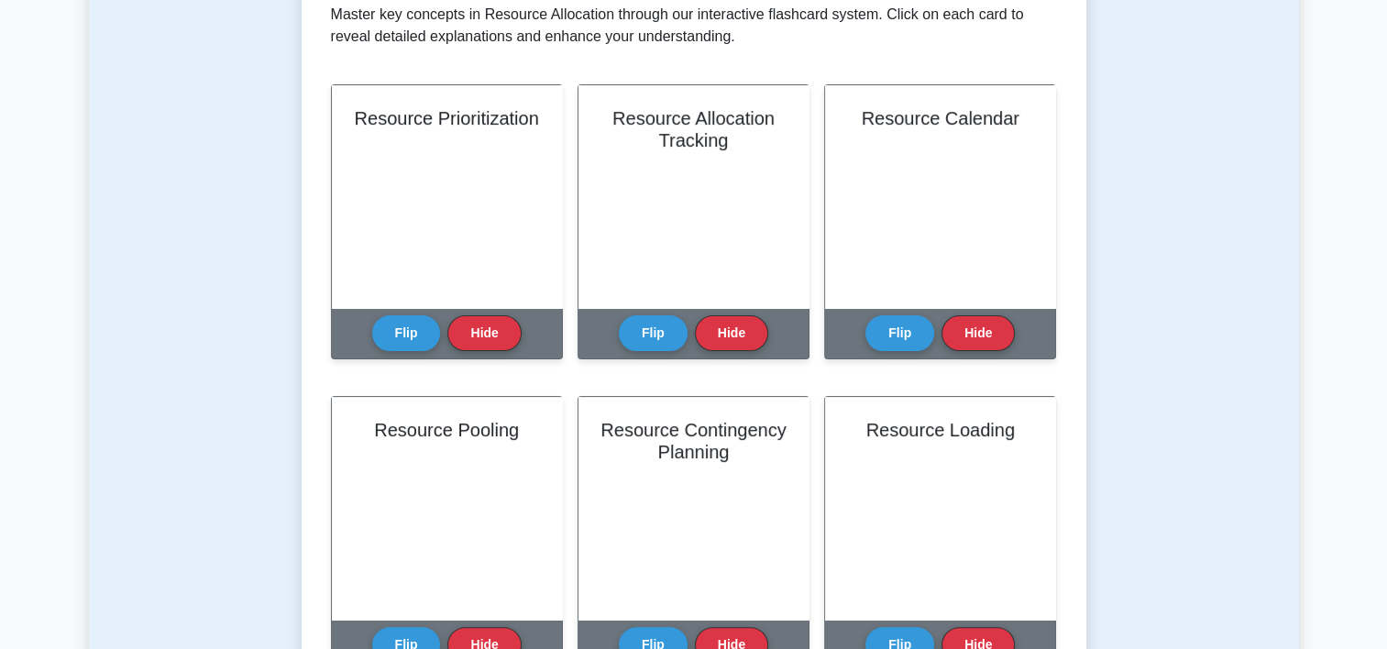
scroll to position [348, 0]
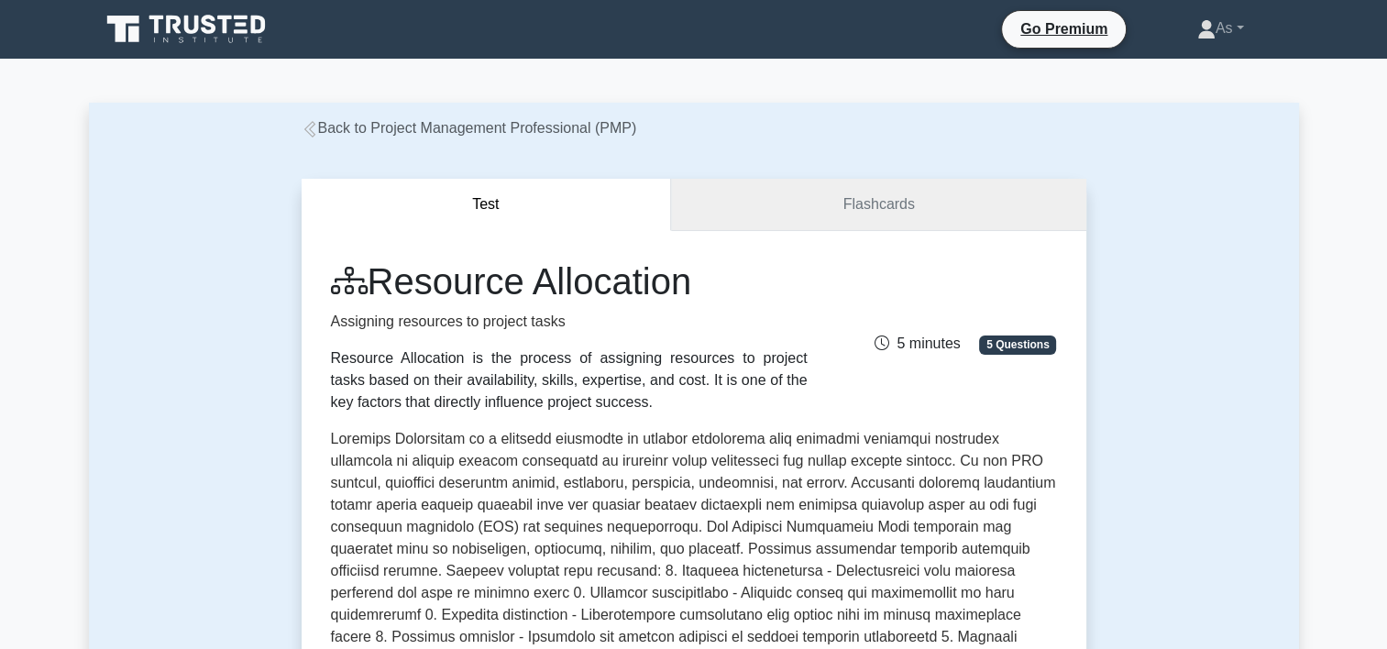
click at [903, 209] on link "Flashcards" at bounding box center [878, 205] width 414 height 52
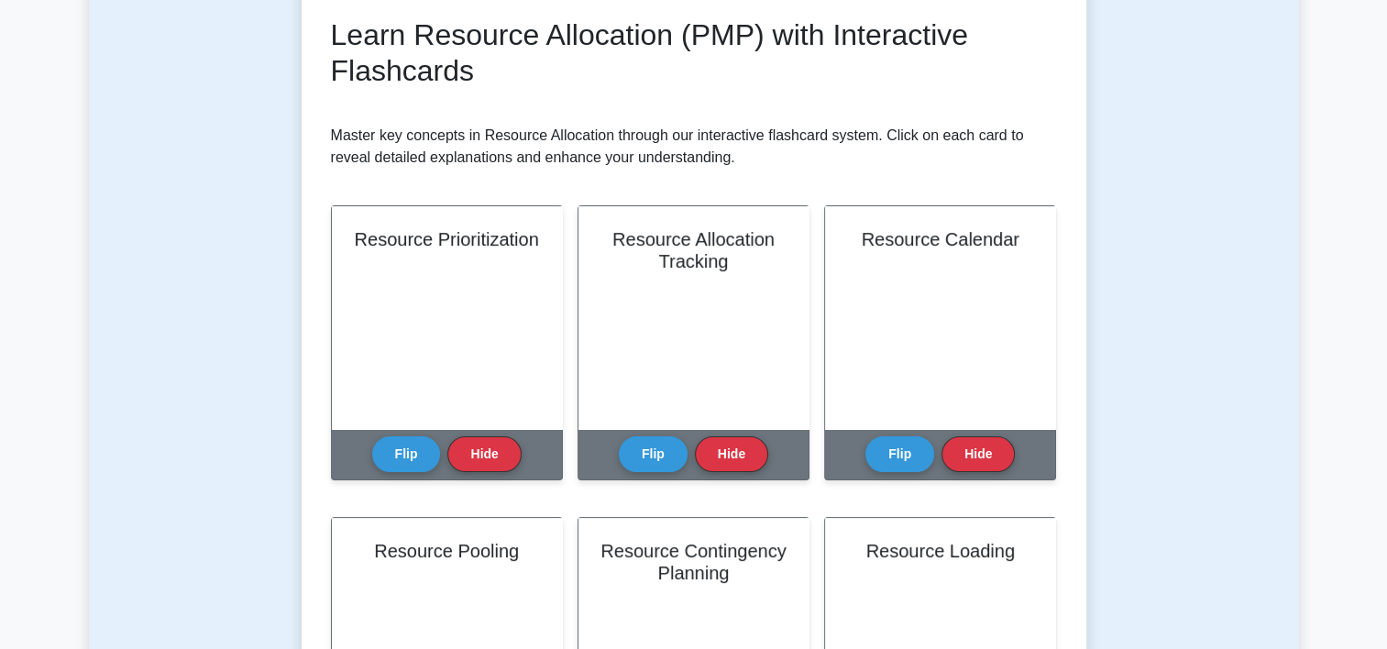
scroll to position [268, 0]
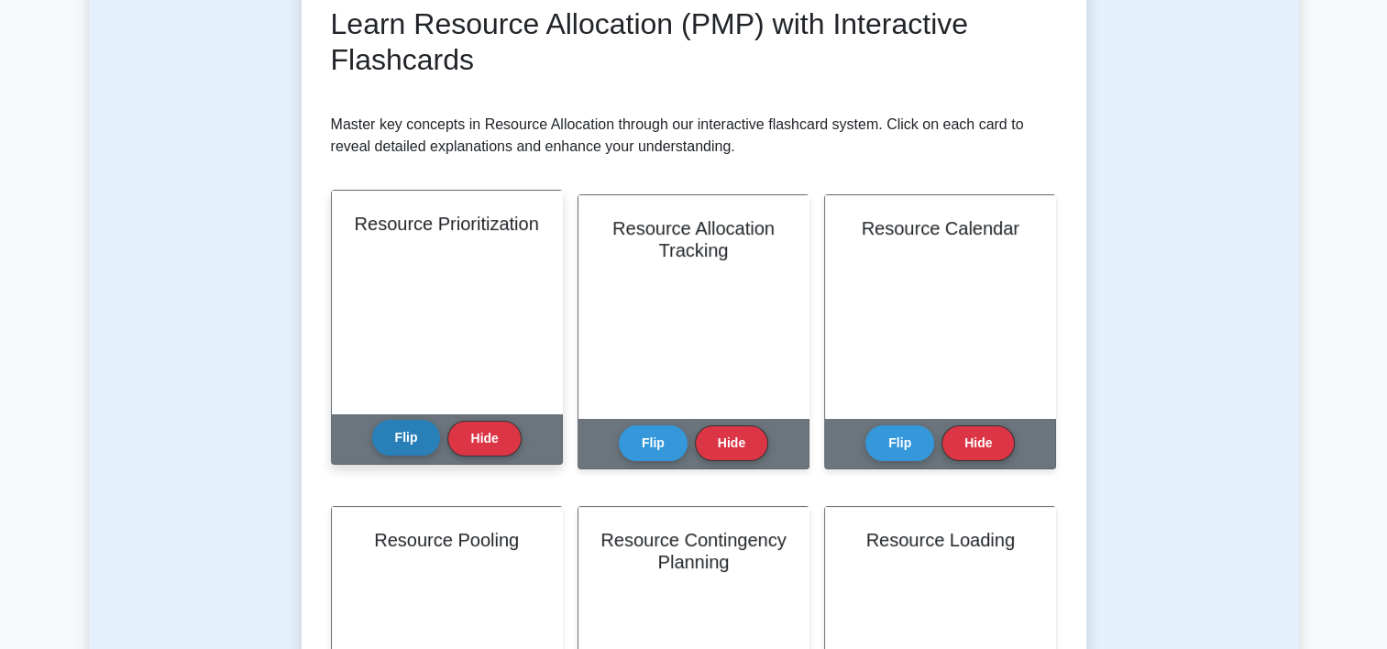
click at [389, 444] on button "Flip" at bounding box center [406, 438] width 69 height 36
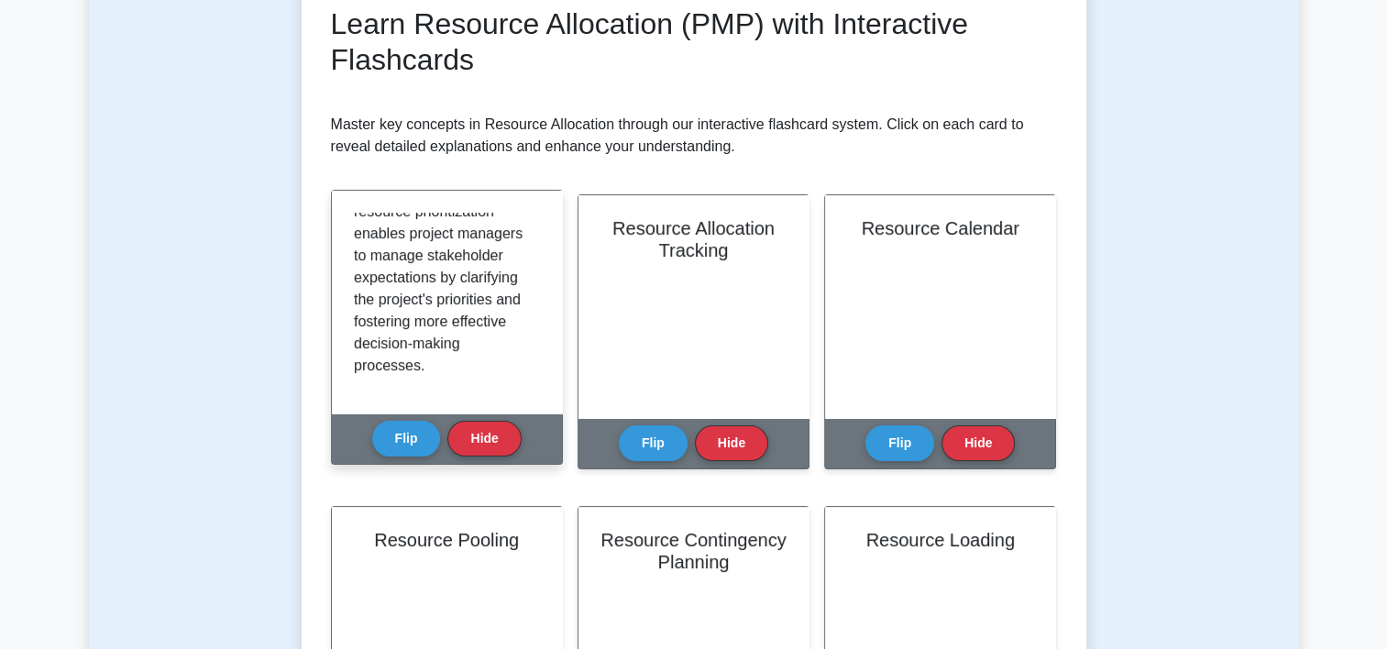
scroll to position [495, 0]
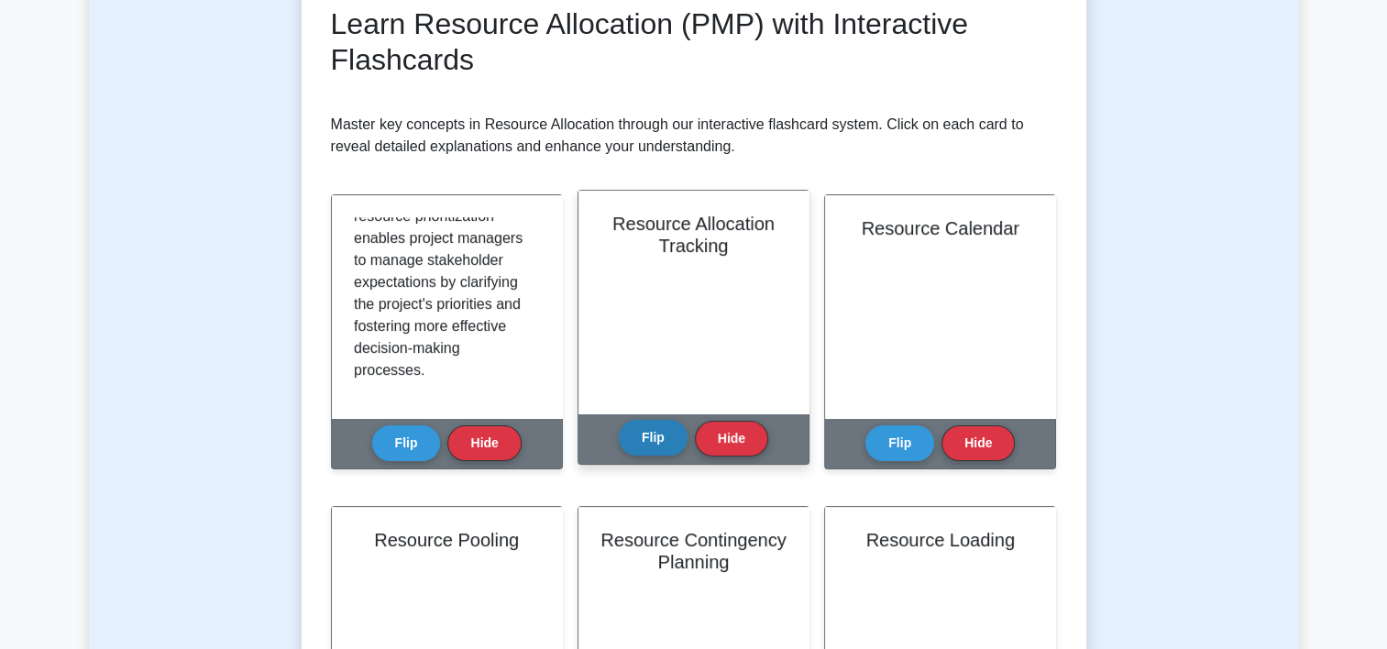
click at [649, 443] on button "Flip" at bounding box center [653, 438] width 69 height 36
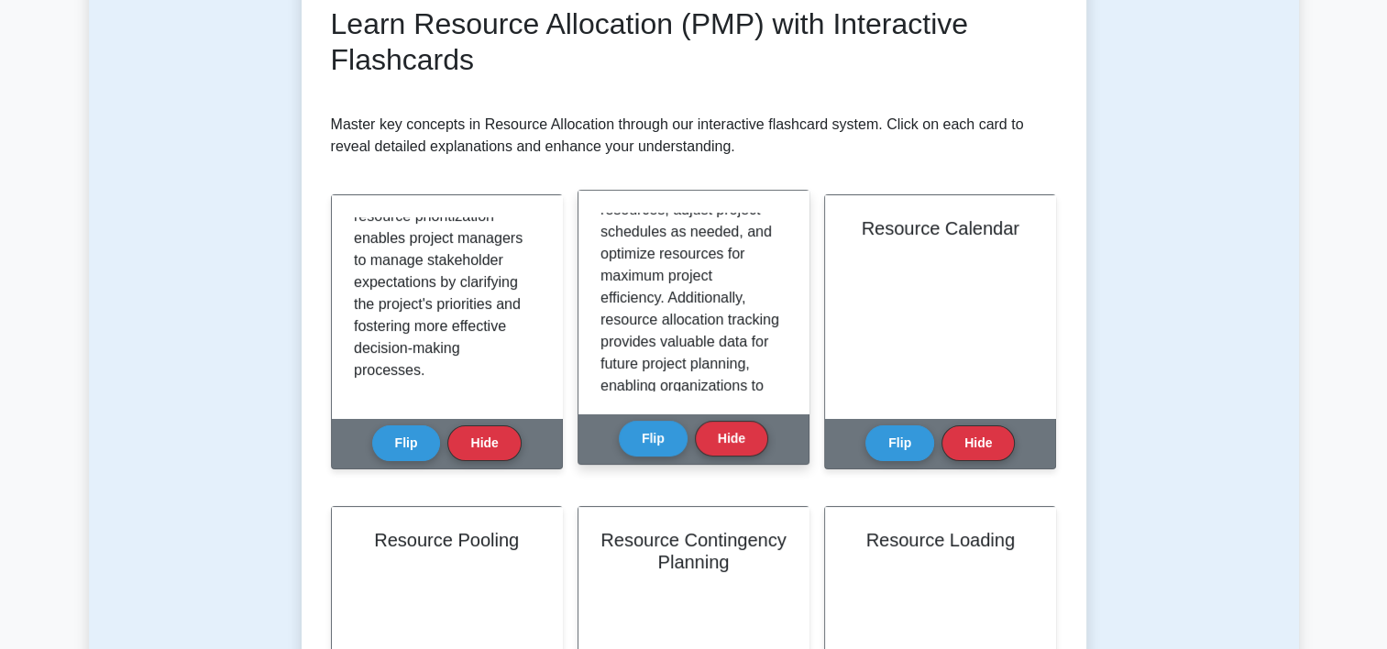
scroll to position [539, 0]
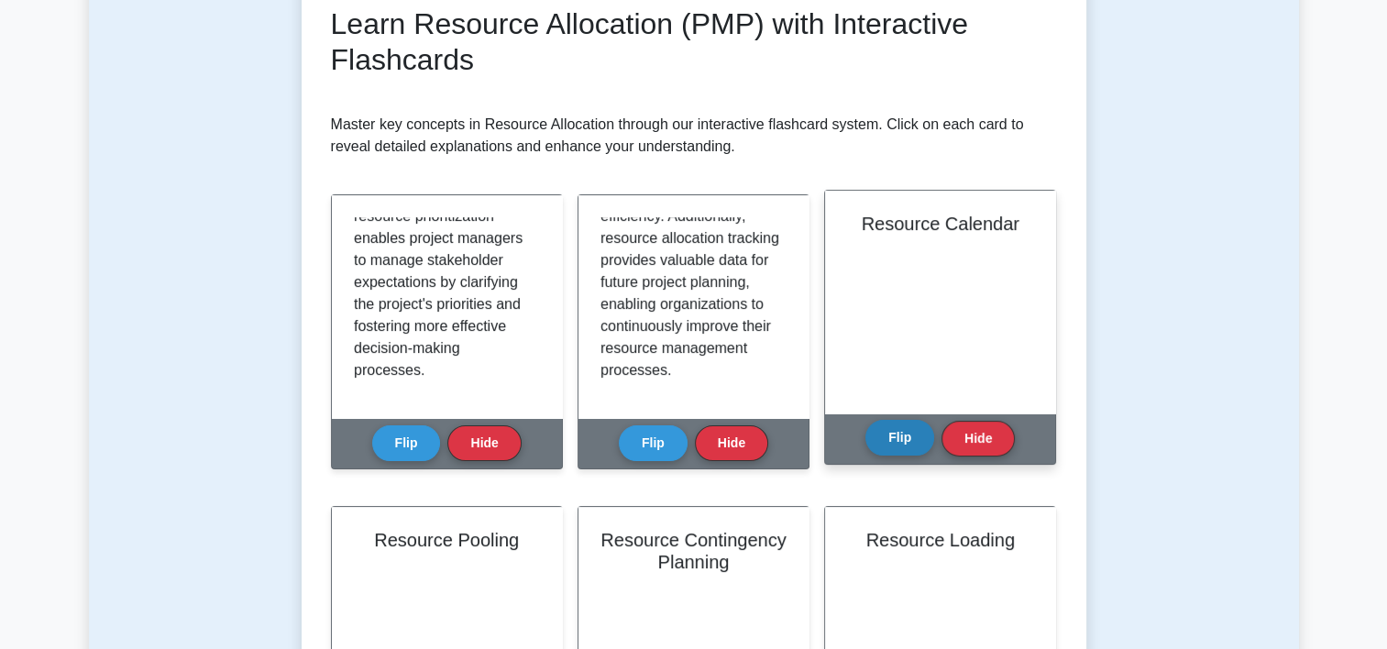
click at [911, 434] on button "Flip" at bounding box center [899, 438] width 69 height 36
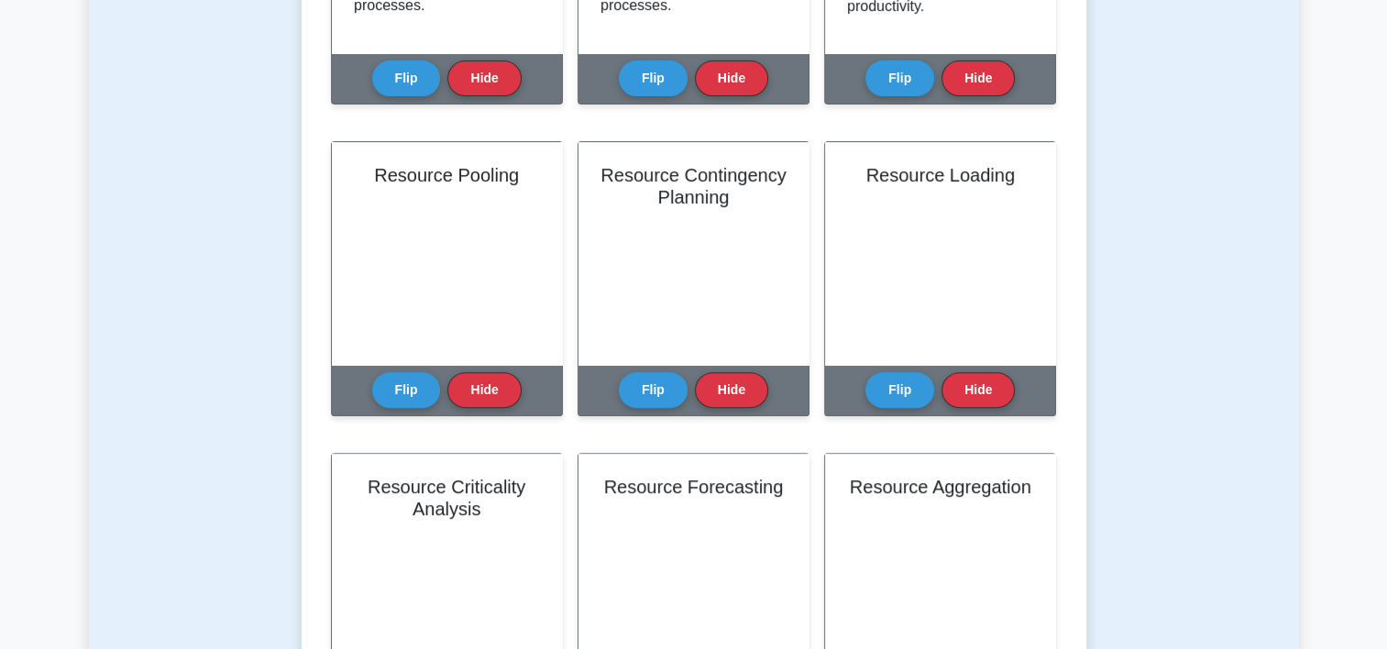
scroll to position [711, 0]
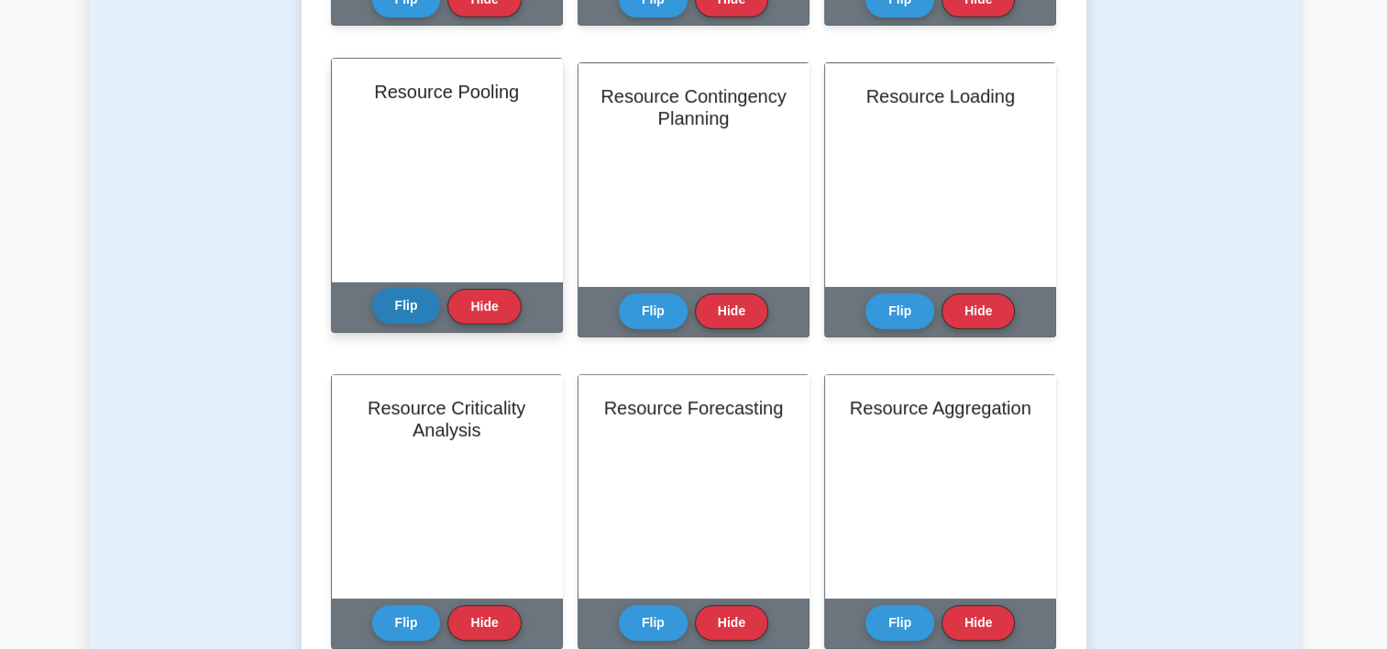
click at [401, 305] on button "Flip" at bounding box center [406, 306] width 69 height 36
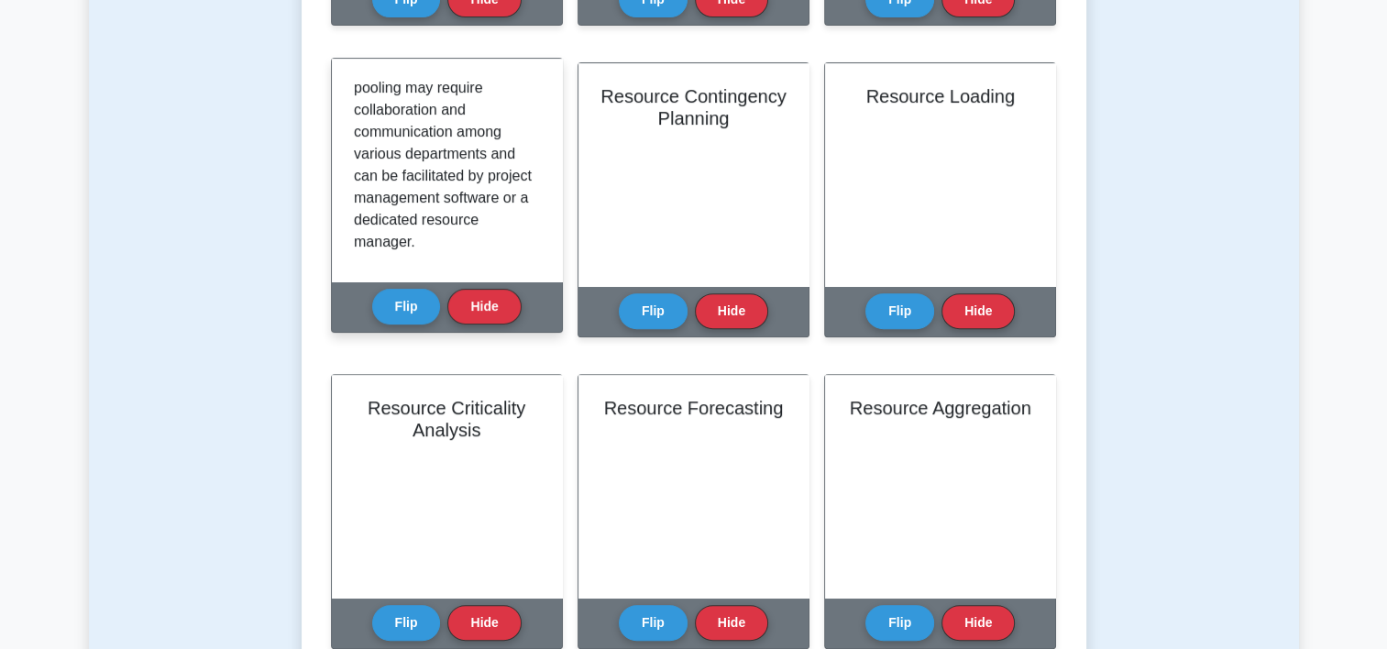
scroll to position [605, 0]
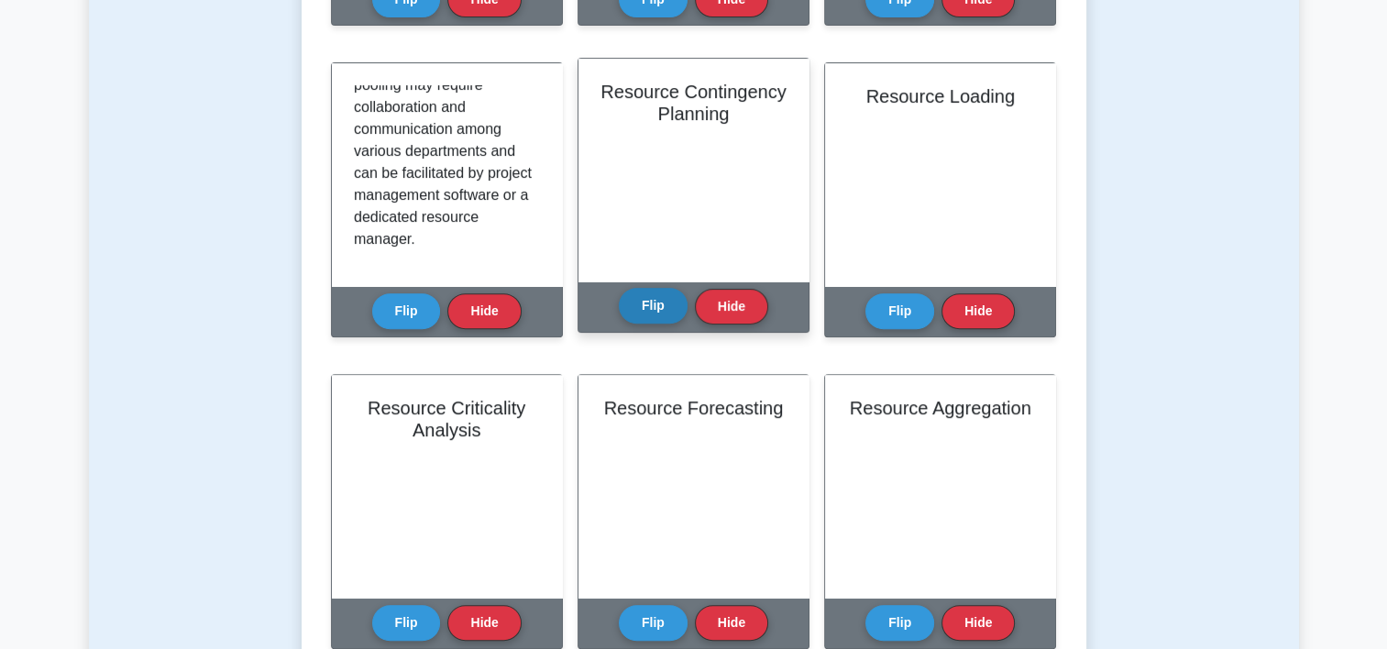
click at [652, 303] on button "Flip" at bounding box center [653, 306] width 69 height 36
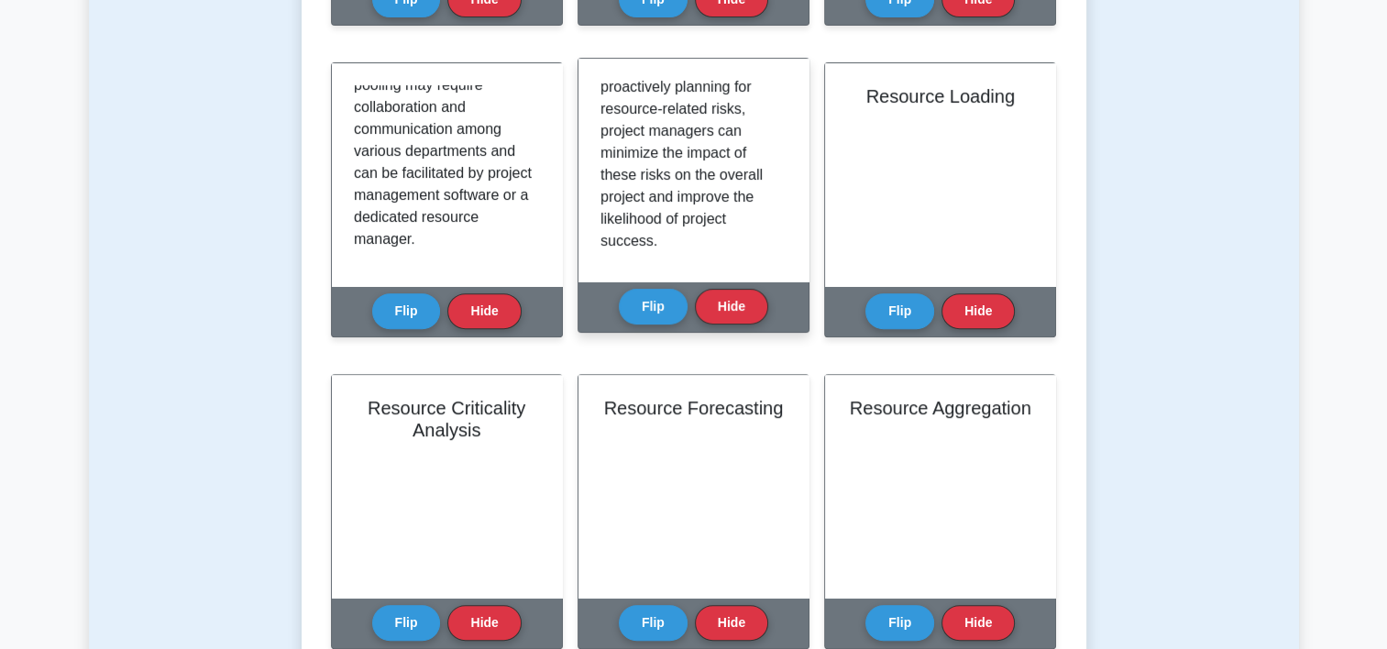
scroll to position [495, 0]
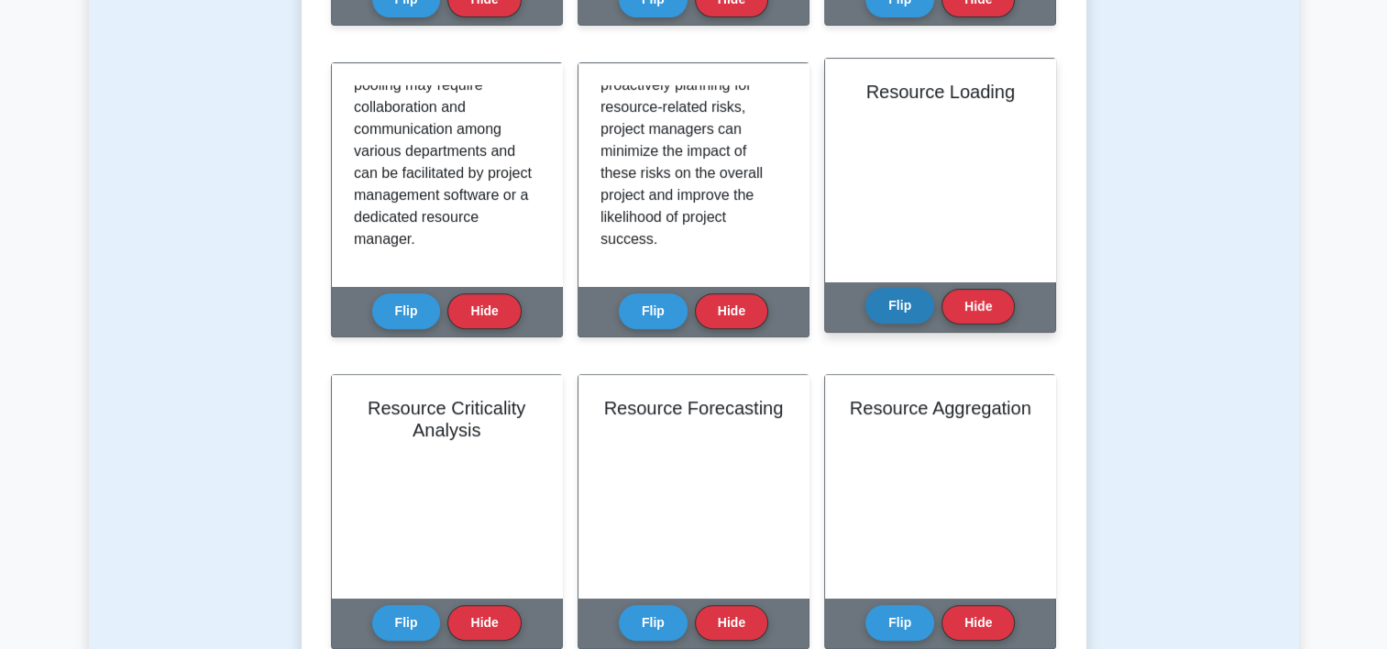
click at [901, 302] on button "Flip" at bounding box center [899, 306] width 69 height 36
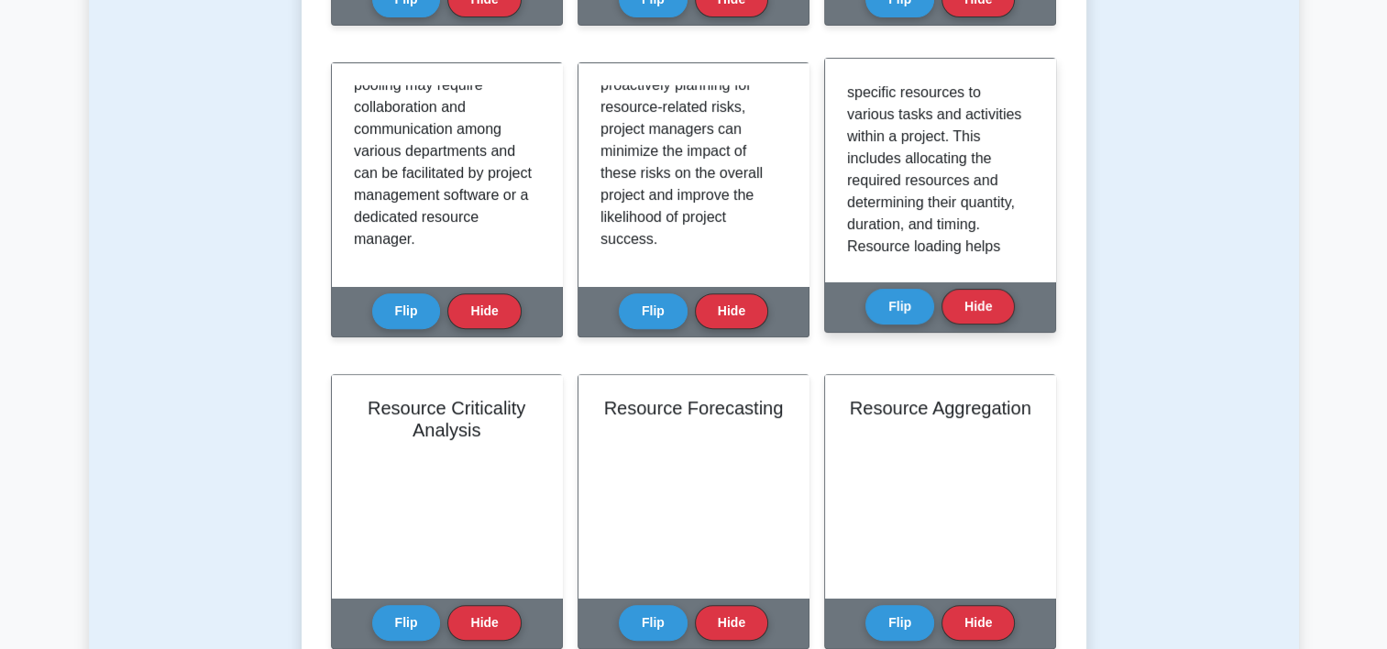
scroll to position [47, 0]
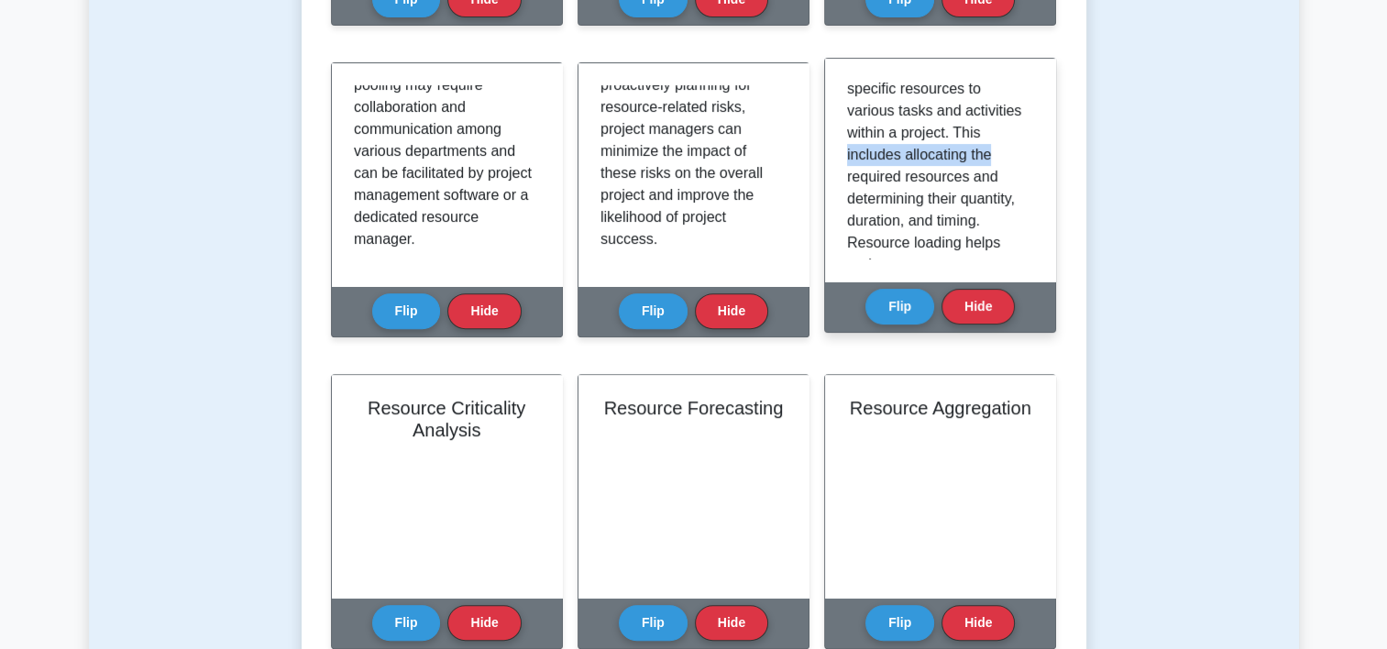
drag, startPoint x: 1034, startPoint y: 125, endPoint x: 1039, endPoint y: 154, distance: 29.8
click at [1039, 154] on div "Resource loading is the process of assigning specific resources to various task…" at bounding box center [940, 170] width 230 height 223
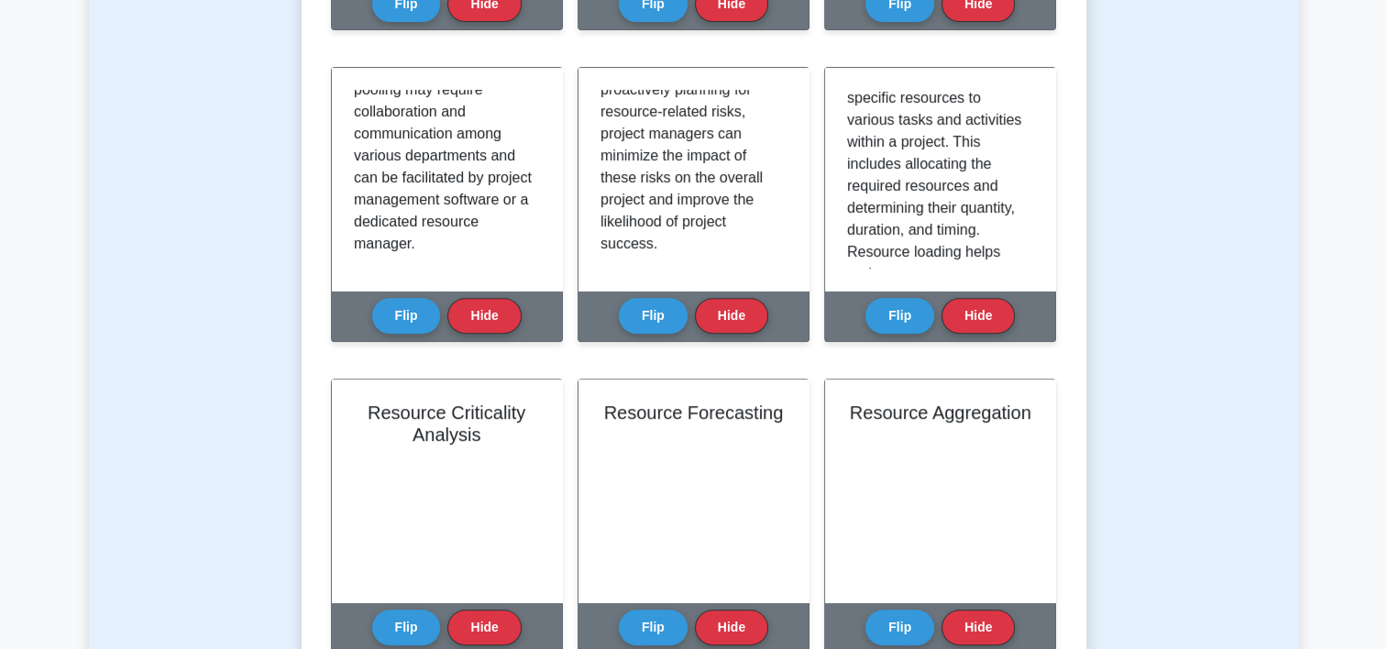
drag, startPoint x: 1039, startPoint y: 154, endPoint x: 1158, endPoint y: 219, distance: 135.7
click at [1158, 219] on div "Test Flashcards Learn Resource Allocation (PMP) with Interactive Flashcards Mas…" at bounding box center [694, 251] width 1210 height 1647
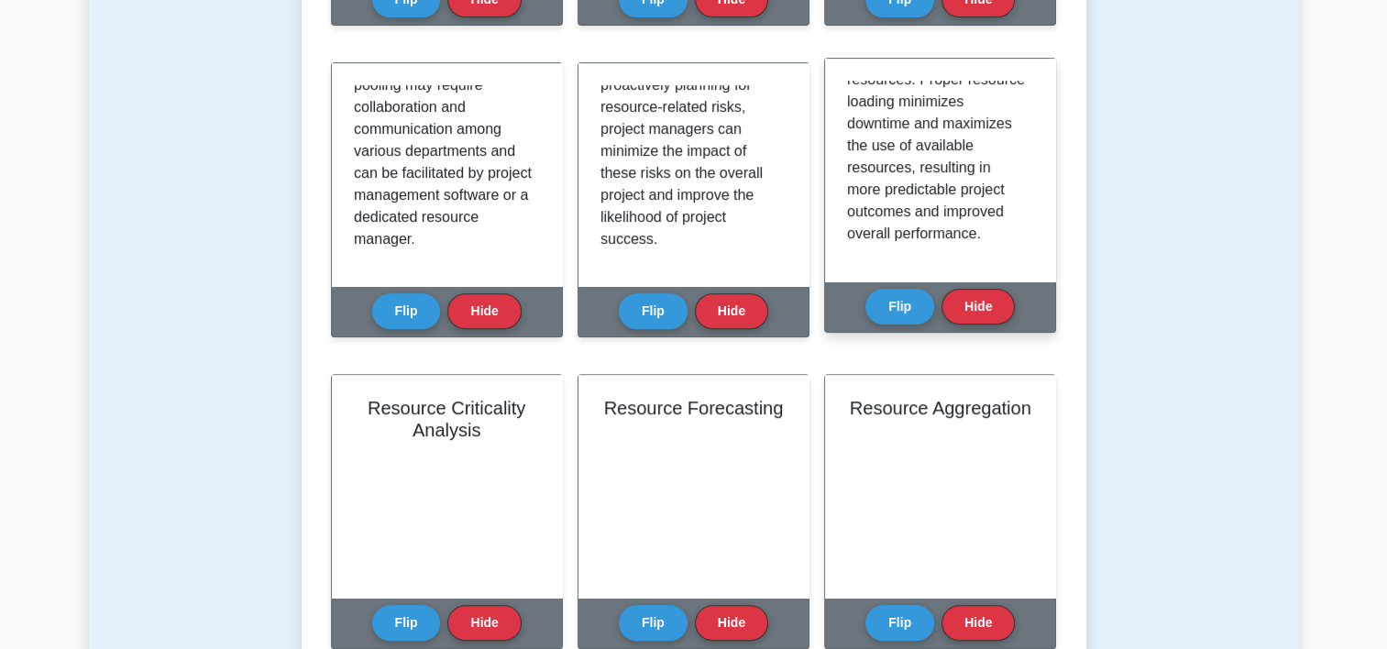
scroll to position [539, 0]
click at [901, 311] on button "Flip" at bounding box center [899, 306] width 69 height 36
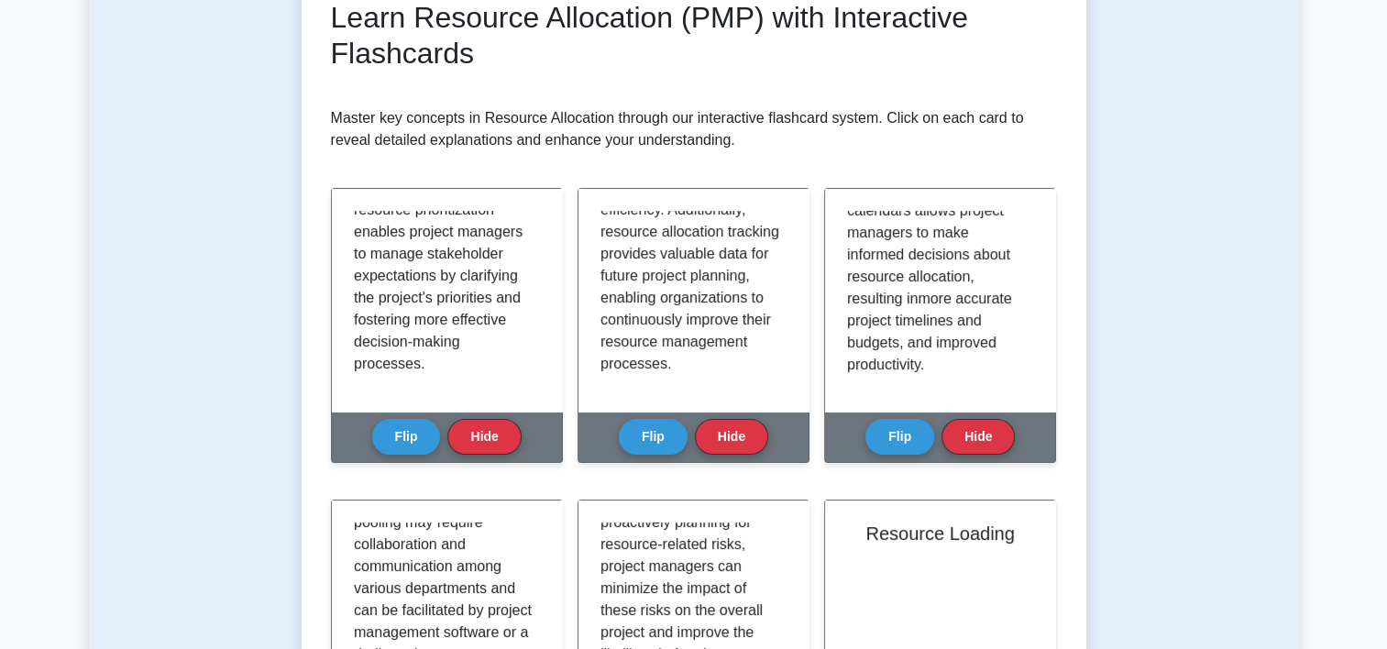
scroll to position [281, 0]
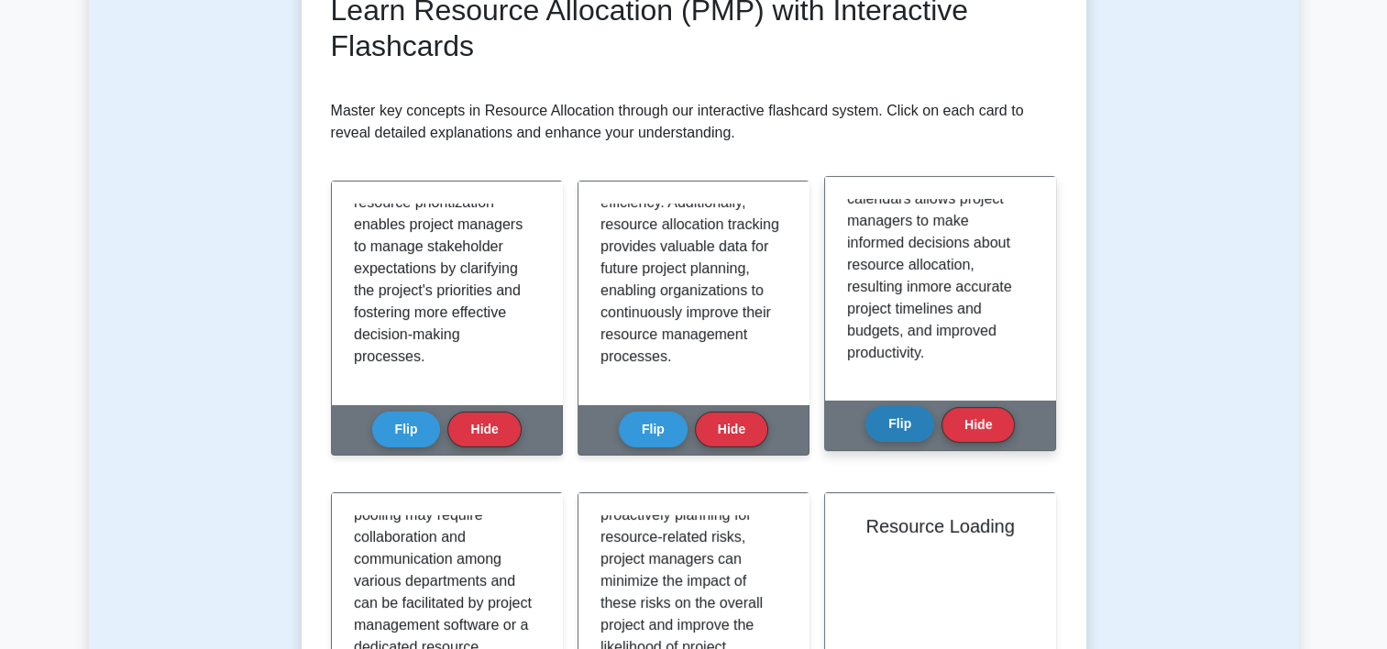
click at [892, 432] on button "Flip" at bounding box center [899, 424] width 69 height 36
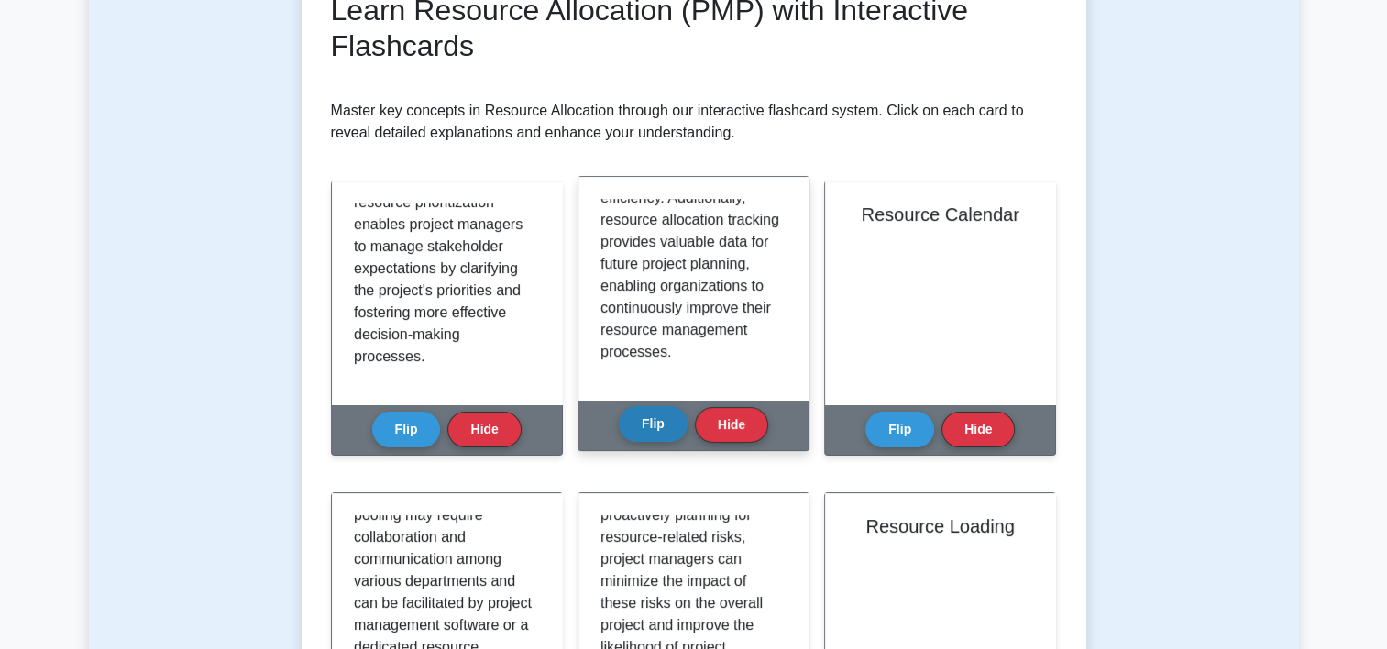
click at [676, 420] on button "Flip" at bounding box center [653, 424] width 69 height 36
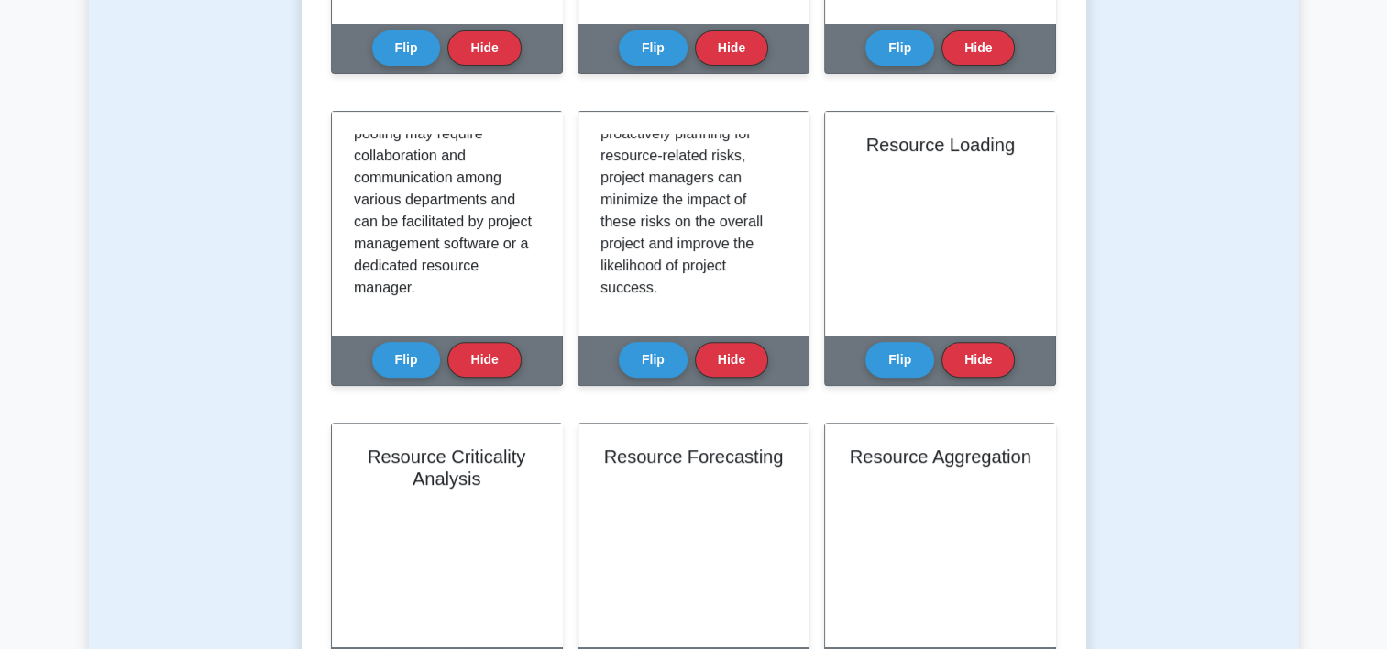
scroll to position [704, 0]
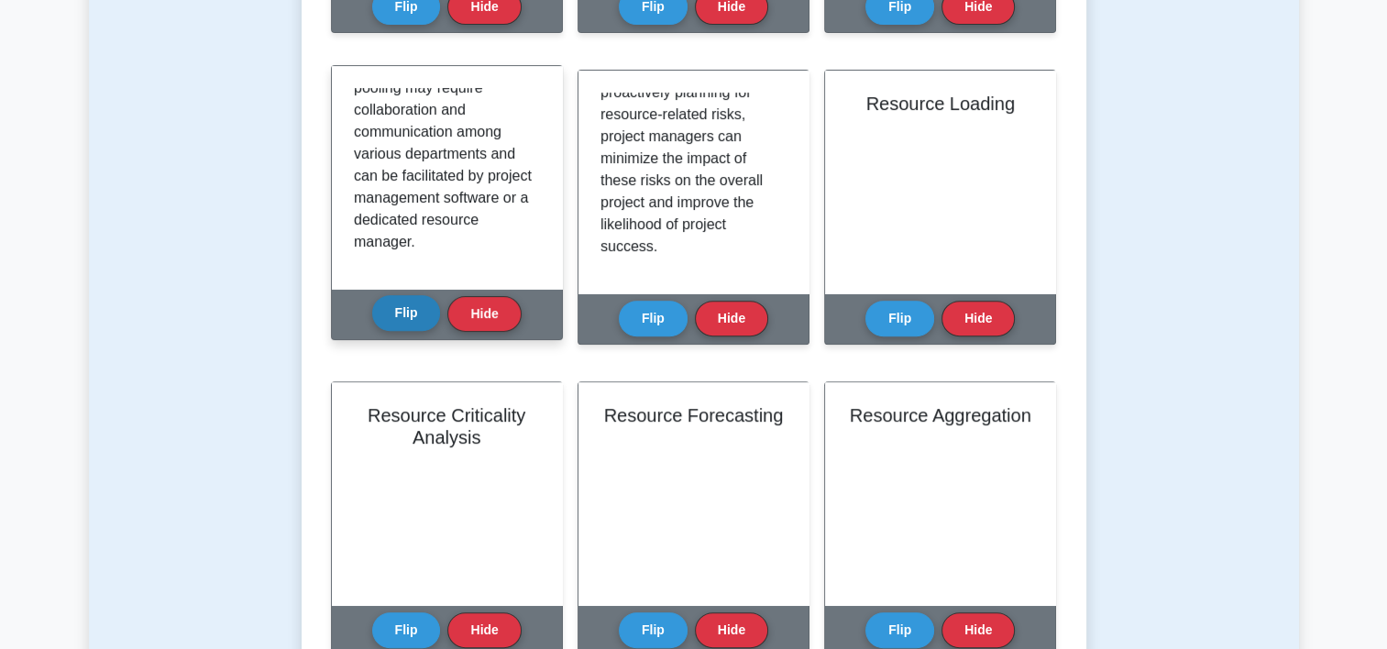
click at [408, 317] on button "Flip" at bounding box center [406, 313] width 69 height 36
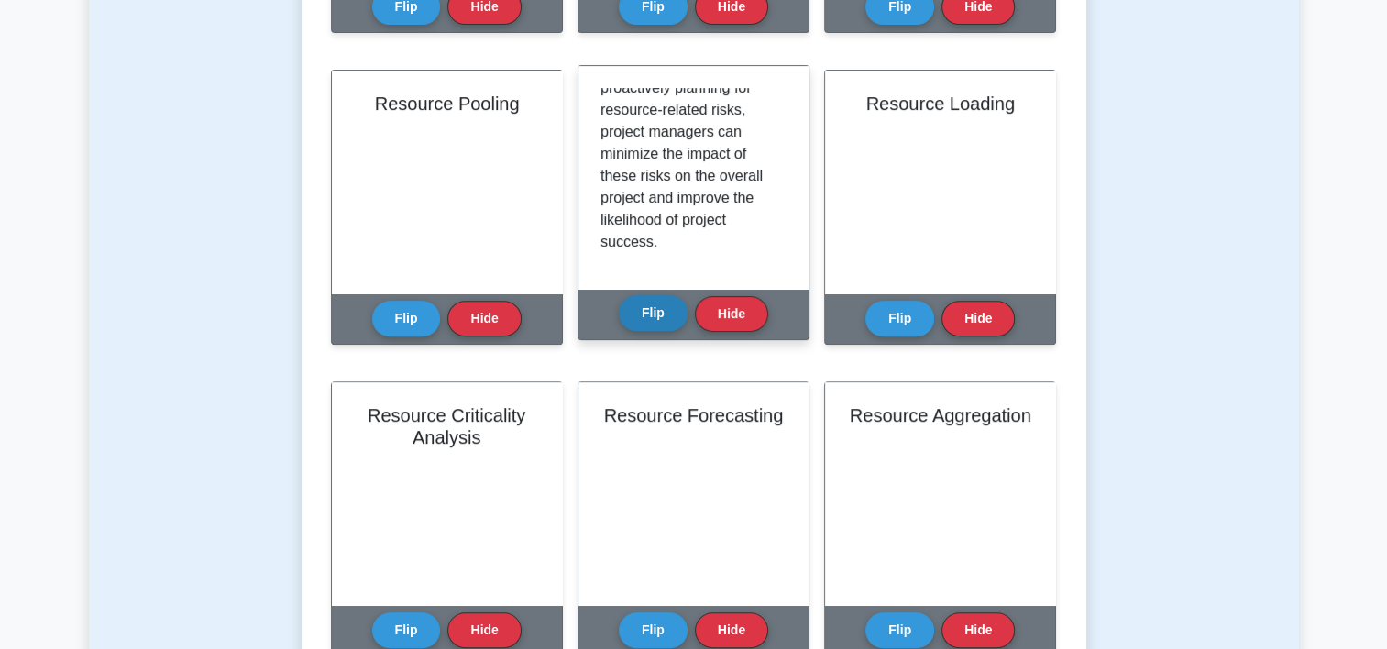
click at [656, 306] on button "Flip" at bounding box center [653, 313] width 69 height 36
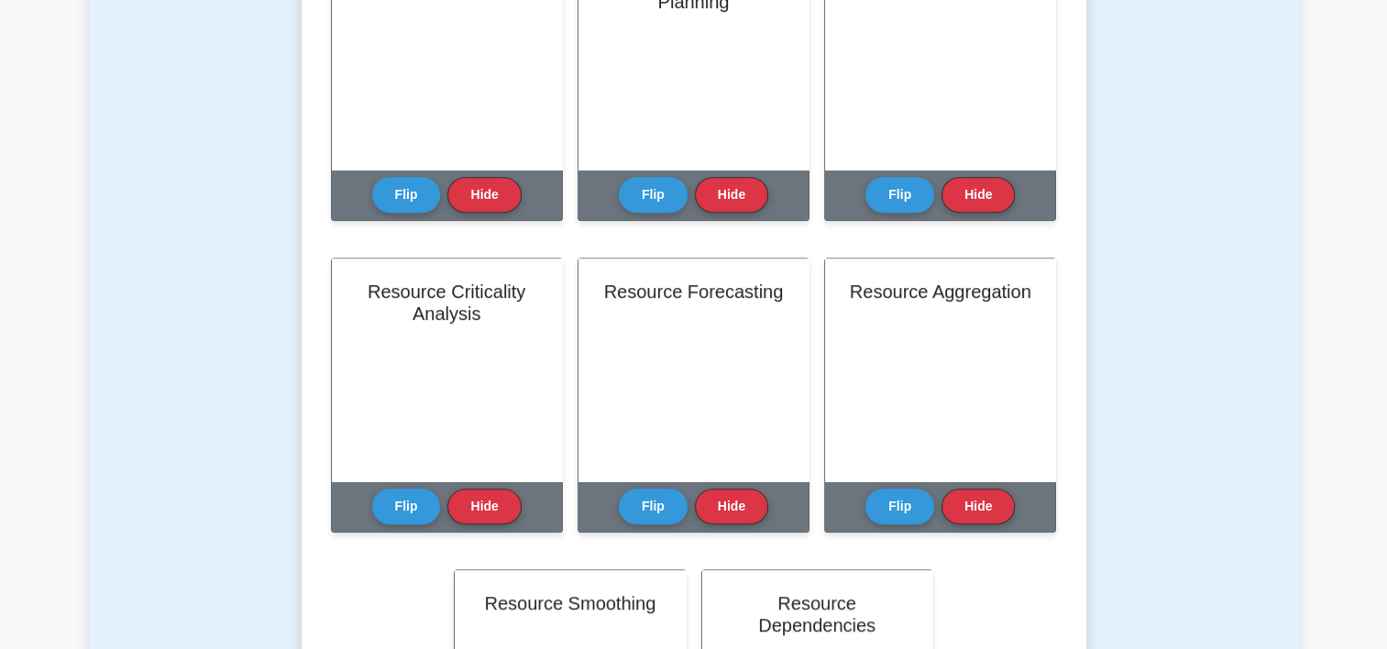
scroll to position [774, 0]
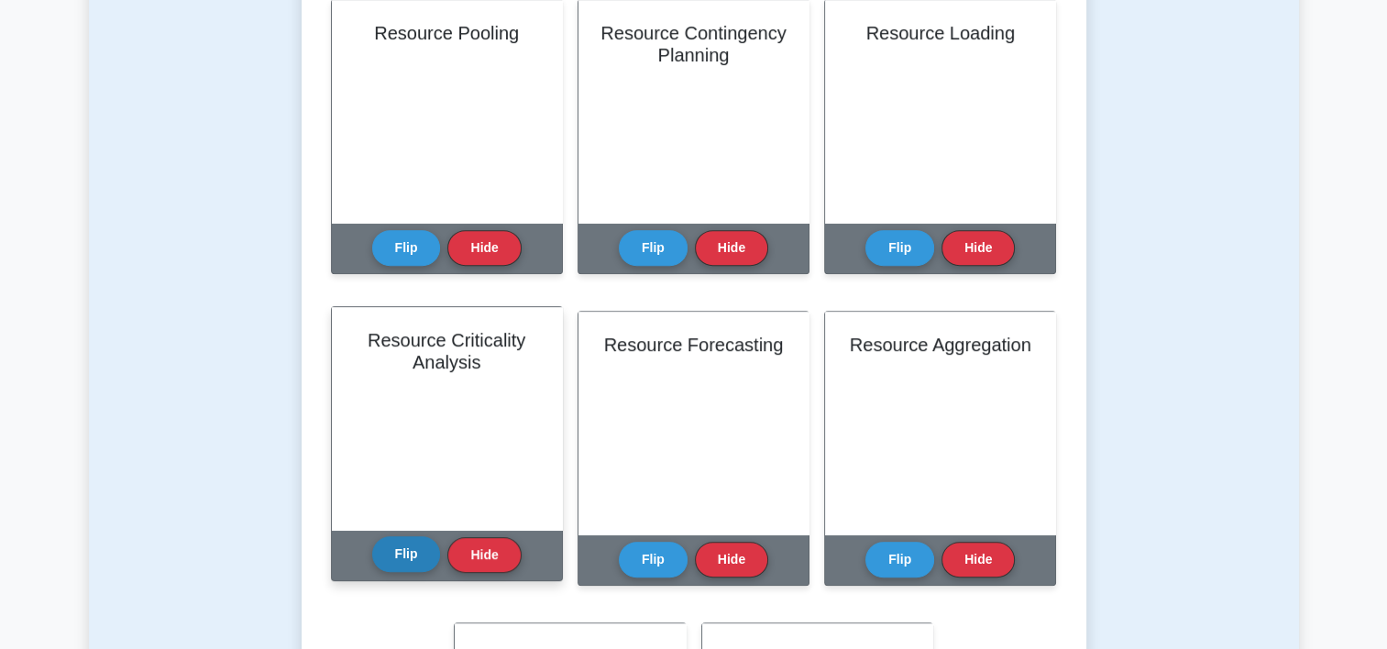
click at [405, 554] on button "Flip" at bounding box center [406, 554] width 69 height 36
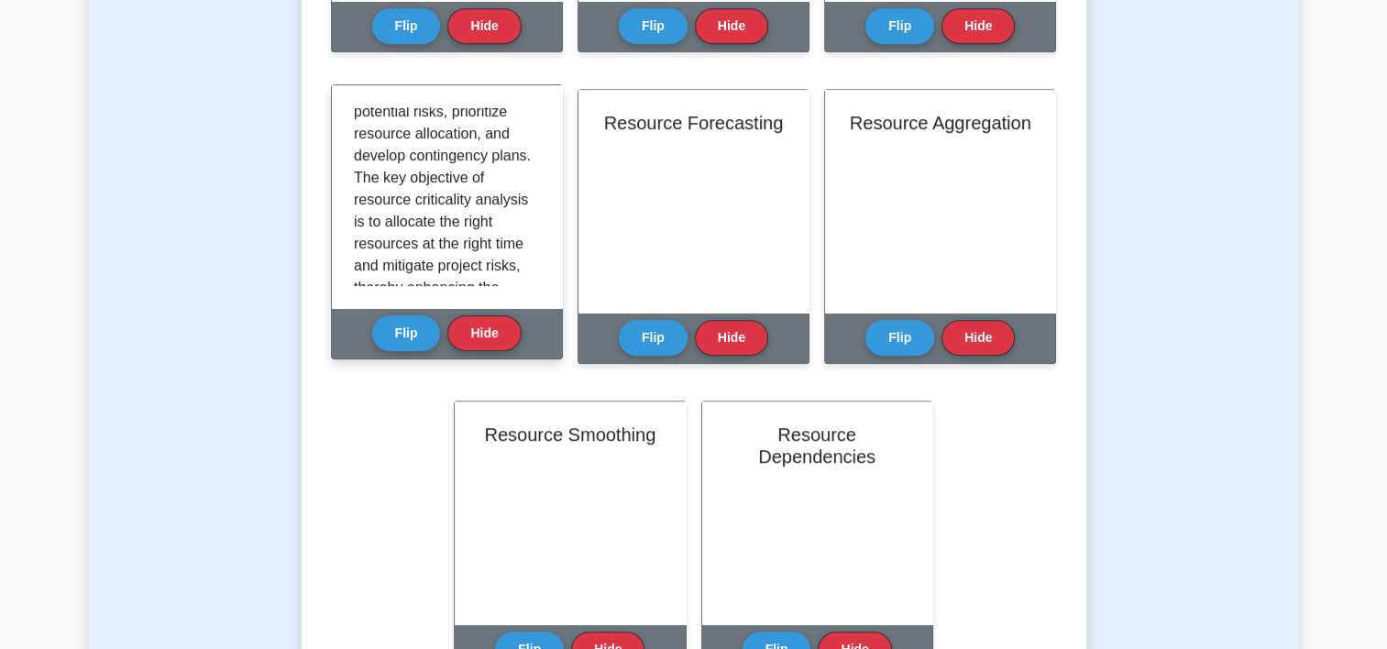
scroll to position [407, 0]
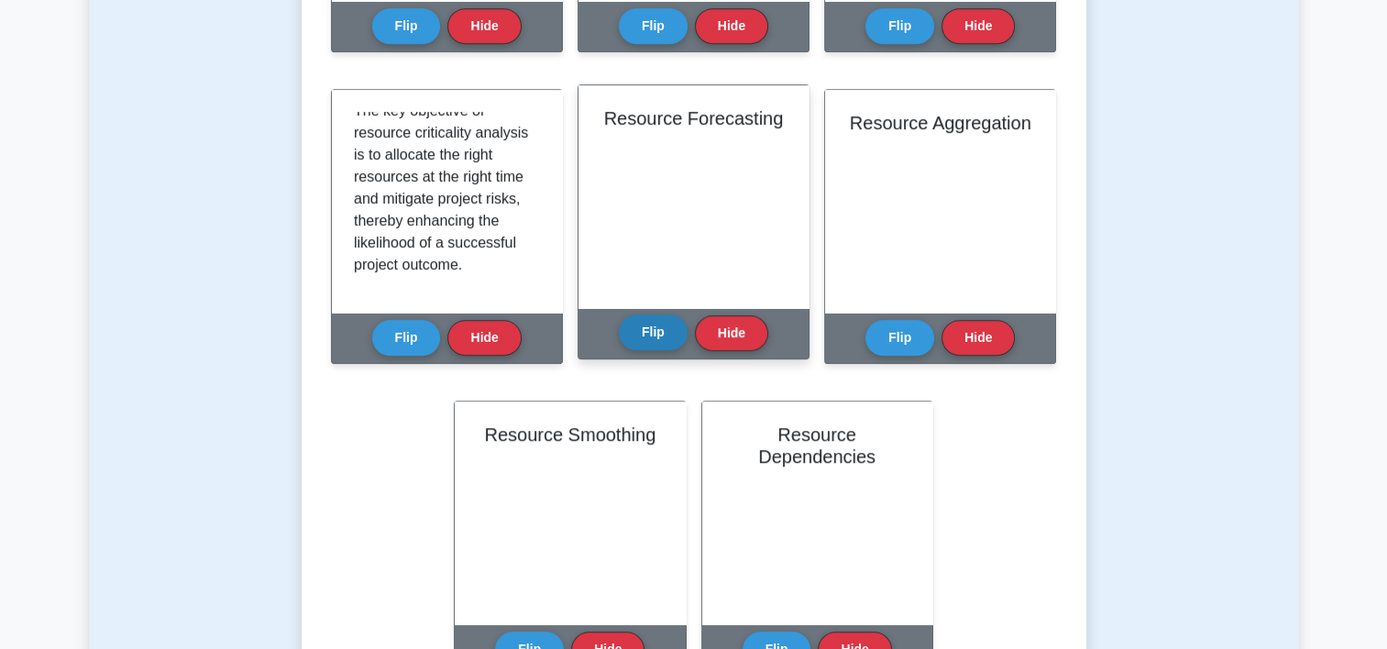
click at [646, 337] on button "Flip" at bounding box center [653, 332] width 69 height 36
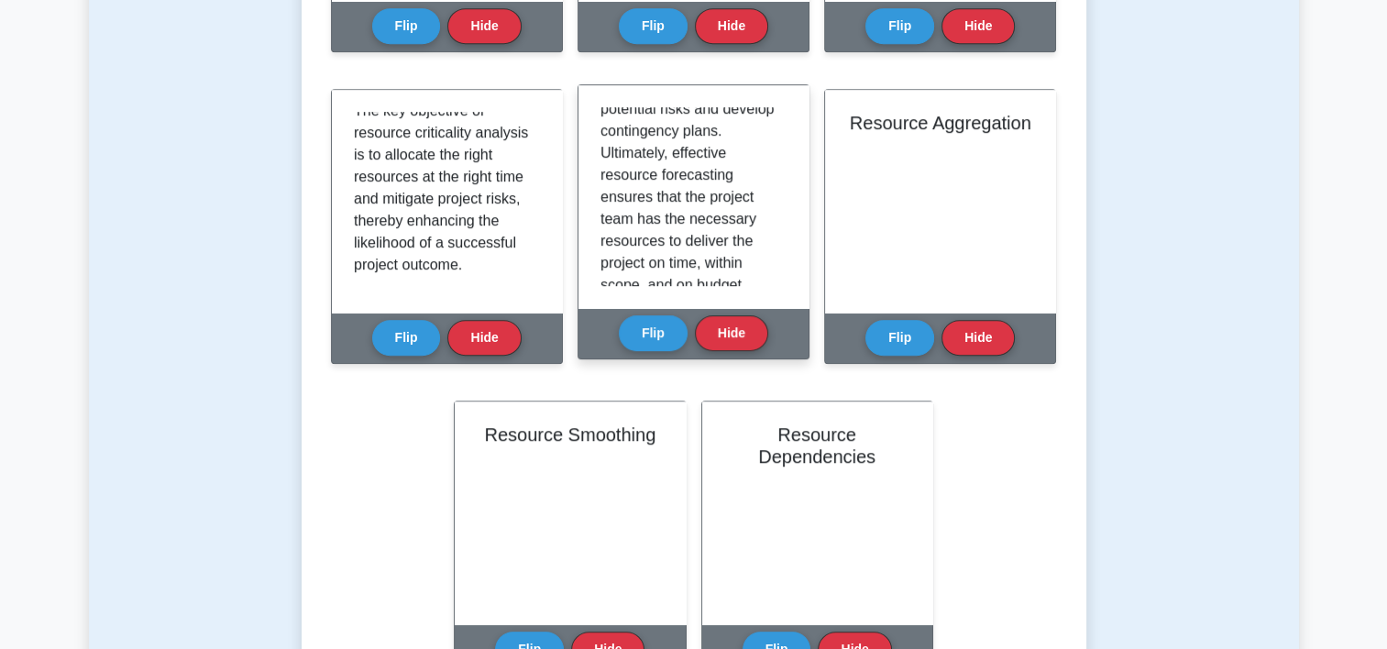
scroll to position [495, 0]
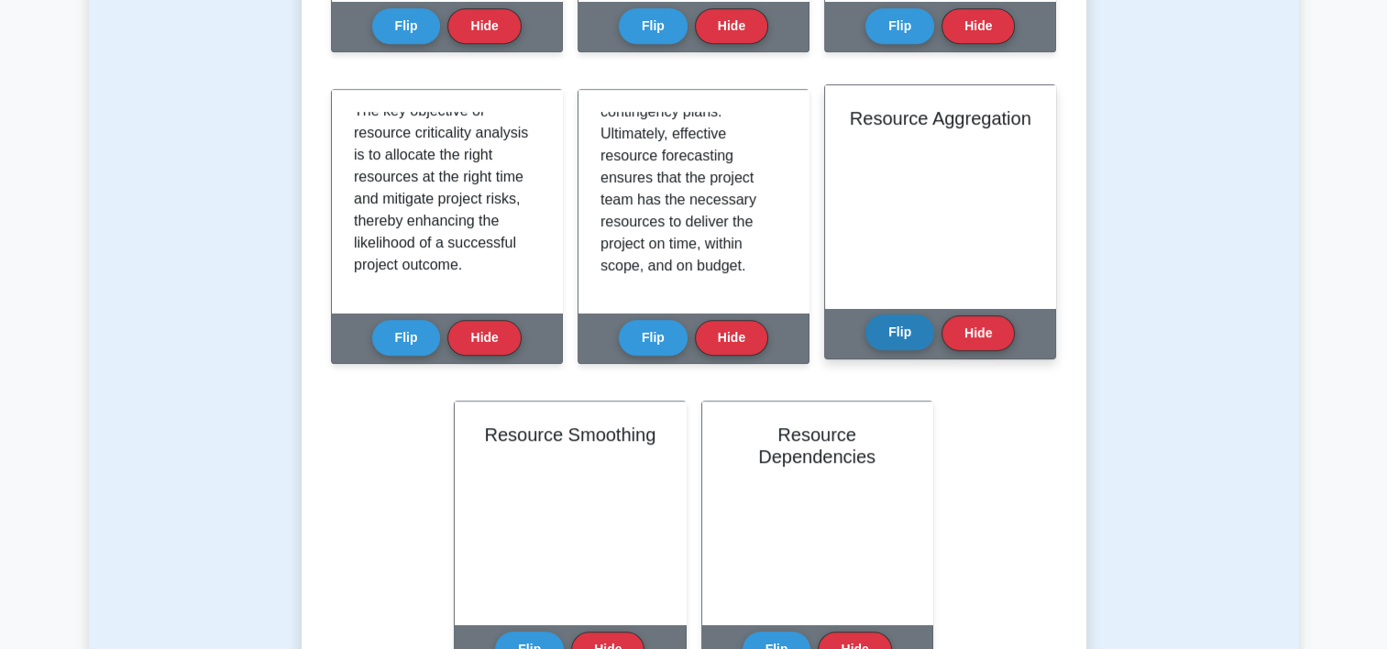
click at [907, 333] on button "Flip" at bounding box center [899, 332] width 69 height 36
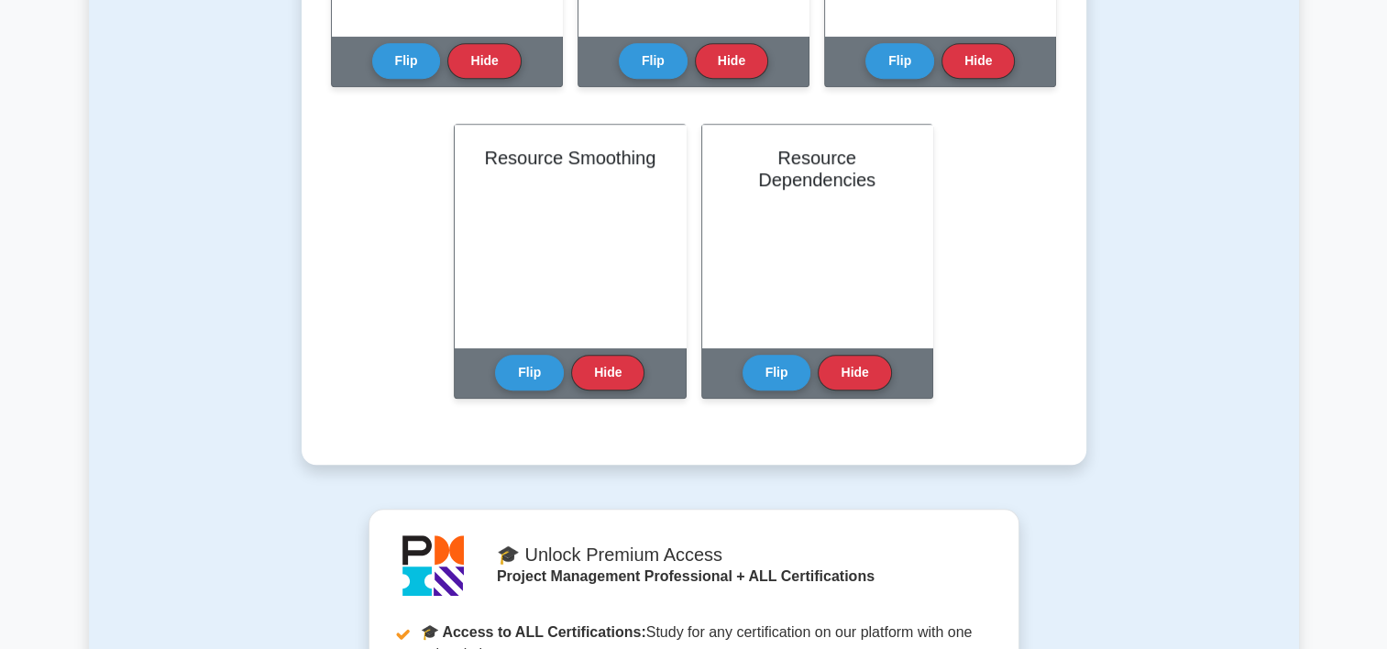
scroll to position [1284, 0]
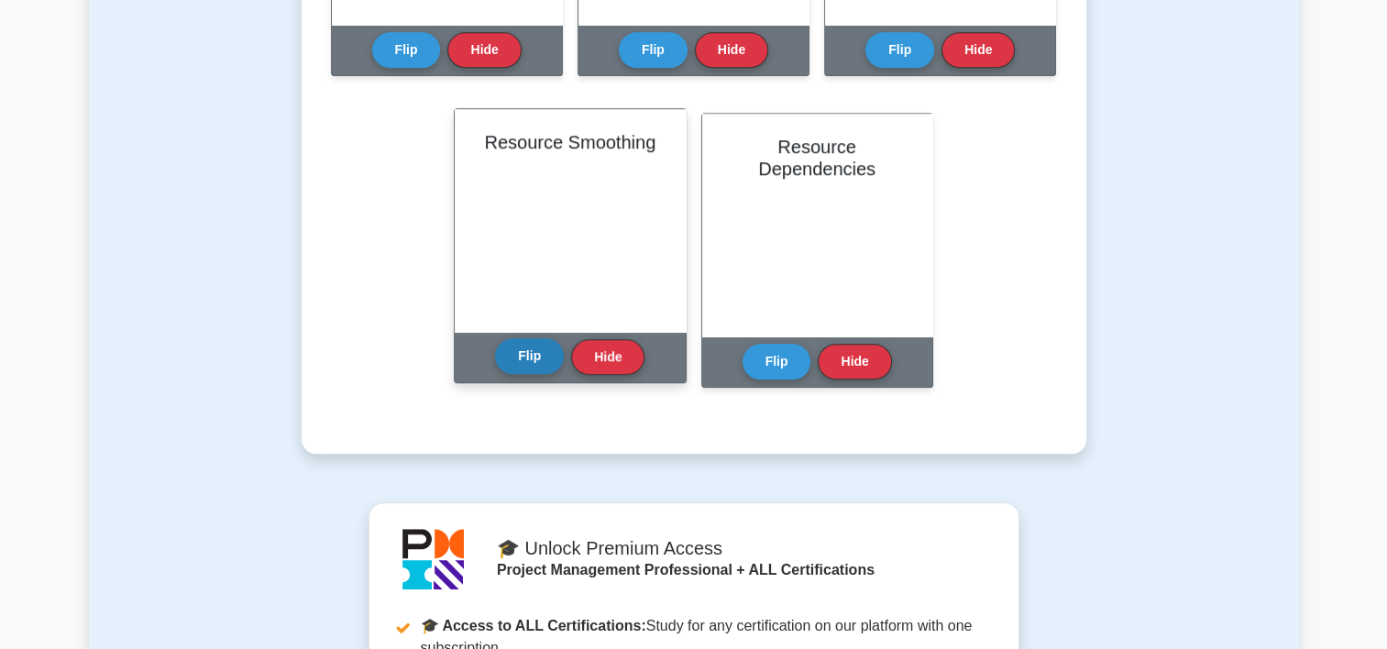
click at [510, 359] on button "Flip" at bounding box center [529, 356] width 69 height 36
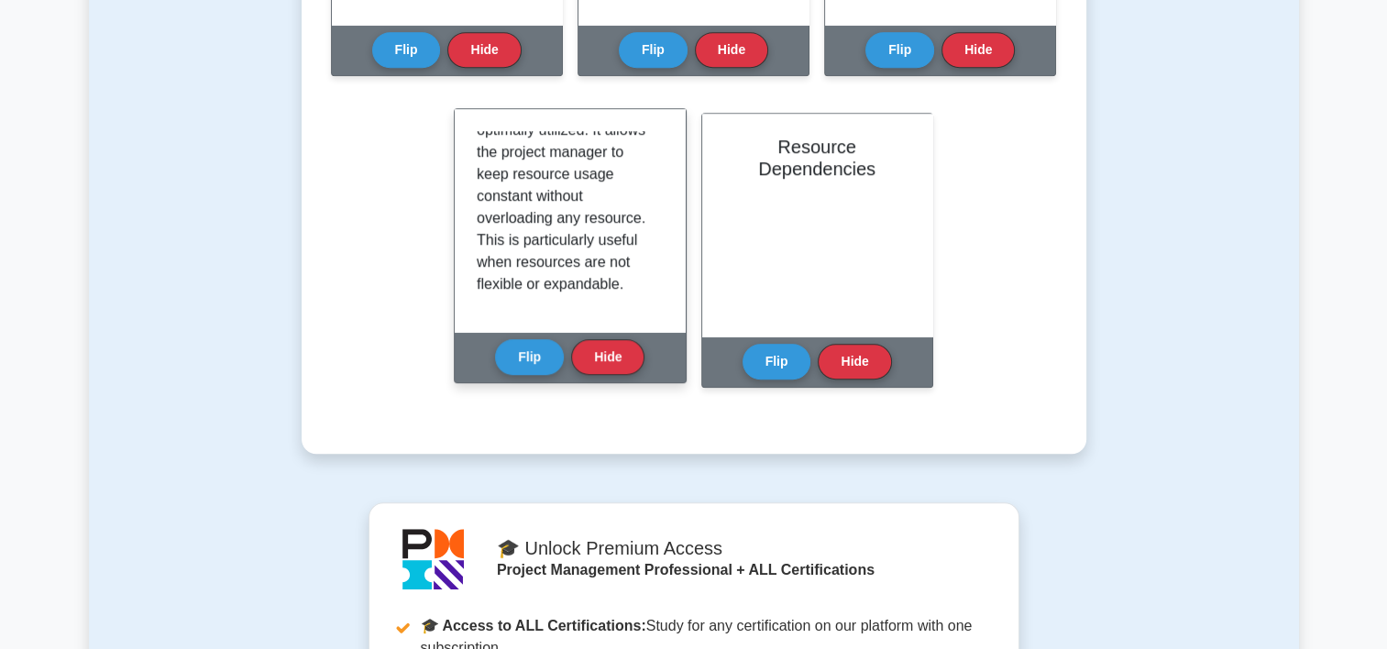
scroll to position [165, 0]
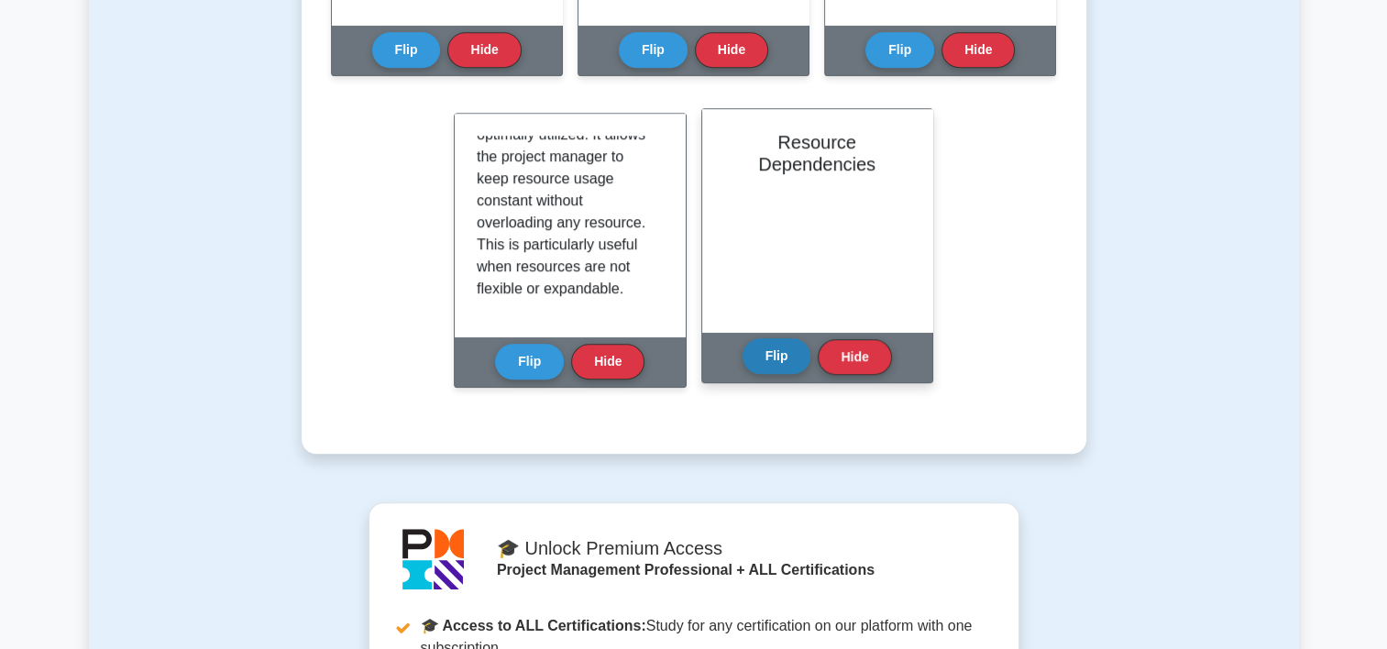
click at [781, 354] on button "Flip" at bounding box center [776, 356] width 69 height 36
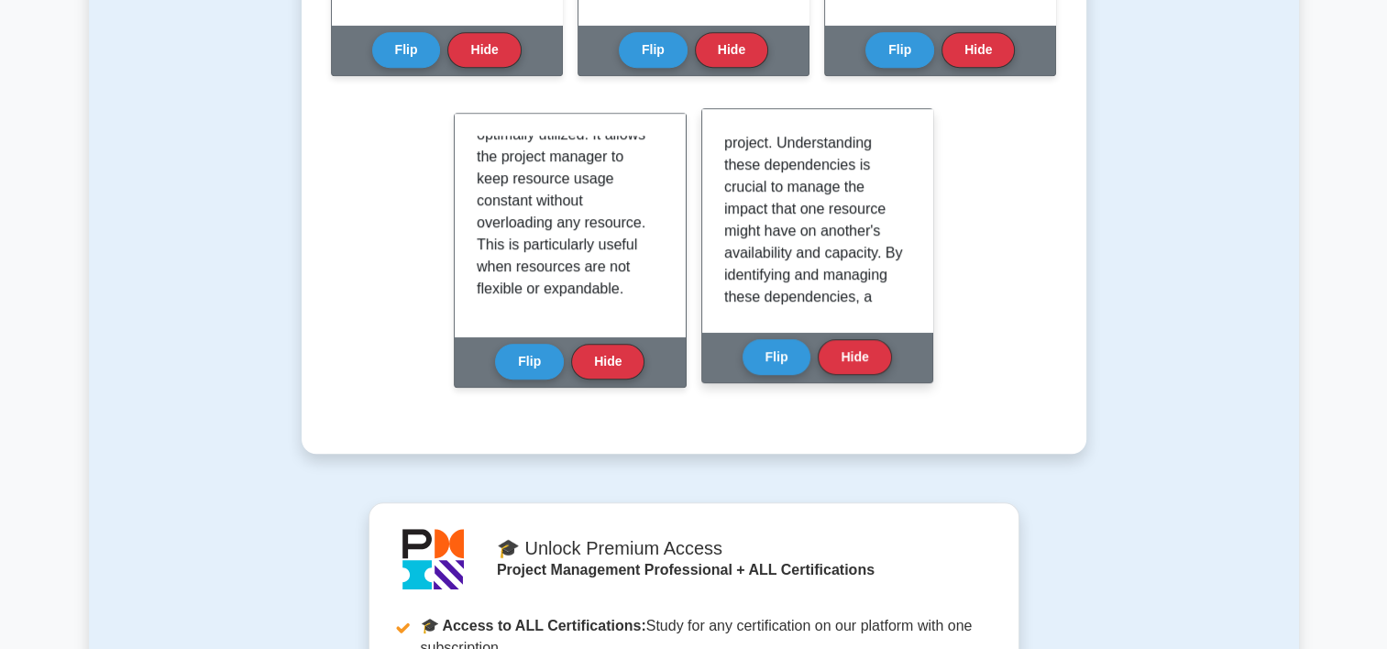
scroll to position [70, 0]
drag, startPoint x: 912, startPoint y: 225, endPoint x: 914, endPoint y: 243, distance: 17.5
click at [914, 243] on div "These are the relationships and interactions that stand between resources on a …" at bounding box center [817, 220] width 230 height 223
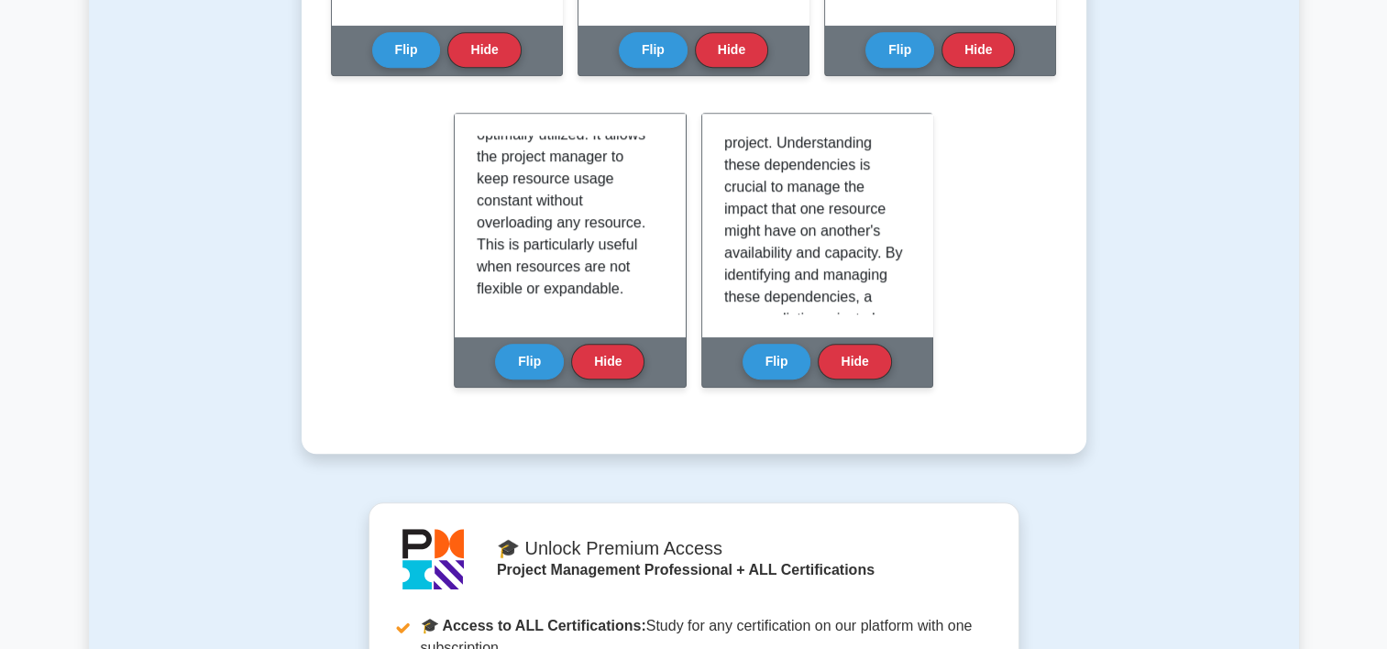
drag, startPoint x: 914, startPoint y: 243, endPoint x: 1008, endPoint y: 300, distance: 110.2
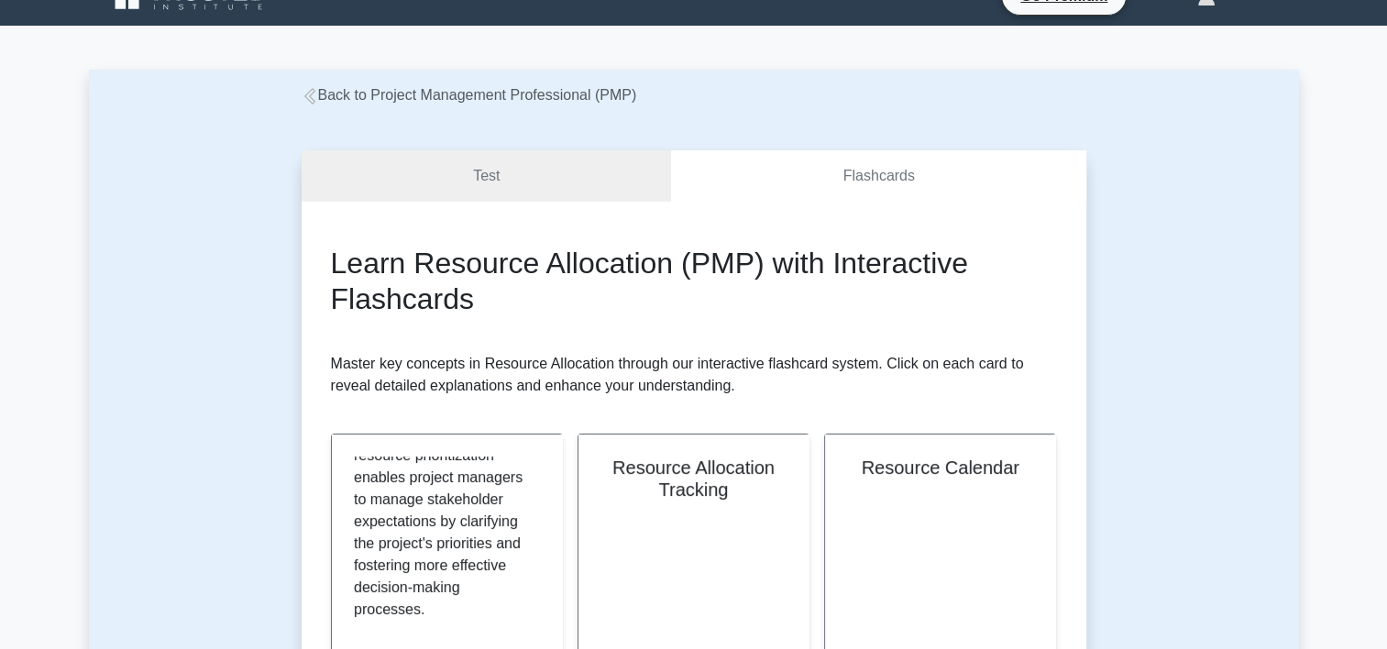
scroll to position [37, 0]
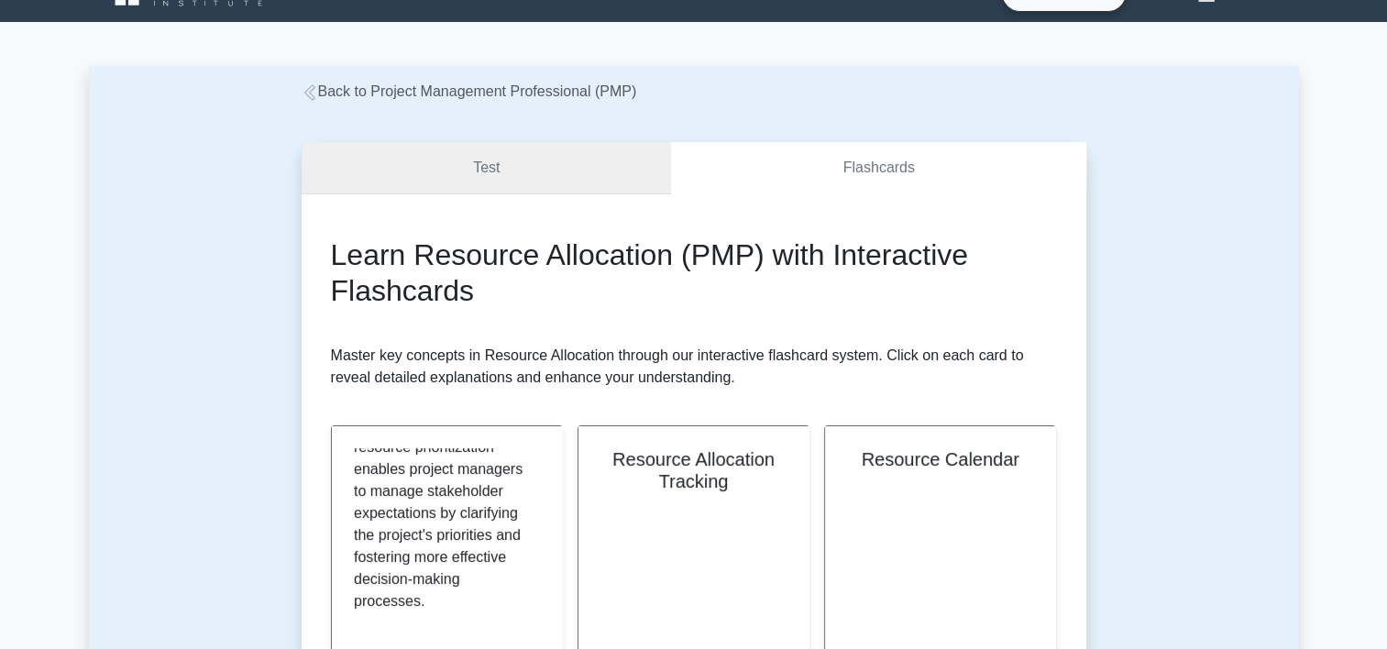
click at [622, 177] on link "Test" at bounding box center [487, 168] width 370 height 52
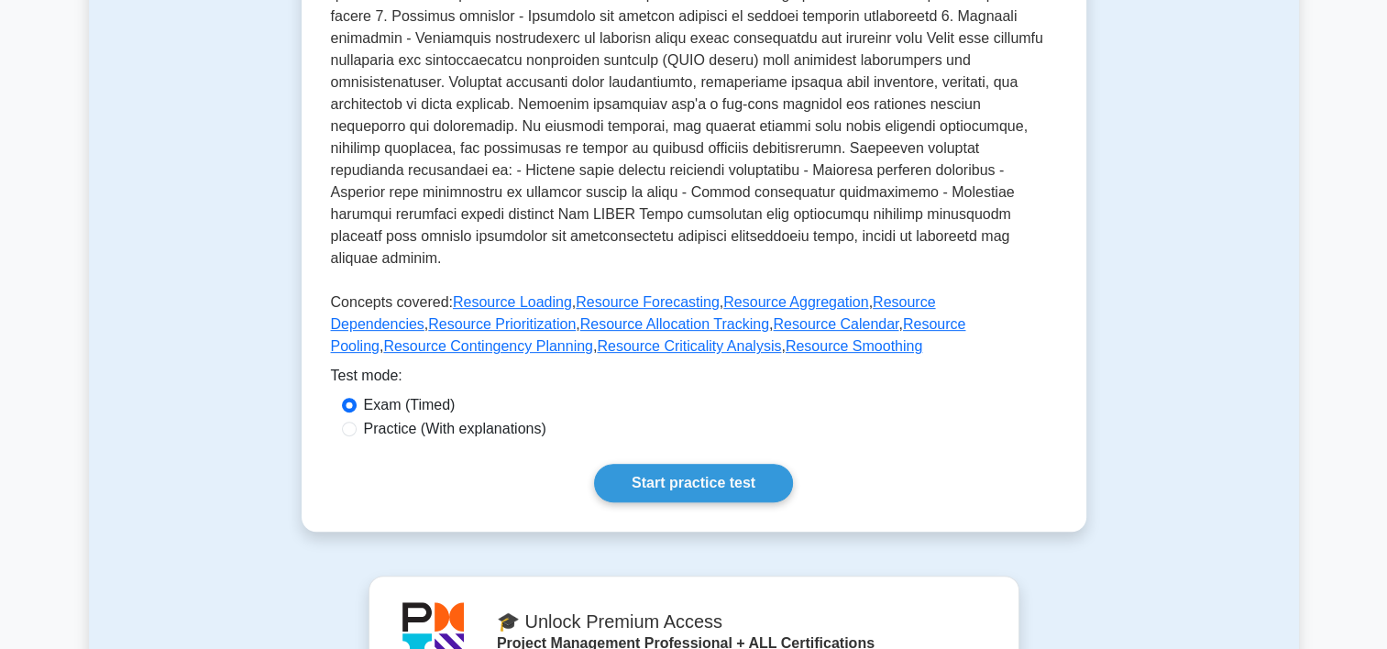
scroll to position [656, 0]
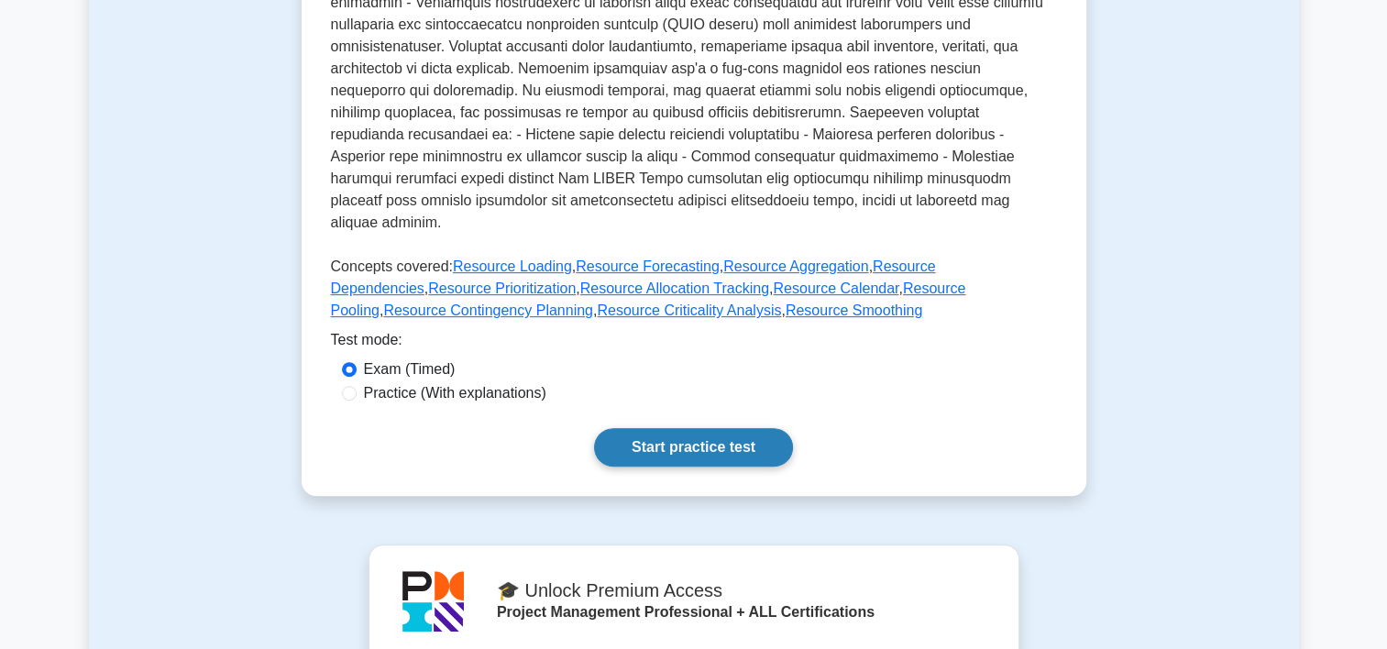
click at [748, 428] on link "Start practice test" at bounding box center [693, 447] width 199 height 38
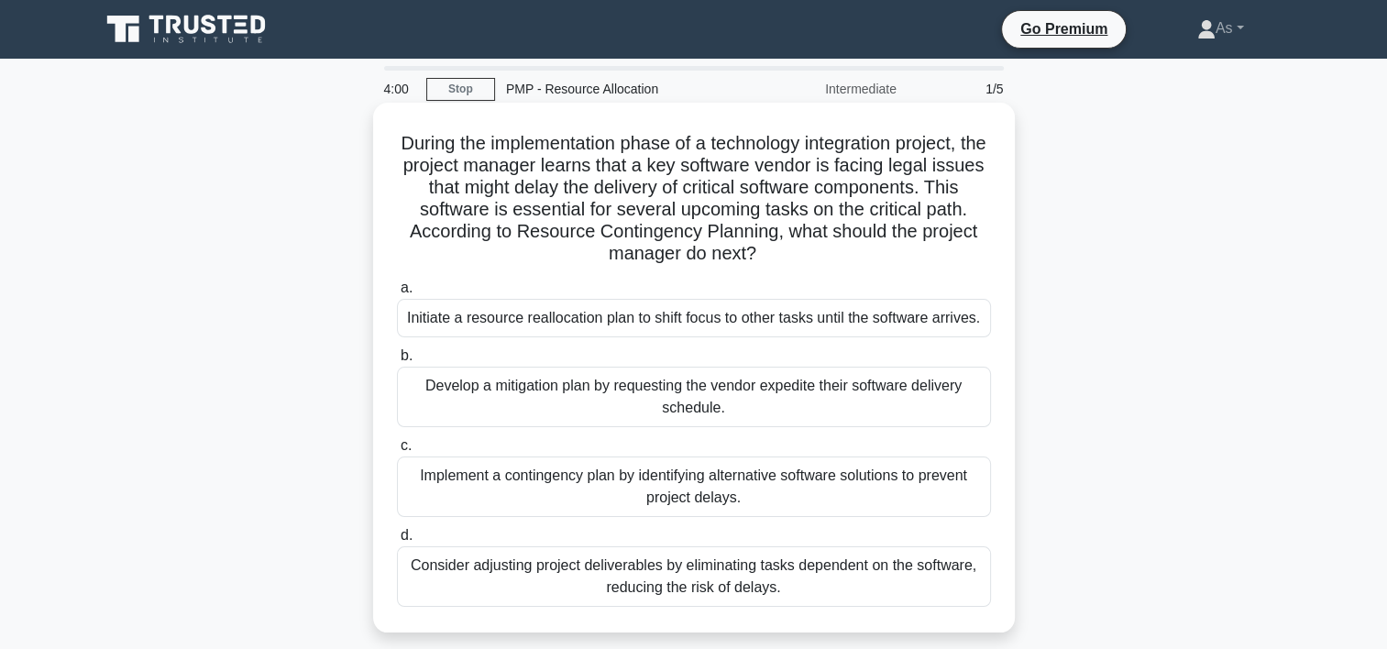
click at [905, 480] on div "Implement a contingency plan by identifying alternative software solutions to p…" at bounding box center [694, 486] width 594 height 60
click at [397, 452] on input "c. Implement a contingency plan by identifying alternative software solutions t…" at bounding box center [397, 446] width 0 height 12
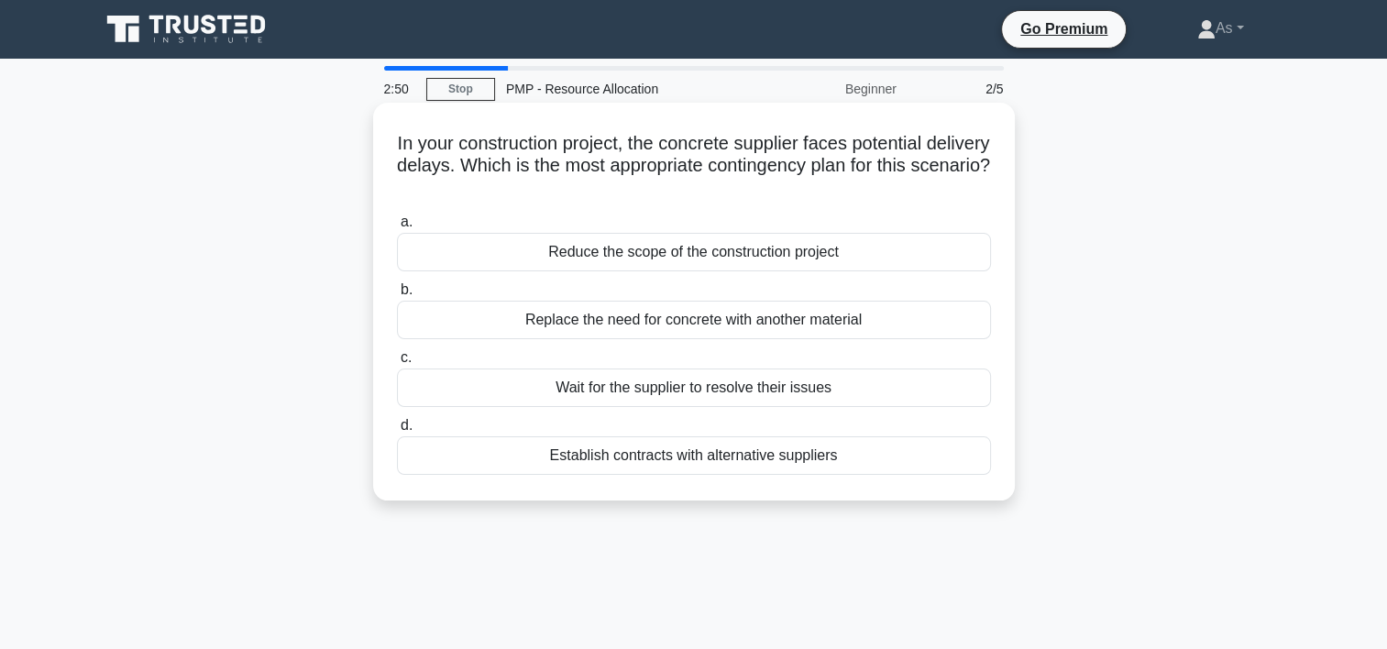
click at [831, 461] on div "Establish contracts with alternative suppliers" at bounding box center [694, 455] width 594 height 38
click at [397, 432] on input "d. Establish contracts with alternative suppliers" at bounding box center [397, 426] width 0 height 12
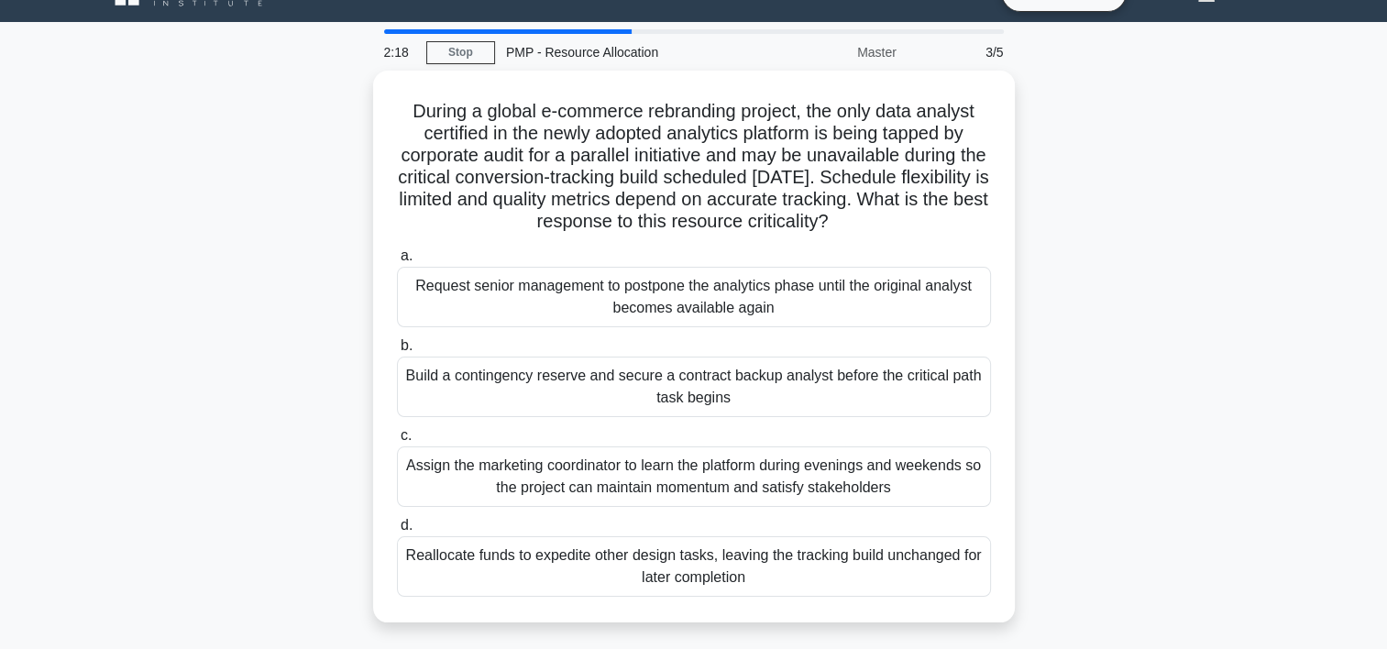
scroll to position [73, 0]
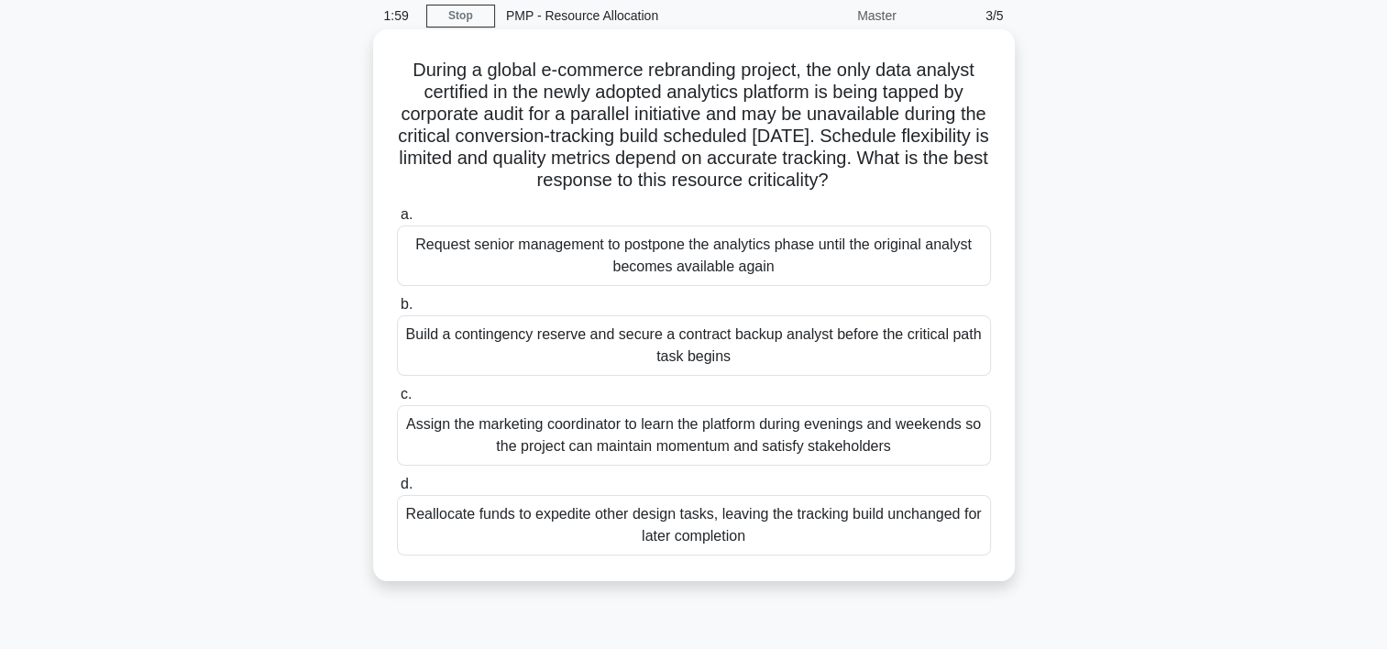
click at [770, 351] on div "Build a contingency reserve and secure a contract backup analyst before the cri…" at bounding box center [694, 345] width 594 height 60
click at [397, 311] on input "b. Build a contingency reserve and secure a contract backup analyst before the …" at bounding box center [397, 305] width 0 height 12
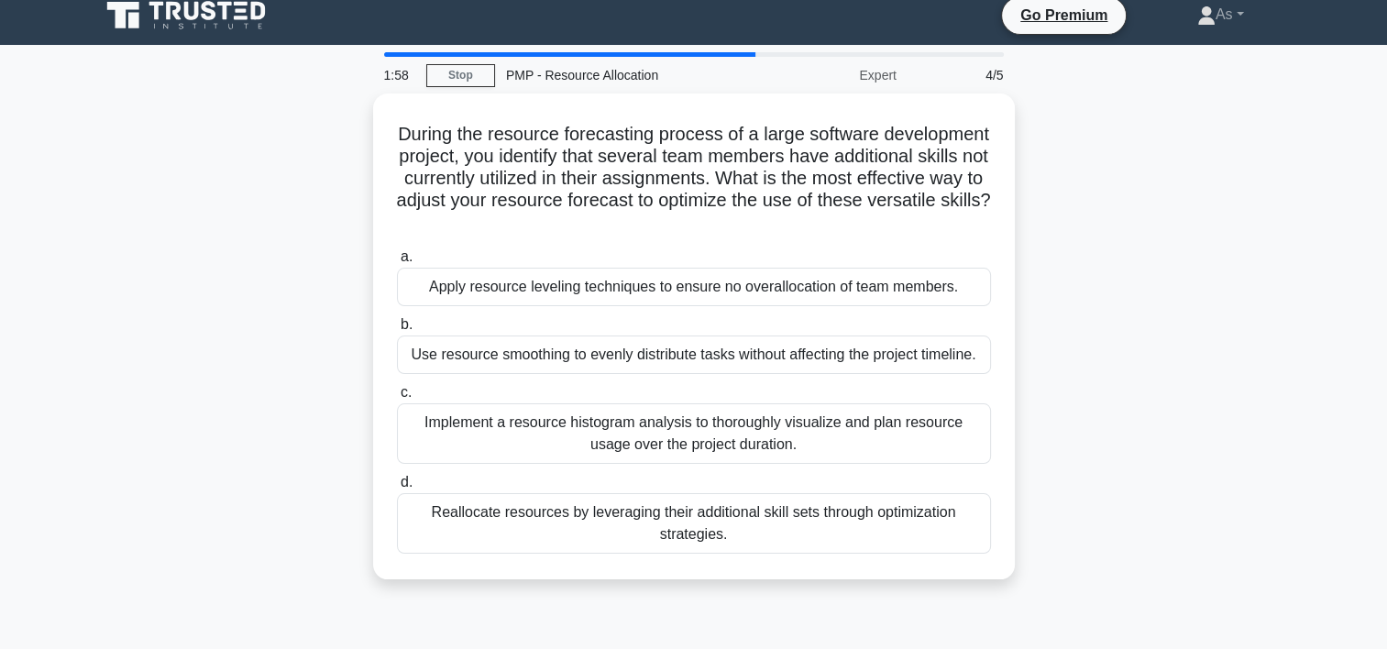
scroll to position [0, 0]
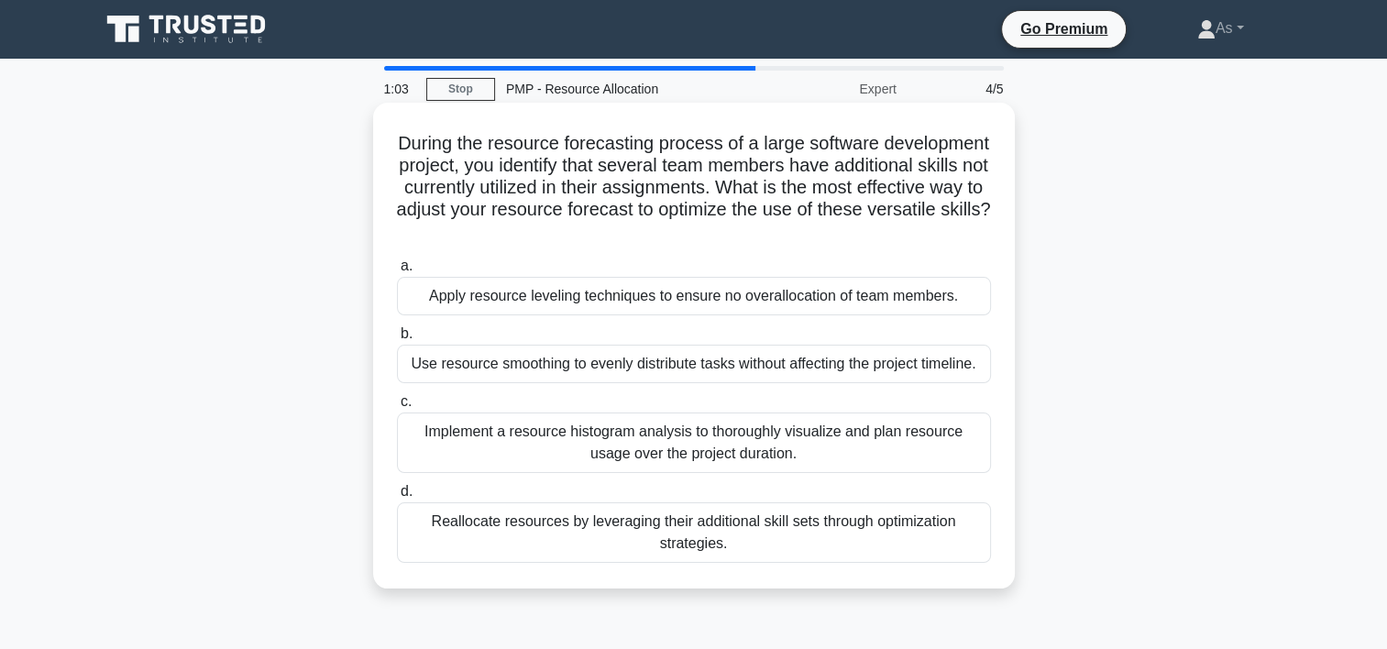
click at [733, 535] on div "Reallocate resources by leveraging their additional skill sets through optimiza…" at bounding box center [694, 532] width 594 height 60
click at [397, 498] on input "d. Reallocate resources by leveraging their additional skill sets through optim…" at bounding box center [397, 492] width 0 height 12
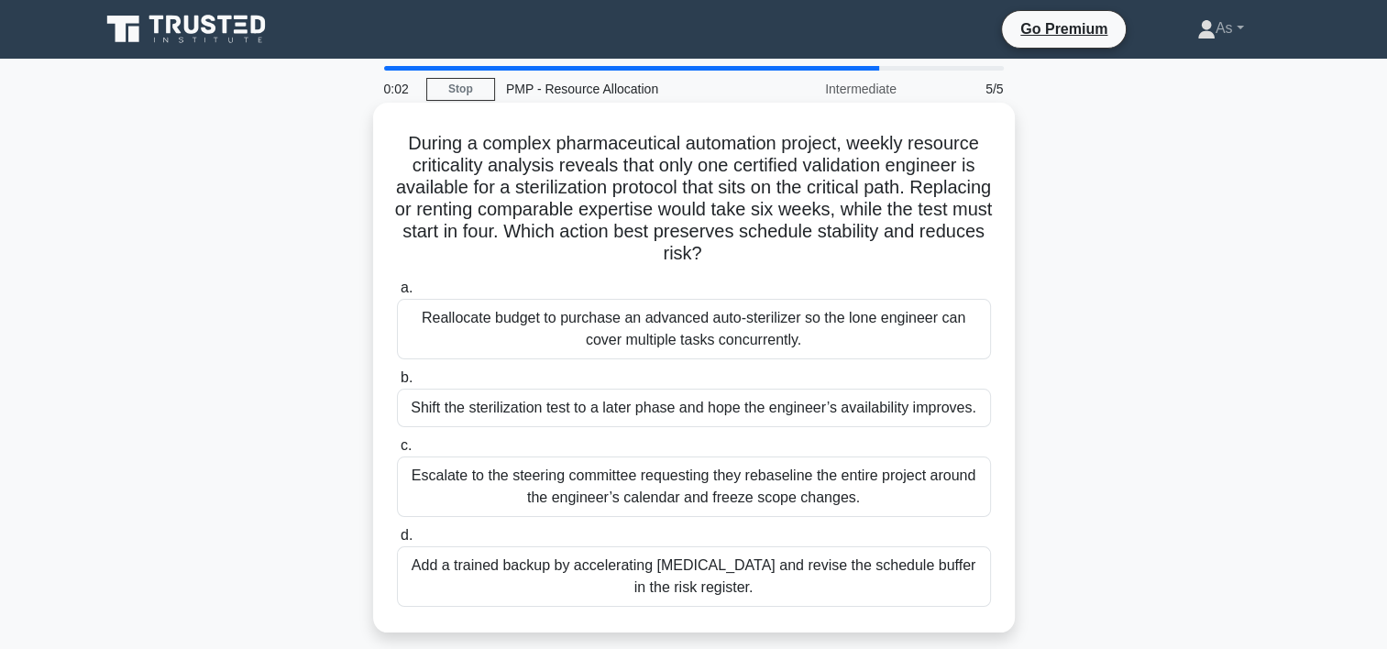
click at [850, 581] on div "Add a trained backup by accelerating [MEDICAL_DATA] and revise the schedule buf…" at bounding box center [694, 576] width 594 height 60
click at [397, 542] on input "d. Add a trained backup by accelerating cross-training and revise the schedule …" at bounding box center [397, 536] width 0 height 12
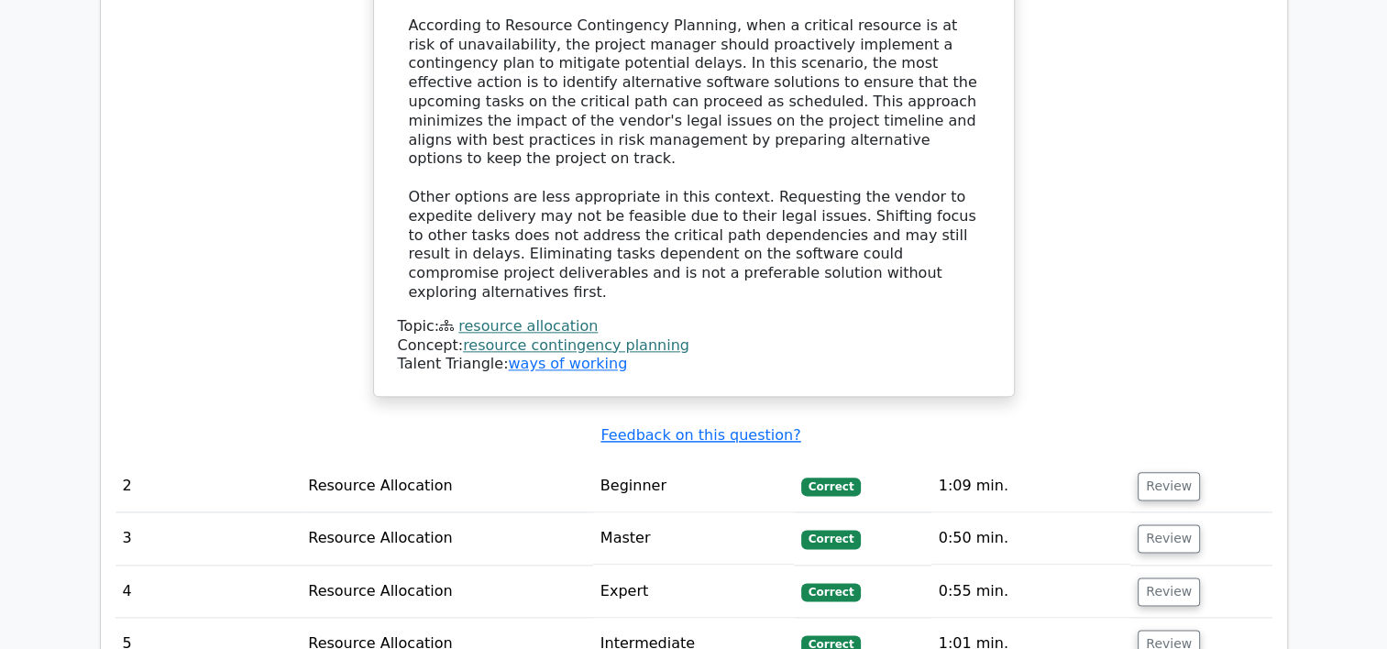
scroll to position [2122, 0]
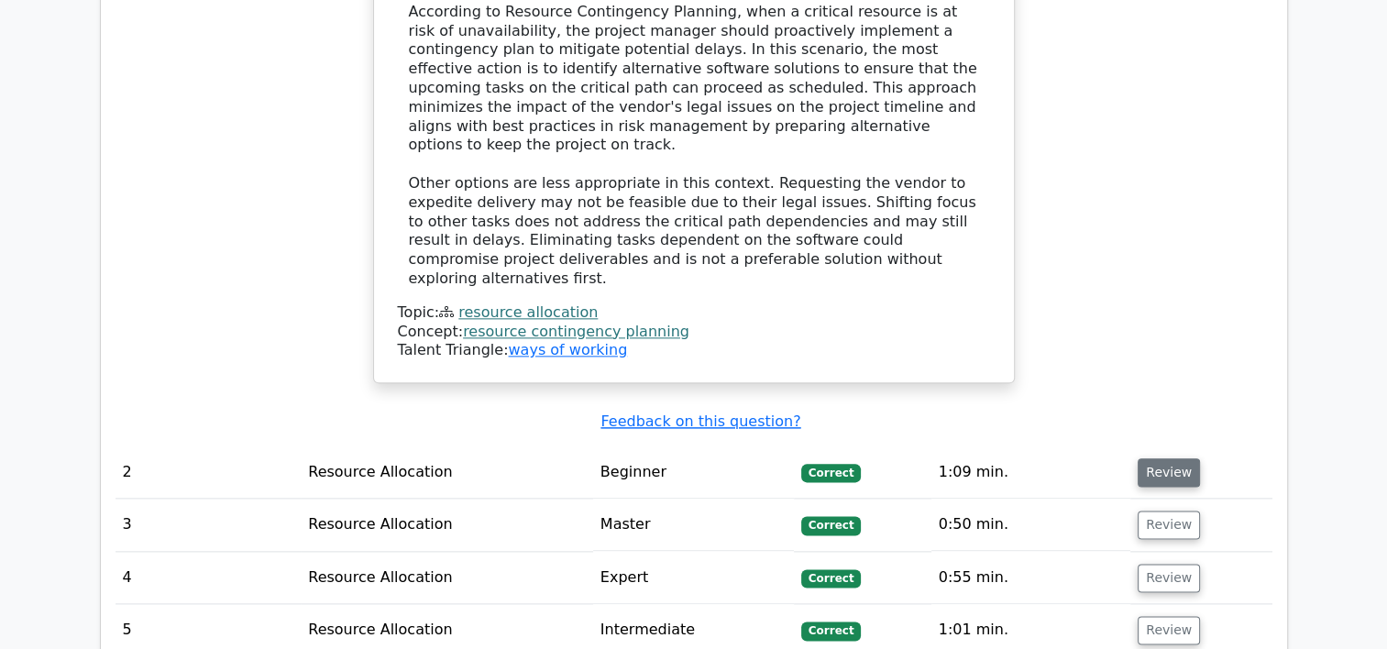
click at [1170, 458] on button "Review" at bounding box center [1168, 472] width 62 height 28
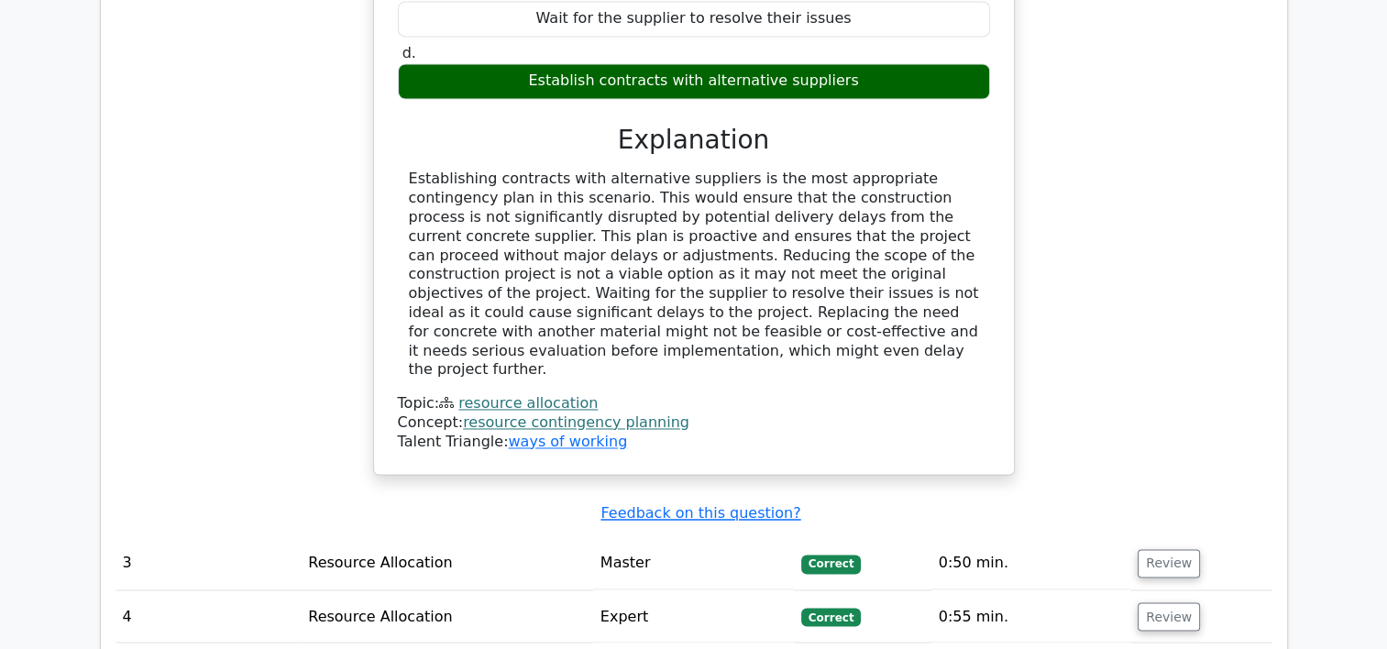
scroll to position [2880, 0]
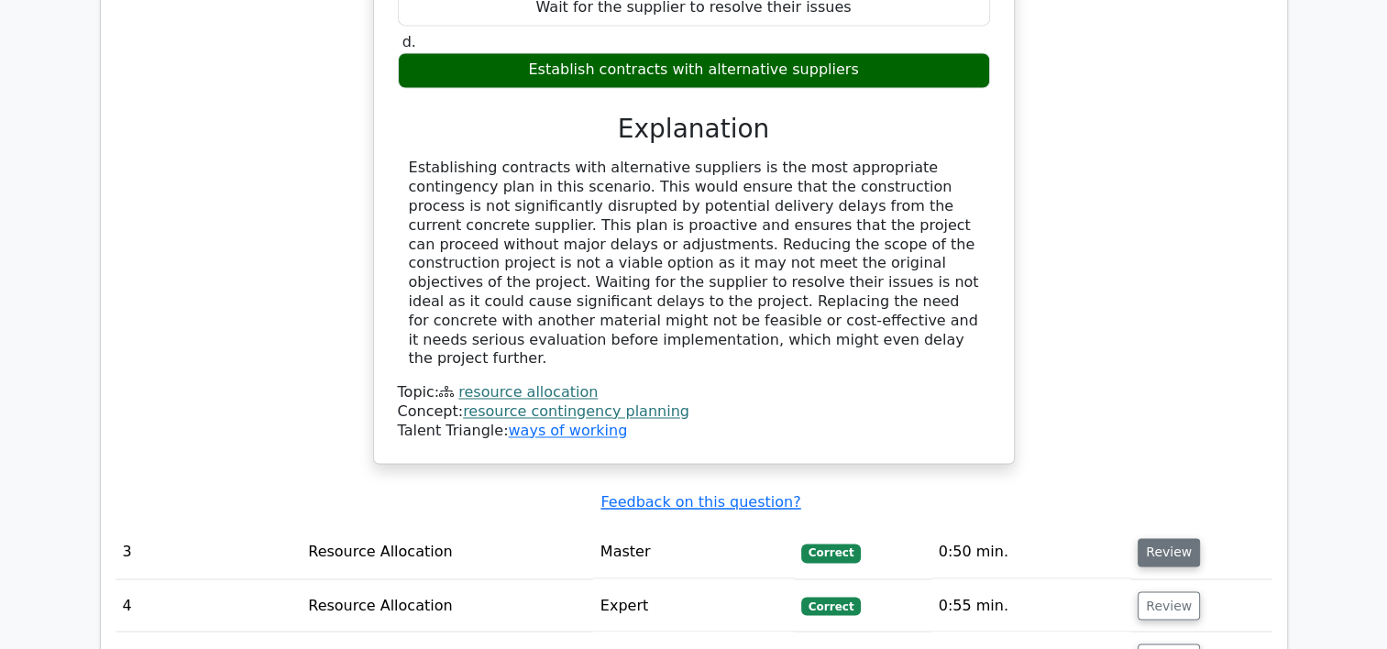
click at [1152, 538] on button "Review" at bounding box center [1168, 552] width 62 height 28
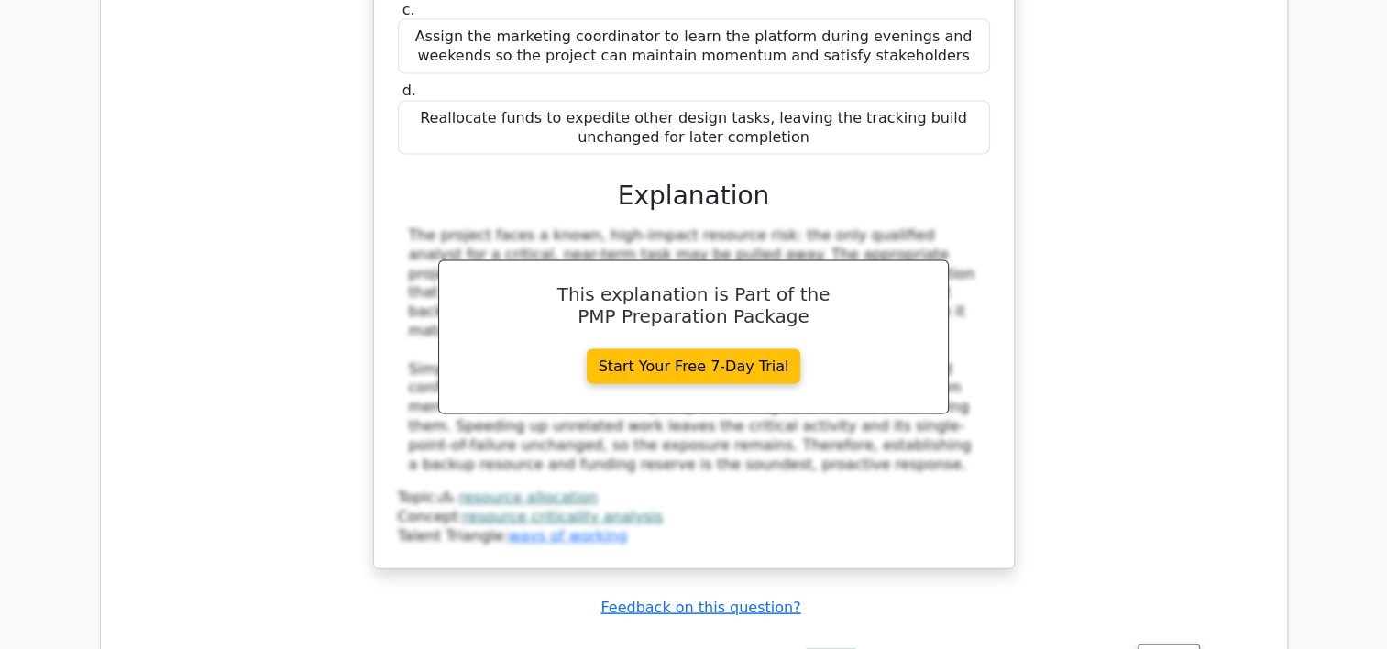
scroll to position [3963, 0]
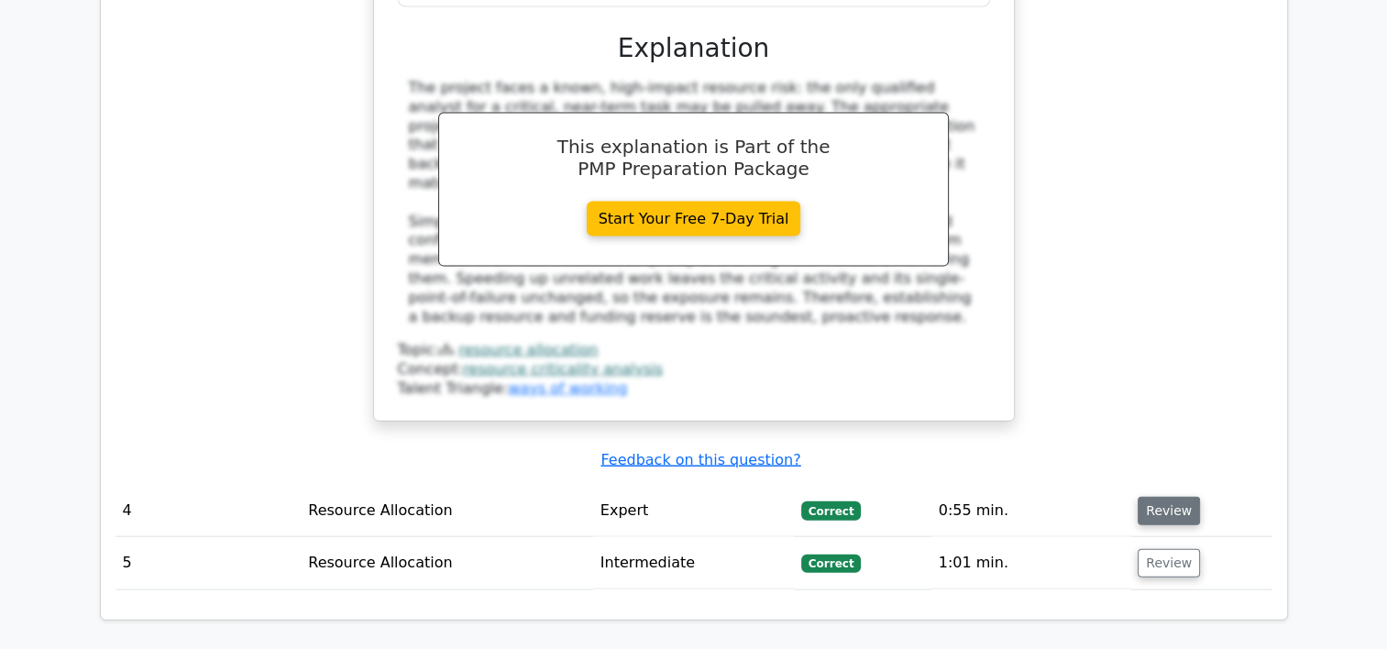
click at [1166, 497] on button "Review" at bounding box center [1168, 511] width 62 height 28
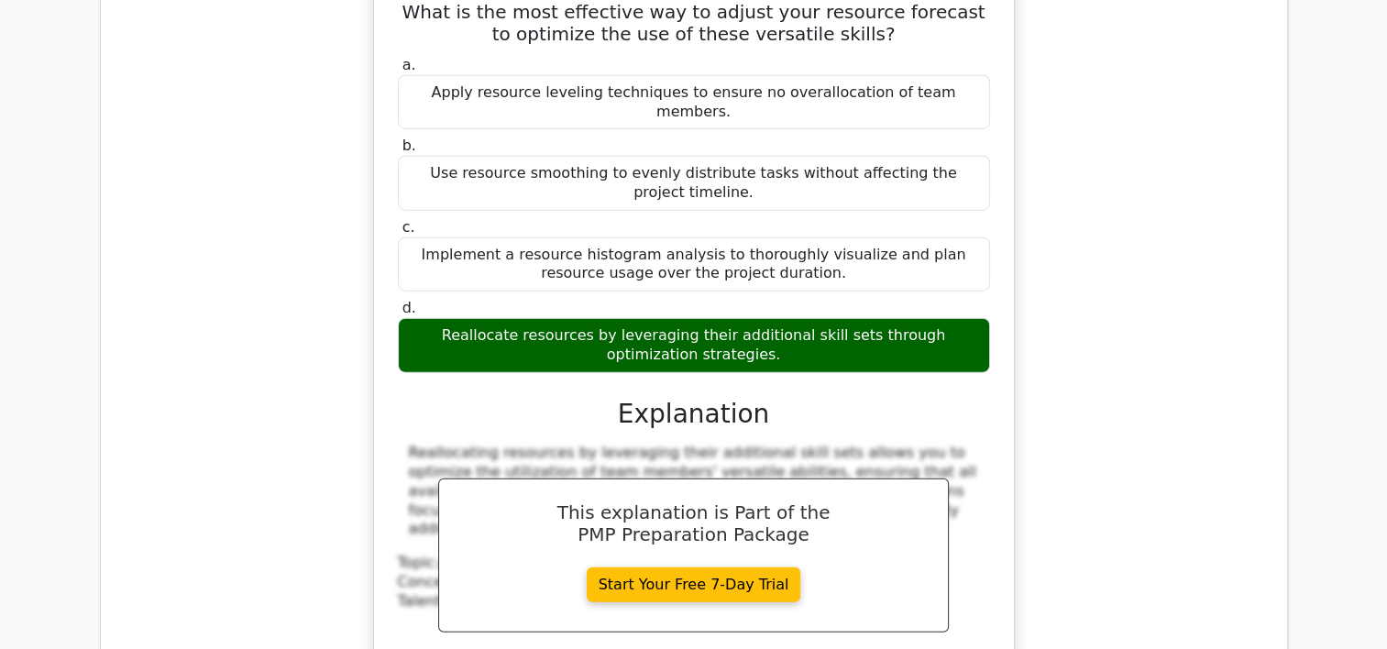
scroll to position [4676, 0]
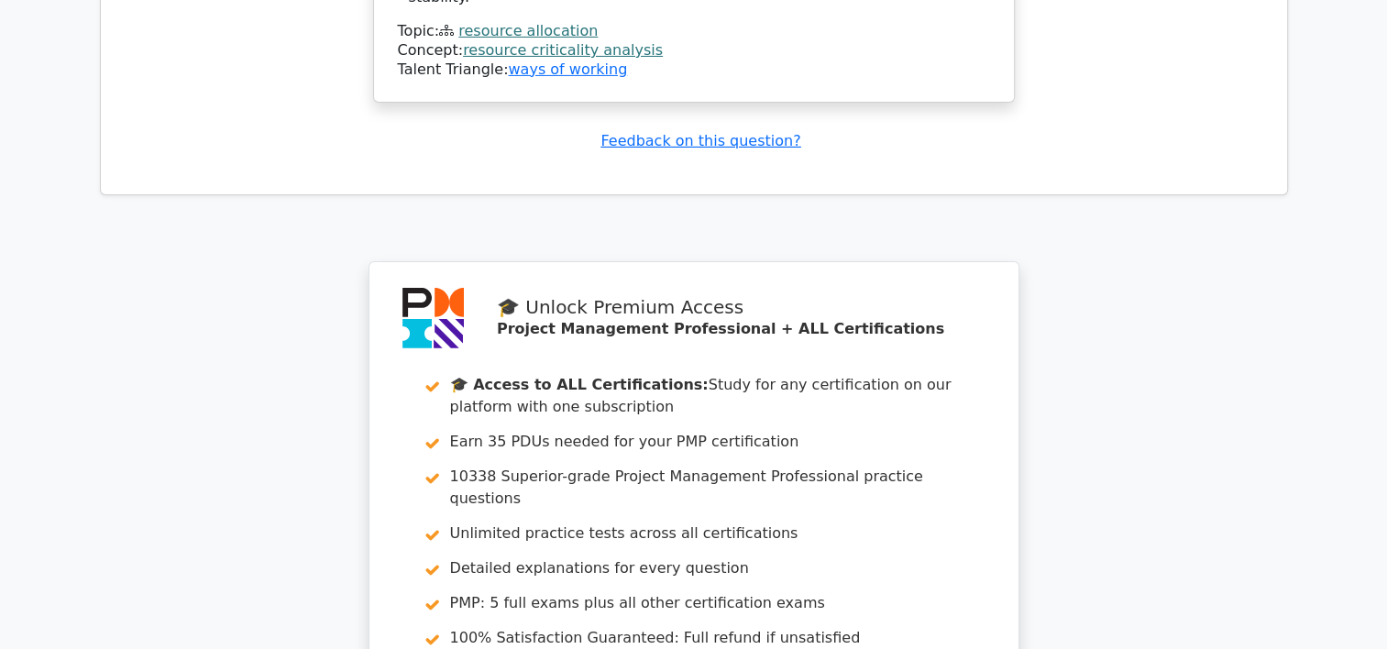
scroll to position [6447, 0]
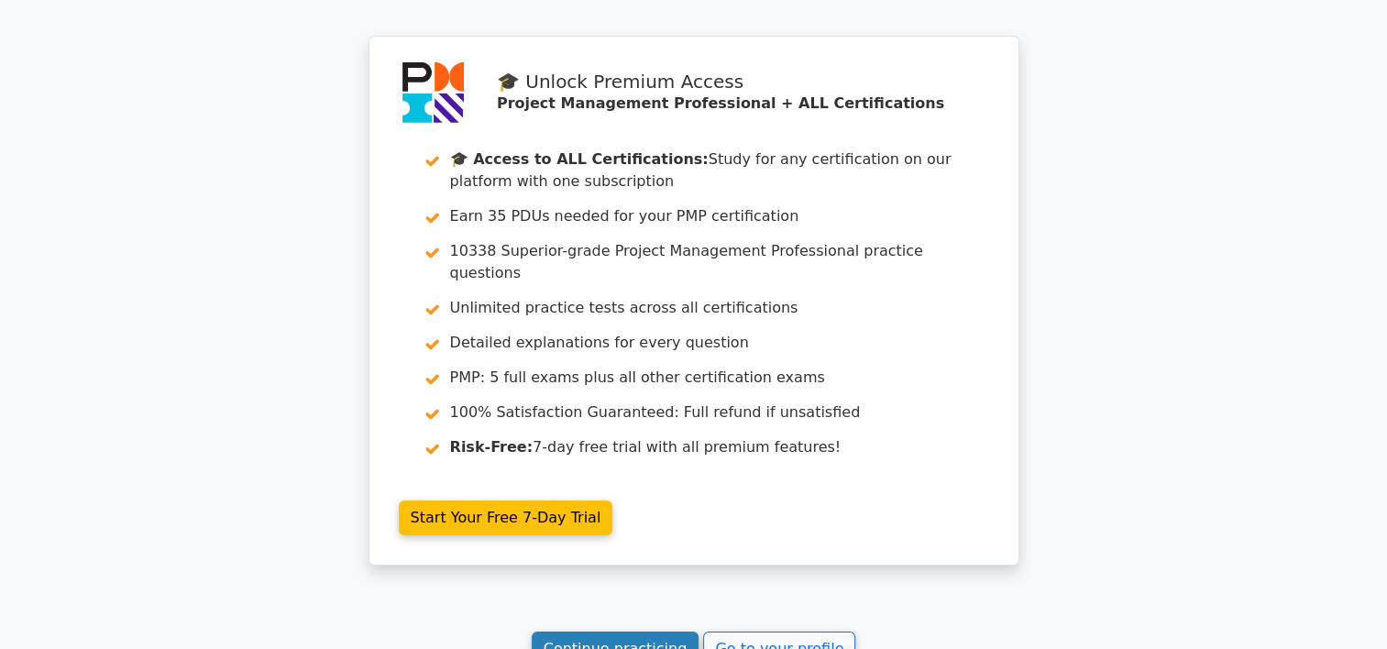
click at [627, 631] on link "Continue practicing" at bounding box center [616, 648] width 168 height 35
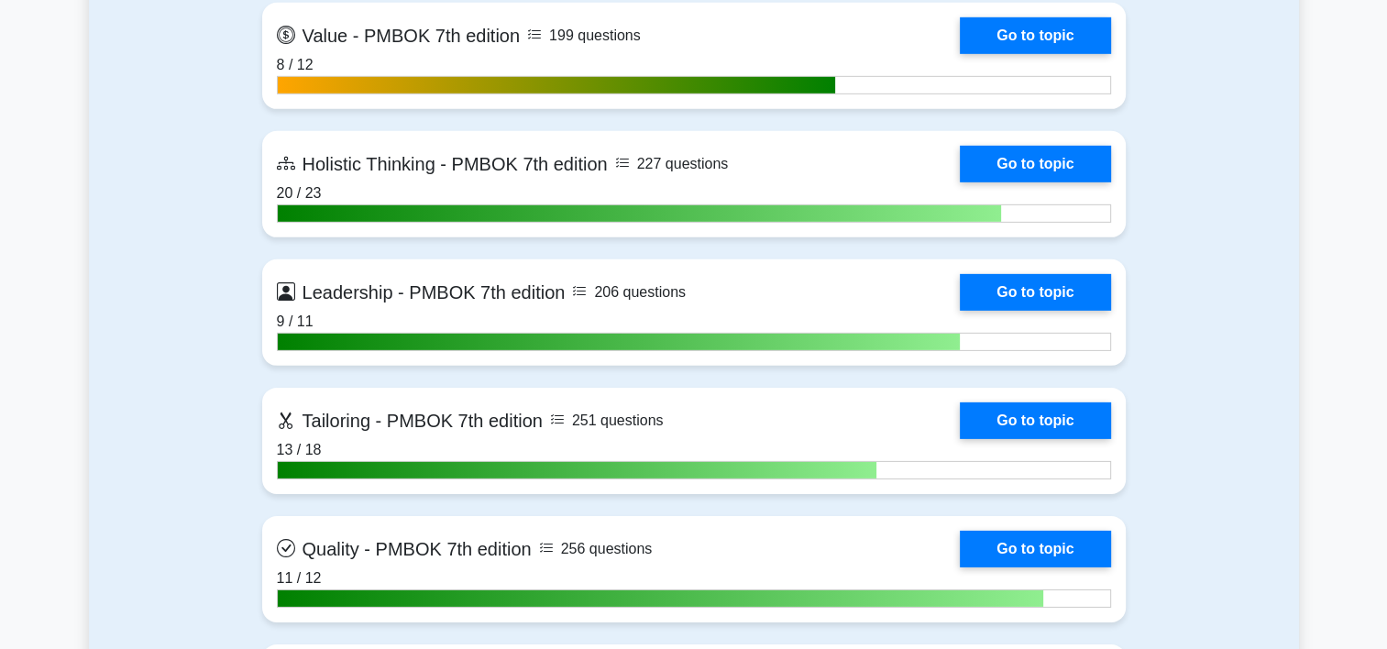
scroll to position [6228, 0]
